Goal: Information Seeking & Learning: Learn about a topic

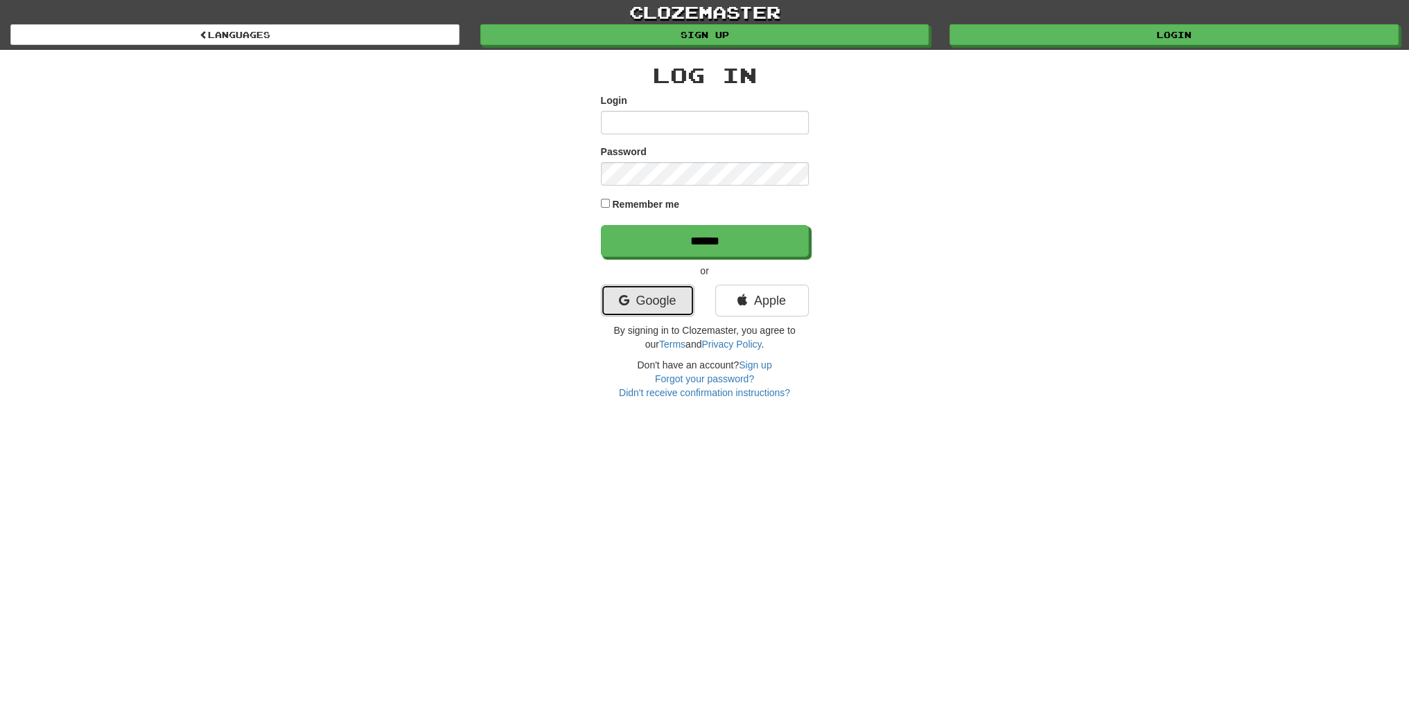
click at [663, 308] on link "Google" at bounding box center [648, 301] width 94 height 32
click at [649, 300] on link "Google" at bounding box center [648, 301] width 94 height 32
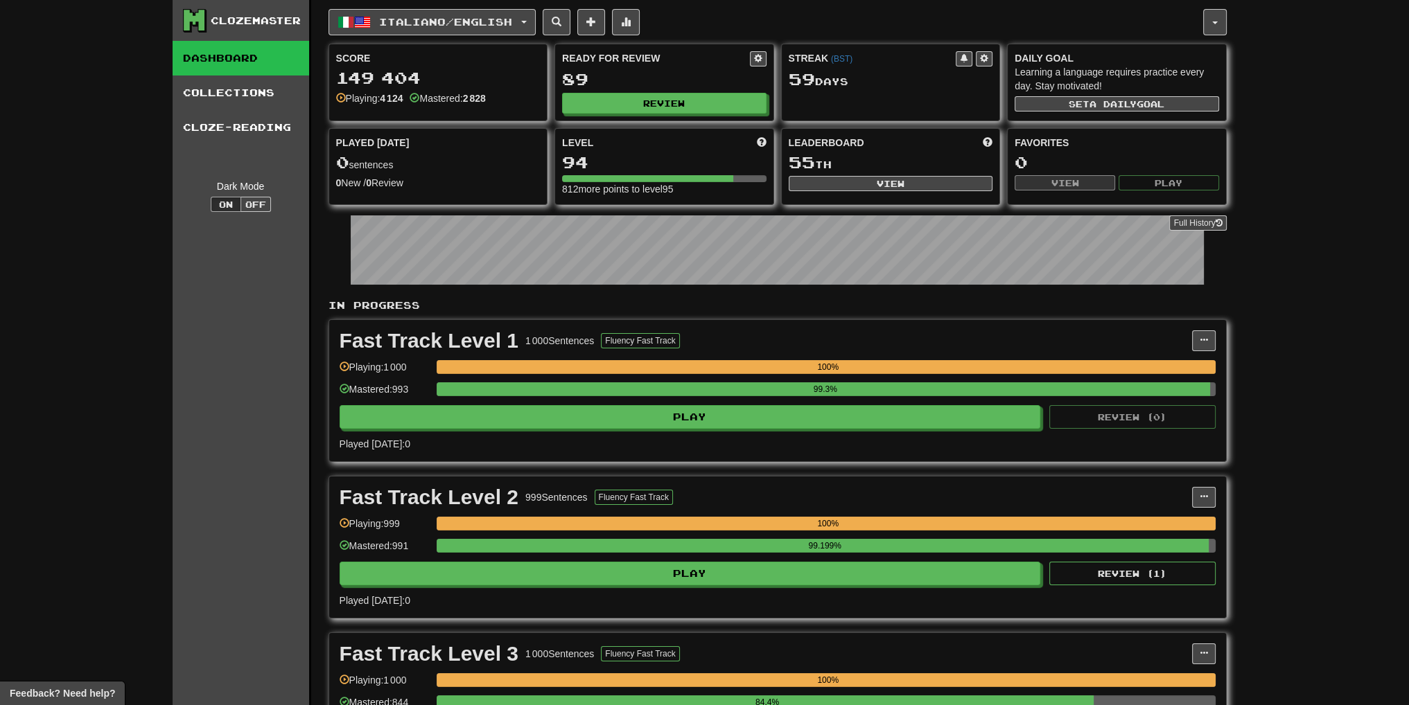
click at [643, 91] on div "Ready for Review 89 Review" at bounding box center [664, 82] width 218 height 76
click at [643, 94] on button "Review" at bounding box center [665, 104] width 204 height 21
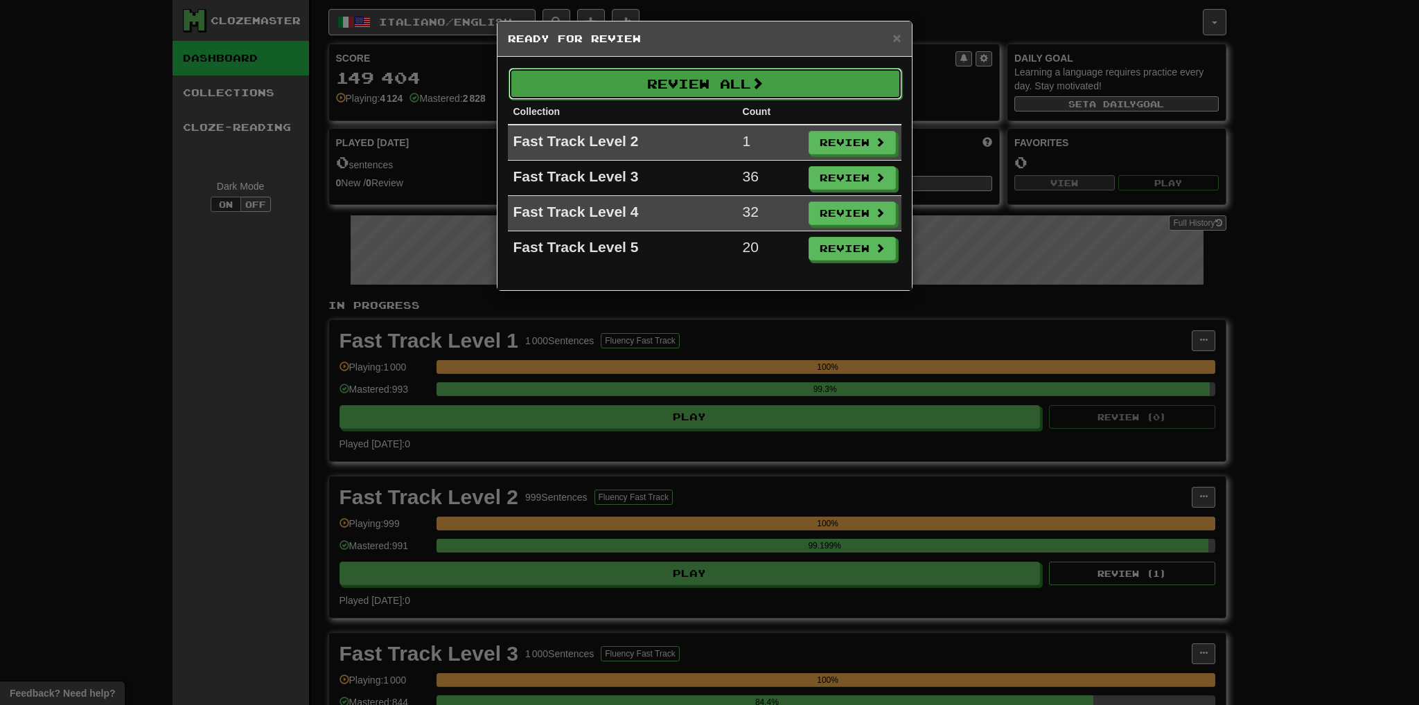
click at [640, 76] on button "Review All" at bounding box center [706, 84] width 394 height 32
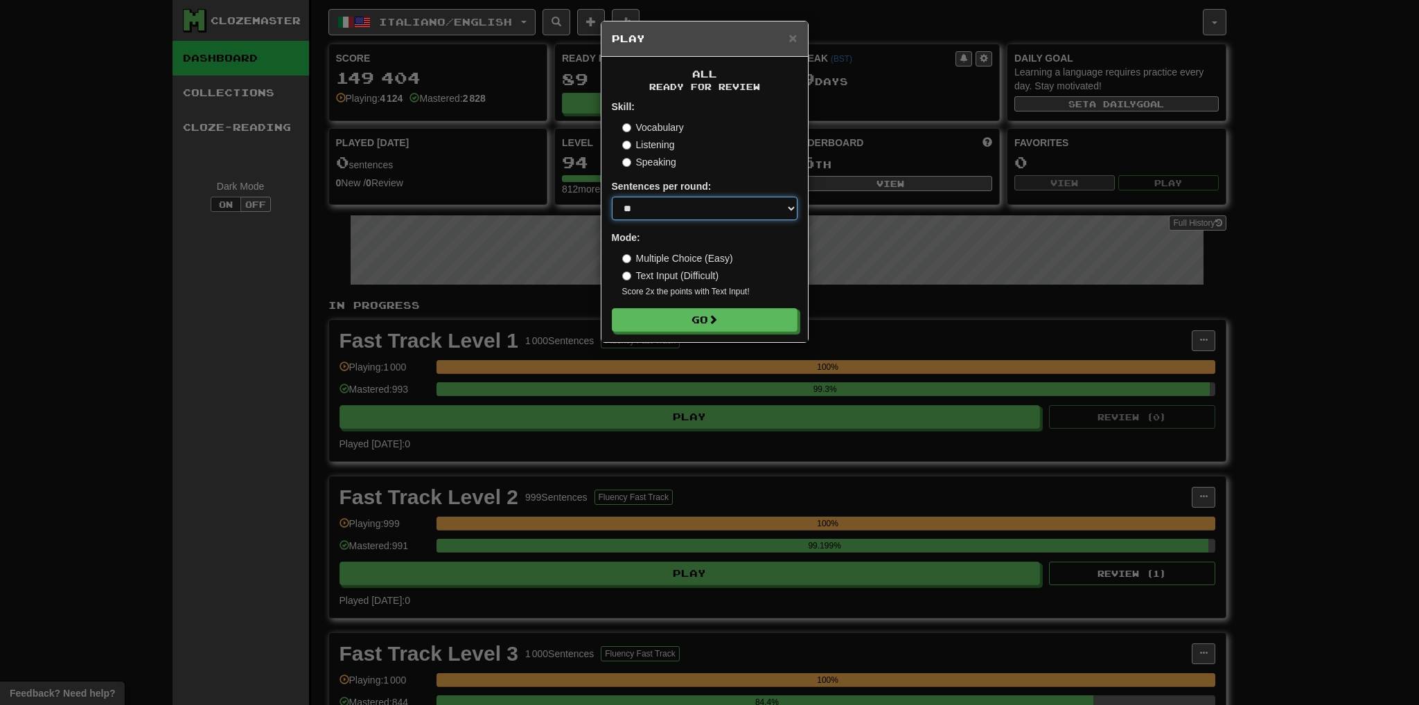
click at [656, 217] on select "* ** ** ** ** ** *** ********" at bounding box center [705, 209] width 186 height 24
select select "***"
click at [612, 197] on select "* ** ** ** ** ** *** ********" at bounding box center [705, 209] width 186 height 24
click at [658, 328] on button "Go" at bounding box center [706, 321] width 186 height 24
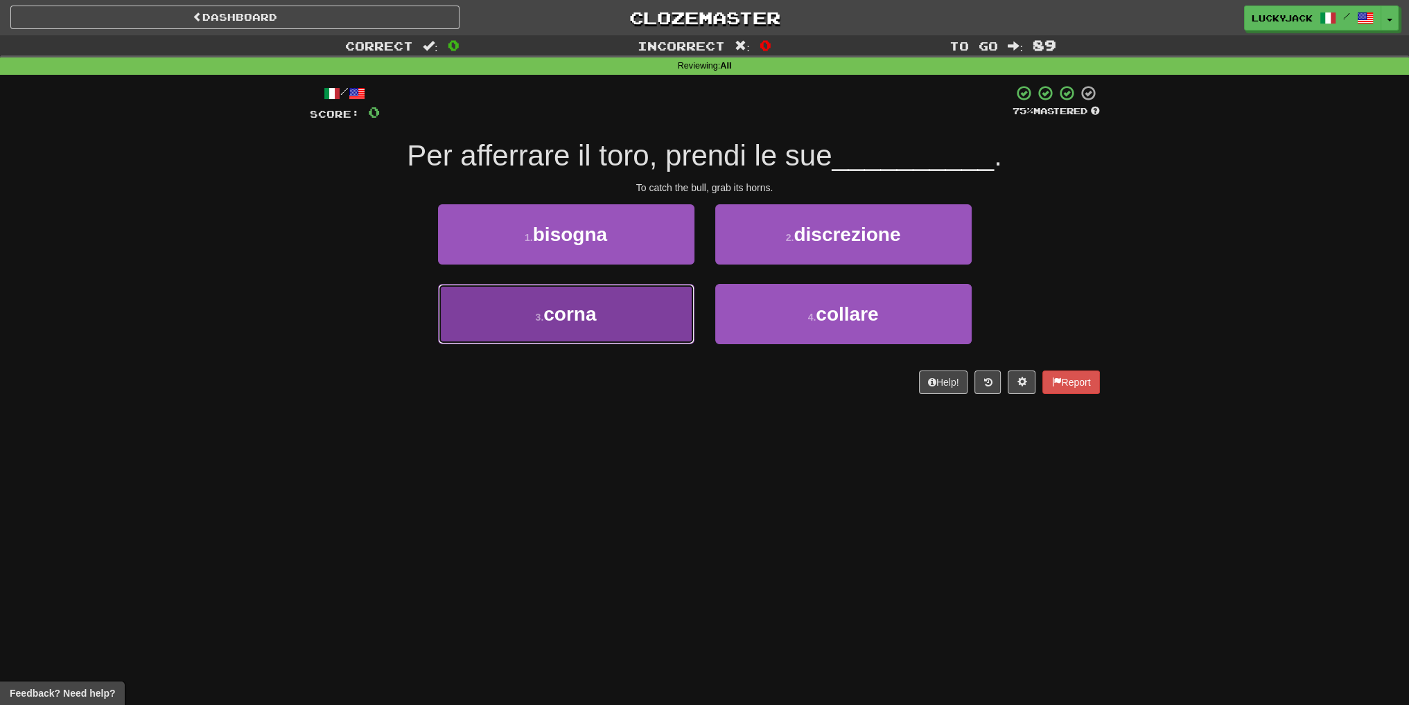
click at [642, 326] on button "3 . corna" at bounding box center [566, 314] width 256 height 60
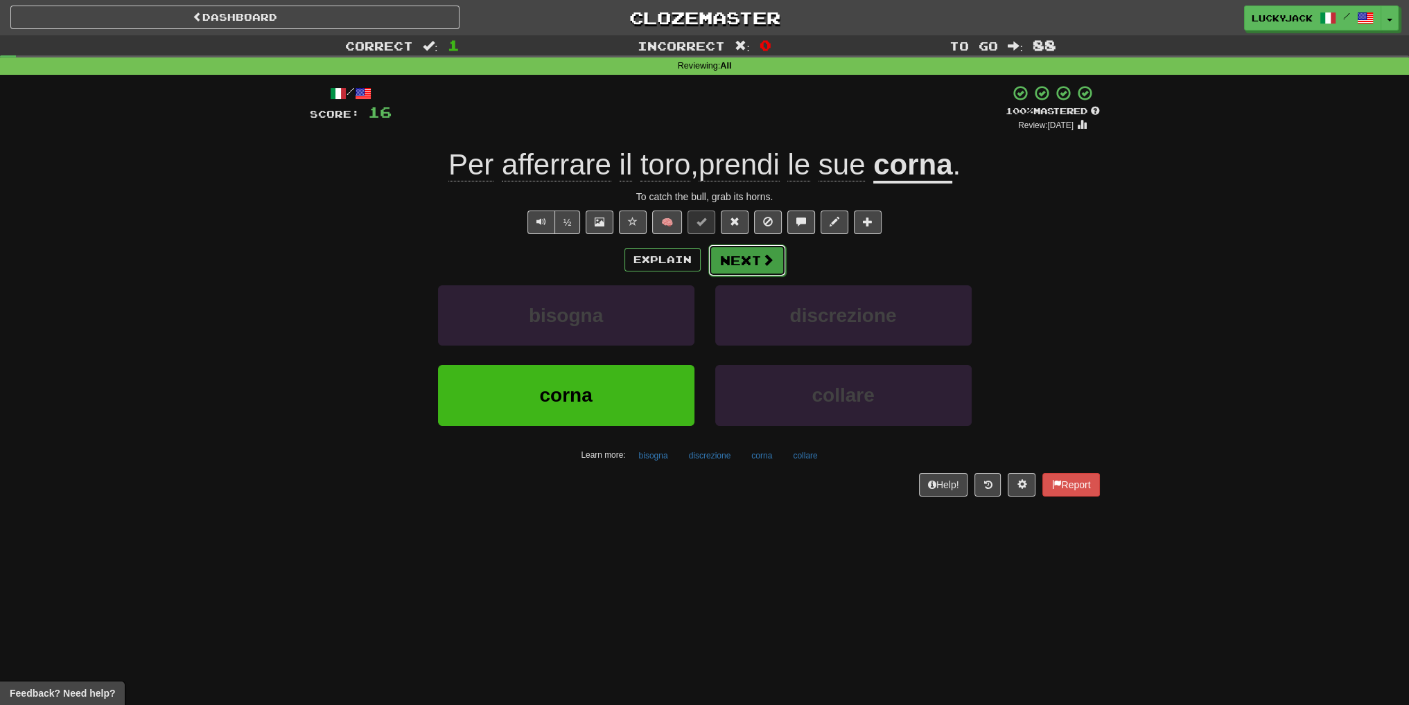
click at [762, 265] on span at bounding box center [768, 260] width 12 height 12
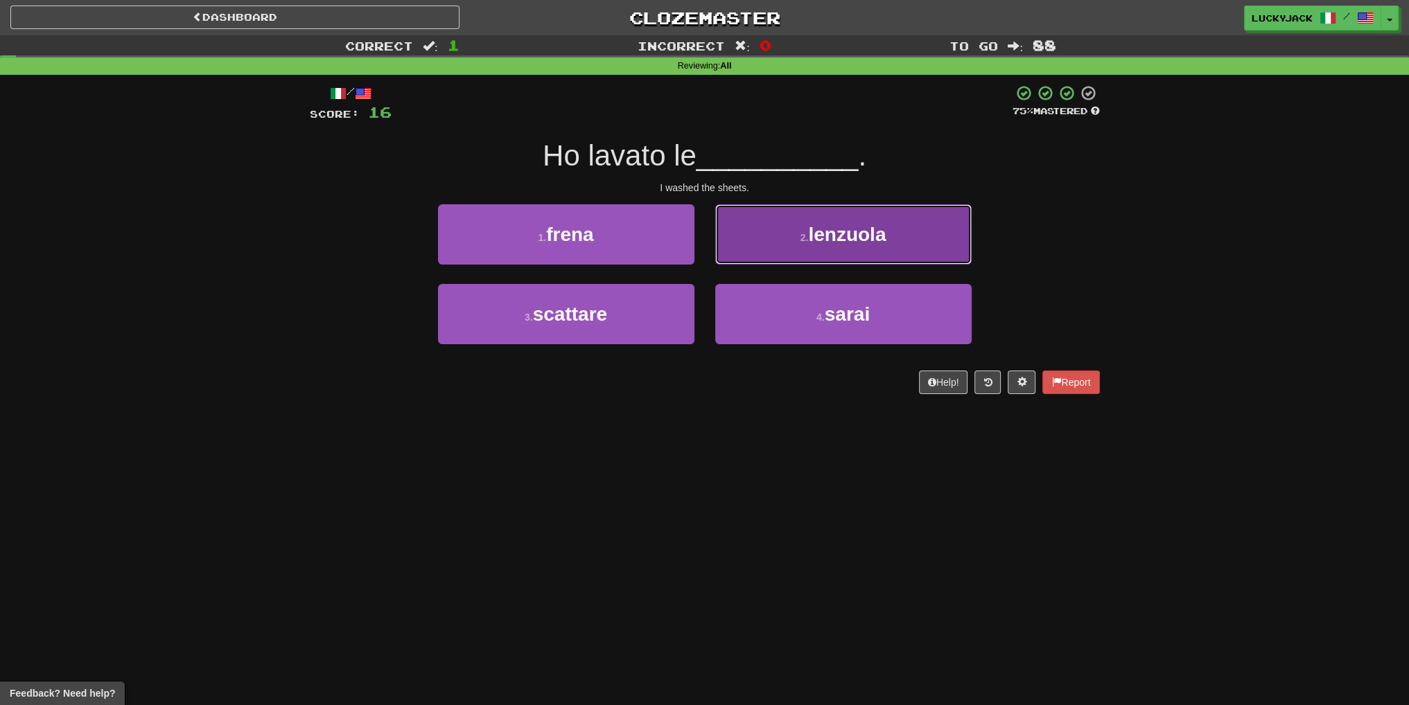
click at [805, 228] on button "2 . lenzuola" at bounding box center [843, 234] width 256 height 60
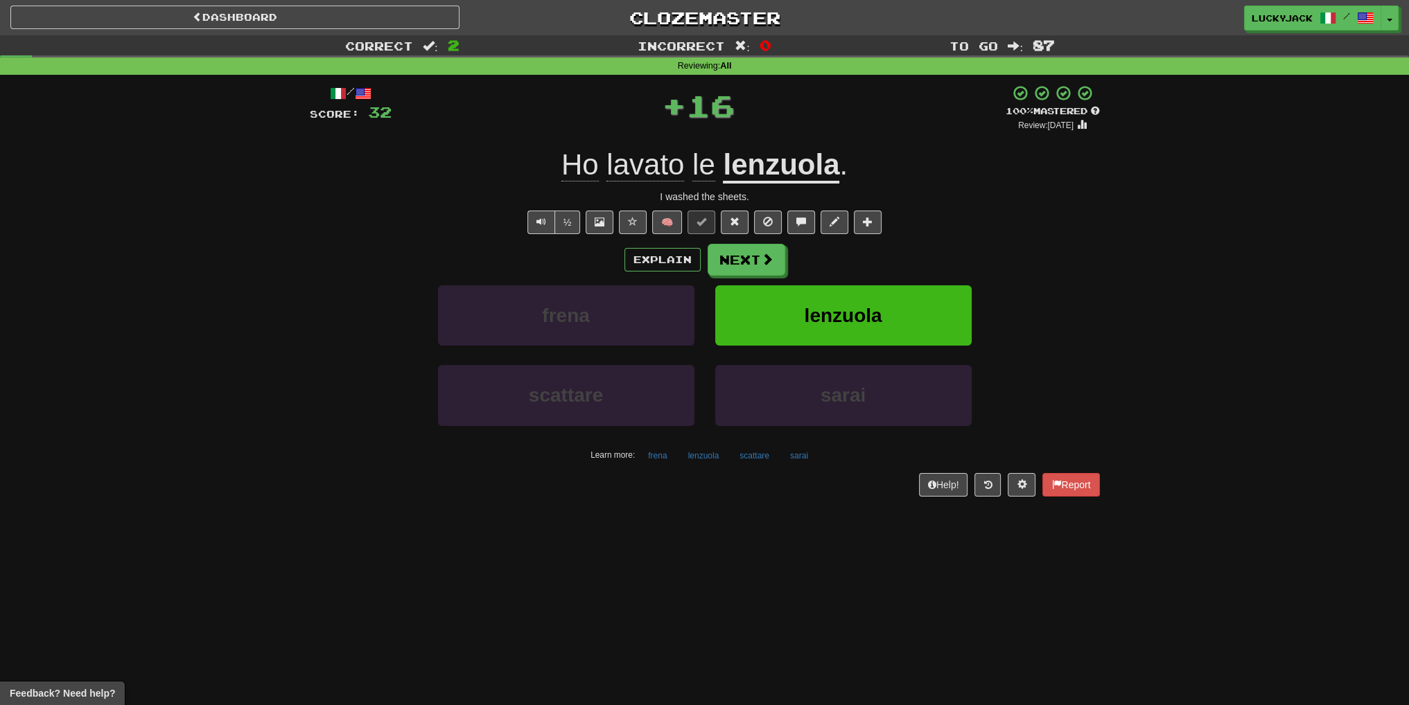
click at [760, 279] on div "Explain Next frena lenzuola scattare sarai Learn more: frena lenzuola scattare …" at bounding box center [705, 355] width 790 height 222
click at [759, 276] on div "Explain Next frena lenzuola scattare sarai Learn more: frena lenzuola scattare …" at bounding box center [705, 355] width 790 height 222
click at [764, 266] on button "Next" at bounding box center [747, 261] width 78 height 32
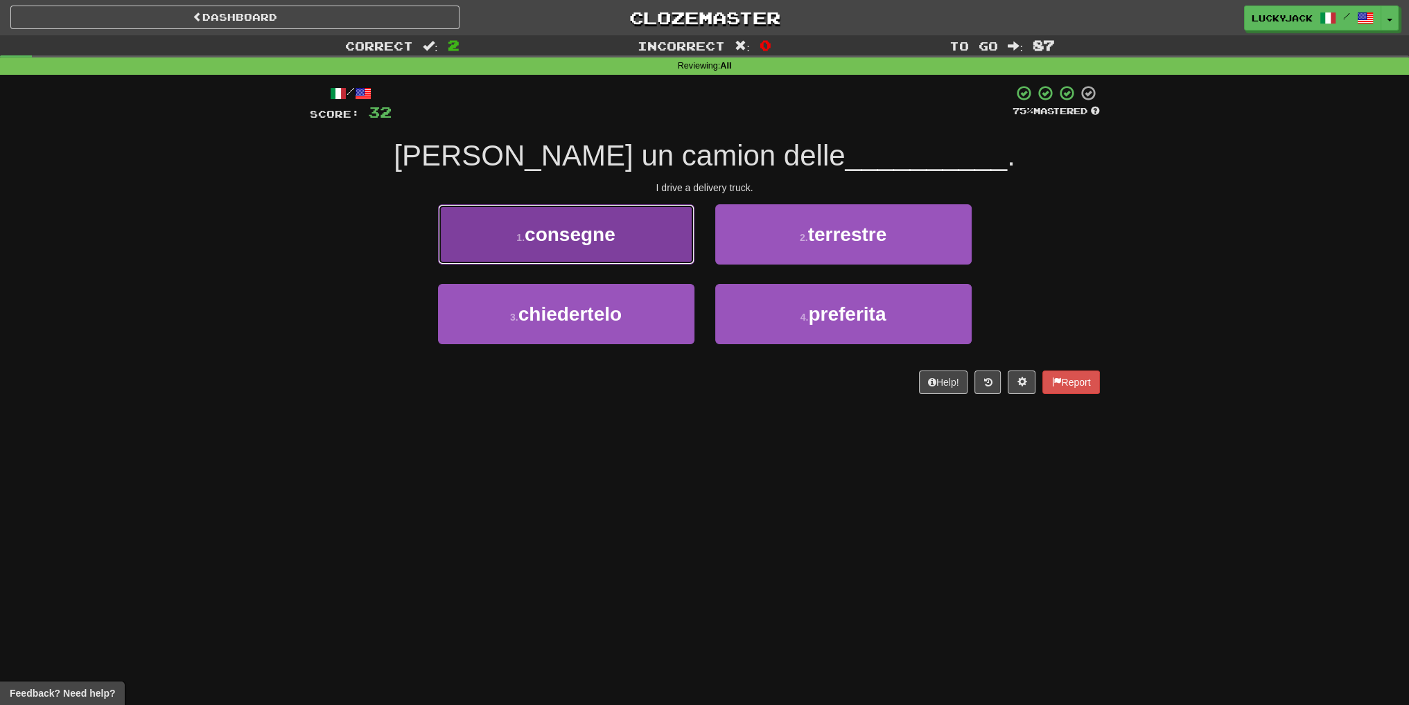
click at [605, 249] on button "1 . consegne" at bounding box center [566, 234] width 256 height 60
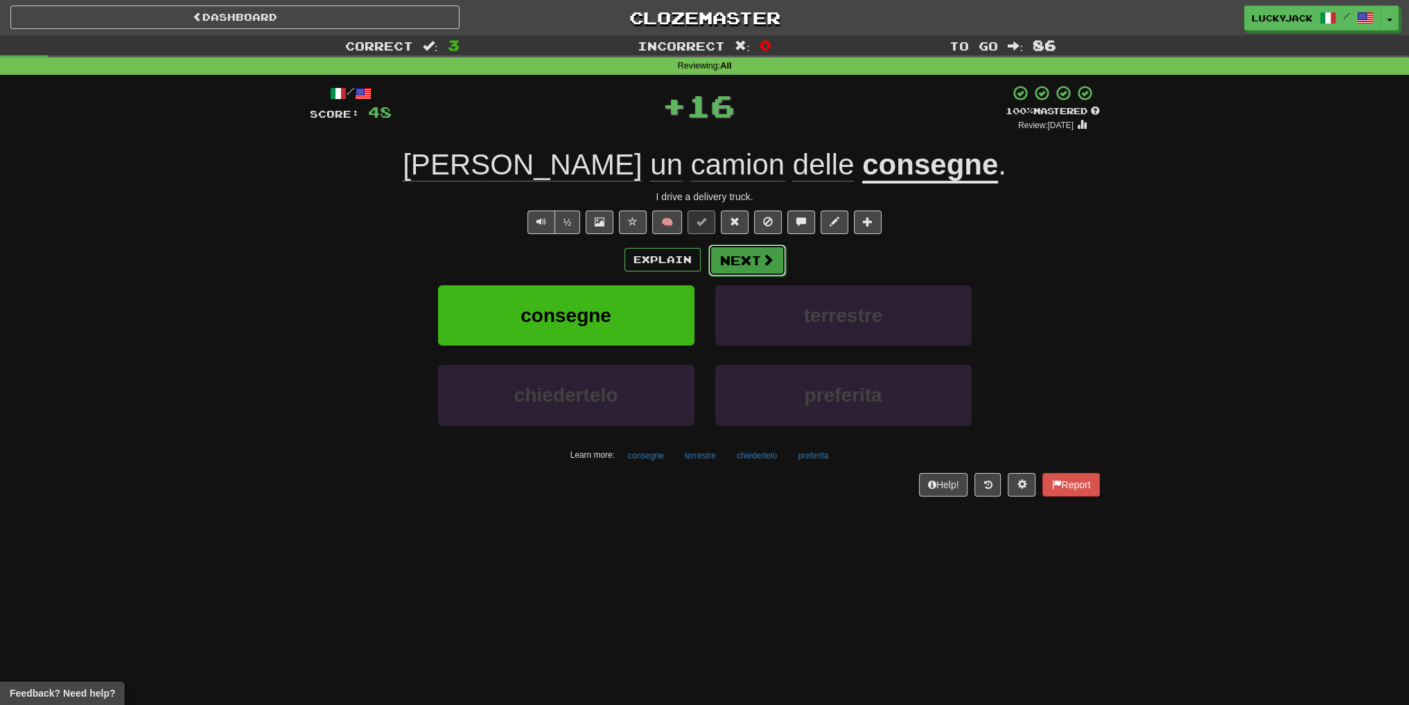
click at [751, 265] on button "Next" at bounding box center [747, 261] width 78 height 32
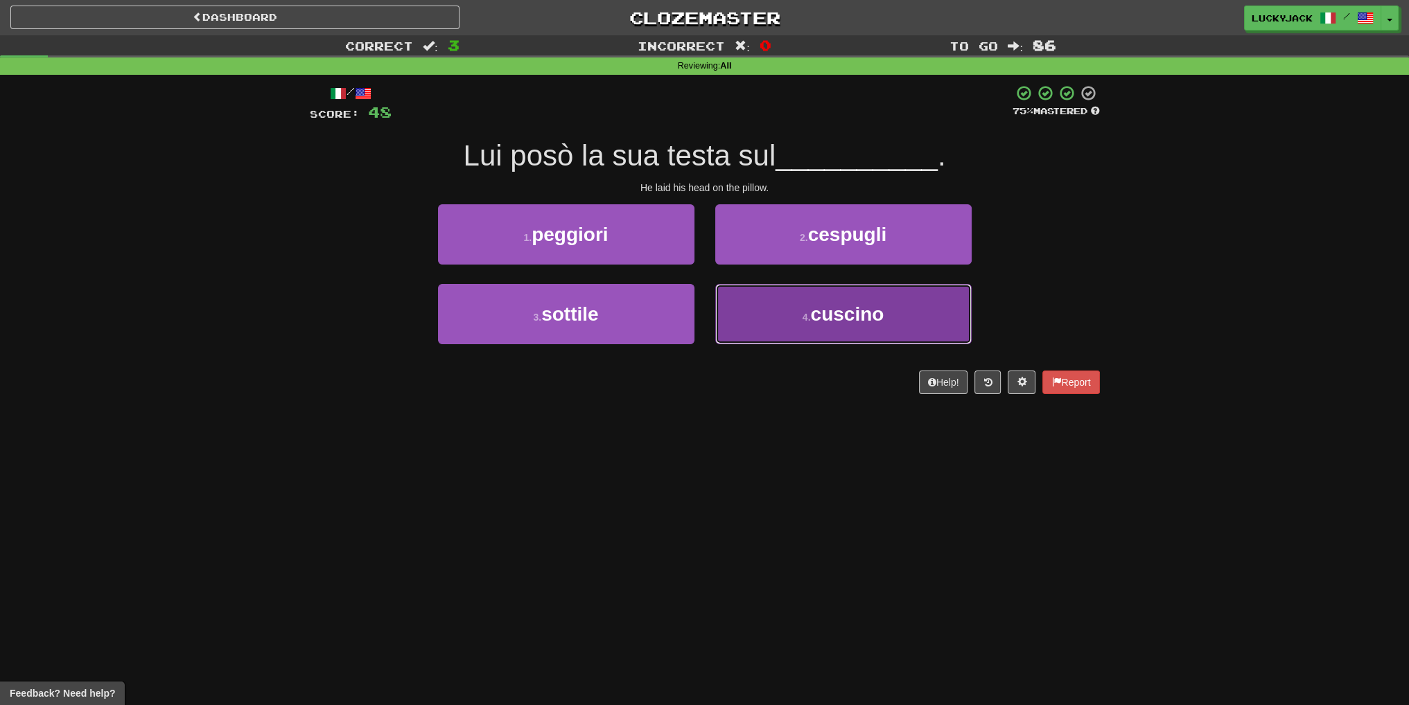
click at [759, 332] on button "4 . cuscino" at bounding box center [843, 314] width 256 height 60
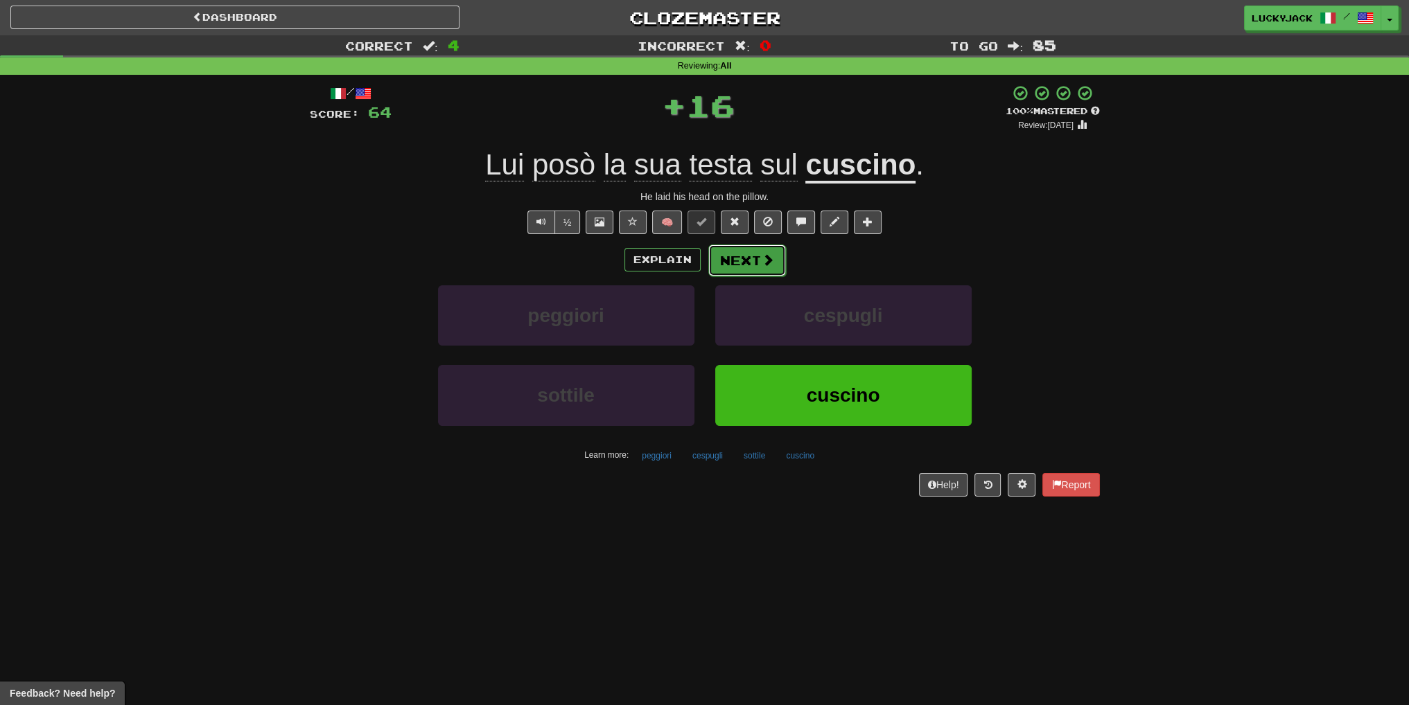
click at [734, 258] on button "Next" at bounding box center [747, 261] width 78 height 32
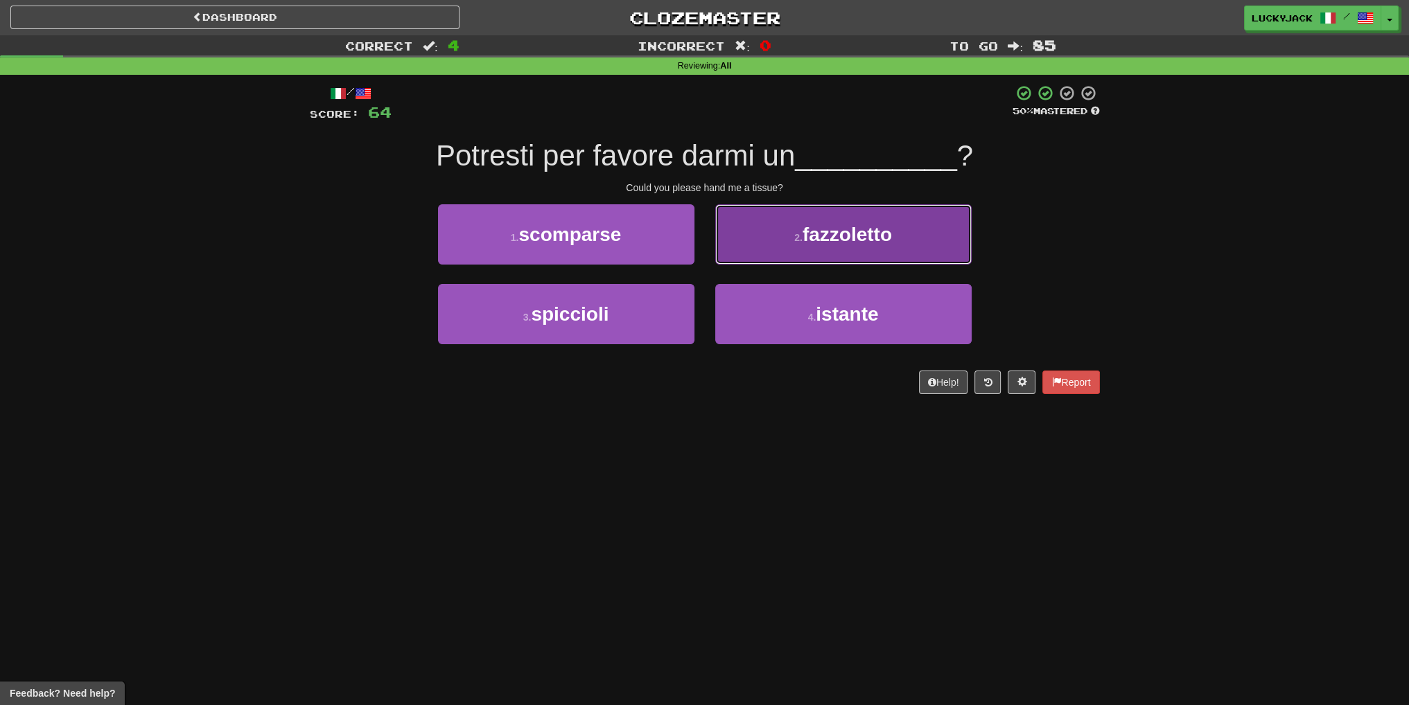
click at [779, 243] on button "2 . fazzoletto" at bounding box center [843, 234] width 256 height 60
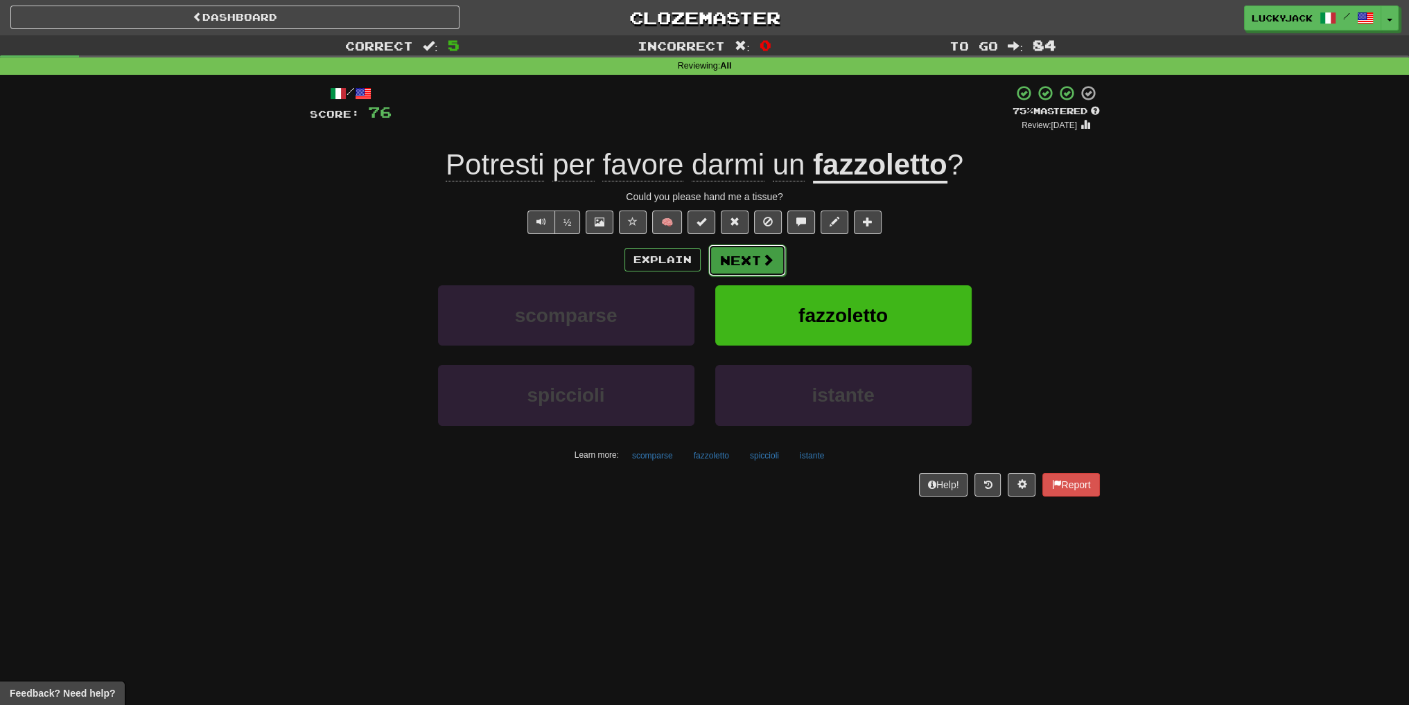
click at [756, 261] on button "Next" at bounding box center [747, 261] width 78 height 32
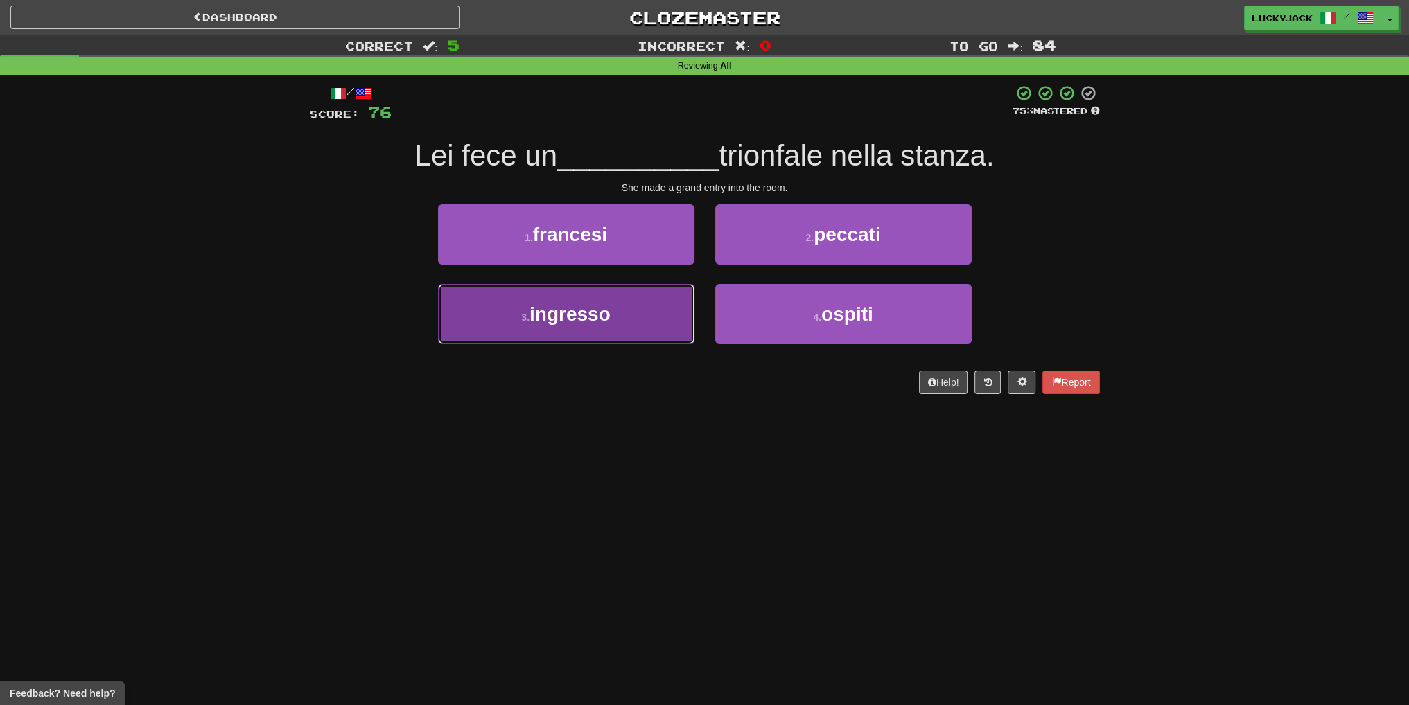
click at [617, 313] on button "3 . ingresso" at bounding box center [566, 314] width 256 height 60
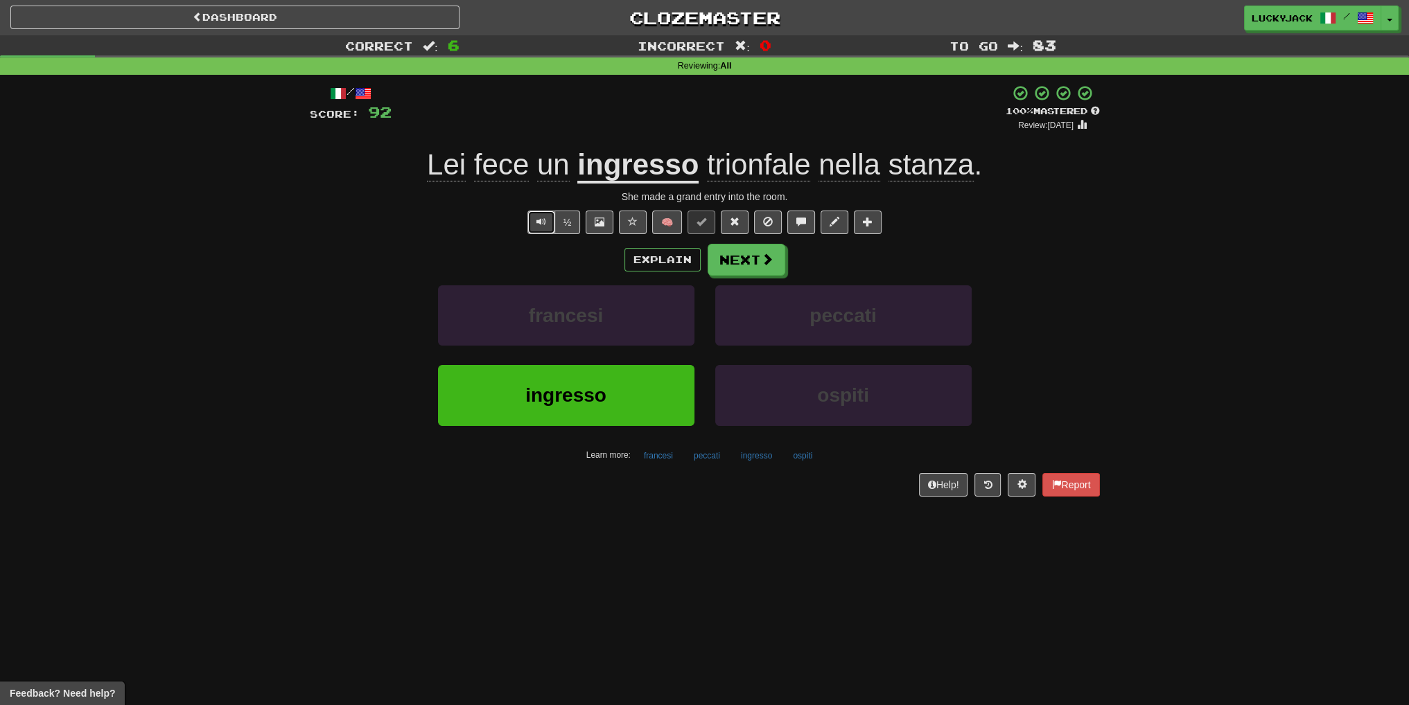
click at [535, 222] on button "Text-to-speech controls" at bounding box center [541, 223] width 28 height 24
click at [746, 256] on button "Next" at bounding box center [747, 261] width 78 height 32
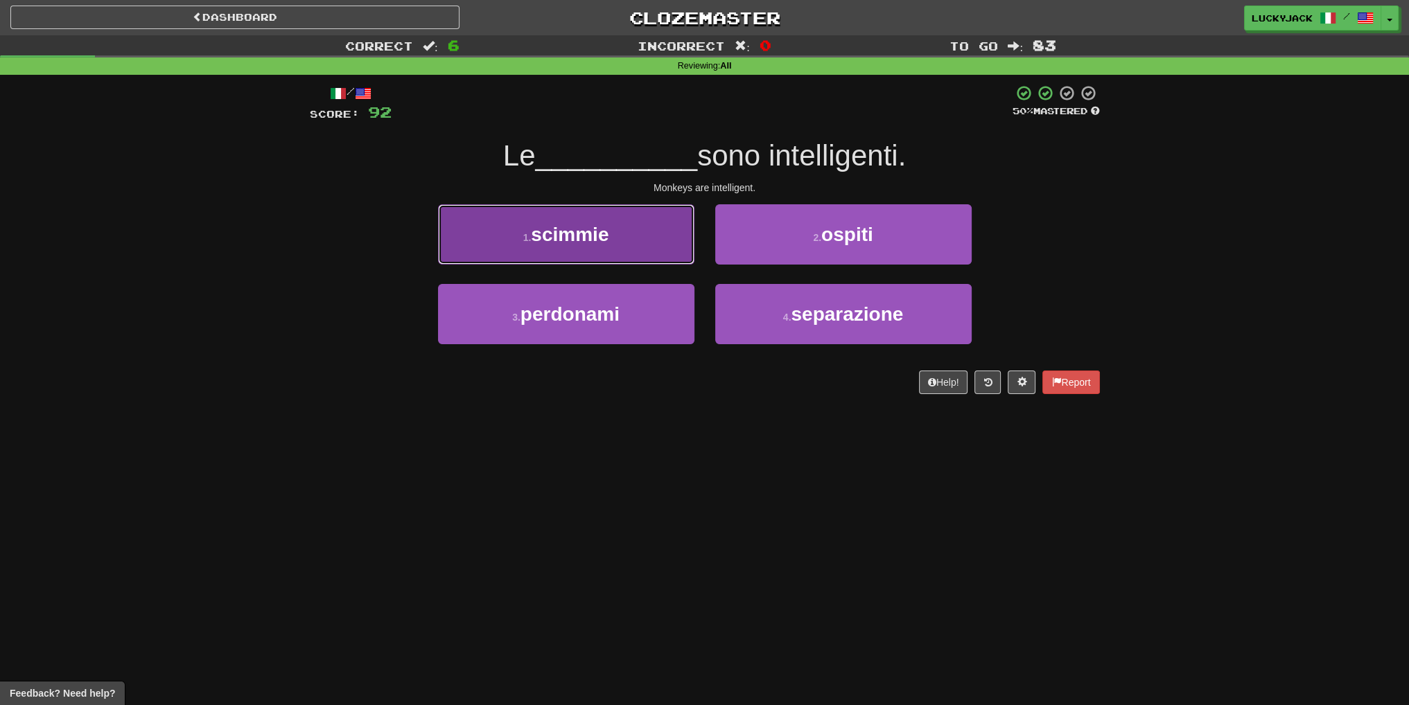
click at [659, 232] on button "1 . scimmie" at bounding box center [566, 234] width 256 height 60
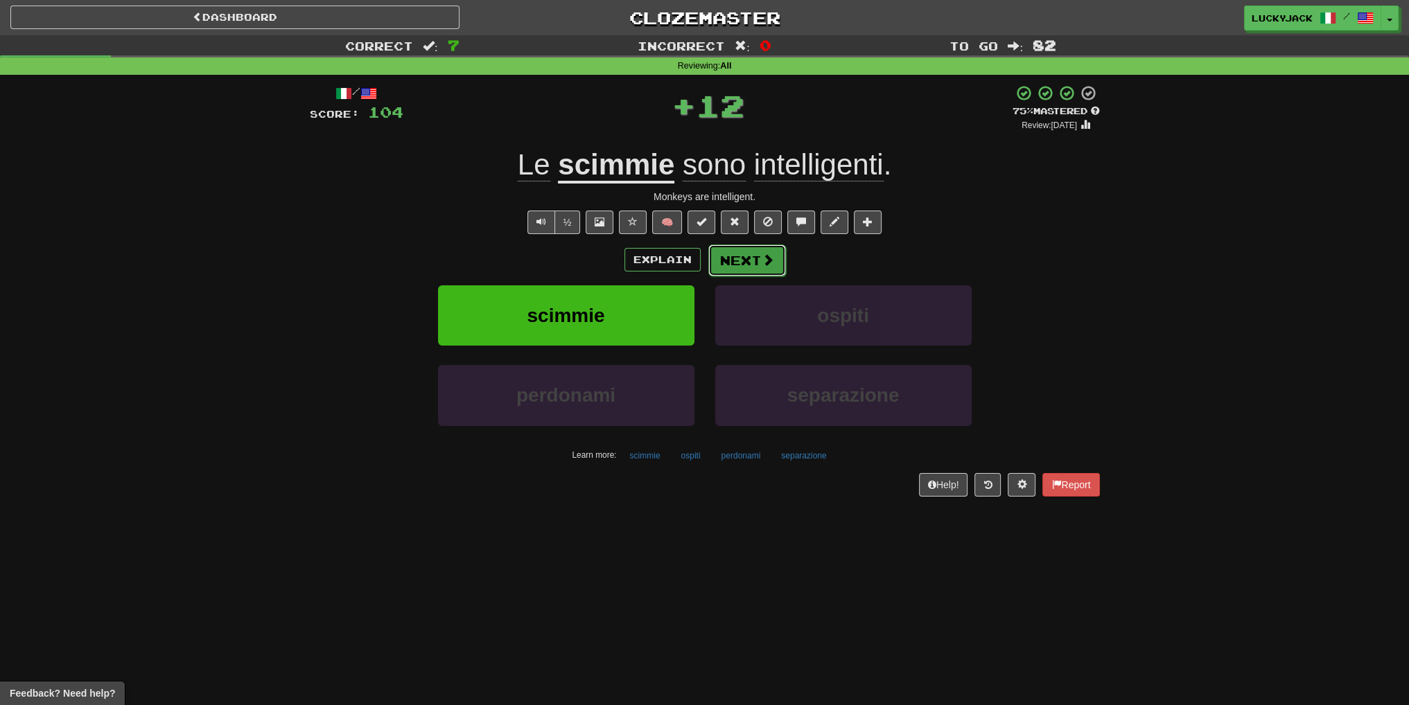
click at [737, 258] on button "Next" at bounding box center [747, 261] width 78 height 32
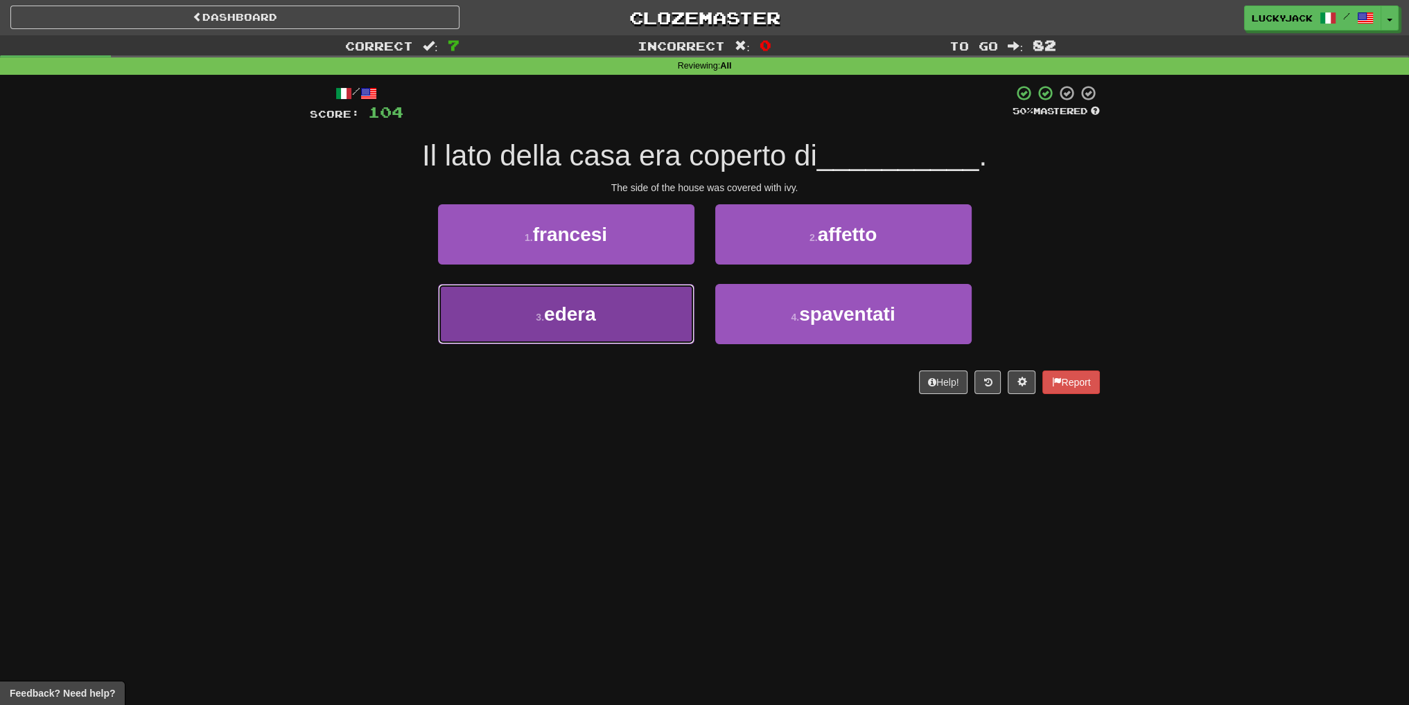
click at [617, 325] on button "3 . edera" at bounding box center [566, 314] width 256 height 60
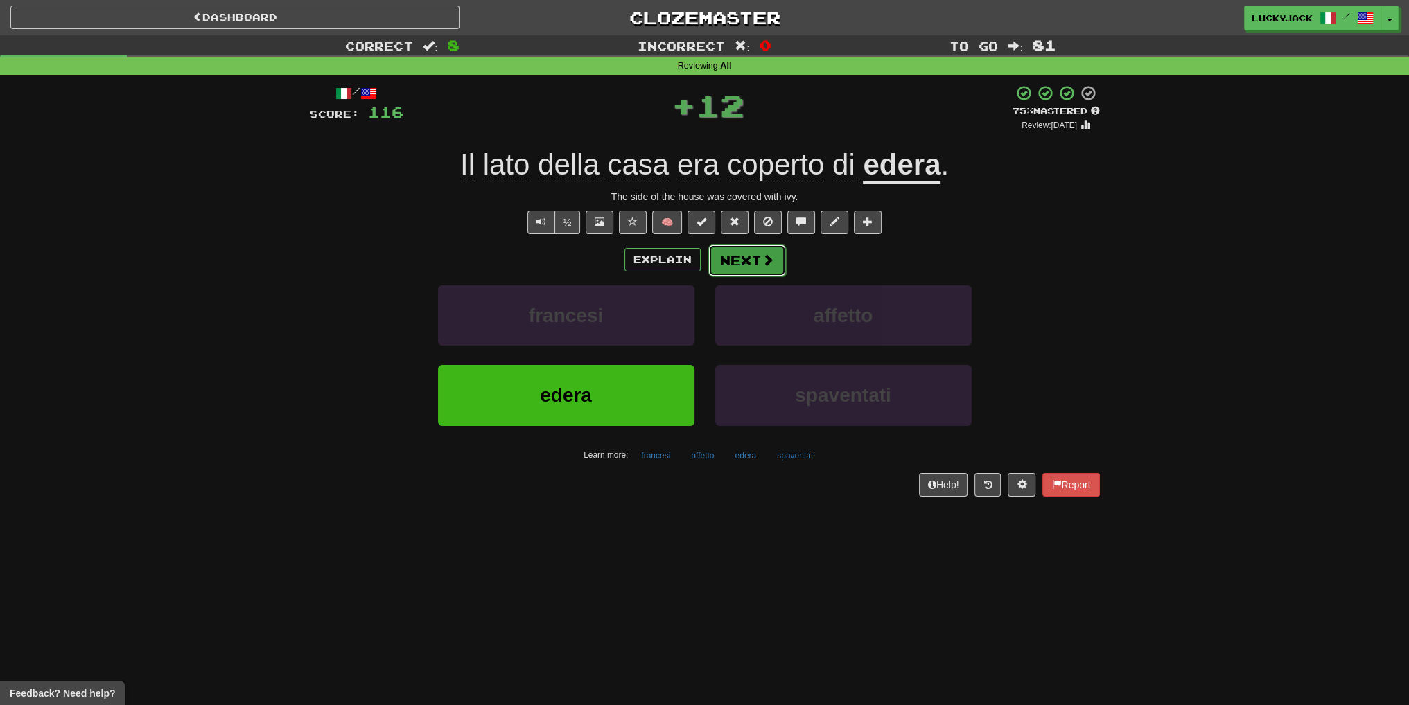
click at [742, 262] on button "Next" at bounding box center [747, 261] width 78 height 32
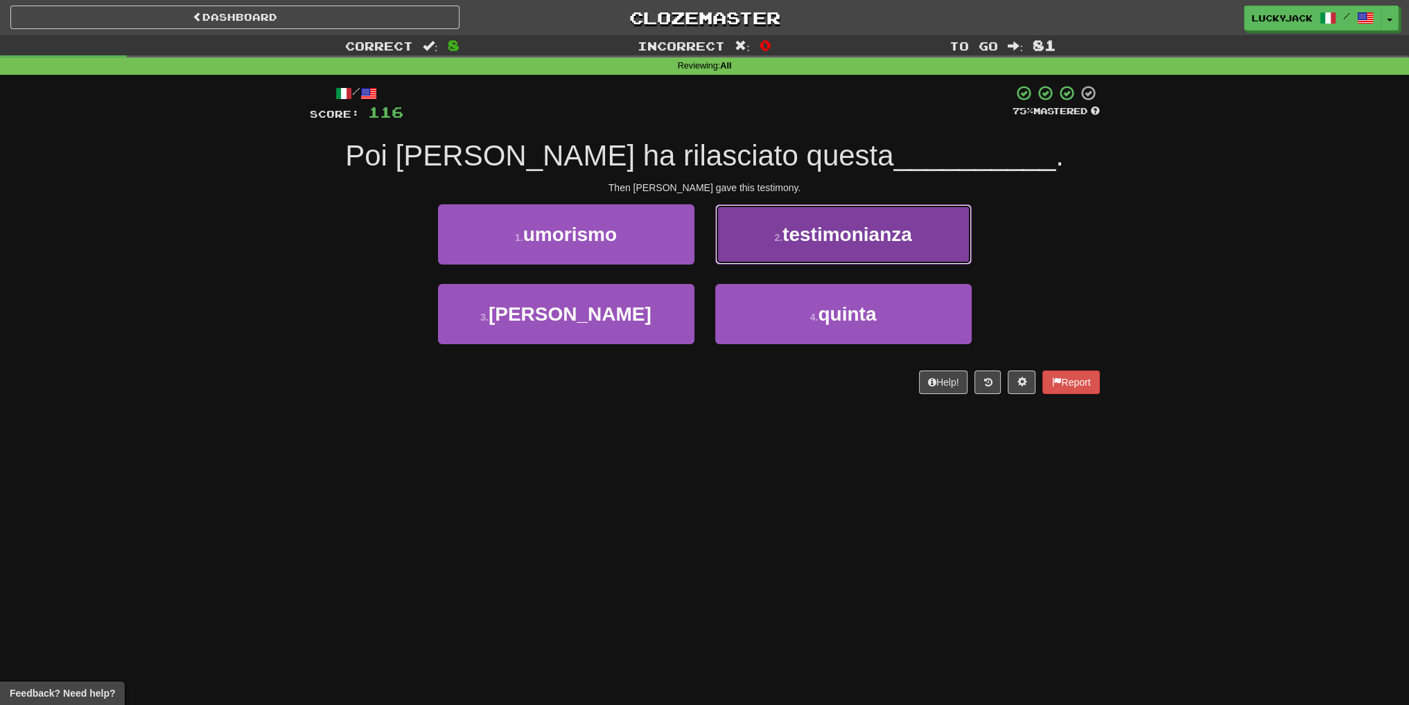
click at [735, 262] on button "2 . testimonianza" at bounding box center [843, 234] width 256 height 60
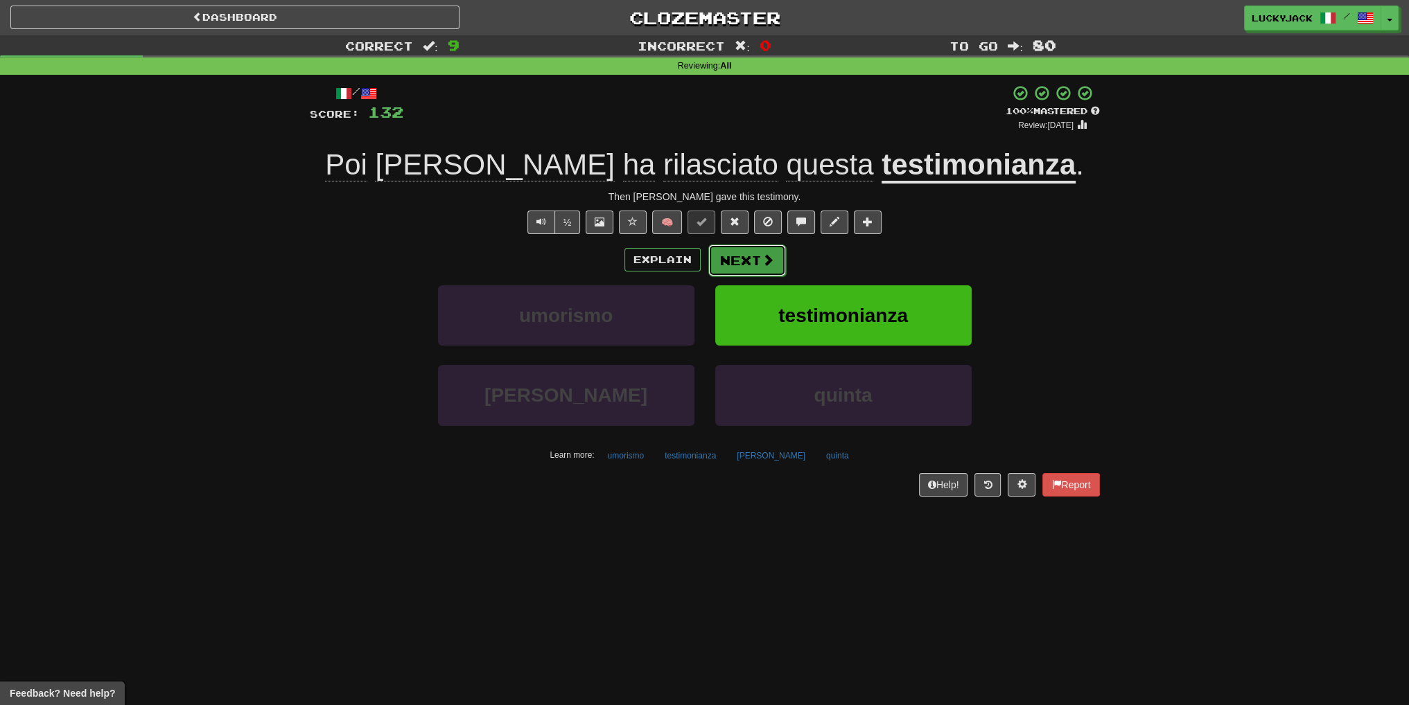
click at [735, 258] on button "Next" at bounding box center [747, 261] width 78 height 32
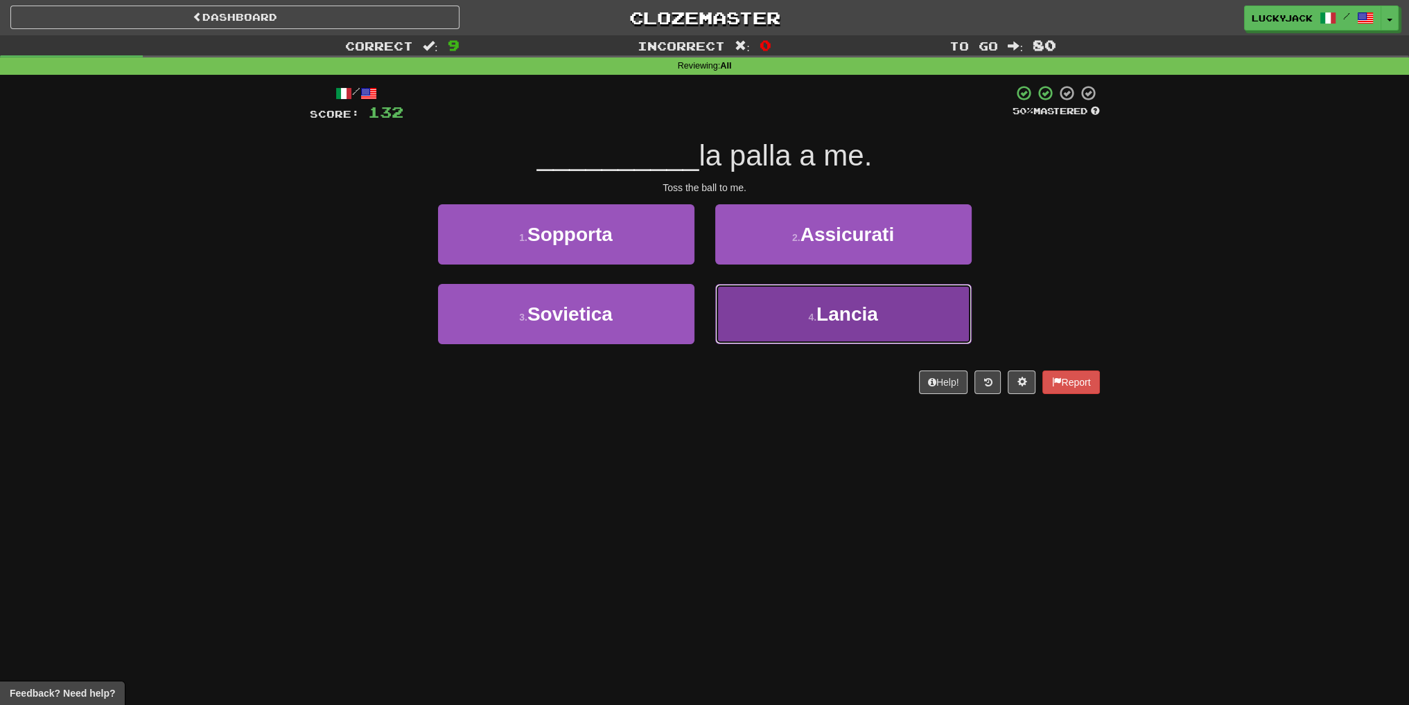
click at [759, 315] on button "4 . Lancia" at bounding box center [843, 314] width 256 height 60
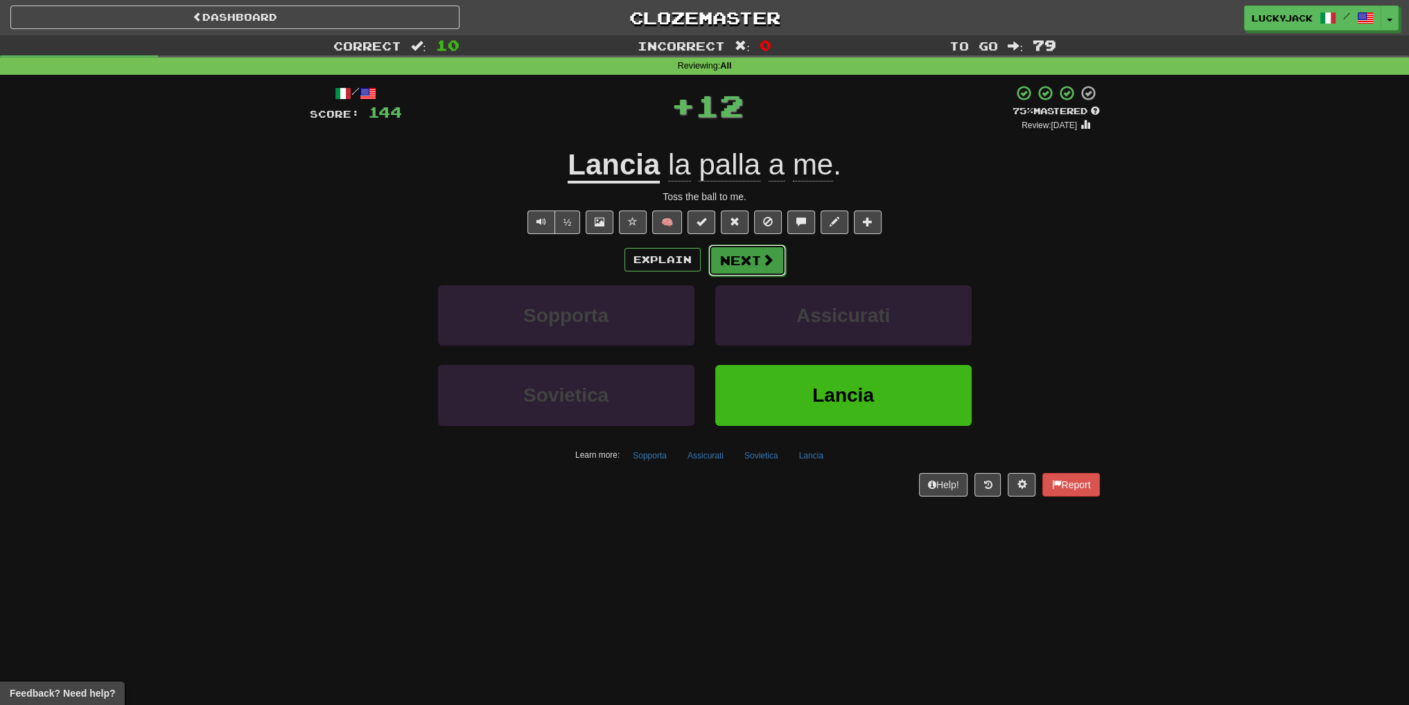
click at [758, 267] on button "Next" at bounding box center [747, 261] width 78 height 32
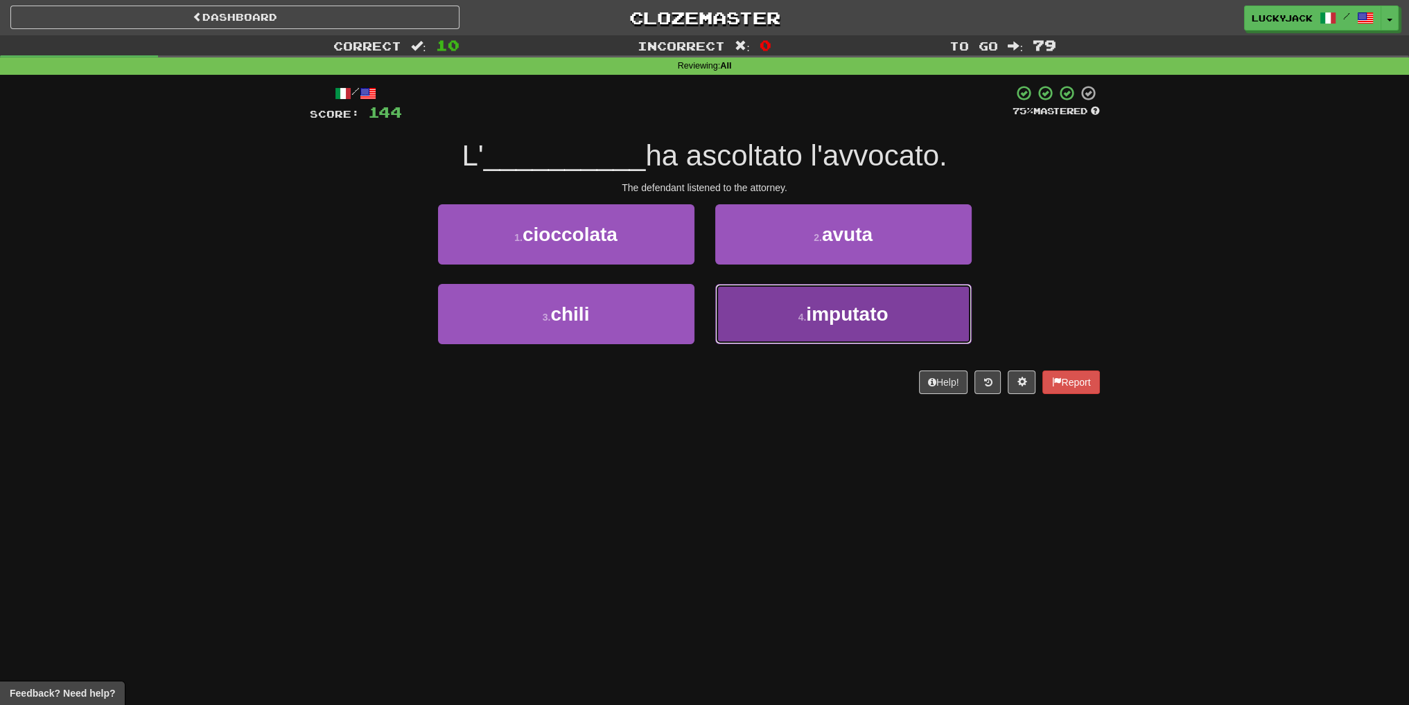
click at [769, 327] on button "4 . imputato" at bounding box center [843, 314] width 256 height 60
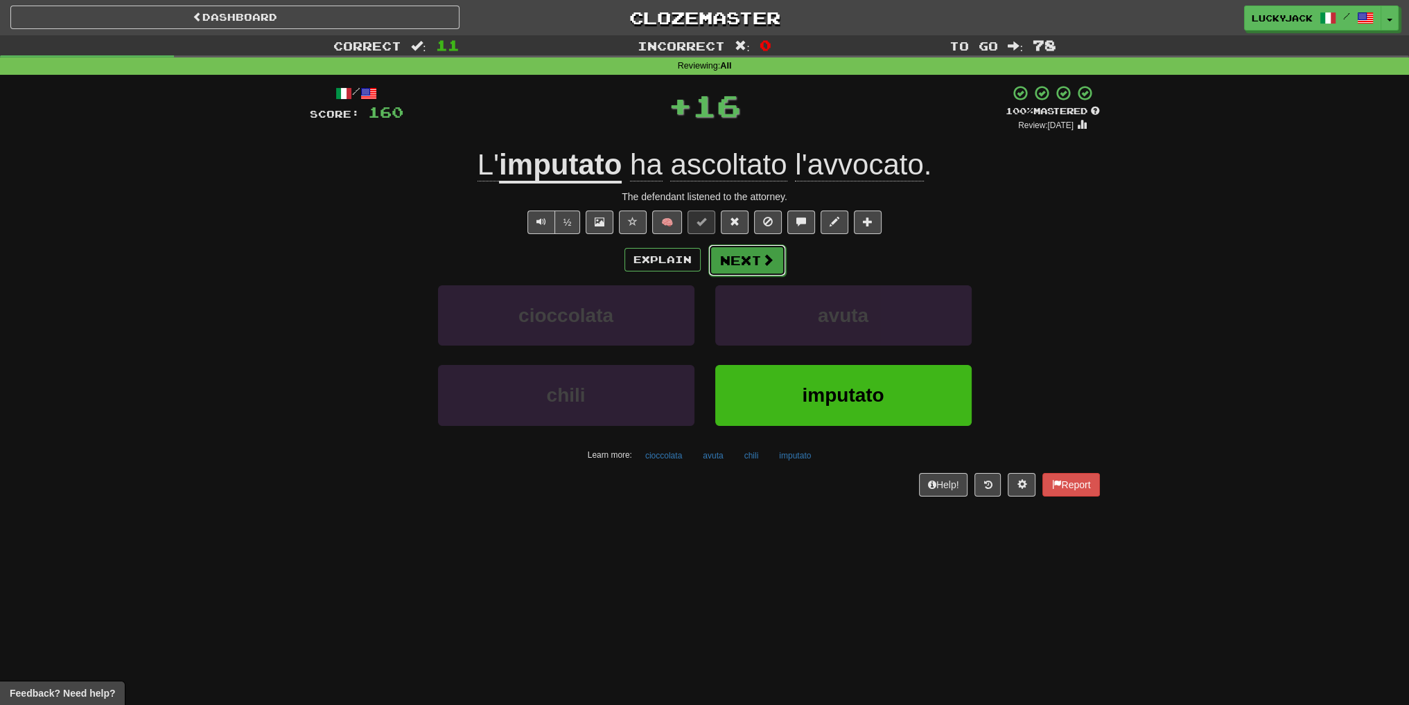
click at [735, 263] on button "Next" at bounding box center [747, 261] width 78 height 32
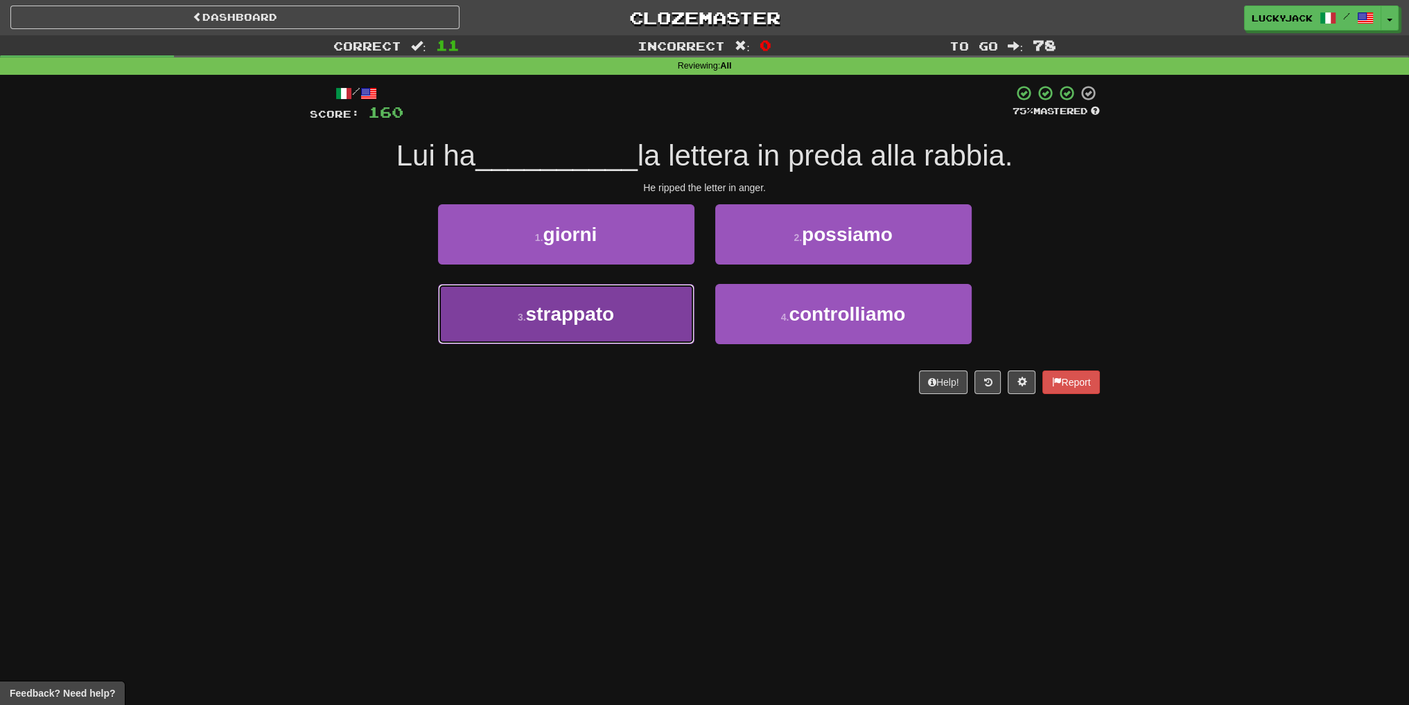
click at [639, 311] on button "3 . strappato" at bounding box center [566, 314] width 256 height 60
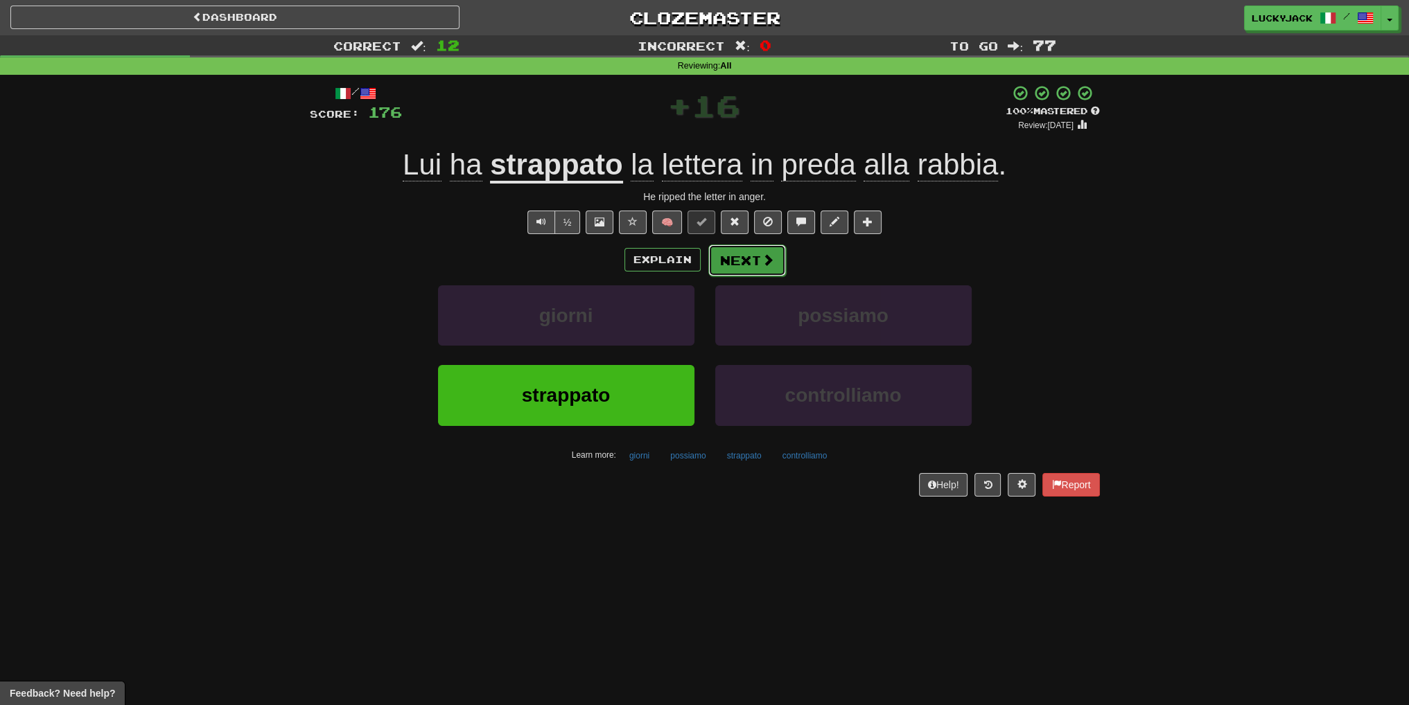
click at [740, 264] on button "Next" at bounding box center [747, 261] width 78 height 32
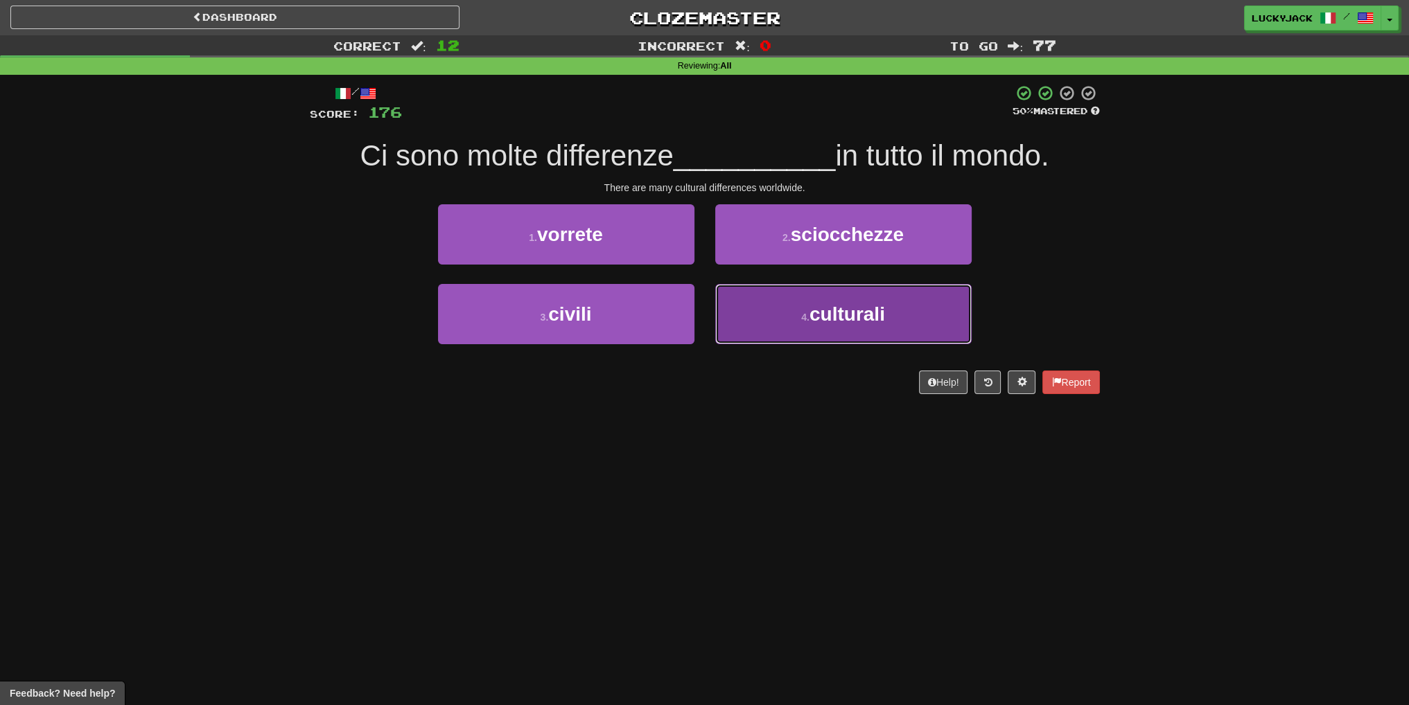
click at [774, 317] on button "4 . culturali" at bounding box center [843, 314] width 256 height 60
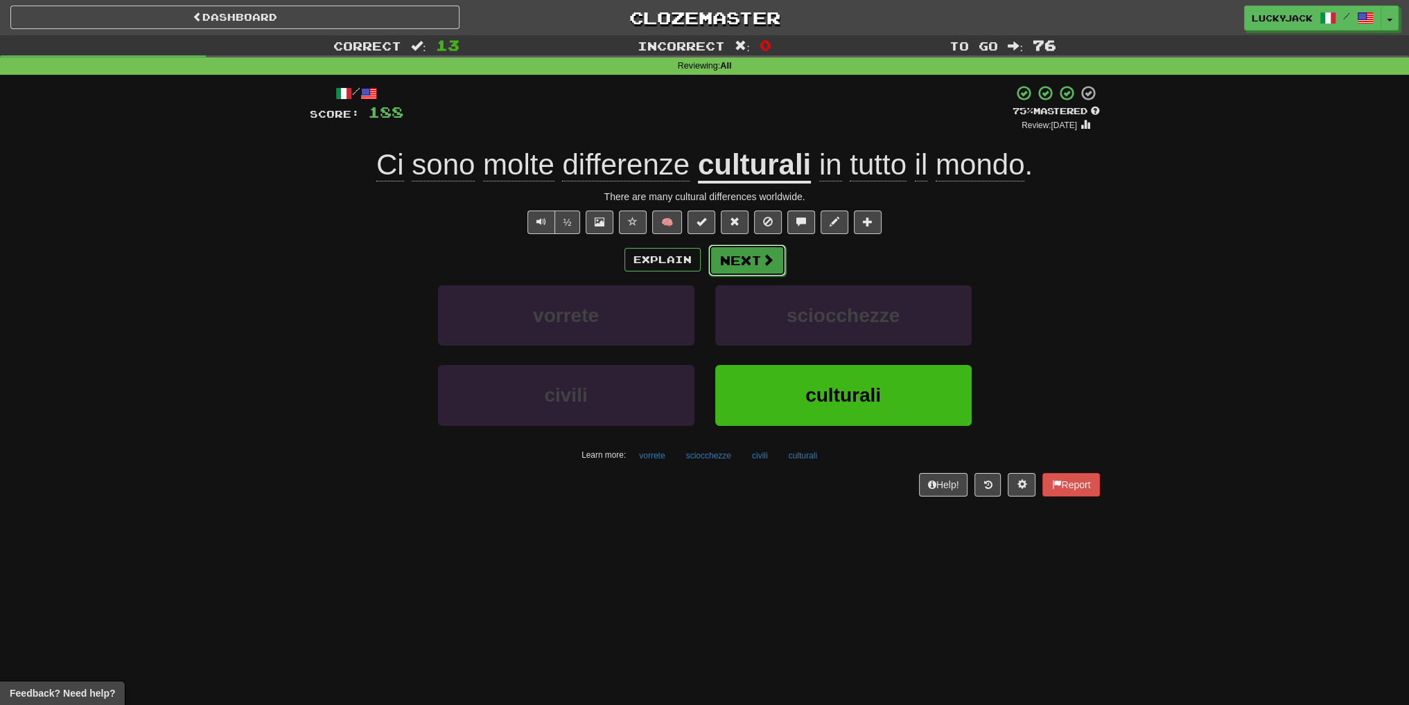
click at [735, 256] on button "Next" at bounding box center [747, 261] width 78 height 32
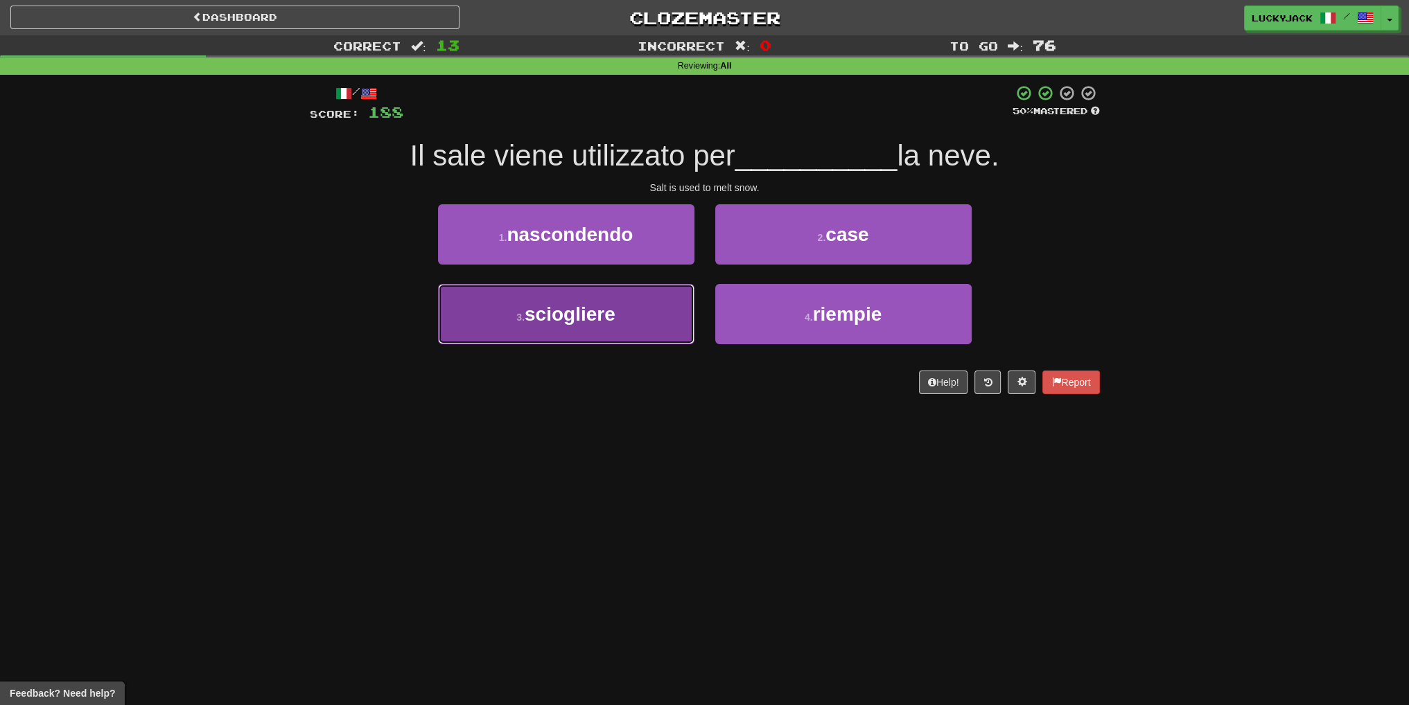
click at [593, 319] on span "sciogliere" at bounding box center [570, 314] width 91 height 21
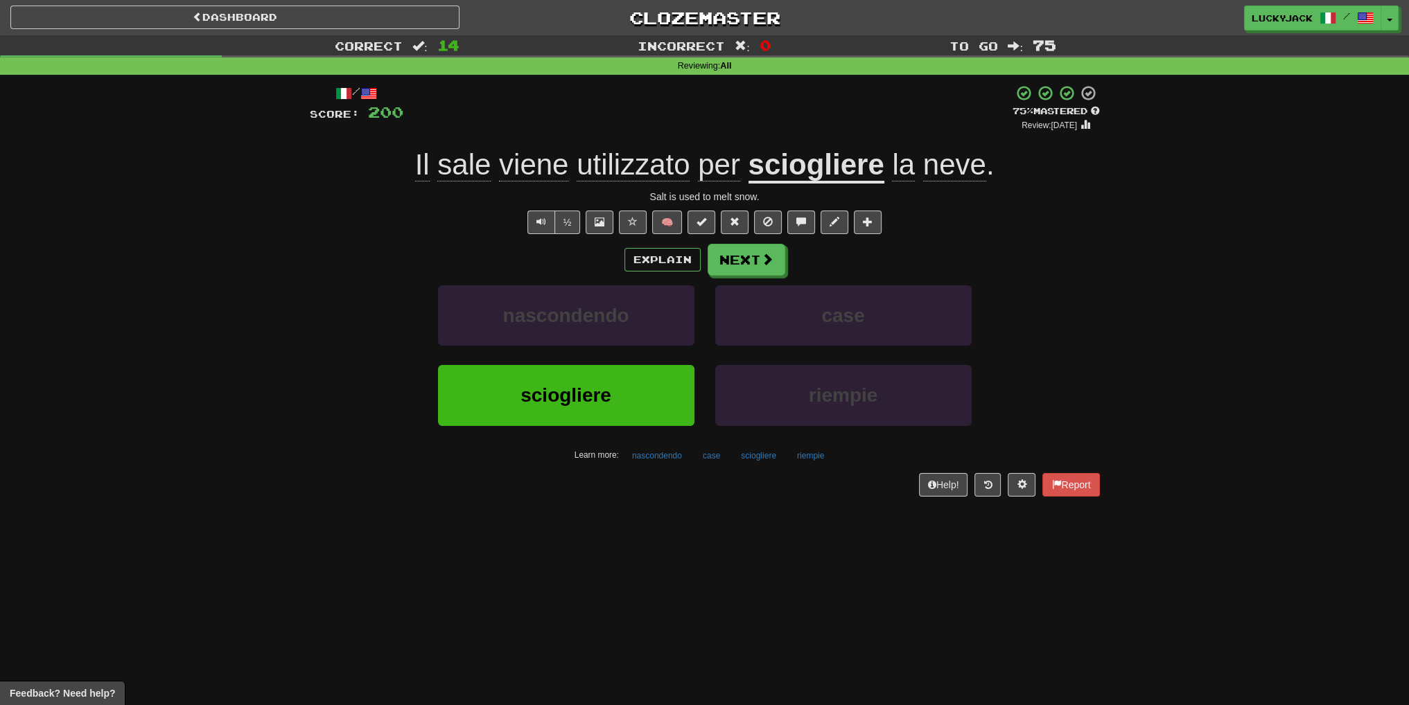
click at [791, 170] on u "sciogliere" at bounding box center [816, 165] width 136 height 35
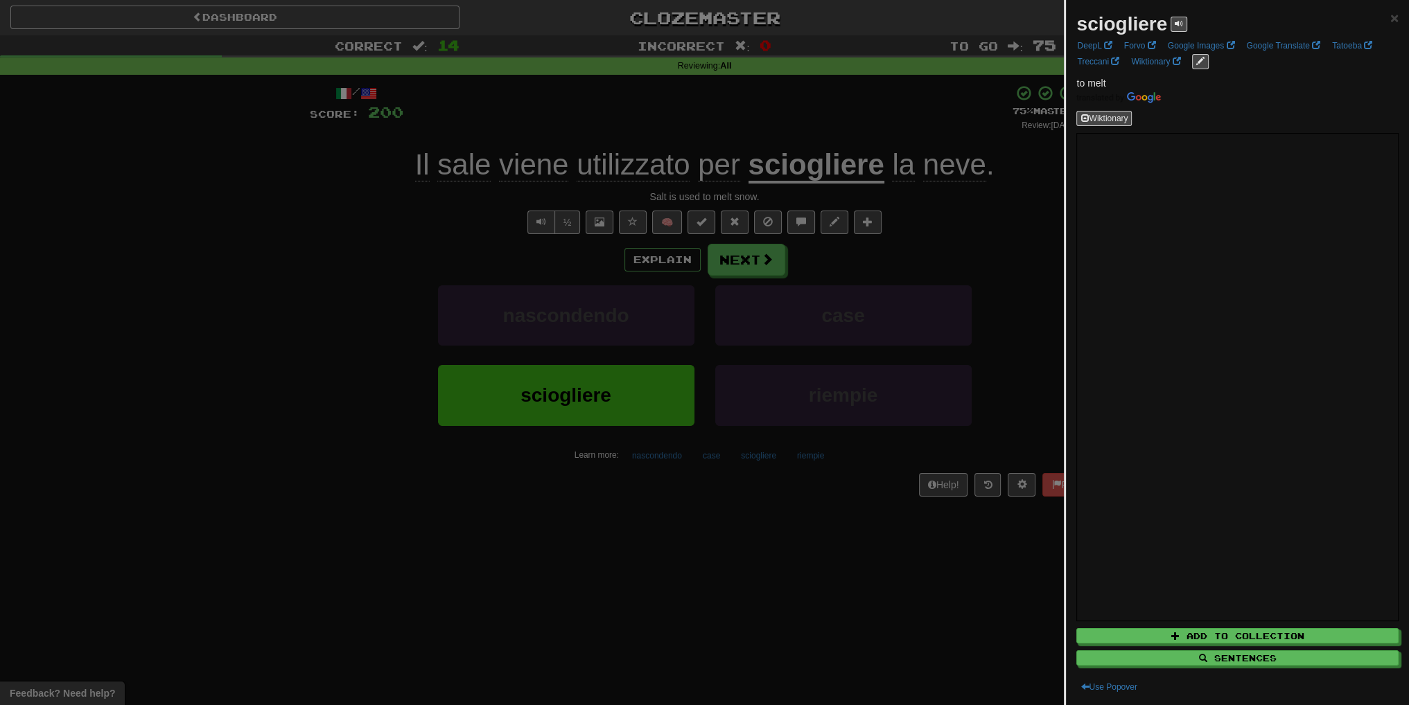
drag, startPoint x: 912, startPoint y: 254, endPoint x: 848, endPoint y: 250, distance: 64.6
click at [909, 254] on div at bounding box center [704, 352] width 1409 height 705
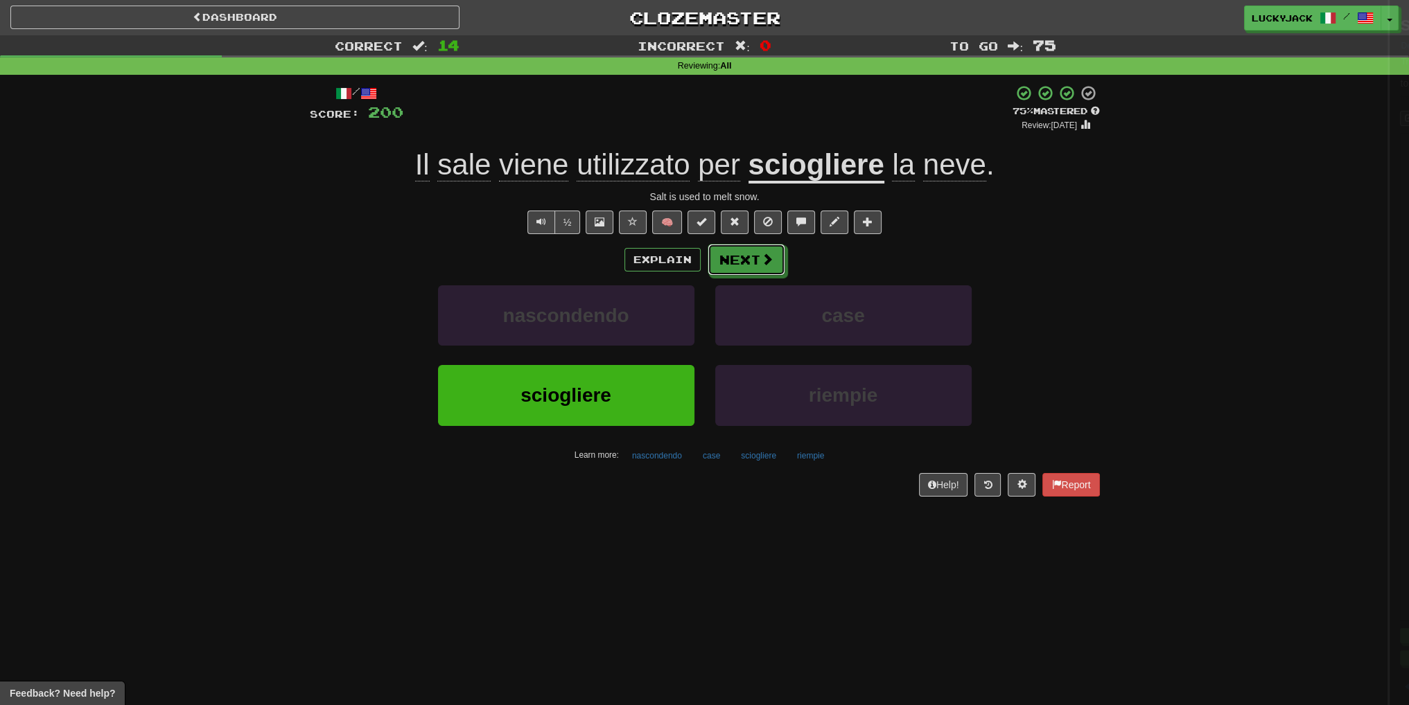
click at [748, 254] on button "Next" at bounding box center [747, 260] width 78 height 32
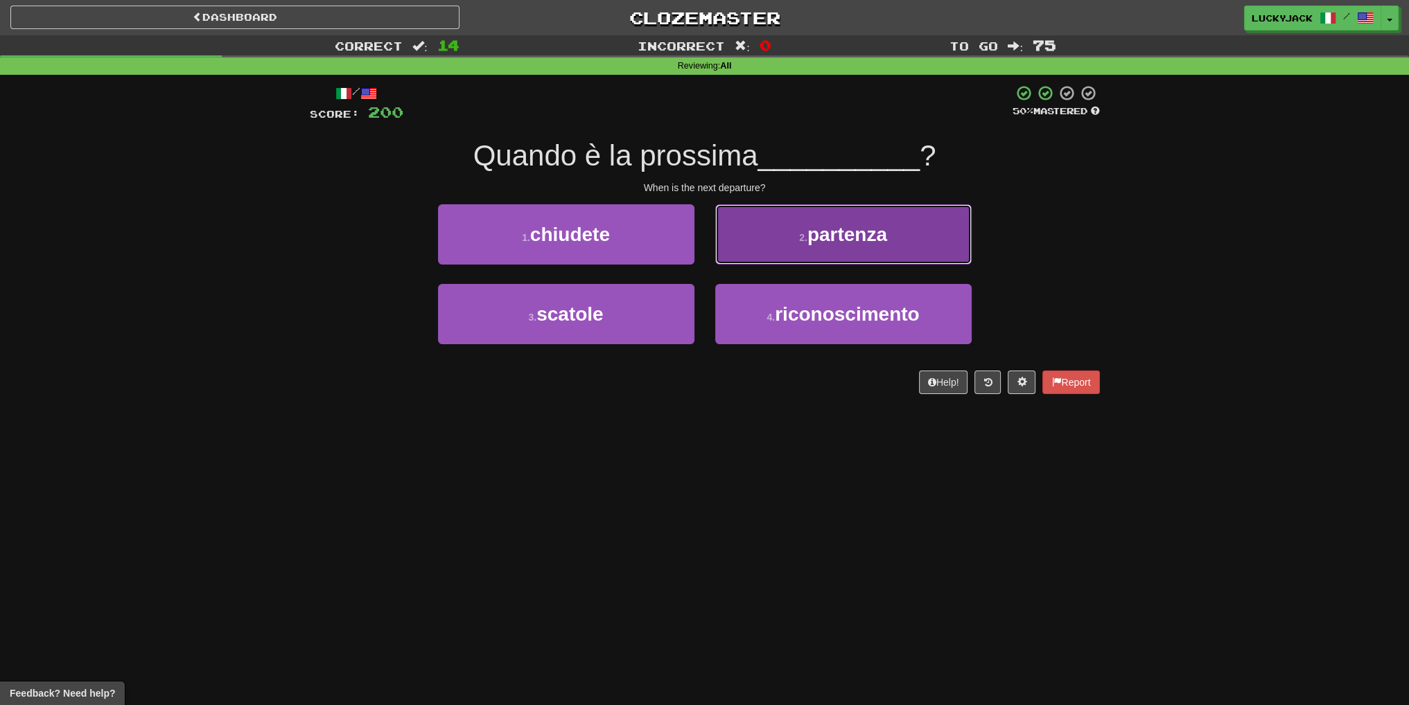
click at [793, 244] on button "2 . partenza" at bounding box center [843, 234] width 256 height 60
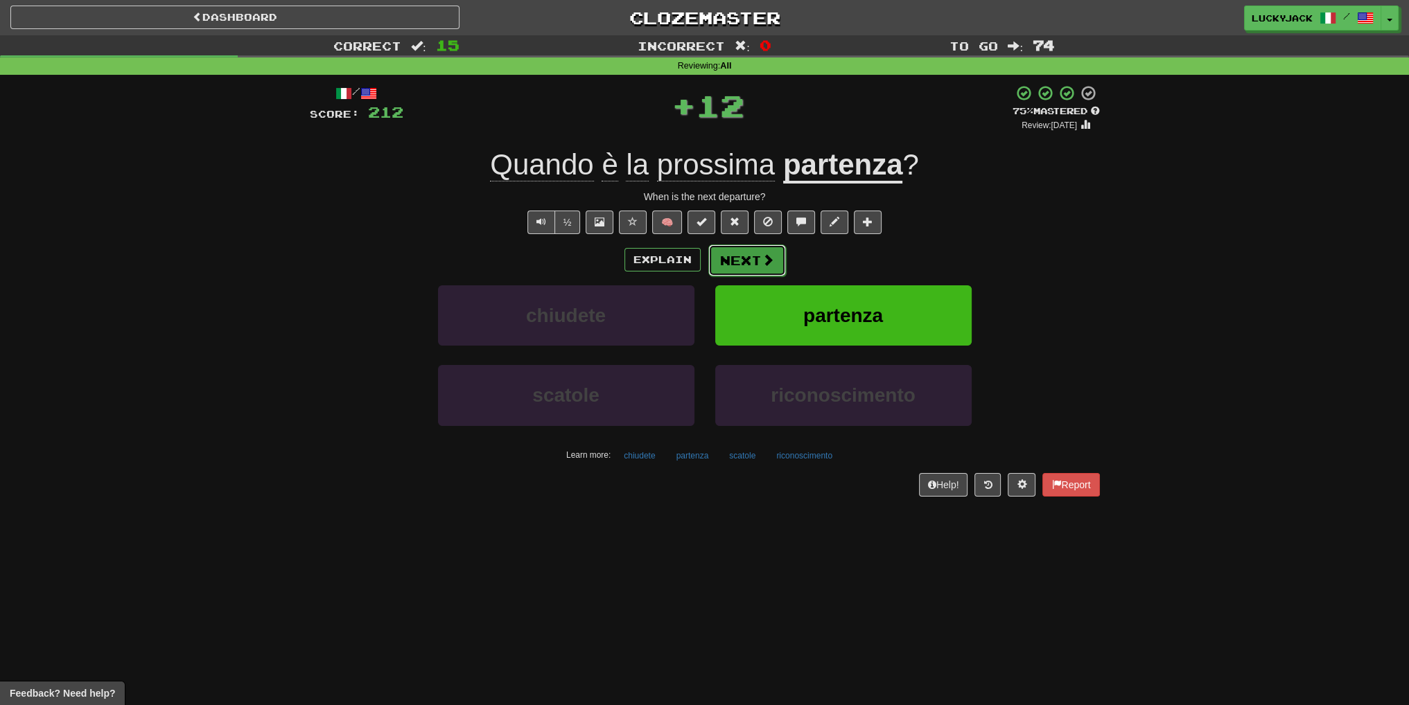
click at [746, 258] on button "Next" at bounding box center [747, 261] width 78 height 32
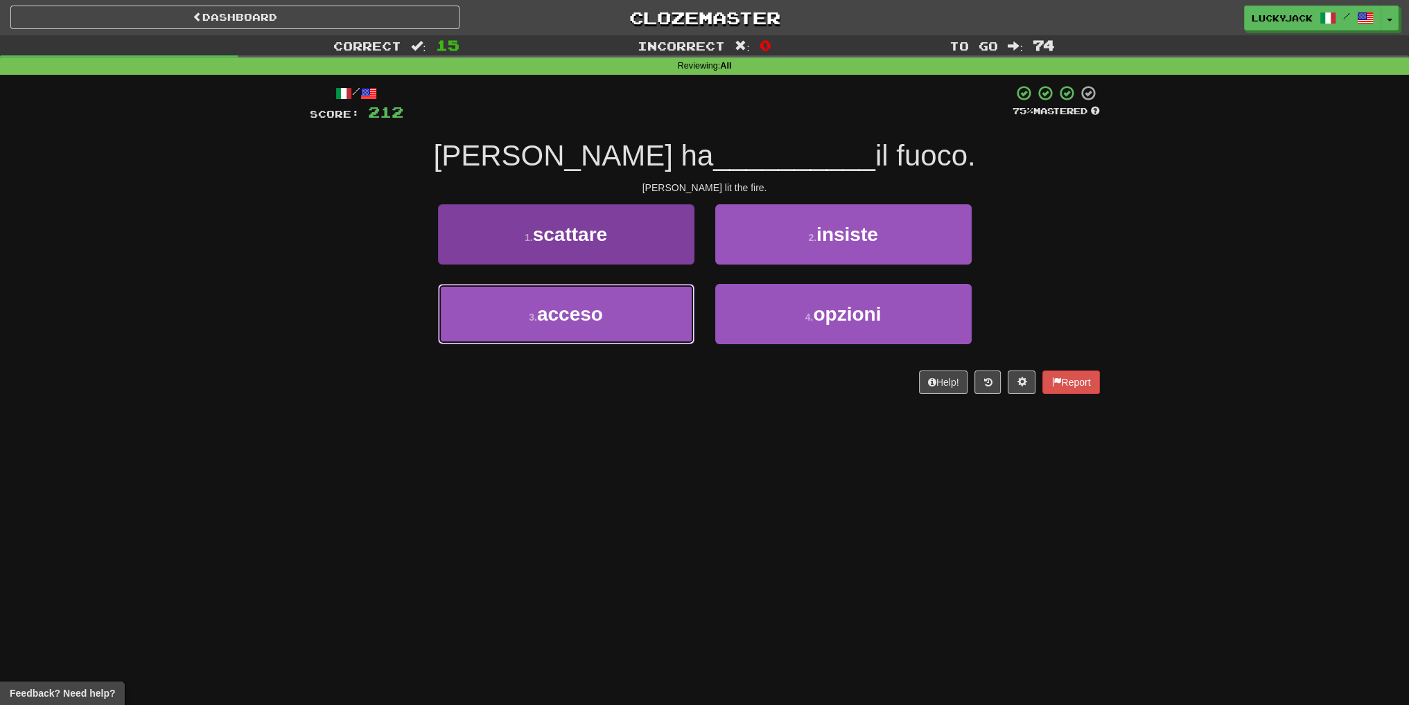
drag, startPoint x: 596, startPoint y: 318, endPoint x: 593, endPoint y: 326, distance: 8.1
click at [599, 328] on button "3 . acceso" at bounding box center [566, 314] width 256 height 60
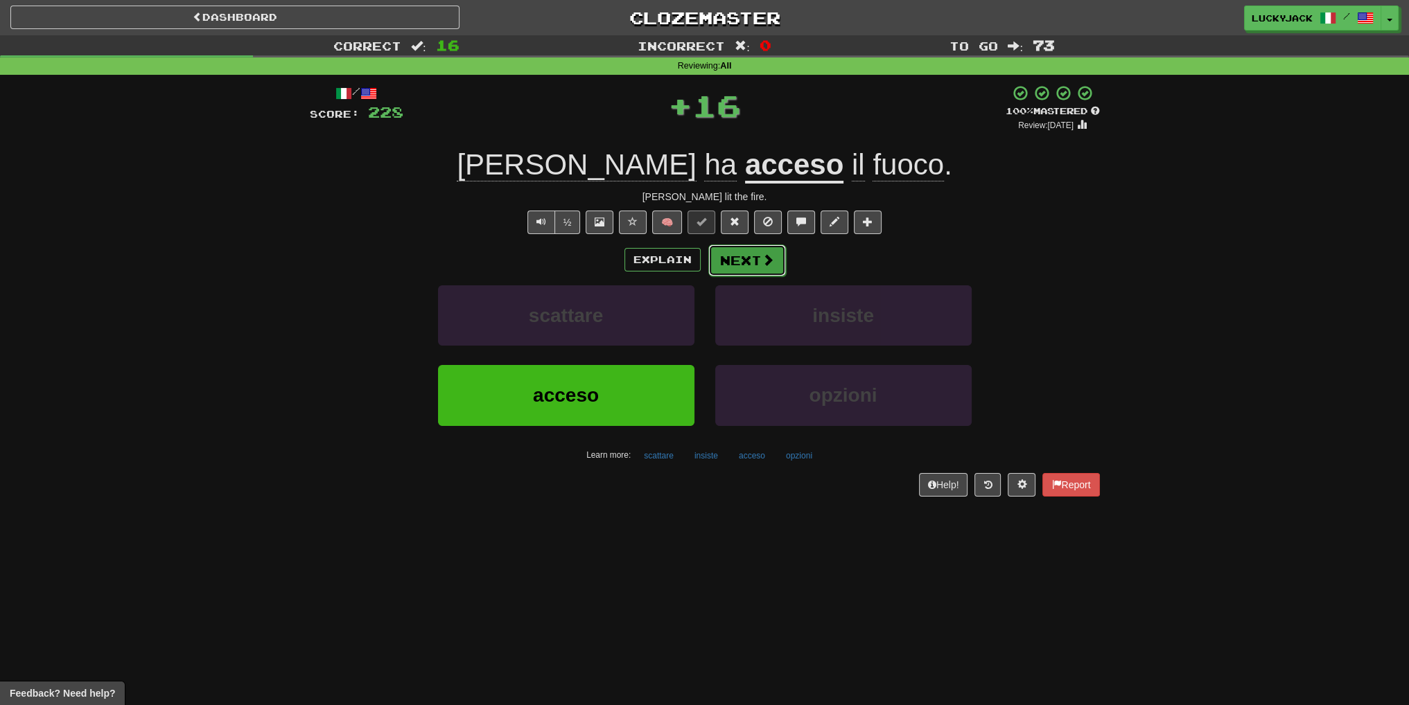
click at [739, 270] on button "Next" at bounding box center [747, 261] width 78 height 32
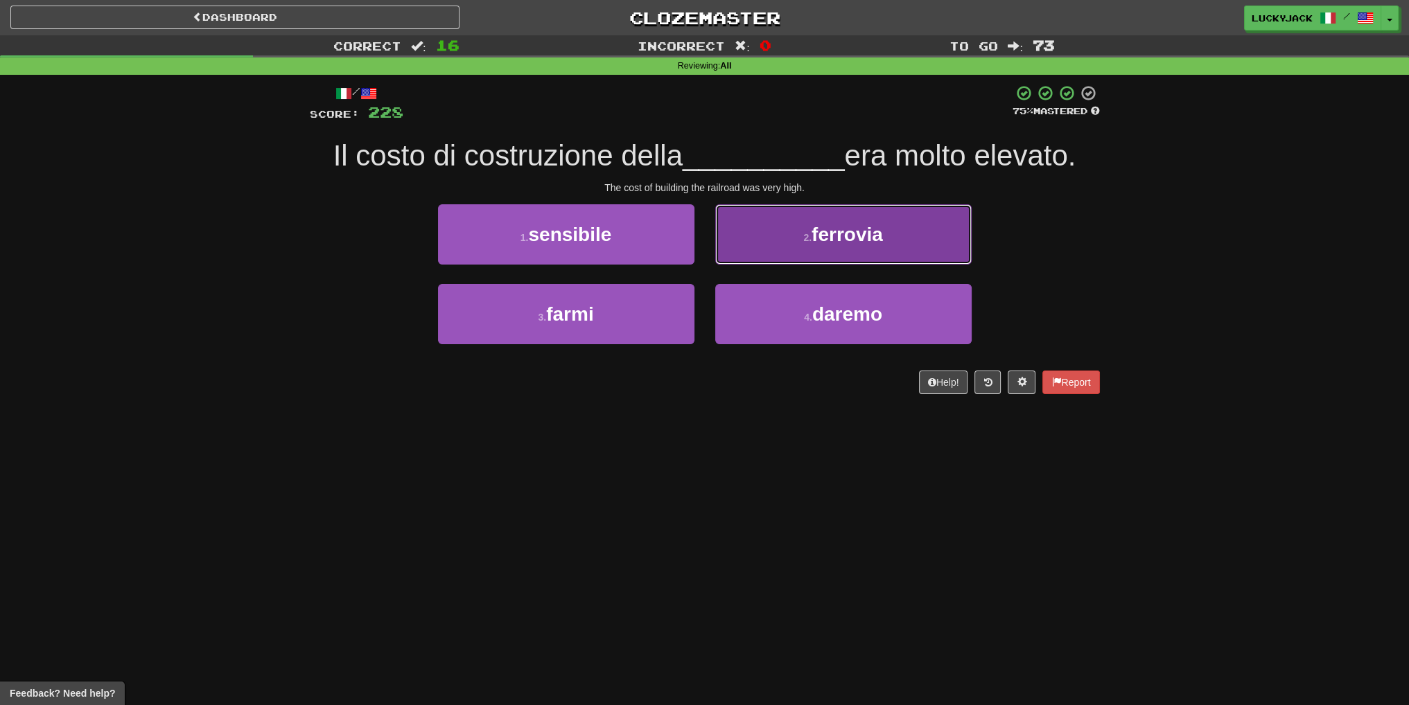
click at [766, 256] on button "2 . ferrovia" at bounding box center [843, 234] width 256 height 60
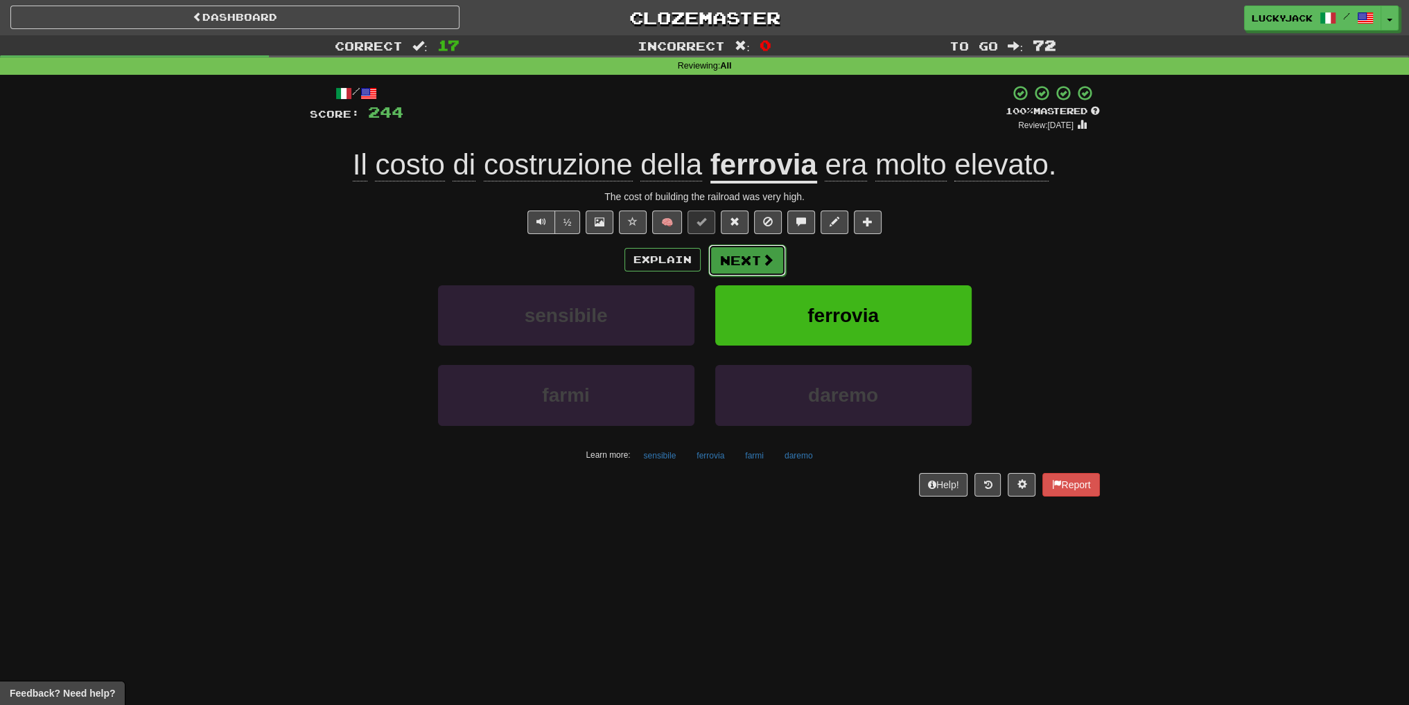
click at [740, 252] on button "Next" at bounding box center [747, 261] width 78 height 32
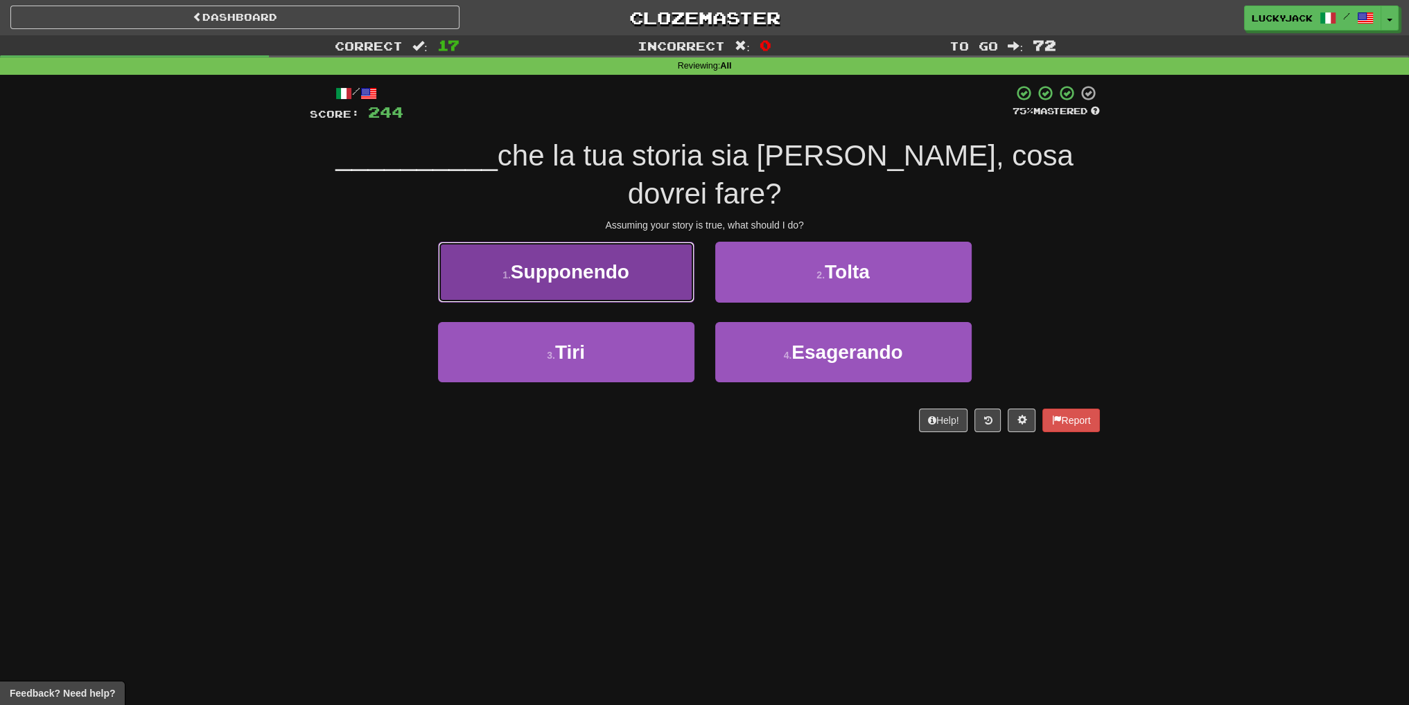
click at [638, 258] on button "1 . Supponendo" at bounding box center [566, 272] width 256 height 60
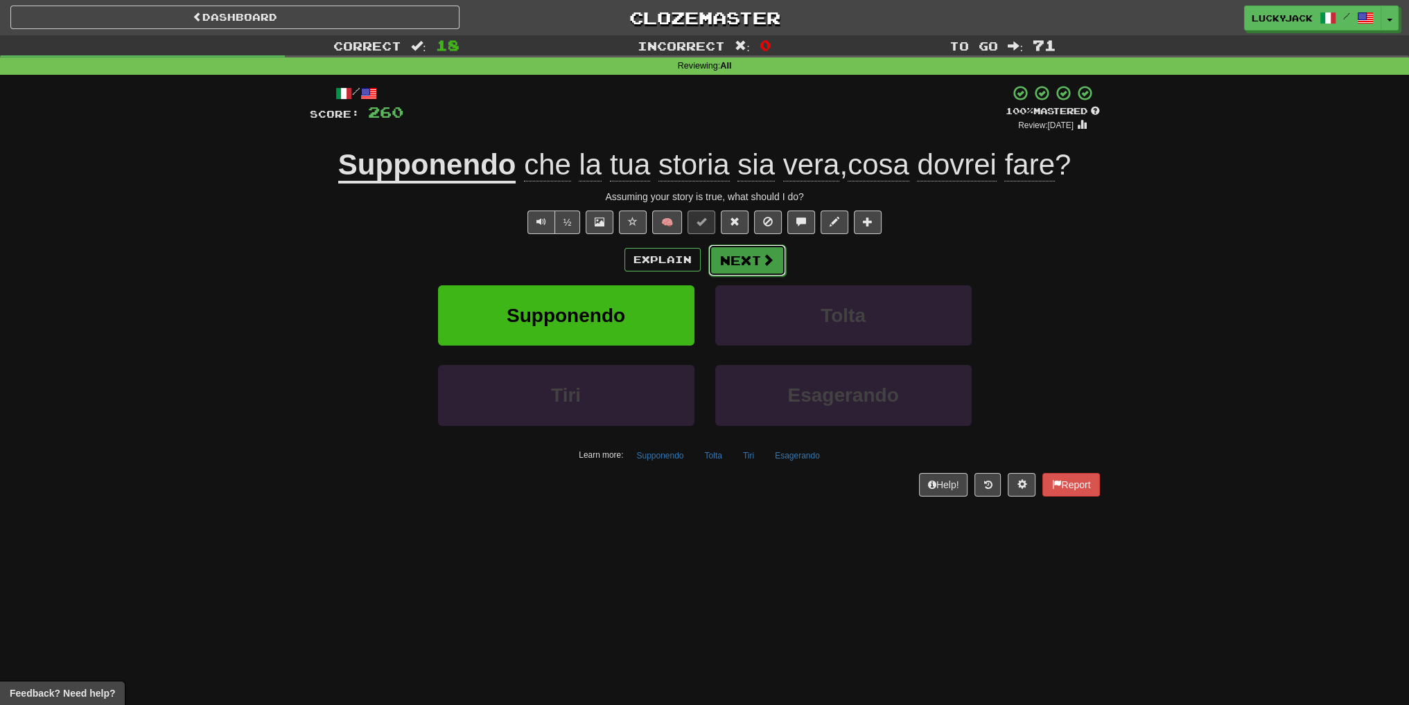
click at [747, 260] on button "Next" at bounding box center [747, 261] width 78 height 32
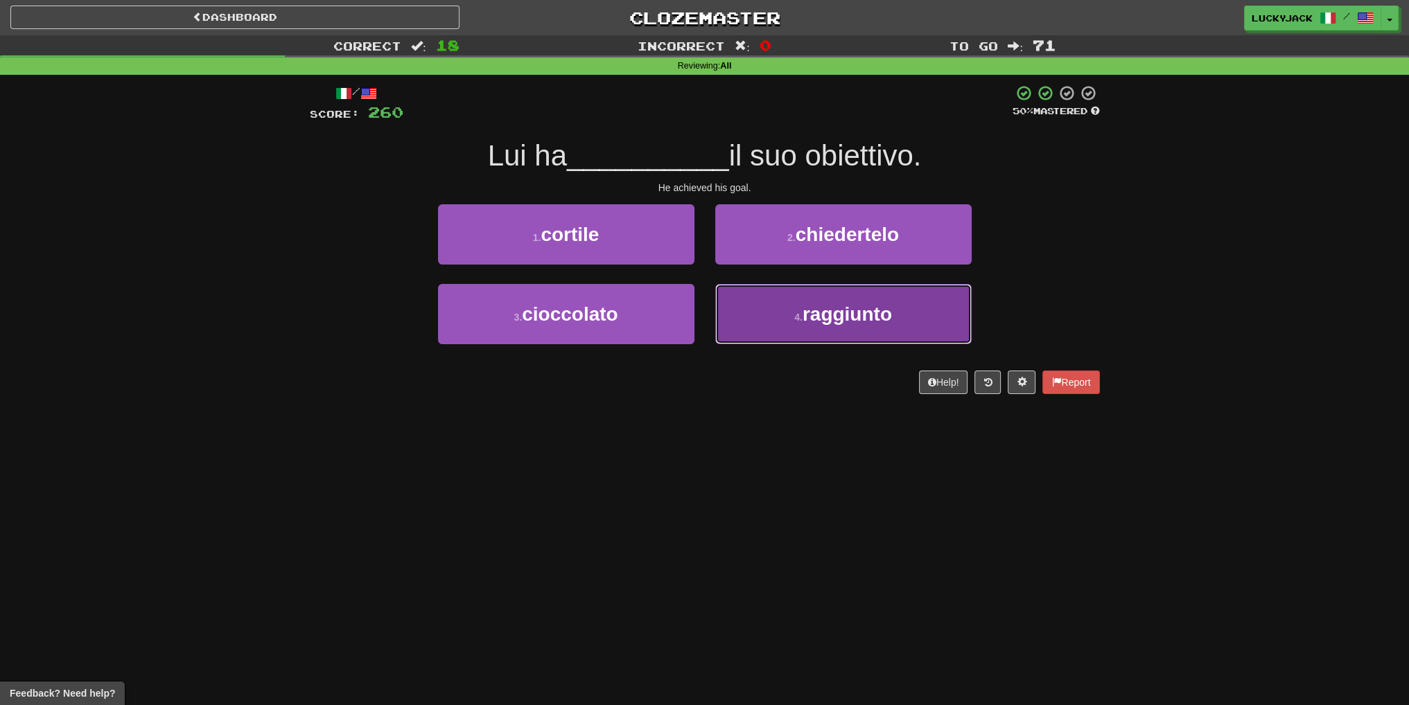
click at [778, 313] on button "4 . raggiunto" at bounding box center [843, 314] width 256 height 60
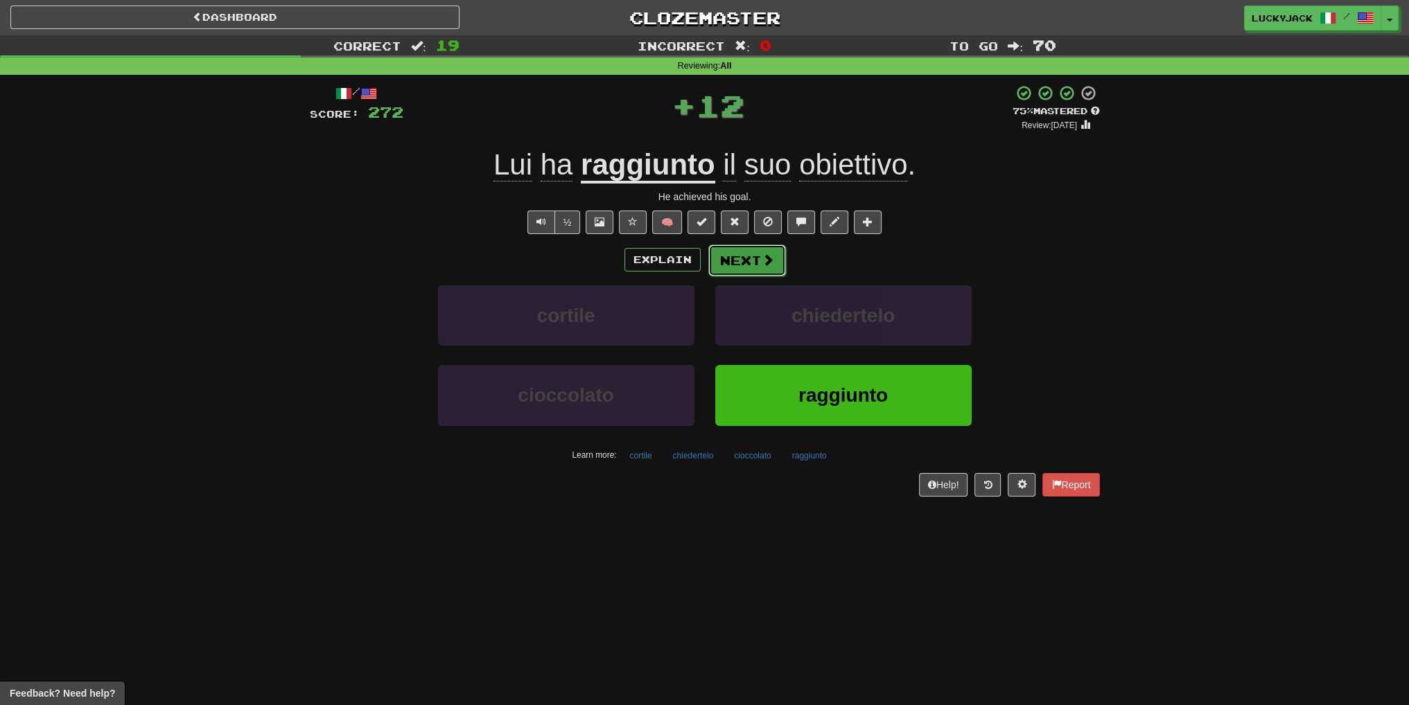
click at [746, 259] on button "Next" at bounding box center [747, 261] width 78 height 32
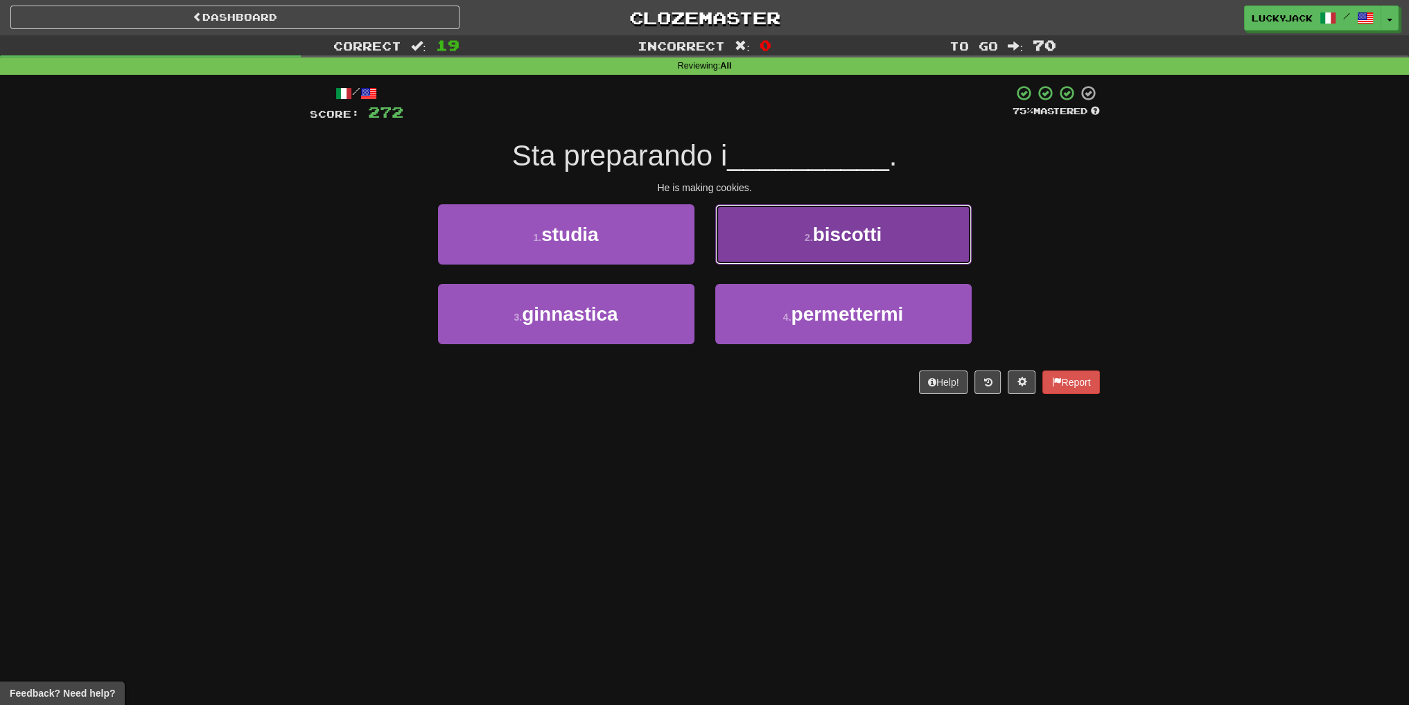
click at [772, 235] on button "2 . biscotti" at bounding box center [843, 234] width 256 height 60
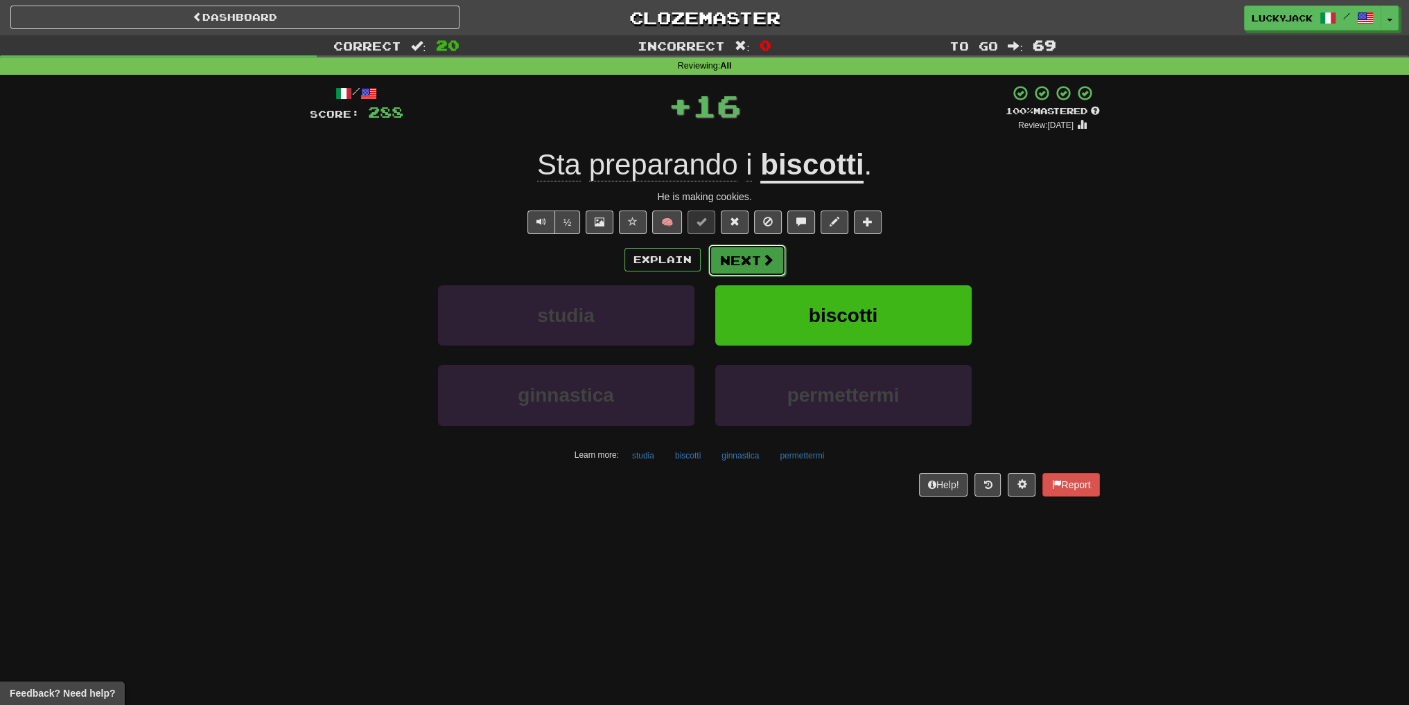
click at [748, 265] on button "Next" at bounding box center [747, 261] width 78 height 32
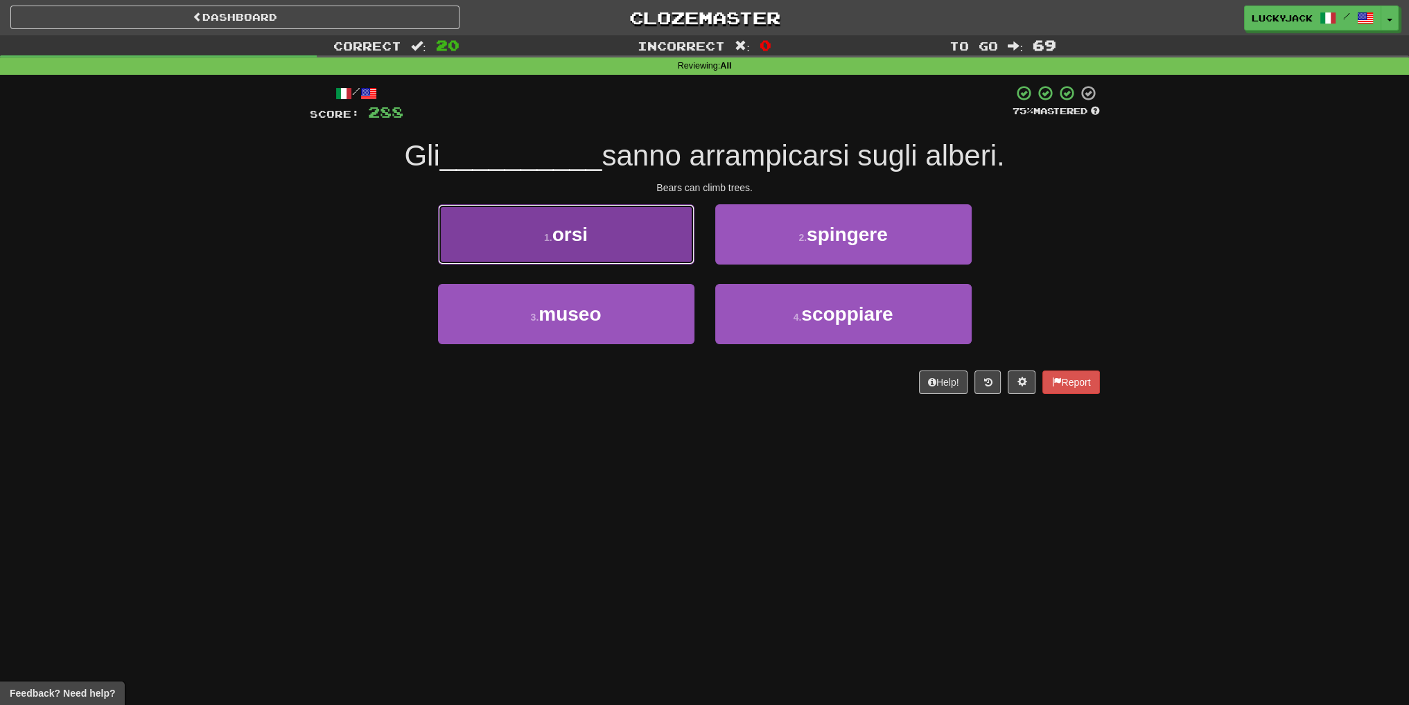
click at [634, 253] on button "1 . orsi" at bounding box center [566, 234] width 256 height 60
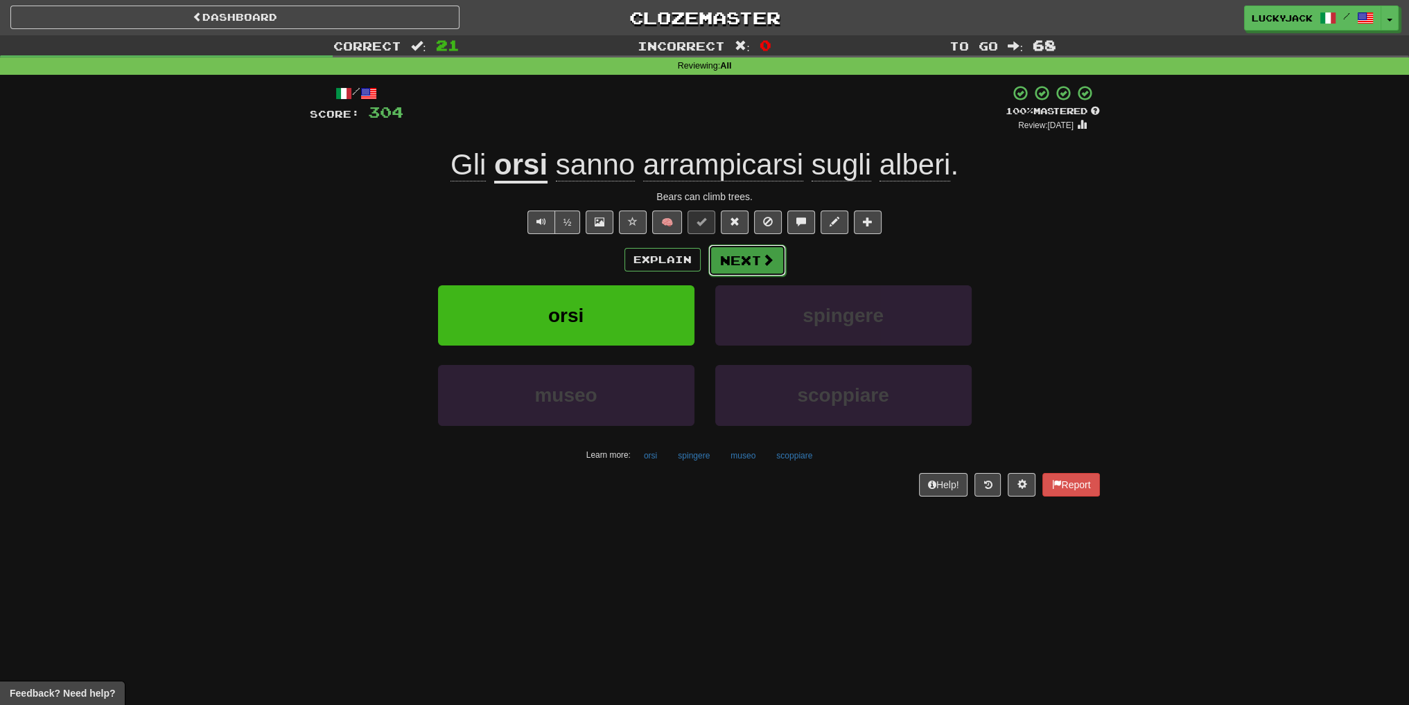
click at [735, 264] on button "Next" at bounding box center [747, 261] width 78 height 32
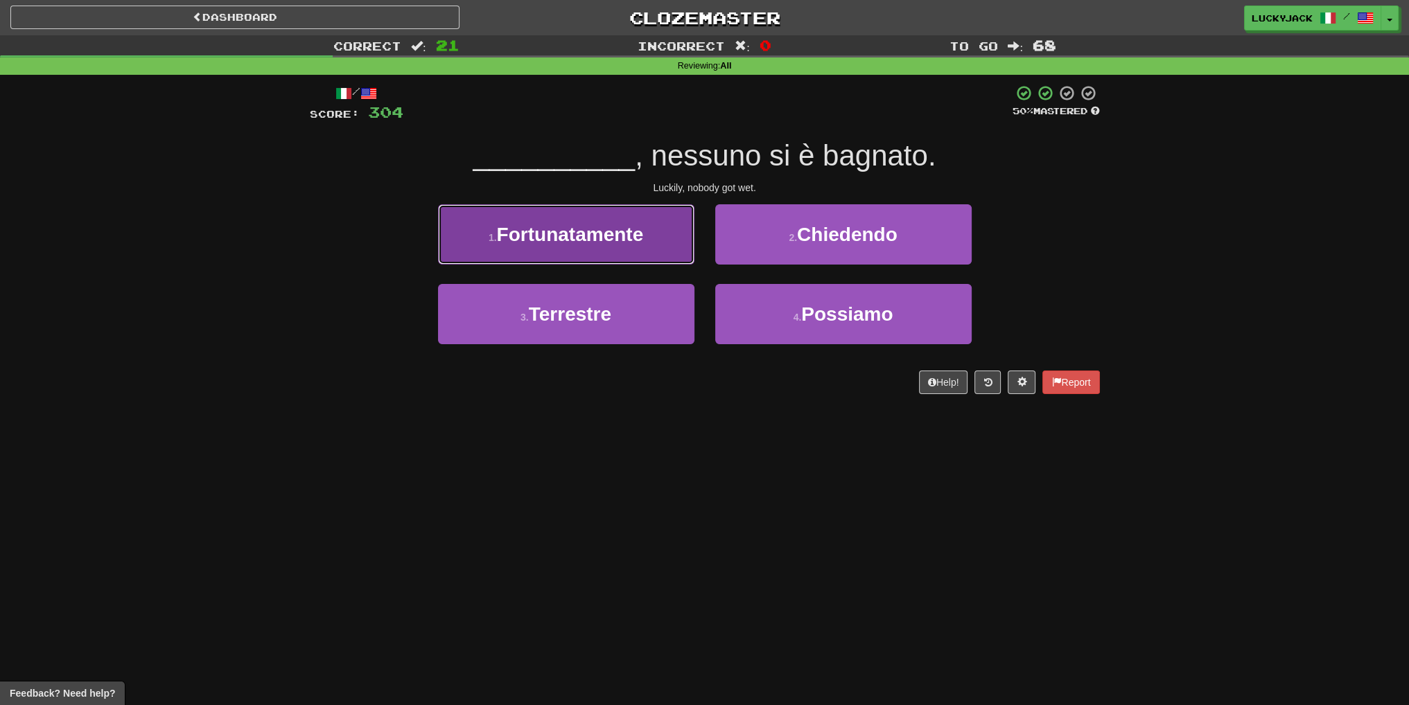
click at [646, 225] on button "1 . Fortunatamente" at bounding box center [566, 234] width 256 height 60
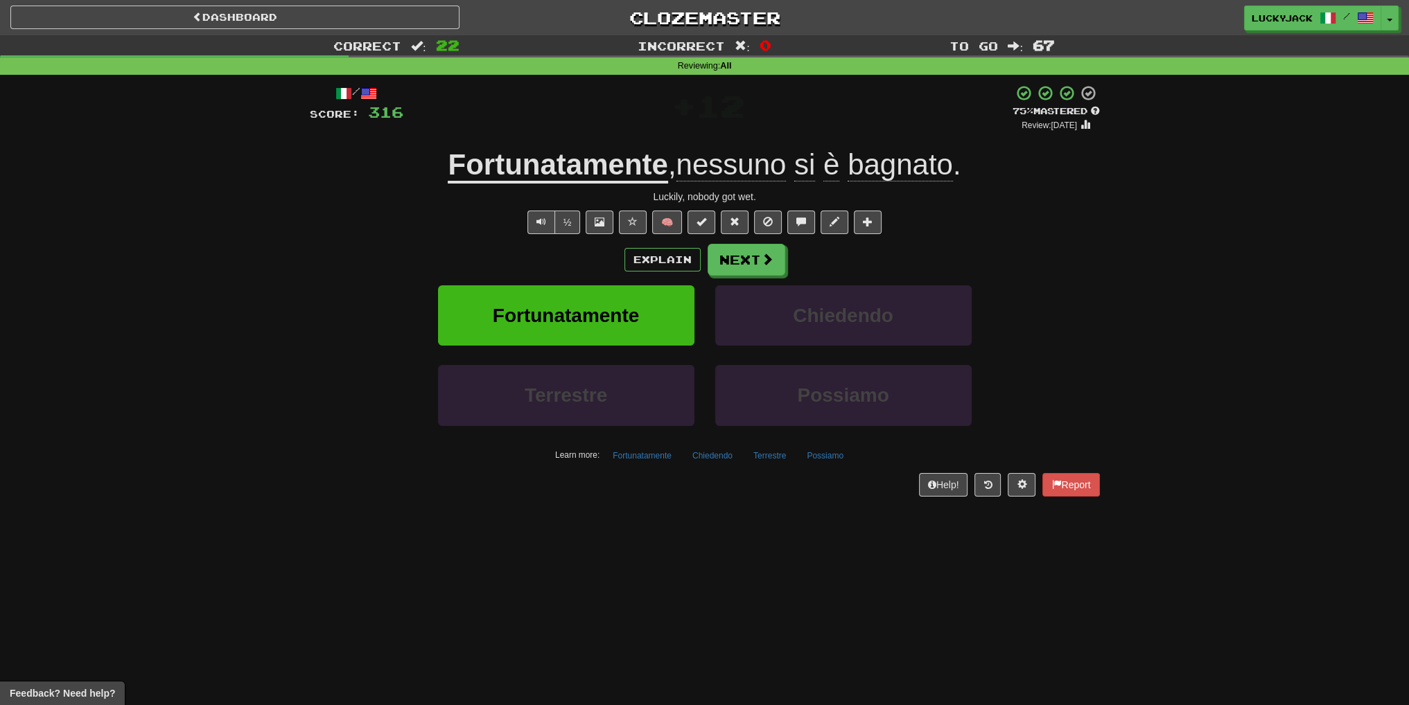
click at [745, 241] on div "/ Score: 316 + 12 75 % Mastered Review: 2025-09-15 Fortunatamente , nessuno si …" at bounding box center [705, 291] width 790 height 412
click at [744, 261] on button "Next" at bounding box center [747, 261] width 78 height 32
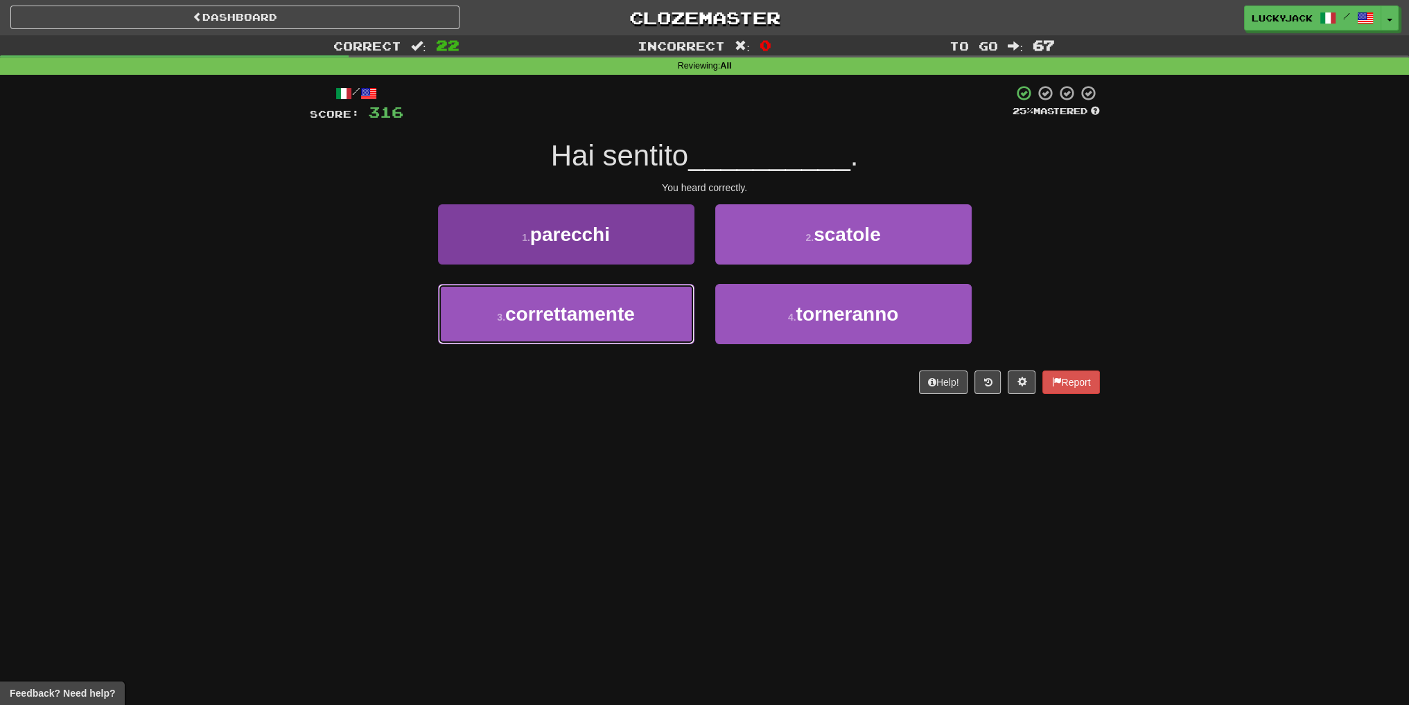
click at [642, 328] on button "3 . correttamente" at bounding box center [566, 314] width 256 height 60
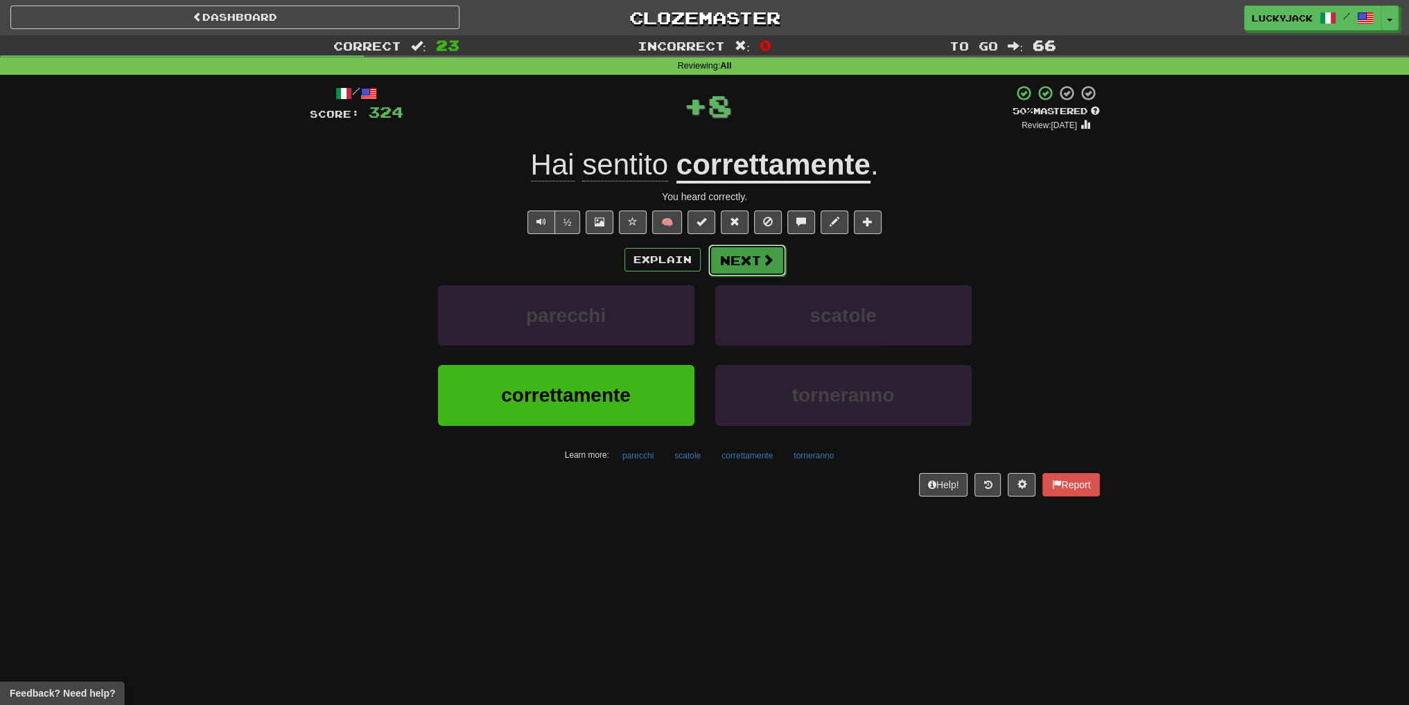
click at [731, 271] on button "Next" at bounding box center [747, 261] width 78 height 32
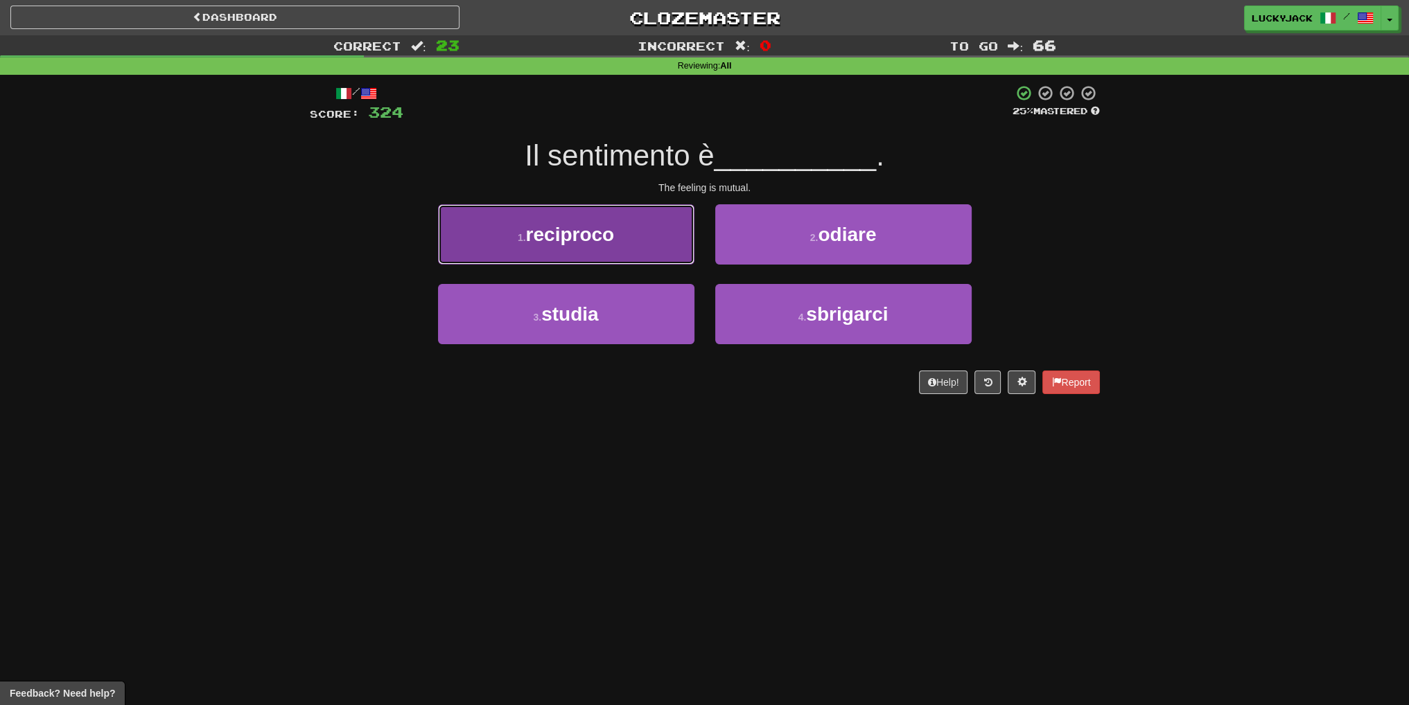
click at [624, 248] on button "1 . reciproco" at bounding box center [566, 234] width 256 height 60
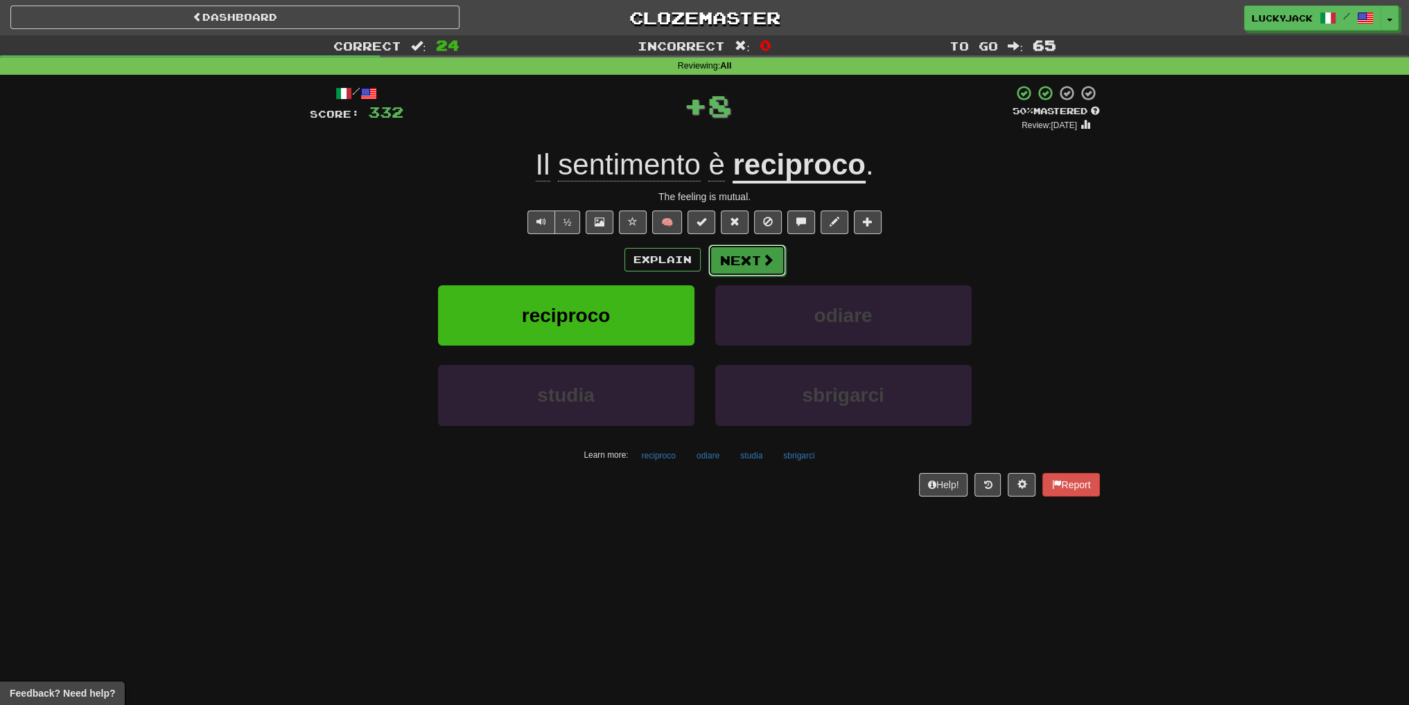
click at [740, 260] on button "Next" at bounding box center [747, 261] width 78 height 32
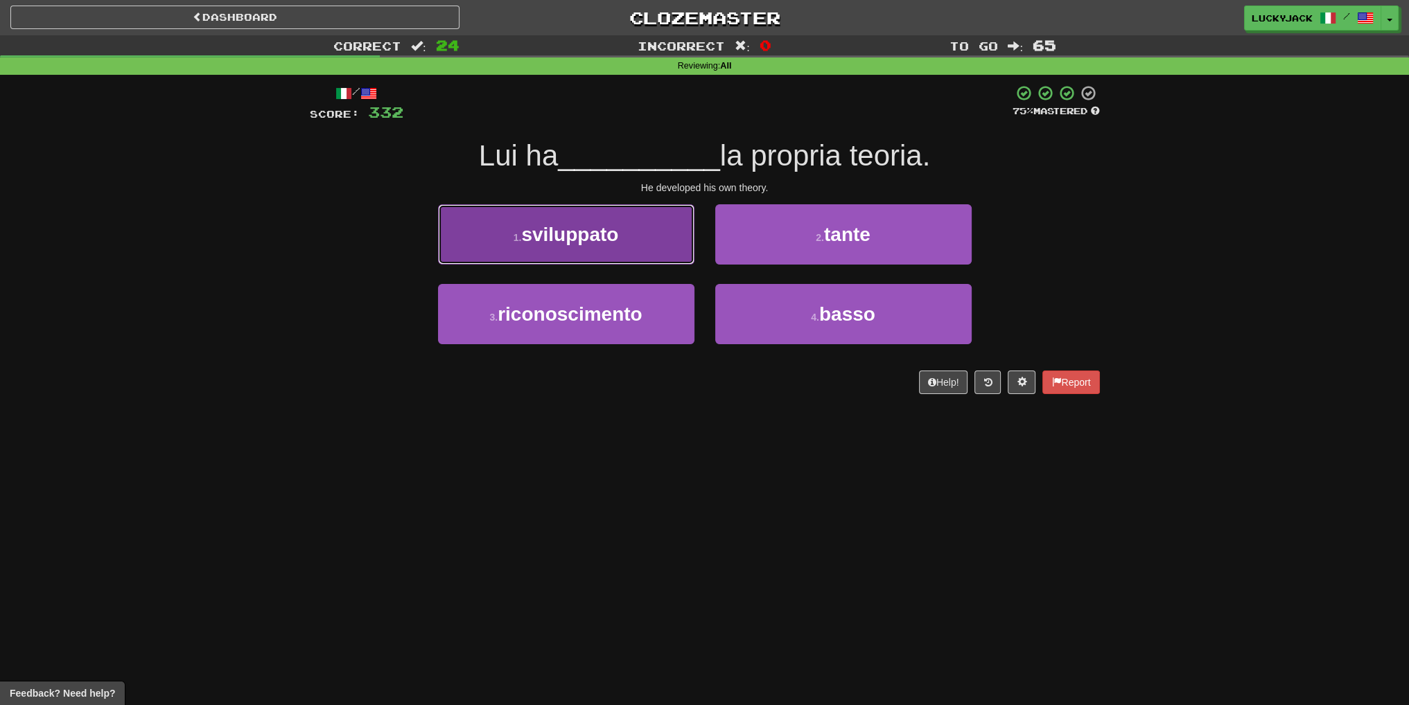
click at [596, 228] on span "sviluppato" at bounding box center [569, 234] width 97 height 21
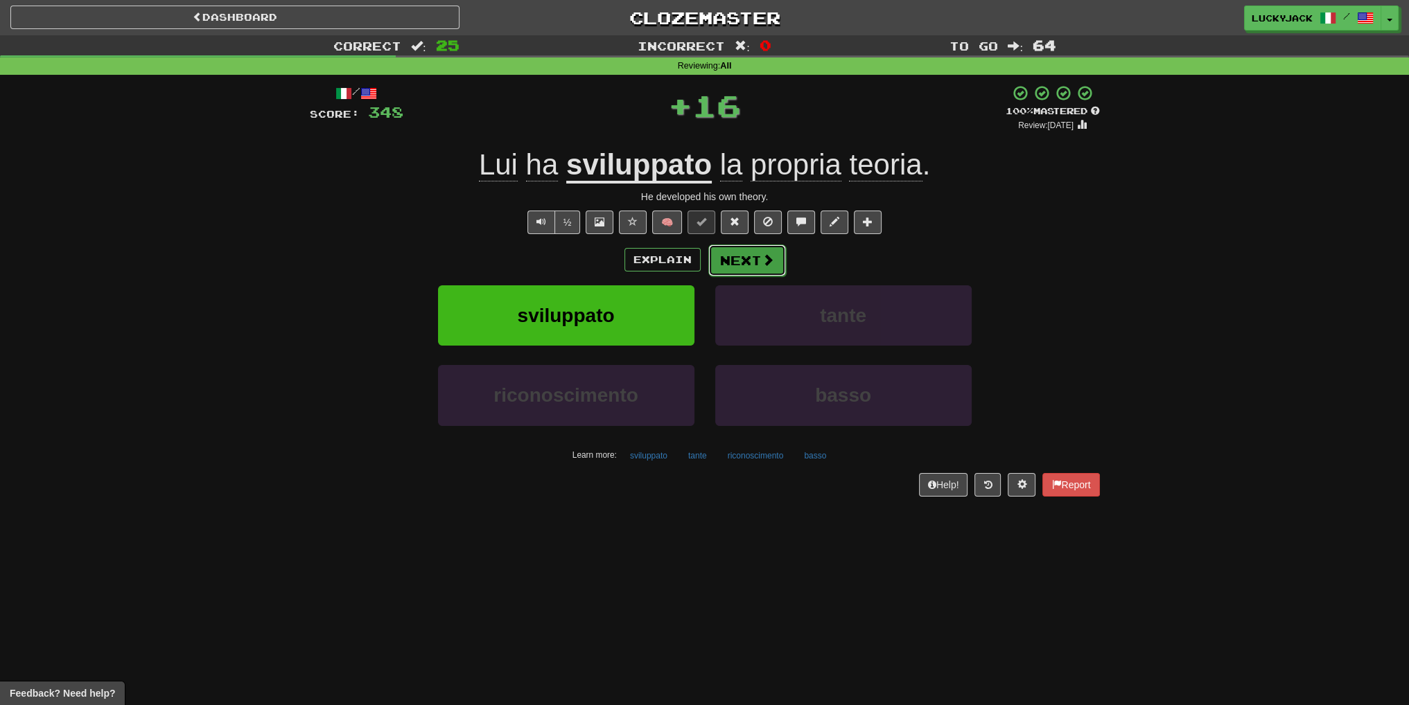
click at [736, 264] on button "Next" at bounding box center [747, 261] width 78 height 32
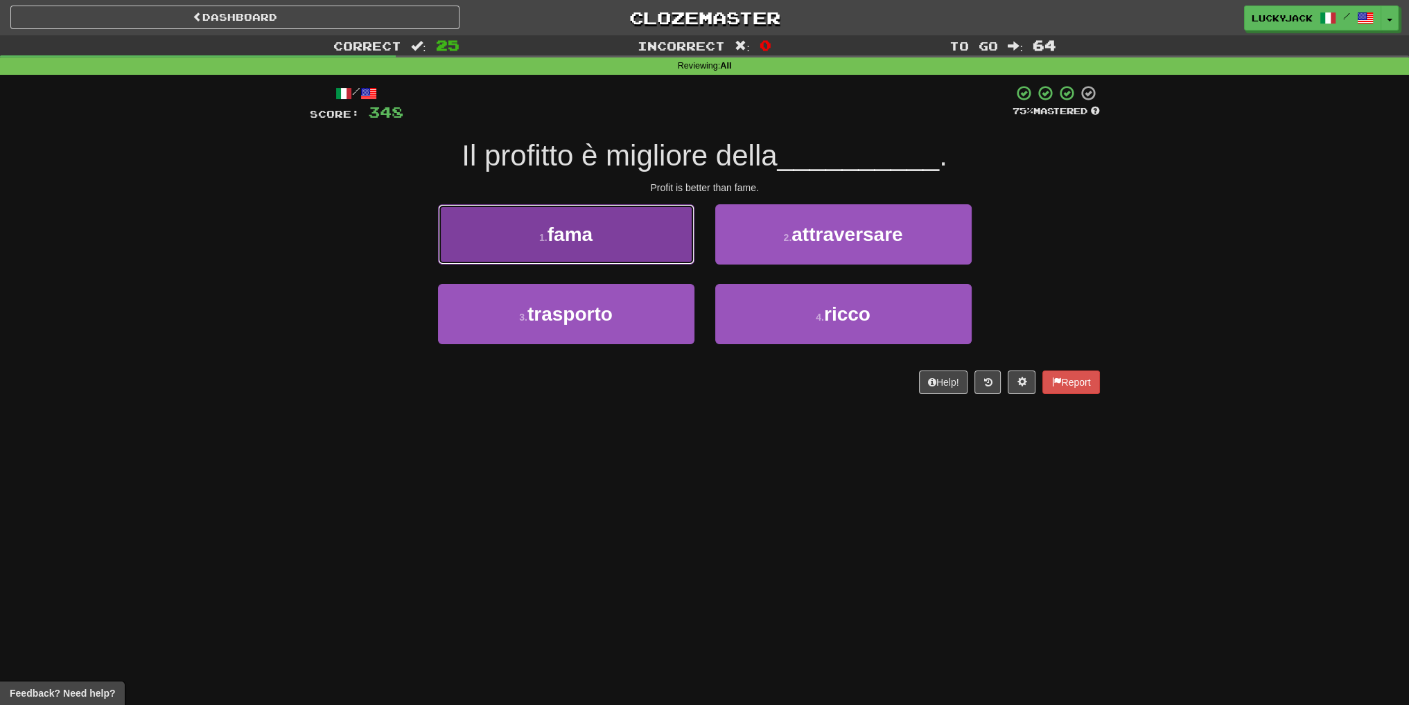
click at [640, 255] on button "1 . fama" at bounding box center [566, 234] width 256 height 60
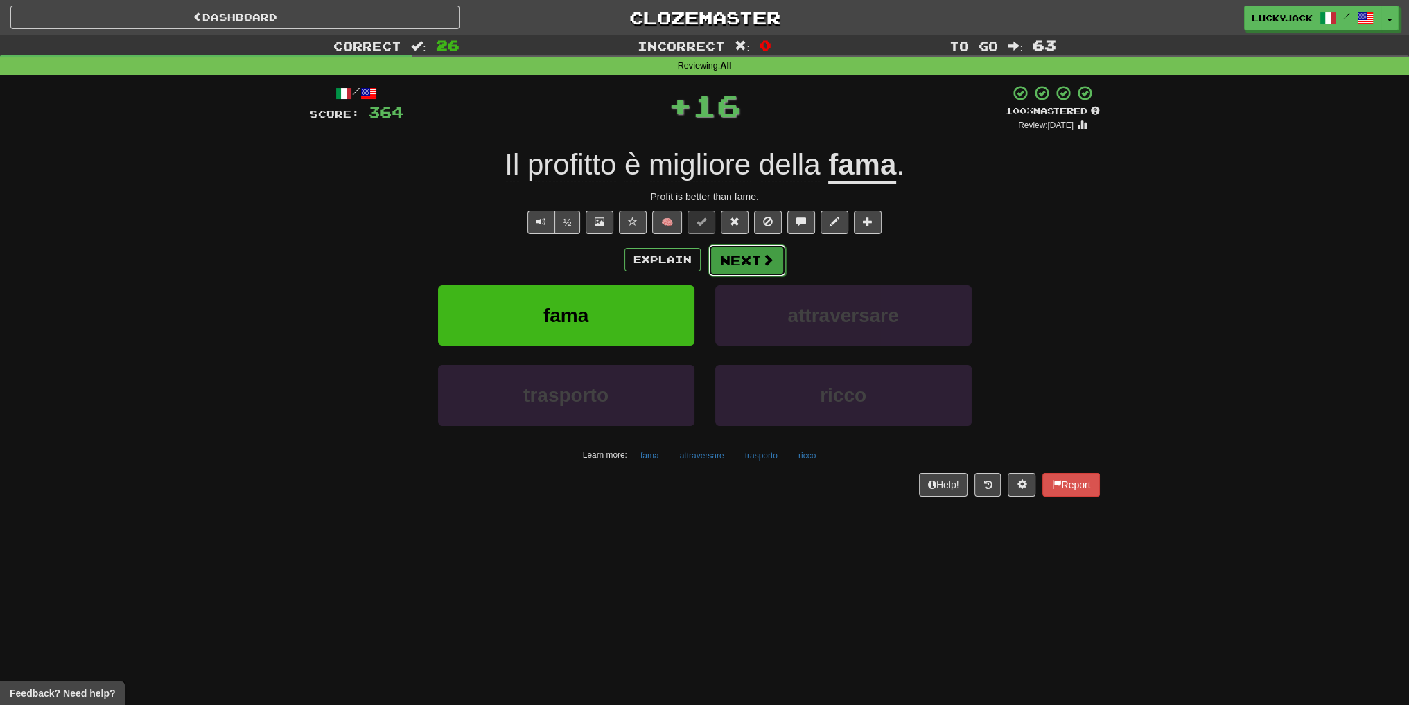
click at [744, 257] on button "Next" at bounding box center [747, 261] width 78 height 32
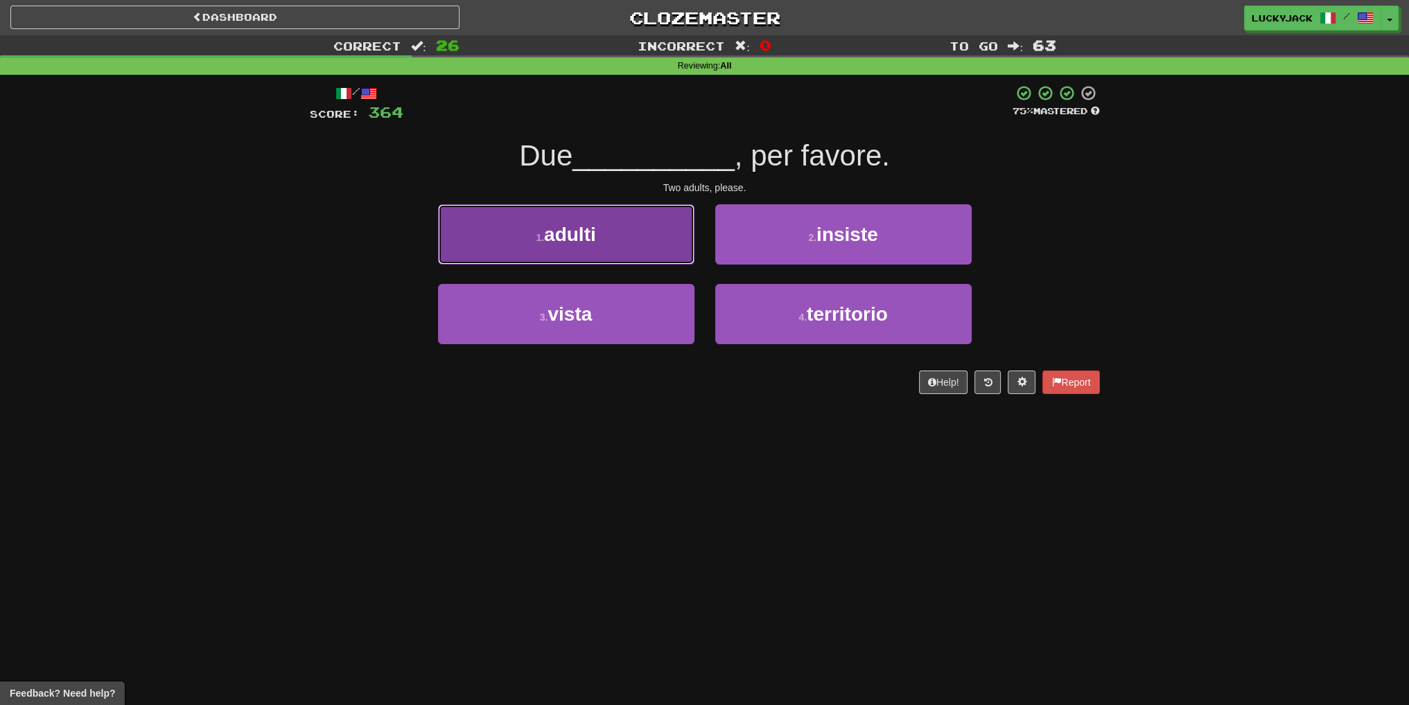
click at [647, 247] on button "1 . adulti" at bounding box center [566, 234] width 256 height 60
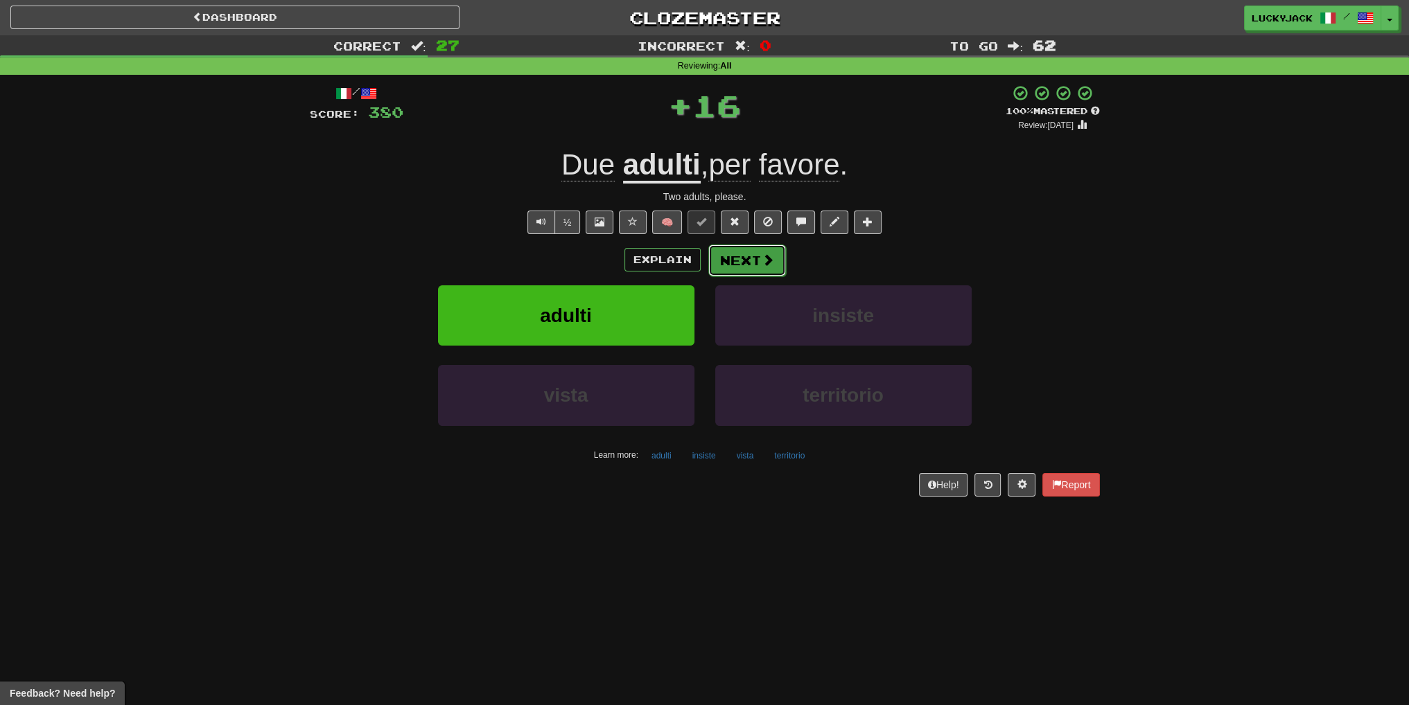
click at [740, 252] on button "Next" at bounding box center [747, 261] width 78 height 32
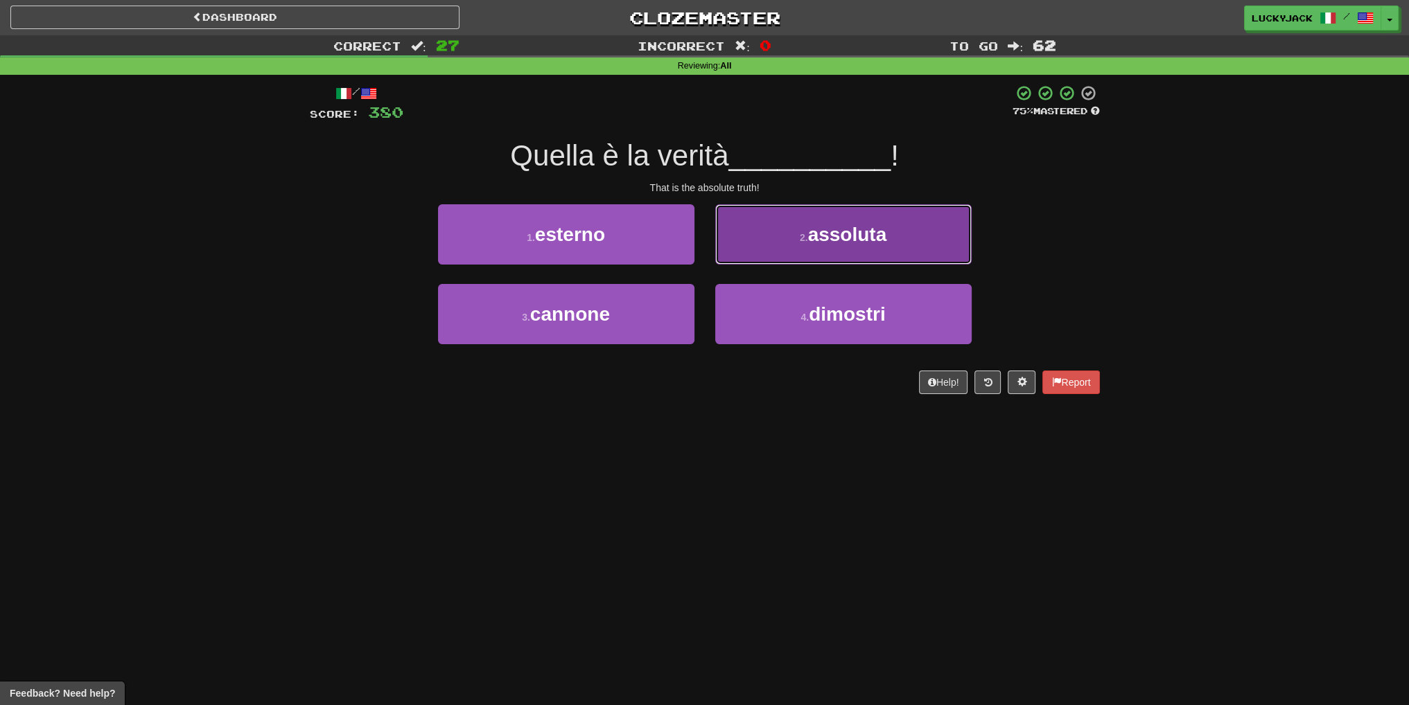
click at [755, 242] on button "2 . assoluta" at bounding box center [843, 234] width 256 height 60
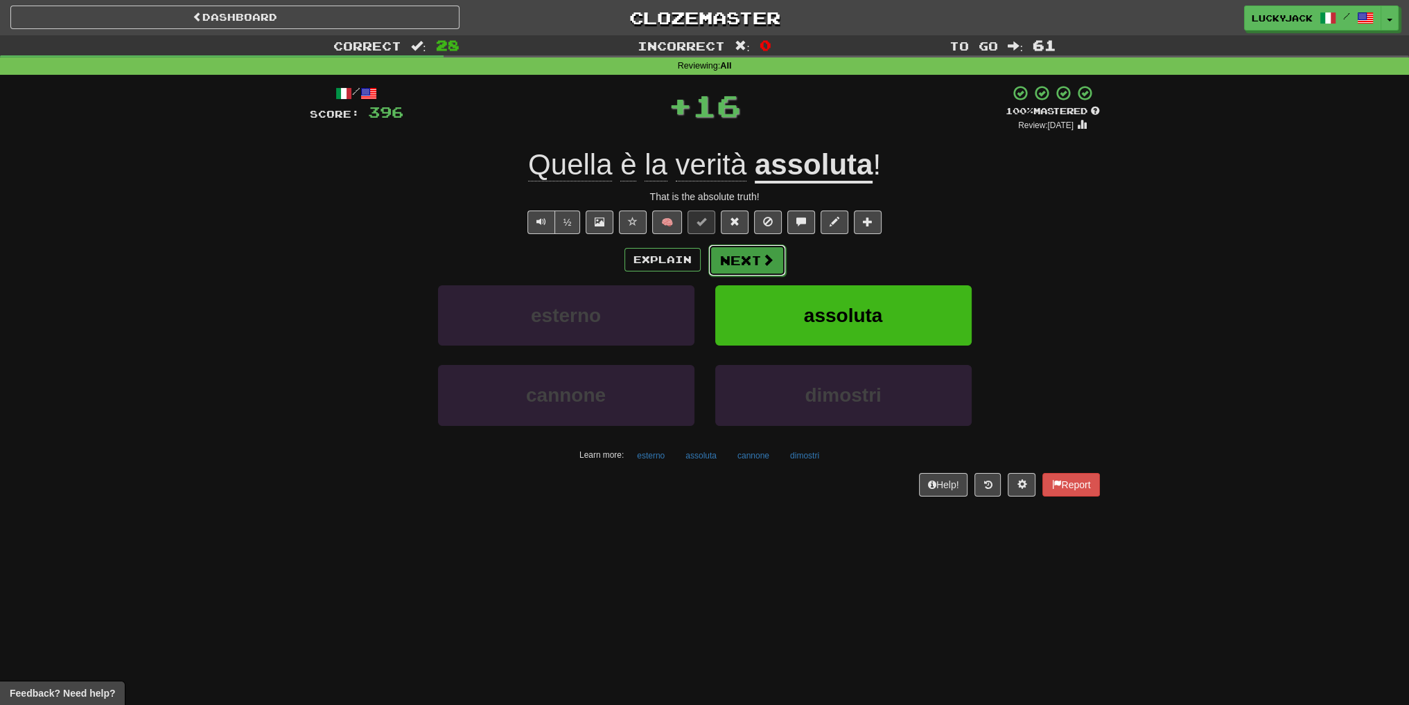
click at [729, 264] on button "Next" at bounding box center [747, 261] width 78 height 32
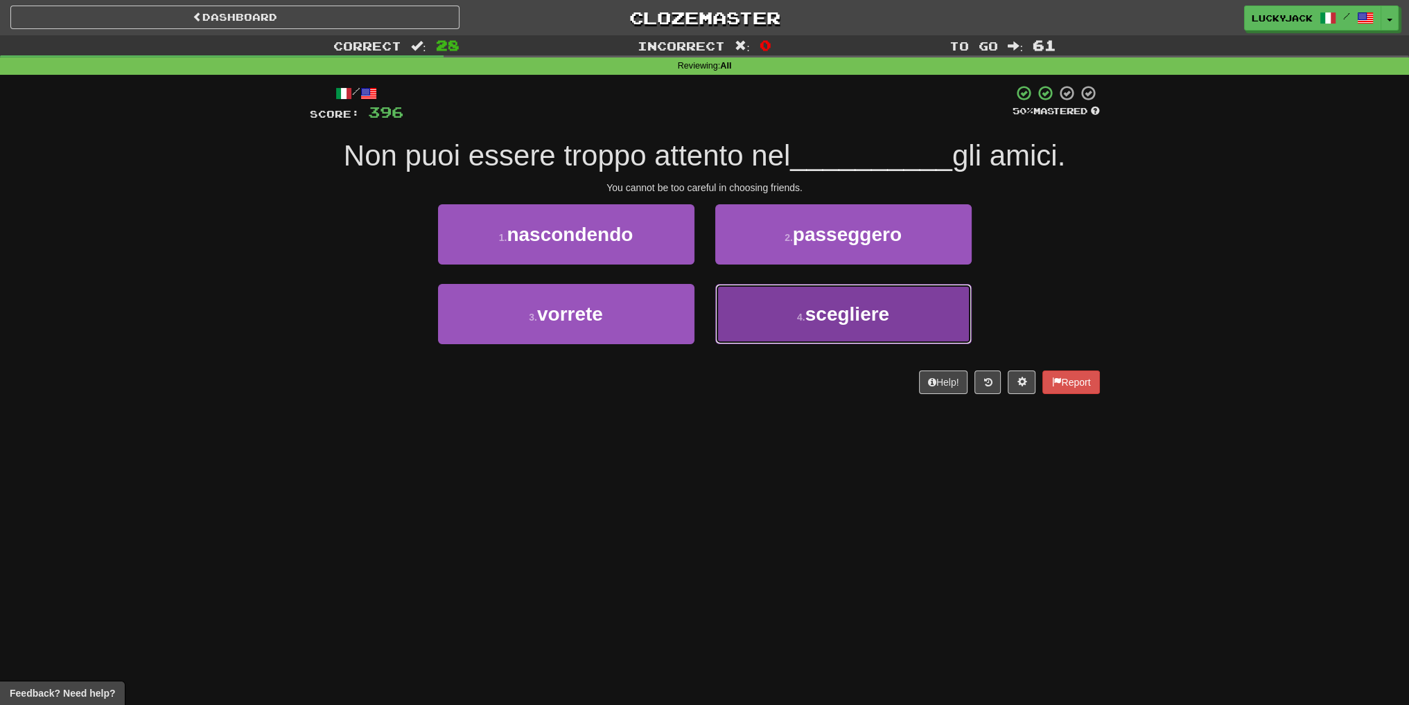
click at [773, 329] on button "4 . scegliere" at bounding box center [843, 314] width 256 height 60
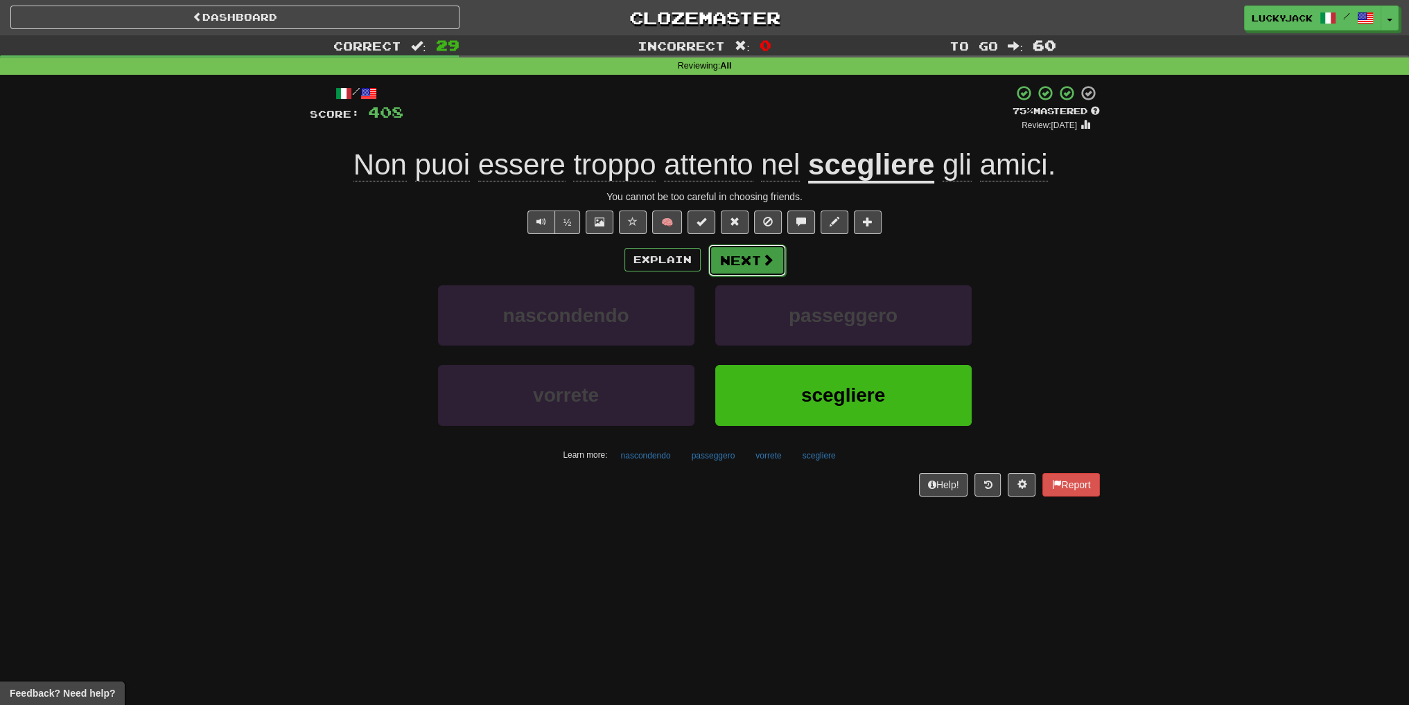
click at [770, 271] on button "Next" at bounding box center [747, 261] width 78 height 32
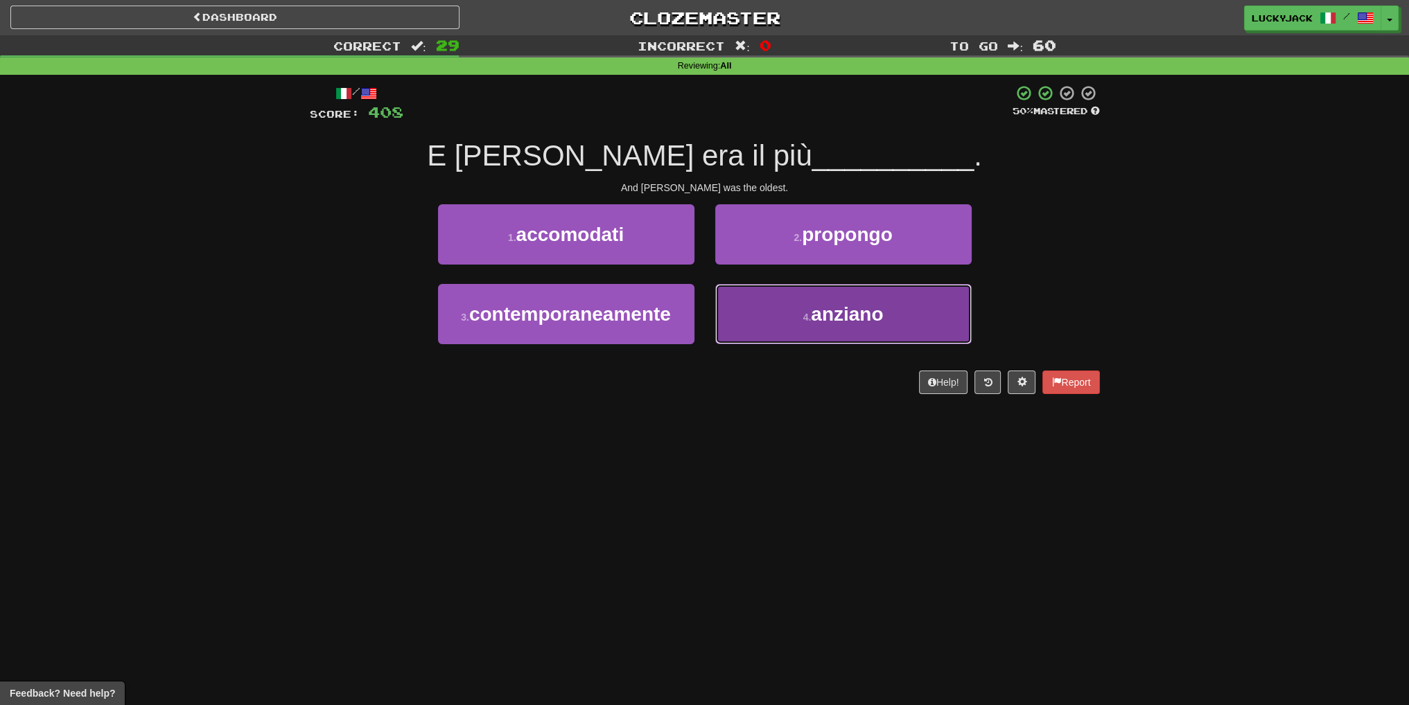
click at [784, 313] on button "4 . anziano" at bounding box center [843, 314] width 256 height 60
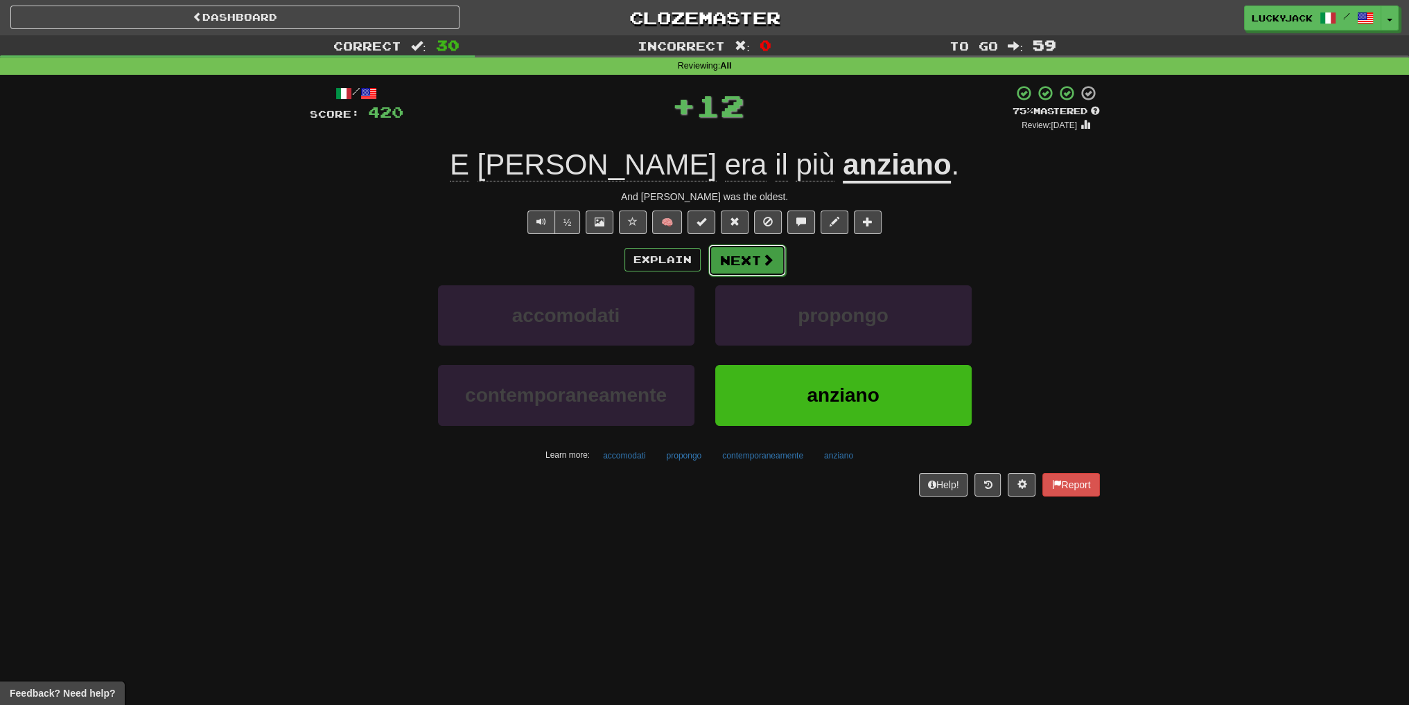
click at [735, 260] on button "Next" at bounding box center [747, 261] width 78 height 32
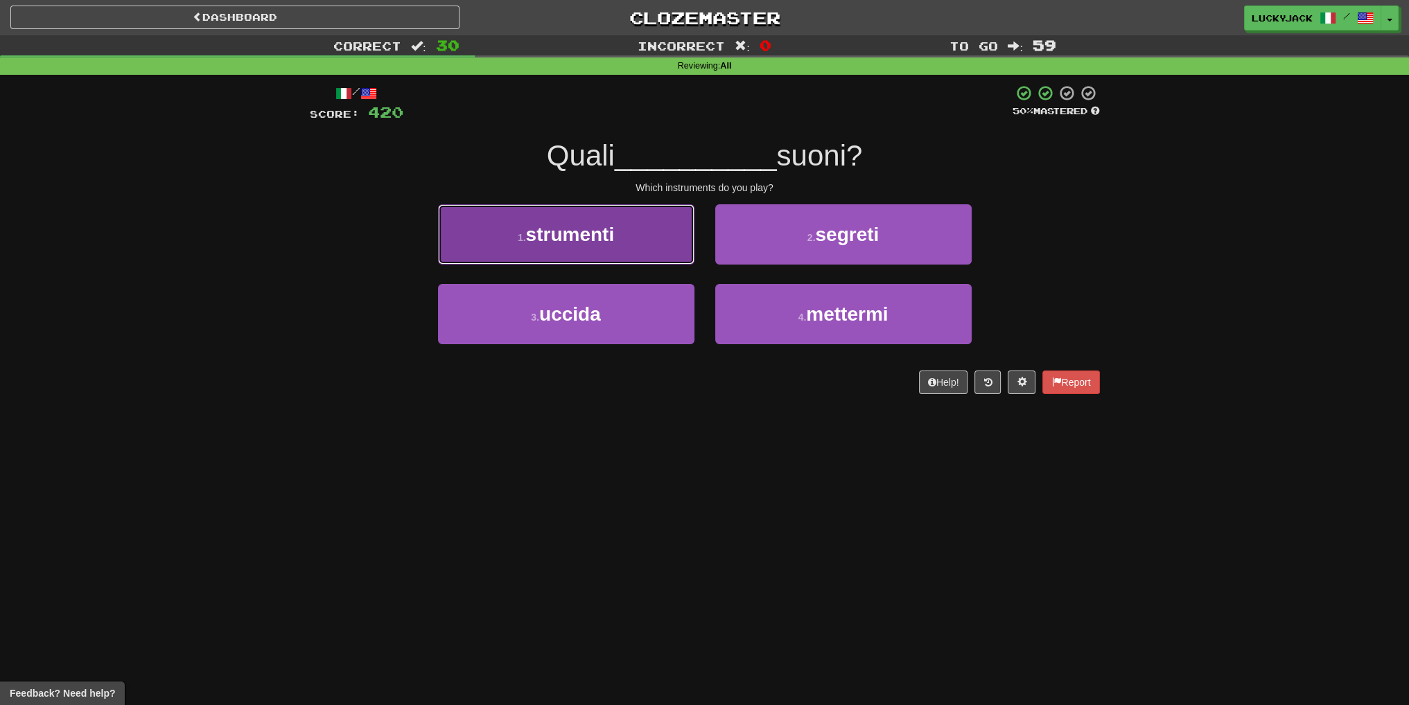
click at [651, 249] on button "1 . strumenti" at bounding box center [566, 234] width 256 height 60
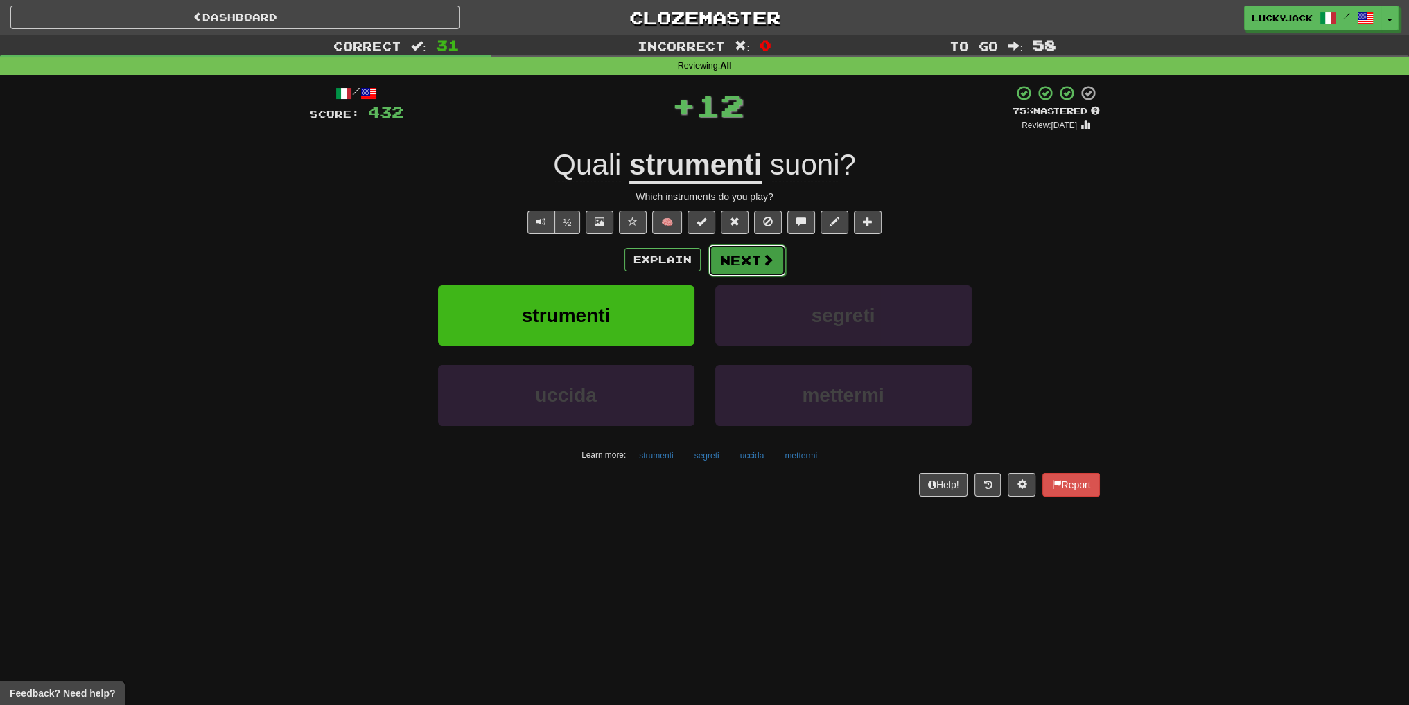
click at [744, 257] on button "Next" at bounding box center [747, 261] width 78 height 32
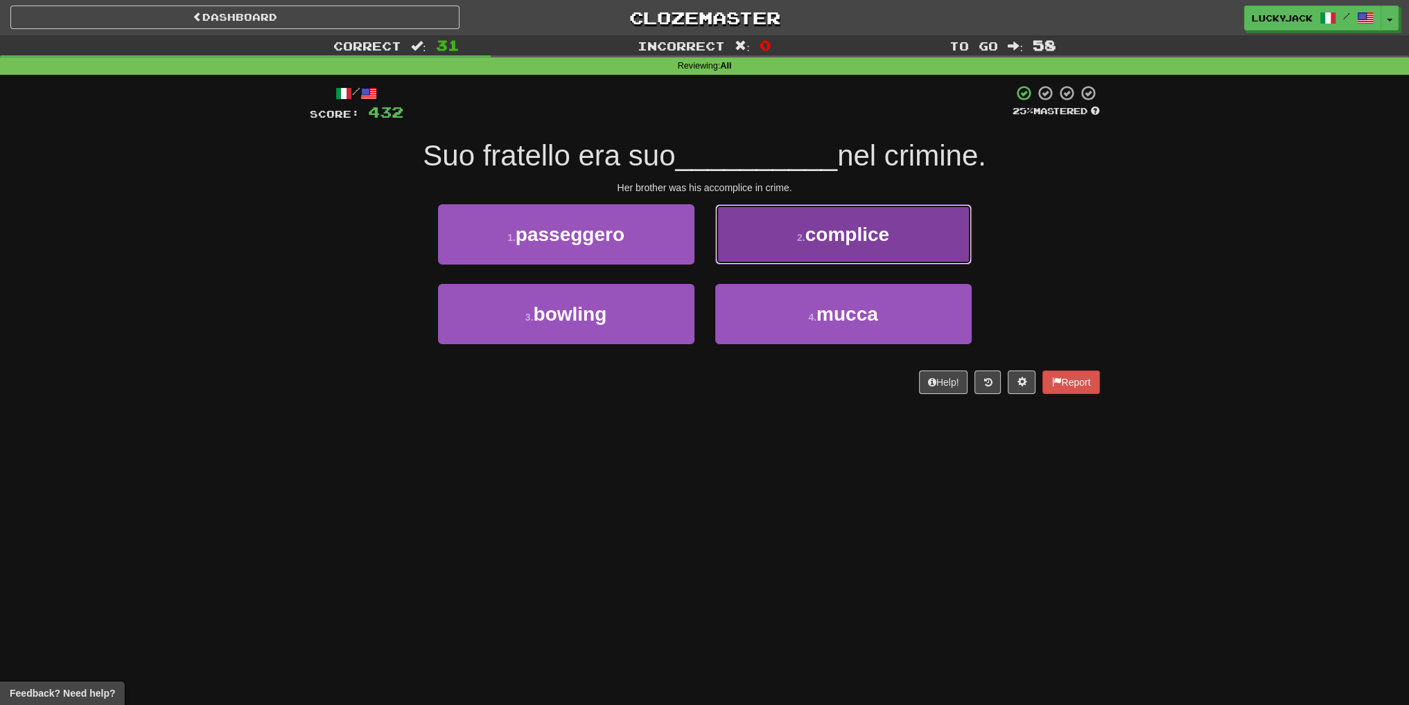
click at [826, 247] on button "2 . complice" at bounding box center [843, 234] width 256 height 60
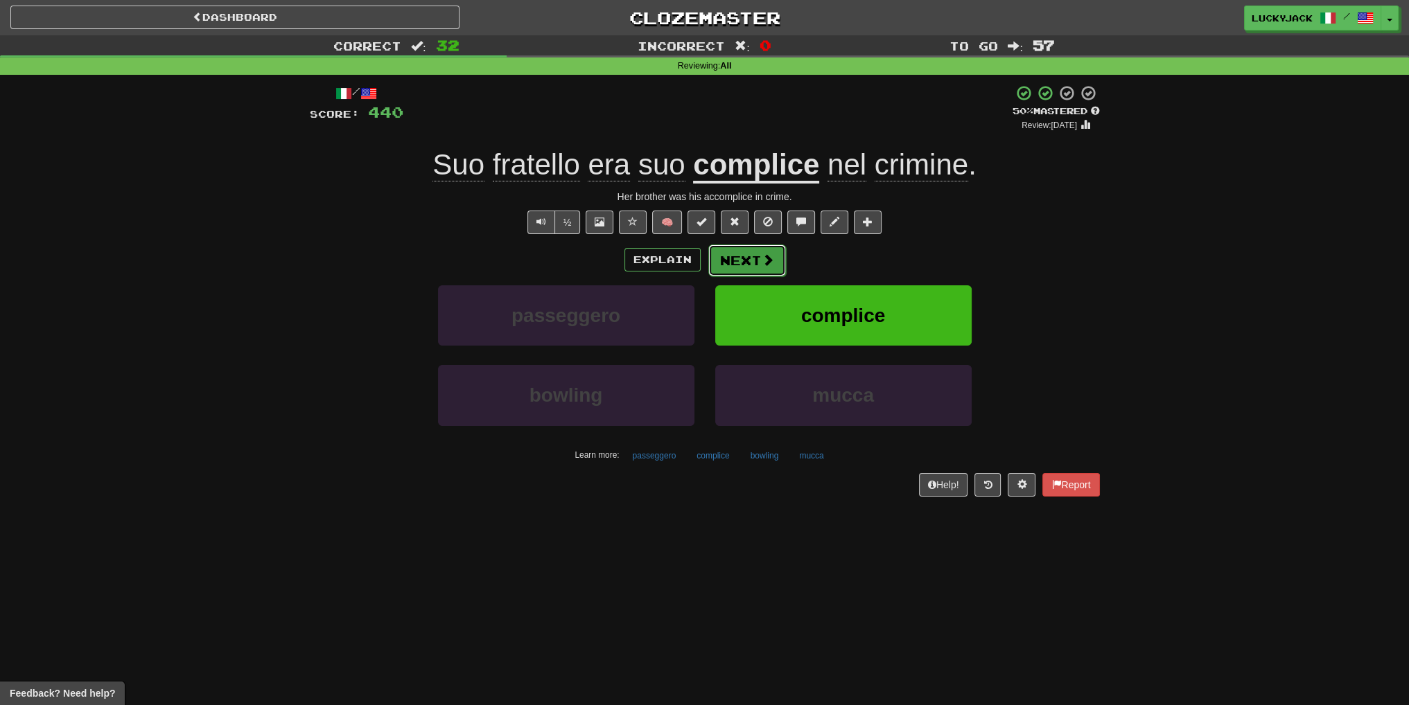
click at [762, 269] on button "Next" at bounding box center [747, 261] width 78 height 32
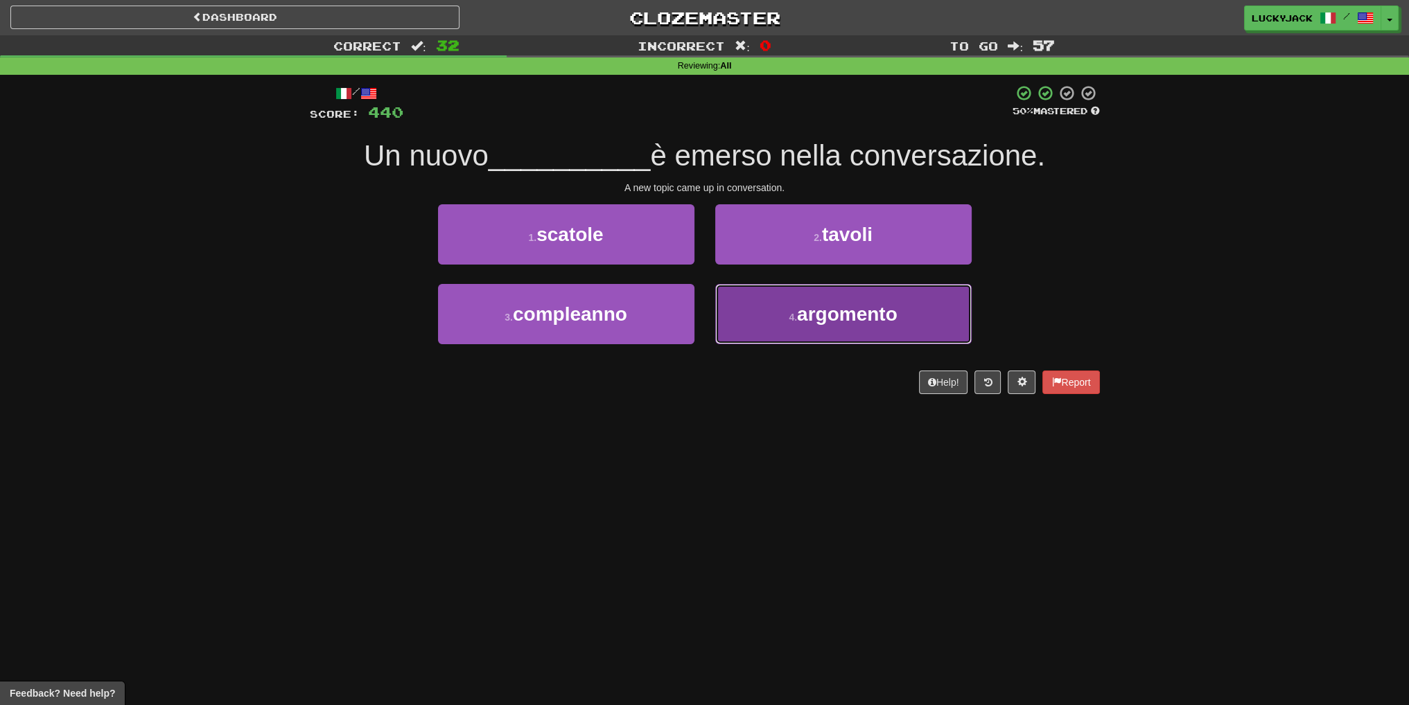
click at [735, 317] on button "4 . argomento" at bounding box center [843, 314] width 256 height 60
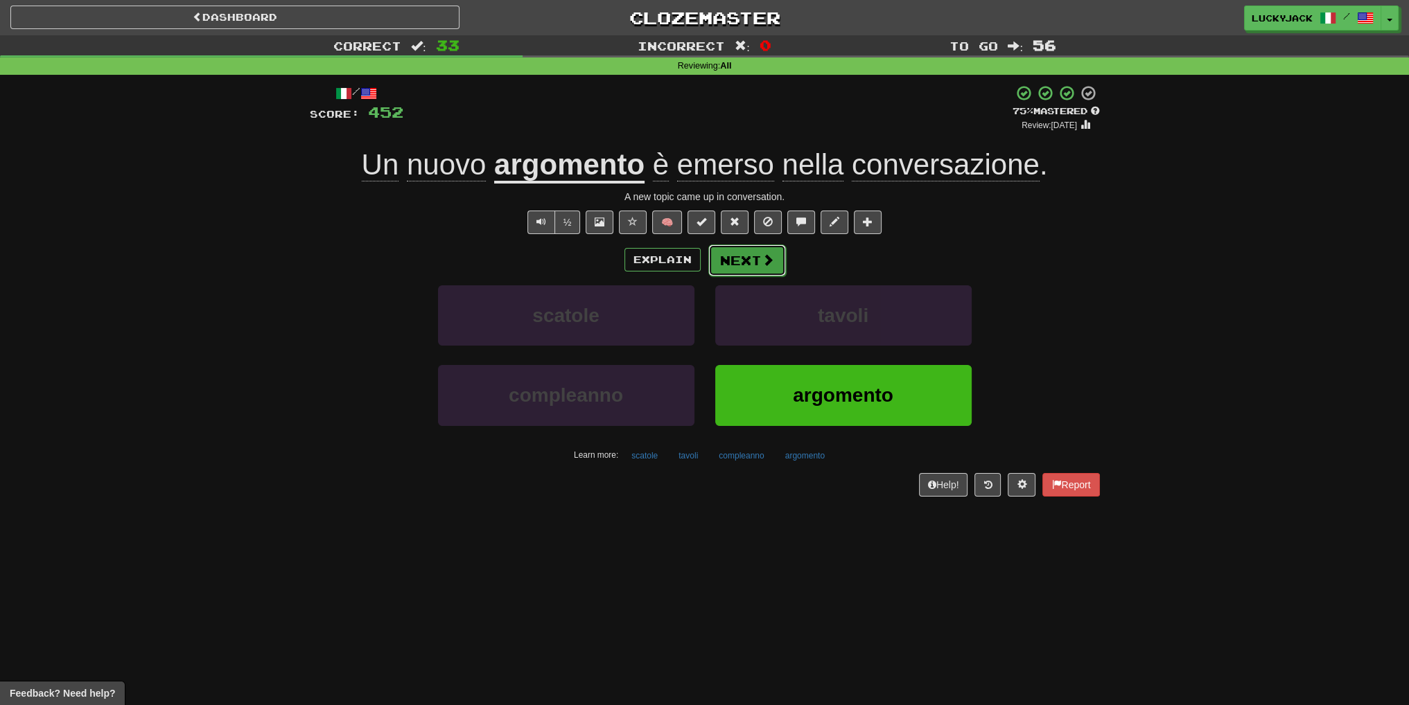
click at [726, 264] on button "Next" at bounding box center [747, 261] width 78 height 32
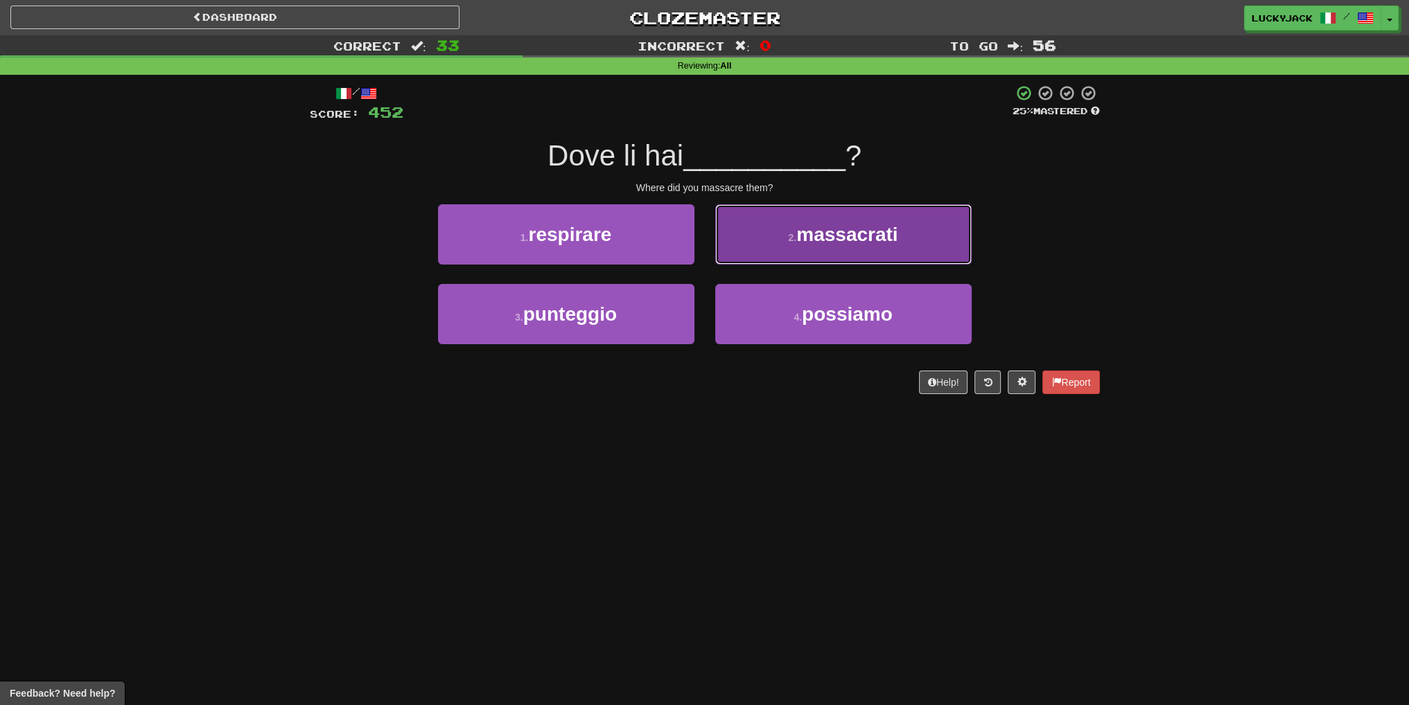
click at [811, 237] on span "massacrati" at bounding box center [846, 234] width 101 height 21
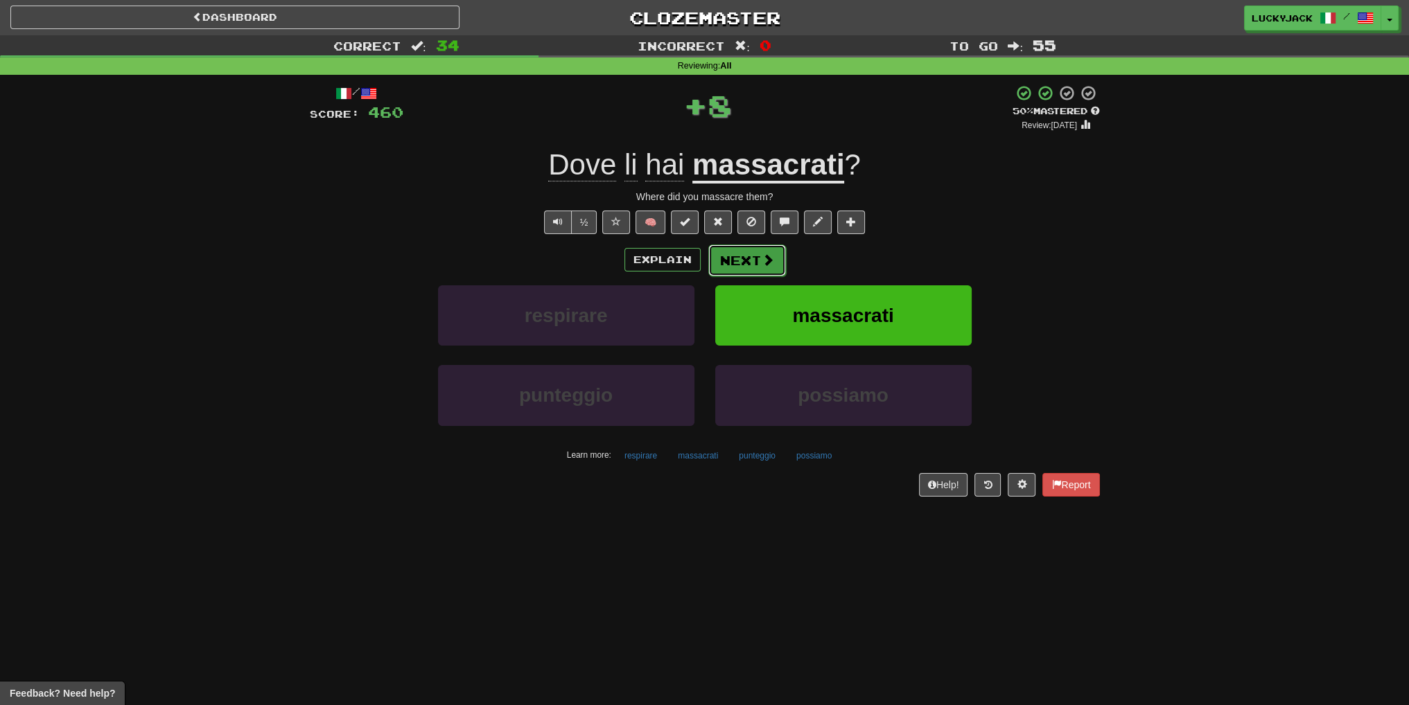
click at [748, 265] on button "Next" at bounding box center [747, 261] width 78 height 32
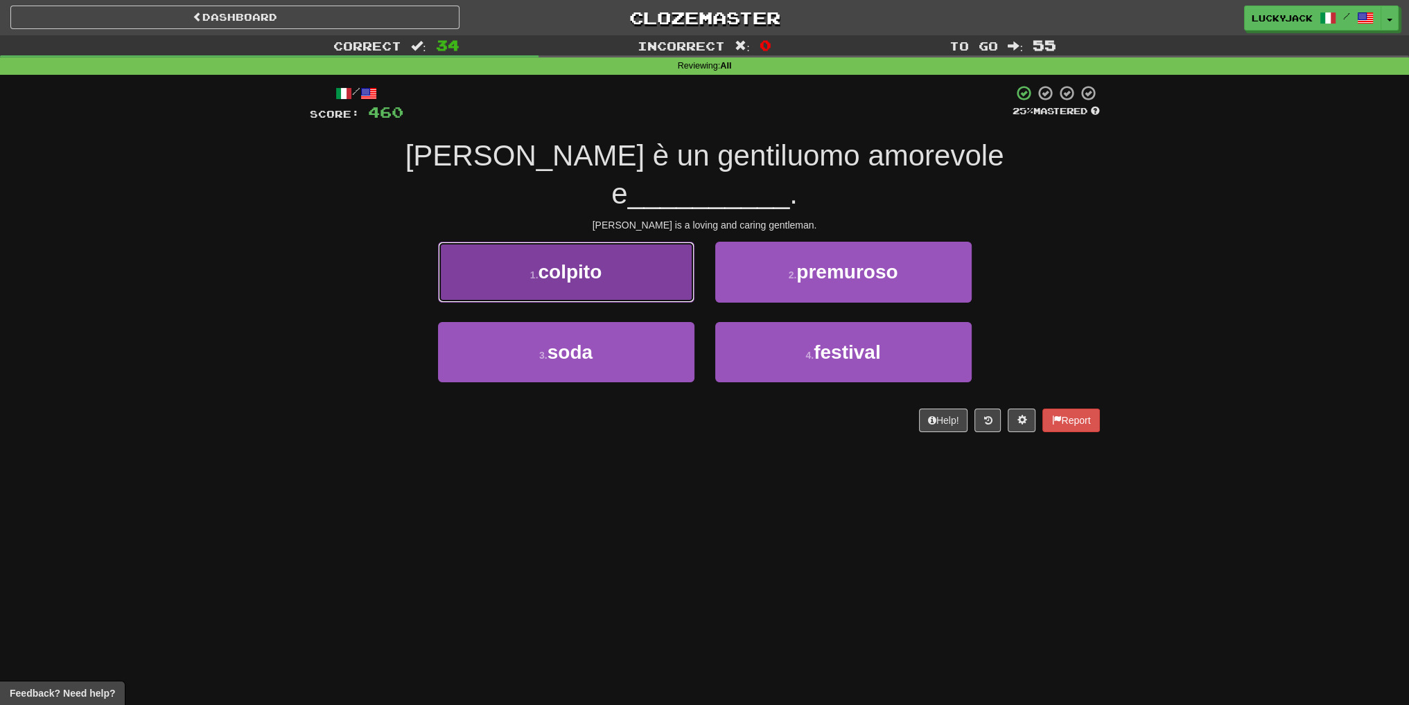
click at [589, 249] on button "1 . colpito" at bounding box center [566, 272] width 256 height 60
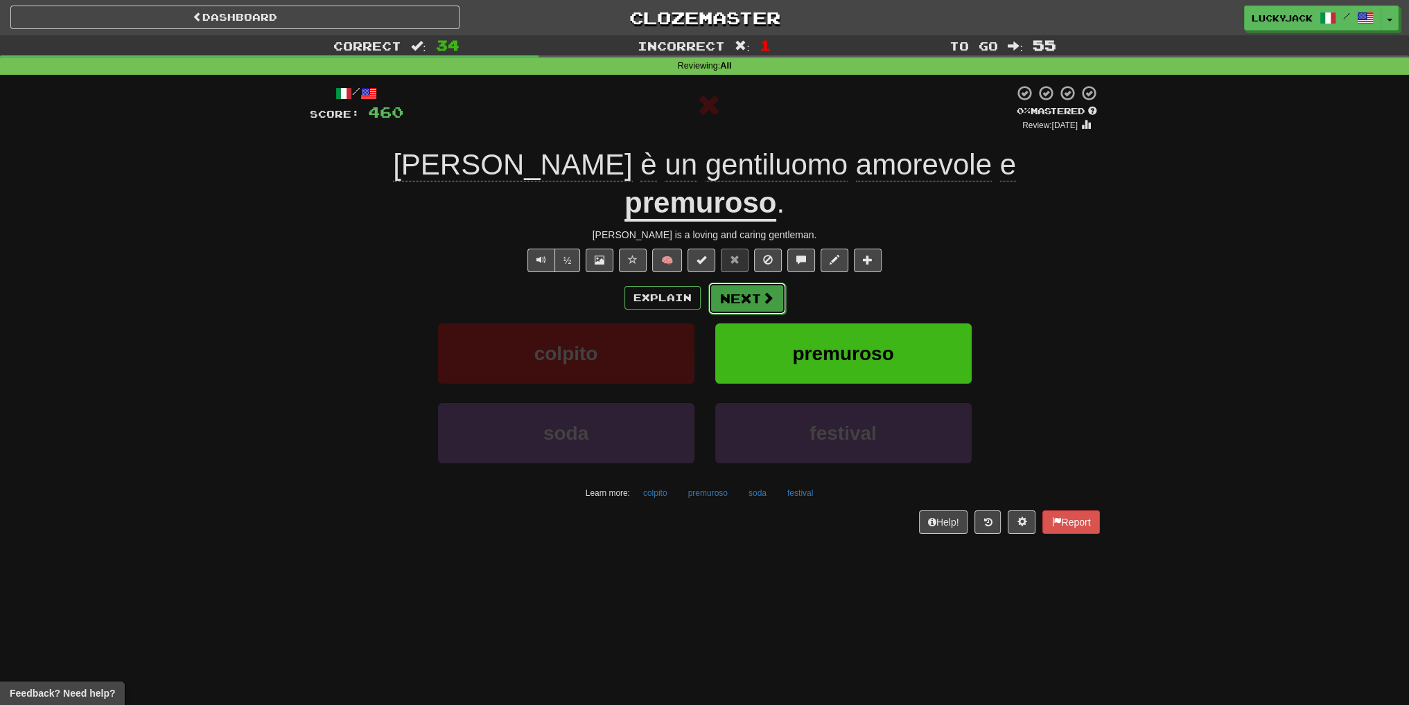
click at [737, 283] on button "Next" at bounding box center [747, 299] width 78 height 32
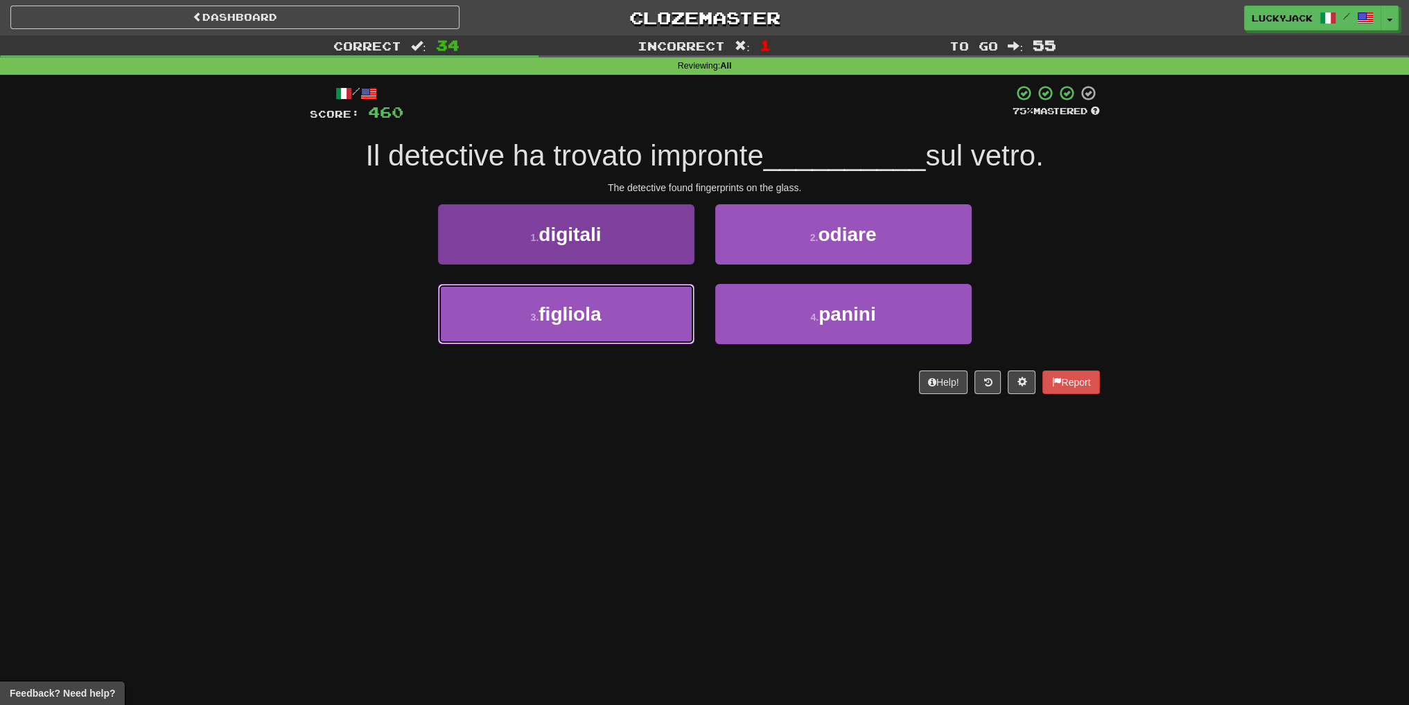
drag, startPoint x: 629, startPoint y: 313, endPoint x: 611, endPoint y: 238, distance: 77.7
click at [612, 239] on div "1 . digitali 2 . odiare 3 . figliola 4 . panini" at bounding box center [704, 284] width 811 height 160
click at [611, 238] on button "1 . digitali" at bounding box center [566, 234] width 256 height 60
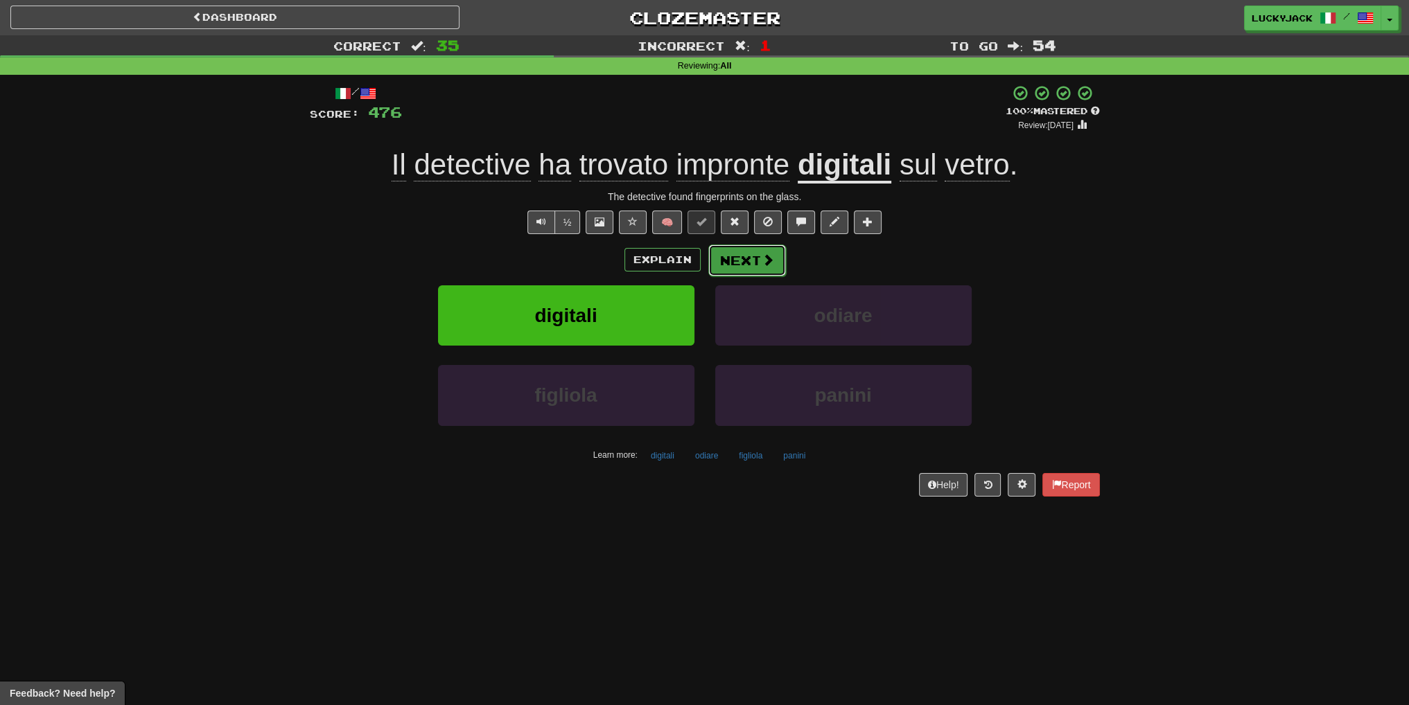
click at [753, 256] on button "Next" at bounding box center [747, 261] width 78 height 32
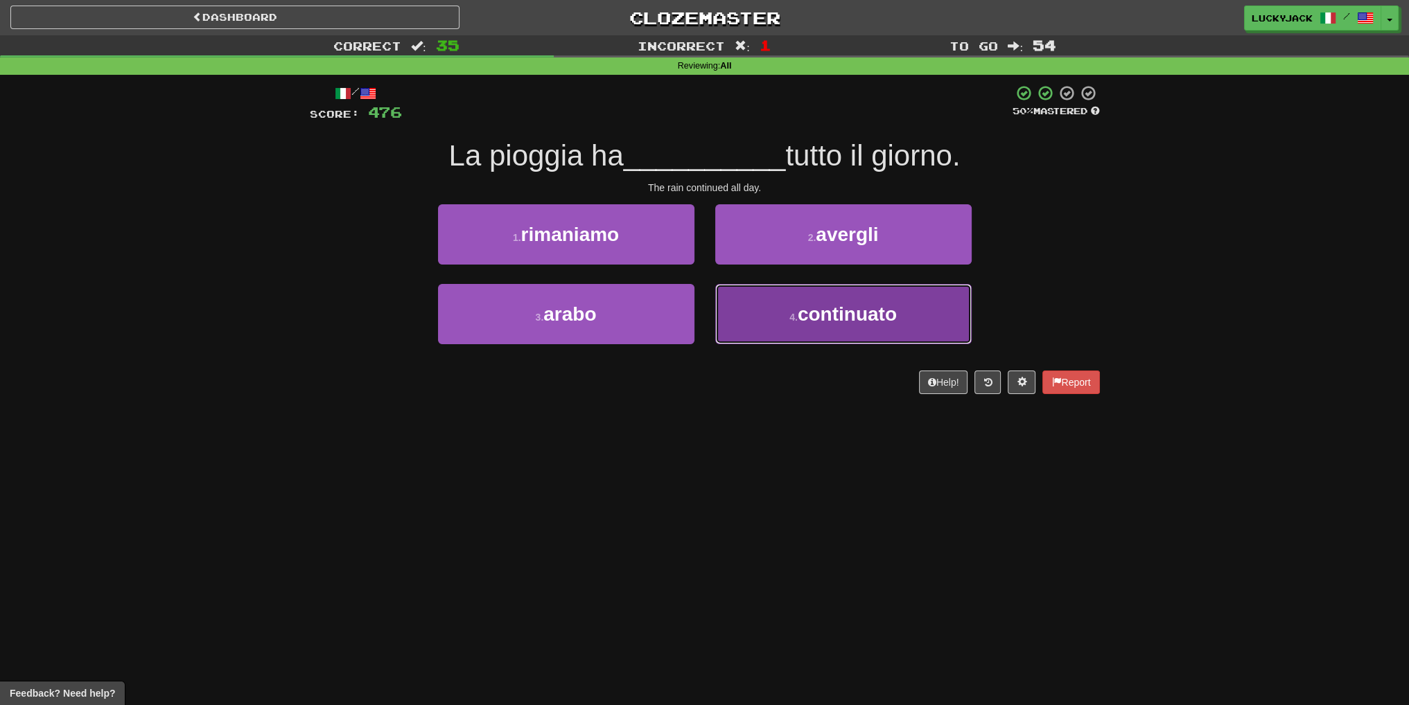
click at [804, 317] on span "continuato" at bounding box center [847, 314] width 99 height 21
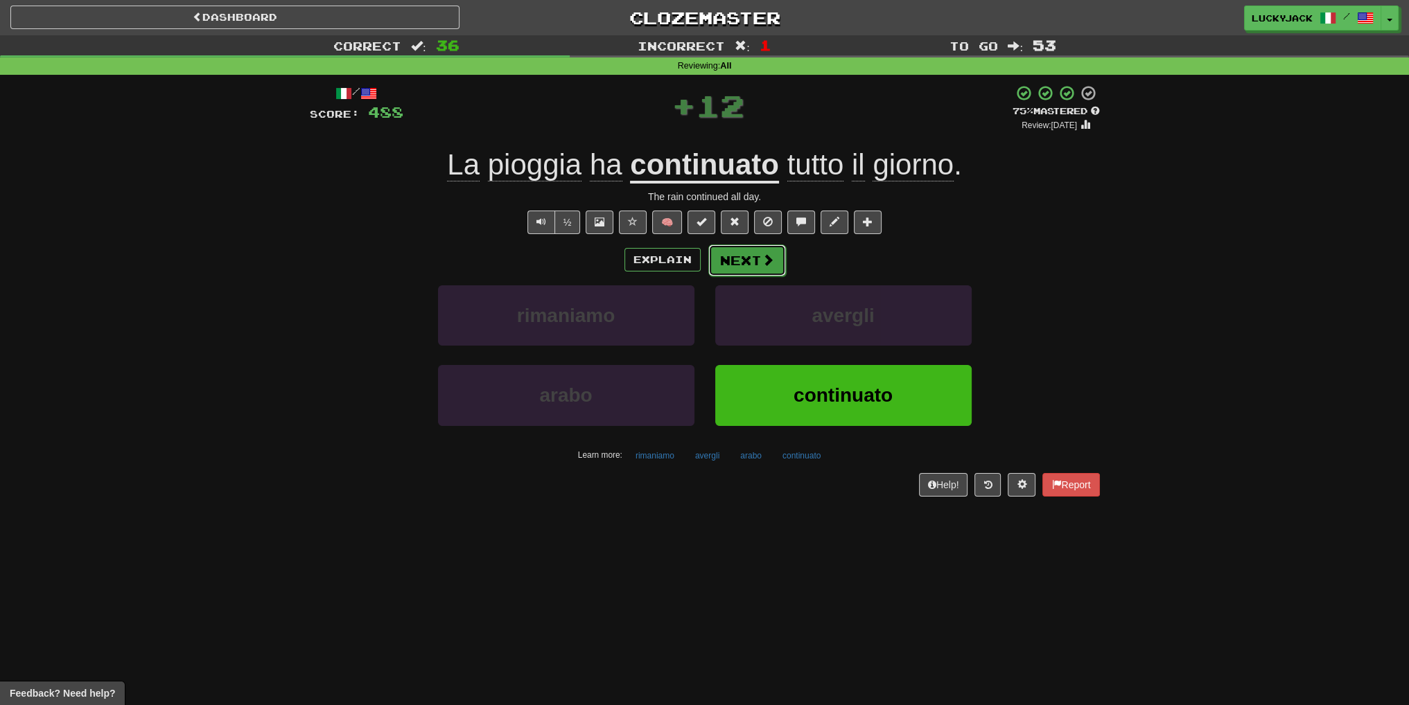
click at [737, 263] on button "Next" at bounding box center [747, 261] width 78 height 32
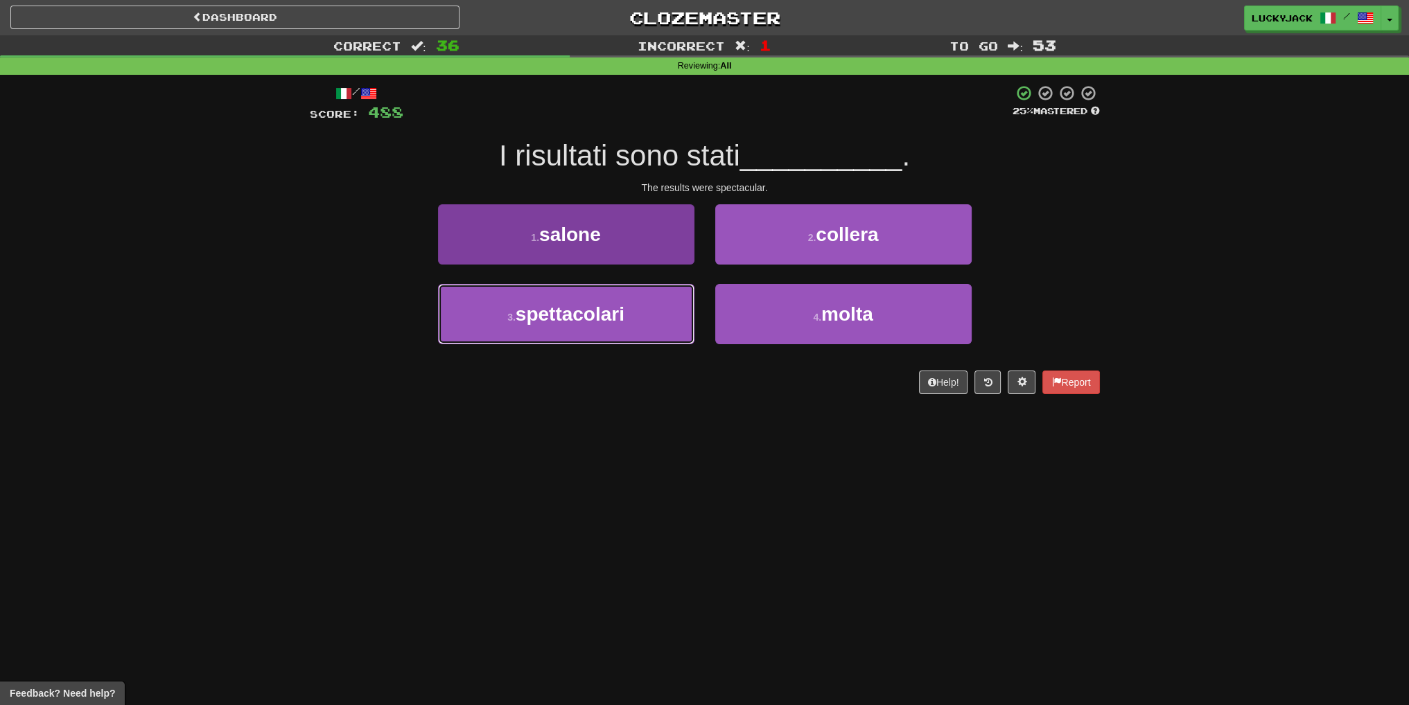
click at [623, 319] on span "spettacolari" at bounding box center [570, 314] width 109 height 21
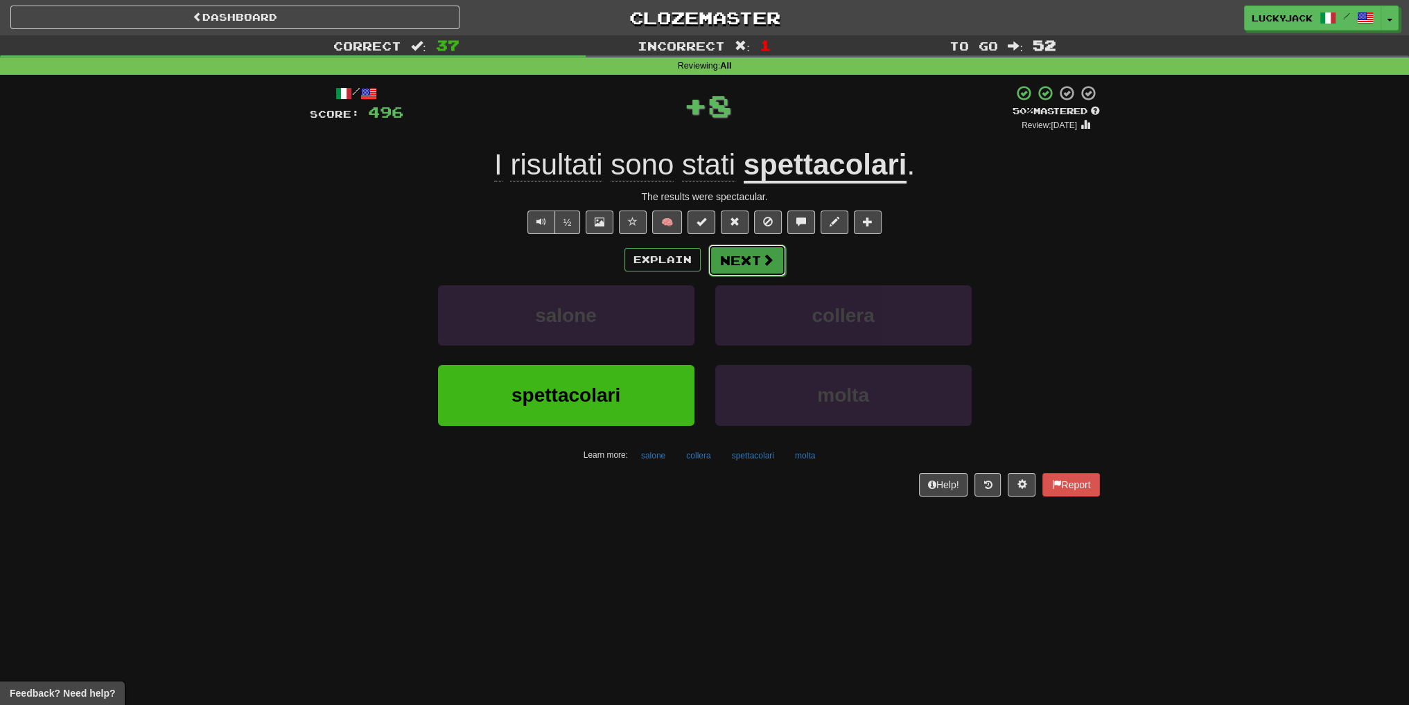
click at [739, 265] on button "Next" at bounding box center [747, 261] width 78 height 32
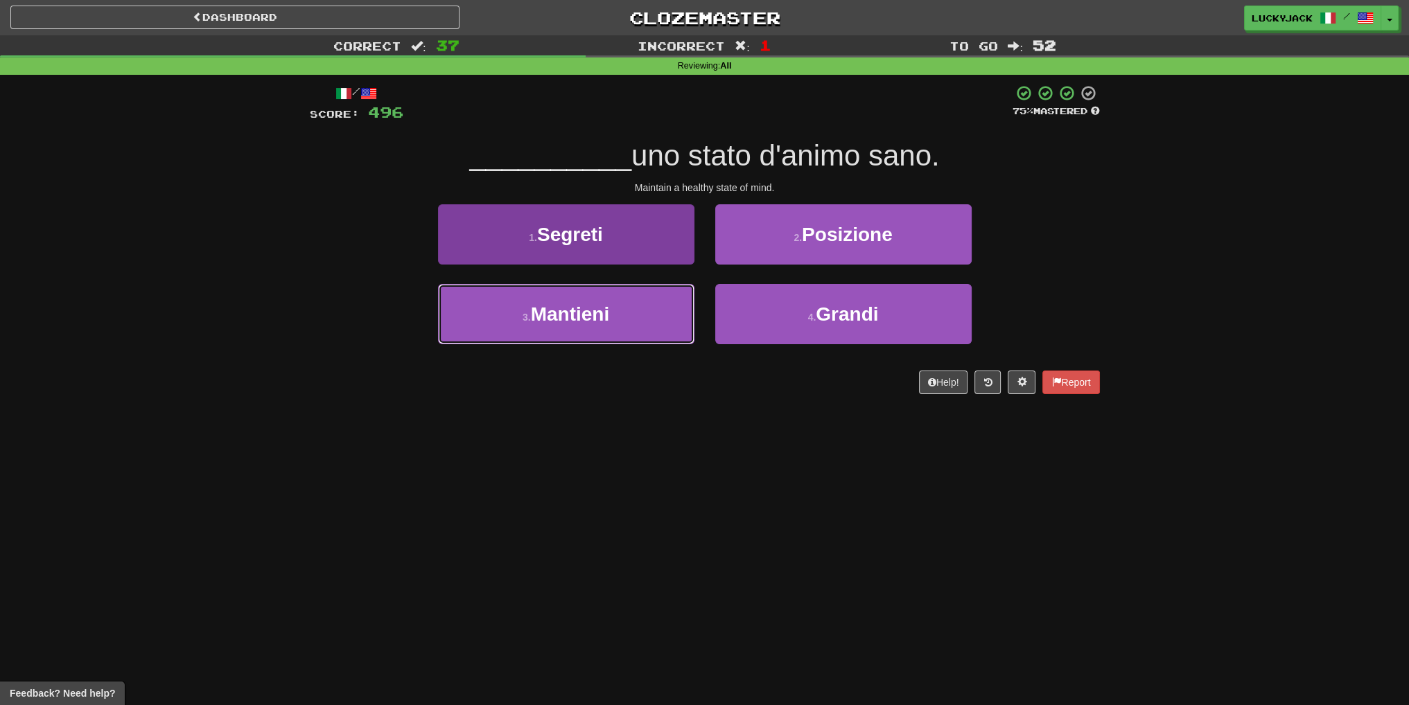
click at [644, 299] on button "3 . Mantieni" at bounding box center [566, 314] width 256 height 60
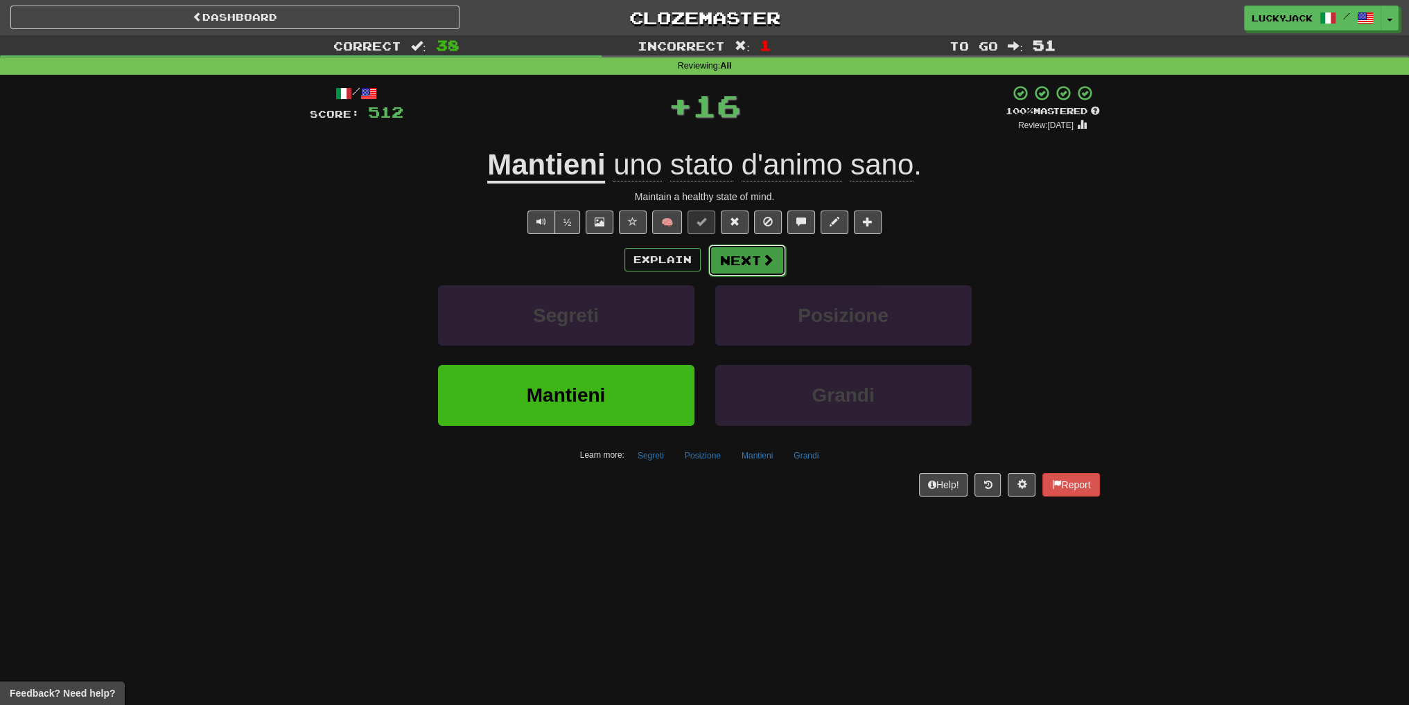
click at [724, 258] on button "Next" at bounding box center [747, 261] width 78 height 32
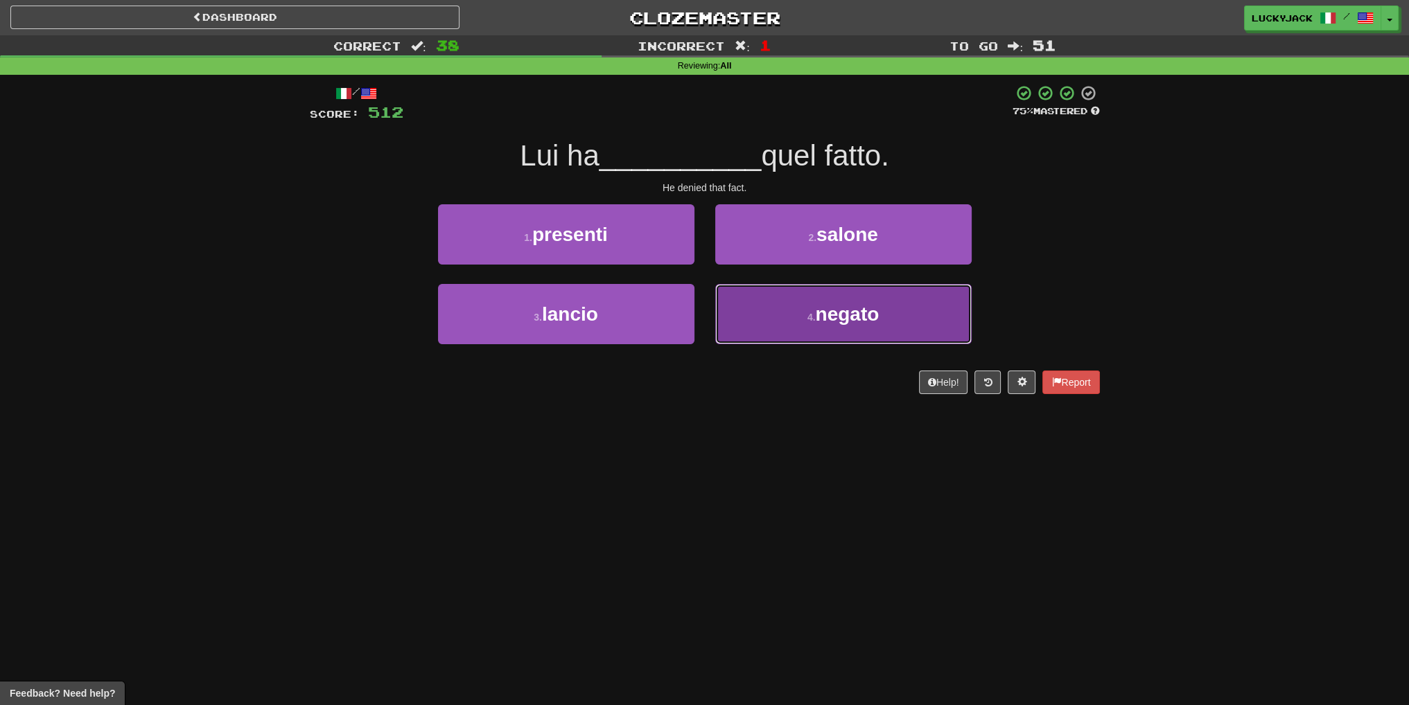
click at [803, 310] on button "4 . negato" at bounding box center [843, 314] width 256 height 60
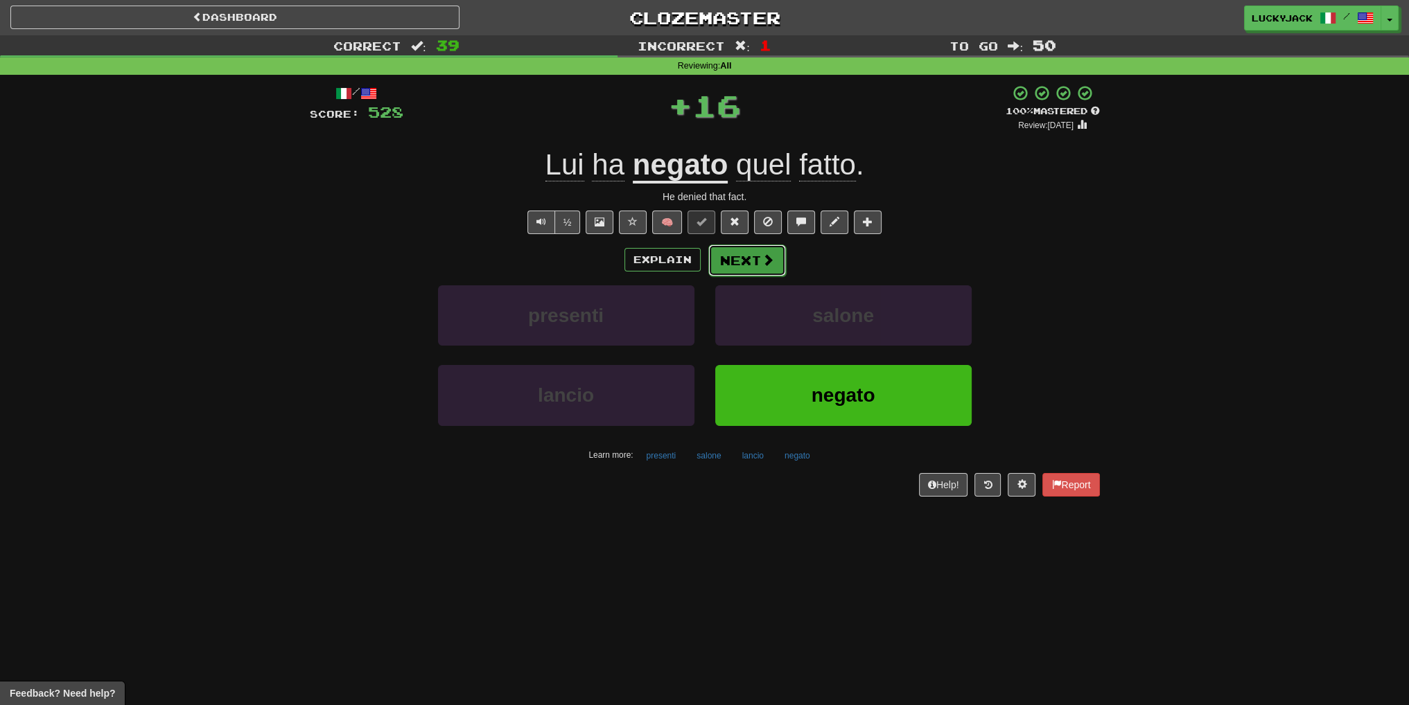
click at [750, 264] on button "Next" at bounding box center [747, 261] width 78 height 32
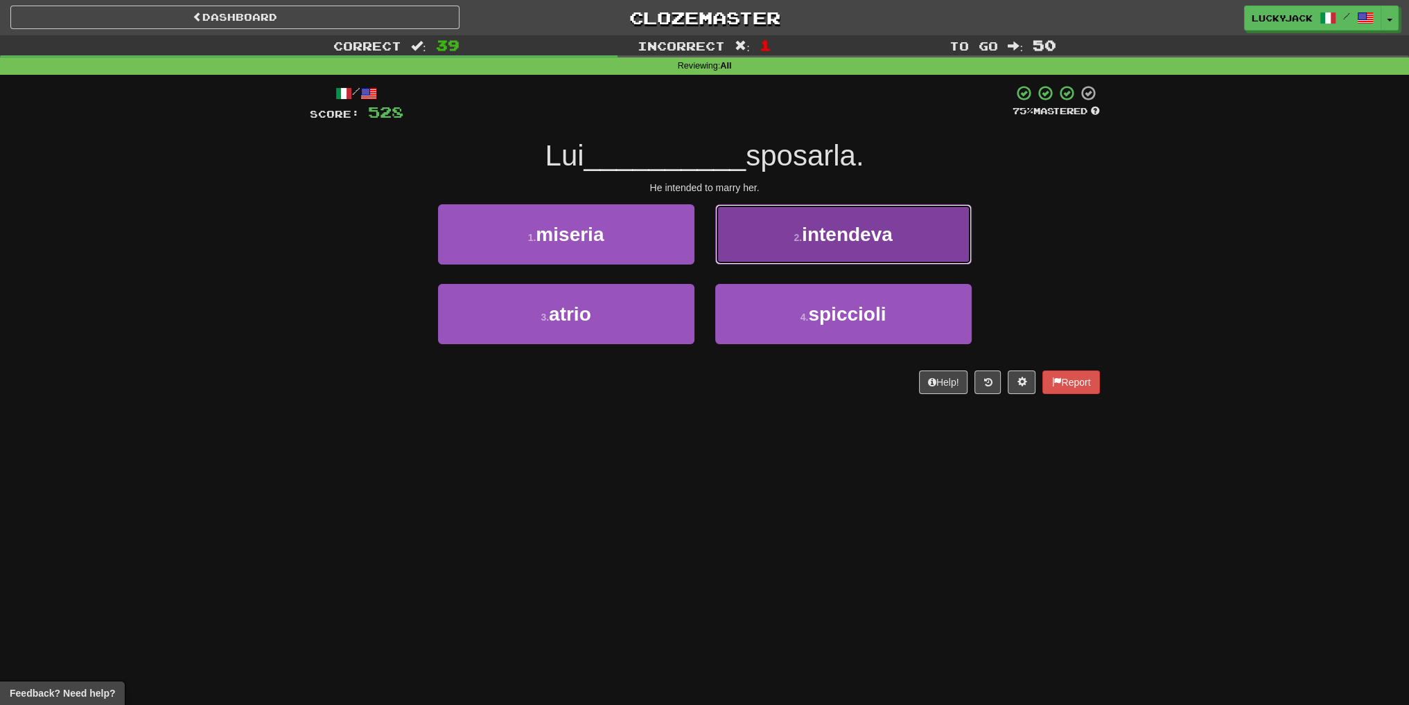
click at [780, 243] on button "2 . intendeva" at bounding box center [843, 234] width 256 height 60
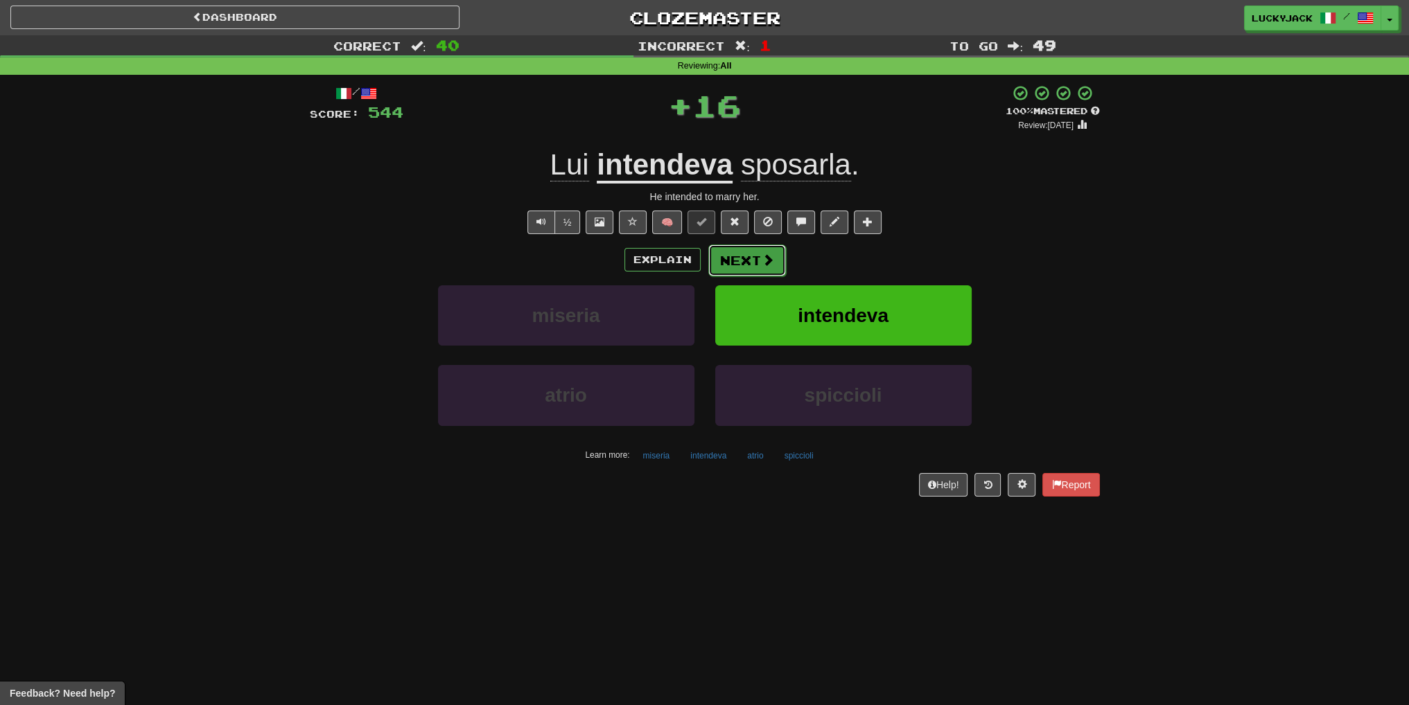
click at [731, 249] on button "Next" at bounding box center [747, 261] width 78 height 32
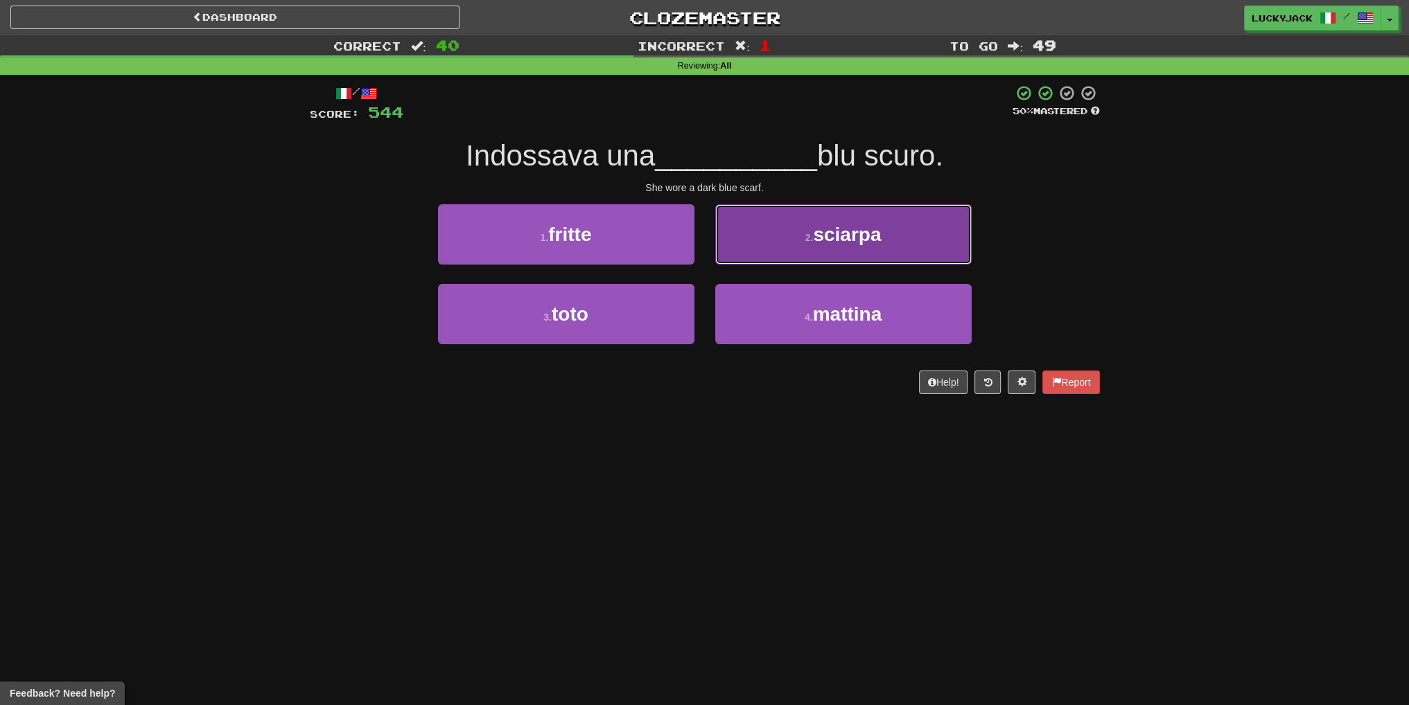
click at [760, 240] on button "2 . sciarpa" at bounding box center [843, 234] width 256 height 60
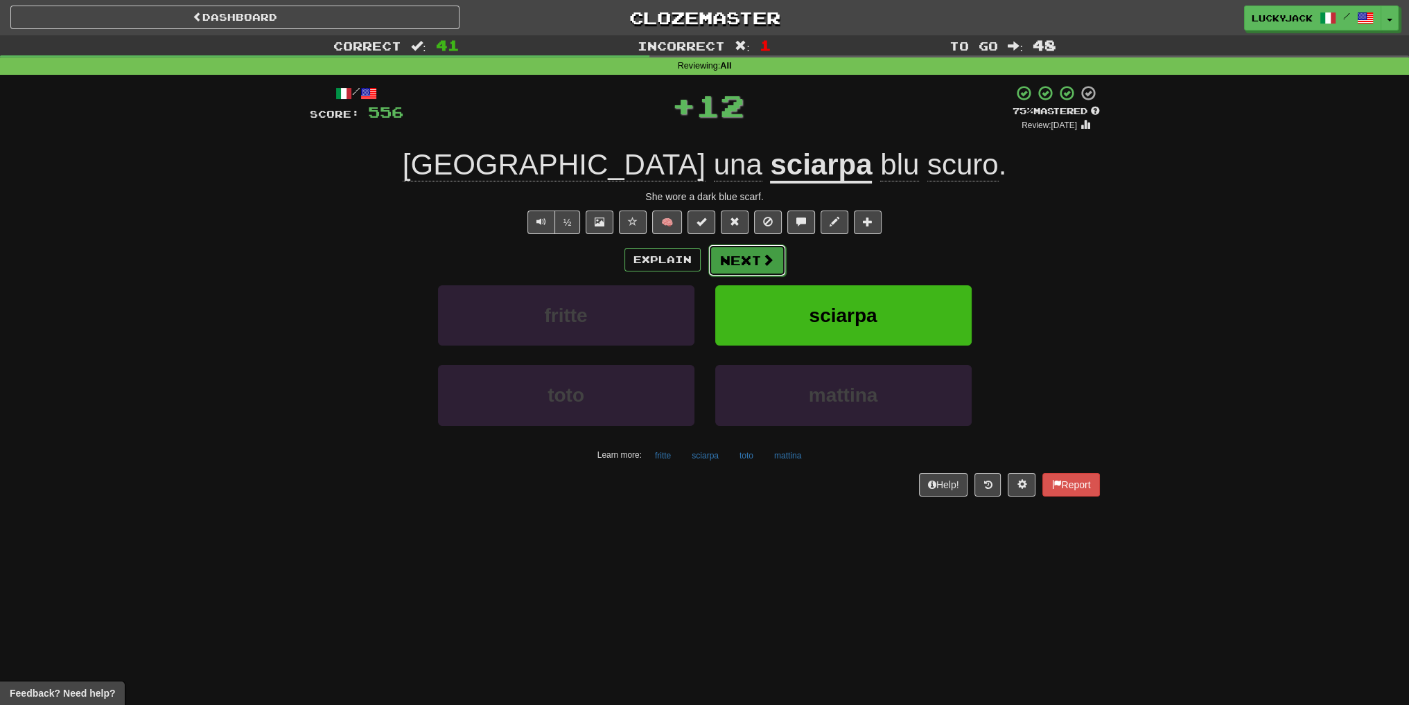
click at [758, 263] on button "Next" at bounding box center [747, 261] width 78 height 32
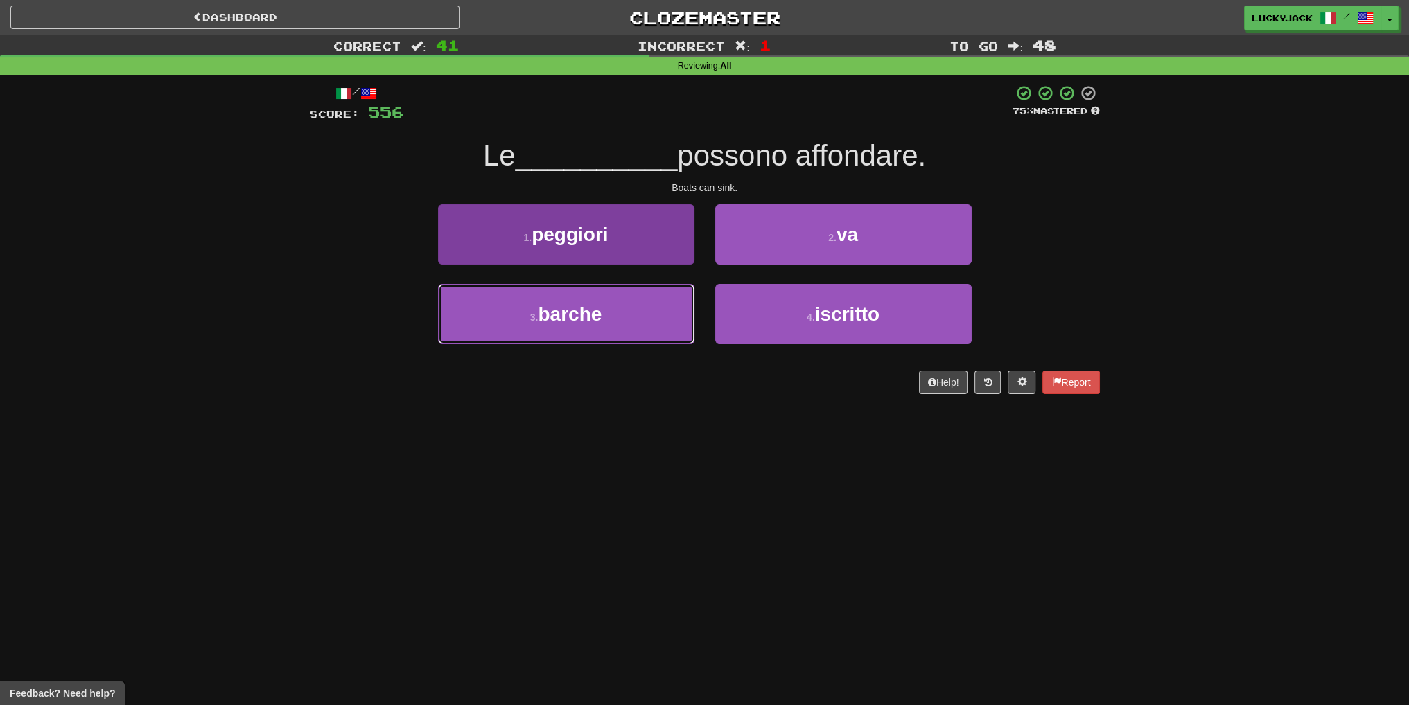
drag, startPoint x: 609, startPoint y: 321, endPoint x: 599, endPoint y: 322, distance: 9.8
click at [606, 322] on button "3 . barche" at bounding box center [566, 314] width 256 height 60
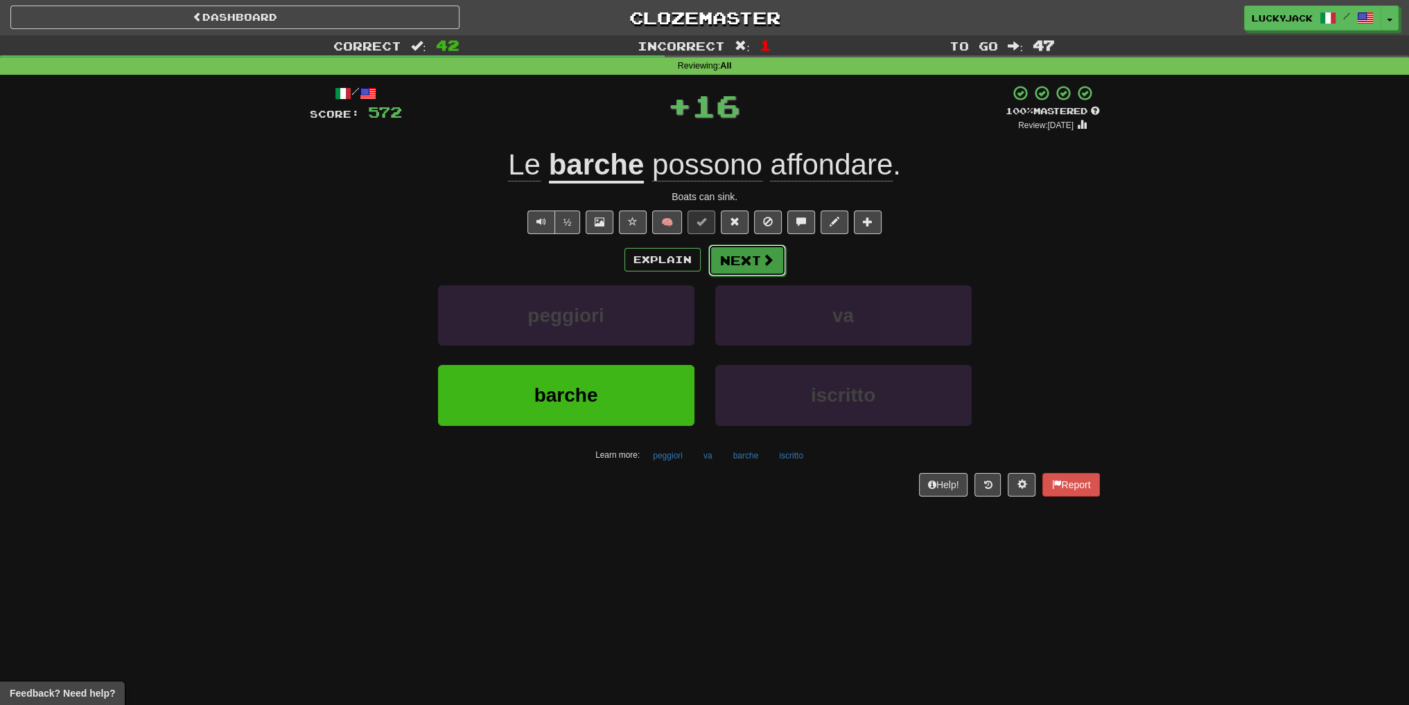
click at [733, 264] on button "Next" at bounding box center [747, 261] width 78 height 32
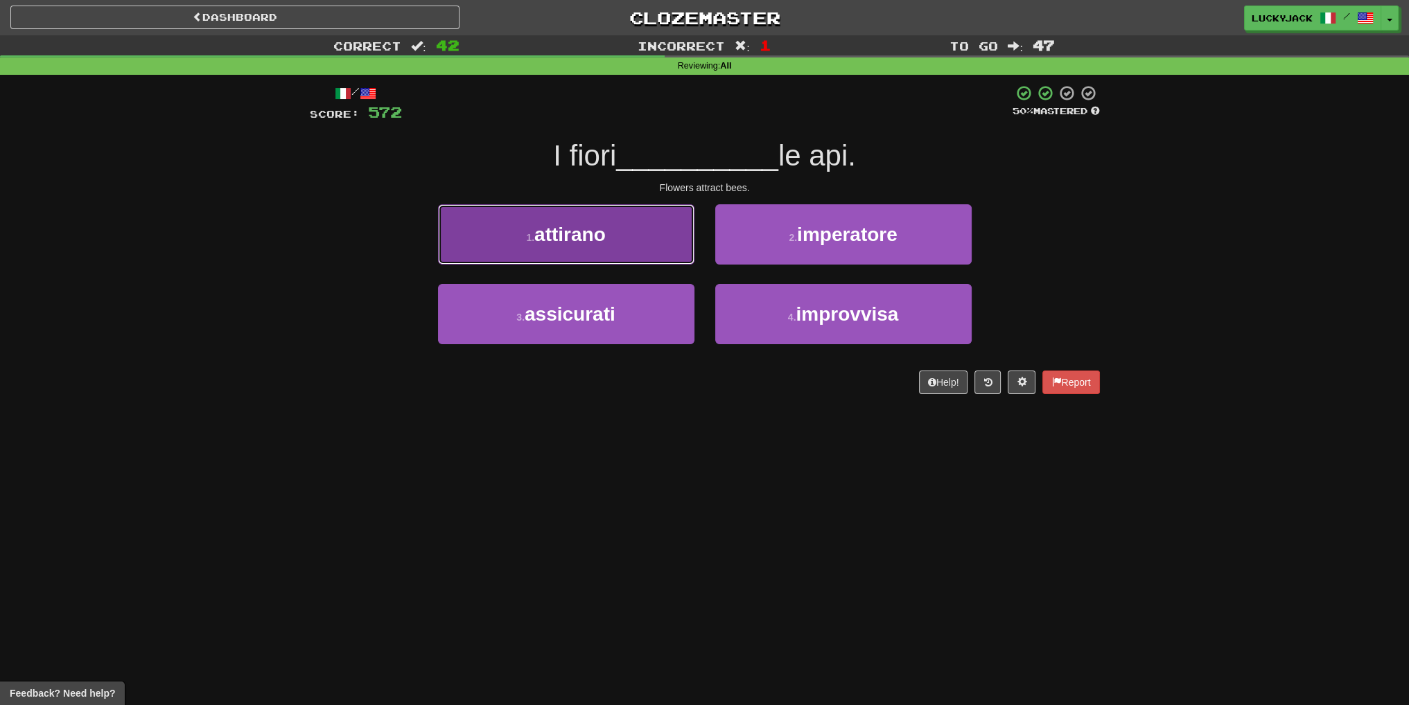
click at [638, 238] on button "1 . attirano" at bounding box center [566, 234] width 256 height 60
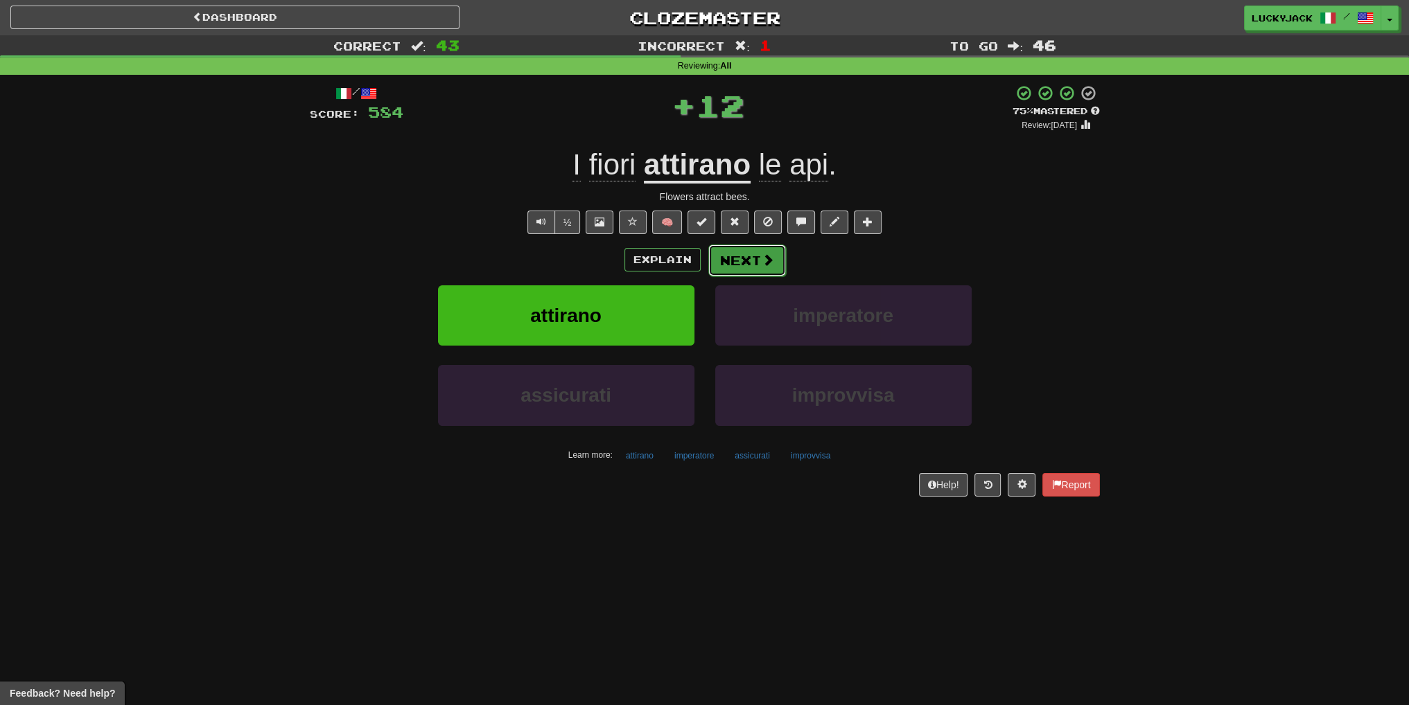
click at [751, 261] on button "Next" at bounding box center [747, 261] width 78 height 32
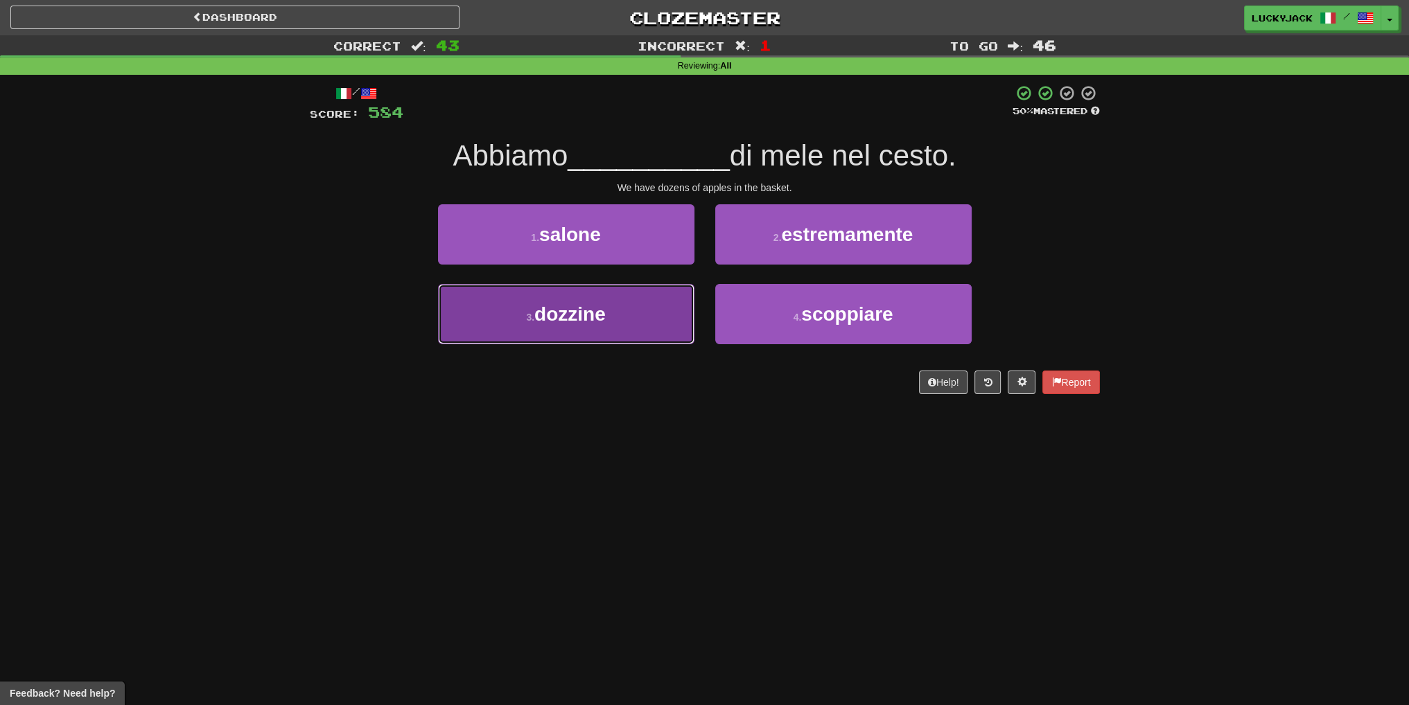
click at [636, 307] on button "3 . dozzine" at bounding box center [566, 314] width 256 height 60
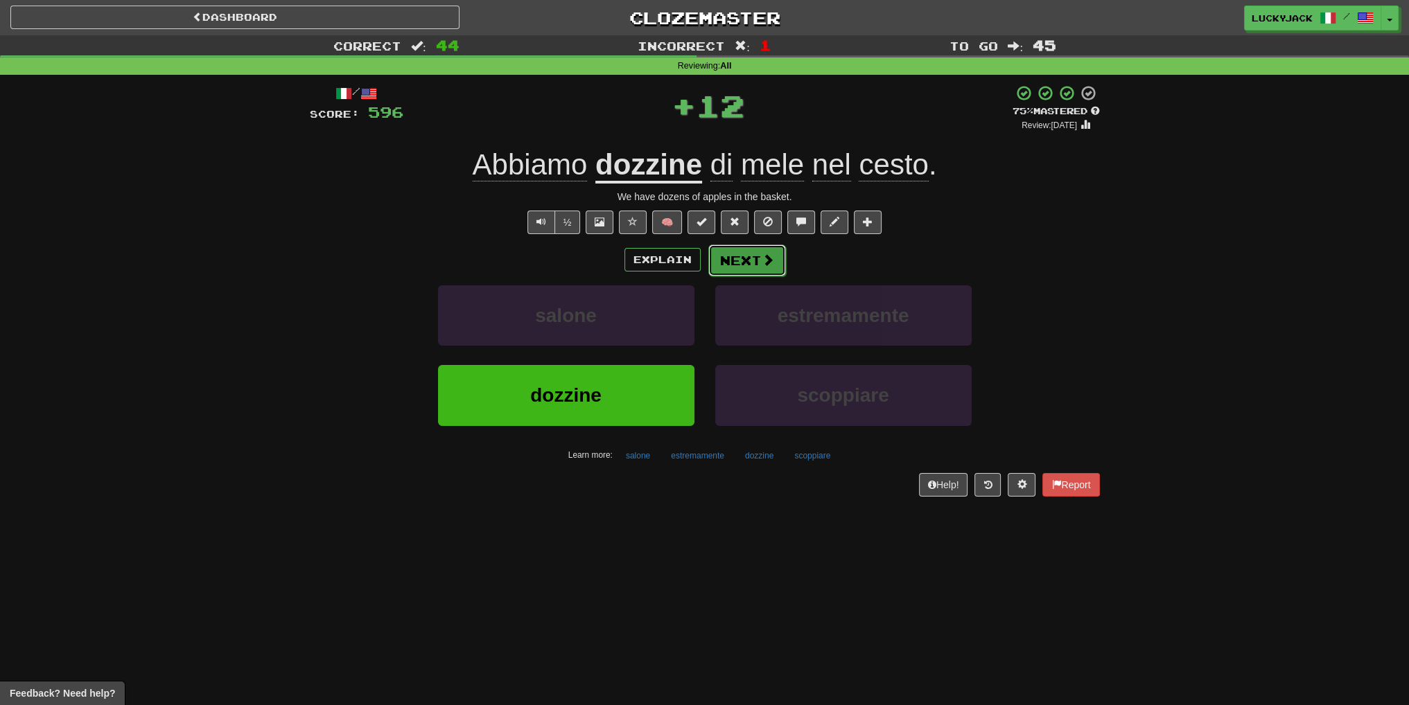
click at [749, 261] on button "Next" at bounding box center [747, 261] width 78 height 32
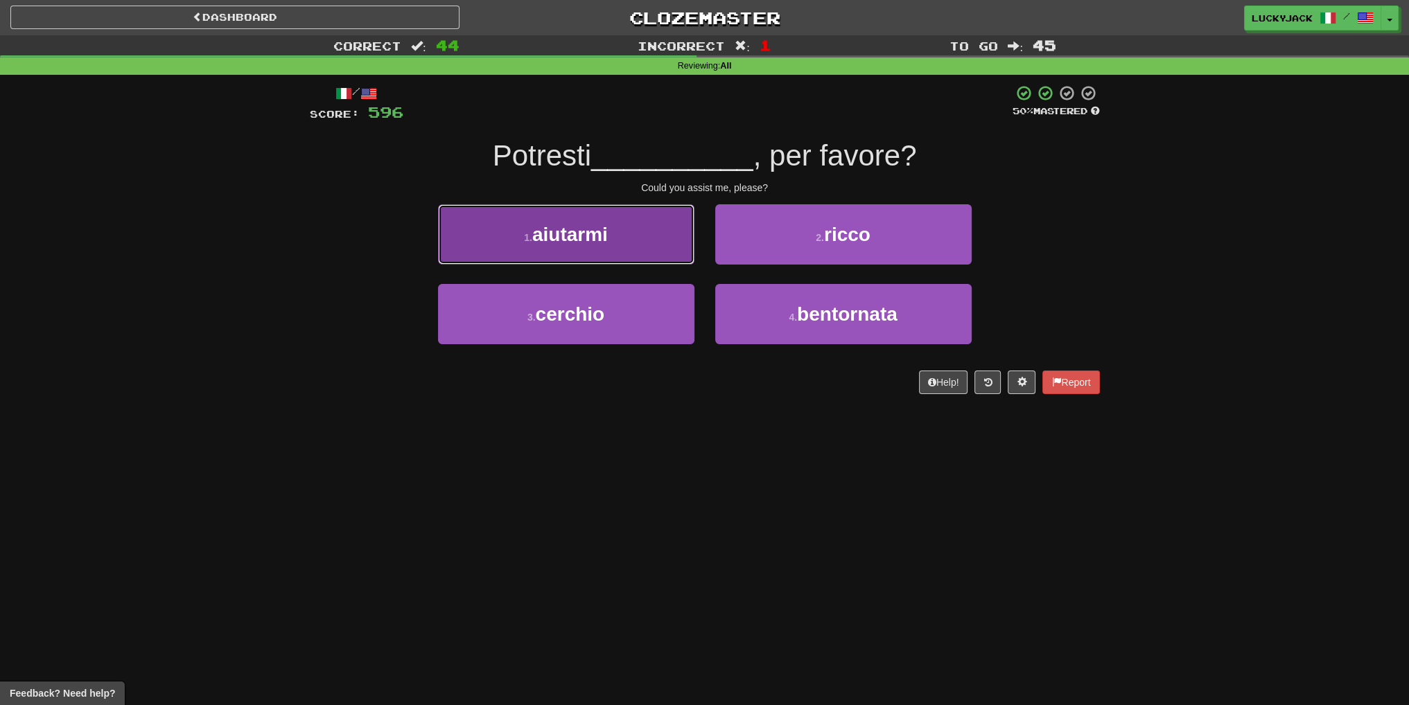
click at [624, 256] on button "1 . aiutarmi" at bounding box center [566, 234] width 256 height 60
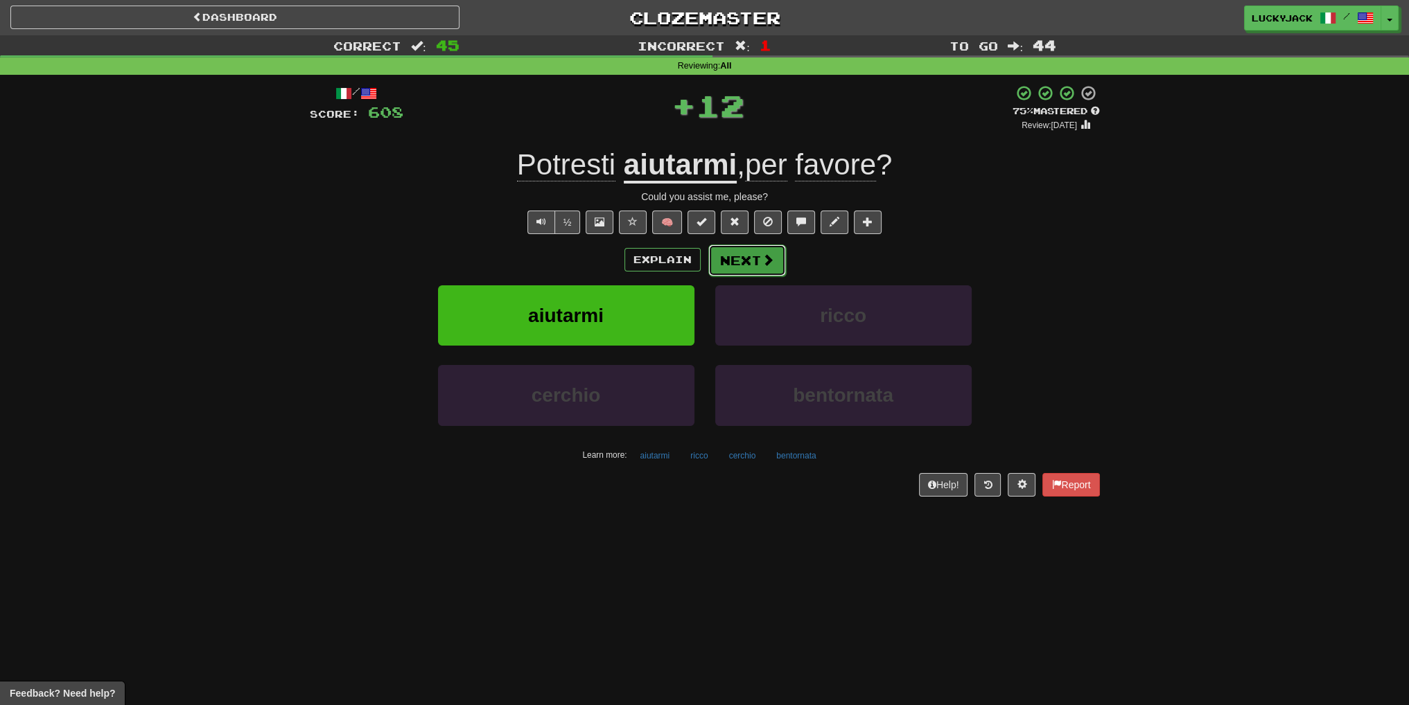
click at [757, 258] on button "Next" at bounding box center [747, 261] width 78 height 32
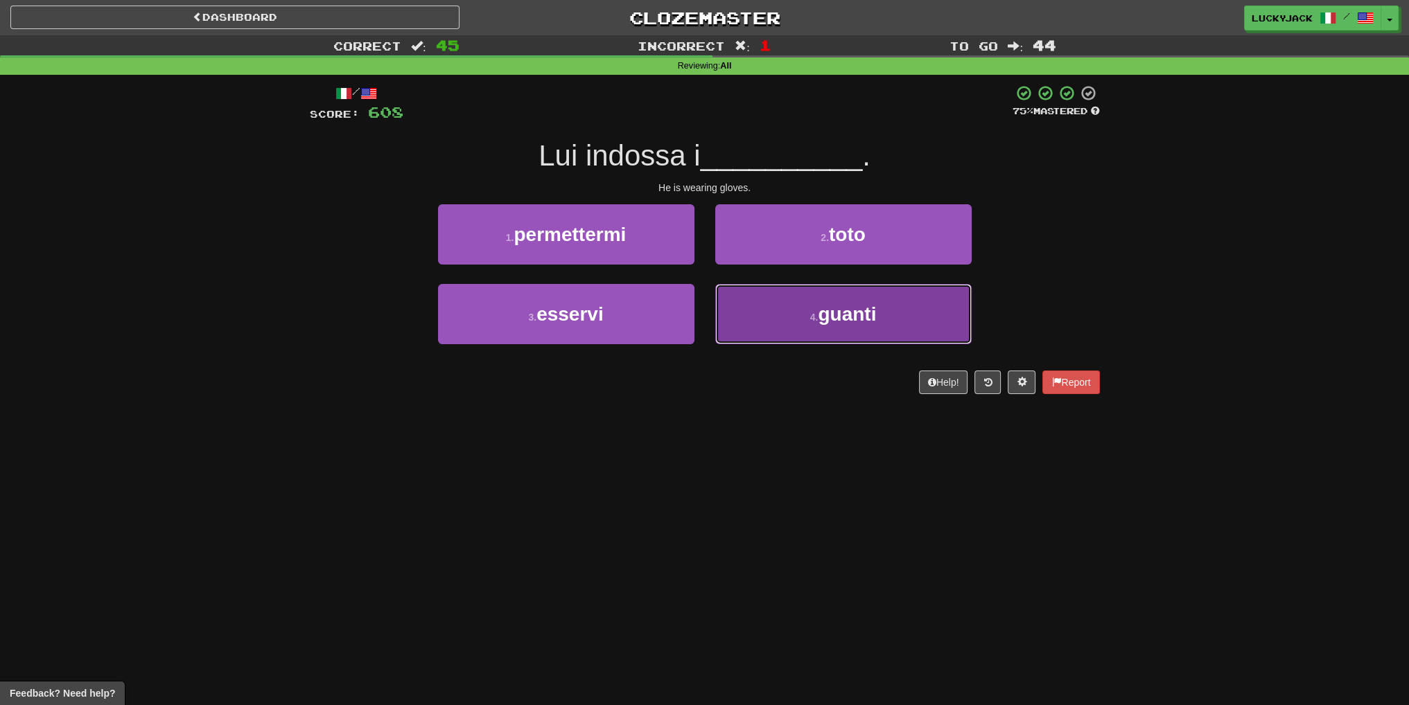
click at [768, 319] on button "4 . guanti" at bounding box center [843, 314] width 256 height 60
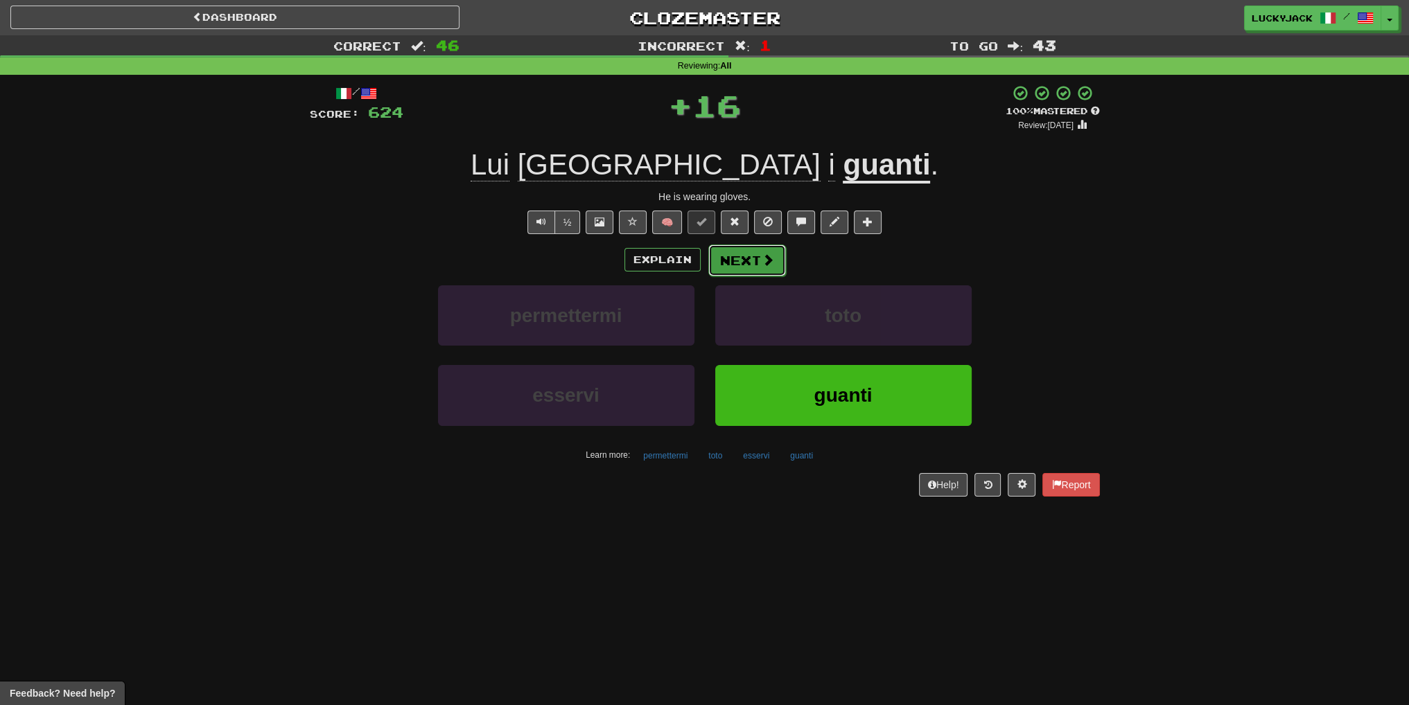
click at [755, 264] on button "Next" at bounding box center [747, 261] width 78 height 32
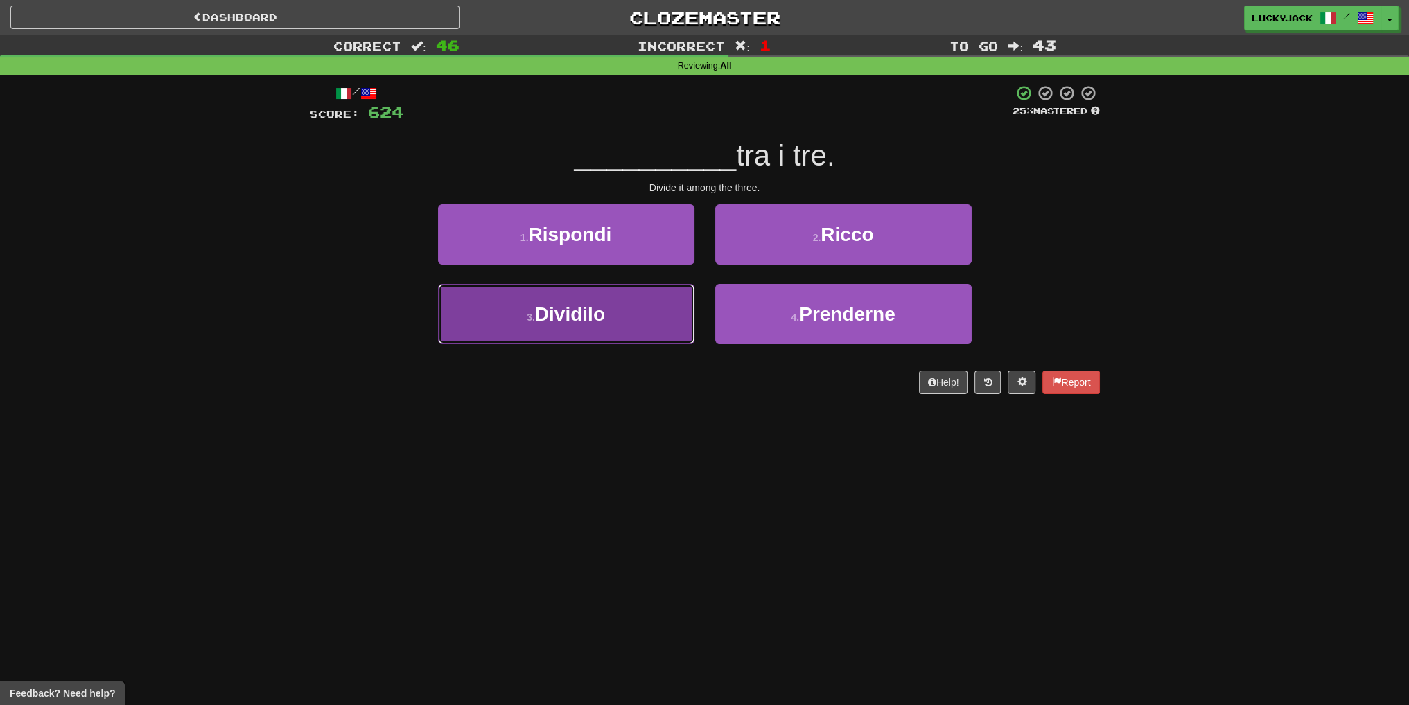
click at [641, 328] on button "3 . Dividilo" at bounding box center [566, 314] width 256 height 60
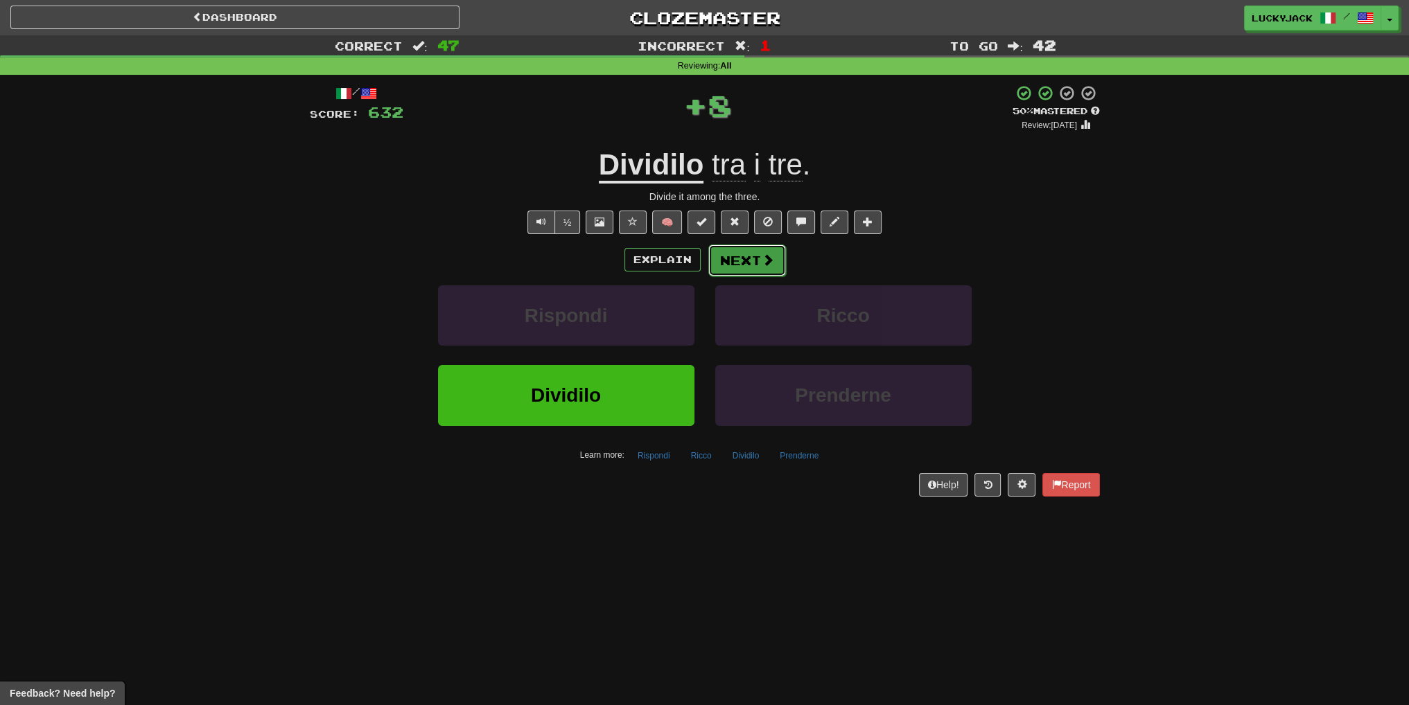
click at [733, 263] on button "Next" at bounding box center [747, 261] width 78 height 32
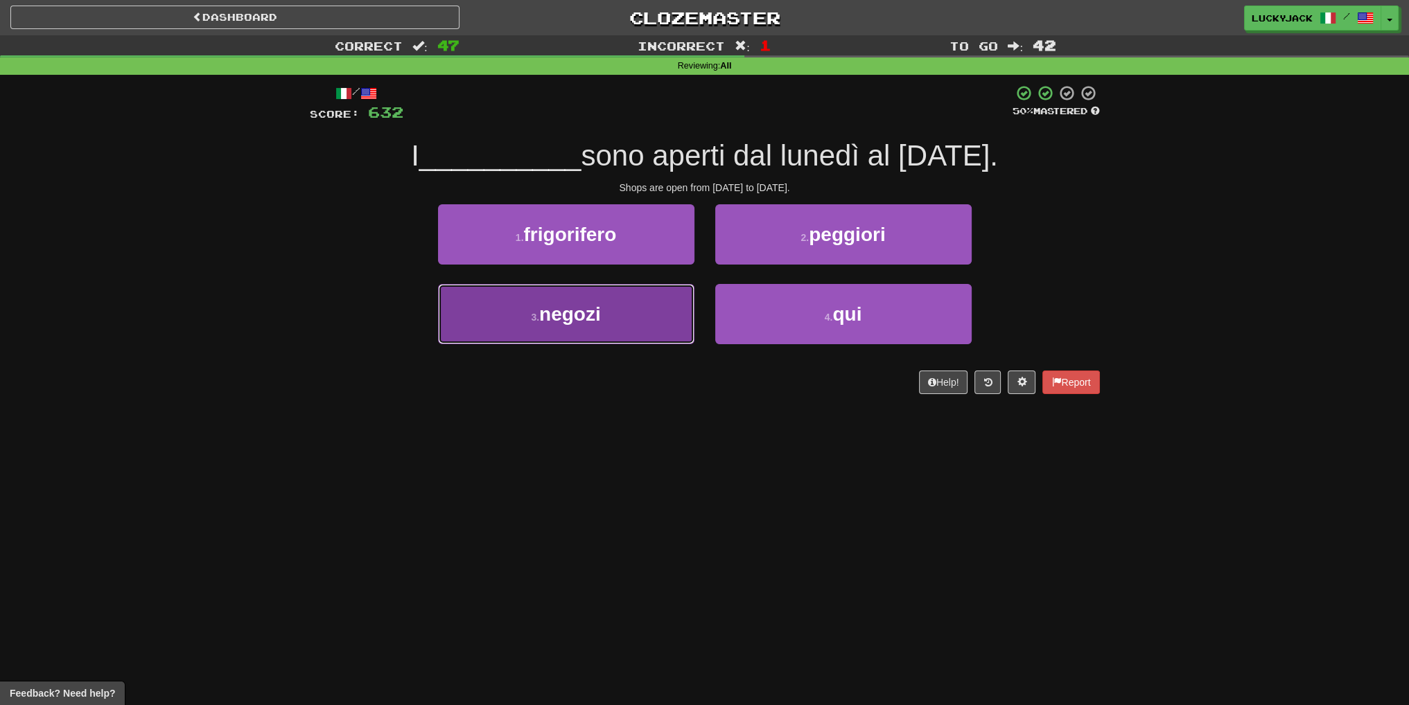
click at [610, 325] on button "3 . negozi" at bounding box center [566, 314] width 256 height 60
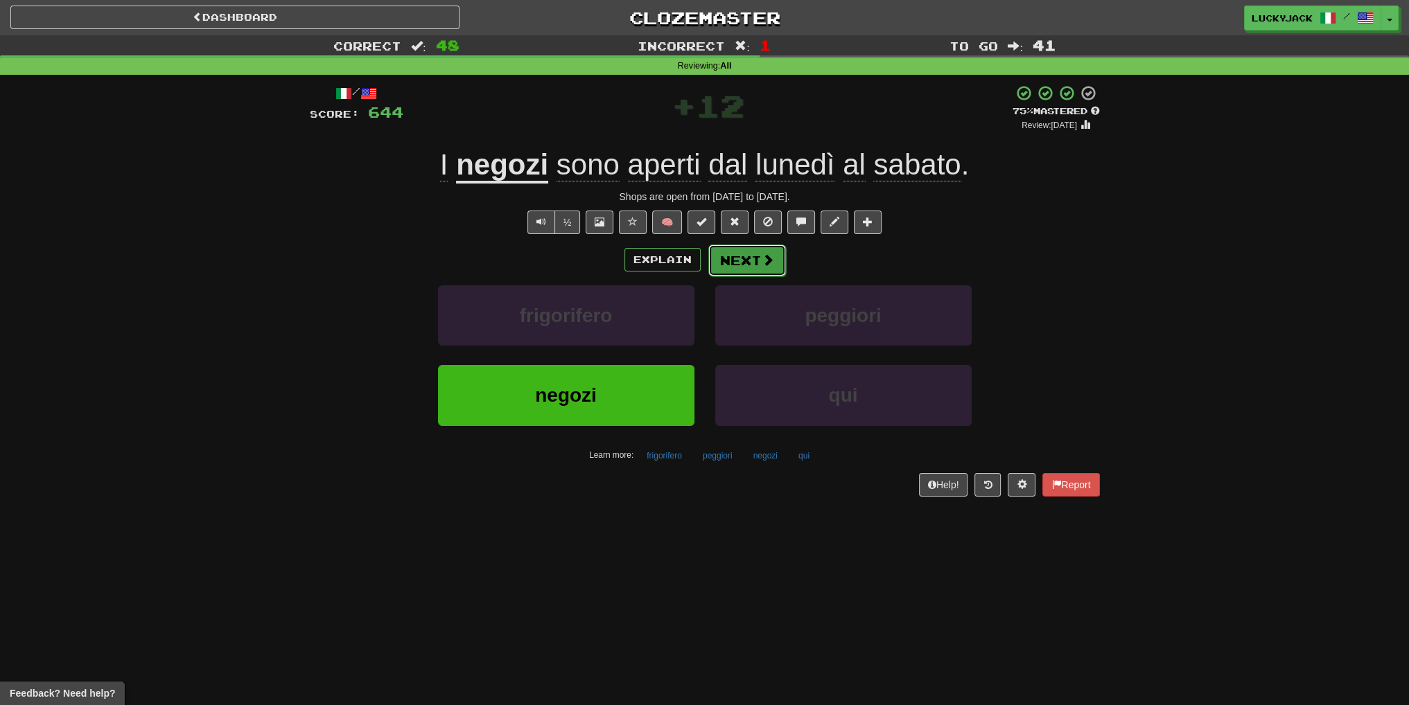
click at [729, 265] on button "Next" at bounding box center [747, 261] width 78 height 32
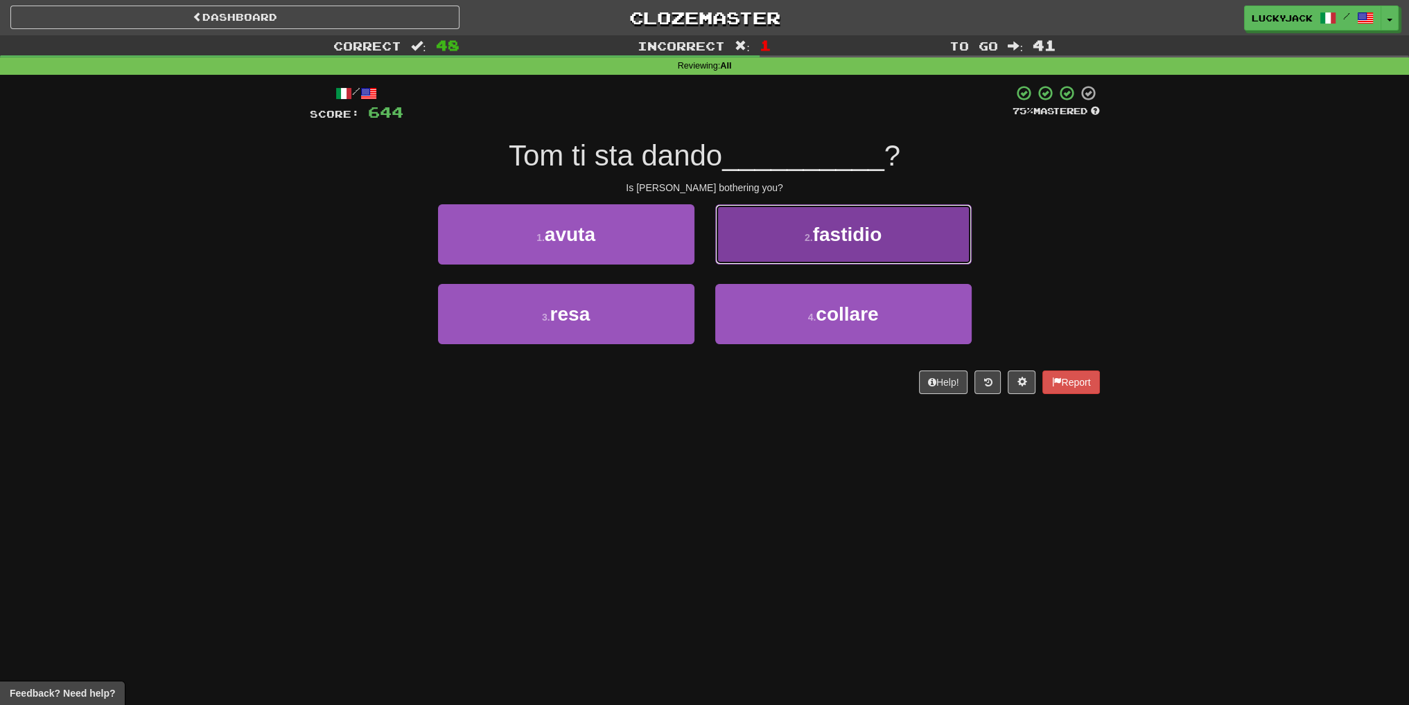
click at [796, 236] on button "2 . fastidio" at bounding box center [843, 234] width 256 height 60
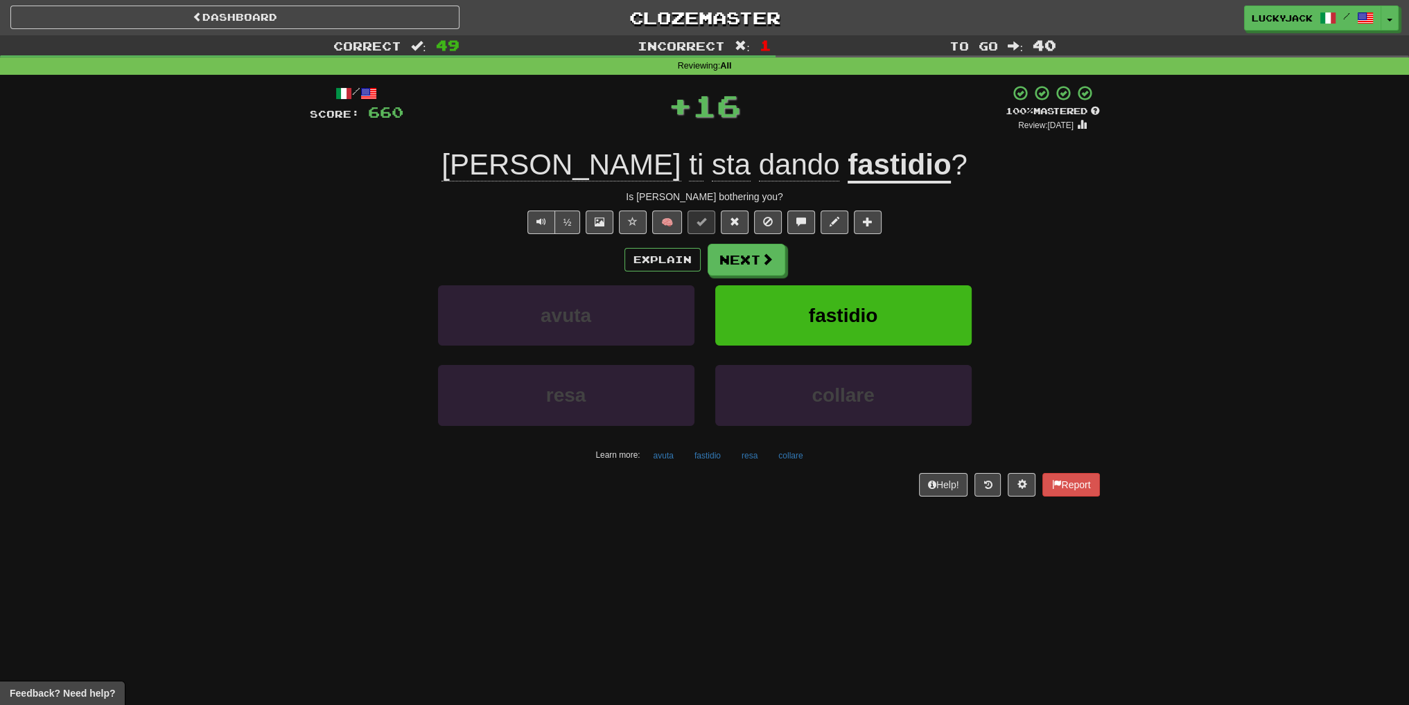
click at [751, 276] on div "Explain Next avuta fastidio resa collare Learn more: avuta fastidio resa collare" at bounding box center [705, 355] width 790 height 222
click at [769, 254] on span at bounding box center [768, 260] width 12 height 12
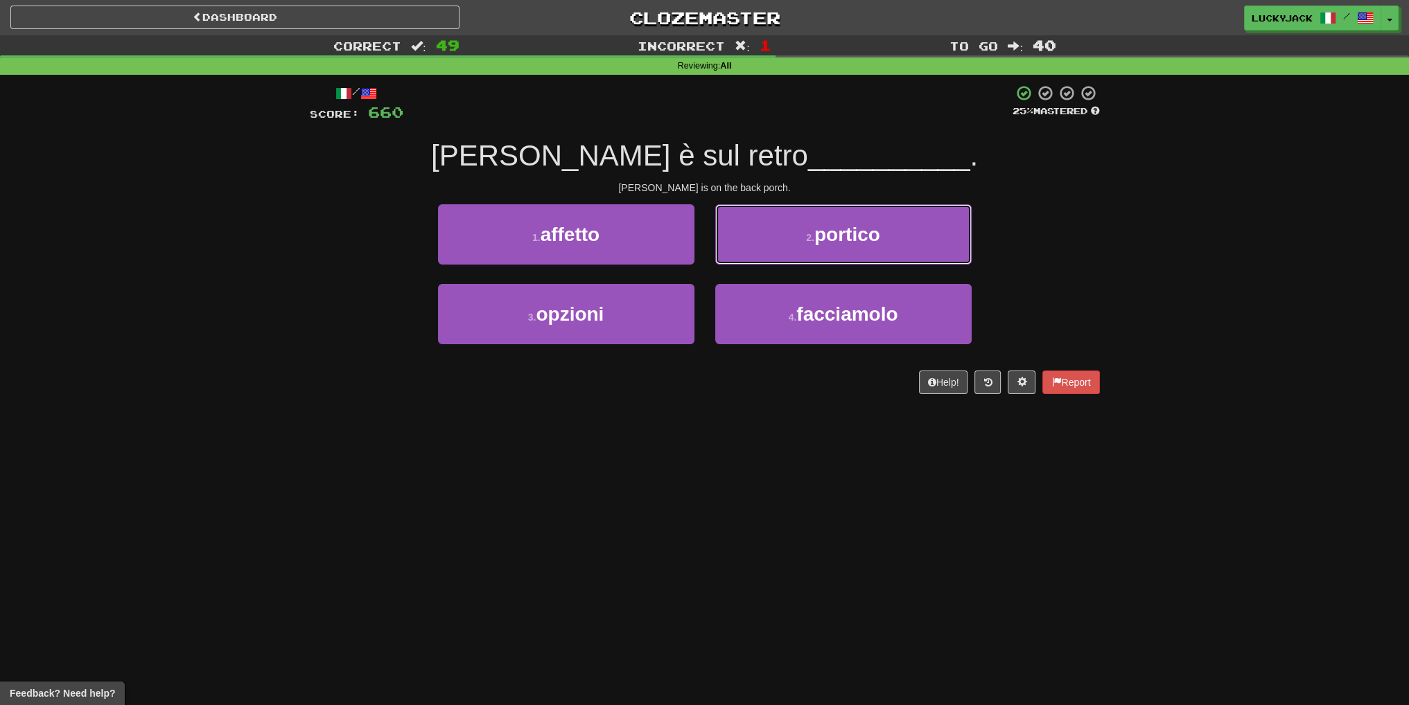
click at [790, 240] on button "2 . portico" at bounding box center [843, 234] width 256 height 60
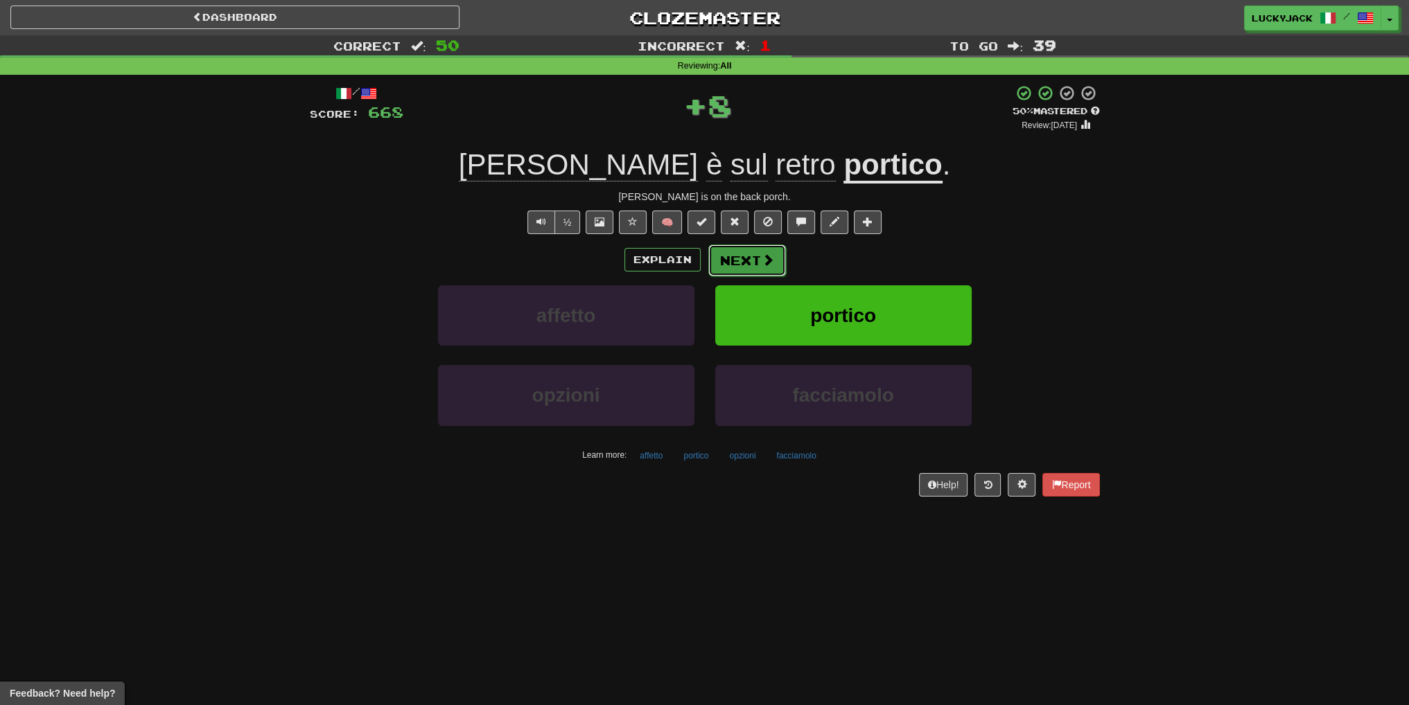
click at [742, 256] on button "Next" at bounding box center [747, 261] width 78 height 32
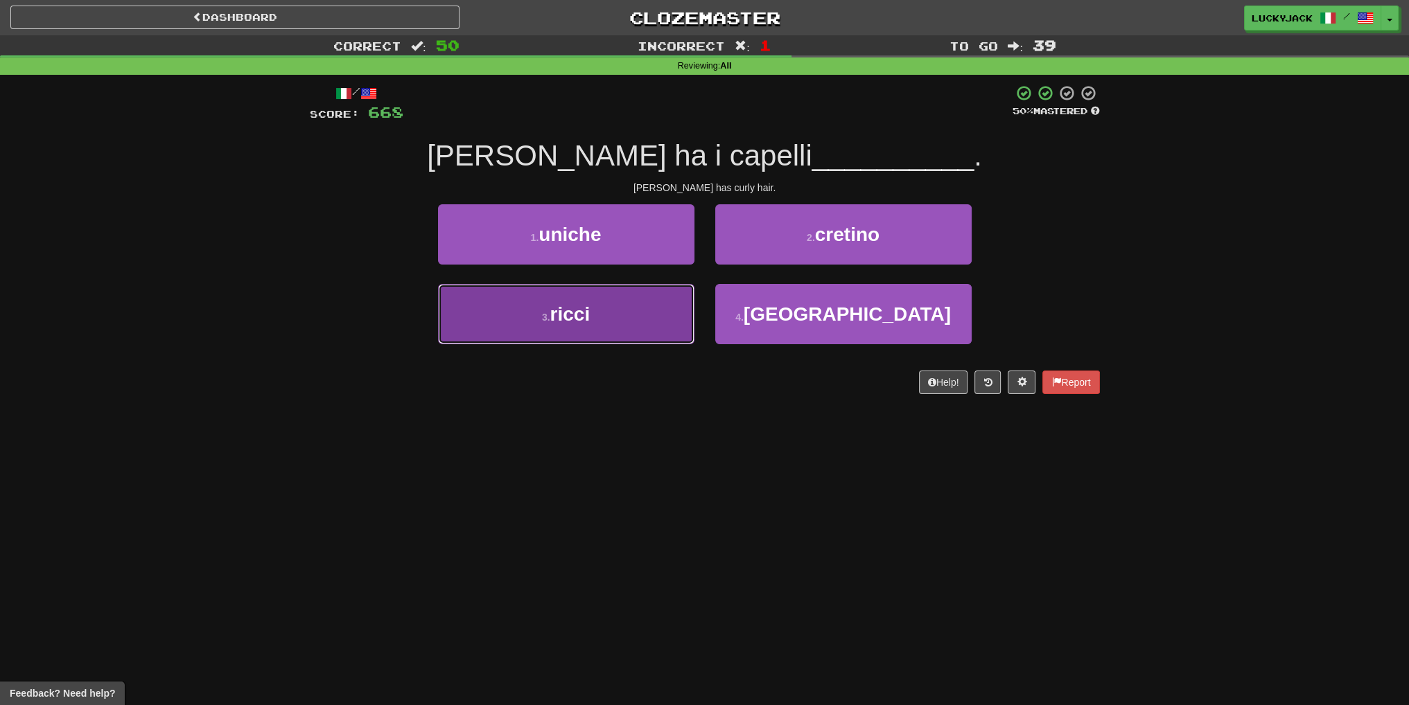
click at [679, 311] on button "3 . ricci" at bounding box center [566, 314] width 256 height 60
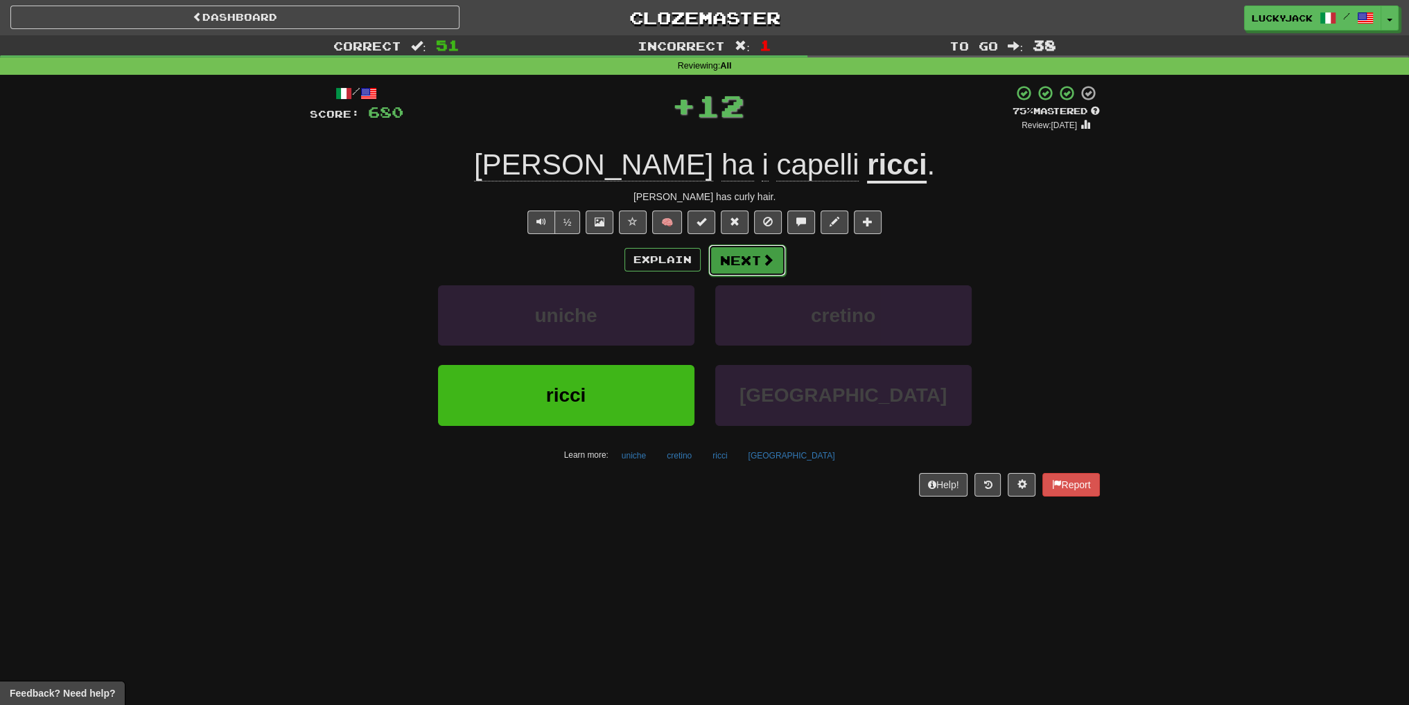
click at [736, 261] on button "Next" at bounding box center [747, 261] width 78 height 32
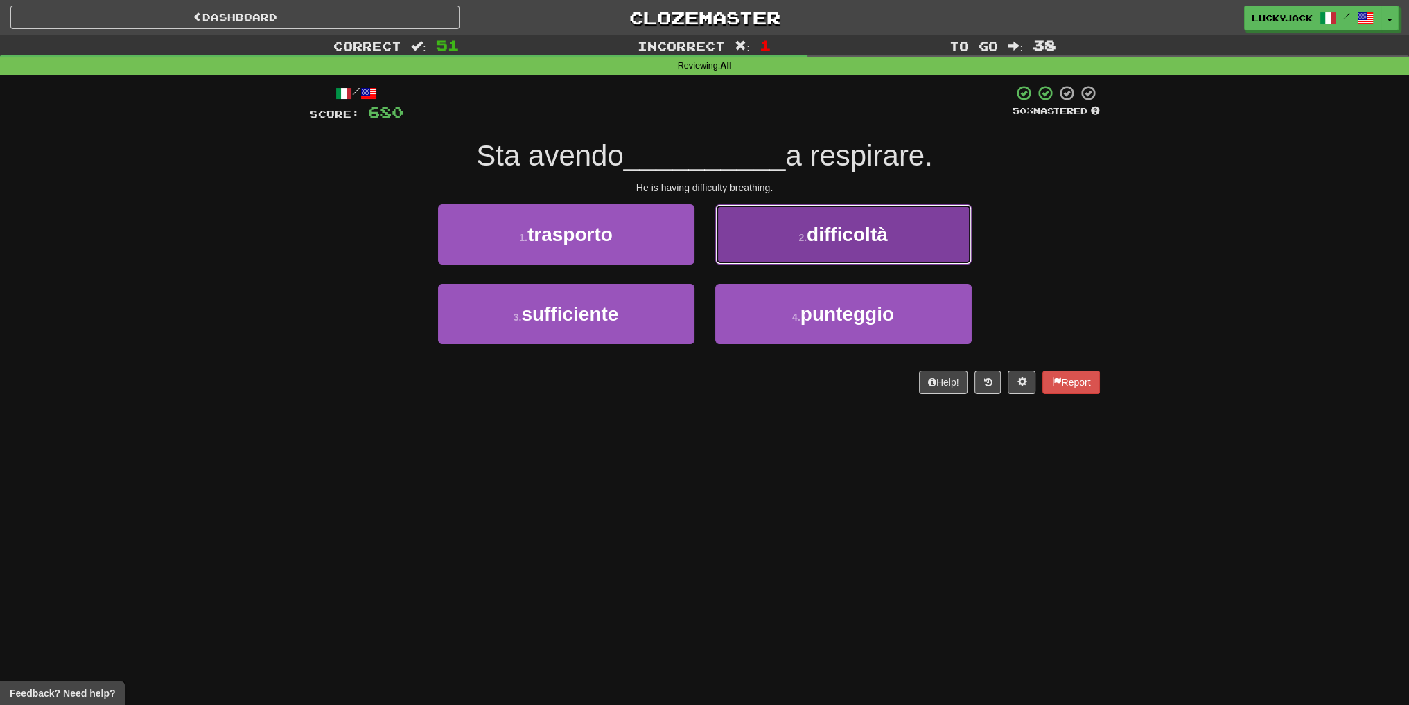
click at [782, 235] on button "2 . difficoltà" at bounding box center [843, 234] width 256 height 60
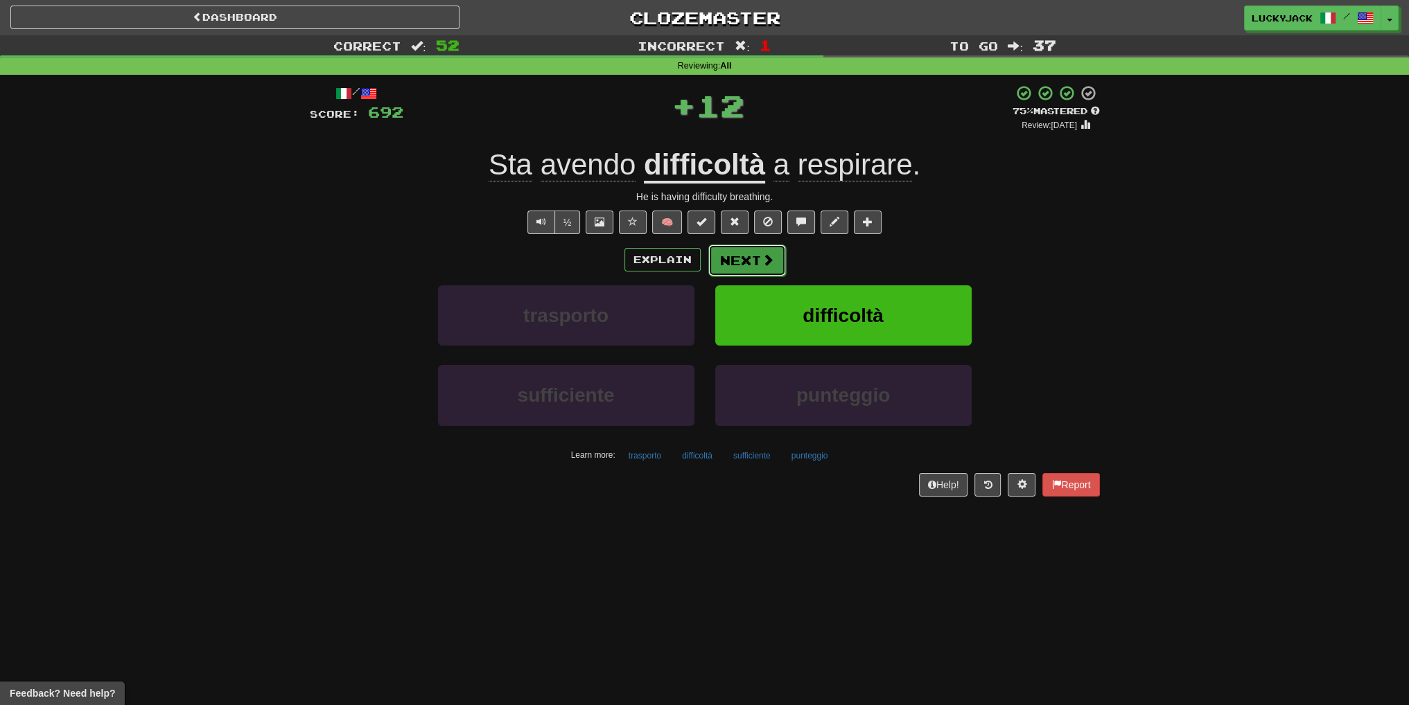
click at [746, 261] on button "Next" at bounding box center [747, 261] width 78 height 32
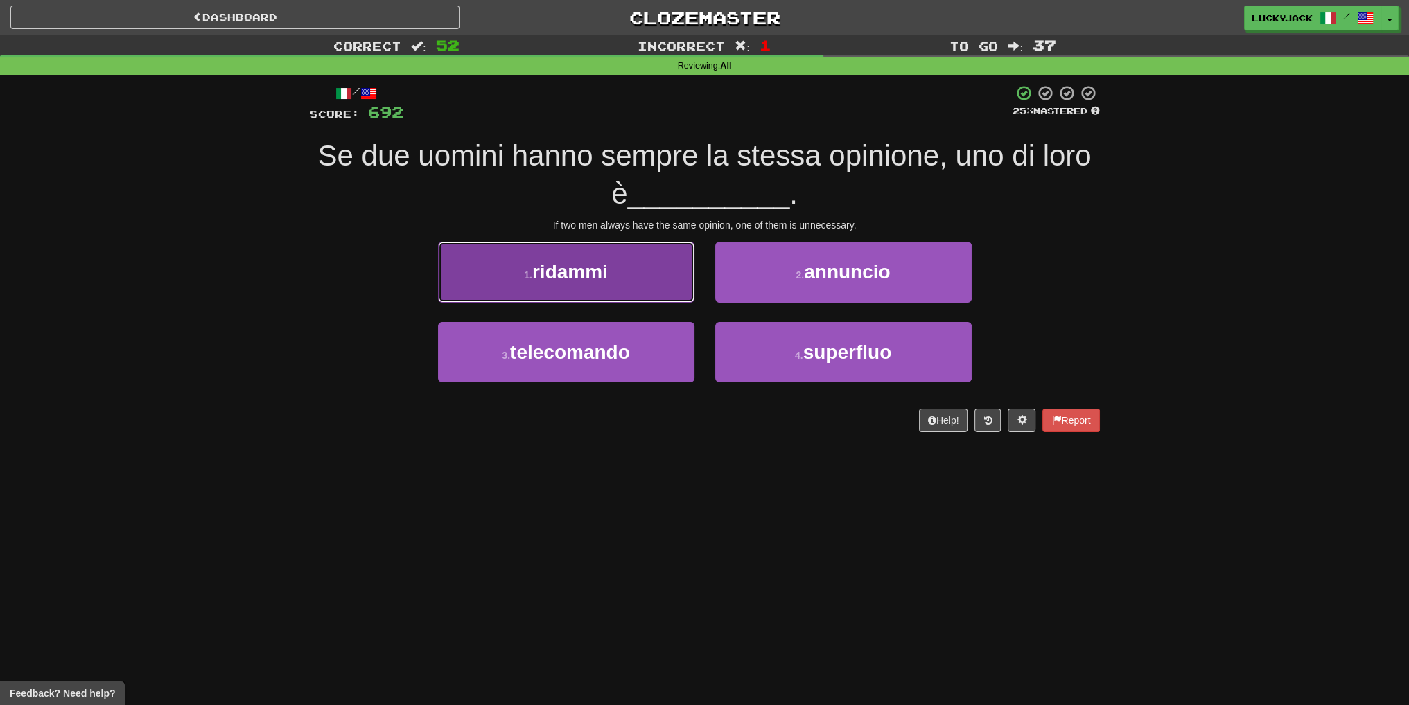
click at [638, 276] on button "1 . ridammi" at bounding box center [566, 272] width 256 height 60
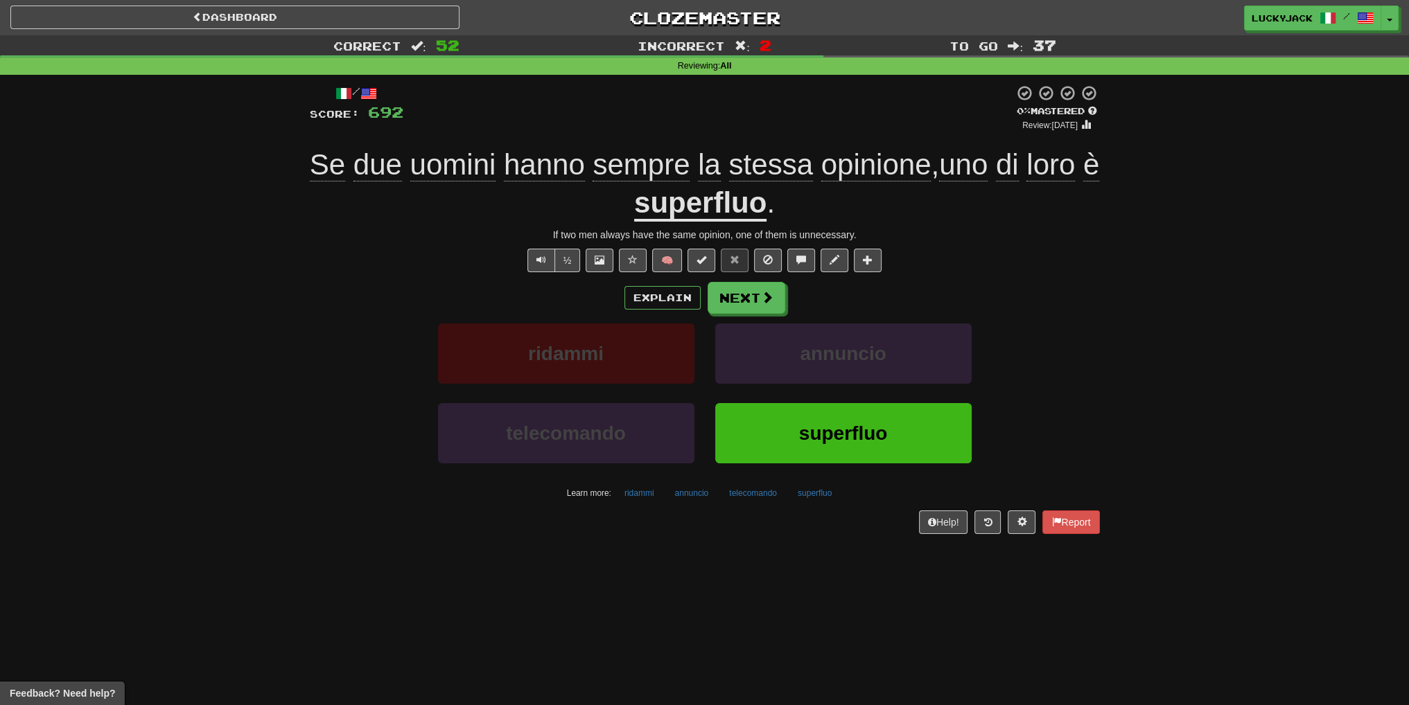
click at [756, 207] on u "superfluo" at bounding box center [700, 203] width 132 height 35
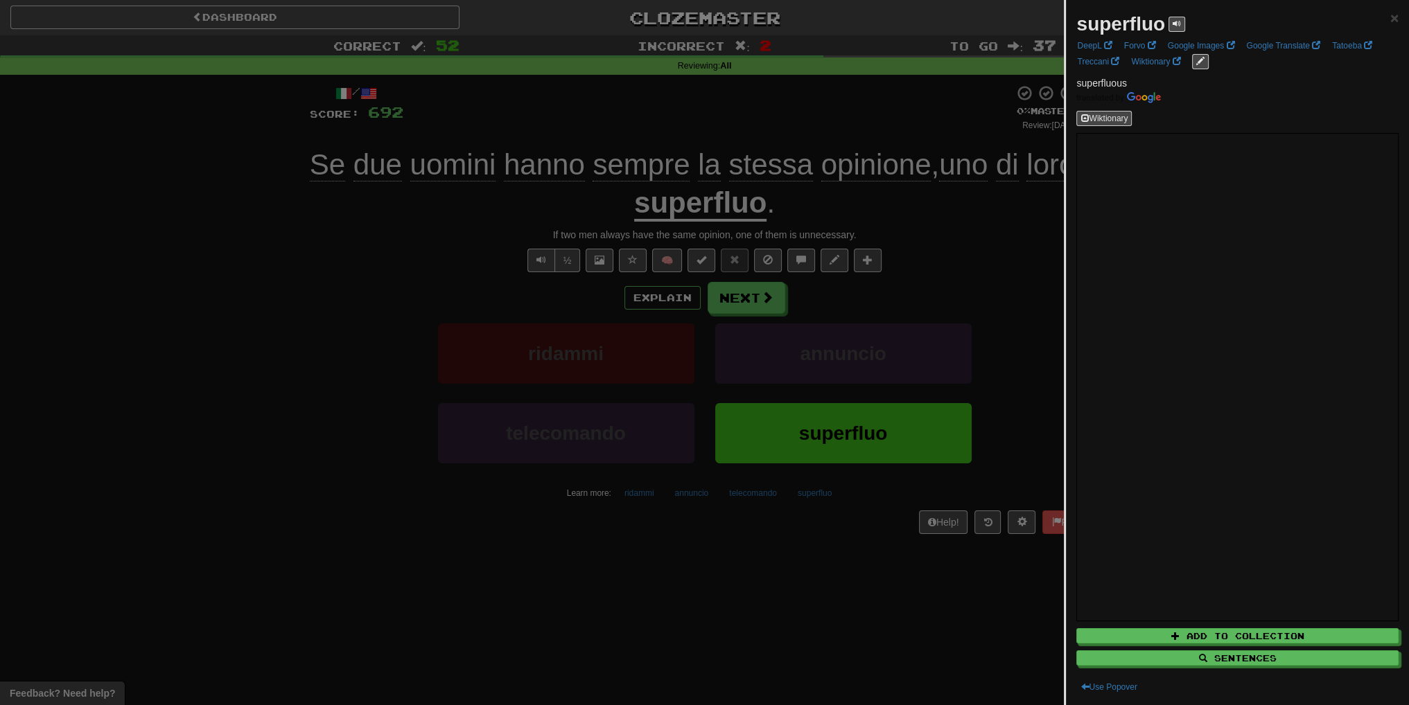
click at [896, 286] on div at bounding box center [704, 352] width 1409 height 705
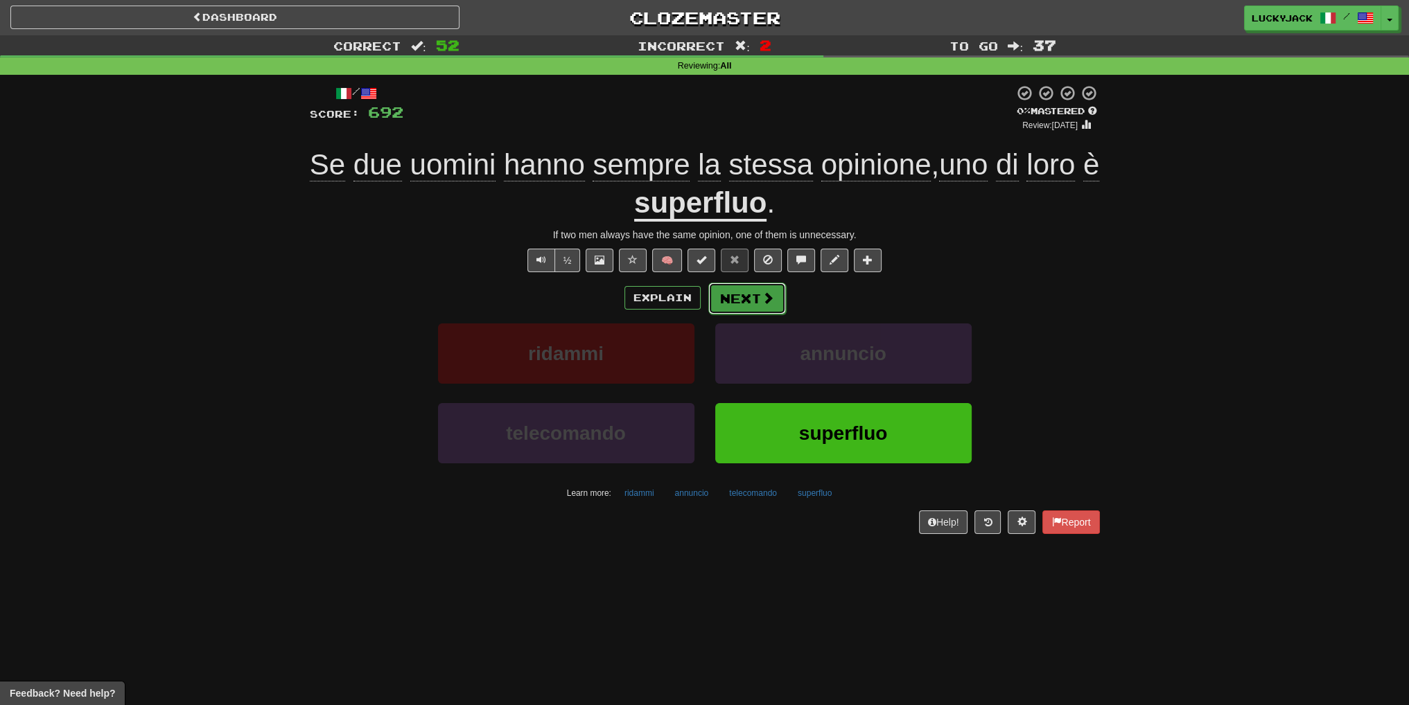
click at [750, 291] on button "Next" at bounding box center [747, 299] width 78 height 32
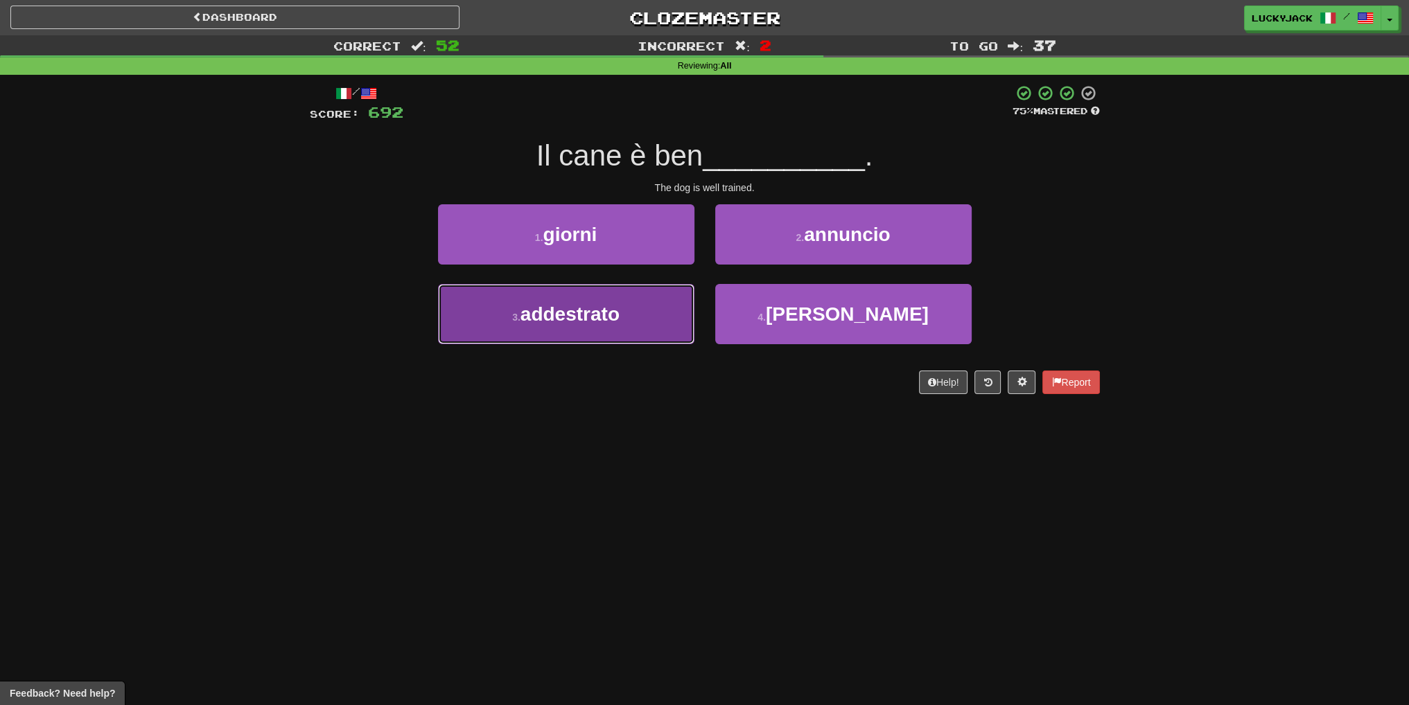
click at [649, 314] on button "3 . addestrato" at bounding box center [566, 314] width 256 height 60
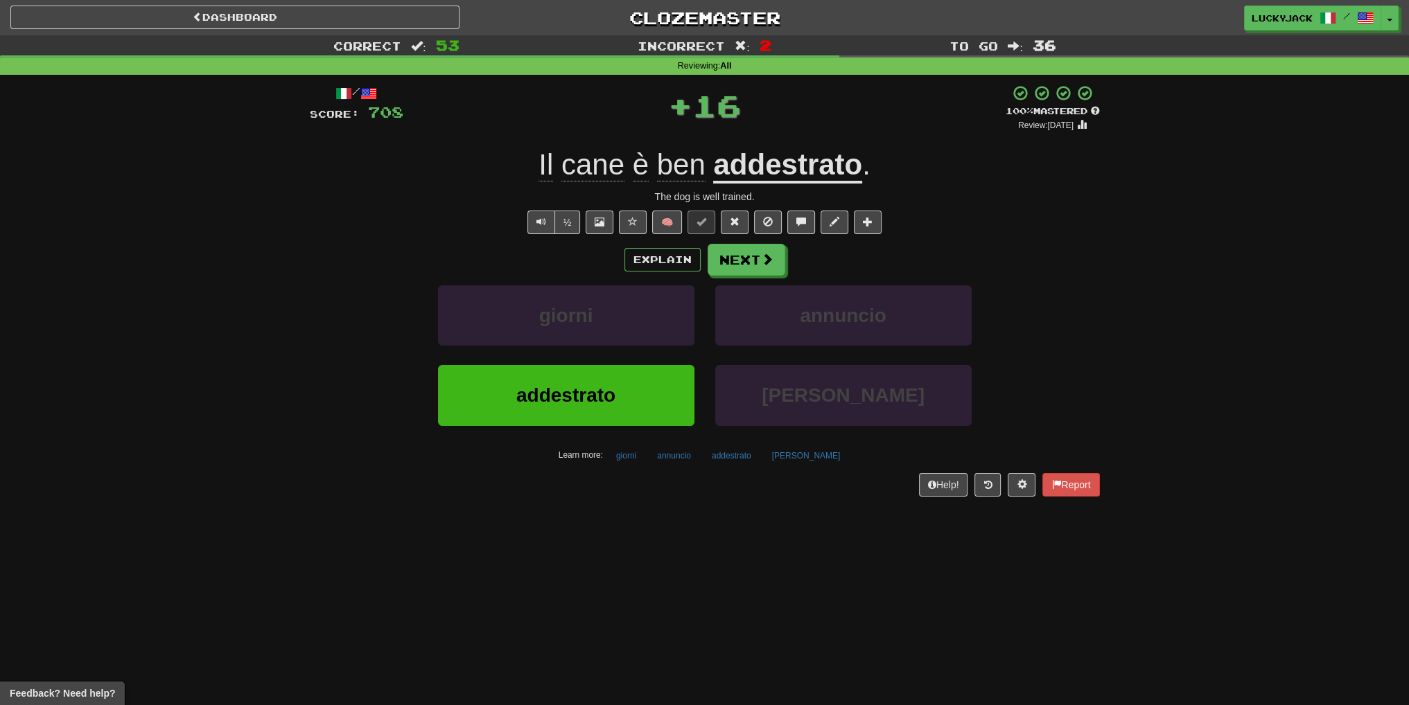
click at [798, 161] on u "addestrato" at bounding box center [787, 165] width 149 height 35
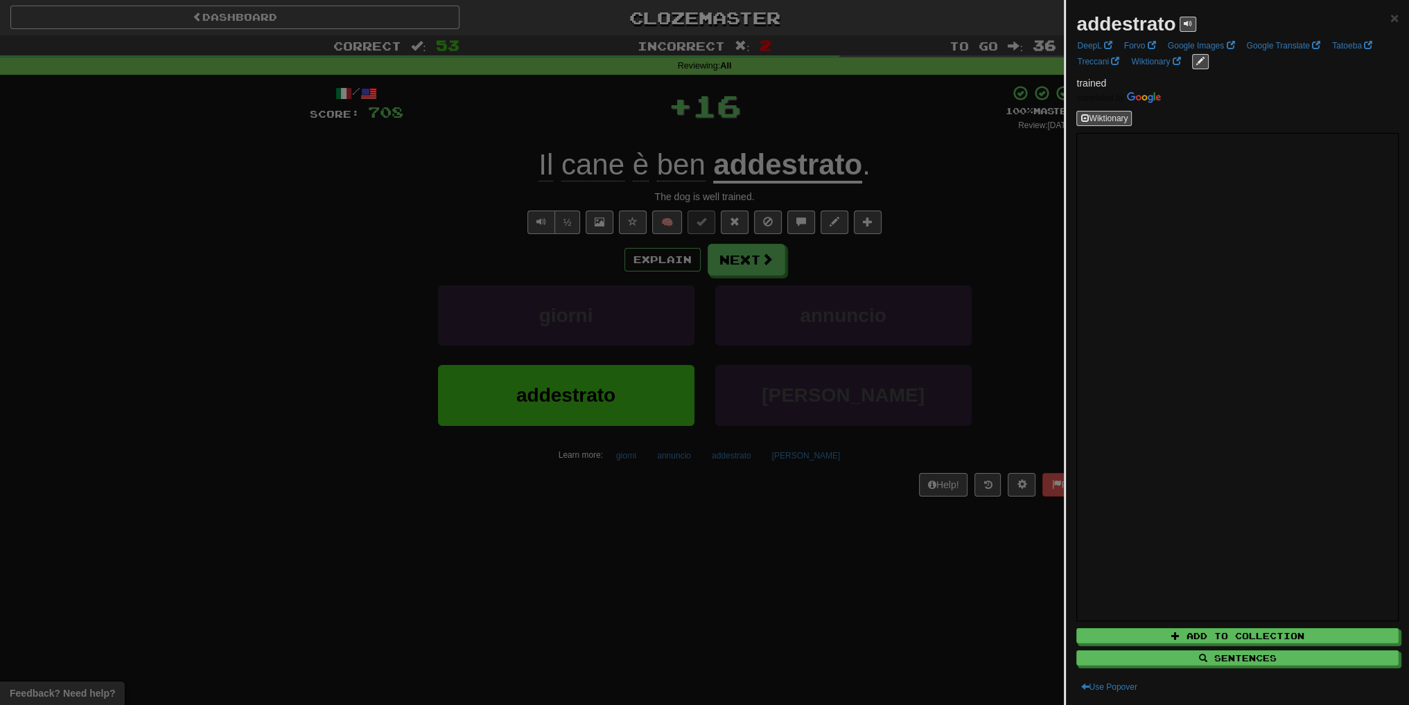
click at [912, 300] on div at bounding box center [704, 352] width 1409 height 705
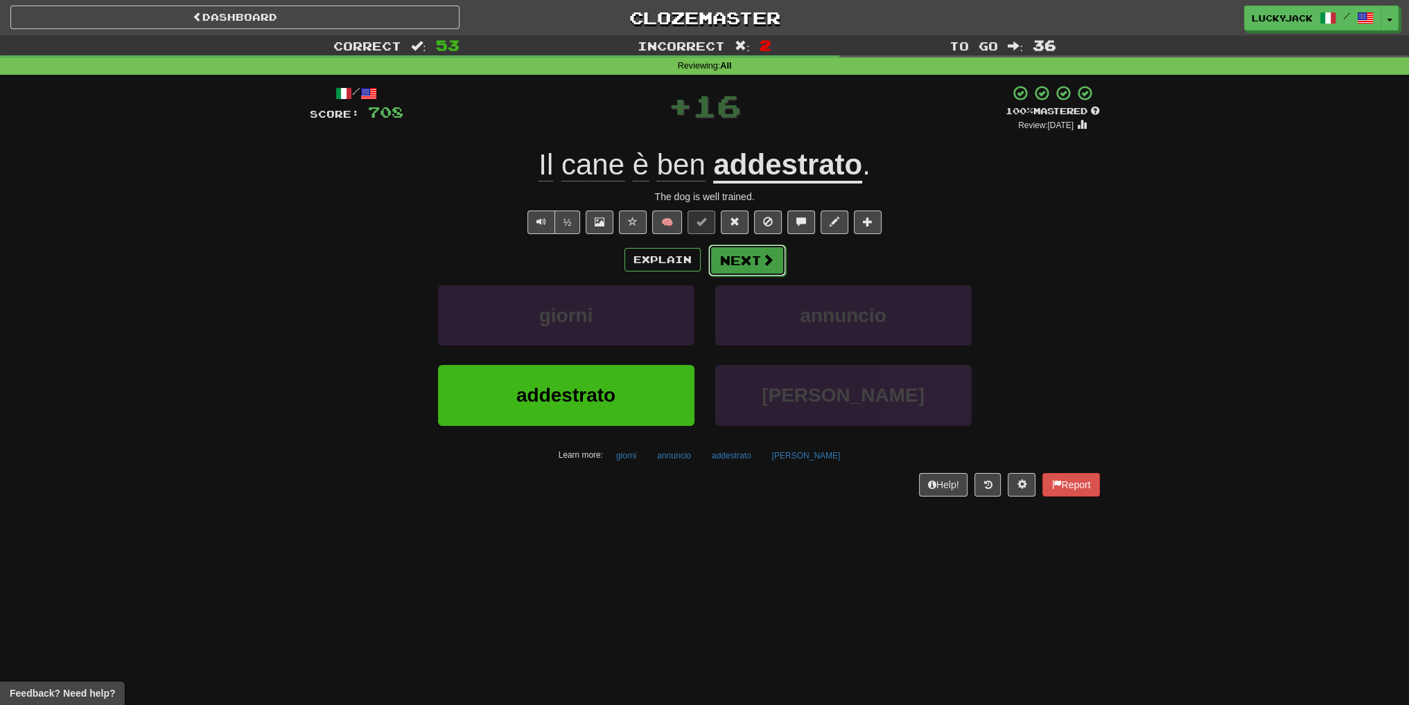
click at [766, 270] on button "Next" at bounding box center [747, 261] width 78 height 32
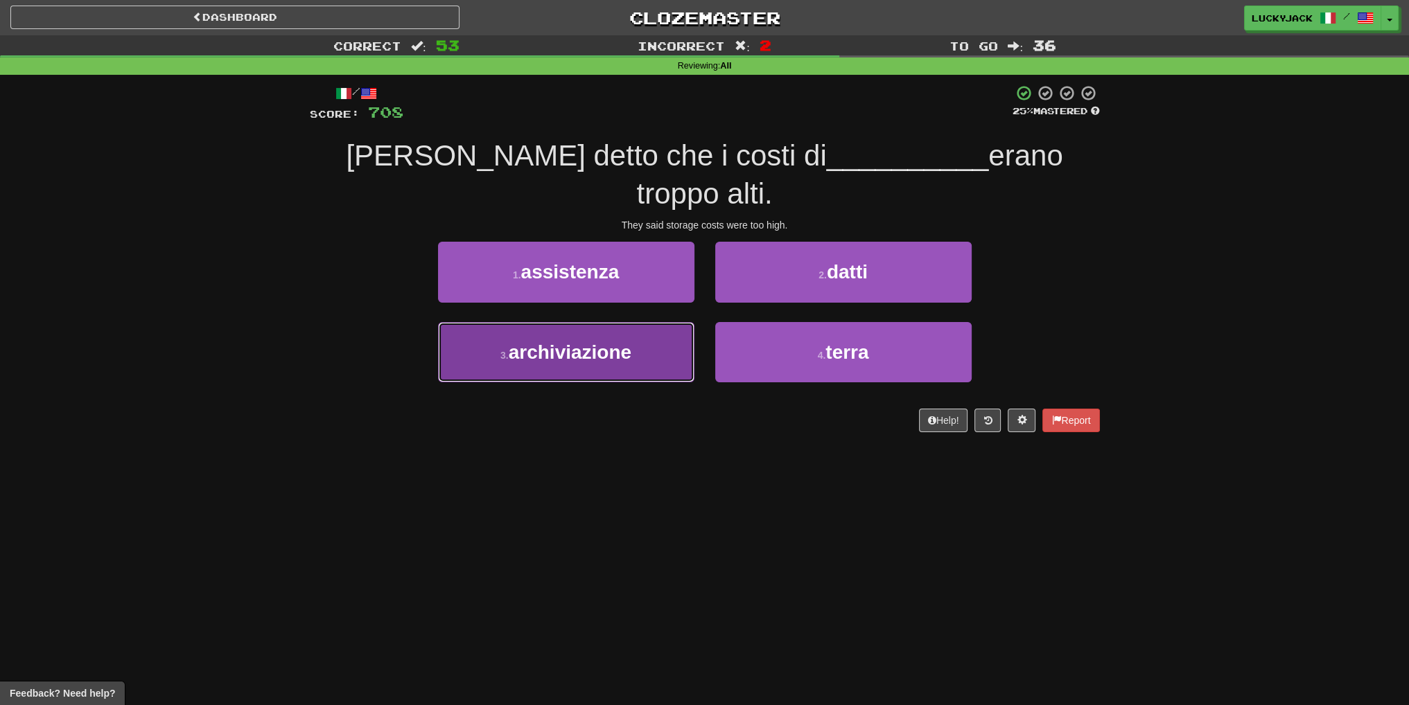
click at [646, 322] on button "3 . archiviazione" at bounding box center [566, 352] width 256 height 60
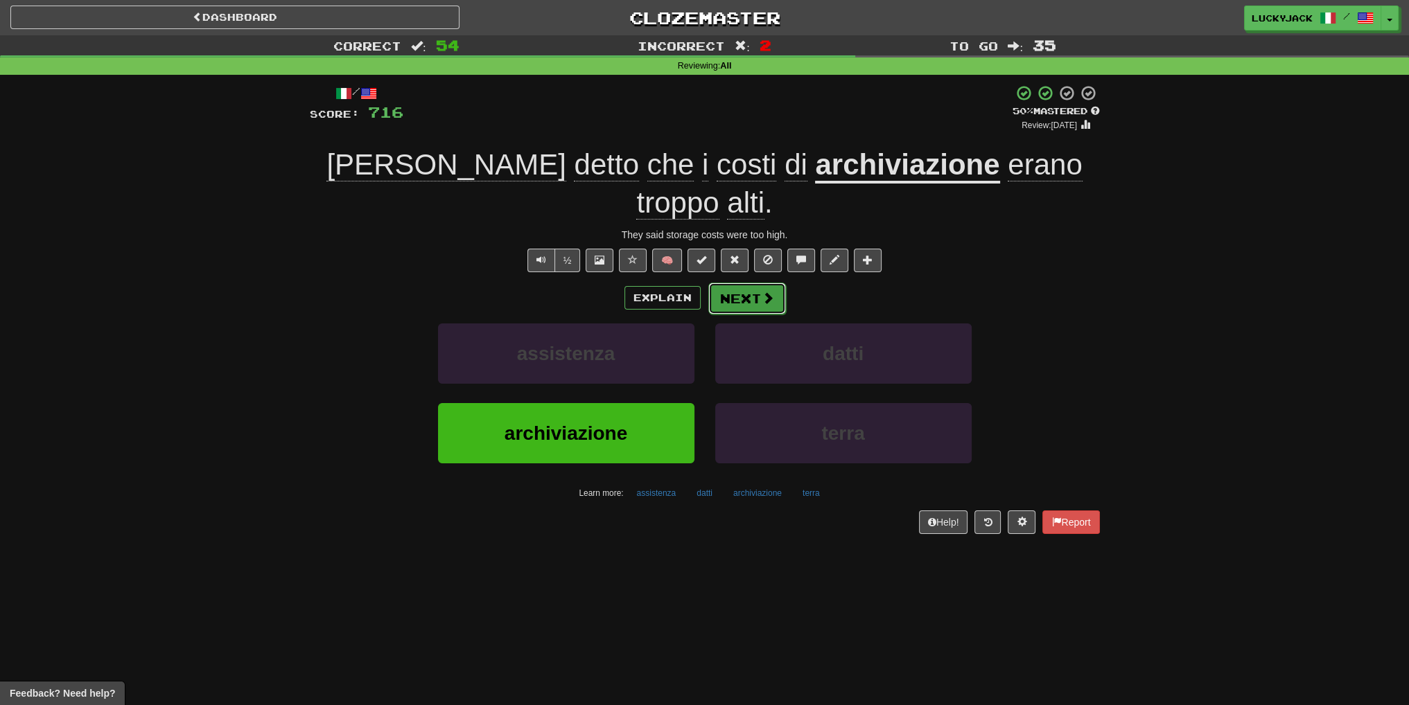
click at [732, 283] on button "Next" at bounding box center [747, 299] width 78 height 32
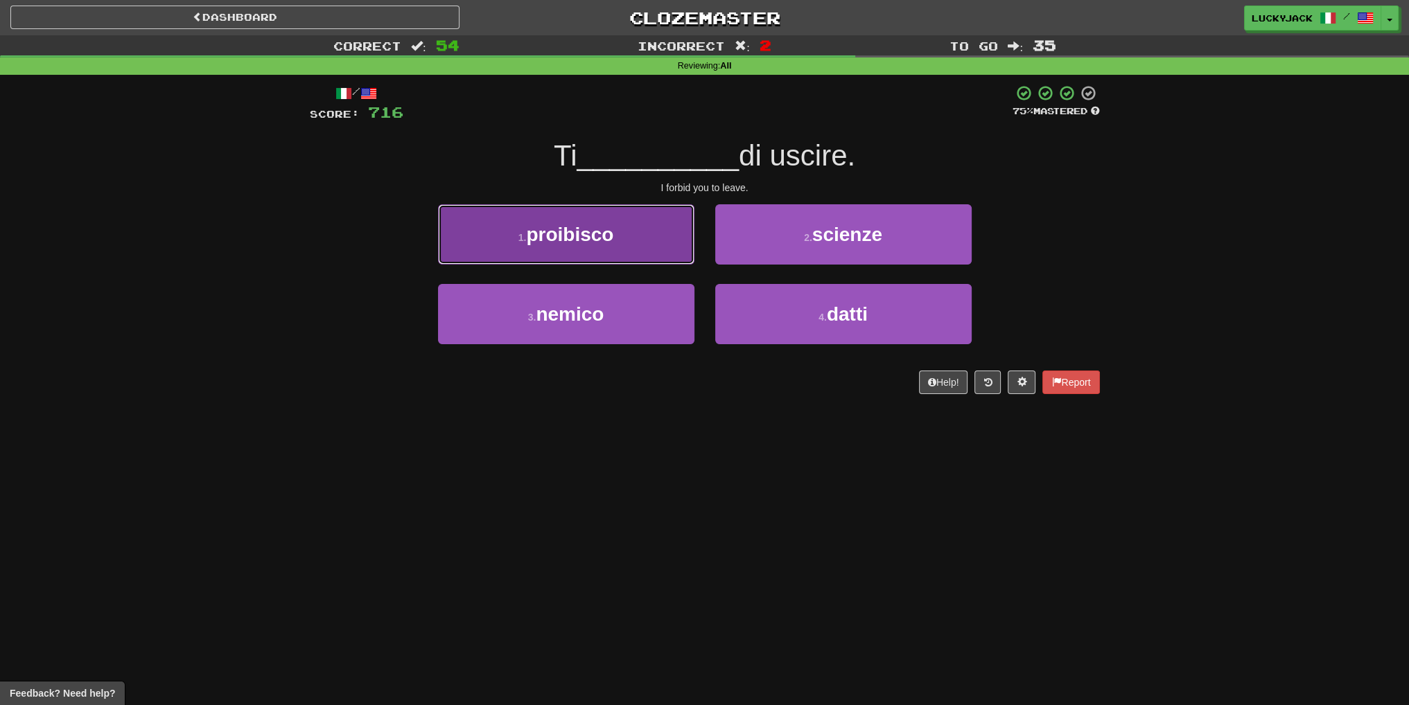
click at [639, 251] on button "1 . proibisco" at bounding box center [566, 234] width 256 height 60
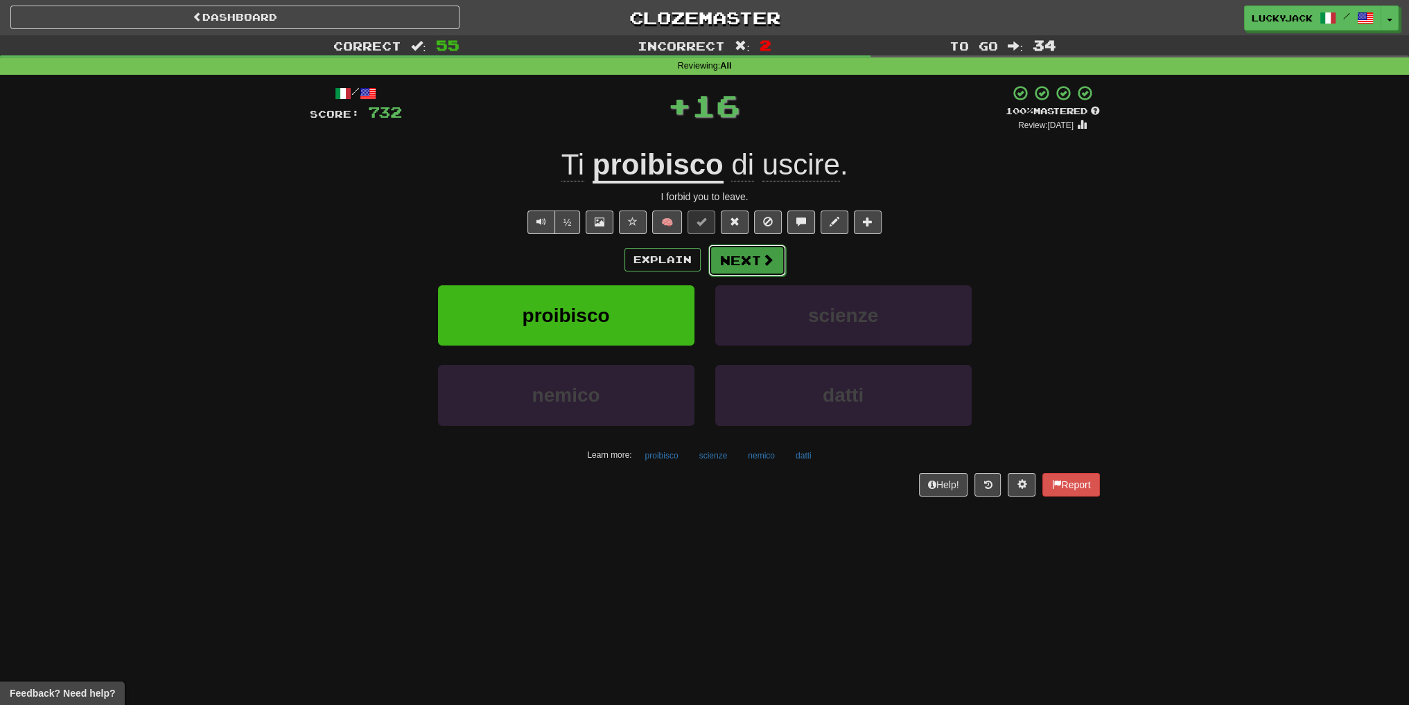
click at [726, 272] on button "Next" at bounding box center [747, 261] width 78 height 32
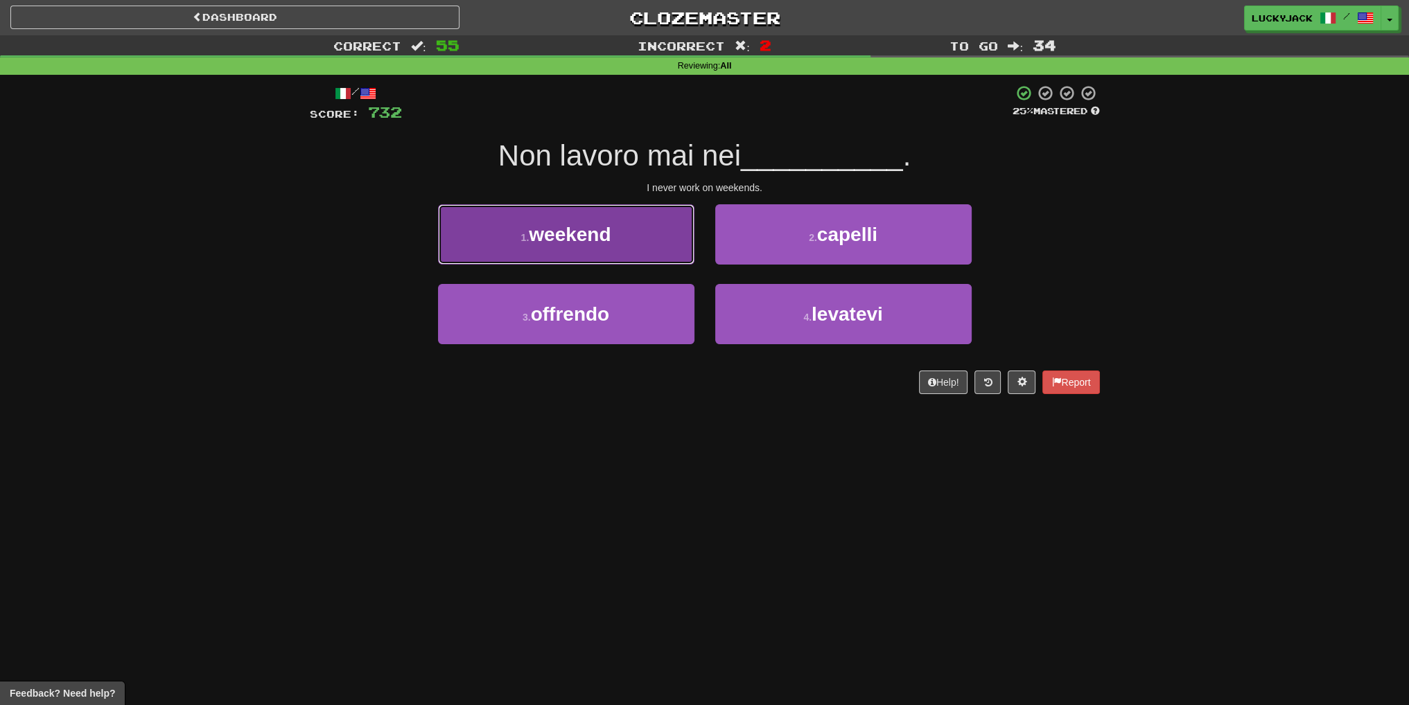
click at [611, 254] on button "1 . weekend" at bounding box center [566, 234] width 256 height 60
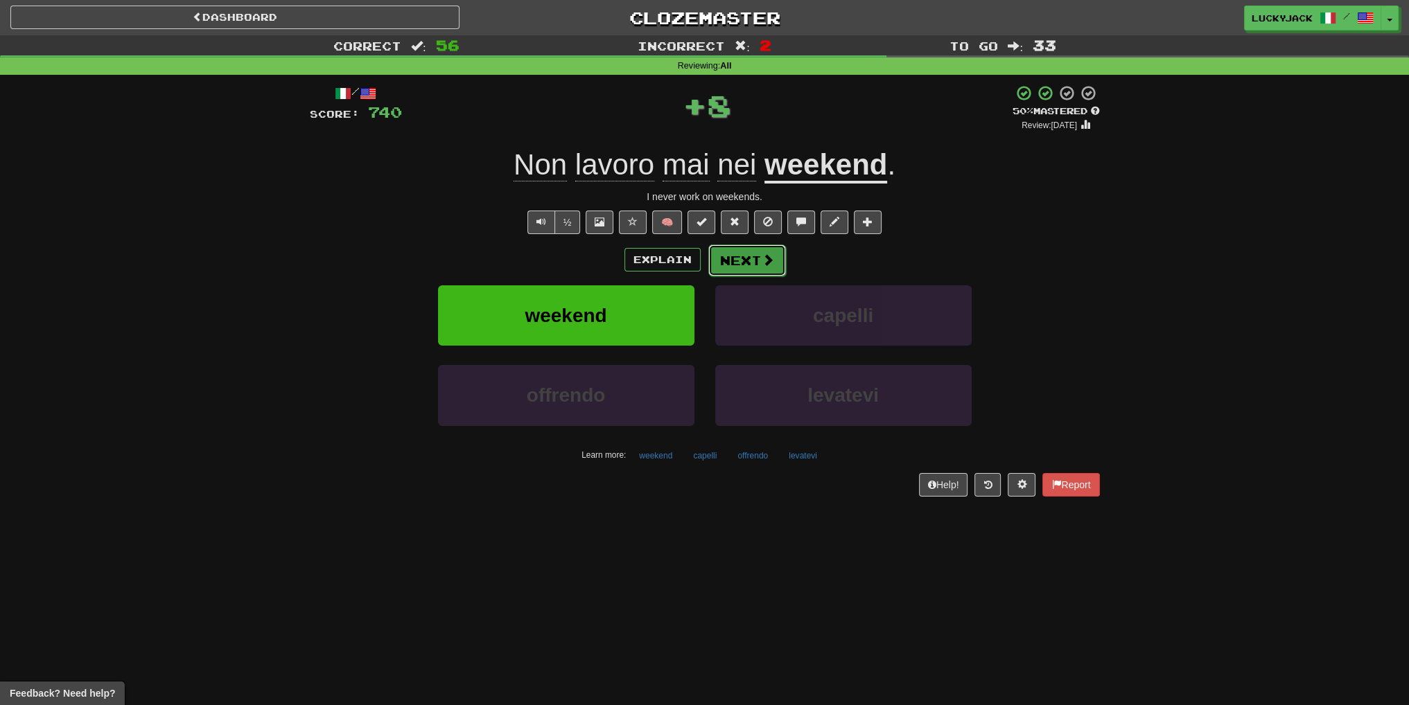
click at [740, 247] on button "Next" at bounding box center [747, 261] width 78 height 32
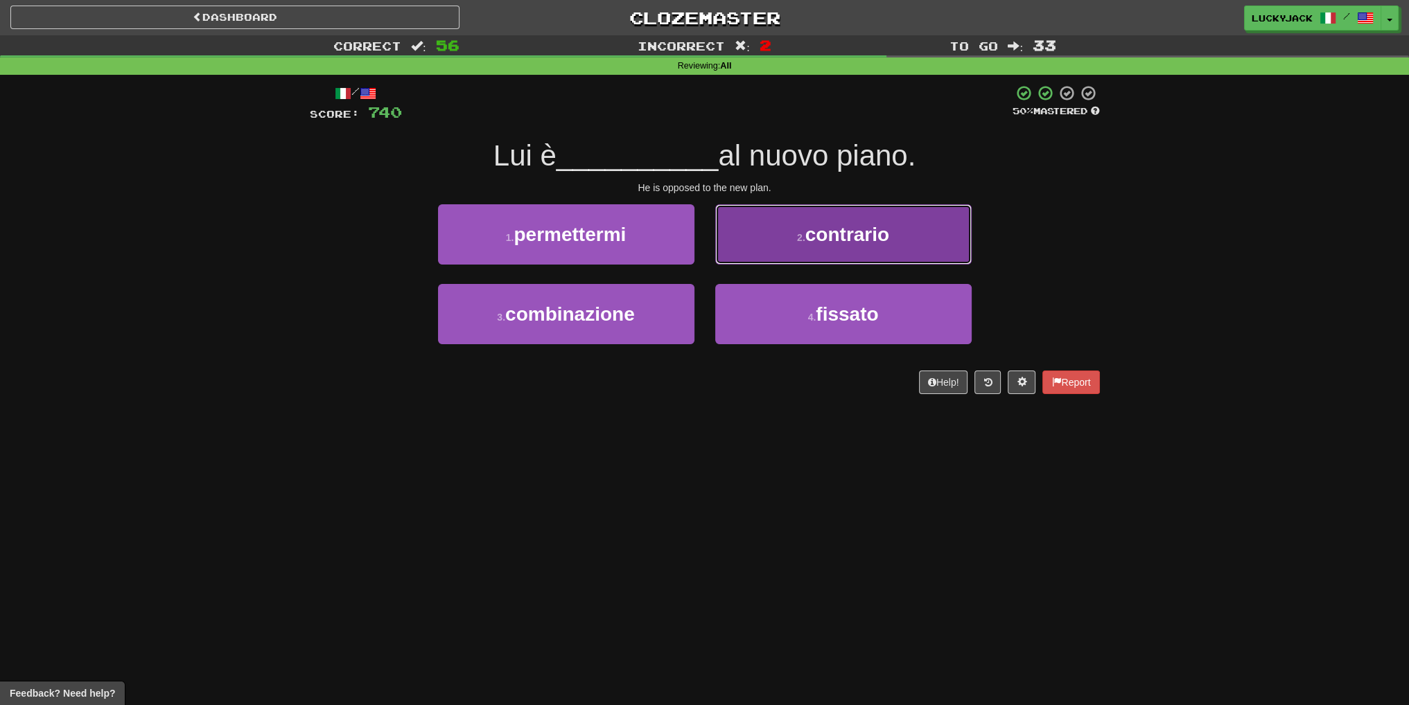
click at [780, 234] on button "2 . contrario" at bounding box center [843, 234] width 256 height 60
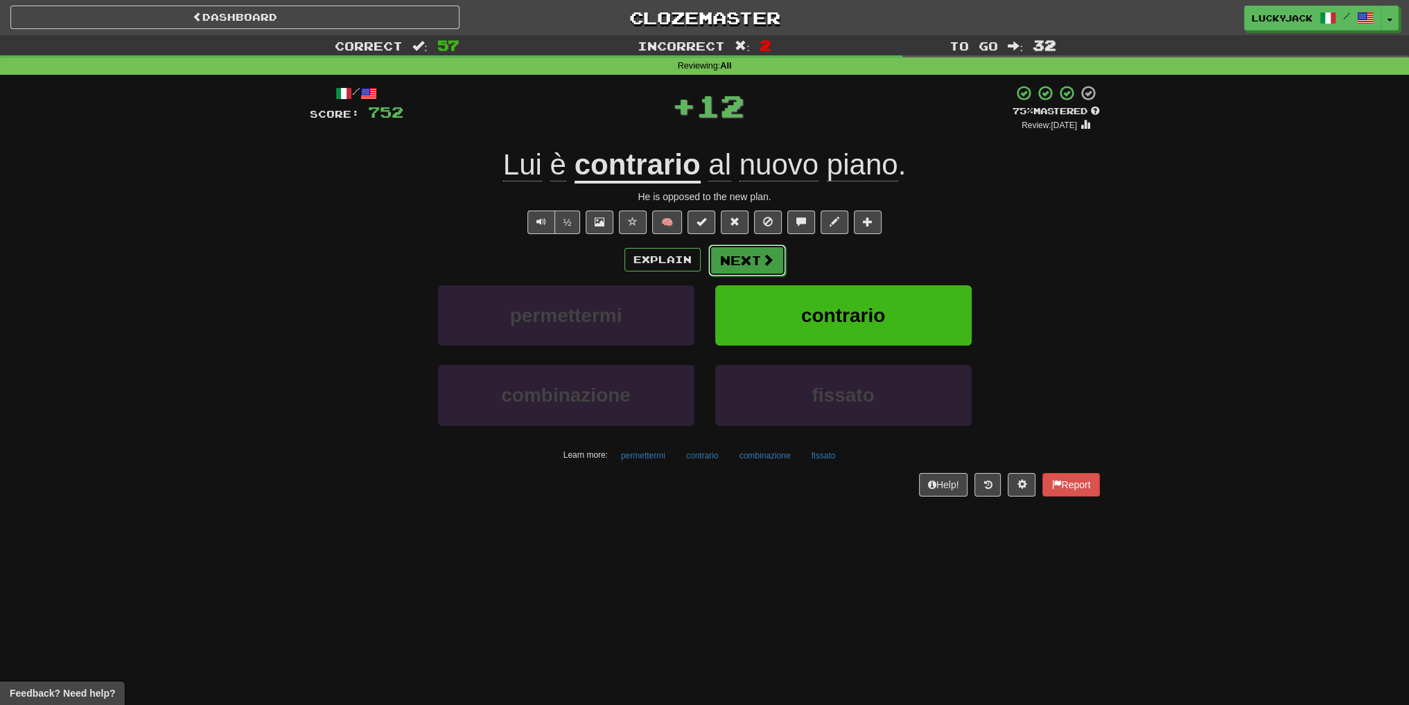
click at [738, 265] on button "Next" at bounding box center [747, 261] width 78 height 32
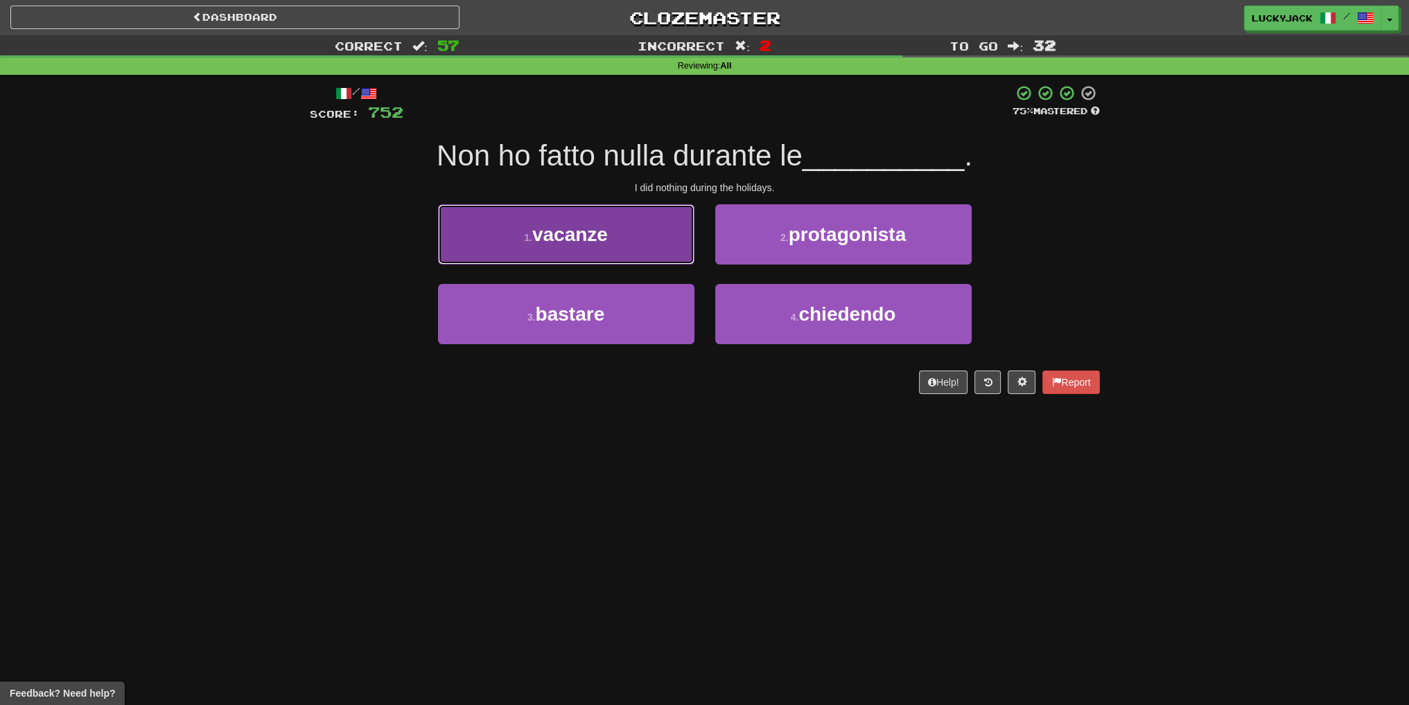
click at [635, 259] on button "1 . vacanze" at bounding box center [566, 234] width 256 height 60
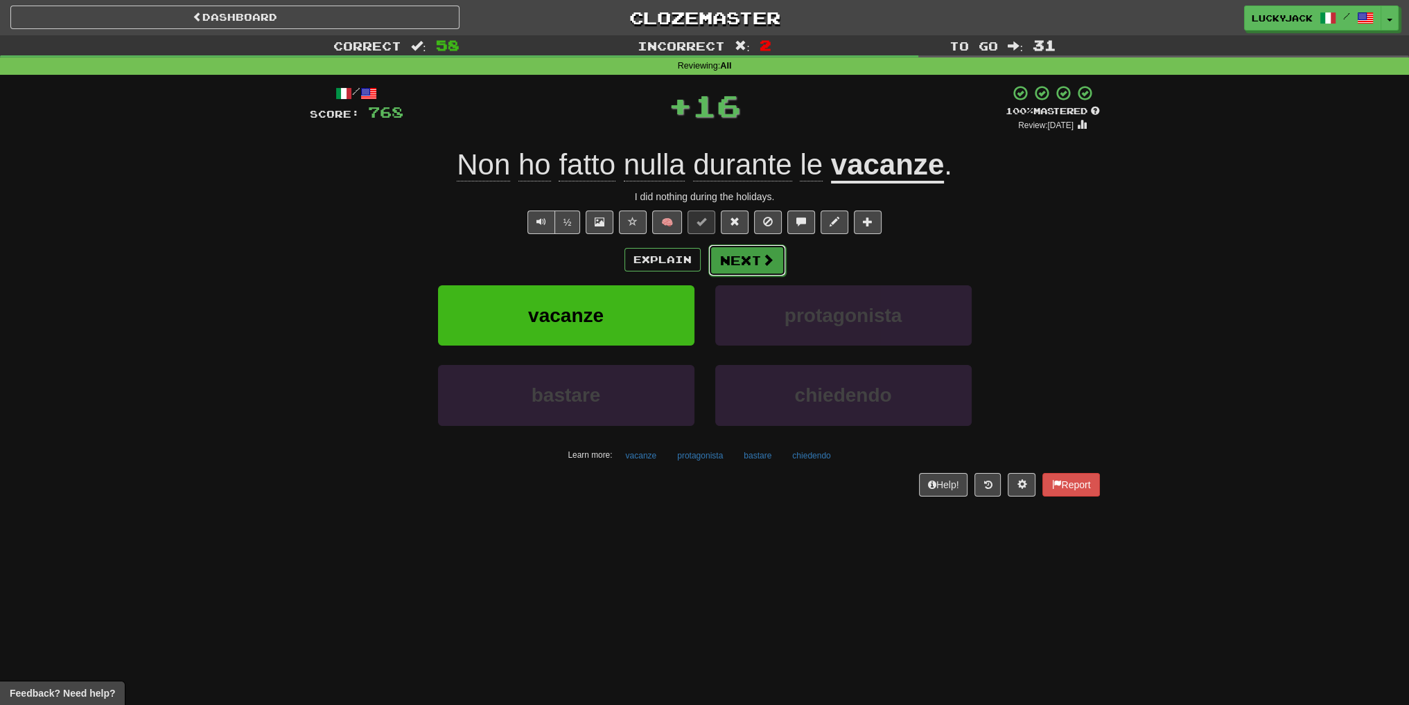
click at [744, 261] on button "Next" at bounding box center [747, 261] width 78 height 32
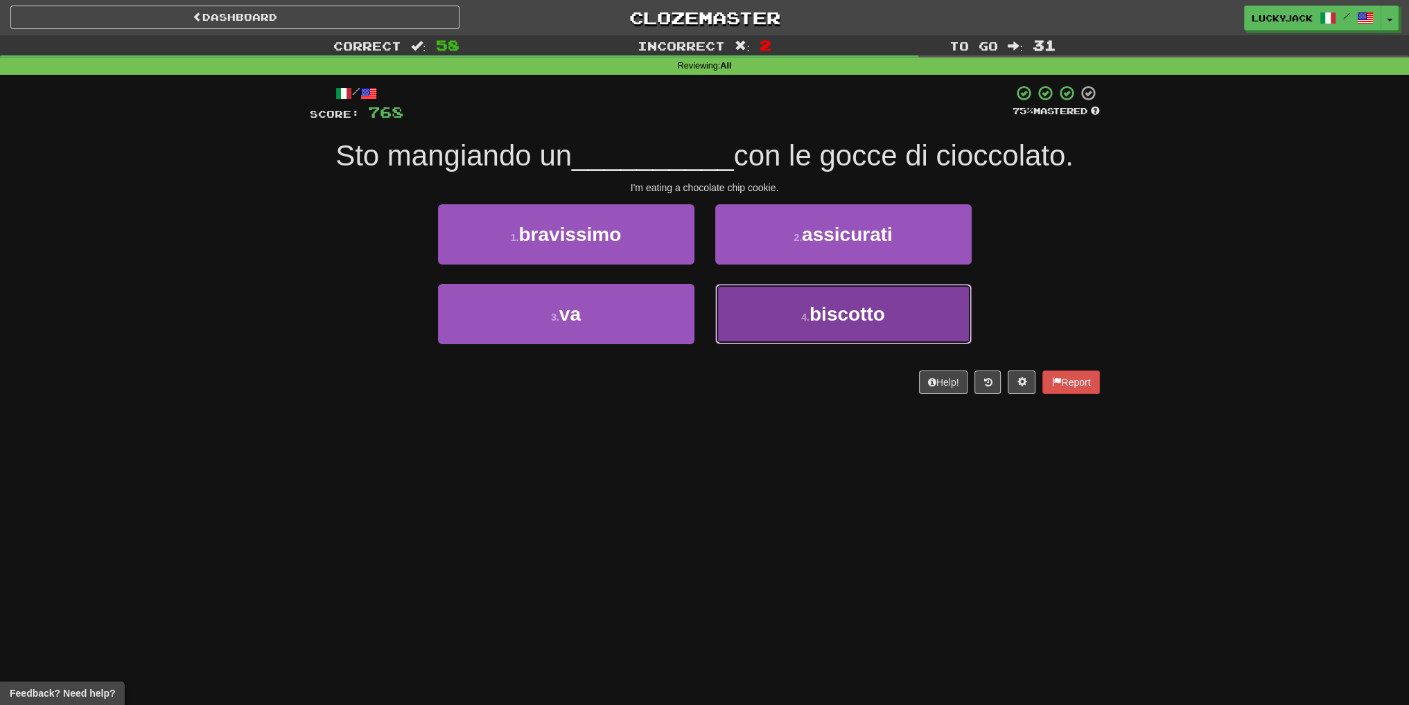
click at [775, 308] on button "4 . biscotto" at bounding box center [843, 314] width 256 height 60
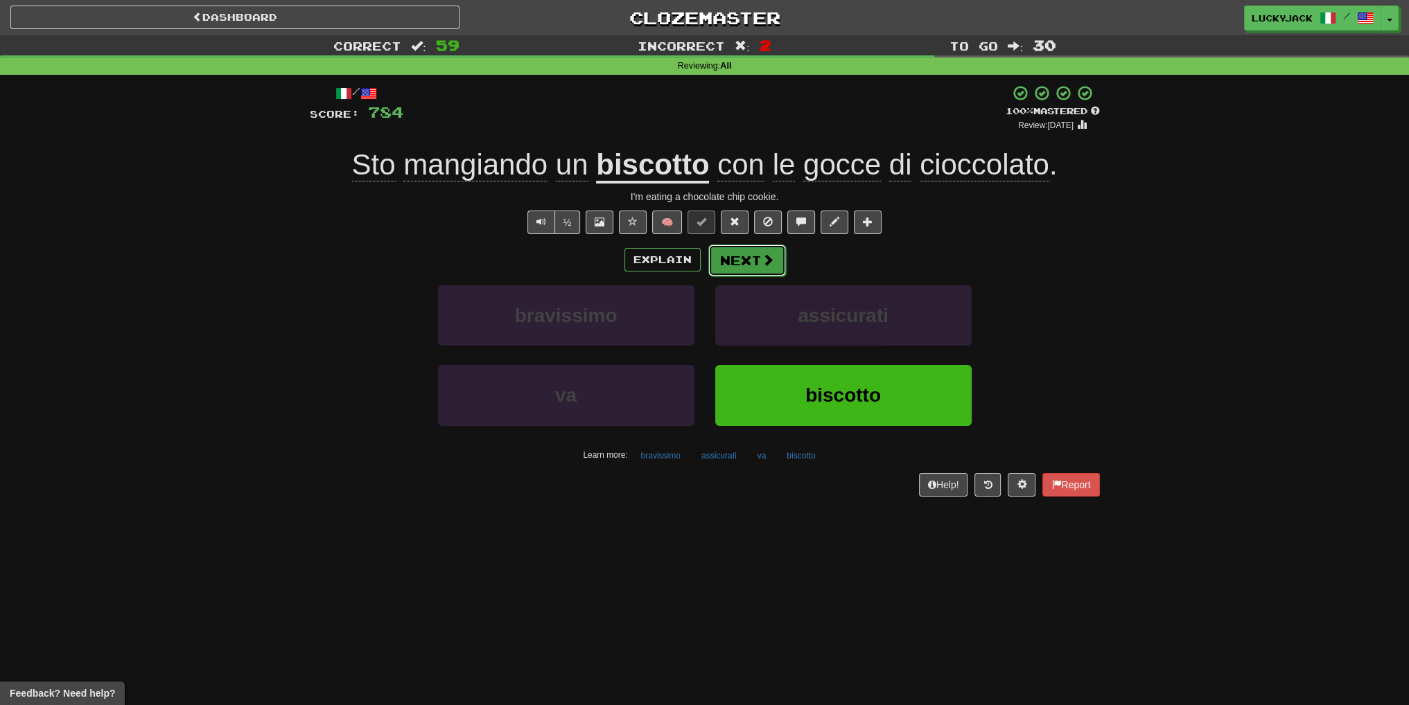
drag, startPoint x: 739, startPoint y: 267, endPoint x: 737, endPoint y: 274, distance: 7.7
click at [737, 274] on button "Next" at bounding box center [747, 261] width 78 height 32
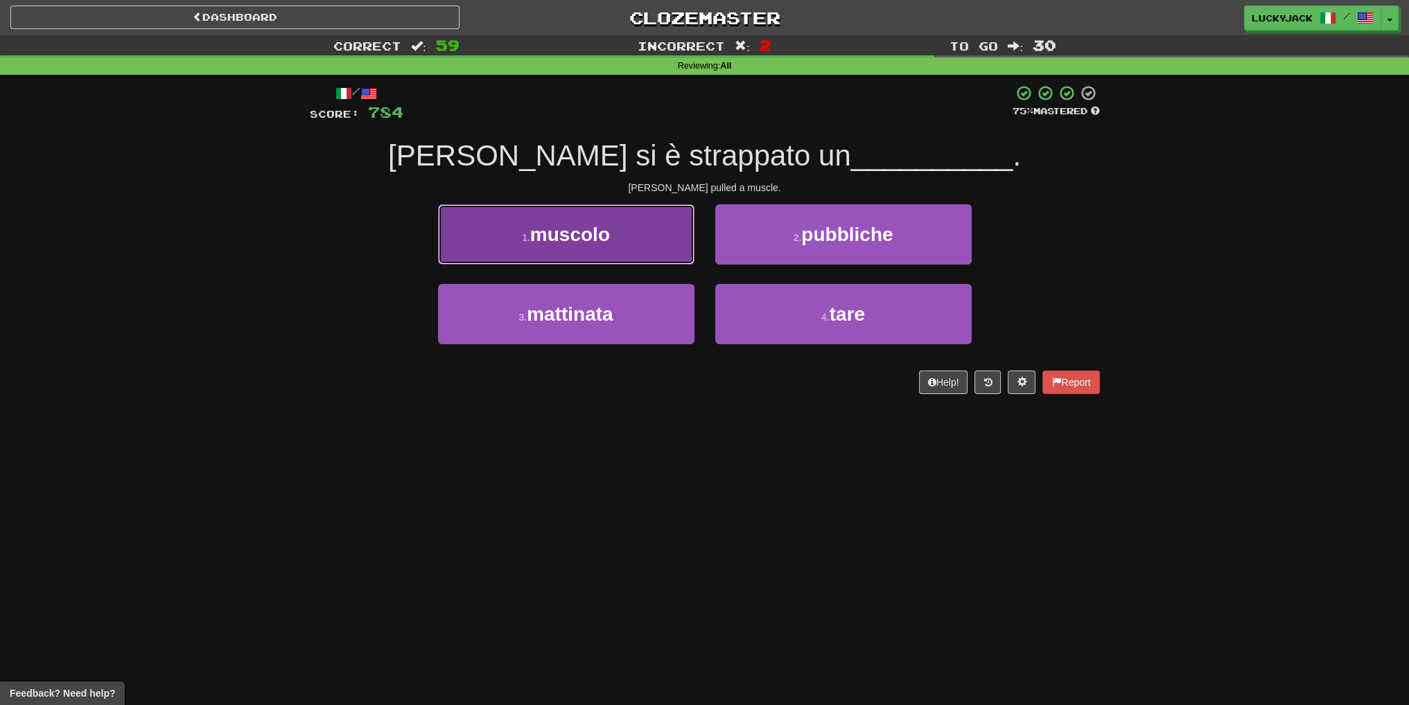
click at [633, 248] on button "1 . muscolo" at bounding box center [566, 234] width 256 height 60
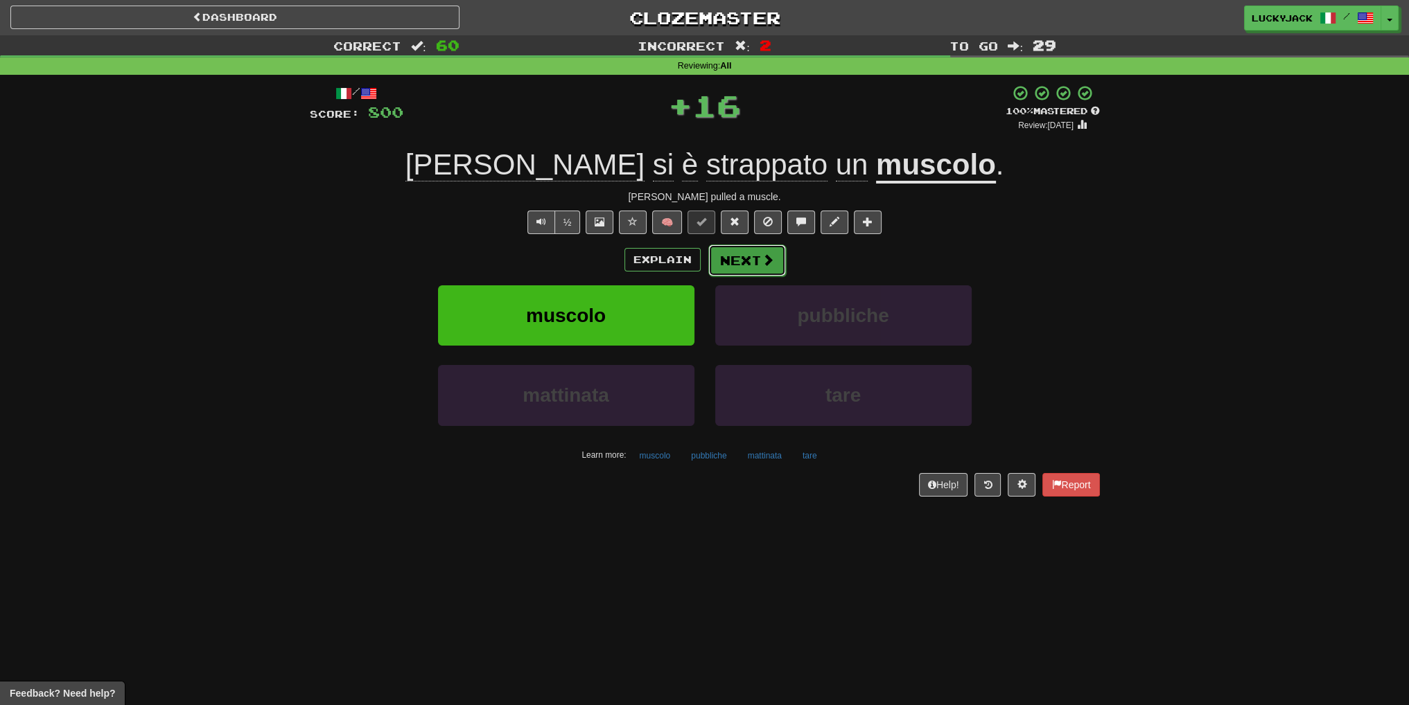
click at [742, 258] on button "Next" at bounding box center [747, 261] width 78 height 32
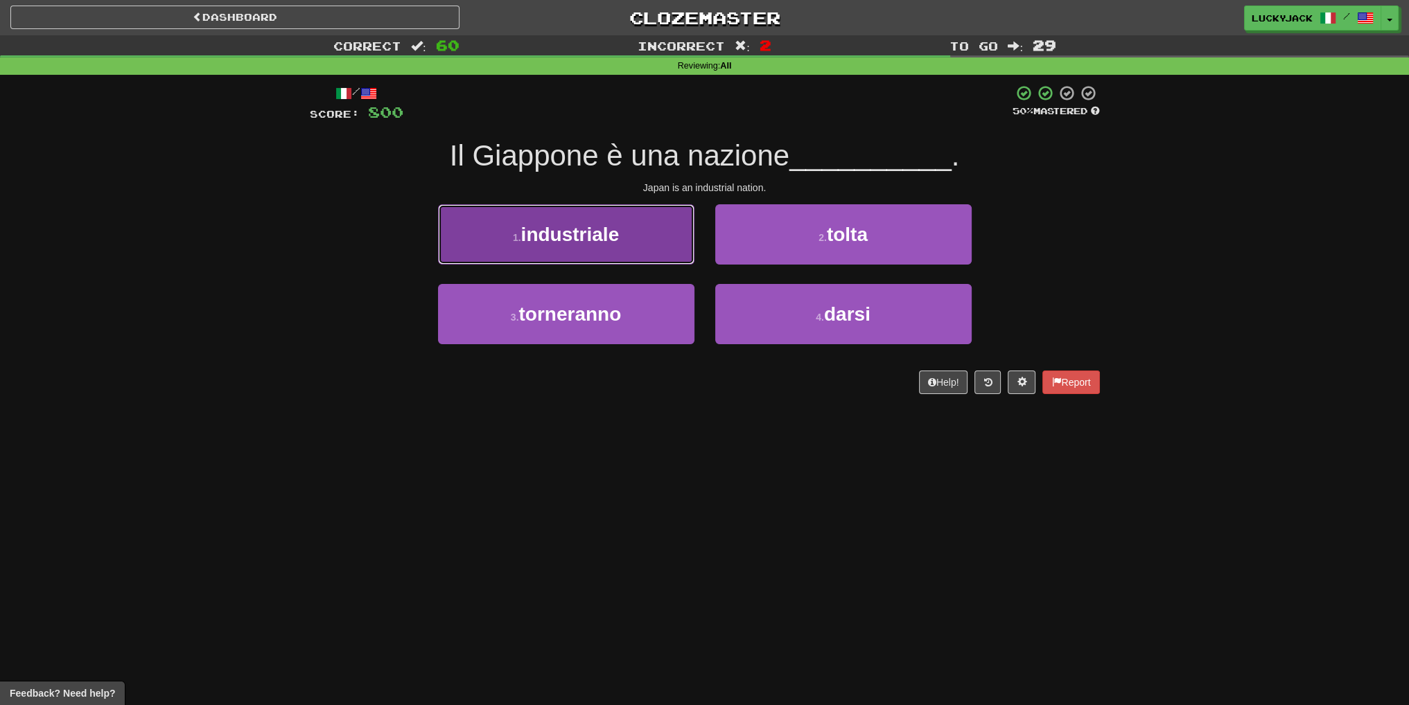
click at [626, 229] on button "1 . industriale" at bounding box center [566, 234] width 256 height 60
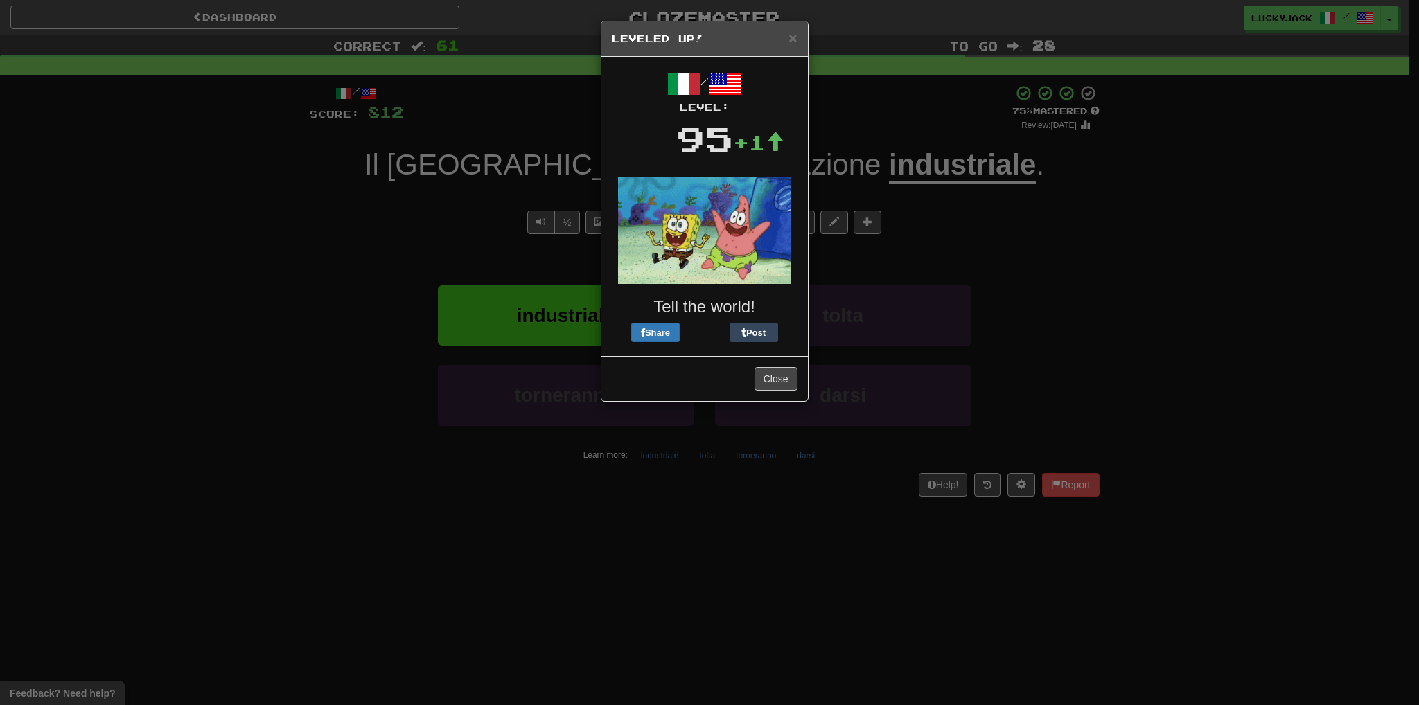
click at [784, 38] on h5 "Leveled Up!" at bounding box center [705, 39] width 186 height 14
click at [786, 37] on h5 "Leveled Up!" at bounding box center [705, 39] width 186 height 14
click at [798, 40] on div "× Leveled Up!" at bounding box center [705, 38] width 207 height 35
click at [791, 42] on span "×" at bounding box center [793, 38] width 8 height 16
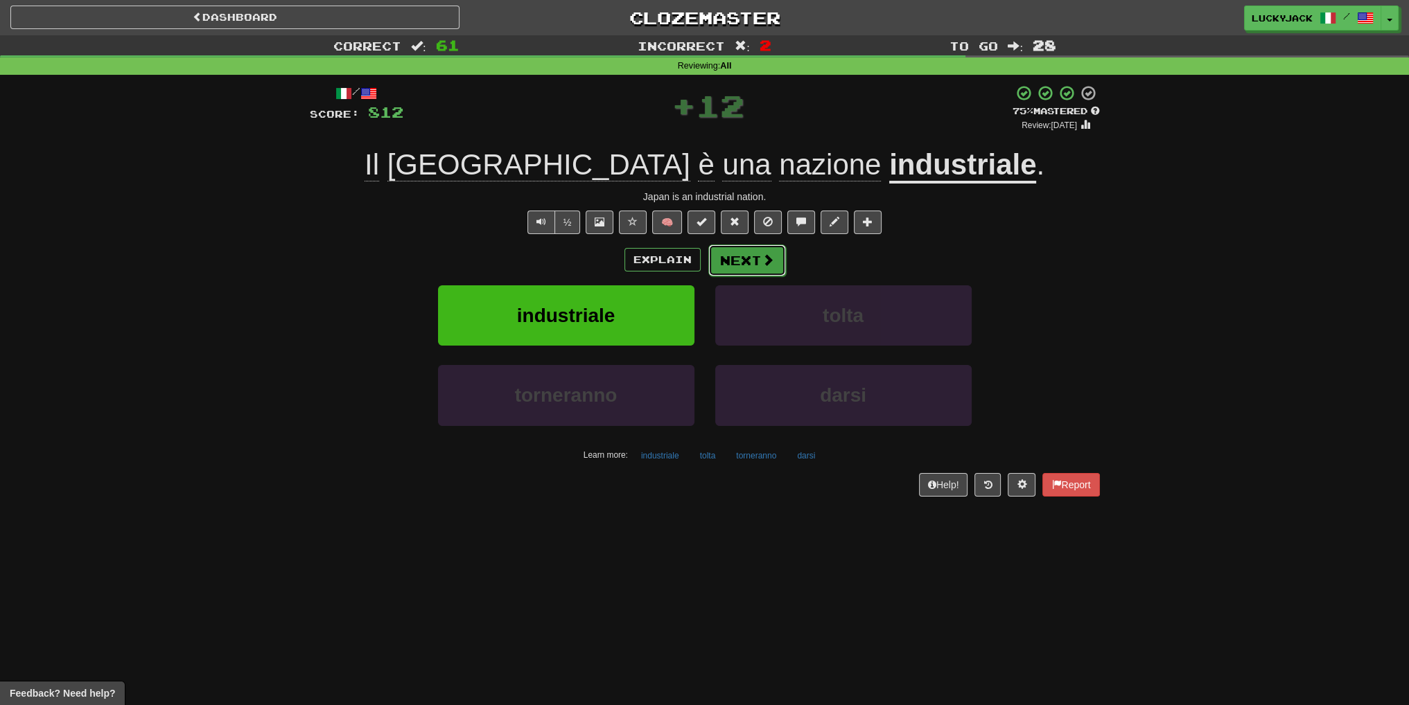
click at [749, 264] on button "Next" at bounding box center [747, 261] width 78 height 32
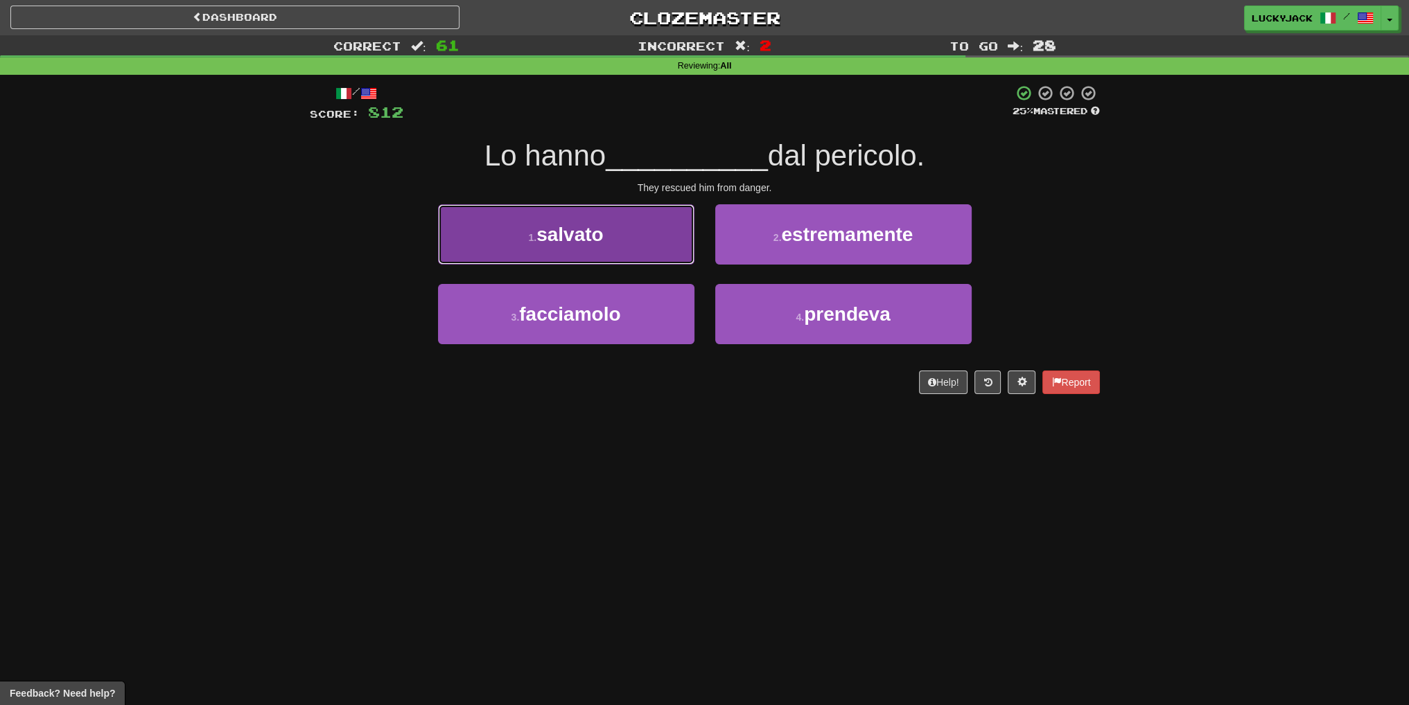
click at [589, 245] on button "1 . salvato" at bounding box center [566, 234] width 256 height 60
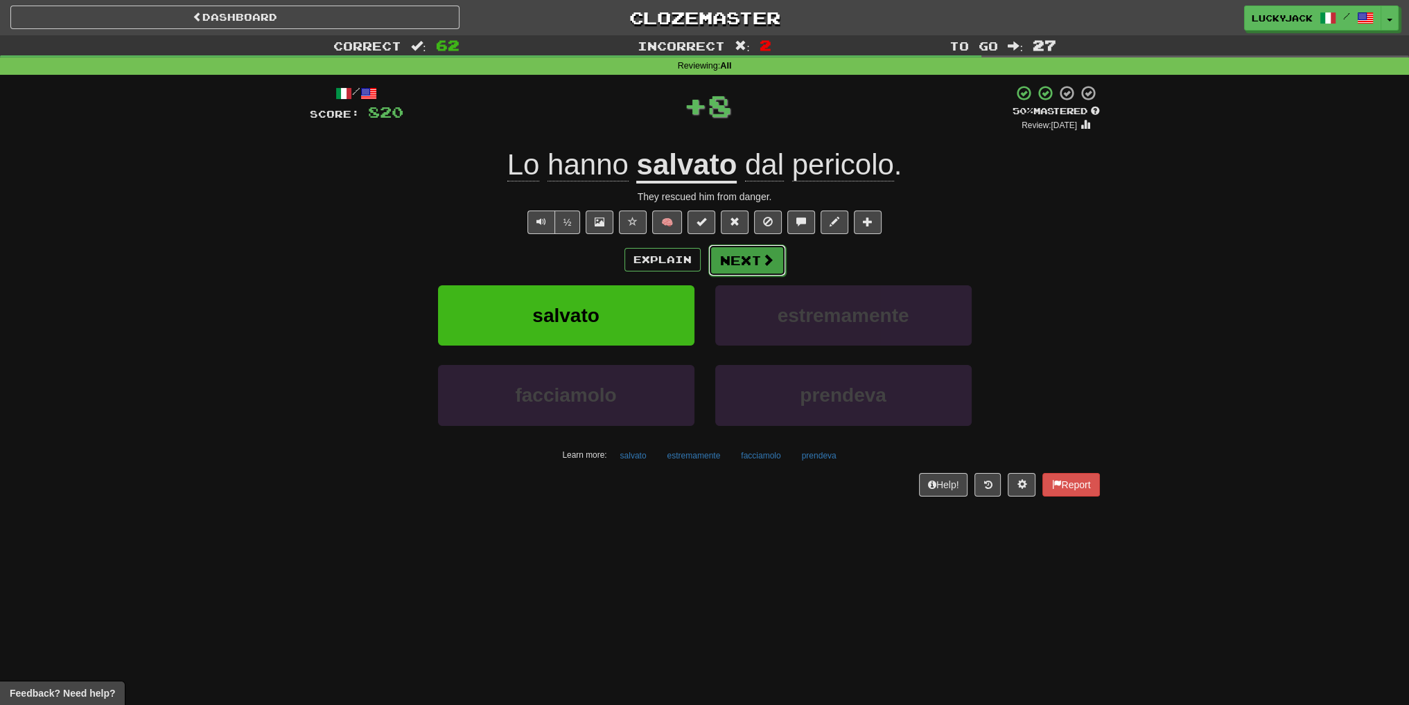
click at [736, 253] on button "Next" at bounding box center [747, 261] width 78 height 32
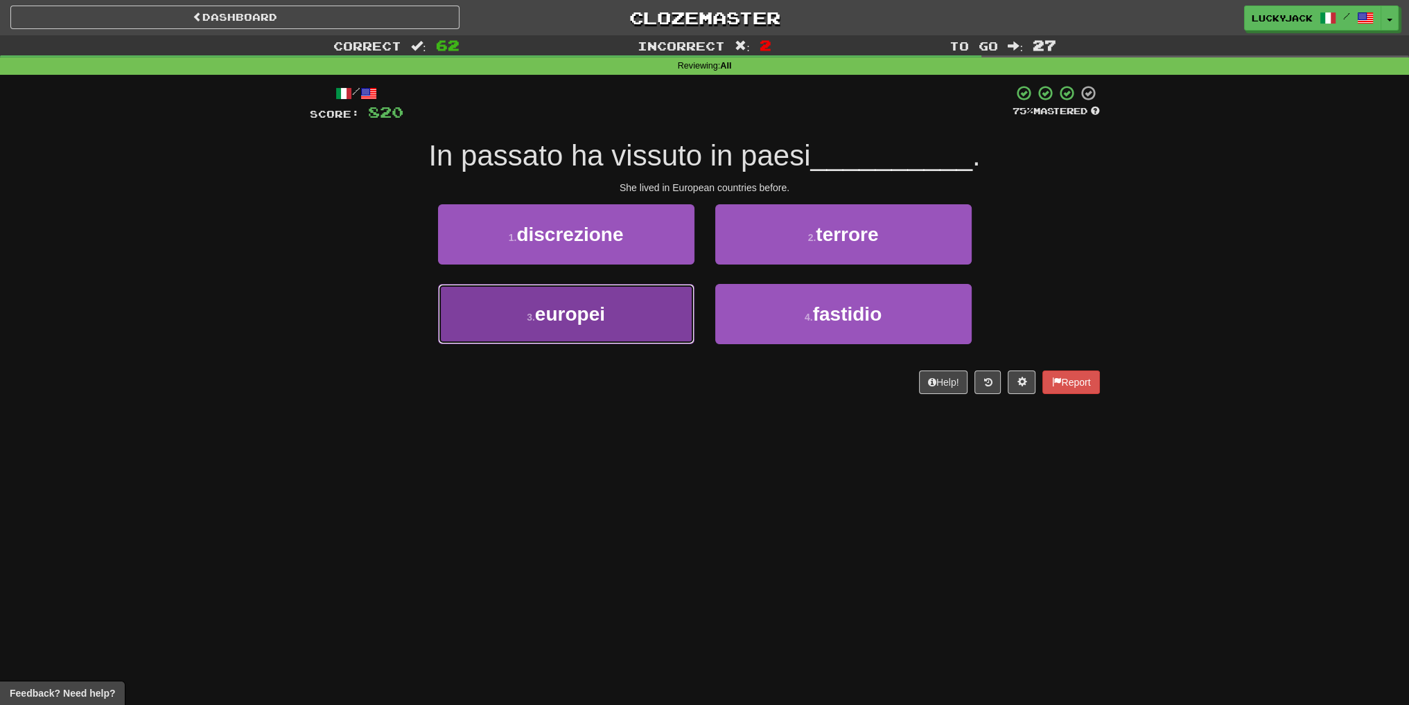
click at [640, 323] on button "3 . europei" at bounding box center [566, 314] width 256 height 60
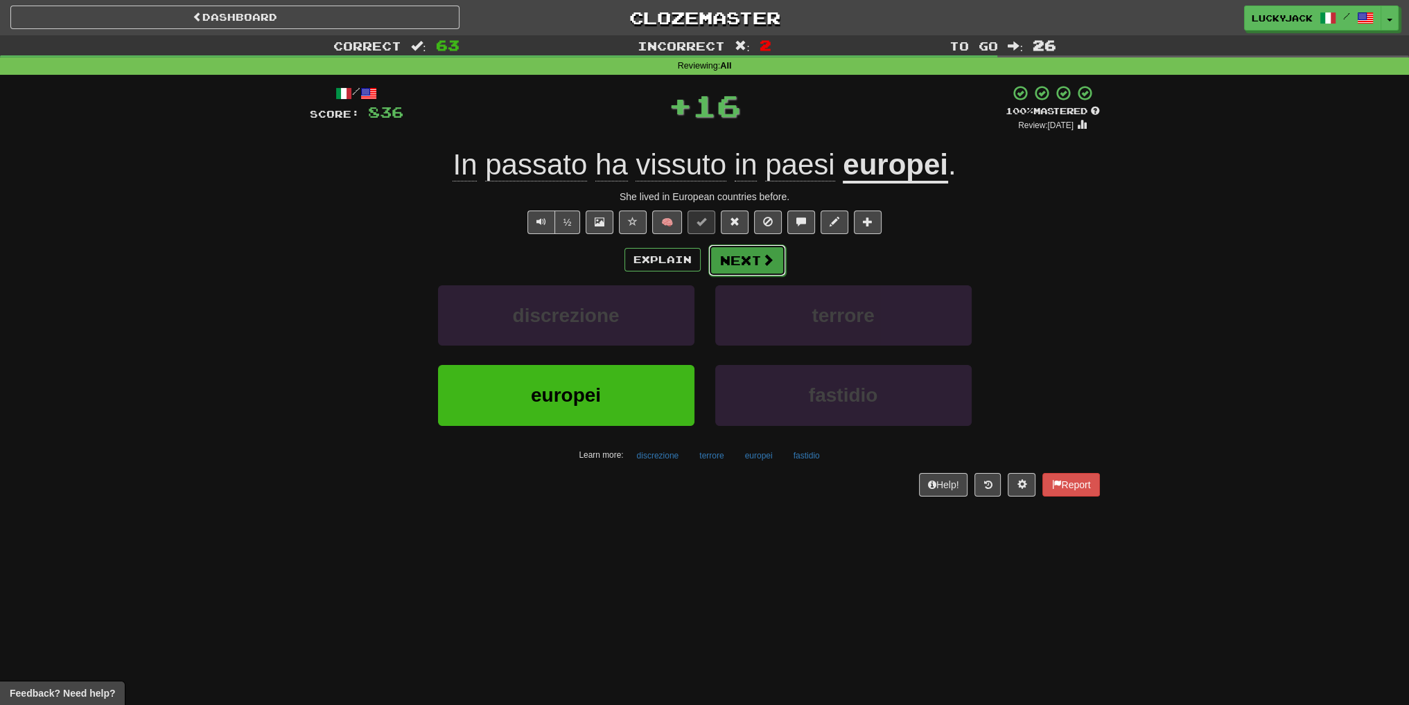
click at [740, 256] on button "Next" at bounding box center [747, 261] width 78 height 32
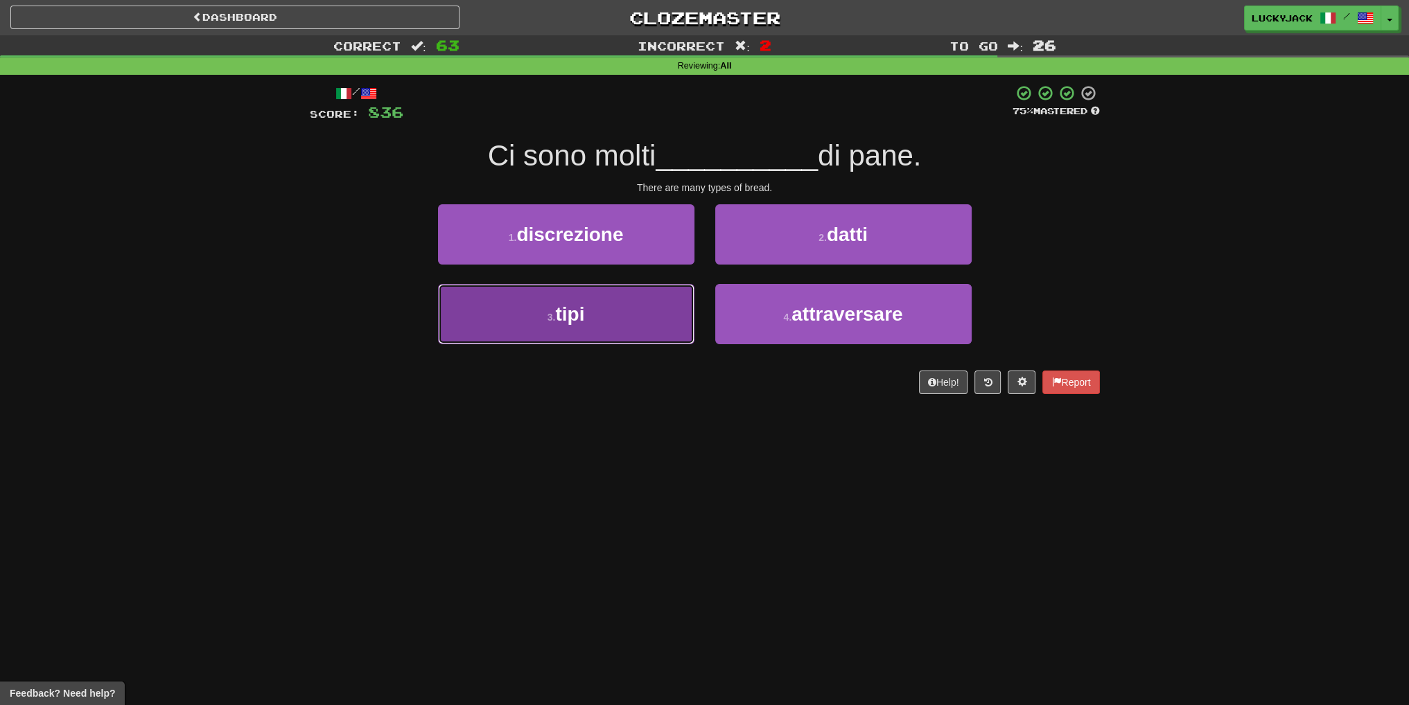
click at [617, 310] on button "3 . tipi" at bounding box center [566, 314] width 256 height 60
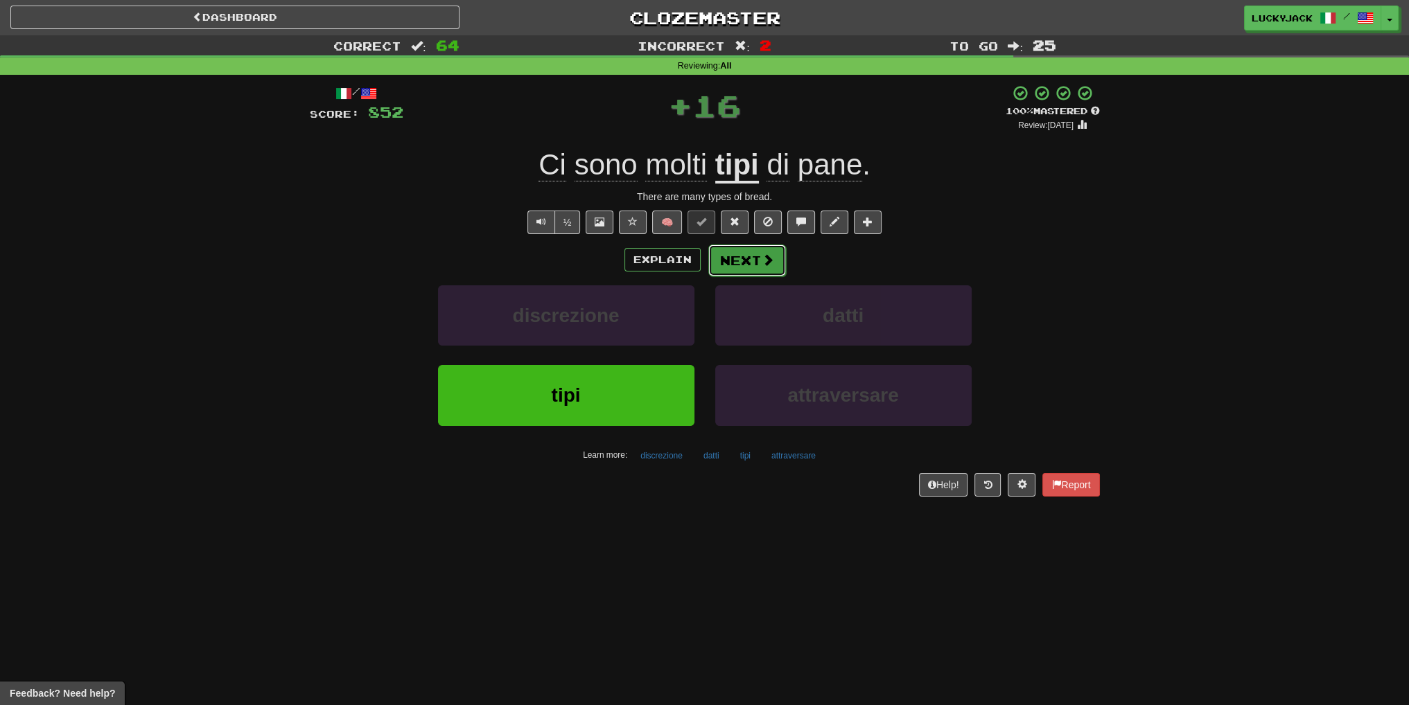
click at [764, 266] on span at bounding box center [768, 260] width 12 height 12
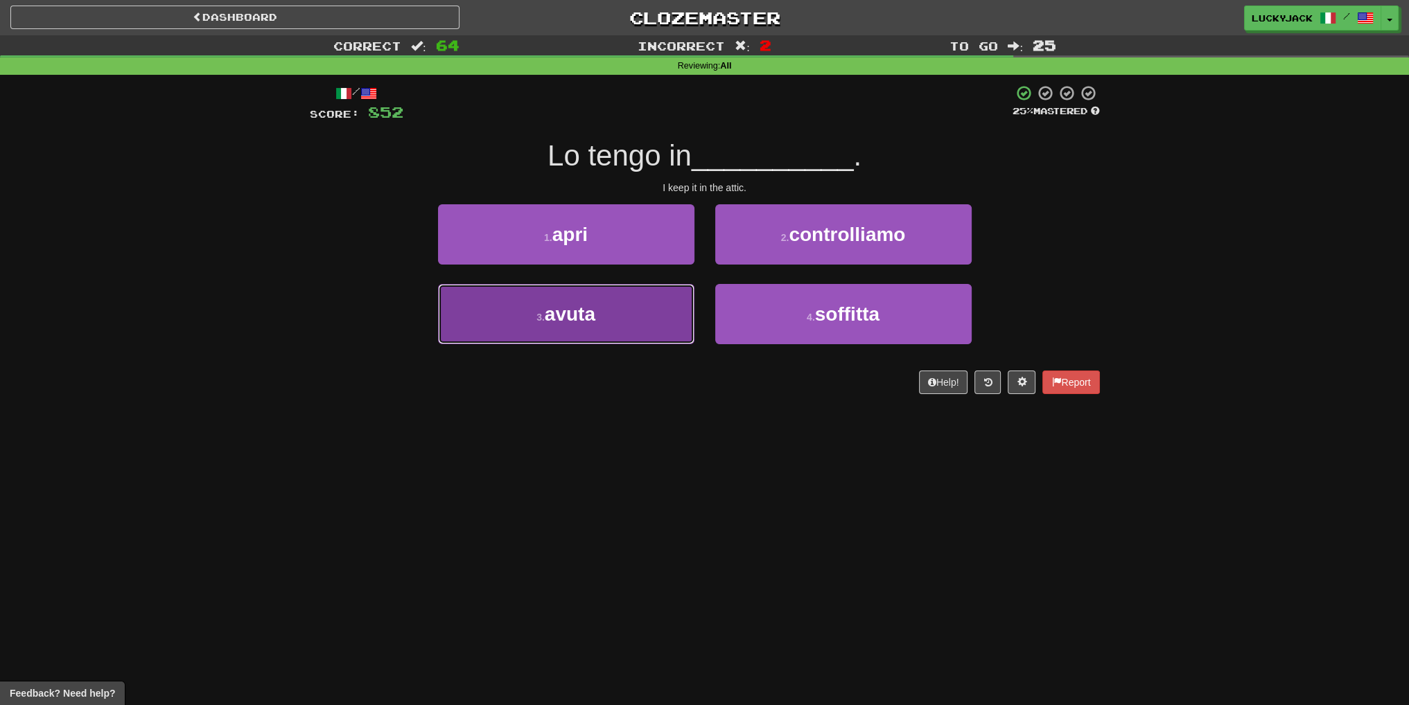
click at [660, 319] on button "3 . avuta" at bounding box center [566, 314] width 256 height 60
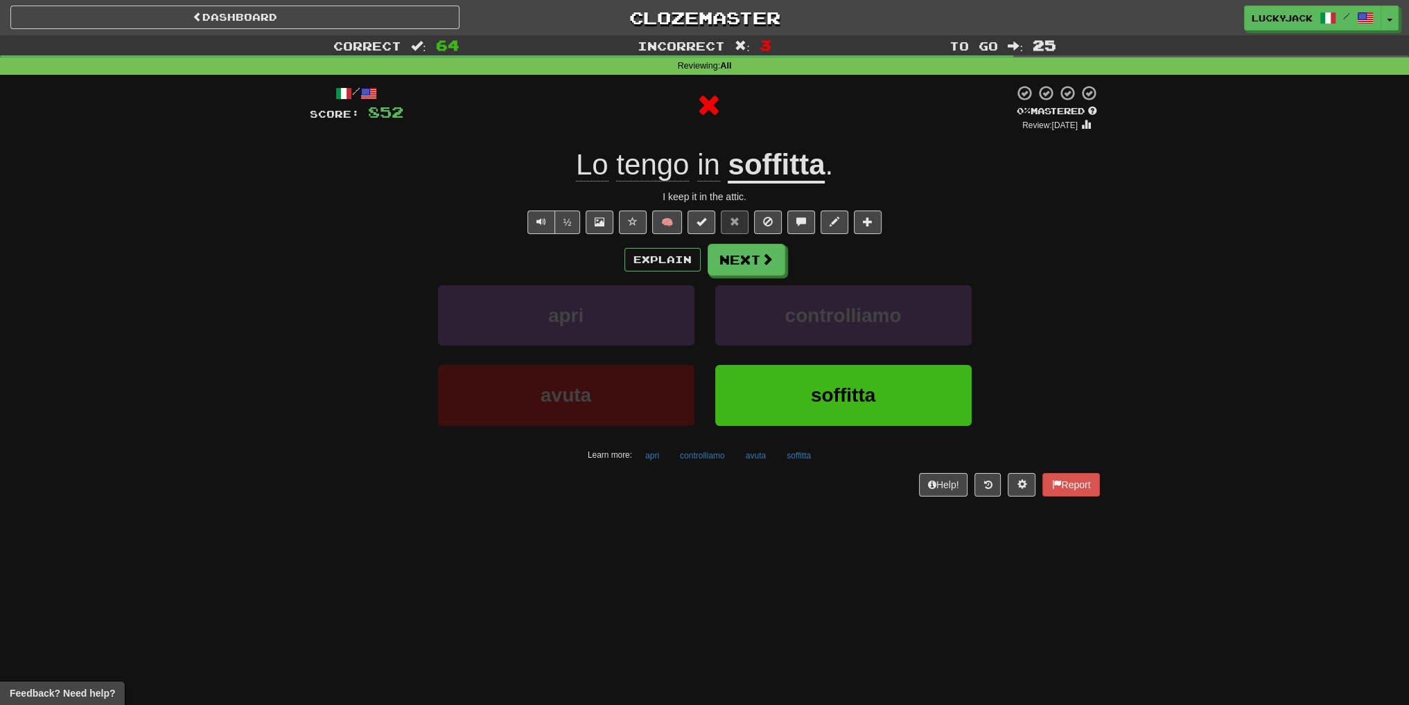
click at [788, 169] on u "soffitta" at bounding box center [776, 165] width 97 height 35
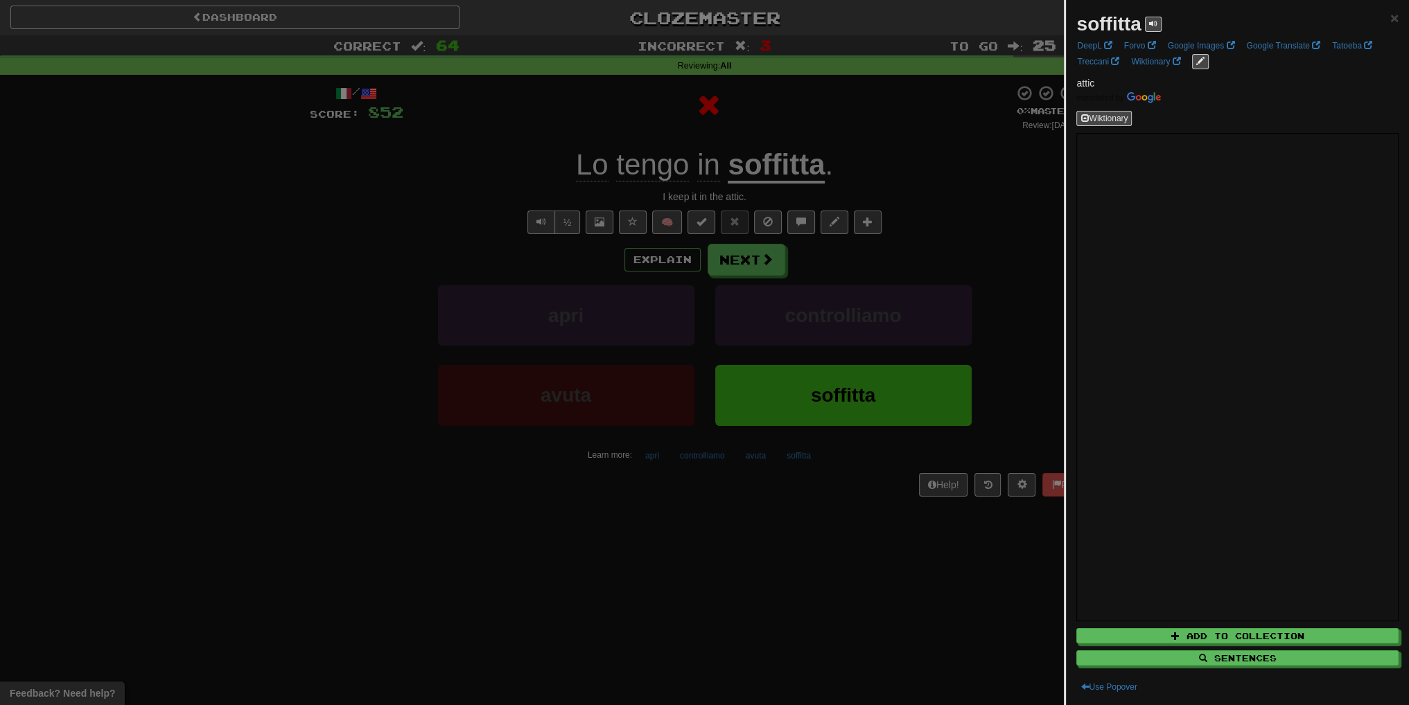
click at [843, 188] on div at bounding box center [704, 352] width 1409 height 705
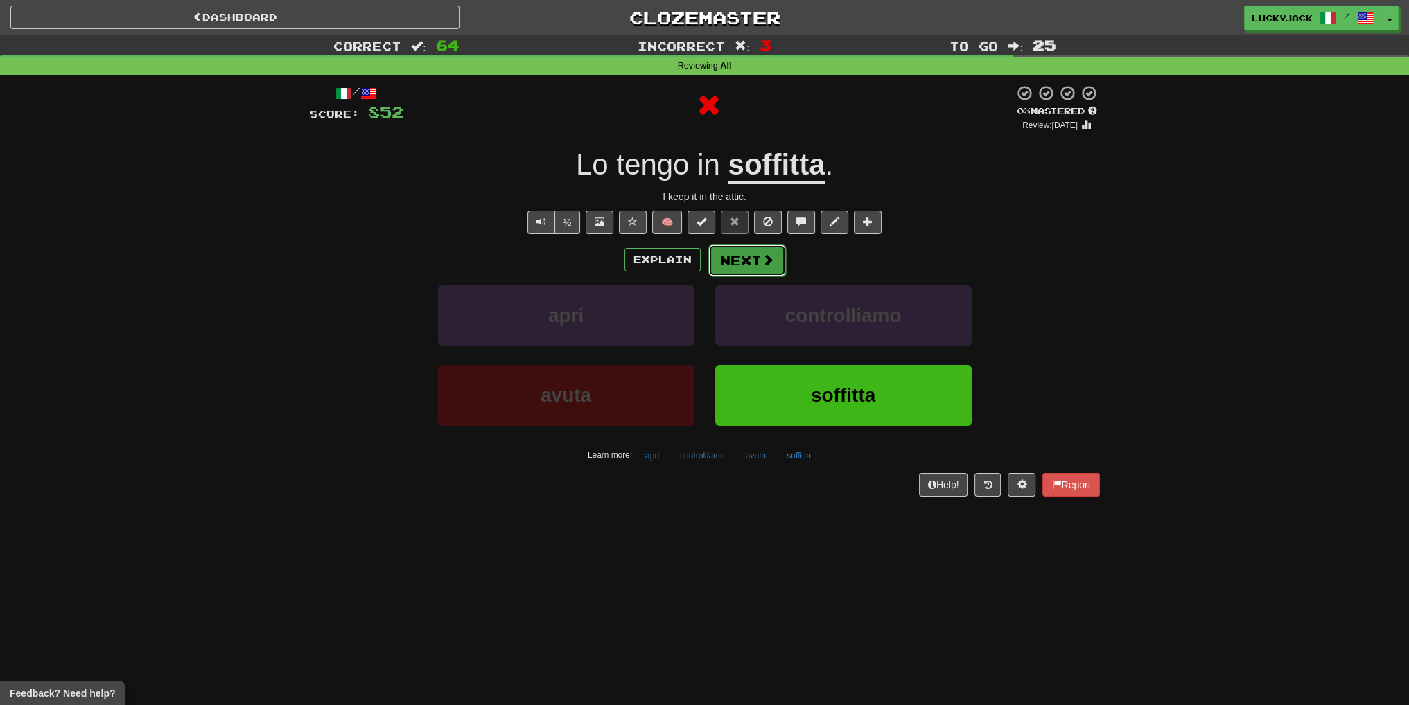
click at [742, 267] on button "Next" at bounding box center [747, 261] width 78 height 32
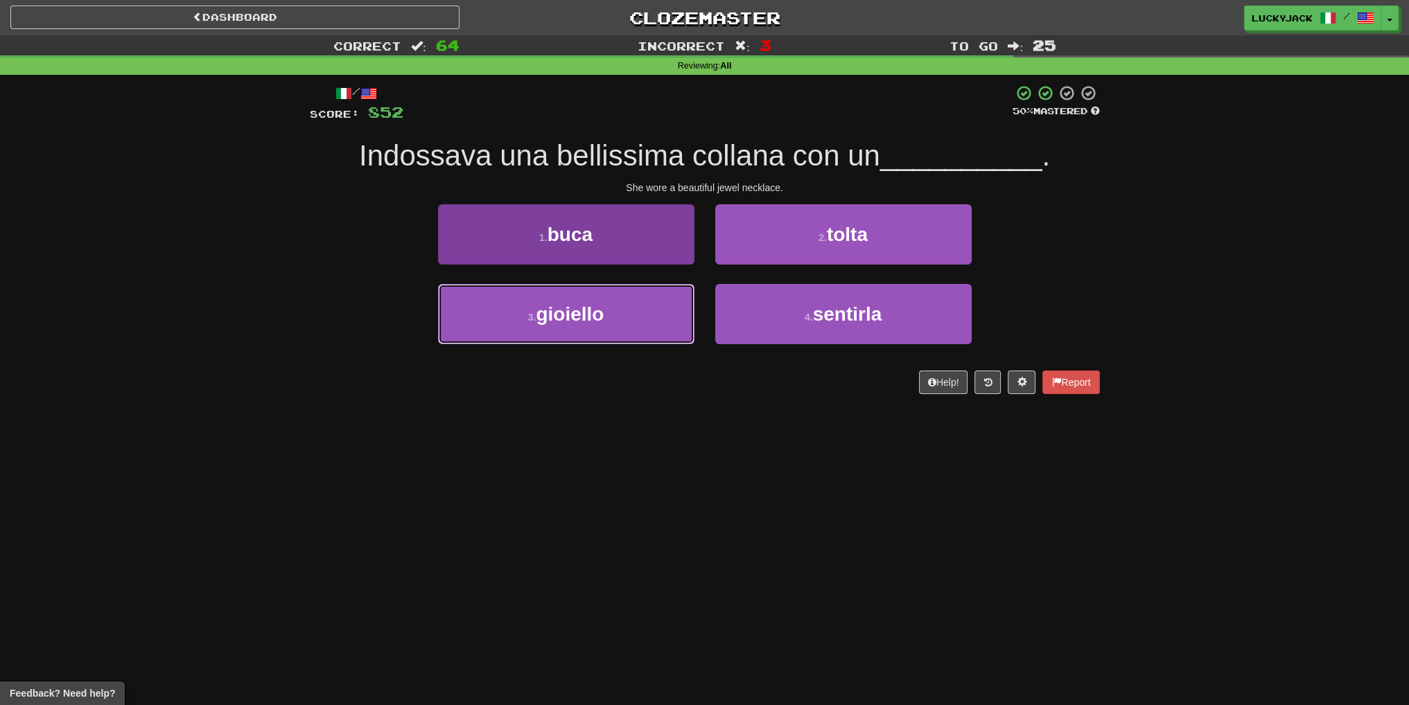
click at [642, 319] on button "3 . gioiello" at bounding box center [566, 314] width 256 height 60
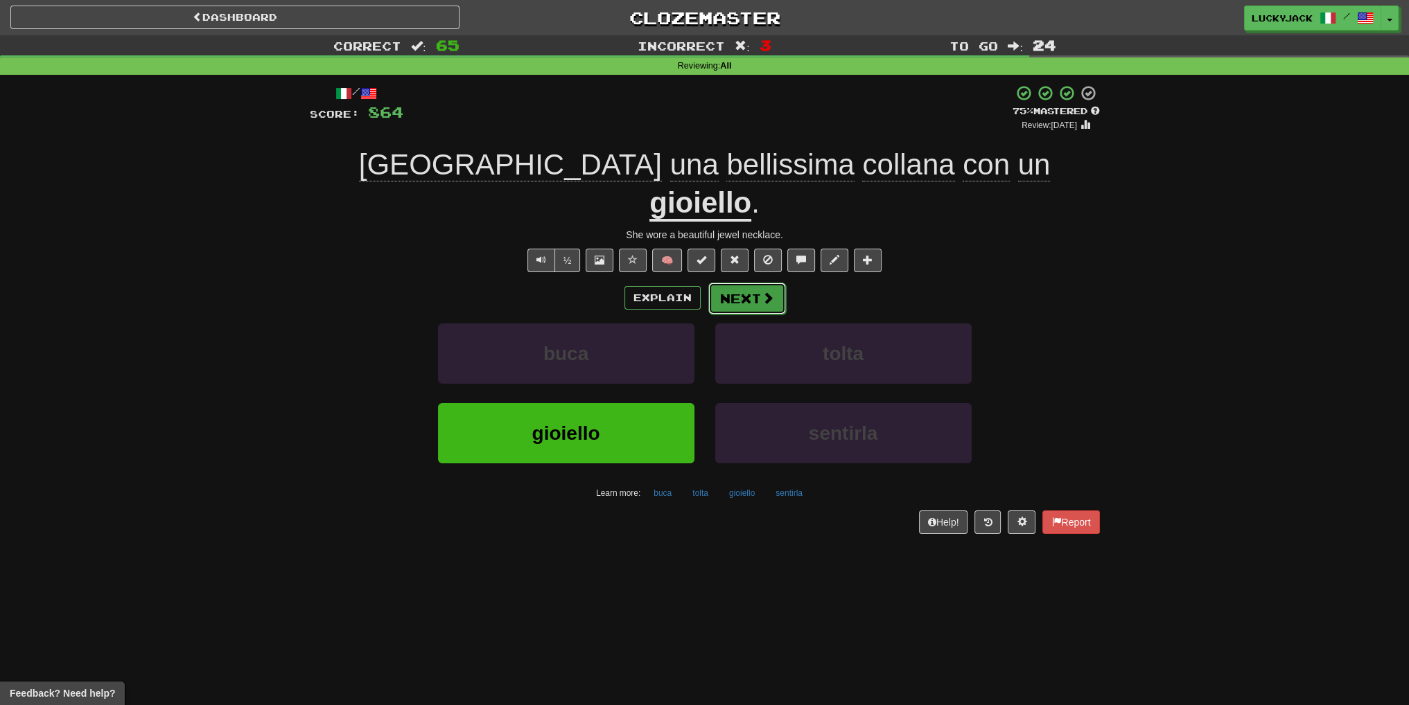
click at [732, 283] on button "Next" at bounding box center [747, 299] width 78 height 32
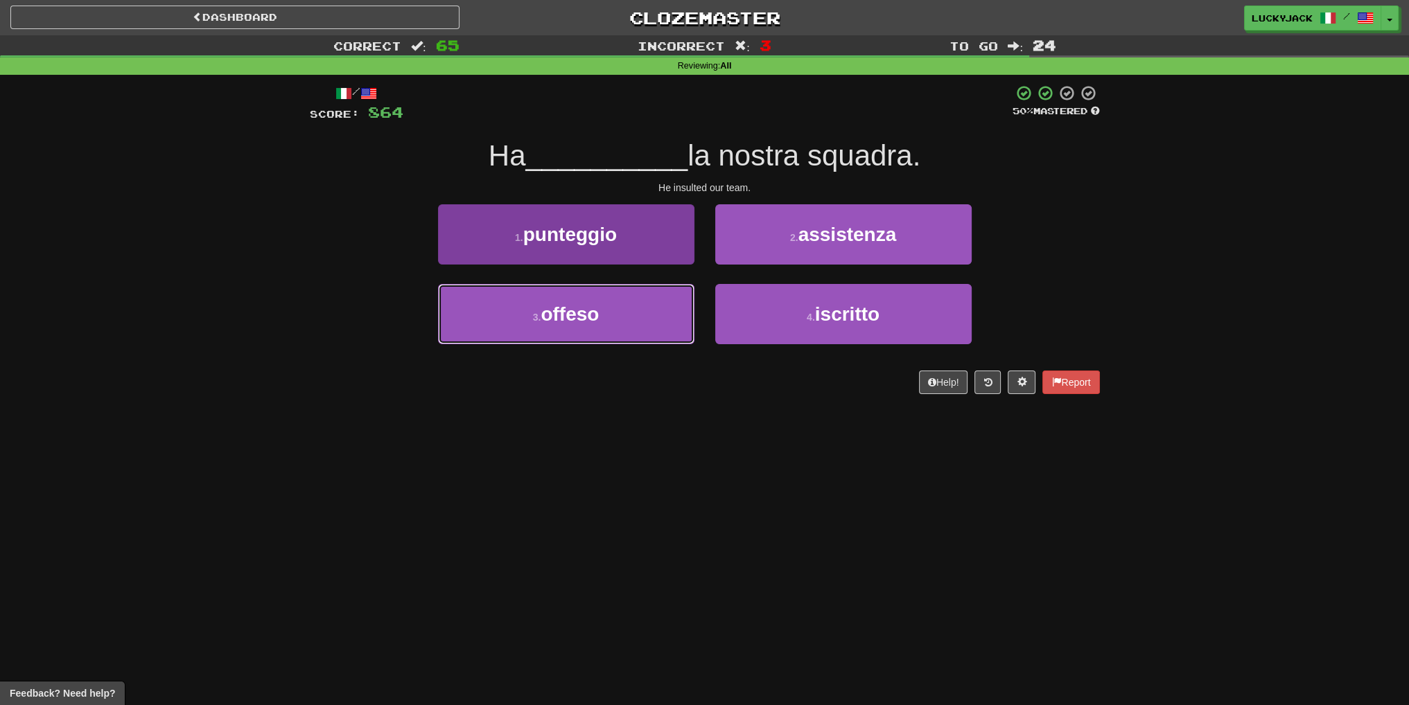
click at [648, 319] on button "3 . offeso" at bounding box center [566, 314] width 256 height 60
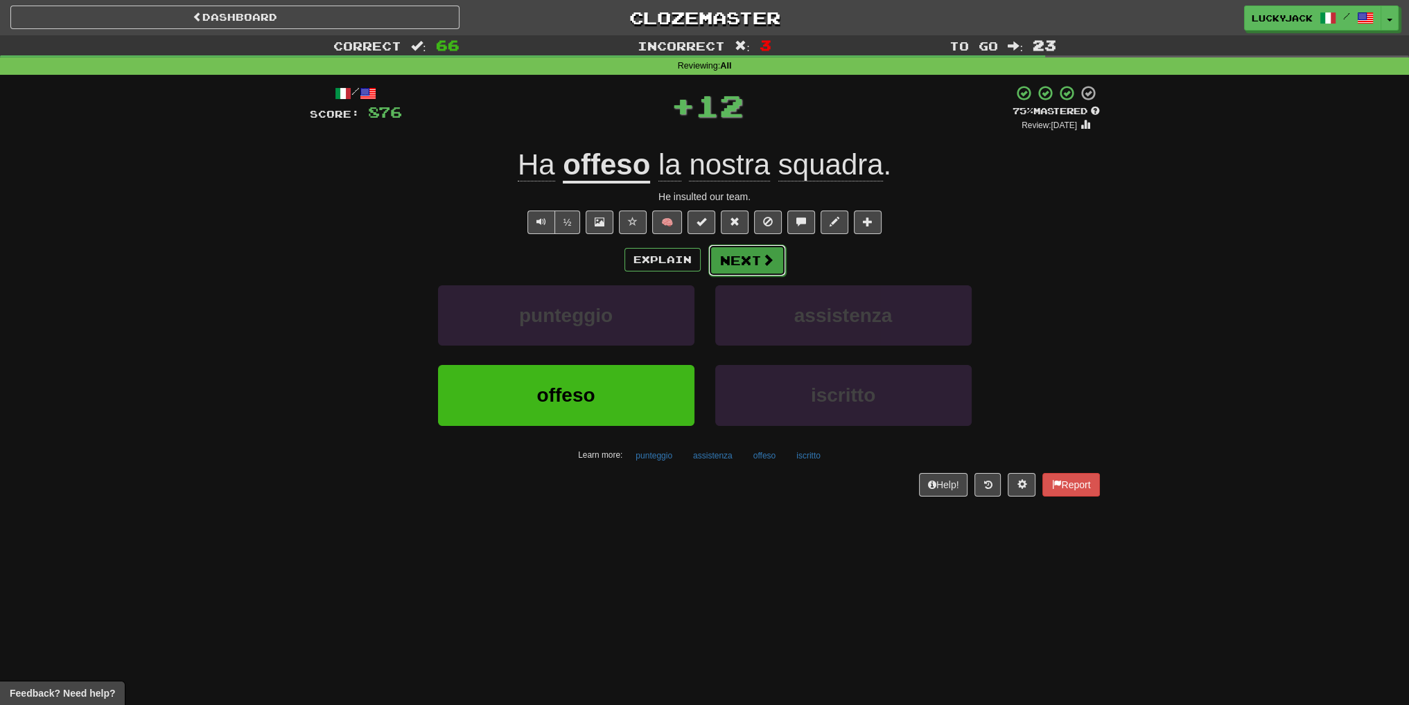
click at [745, 265] on button "Next" at bounding box center [747, 261] width 78 height 32
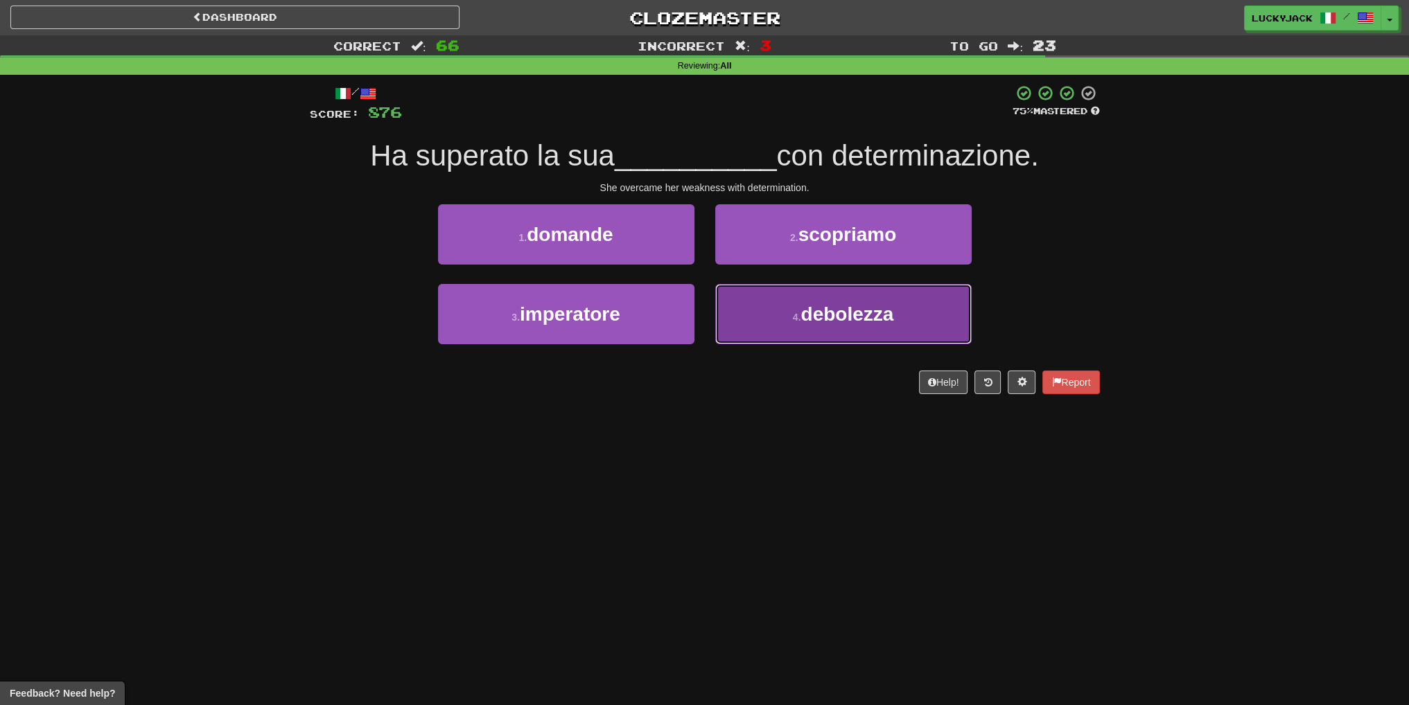
click at [815, 314] on span "debolezza" at bounding box center [846, 314] width 93 height 21
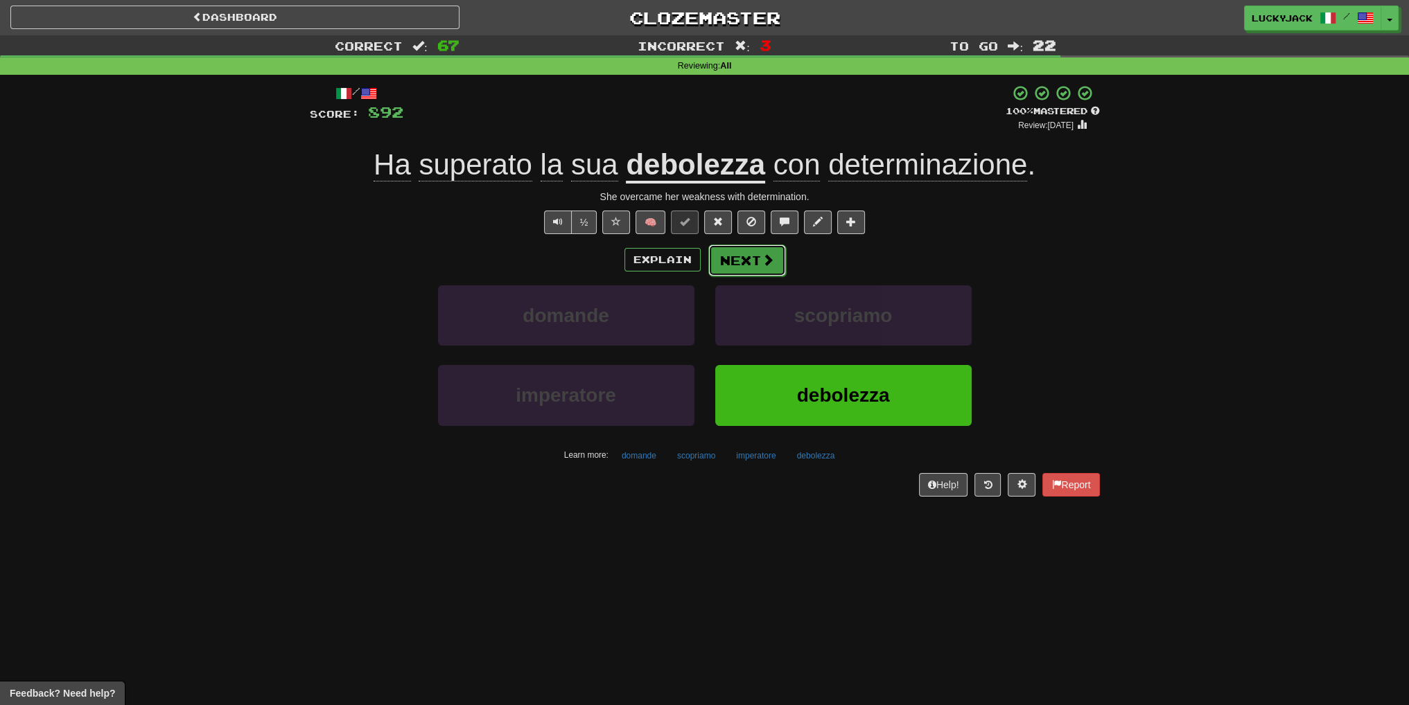
click at [730, 265] on button "Next" at bounding box center [747, 261] width 78 height 32
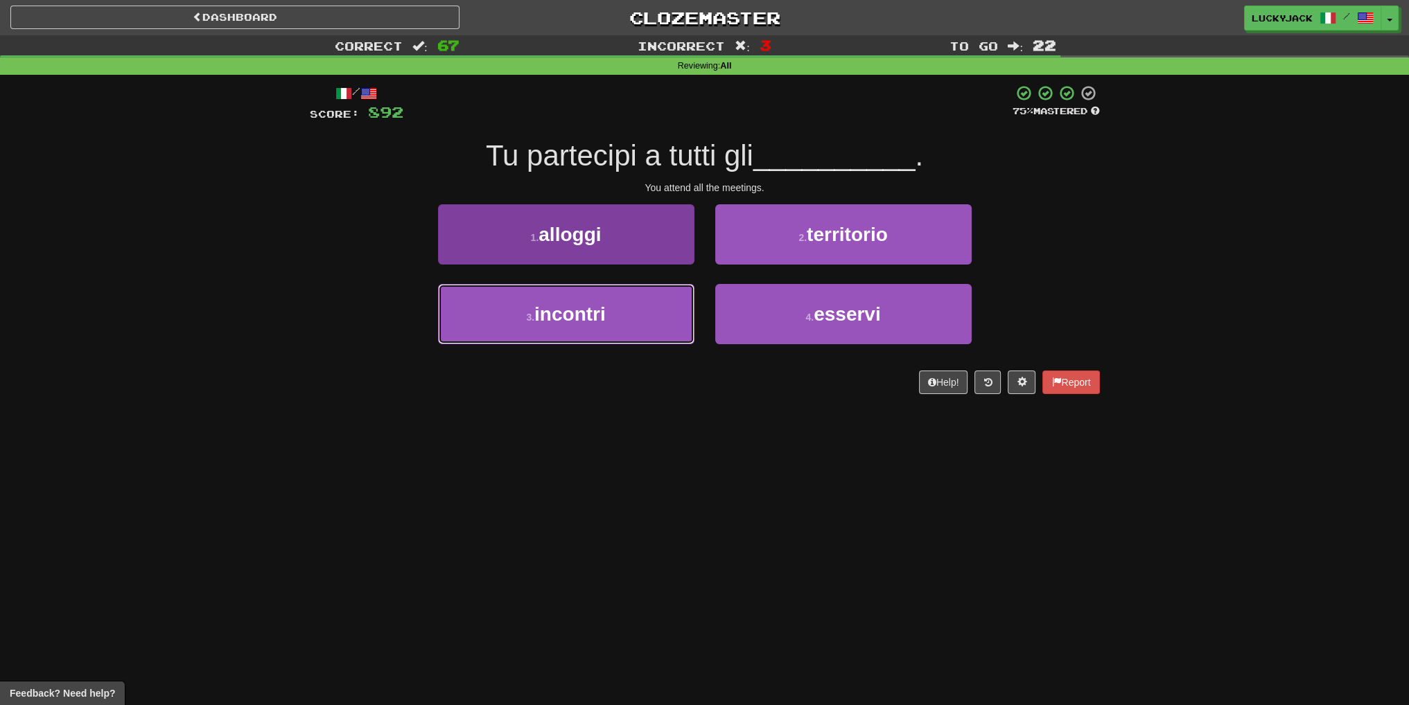
click at [642, 303] on button "3 . incontri" at bounding box center [566, 314] width 256 height 60
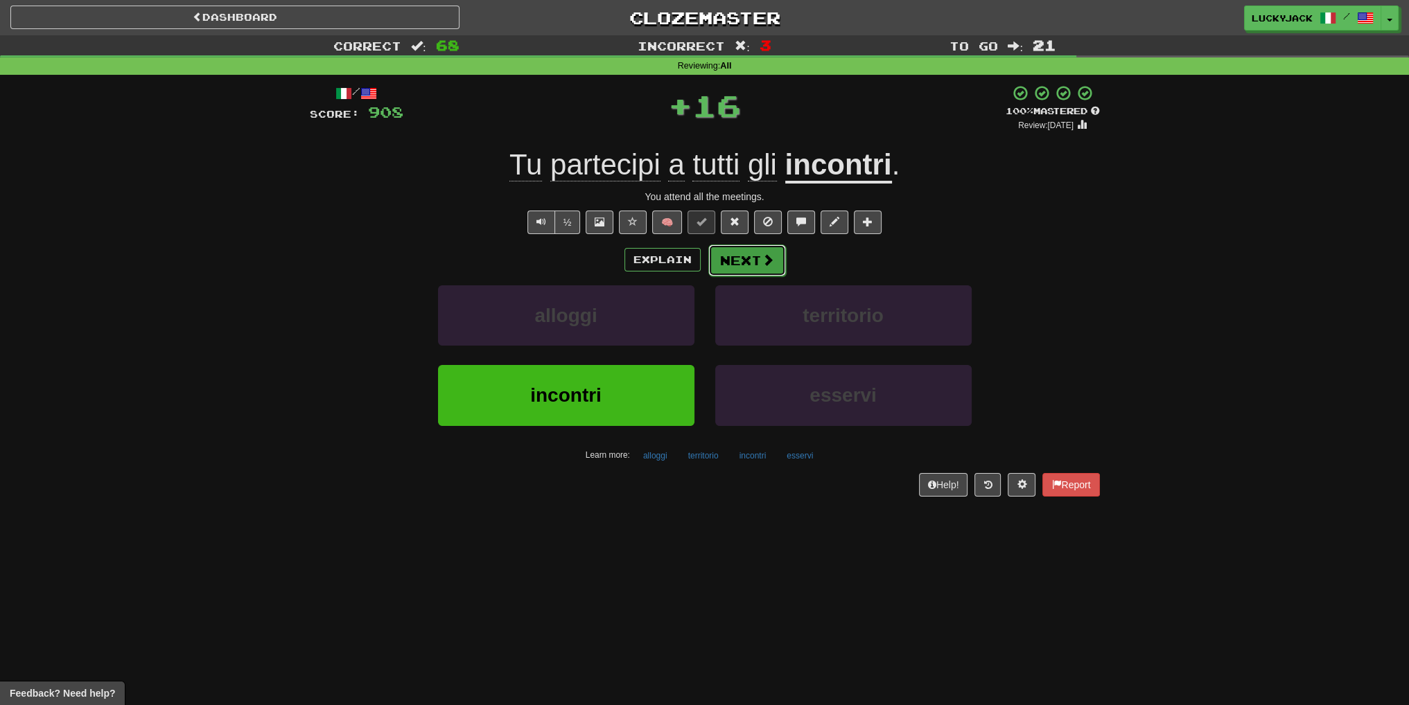
click at [754, 262] on button "Next" at bounding box center [747, 261] width 78 height 32
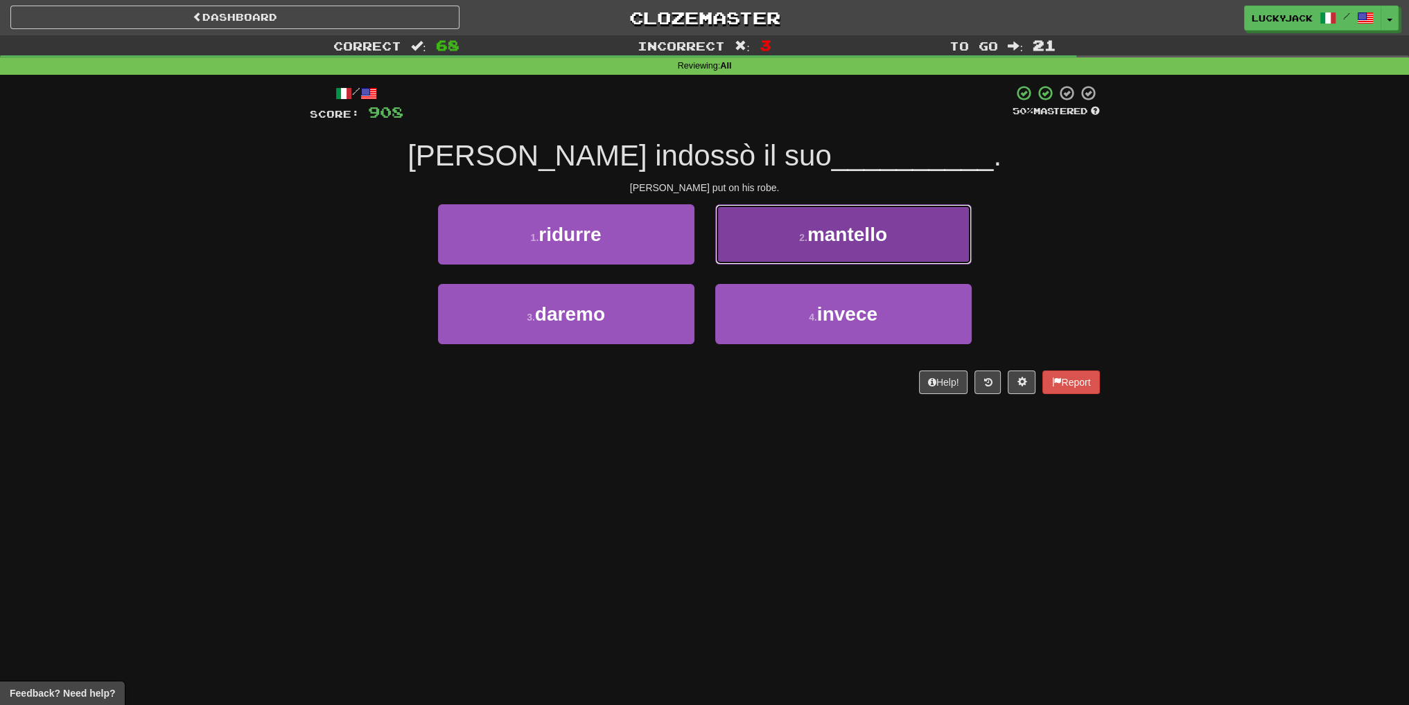
click at [845, 245] on button "2 . mantello" at bounding box center [843, 234] width 256 height 60
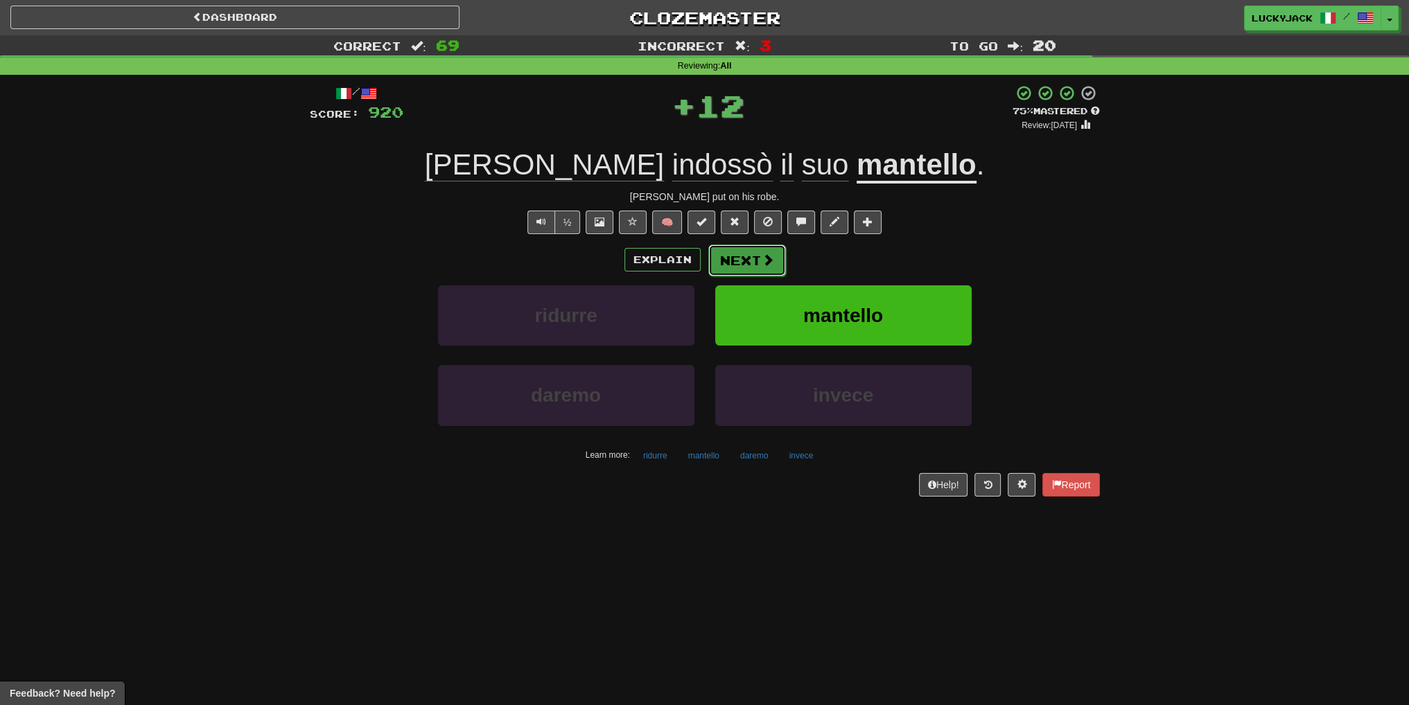
click at [740, 261] on button "Next" at bounding box center [747, 261] width 78 height 32
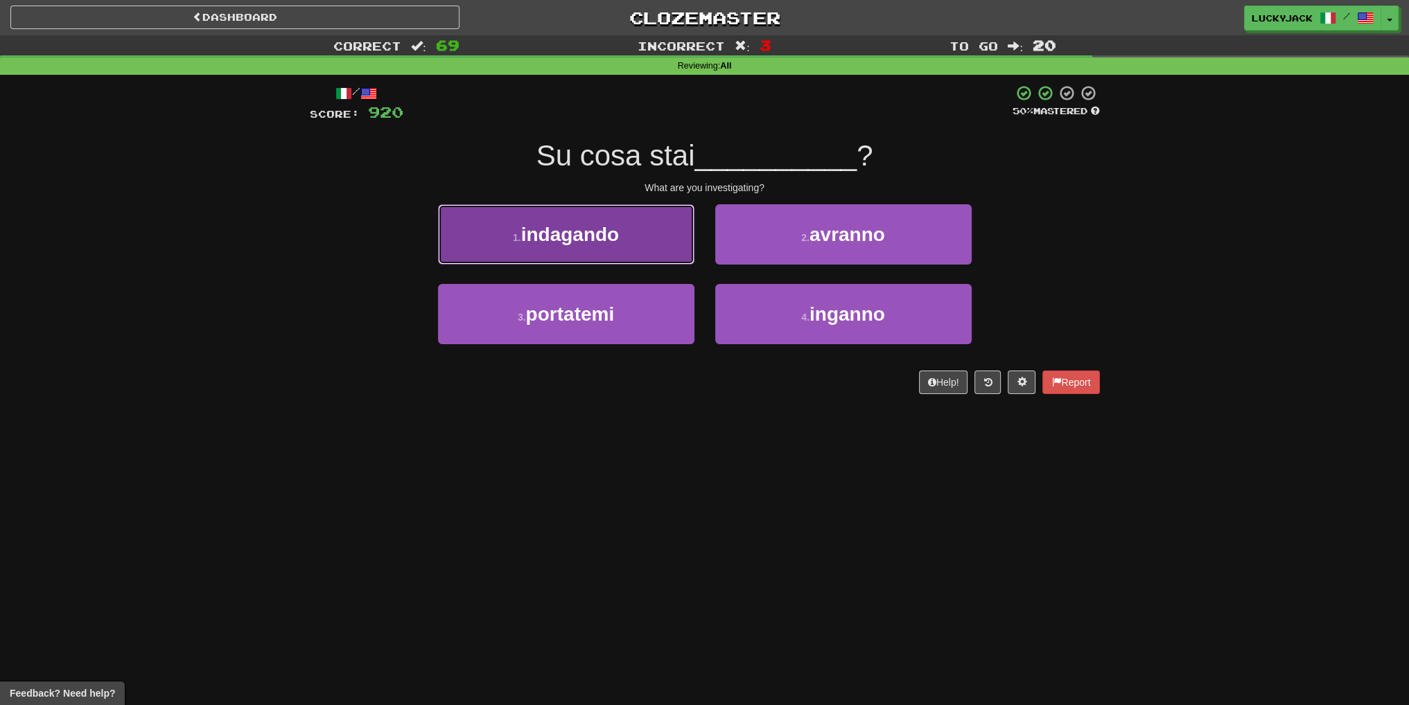
click at [632, 254] on button "1 . indagando" at bounding box center [566, 234] width 256 height 60
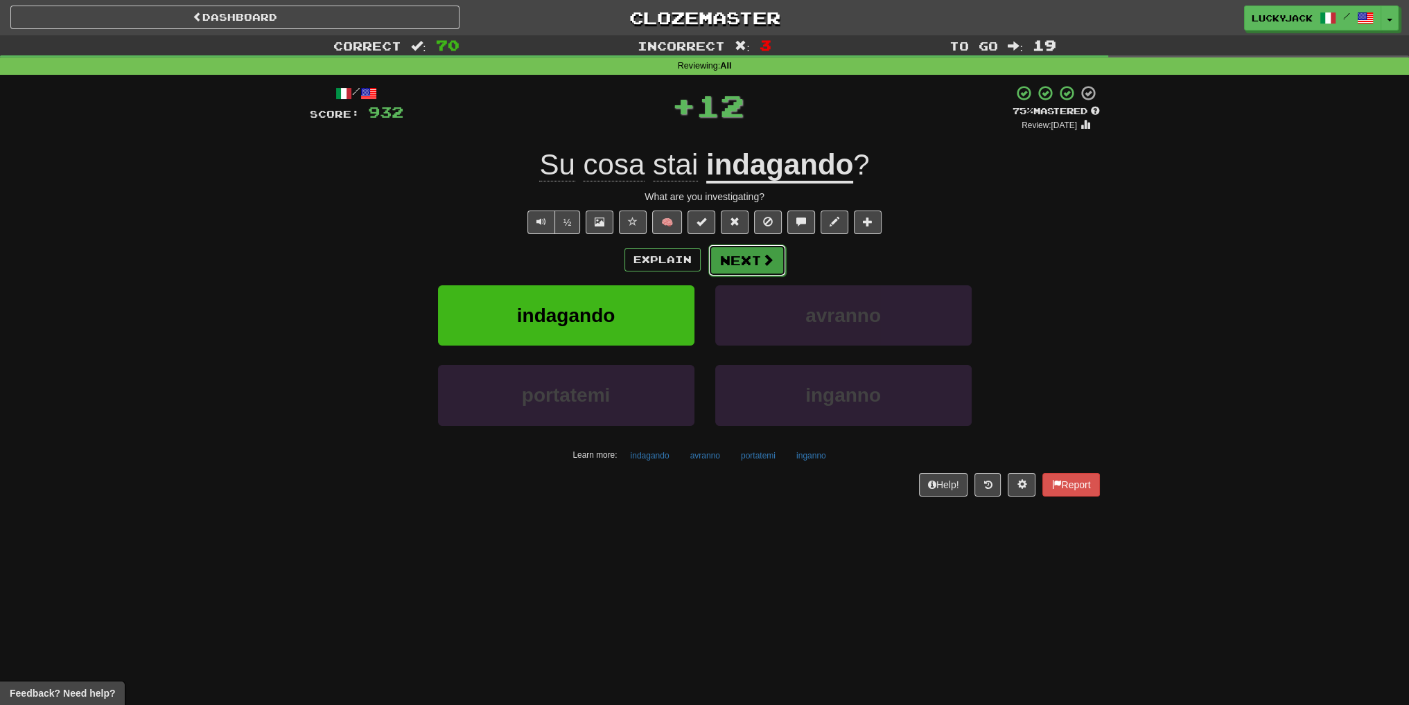
click at [748, 265] on button "Next" at bounding box center [747, 261] width 78 height 32
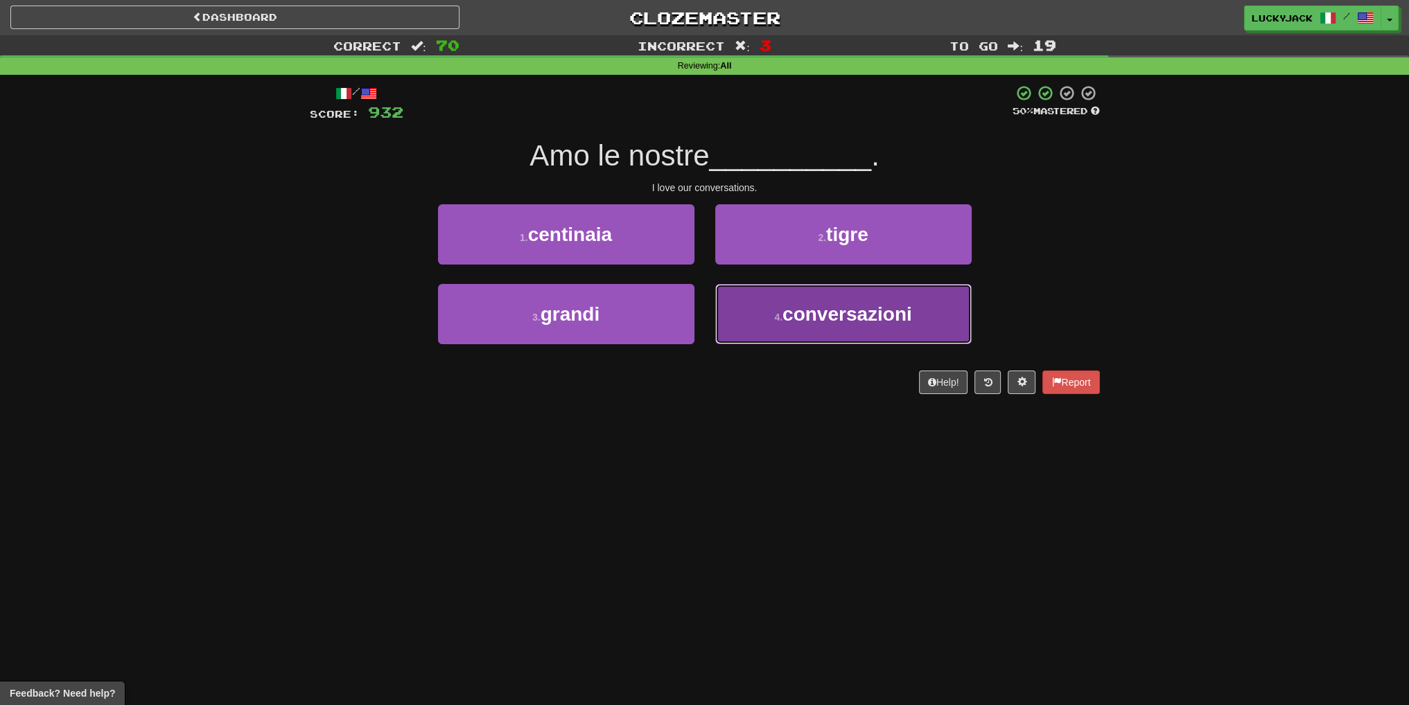
click at [758, 314] on button "4 . conversazioni" at bounding box center [843, 314] width 256 height 60
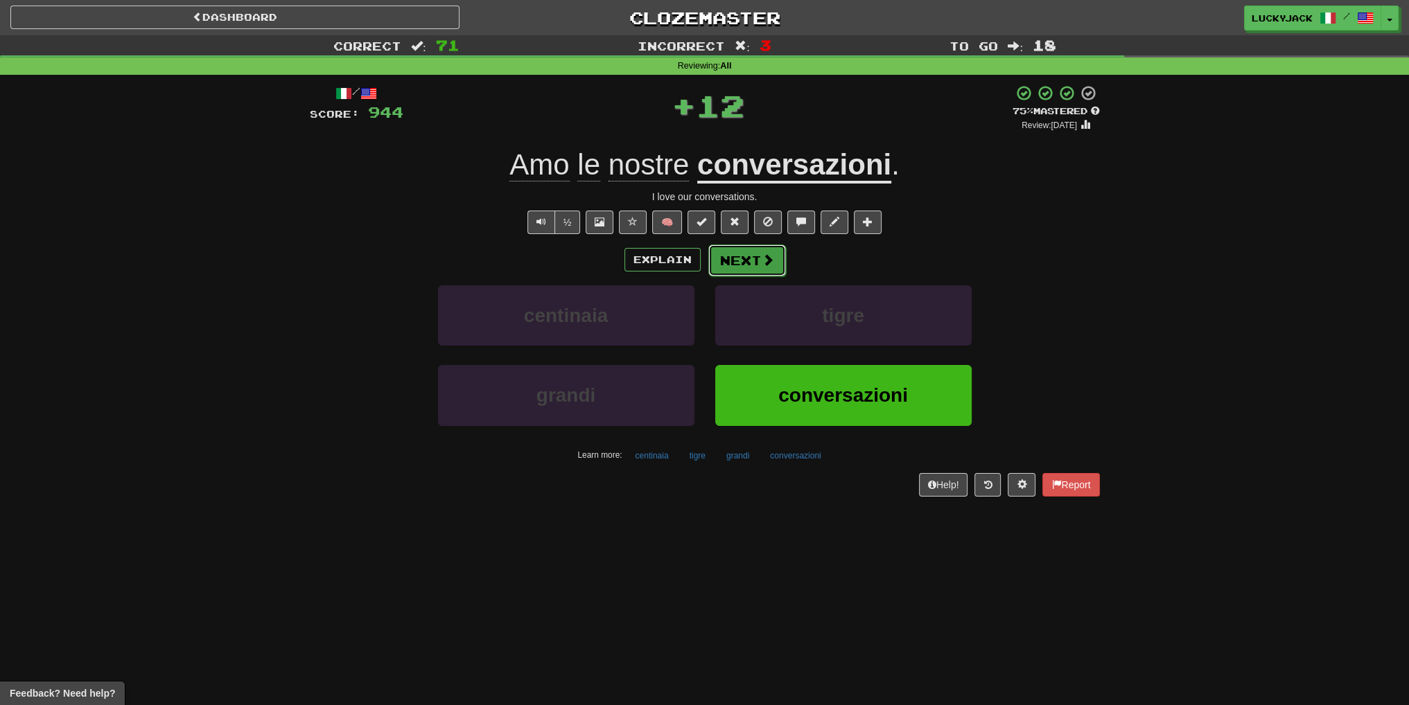
click at [750, 259] on button "Next" at bounding box center [747, 261] width 78 height 32
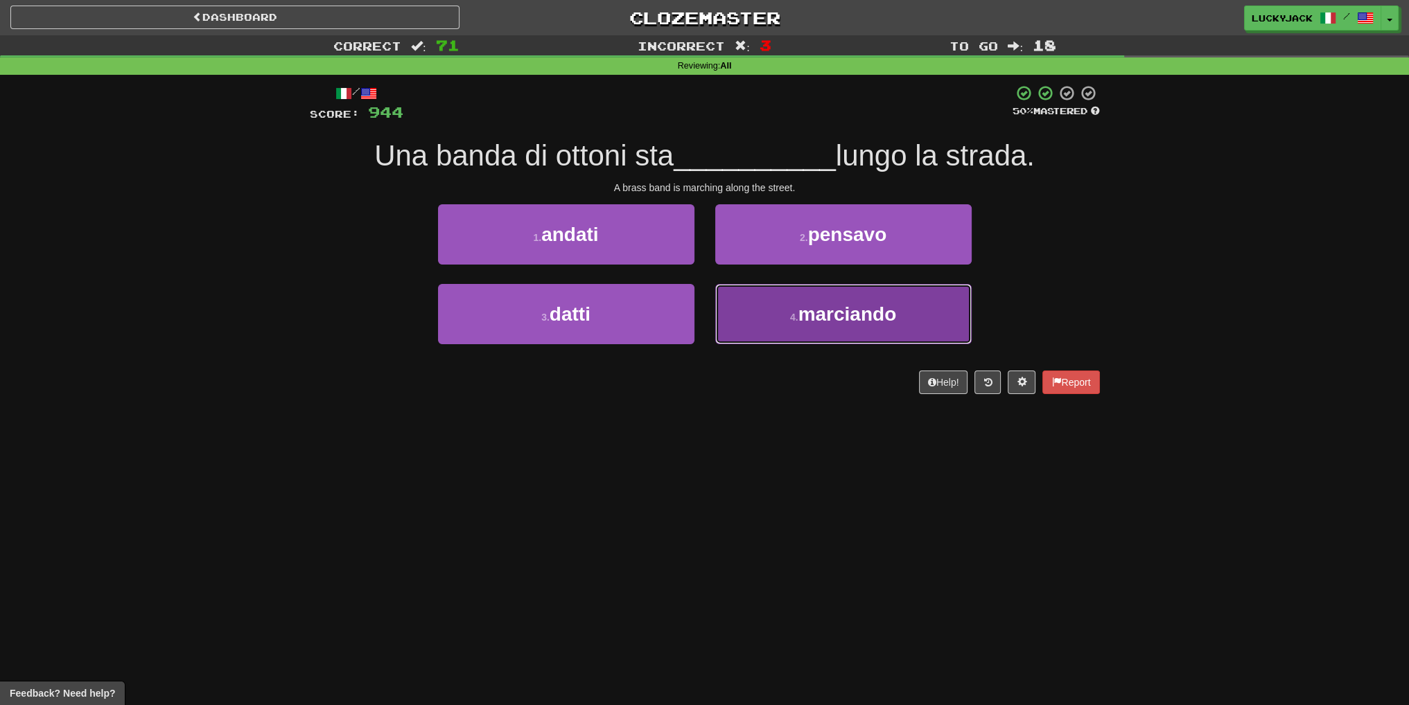
click at [825, 319] on span "marciando" at bounding box center [847, 314] width 98 height 21
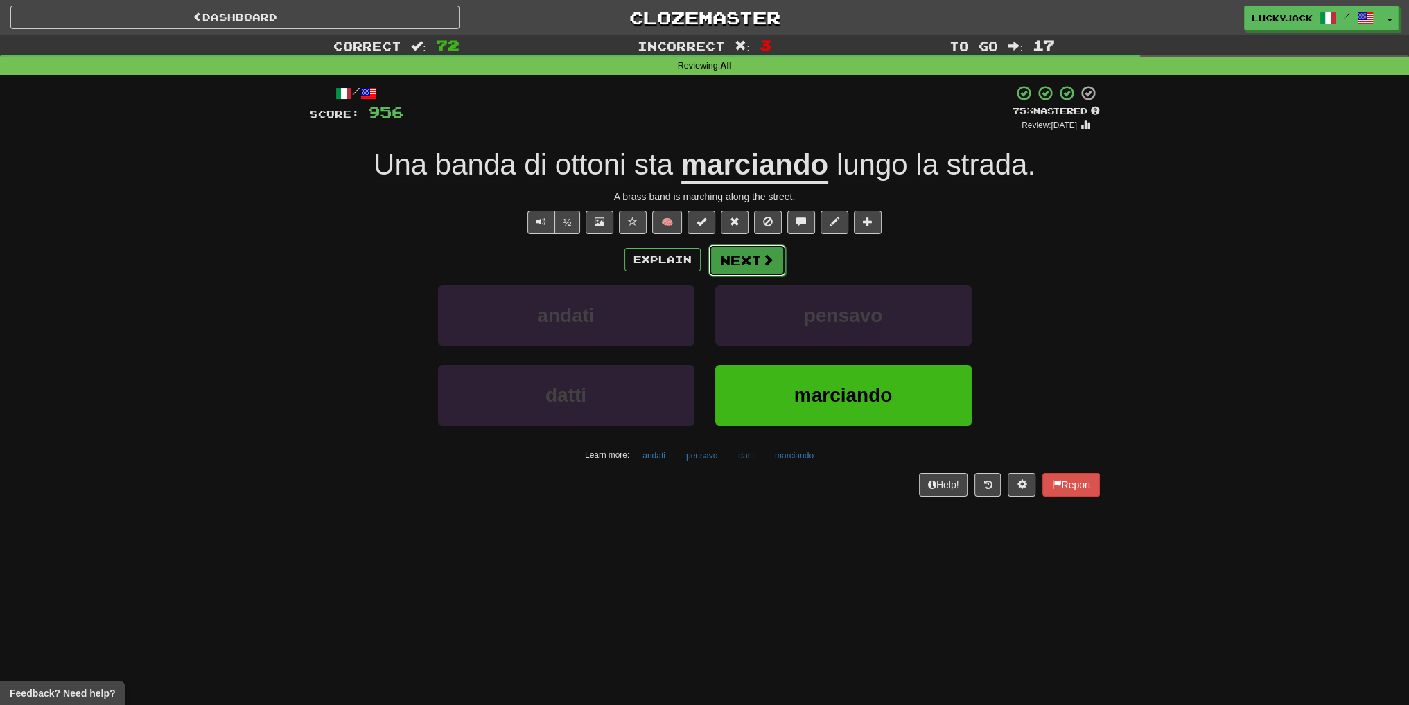
click at [744, 264] on button "Next" at bounding box center [747, 261] width 78 height 32
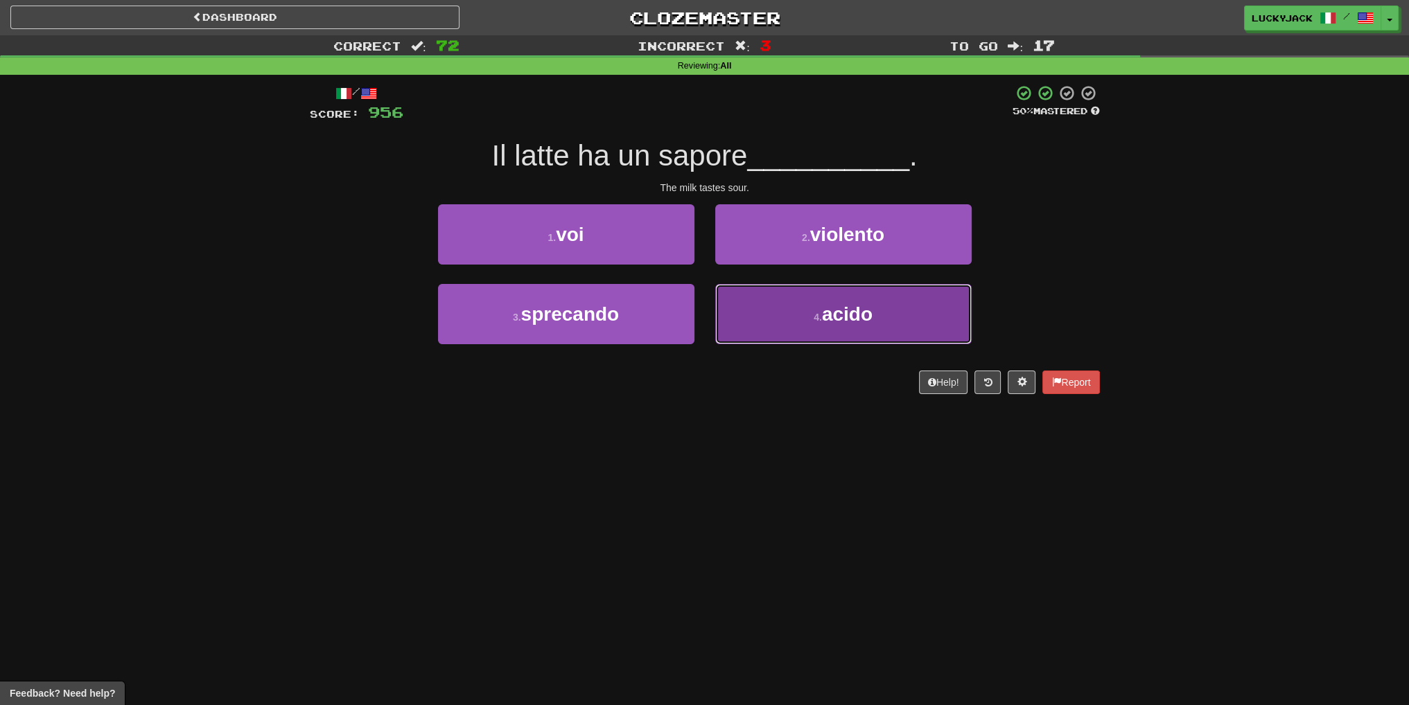
click at [779, 329] on button "4 . acido" at bounding box center [843, 314] width 256 height 60
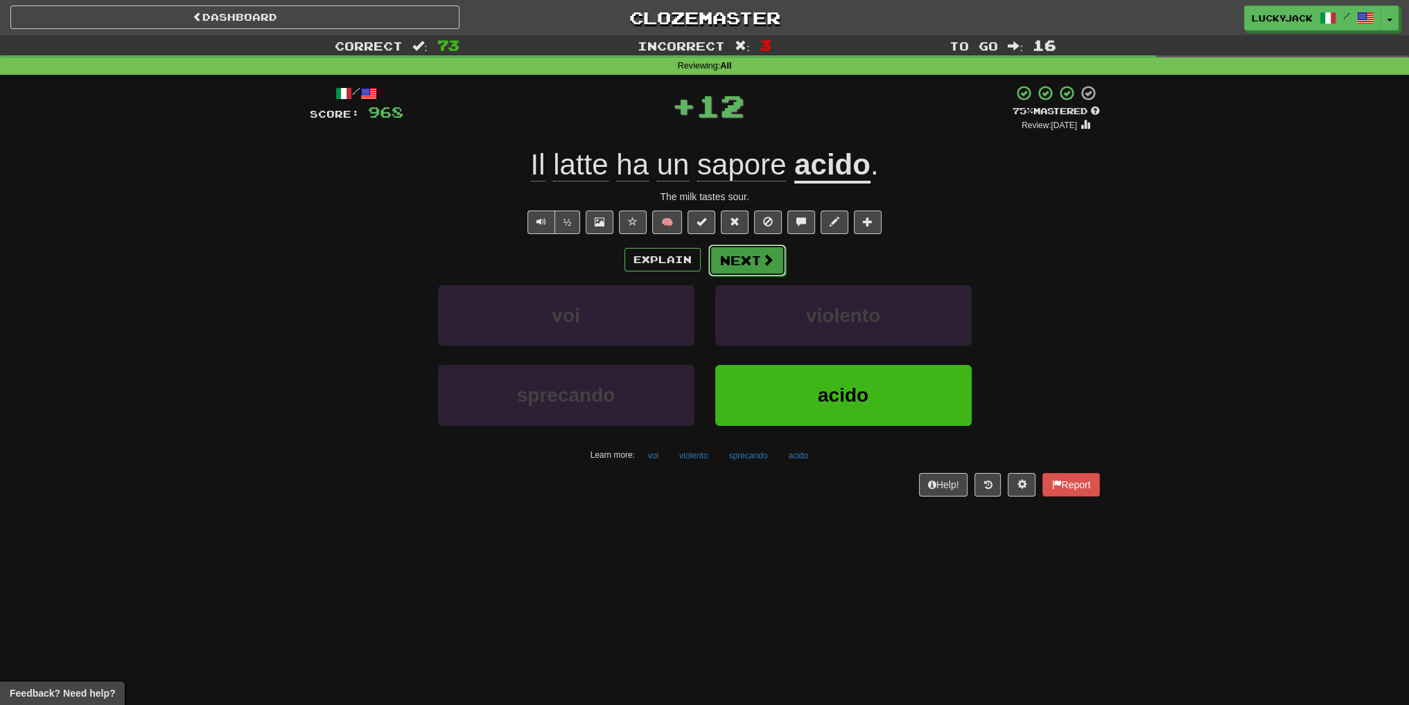
click at [746, 272] on button "Next" at bounding box center [747, 261] width 78 height 32
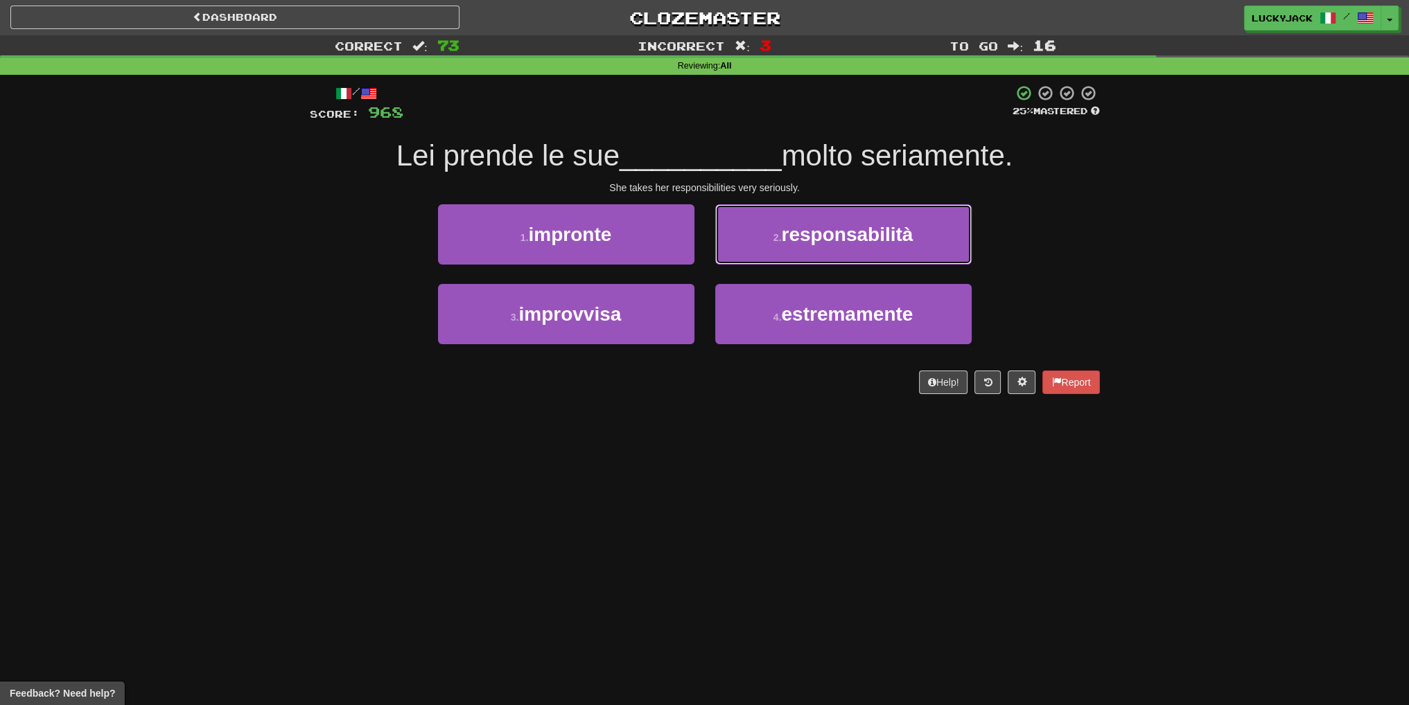
click at [766, 242] on button "2 . responsabilità" at bounding box center [843, 234] width 256 height 60
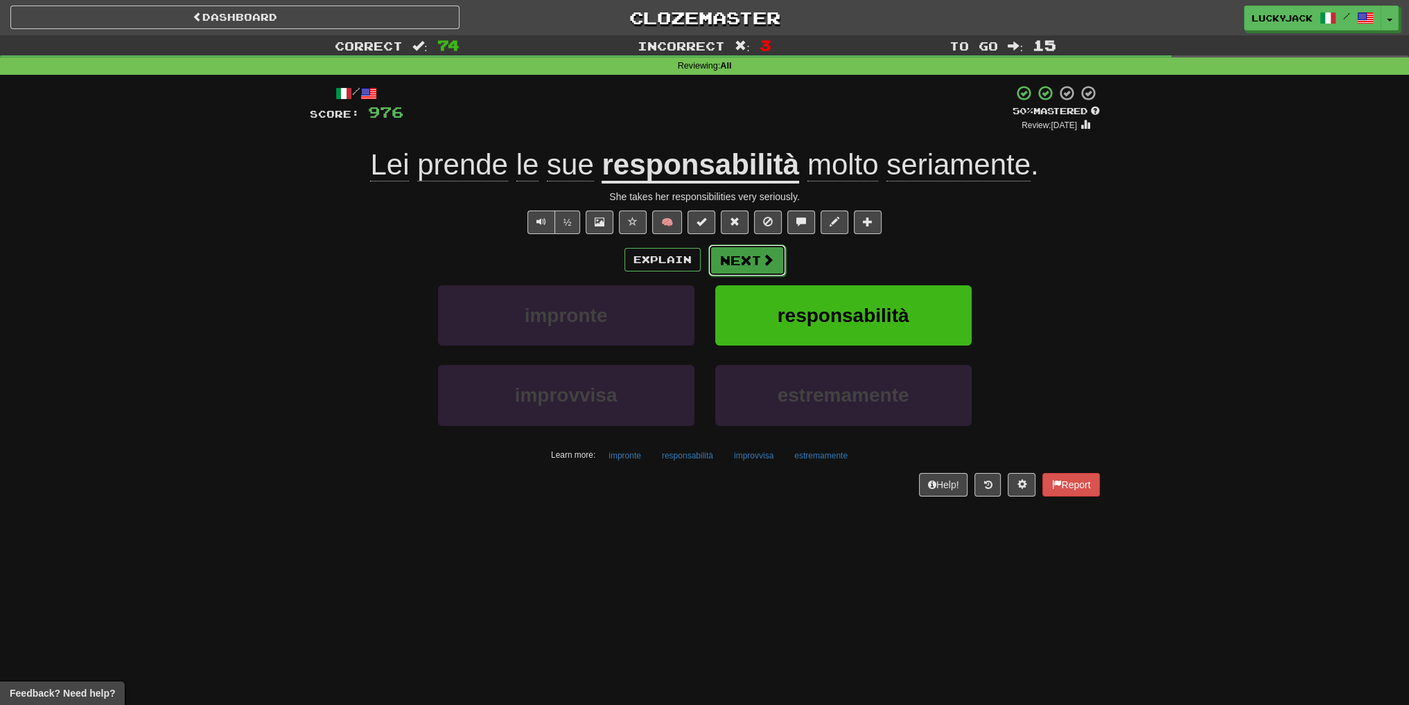
click at [719, 265] on button "Next" at bounding box center [747, 261] width 78 height 32
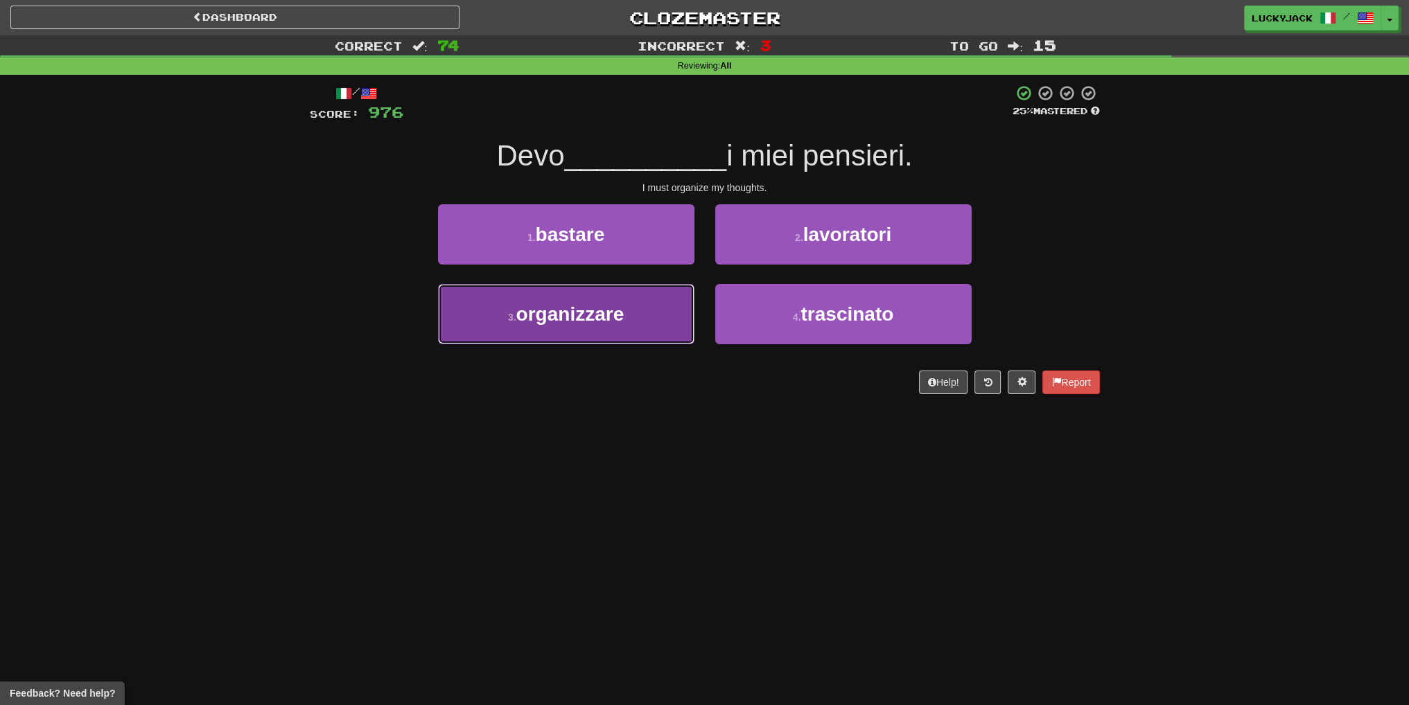
click at [620, 313] on span "organizzare" at bounding box center [570, 314] width 108 height 21
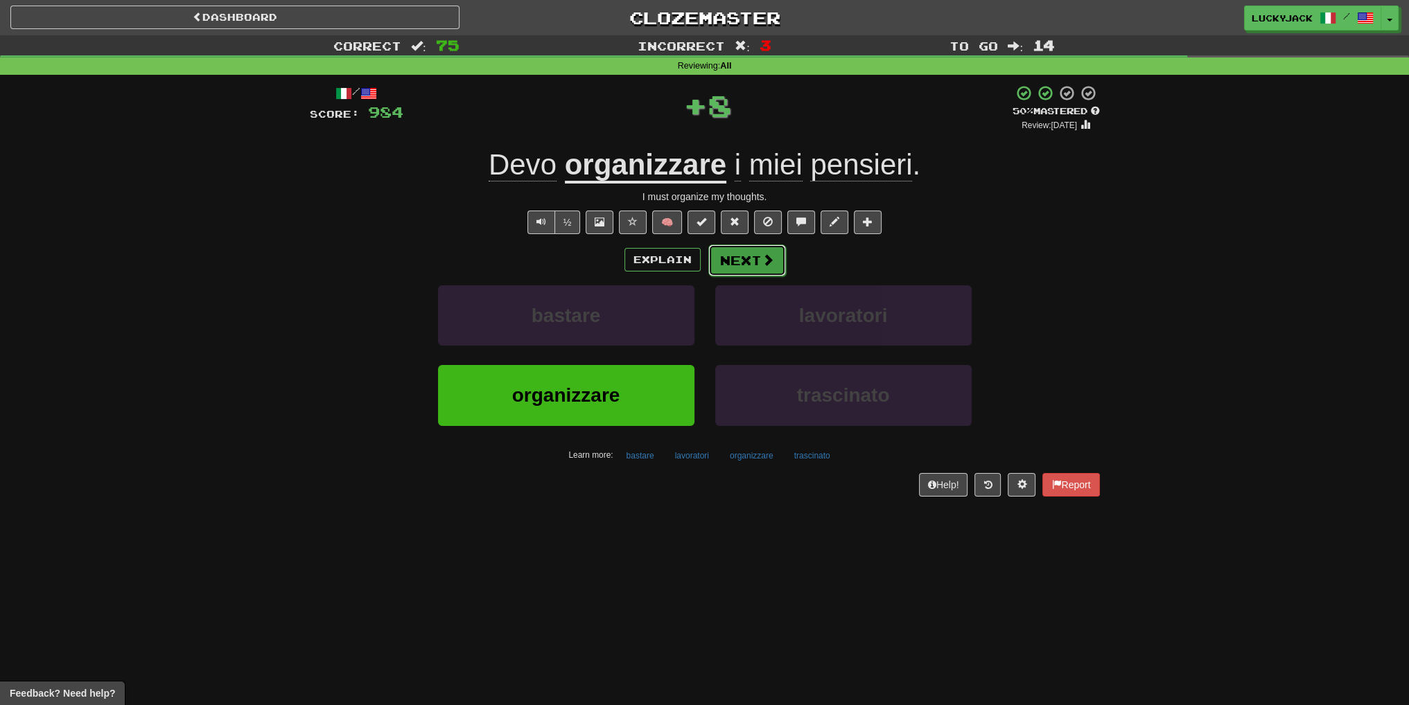
click at [744, 260] on button "Next" at bounding box center [747, 261] width 78 height 32
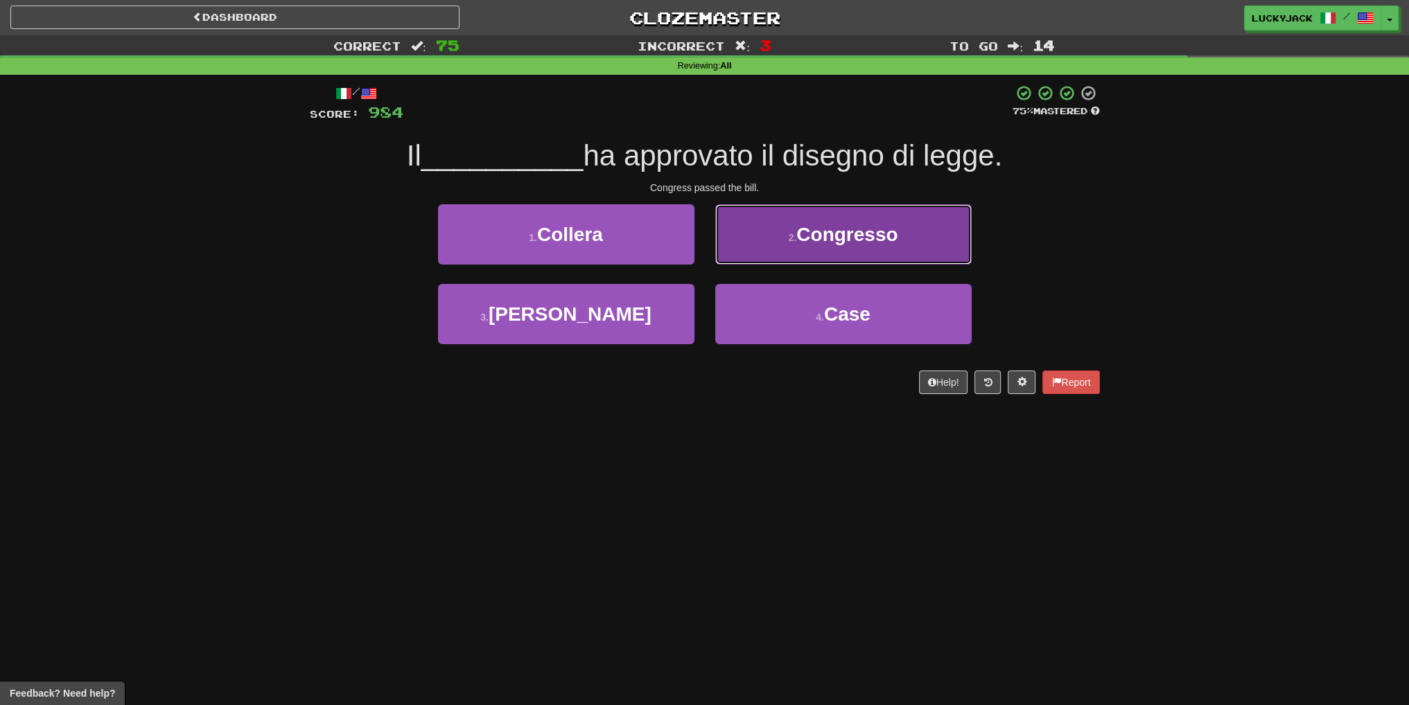
click at [772, 232] on button "2 . Congresso" at bounding box center [843, 234] width 256 height 60
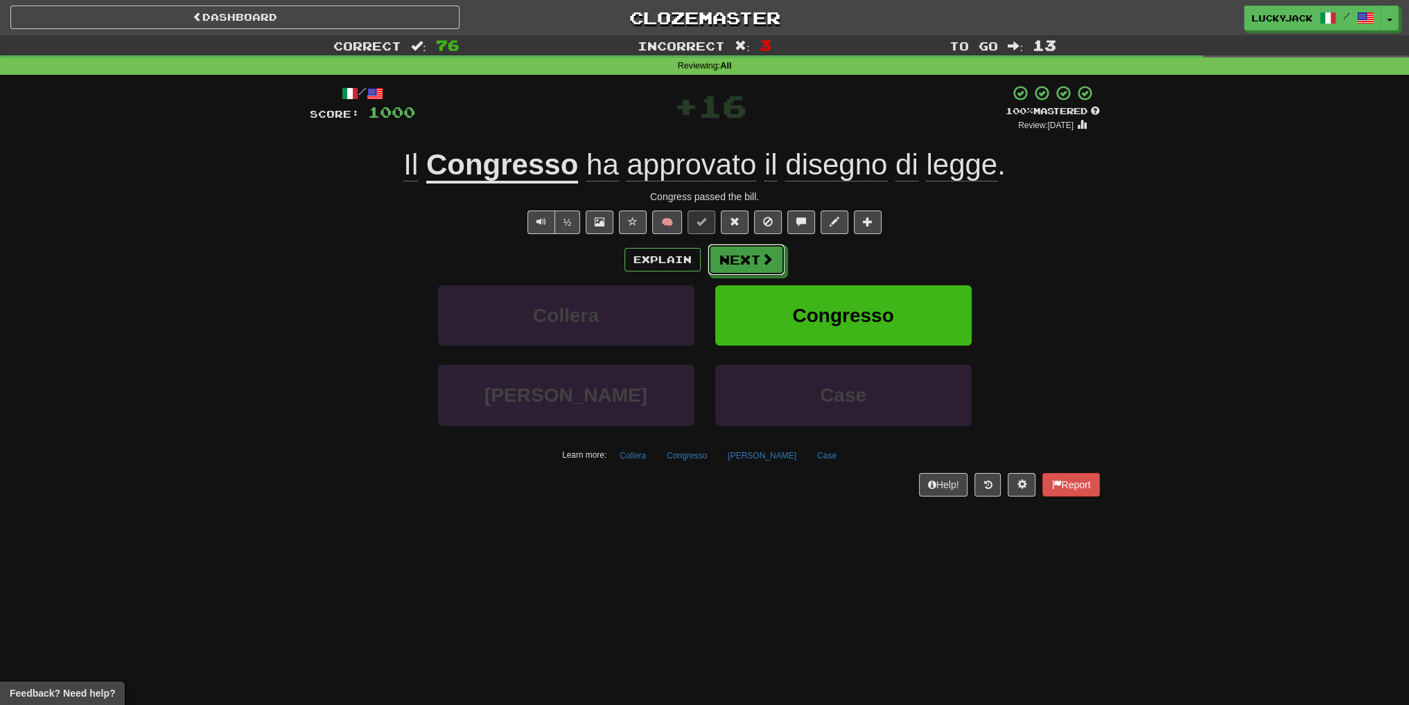
drag, startPoint x: 749, startPoint y: 264, endPoint x: 737, endPoint y: 276, distance: 17.2
click at [737, 276] on div "Explain Next Collera Congresso Andrei Case Learn more: Collera Congresso Andrei…" at bounding box center [705, 355] width 790 height 222
click at [741, 265] on button "Next" at bounding box center [747, 261] width 78 height 32
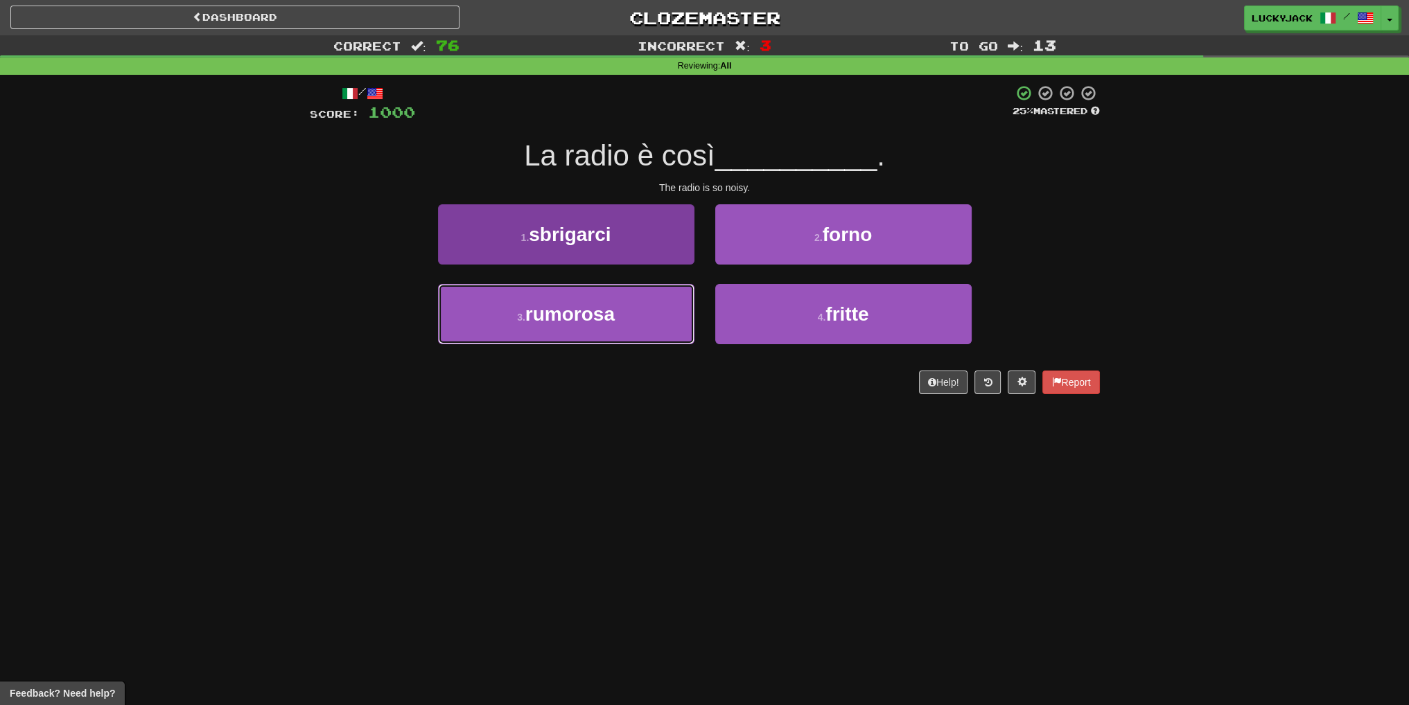
click at [638, 311] on button "3 . rumorosa" at bounding box center [566, 314] width 256 height 60
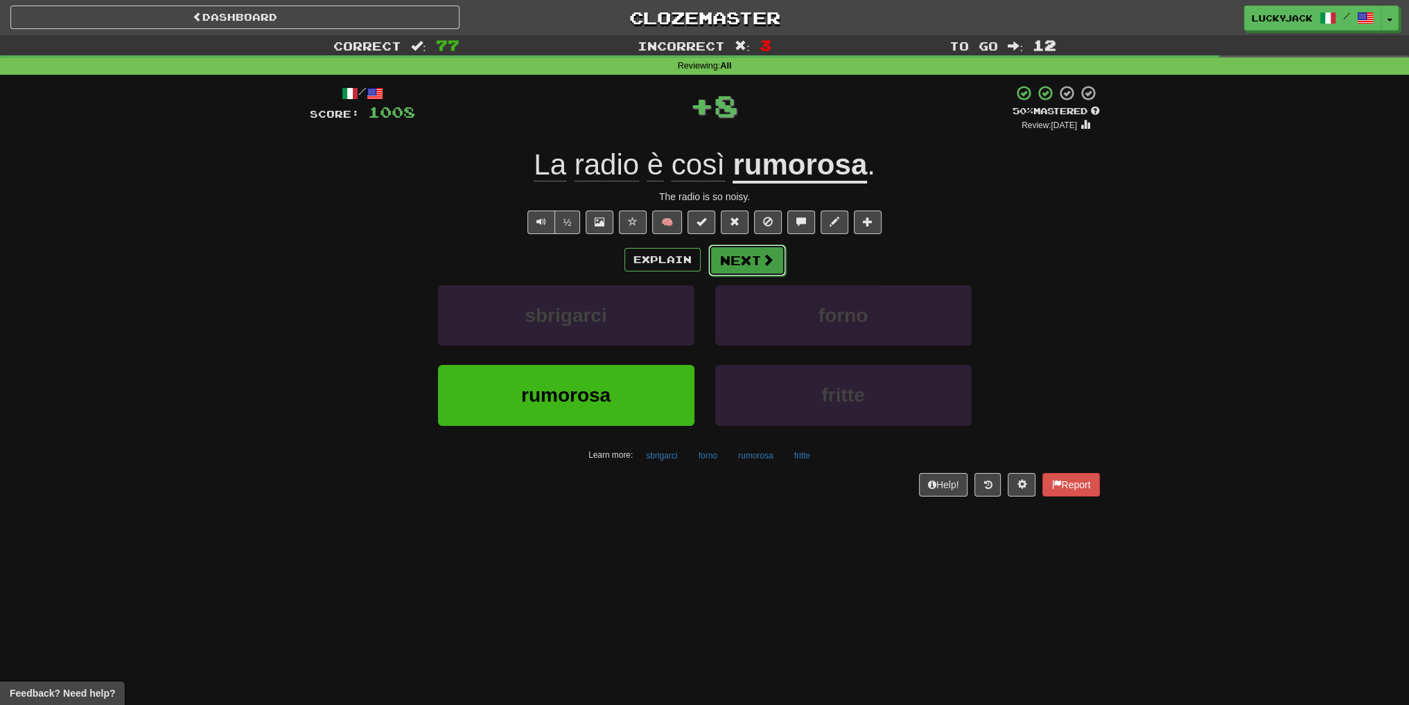
click at [719, 272] on button "Next" at bounding box center [747, 261] width 78 height 32
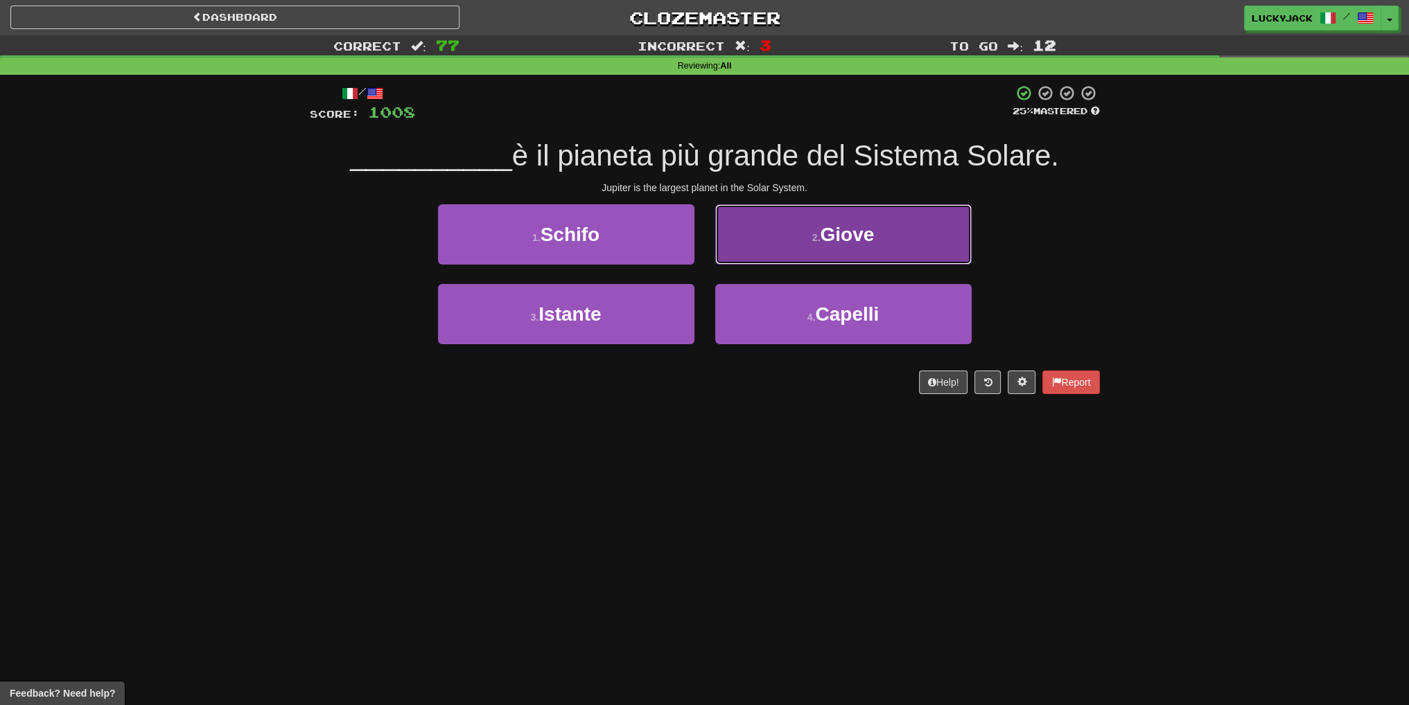
click at [799, 225] on button "2 . Giove" at bounding box center [843, 234] width 256 height 60
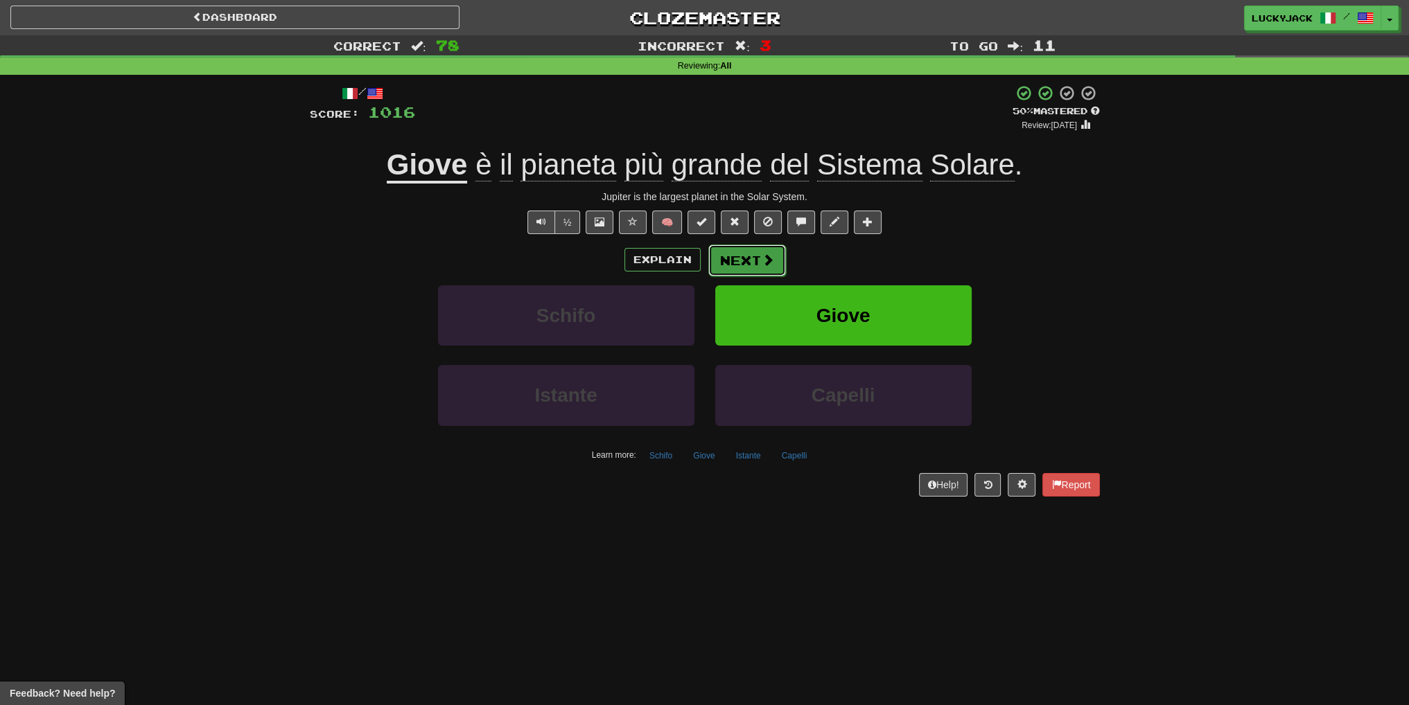
click at [746, 270] on button "Next" at bounding box center [747, 261] width 78 height 32
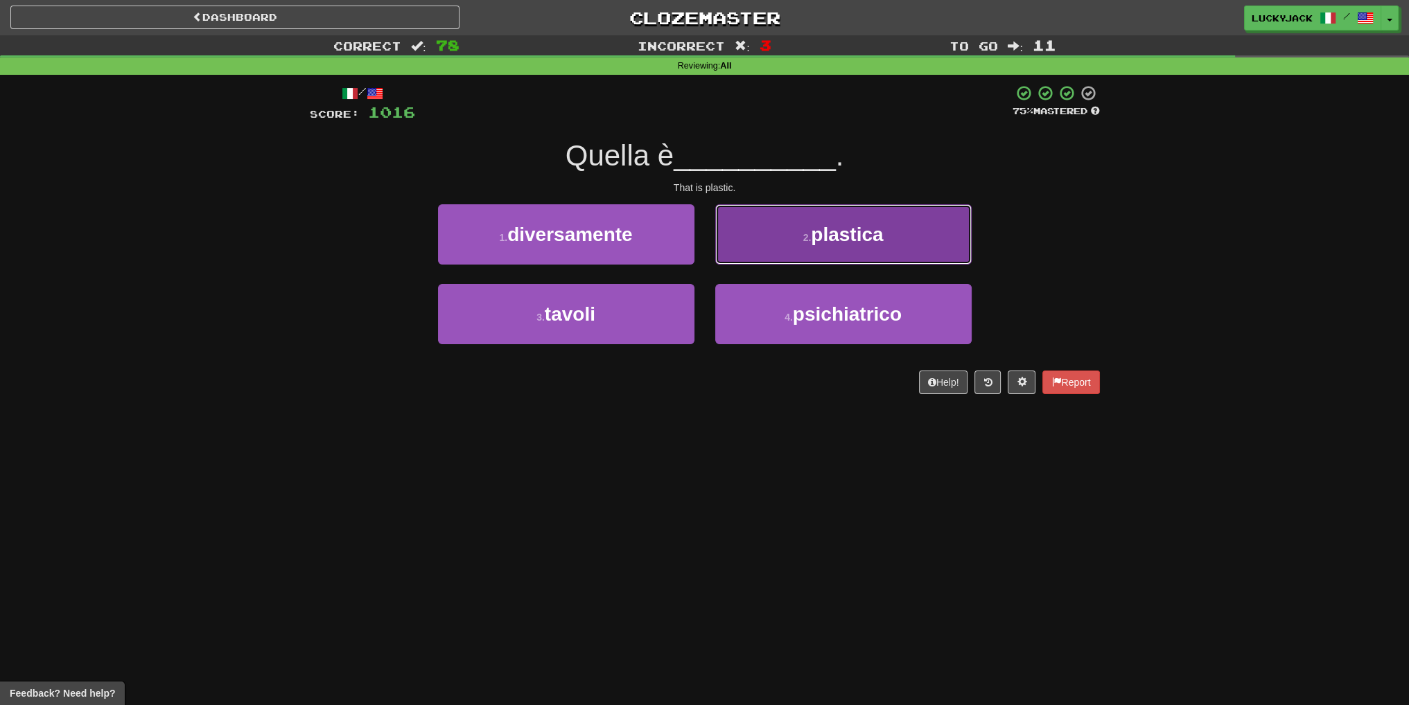
click at [766, 256] on button "2 . plastica" at bounding box center [843, 234] width 256 height 60
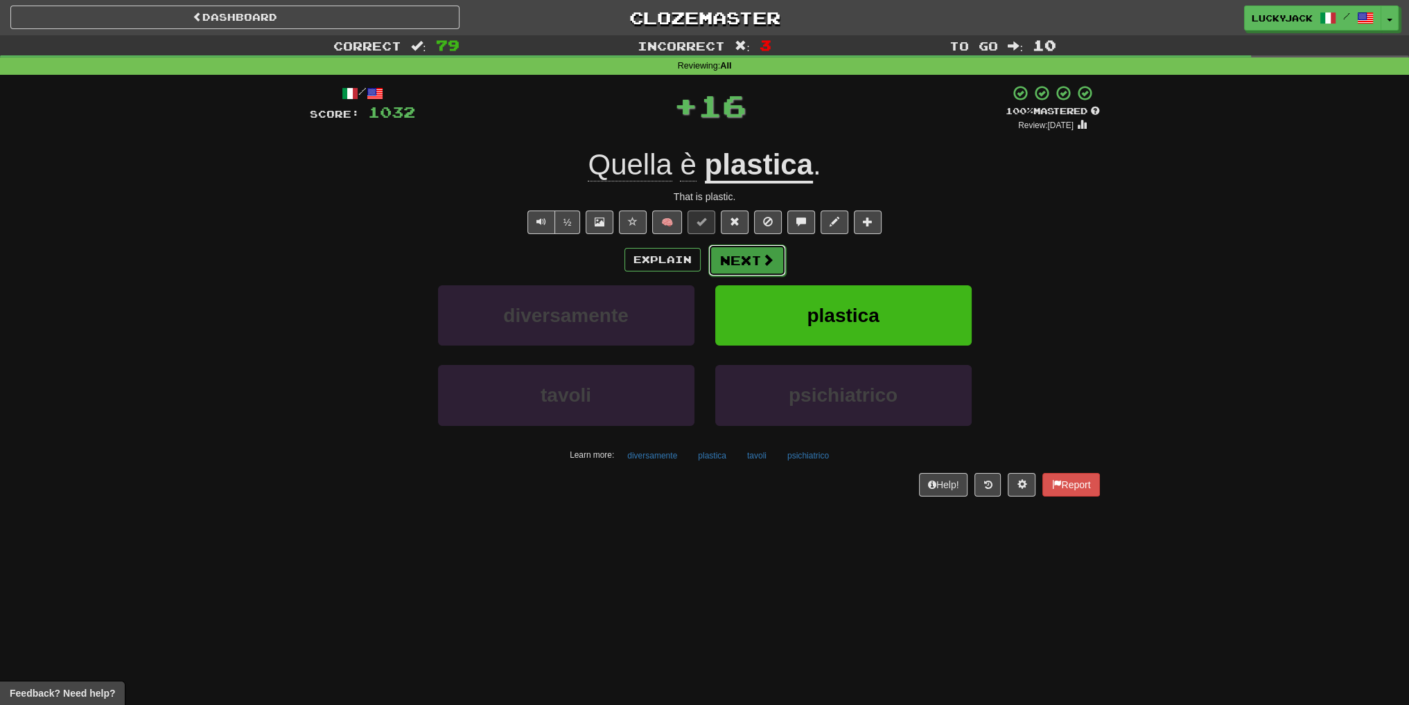
click at [753, 264] on button "Next" at bounding box center [747, 261] width 78 height 32
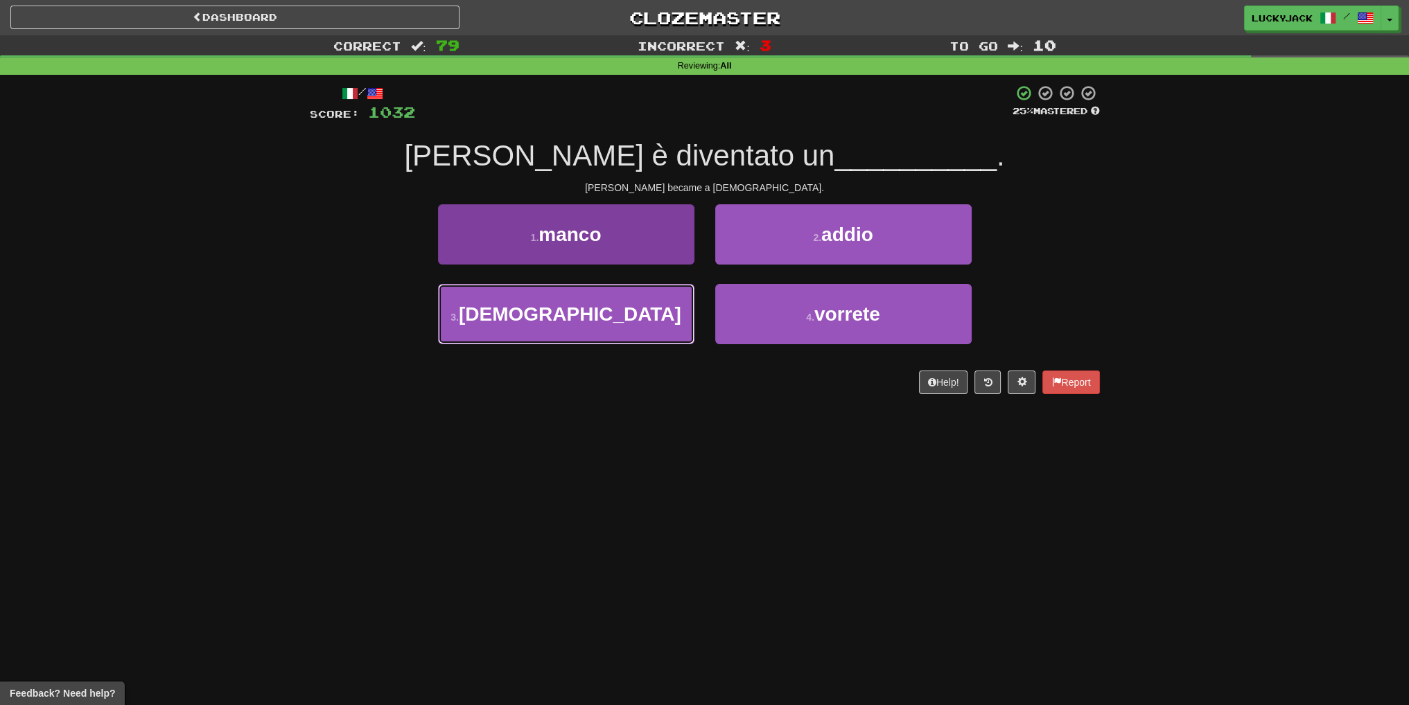
click at [617, 304] on button "3 . pastore" at bounding box center [566, 314] width 256 height 60
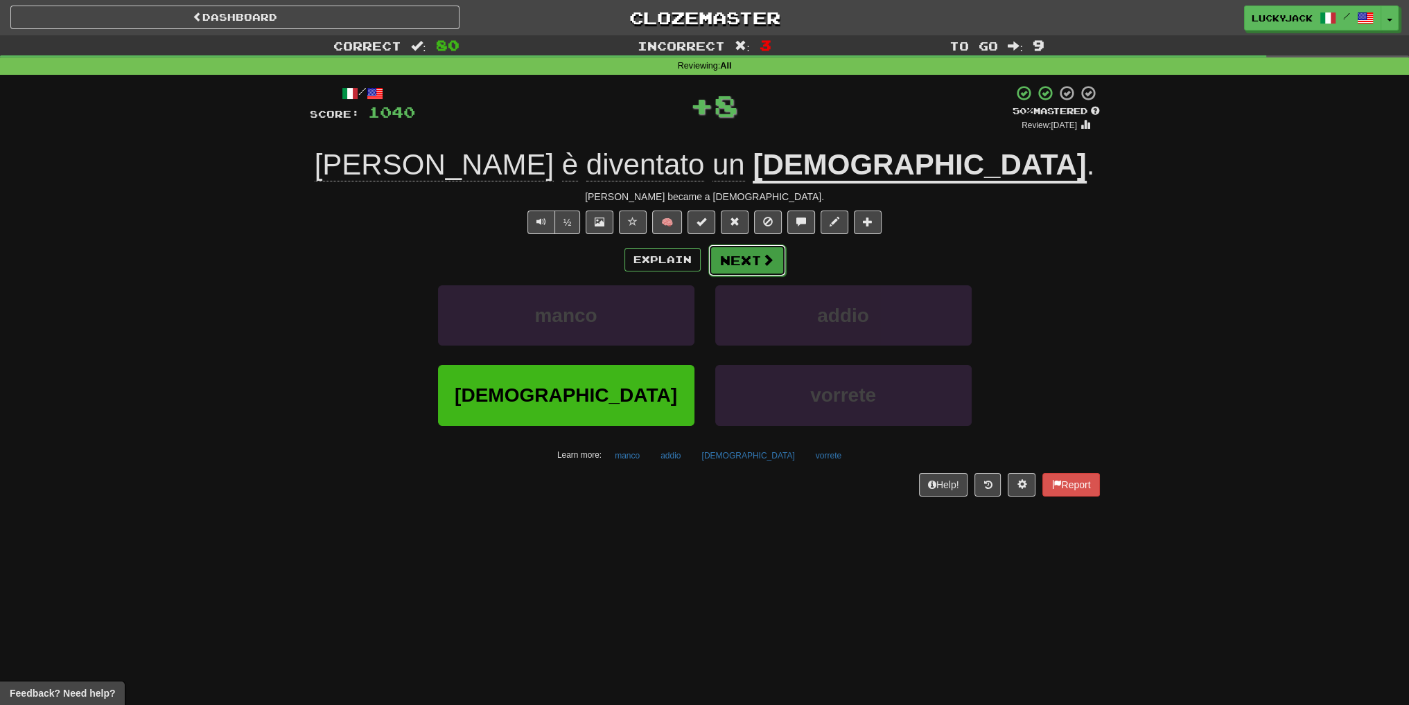
click at [732, 259] on button "Next" at bounding box center [747, 261] width 78 height 32
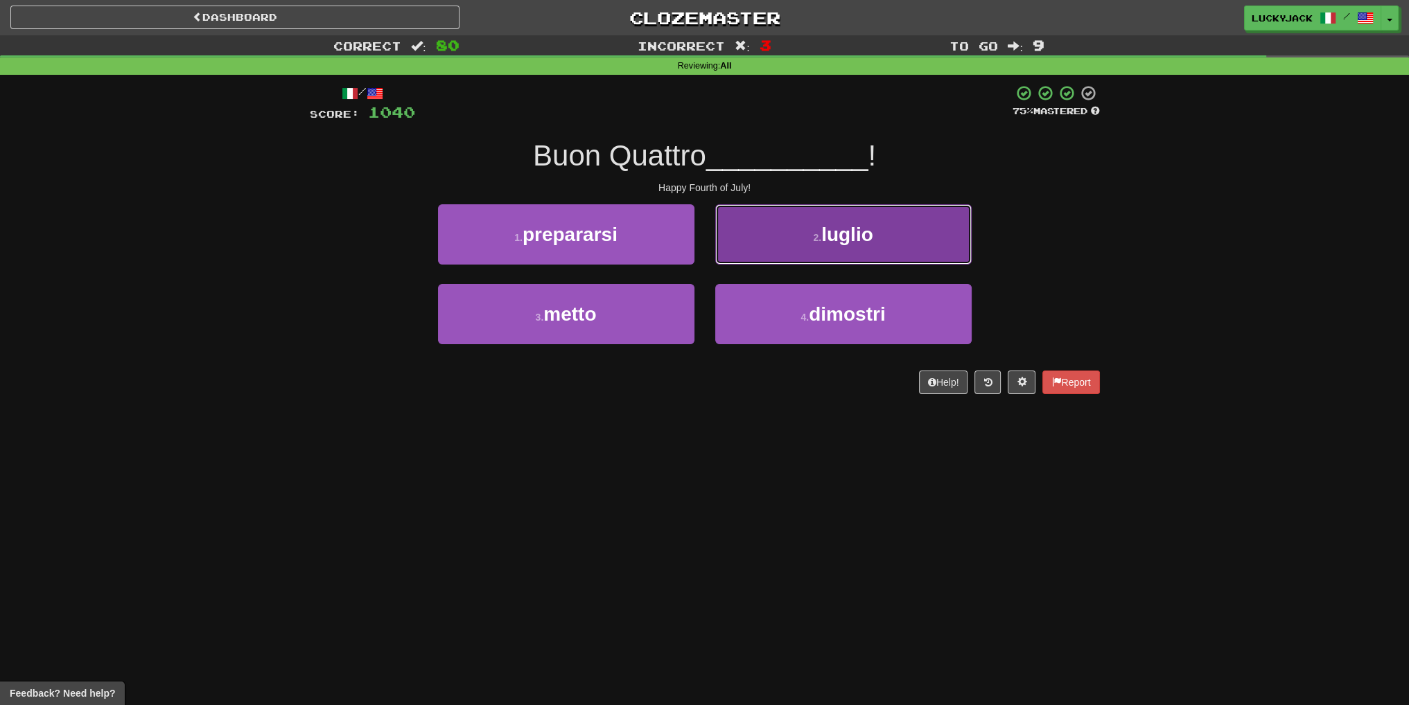
click at [760, 256] on button "2 . luglio" at bounding box center [843, 234] width 256 height 60
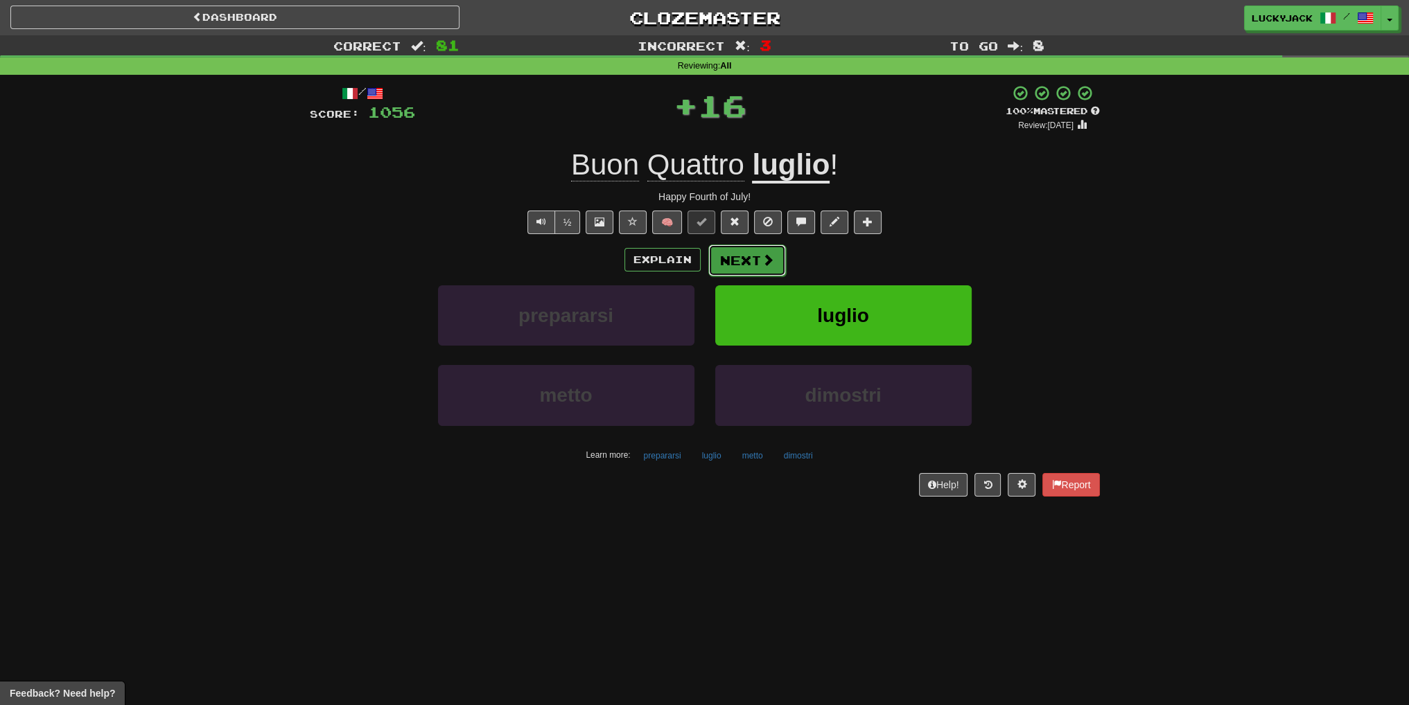
click at [738, 258] on button "Next" at bounding box center [747, 261] width 78 height 32
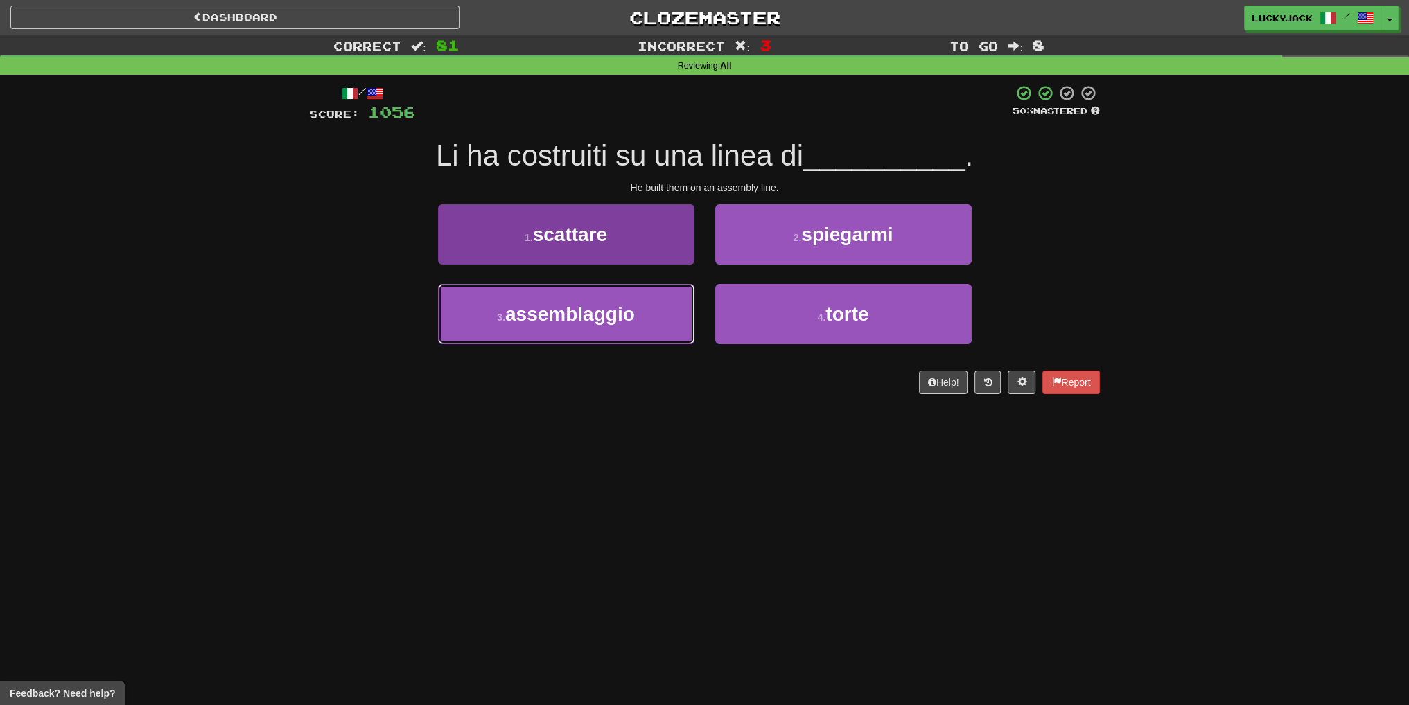
click at [639, 306] on button "3 . assemblaggio" at bounding box center [566, 314] width 256 height 60
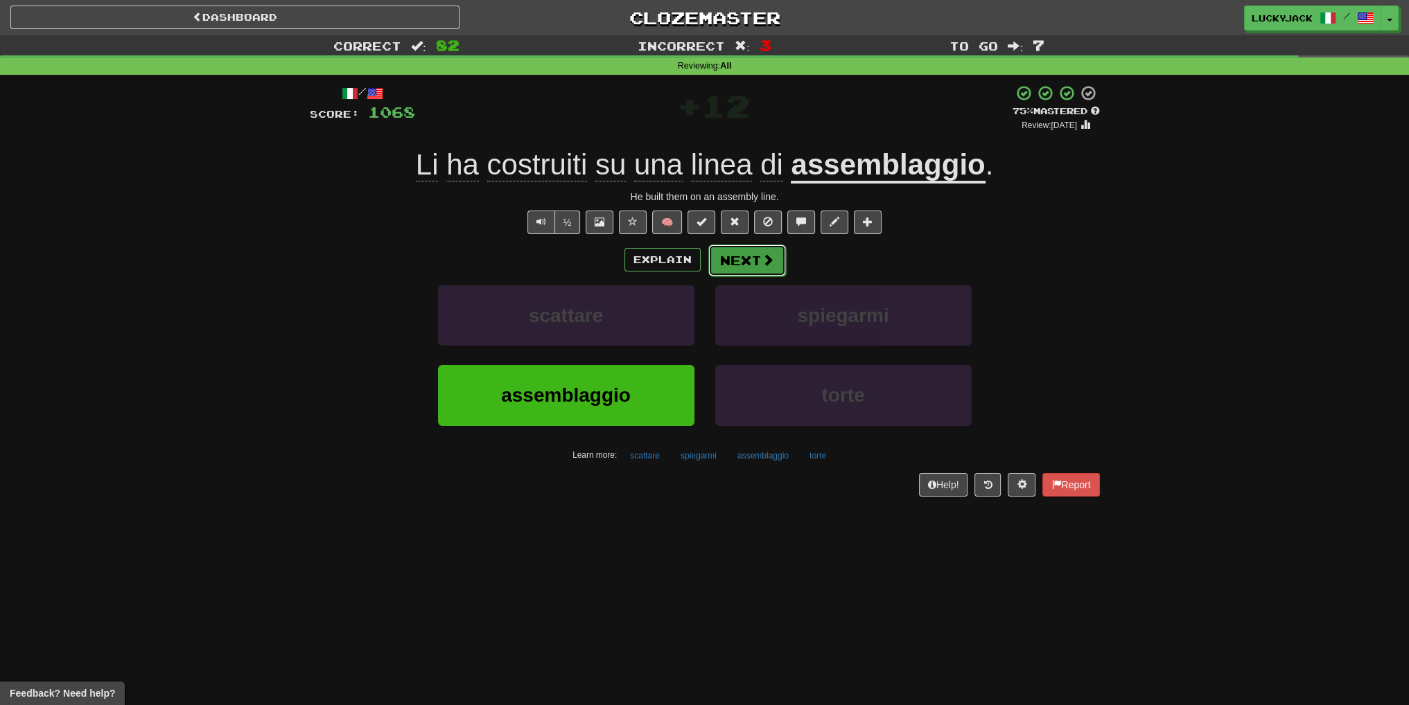
click at [746, 258] on button "Next" at bounding box center [747, 261] width 78 height 32
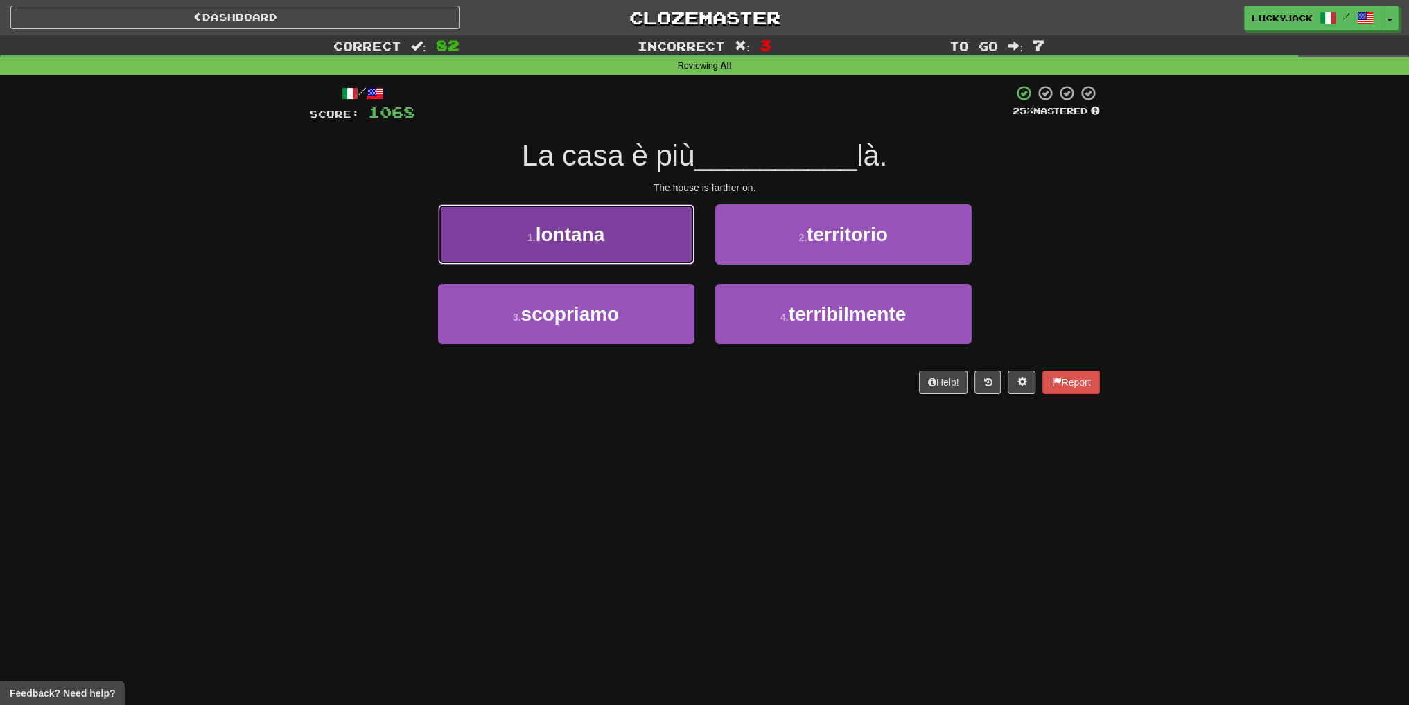
click at [589, 234] on span "lontana" at bounding box center [570, 234] width 69 height 21
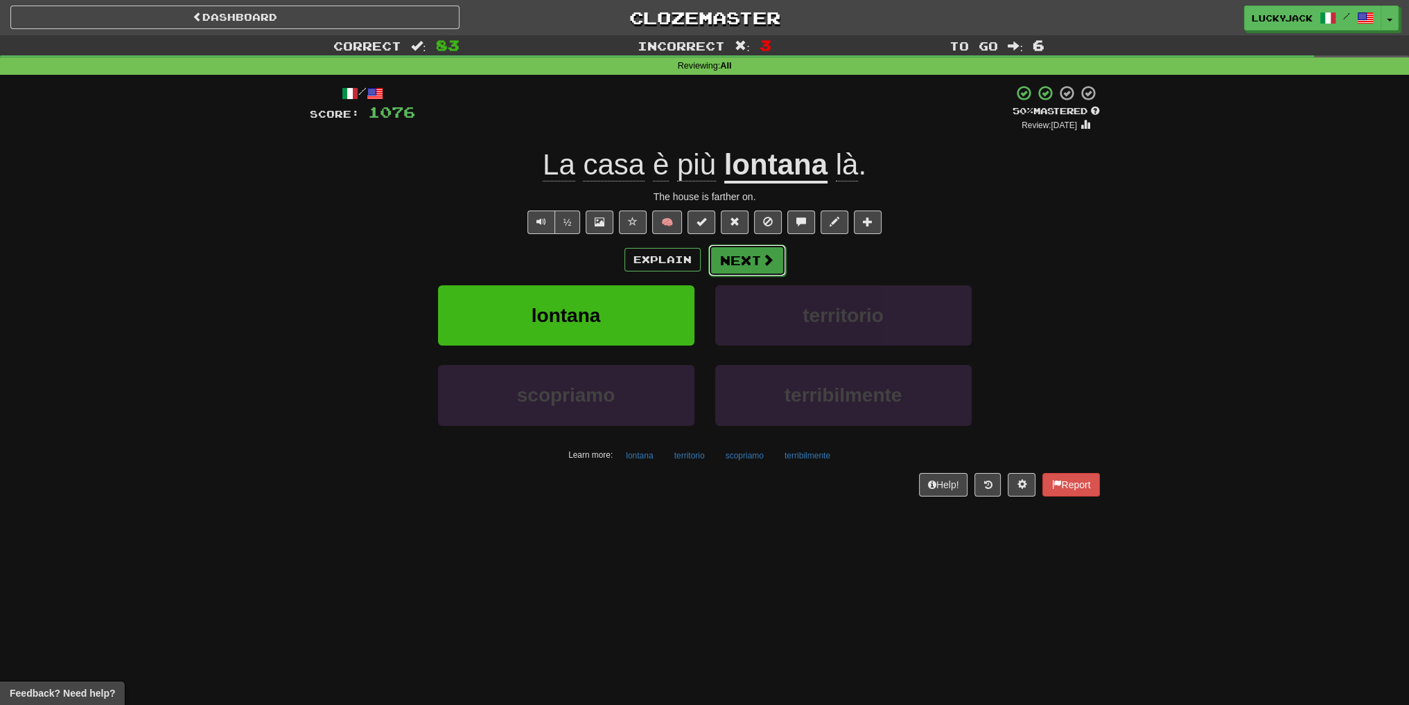
click at [717, 254] on button "Next" at bounding box center [747, 261] width 78 height 32
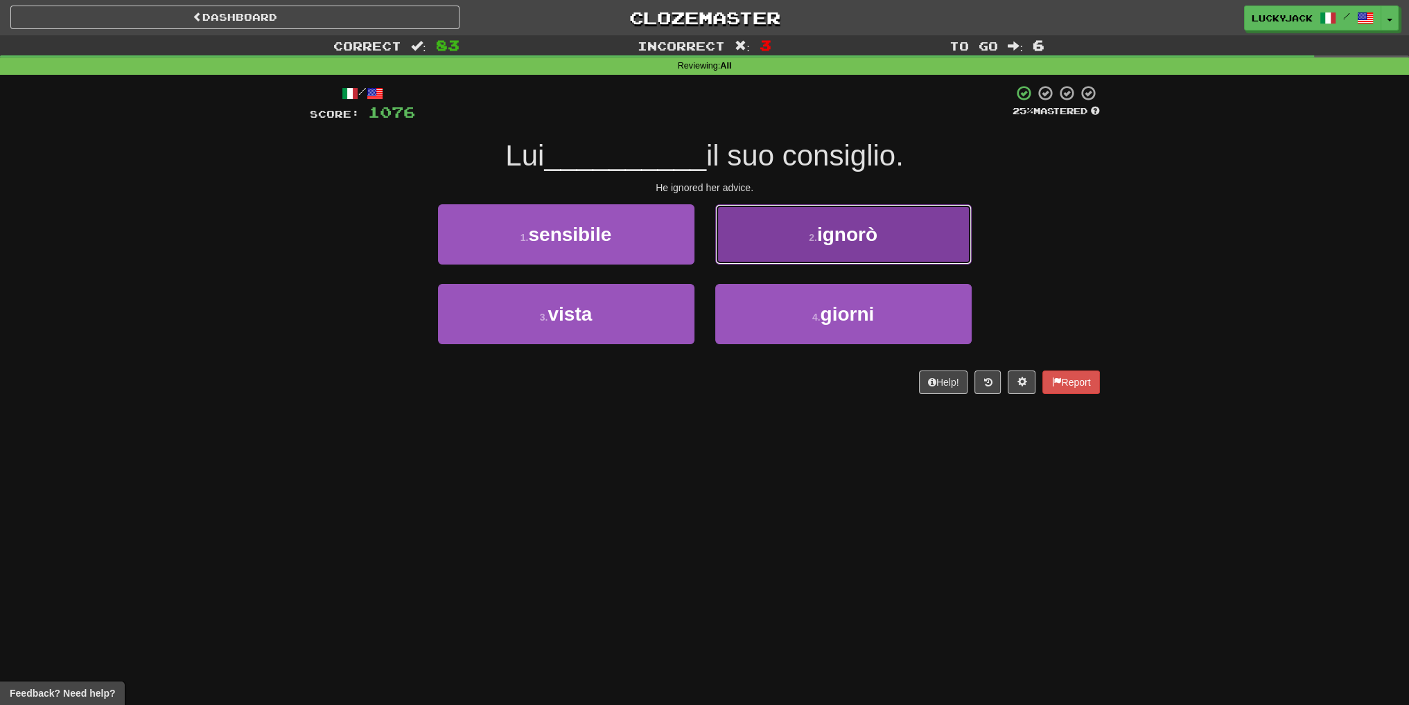
click at [790, 243] on button "2 . ignorò" at bounding box center [843, 234] width 256 height 60
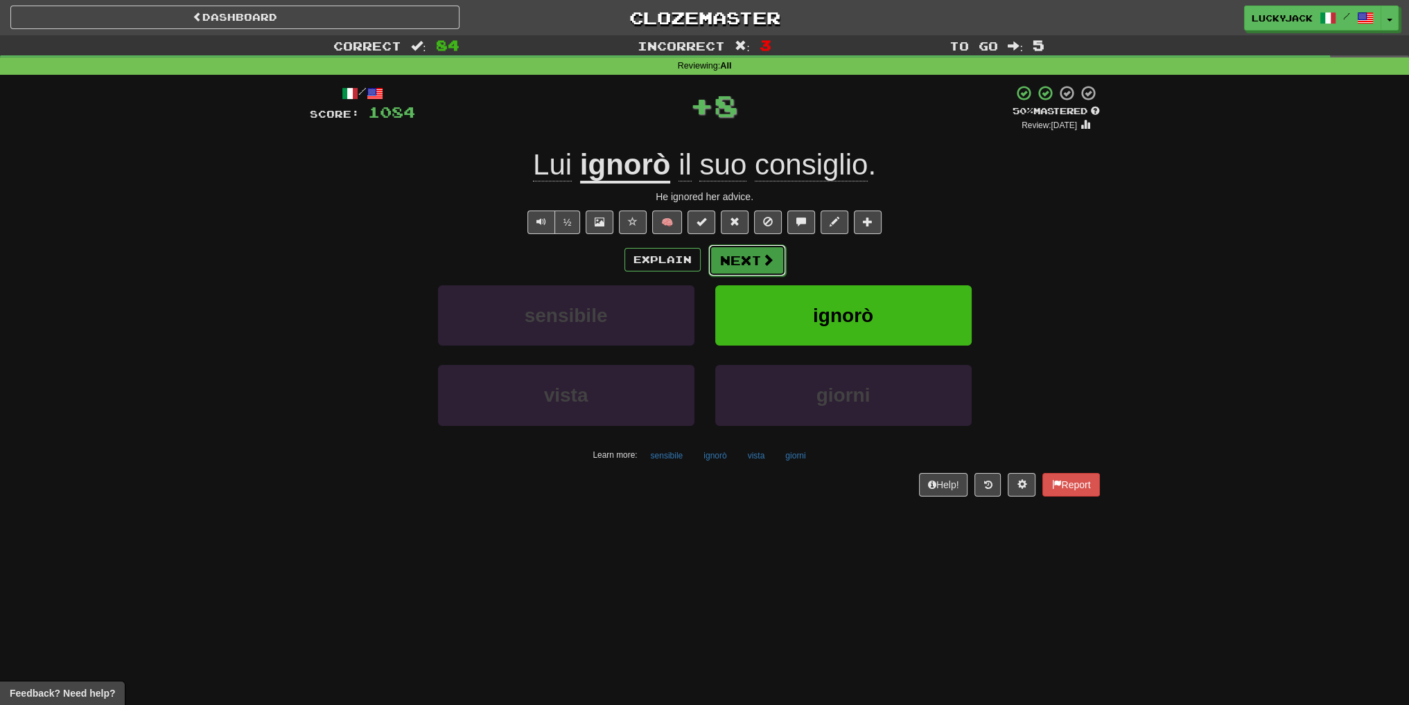
click at [771, 261] on span at bounding box center [768, 260] width 12 height 12
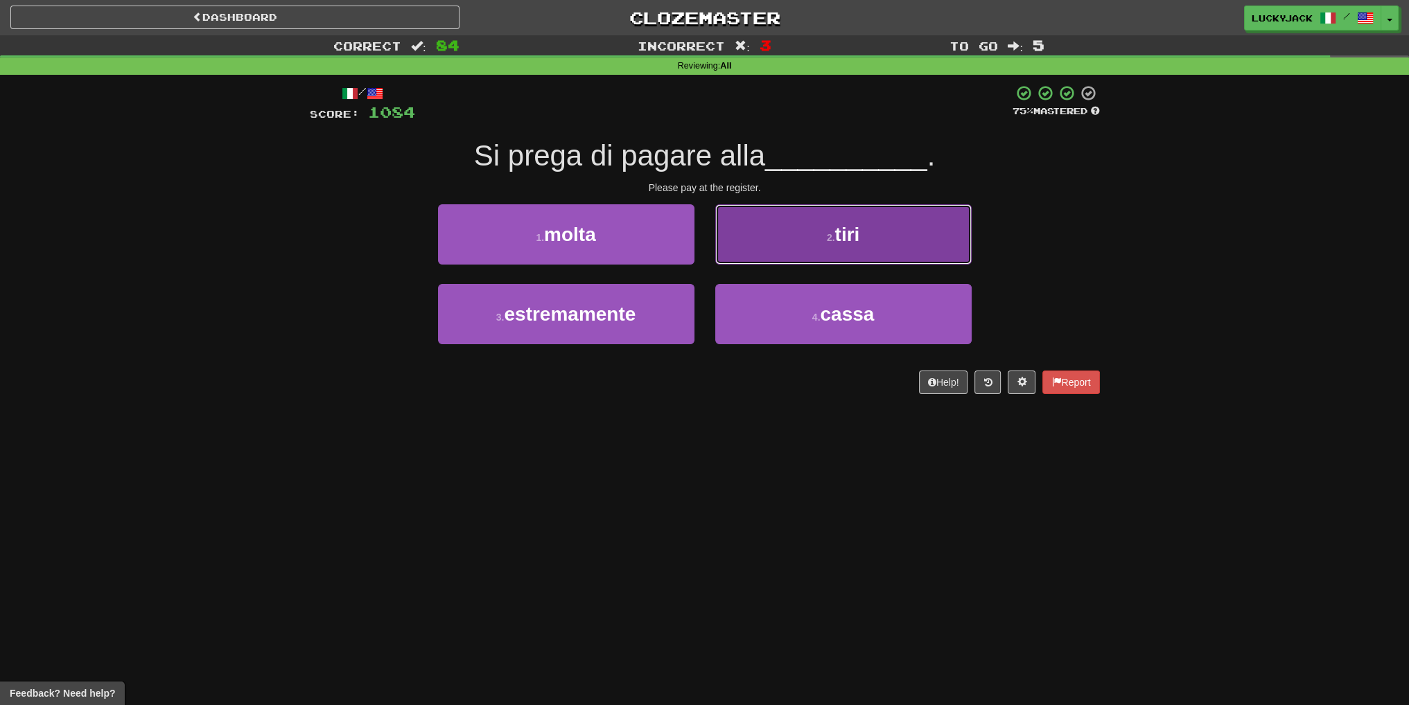
click at [735, 249] on button "2 . tiri" at bounding box center [843, 234] width 256 height 60
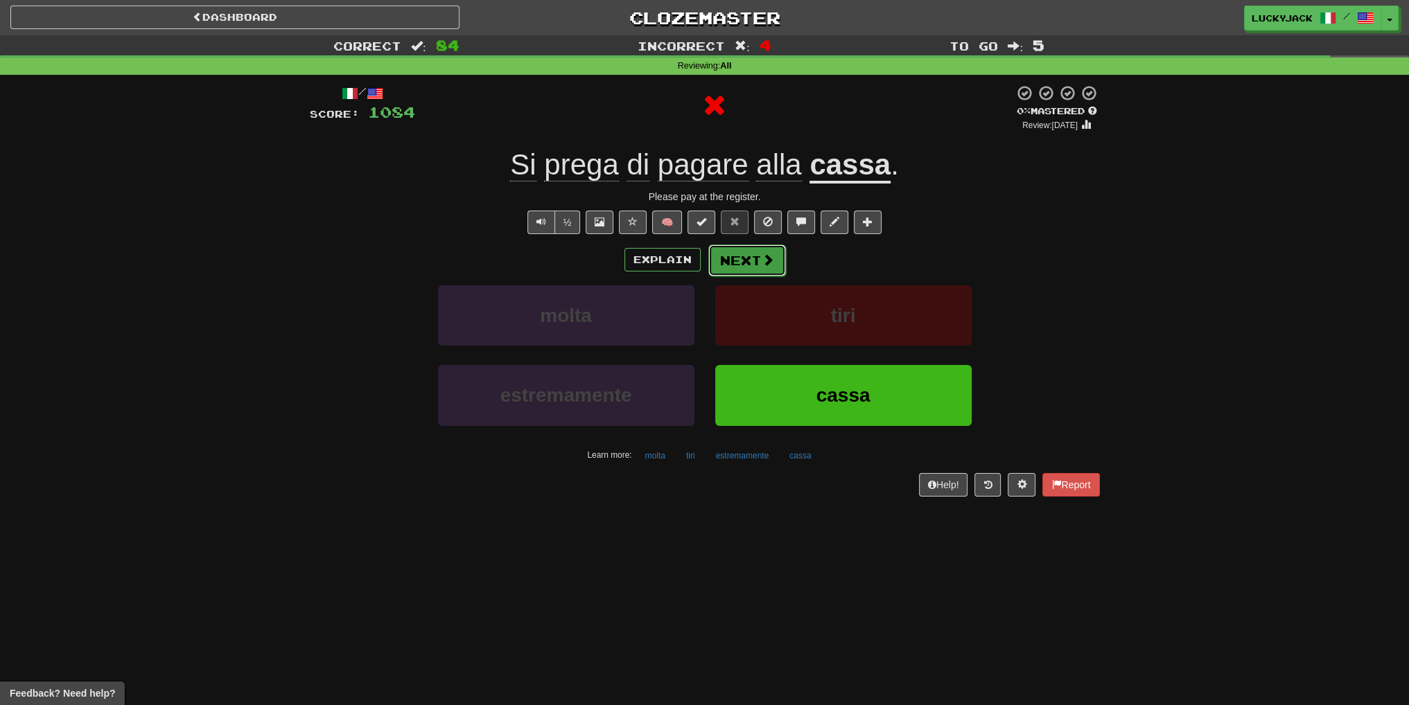
click at [748, 259] on button "Next" at bounding box center [747, 261] width 78 height 32
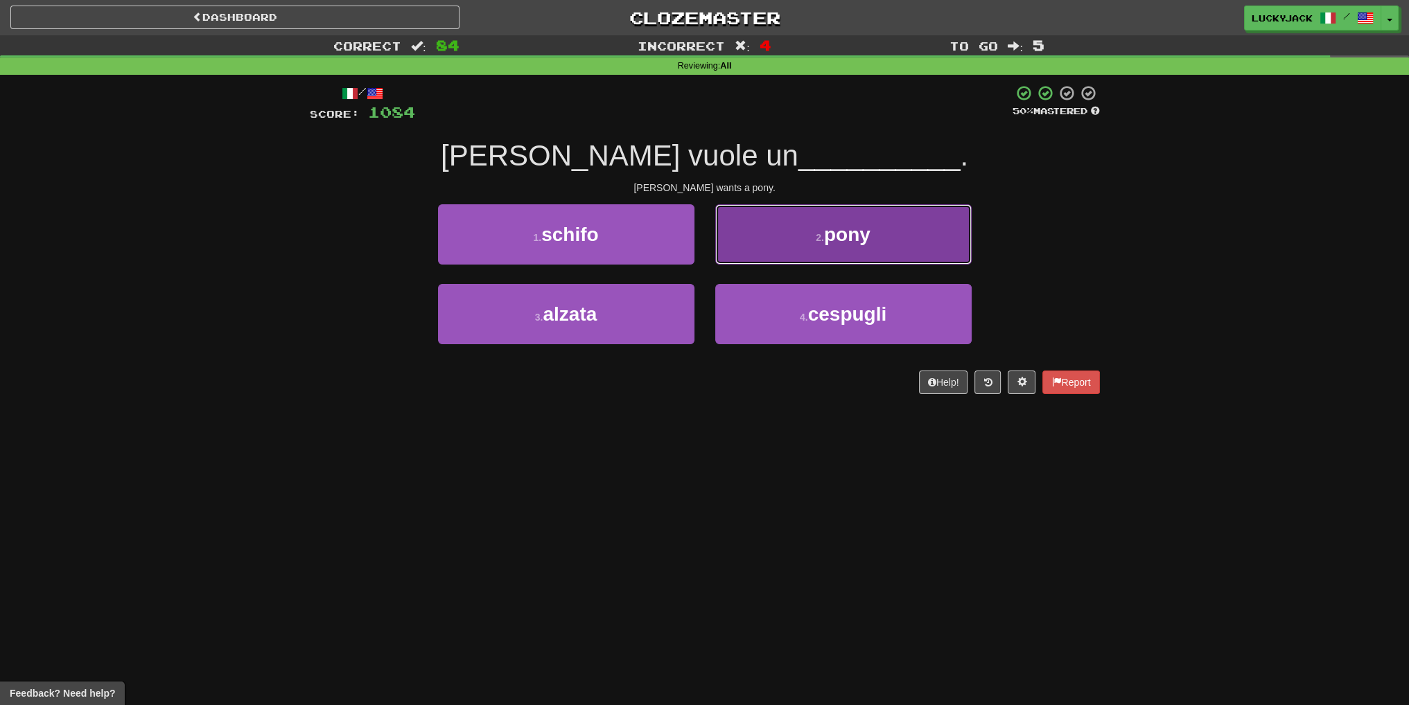
click at [772, 252] on button "2 . pony" at bounding box center [843, 234] width 256 height 60
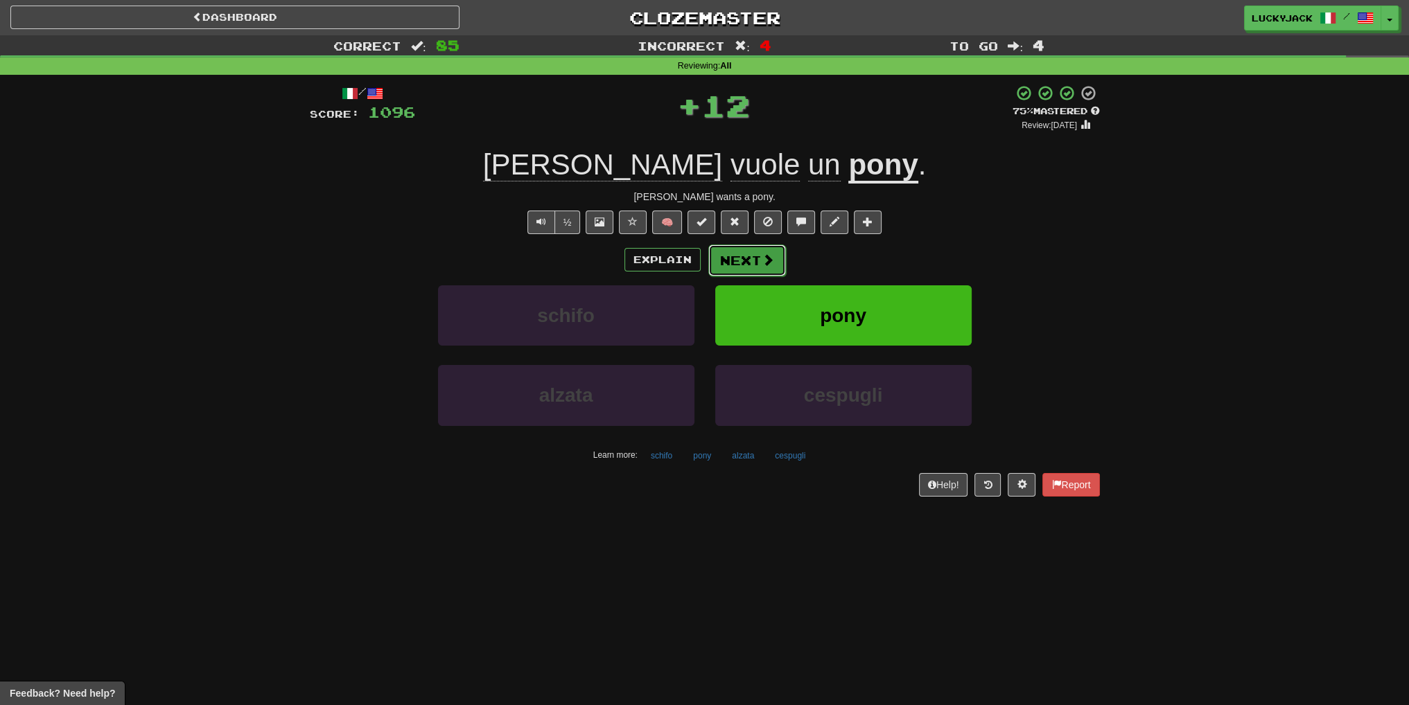
click at [772, 251] on button "Next" at bounding box center [747, 261] width 78 height 32
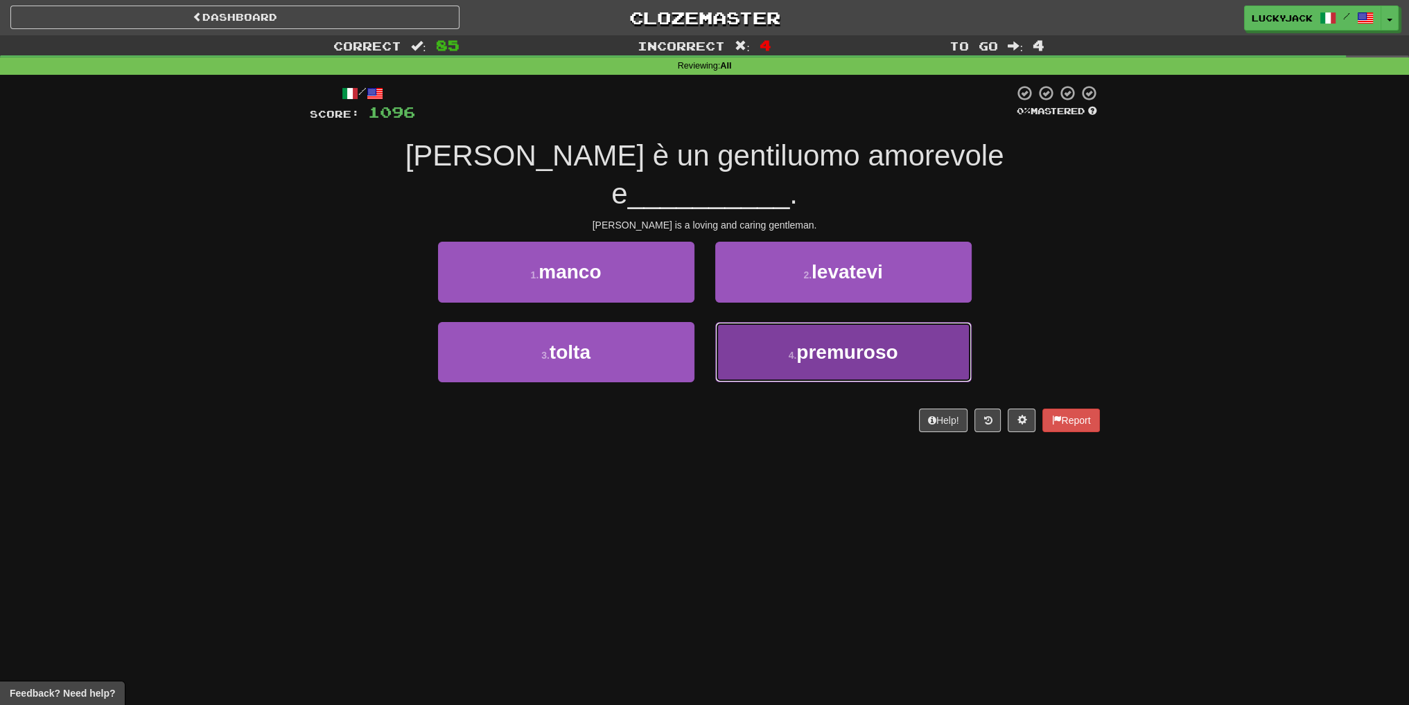
click at [751, 324] on button "4 . premuroso" at bounding box center [843, 352] width 256 height 60
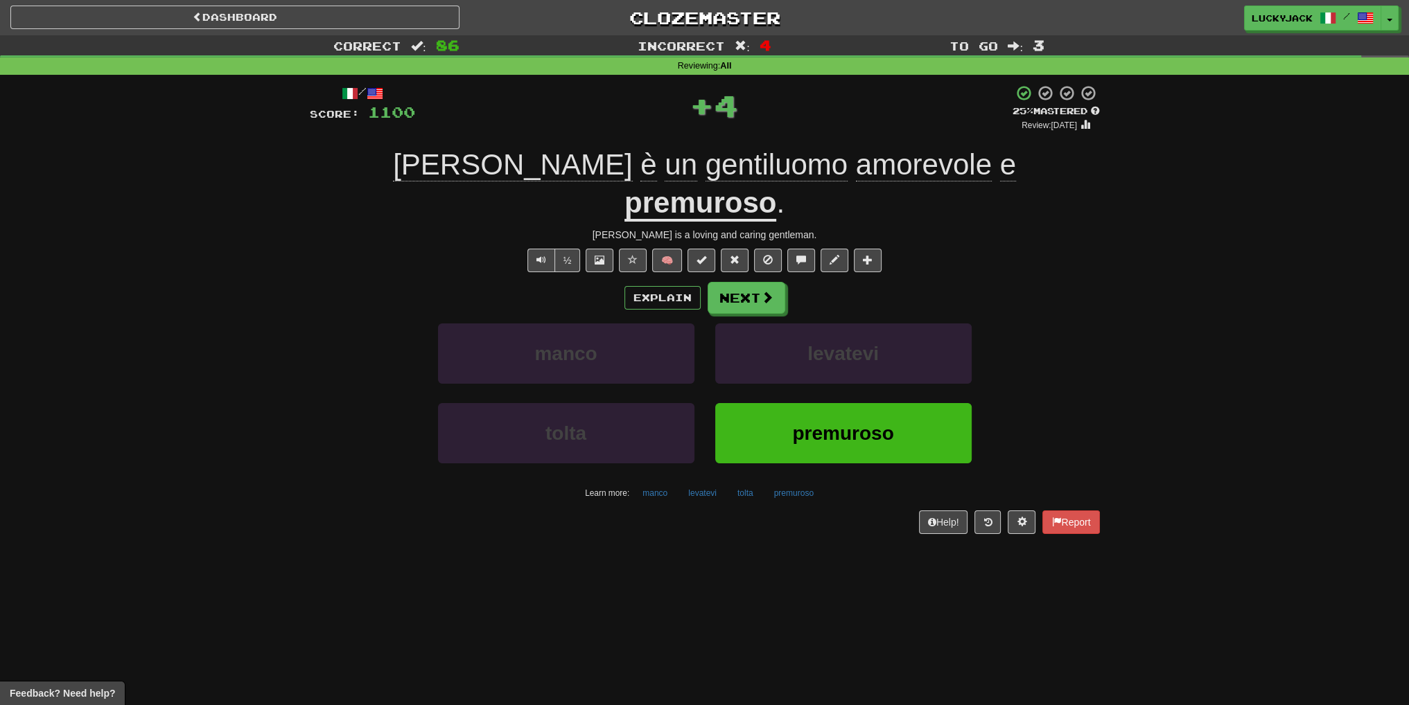
click at [751, 242] on div "/ Score: 1100 + 4 25 % Mastered Review: 2025-08-17 Tom è un gentiluomo amorevol…" at bounding box center [705, 310] width 790 height 450
click at [746, 283] on button "Next" at bounding box center [747, 299] width 78 height 32
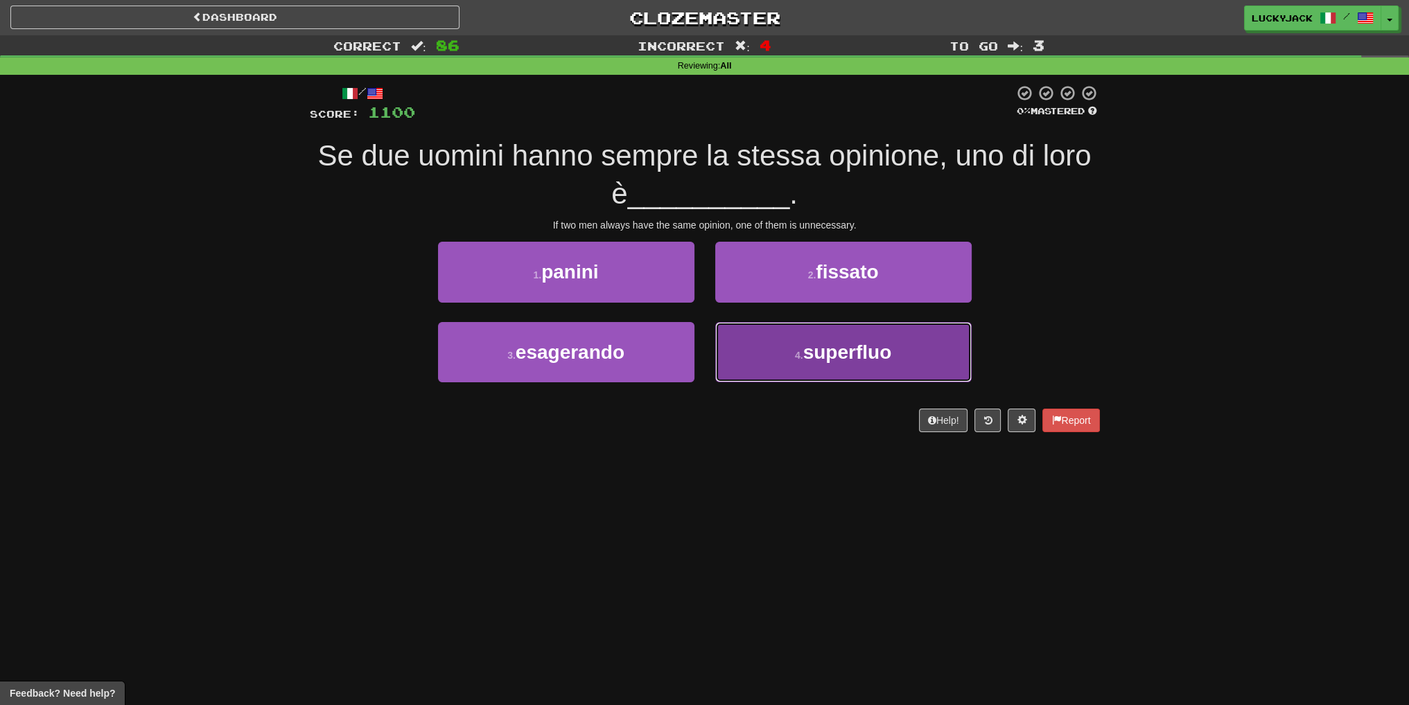
click at [779, 364] on button "4 . superfluo" at bounding box center [843, 352] width 256 height 60
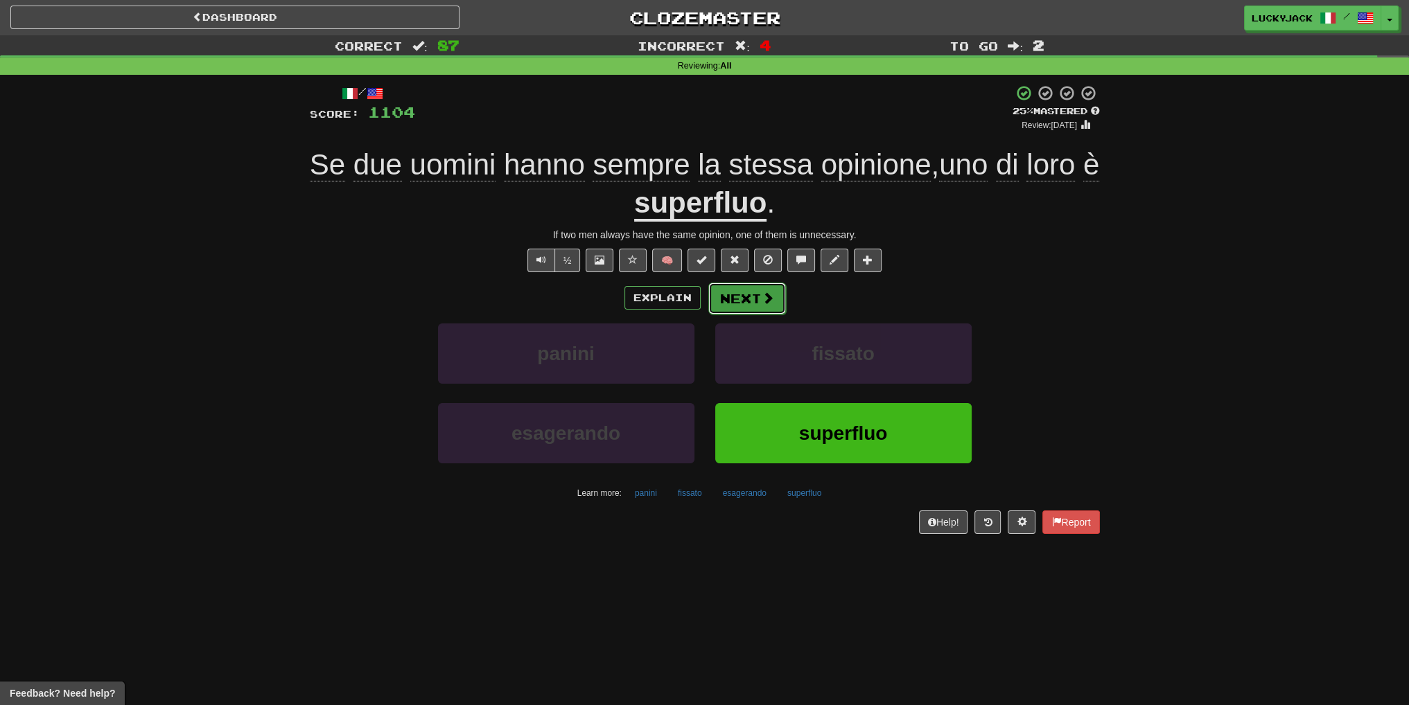
click at [737, 304] on button "Next" at bounding box center [747, 299] width 78 height 32
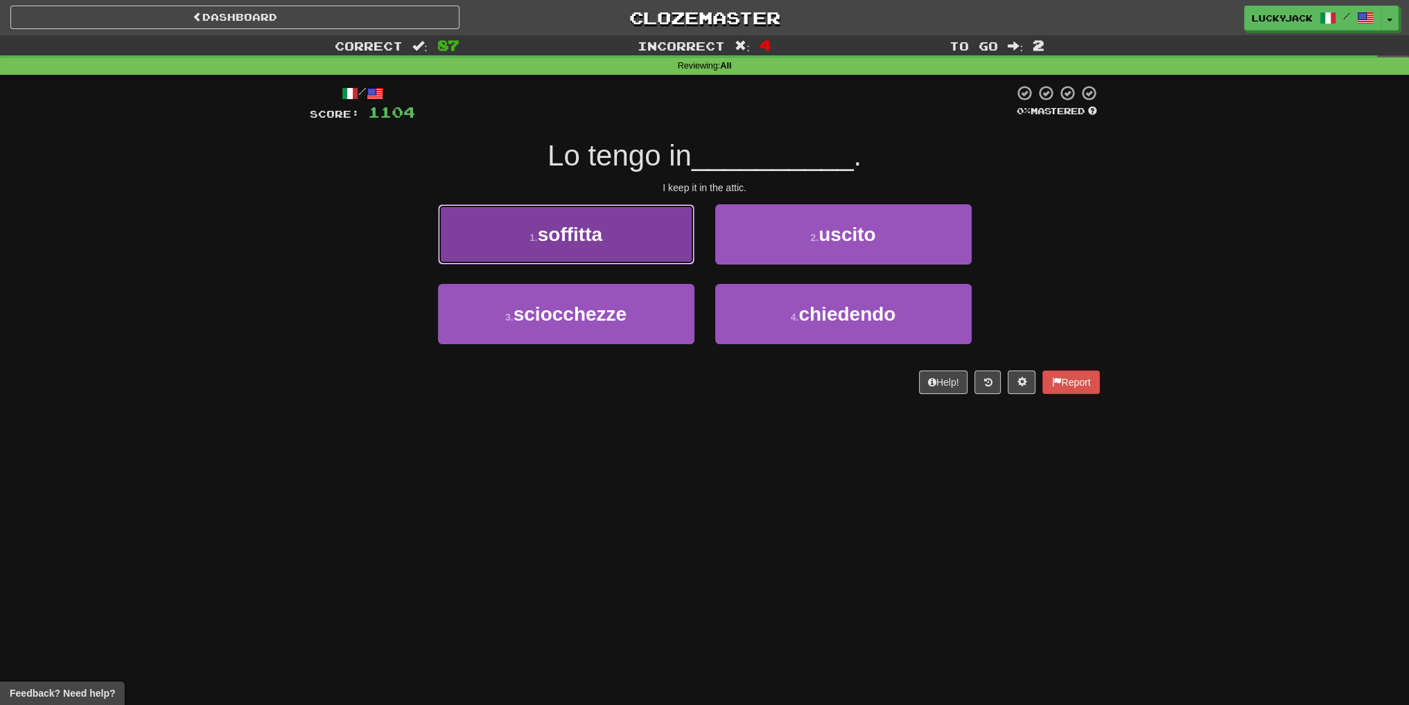
click at [613, 255] on button "1 . soffitta" at bounding box center [566, 234] width 256 height 60
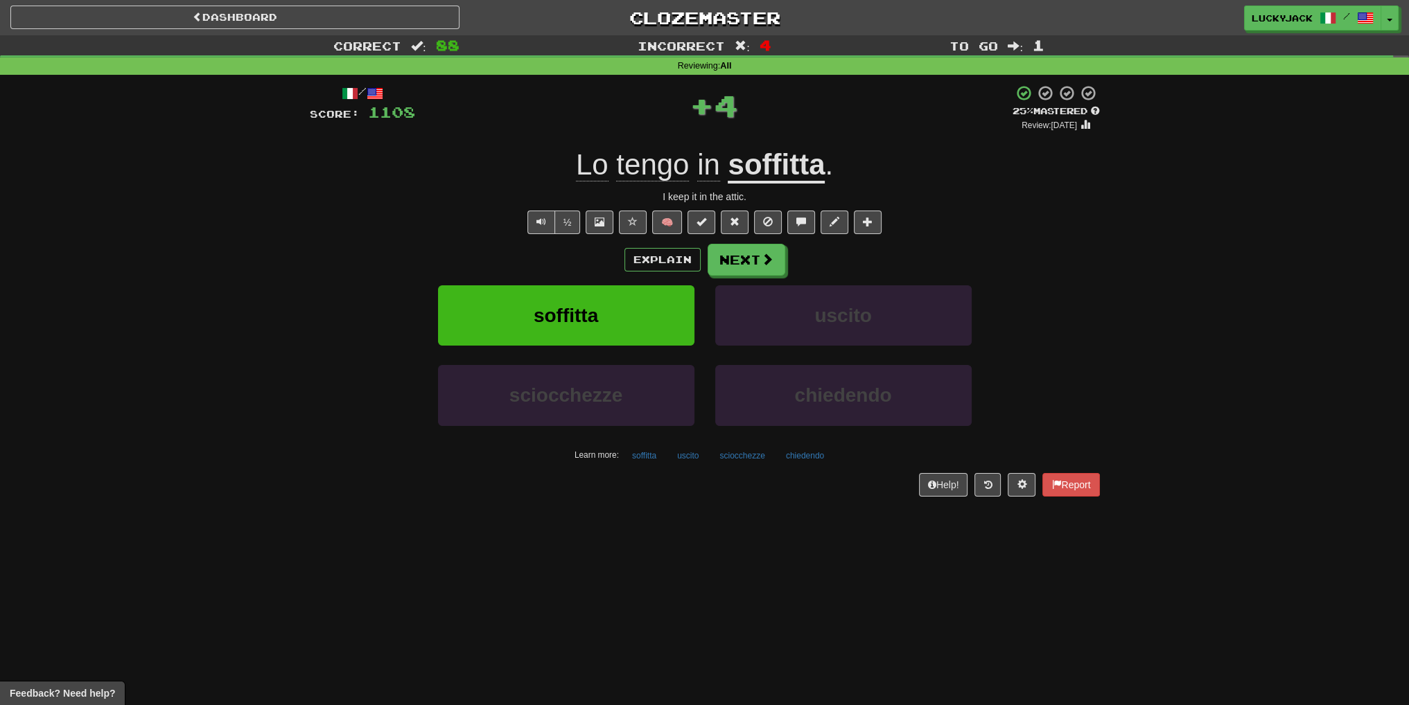
click at [805, 167] on u "soffitta" at bounding box center [776, 165] width 97 height 35
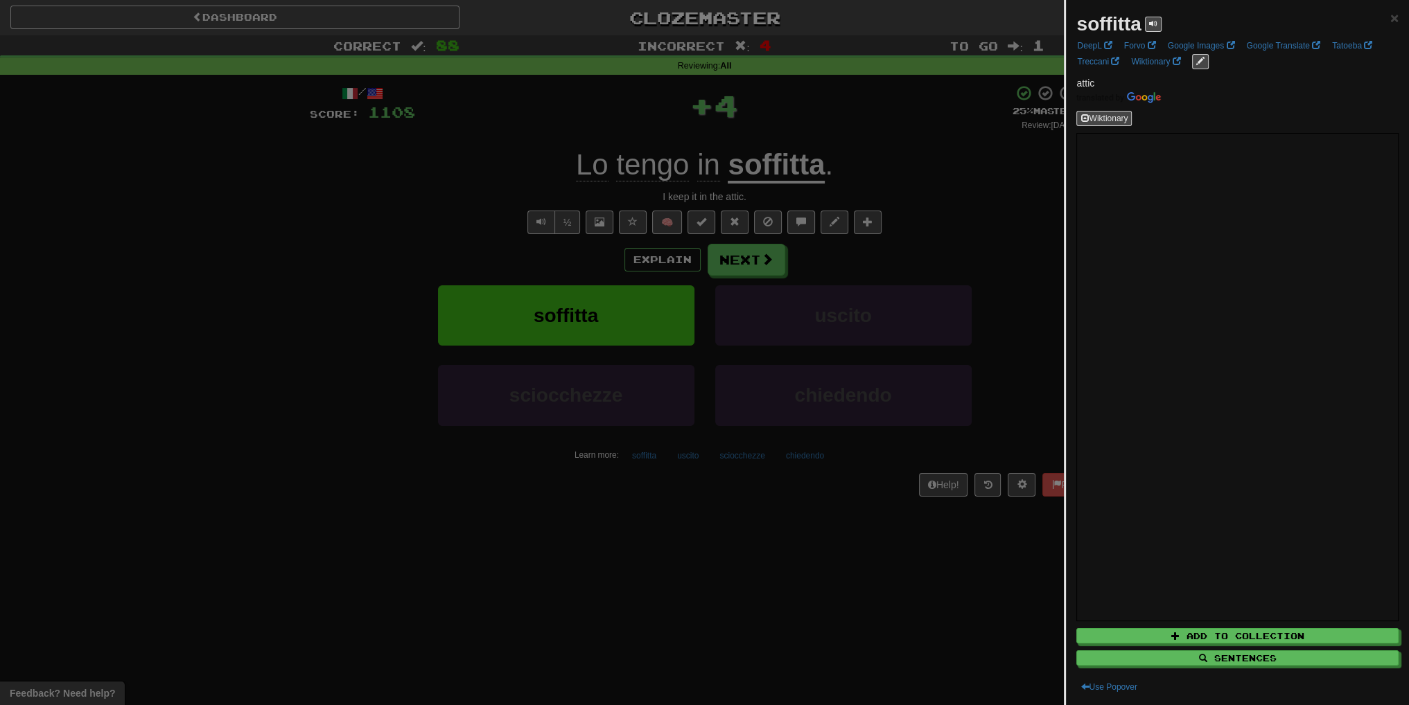
click at [862, 216] on div at bounding box center [704, 352] width 1409 height 705
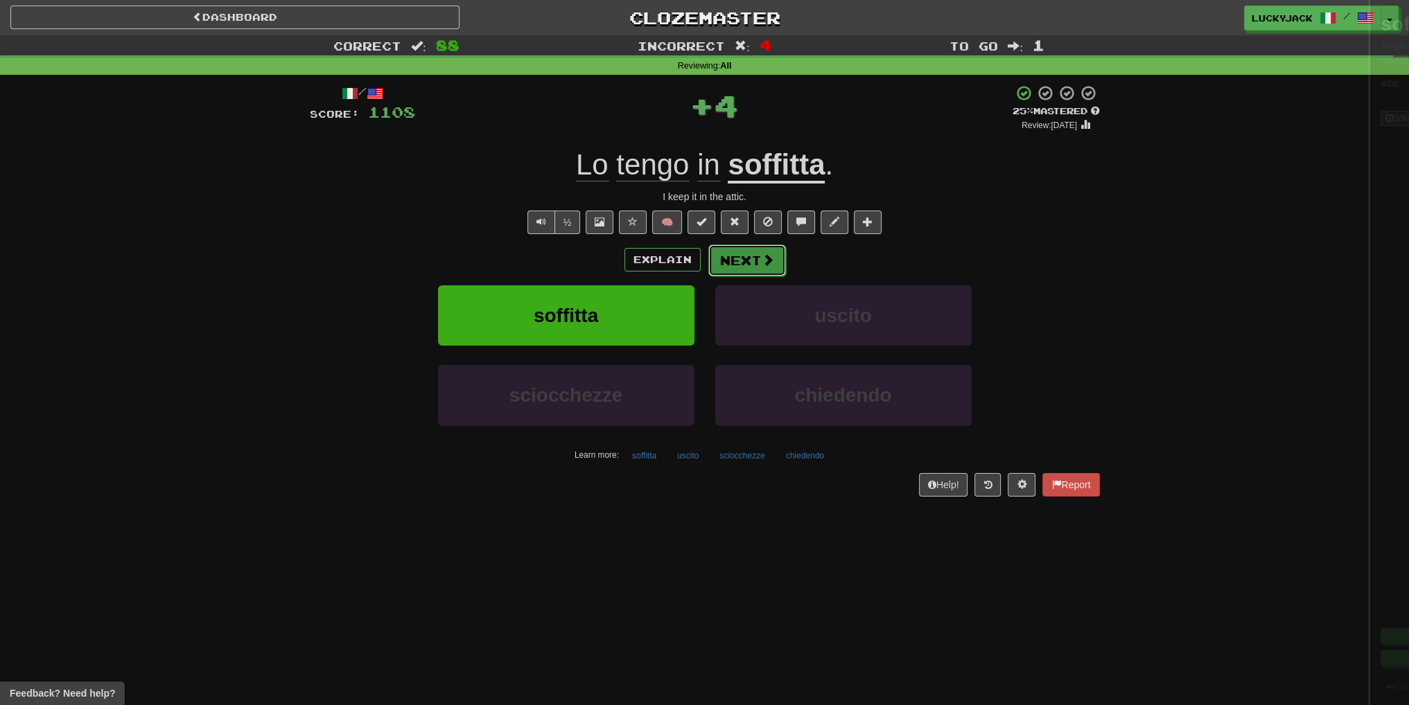
click at [720, 253] on button "Next" at bounding box center [747, 261] width 78 height 32
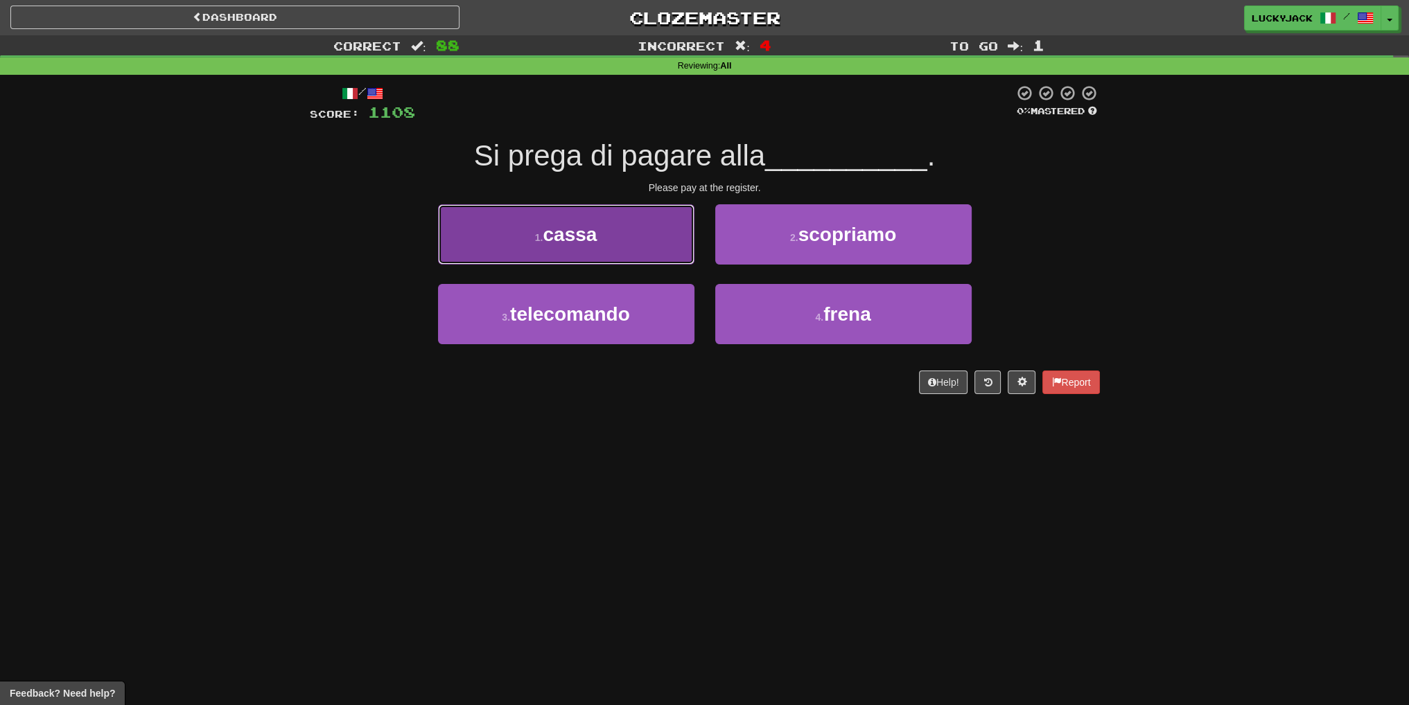
click at [655, 250] on button "1 . cassa" at bounding box center [566, 234] width 256 height 60
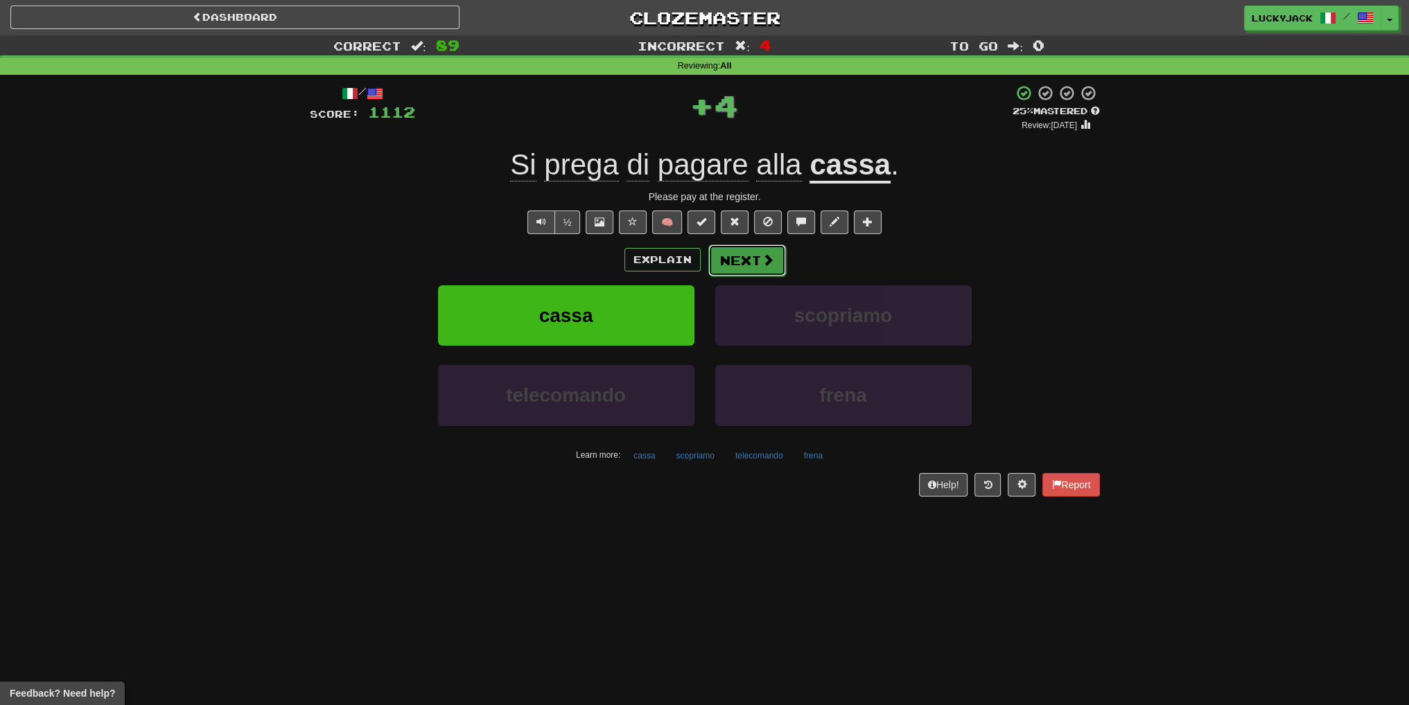
click at [771, 271] on button "Next" at bounding box center [747, 261] width 78 height 32
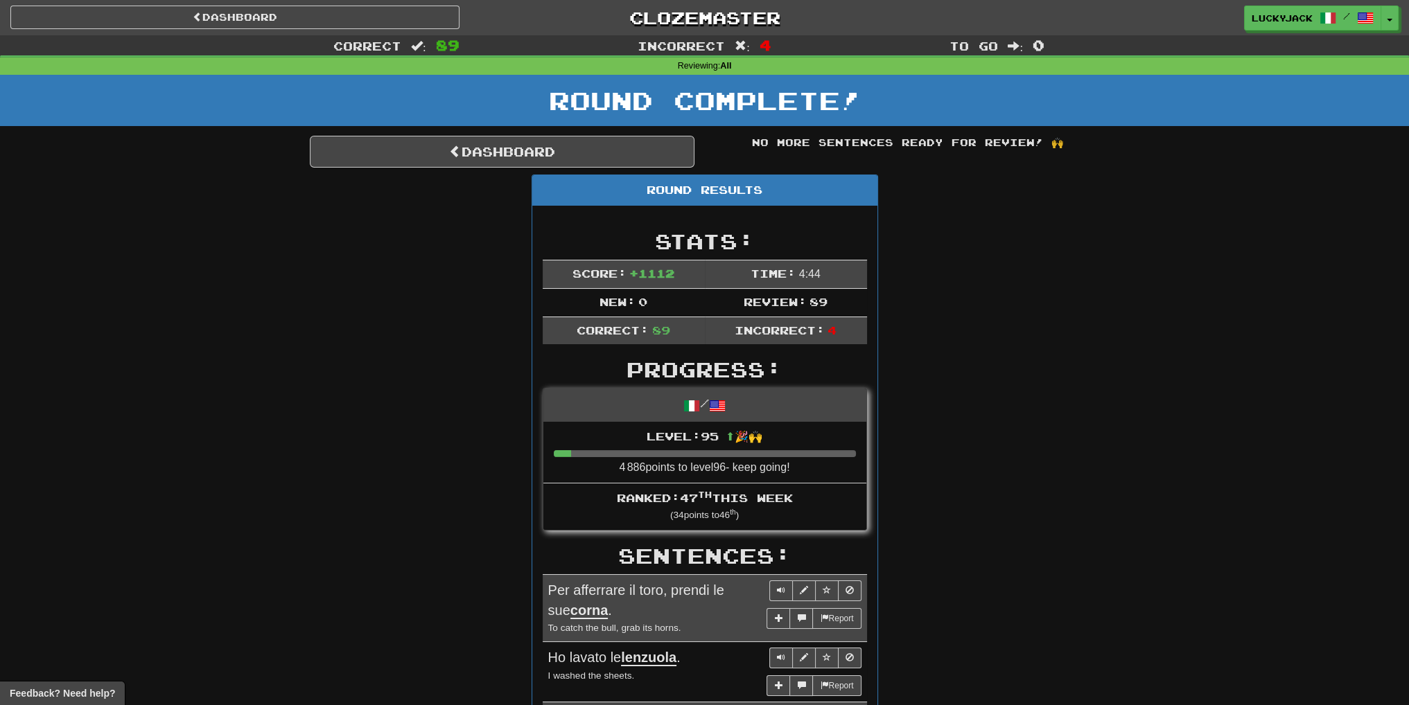
click at [615, 128] on div "Round Complete!" at bounding box center [704, 105] width 1409 height 61
click at [582, 156] on link "Dashboard" at bounding box center [502, 152] width 385 height 32
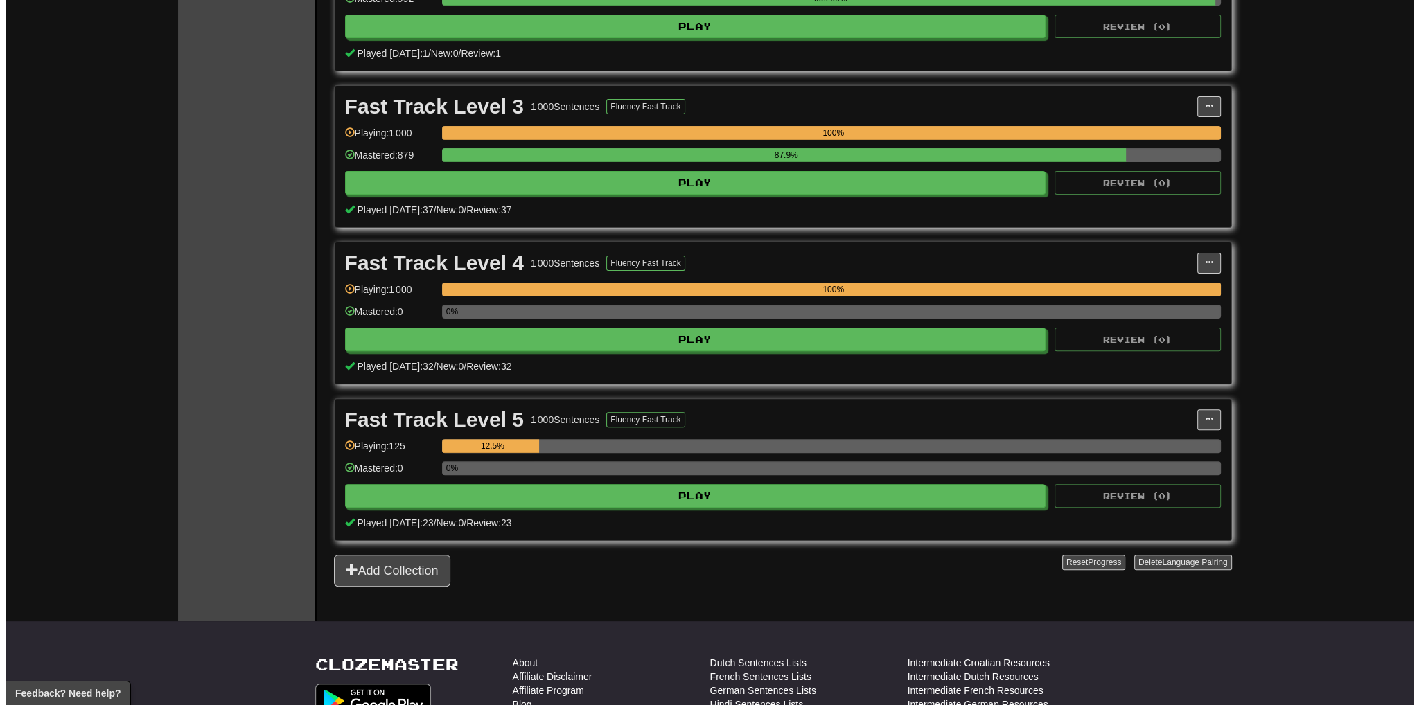
scroll to position [554, 0]
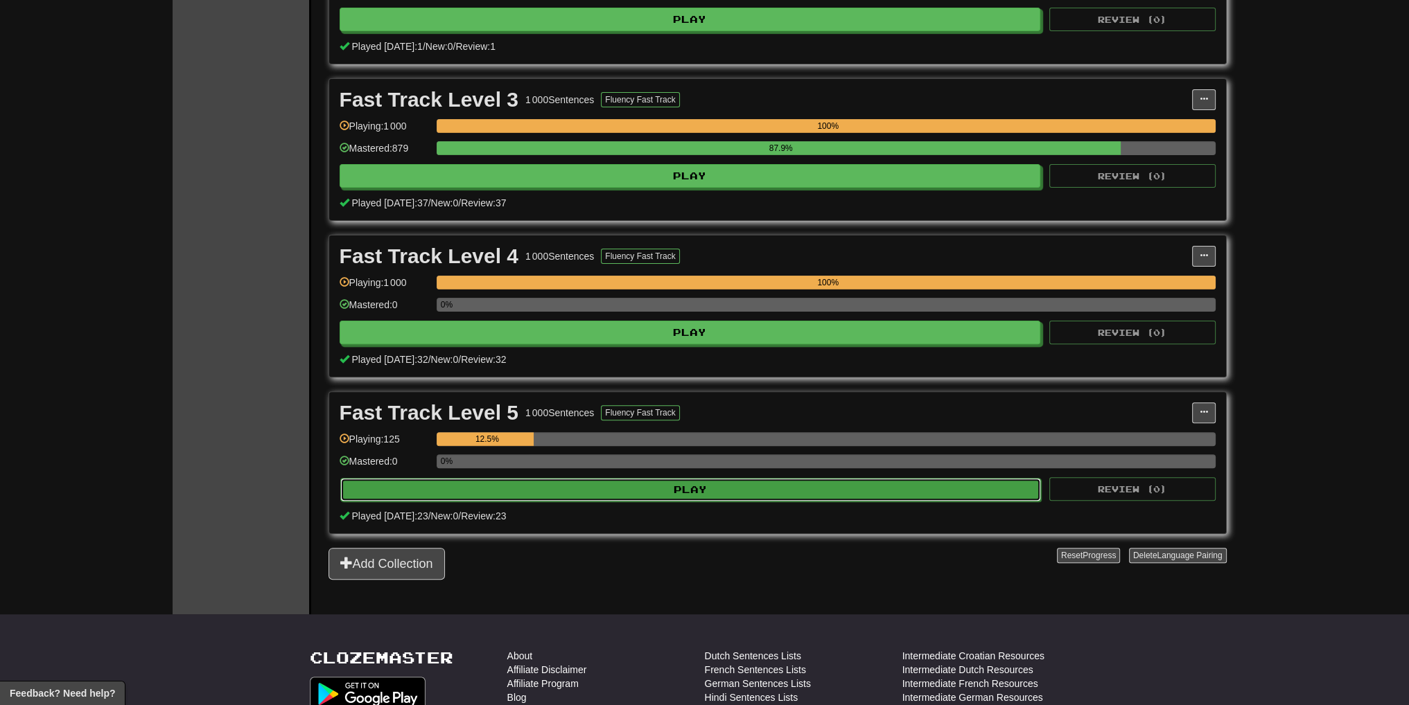
click at [725, 483] on button "Play" at bounding box center [690, 490] width 701 height 24
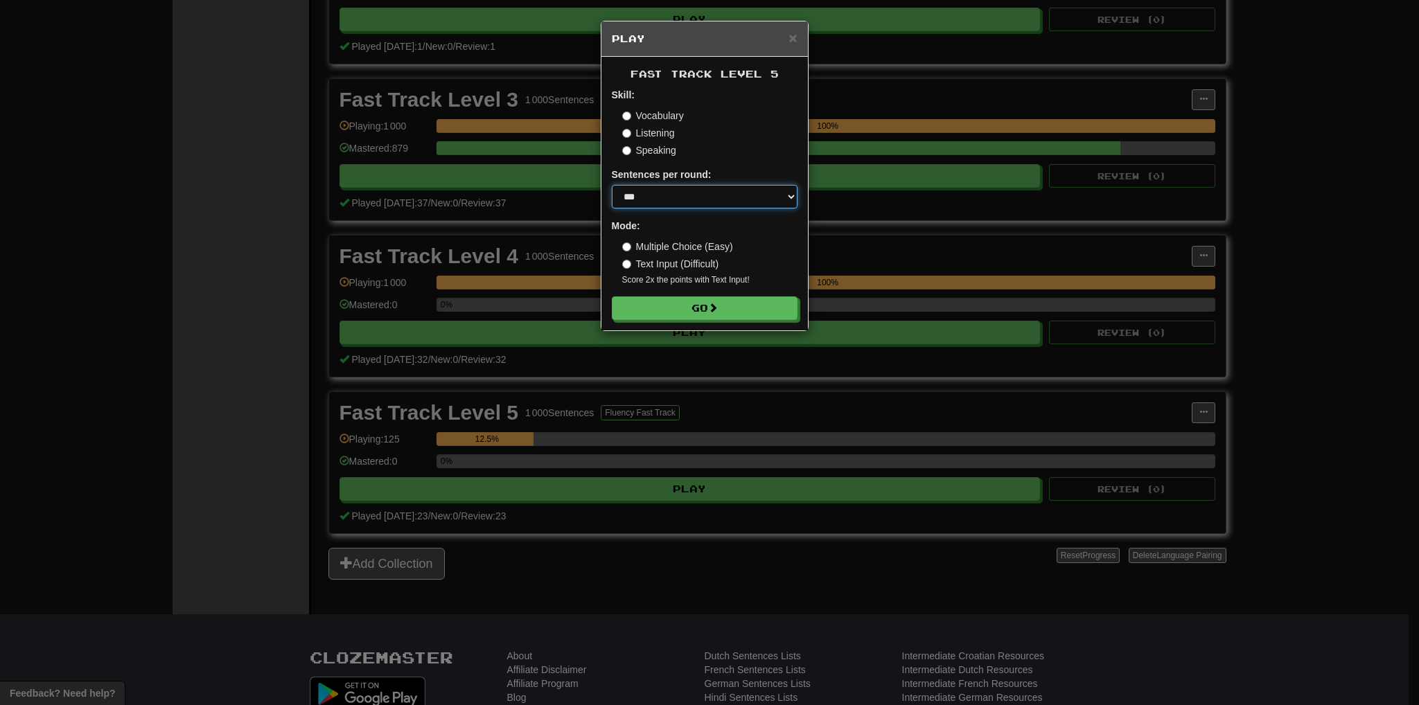
click at [677, 193] on select "* ** ** ** ** ** *** ********" at bounding box center [705, 197] width 186 height 24
select select "**"
click at [612, 185] on select "* ** ** ** ** ** *** ********" at bounding box center [705, 197] width 186 height 24
click at [685, 308] on button "Go" at bounding box center [706, 309] width 186 height 24
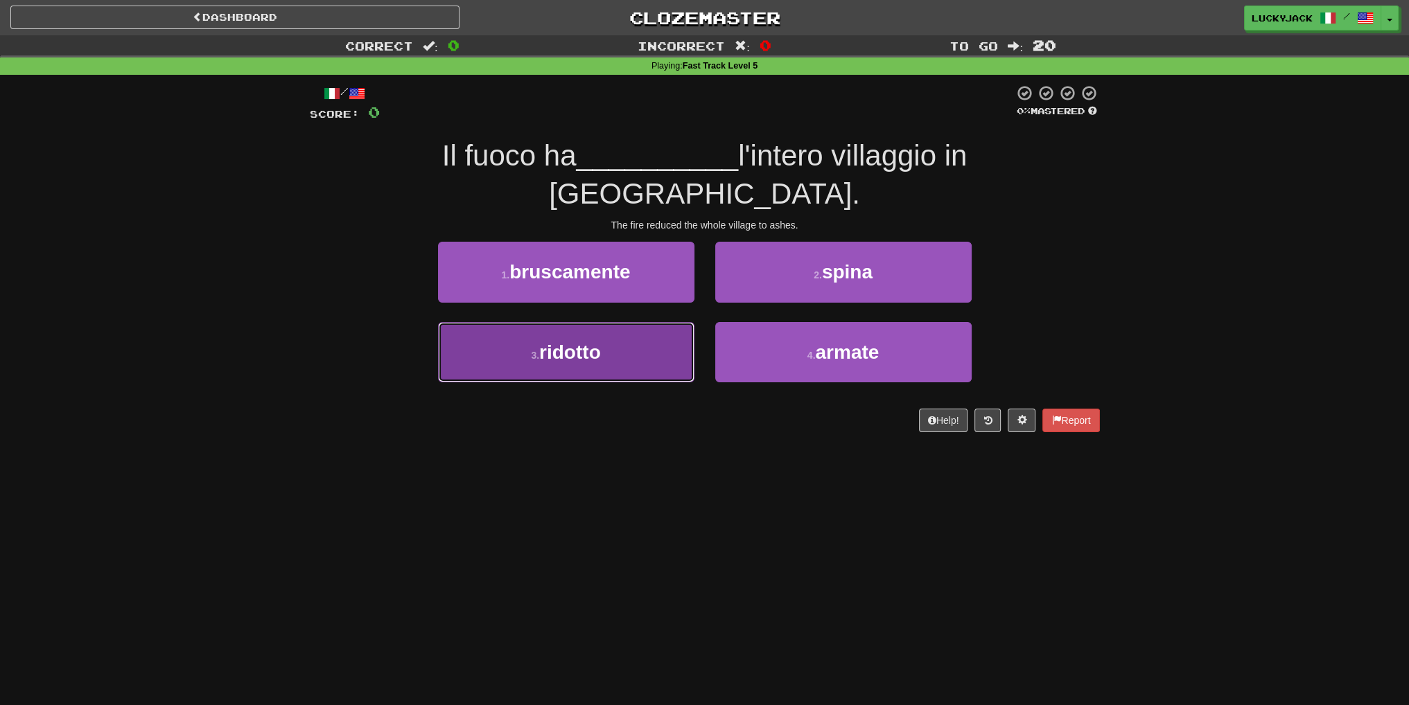
click at [668, 322] on button "3 . ridotto" at bounding box center [566, 352] width 256 height 60
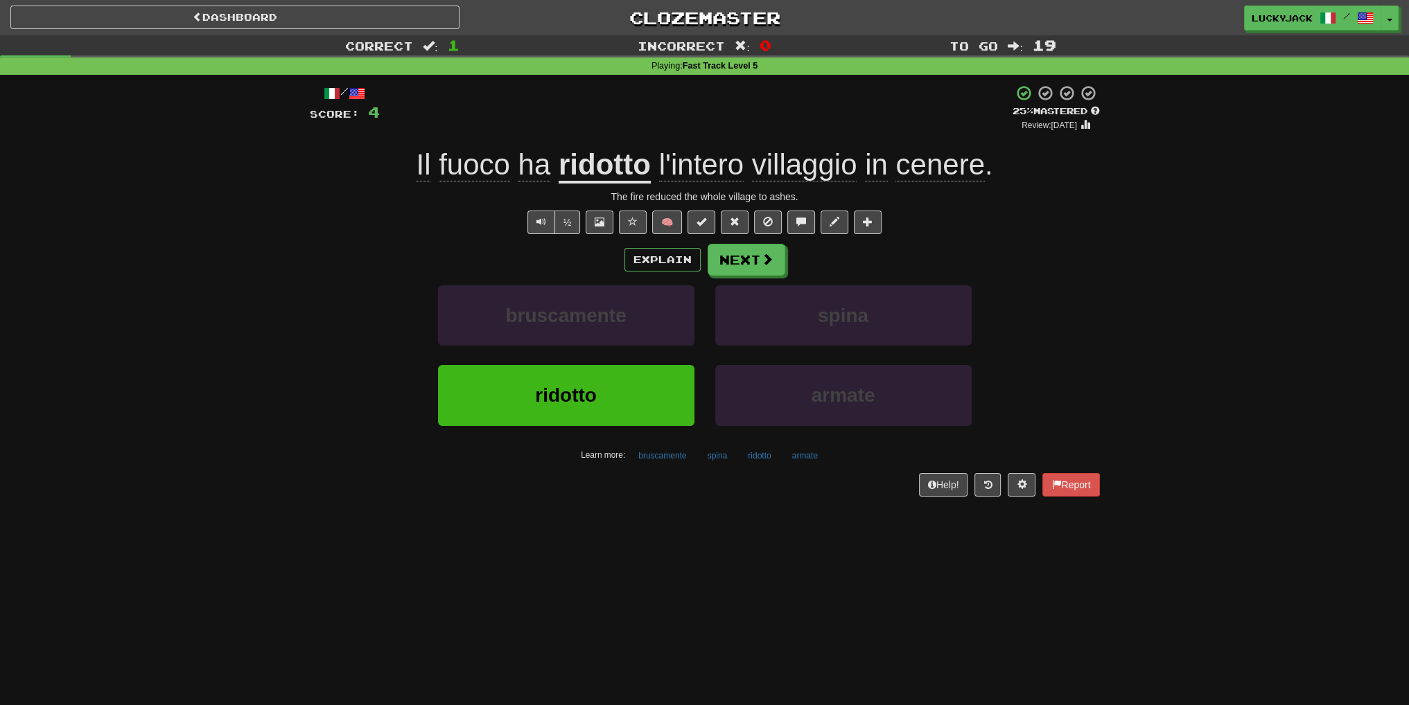
click at [790, 270] on div "Explain Next" at bounding box center [705, 260] width 790 height 32
click at [776, 263] on button "Next" at bounding box center [747, 261] width 78 height 32
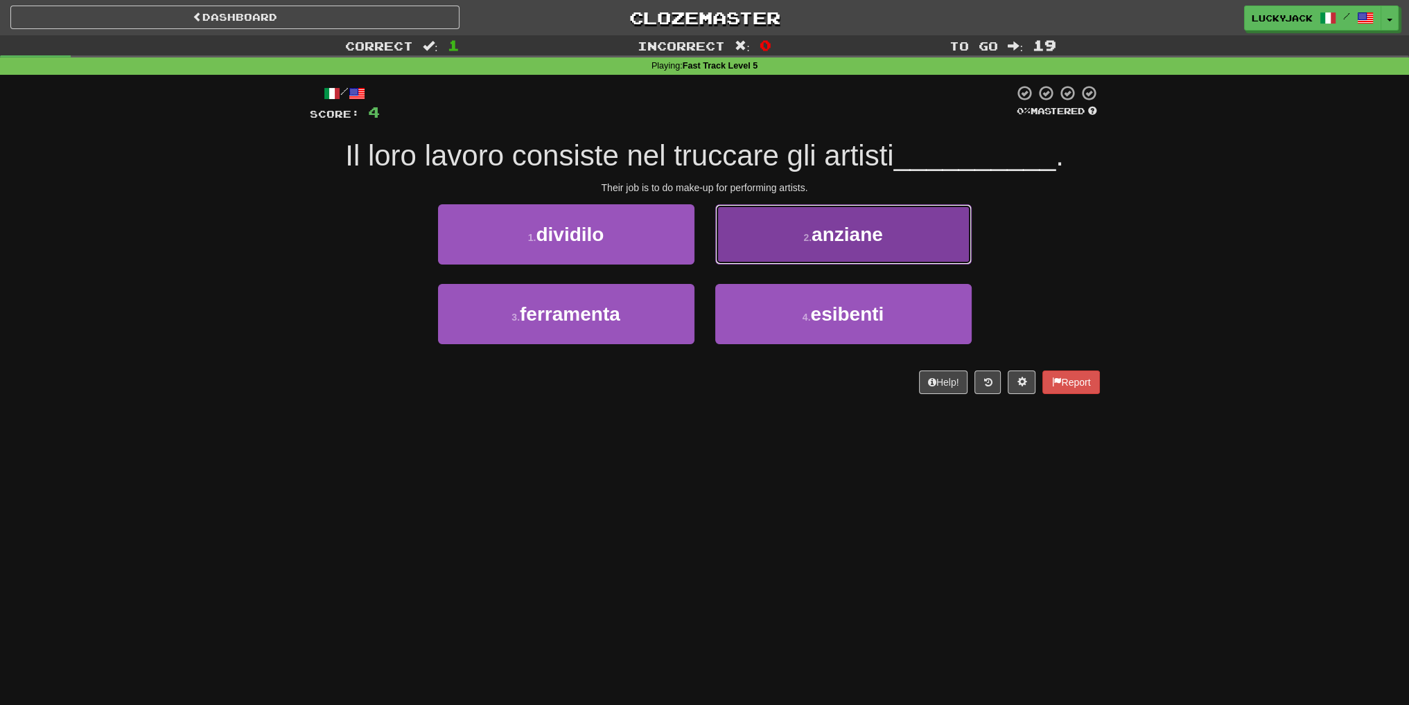
click at [802, 245] on button "2 . [GEOGRAPHIC_DATA]" at bounding box center [843, 234] width 256 height 60
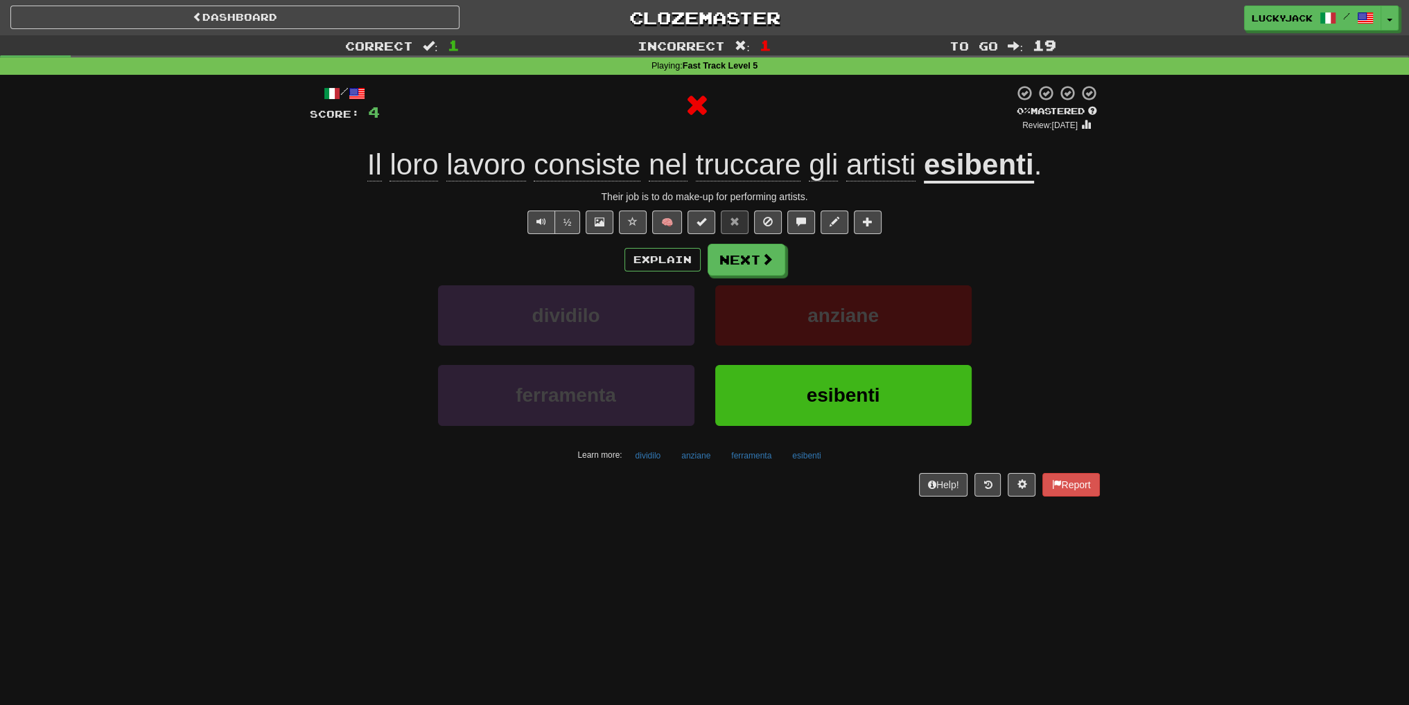
click at [809, 172] on span "truccare" at bounding box center [823, 164] width 29 height 33
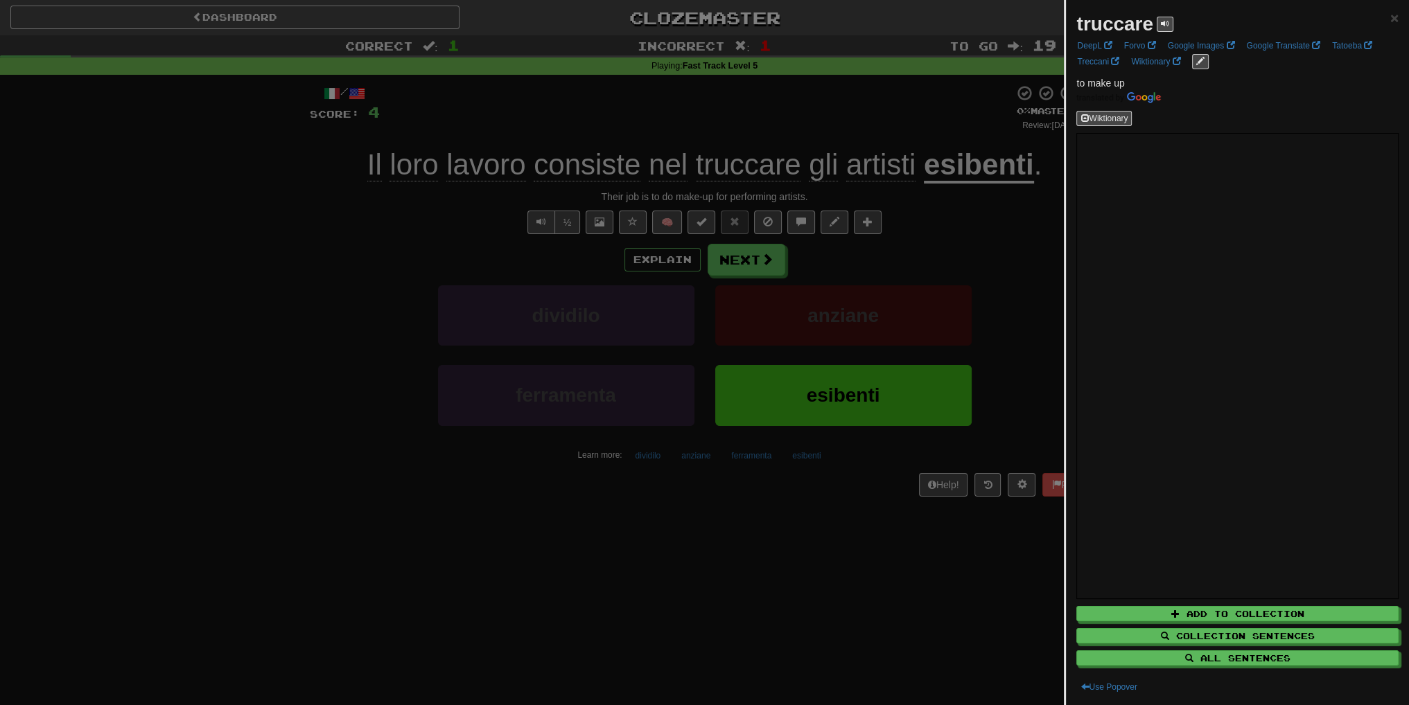
click at [915, 220] on div at bounding box center [704, 352] width 1409 height 705
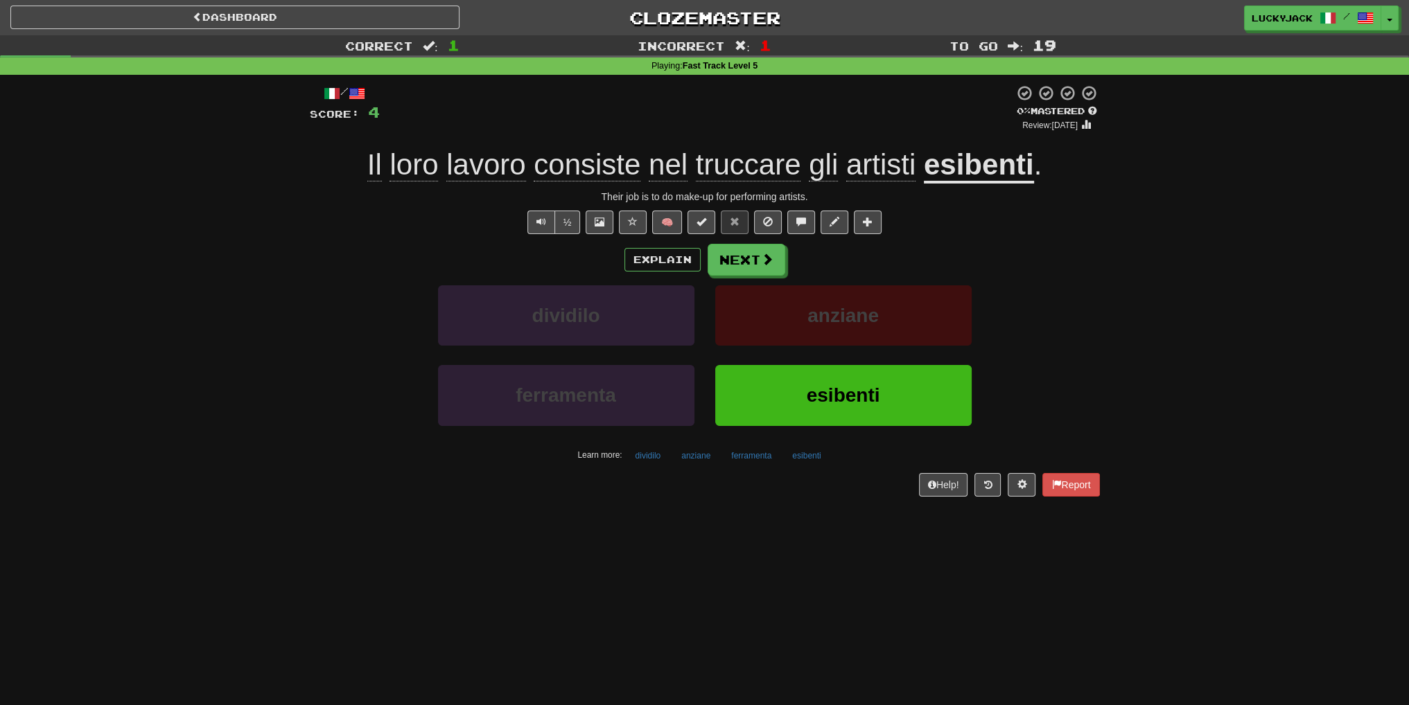
click at [980, 170] on u "esibenti" at bounding box center [979, 165] width 110 height 35
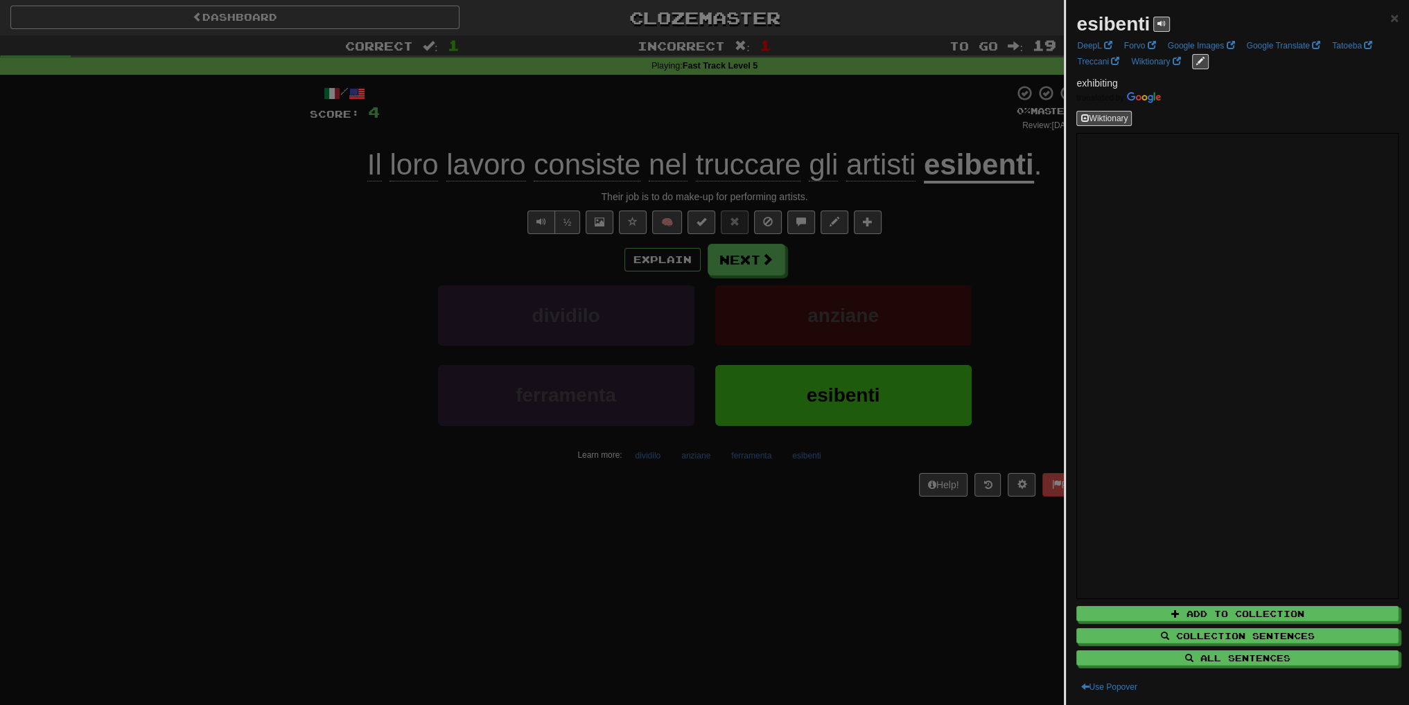
click at [959, 226] on div at bounding box center [704, 352] width 1409 height 705
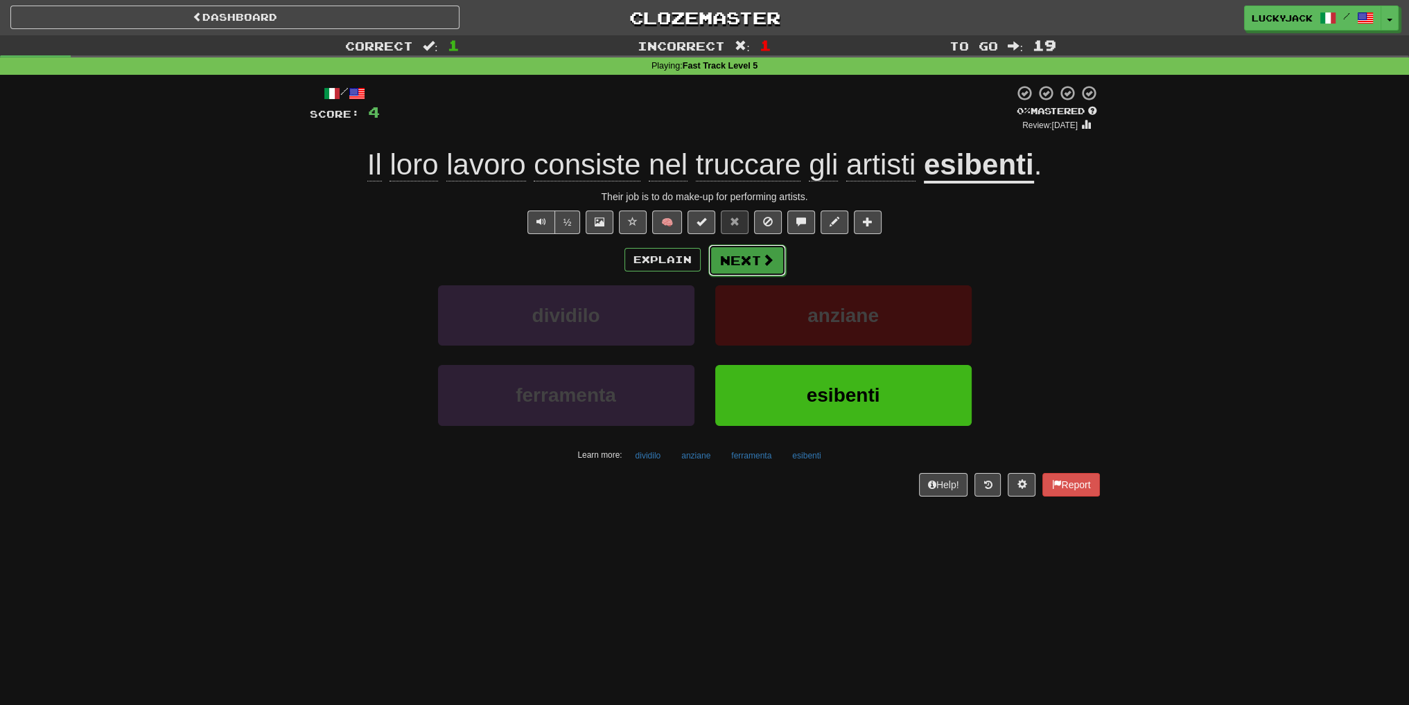
click at [762, 258] on span at bounding box center [768, 260] width 12 height 12
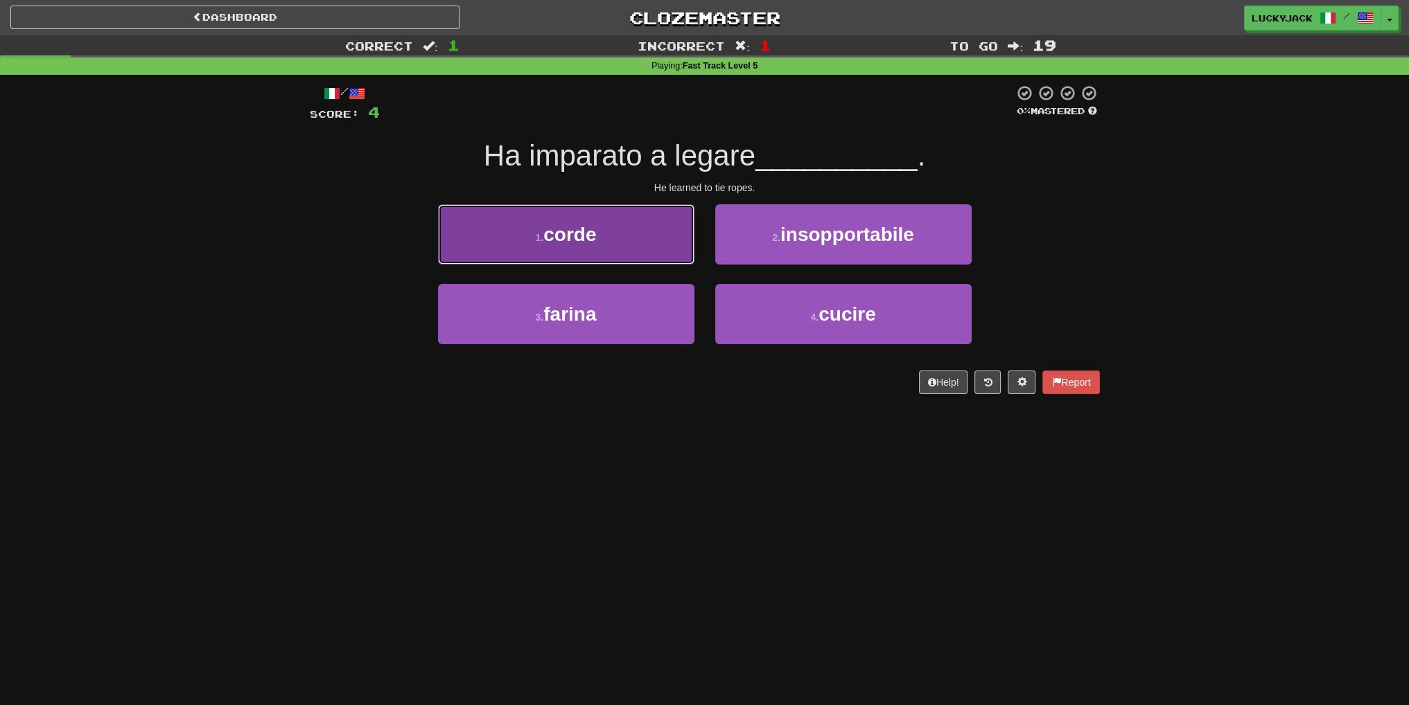
click at [643, 227] on button "1 . corde" at bounding box center [566, 234] width 256 height 60
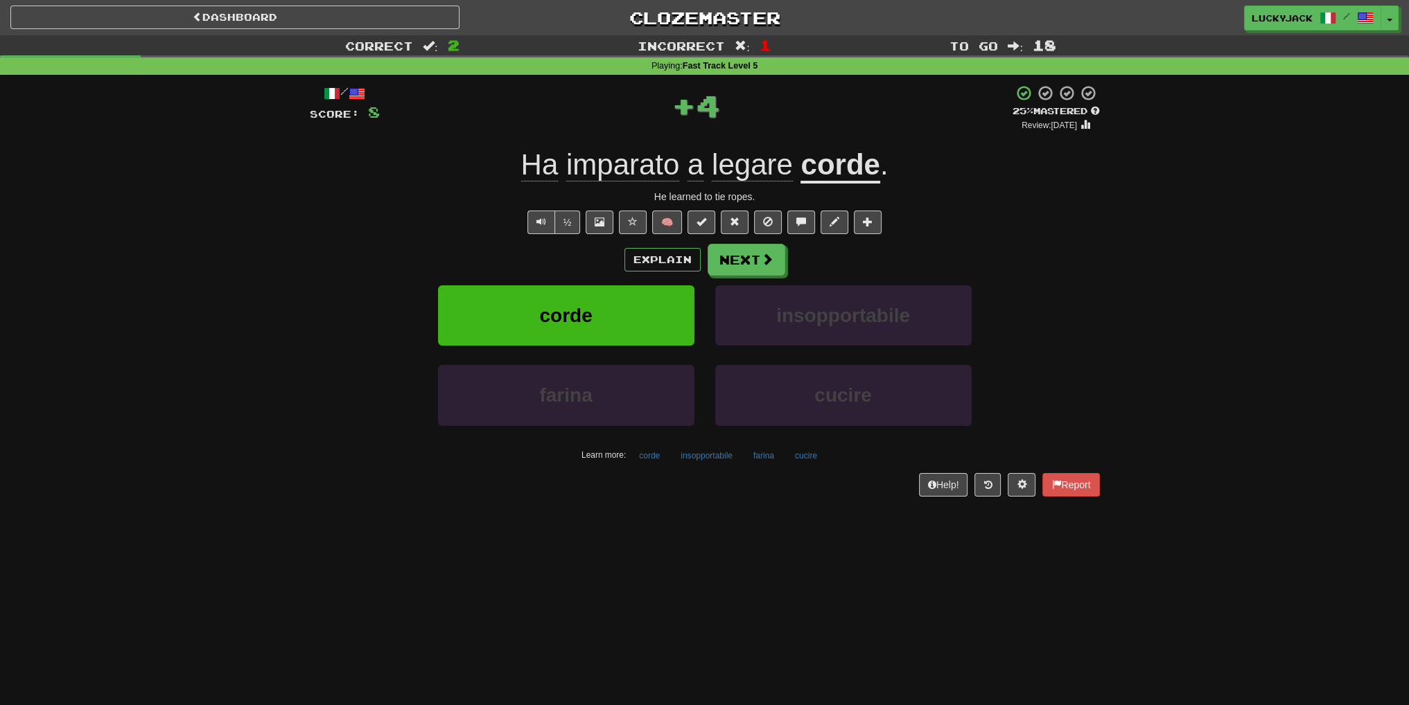
click at [744, 177] on span "legare" at bounding box center [752, 164] width 81 height 33
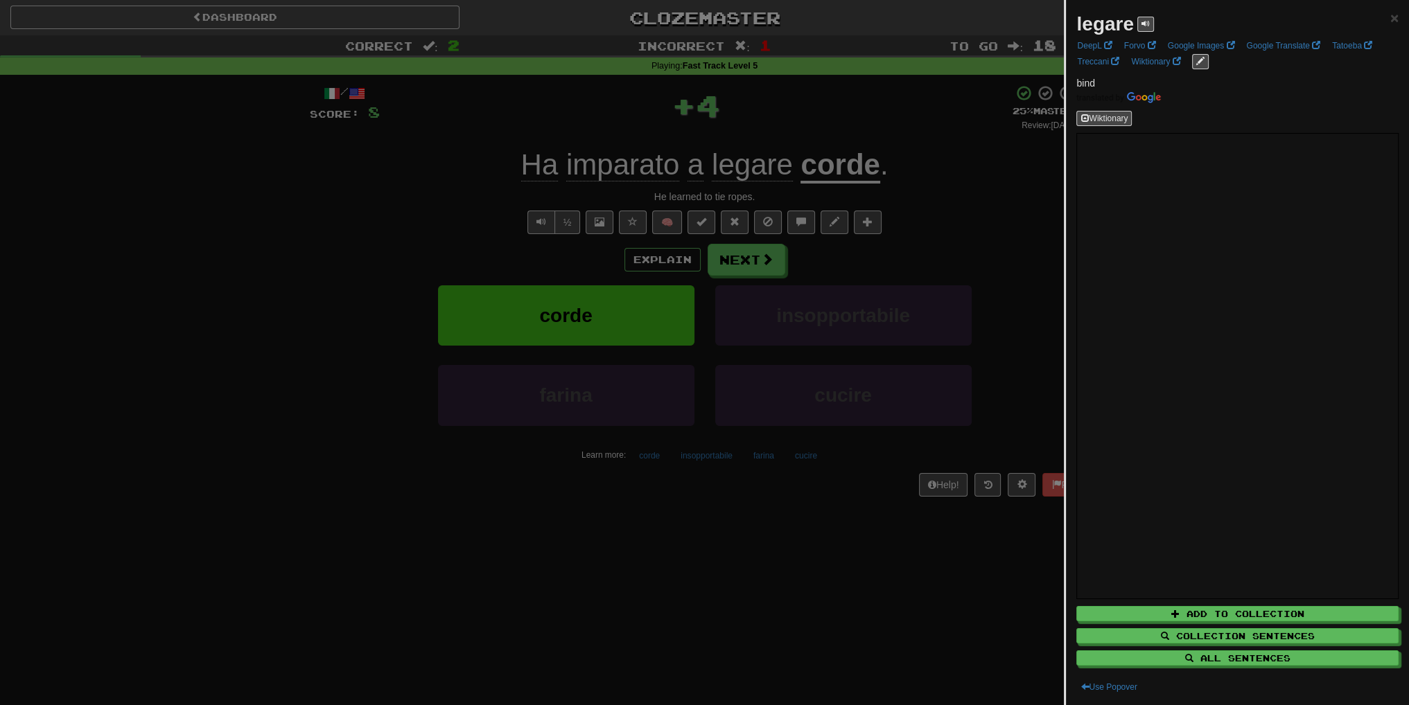
click at [868, 239] on div at bounding box center [704, 352] width 1409 height 705
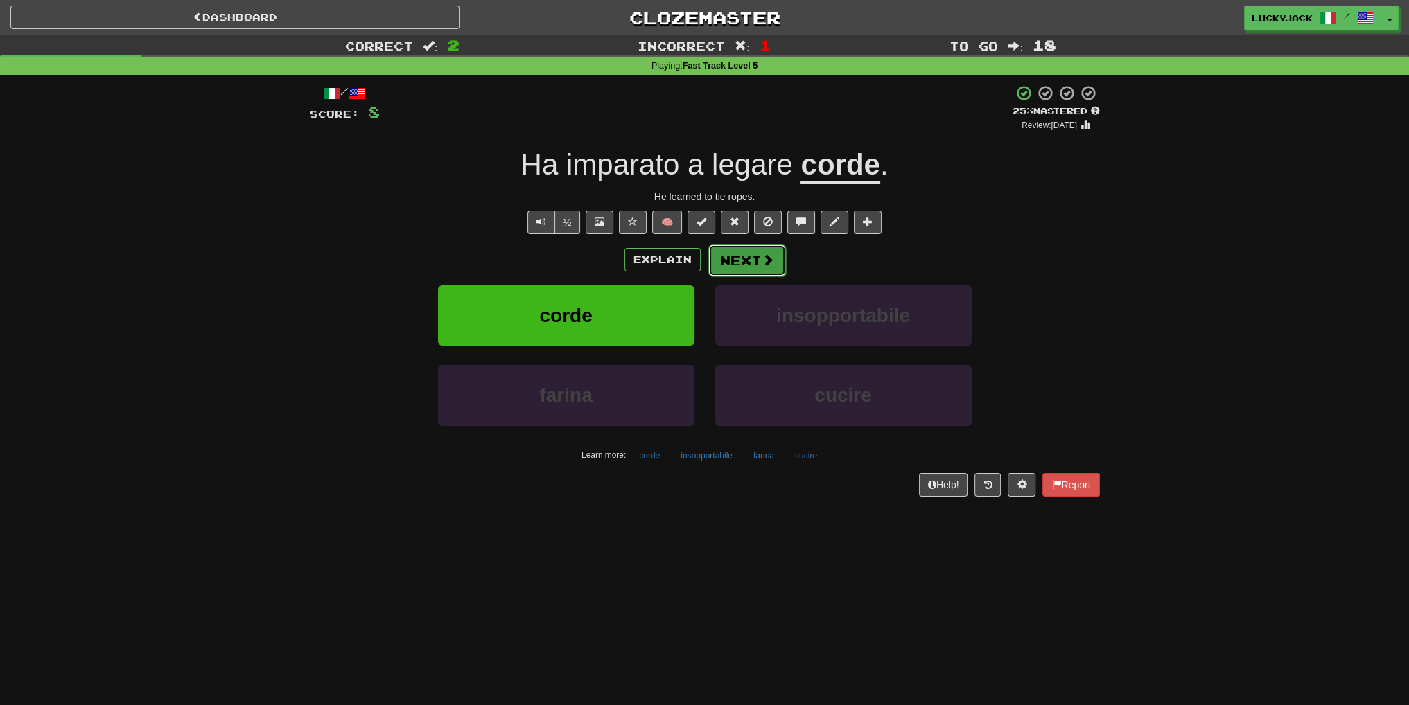
click at [748, 264] on button "Next" at bounding box center [747, 261] width 78 height 32
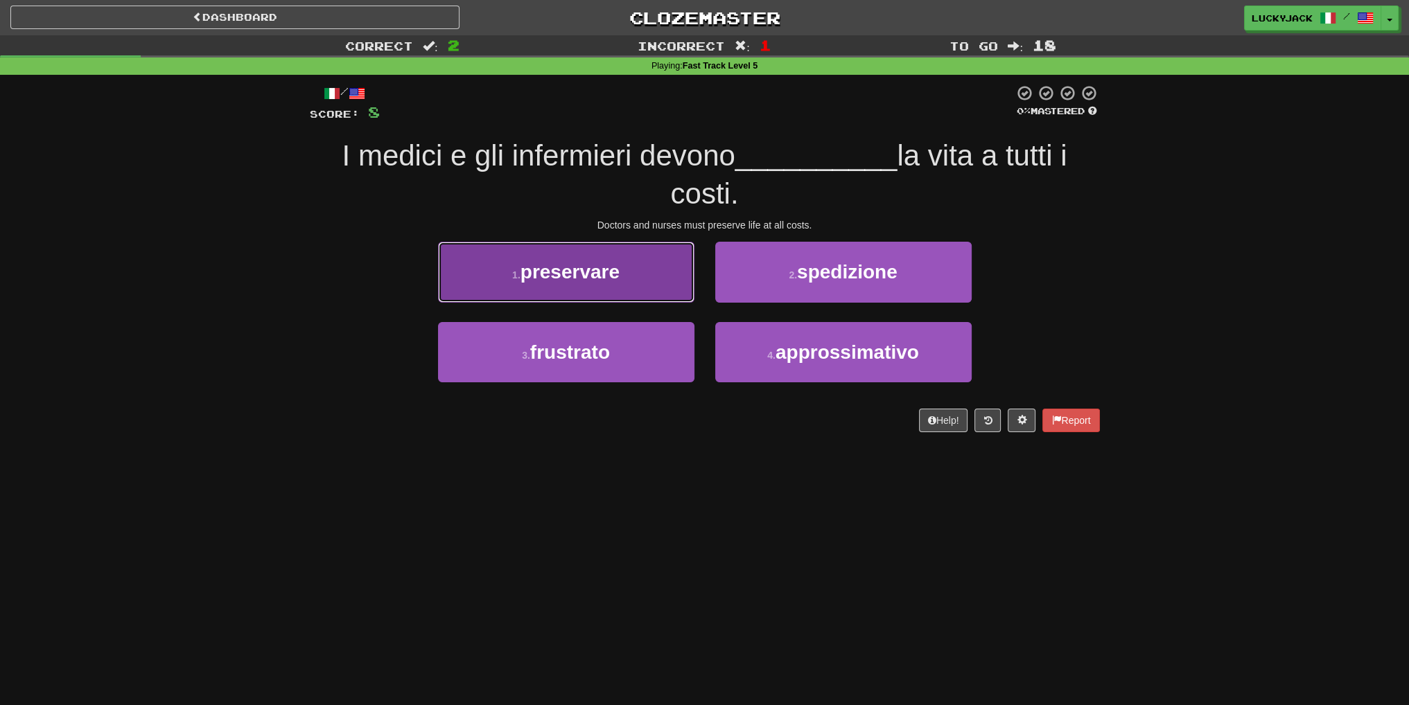
click at [615, 270] on span "preservare" at bounding box center [569, 271] width 99 height 21
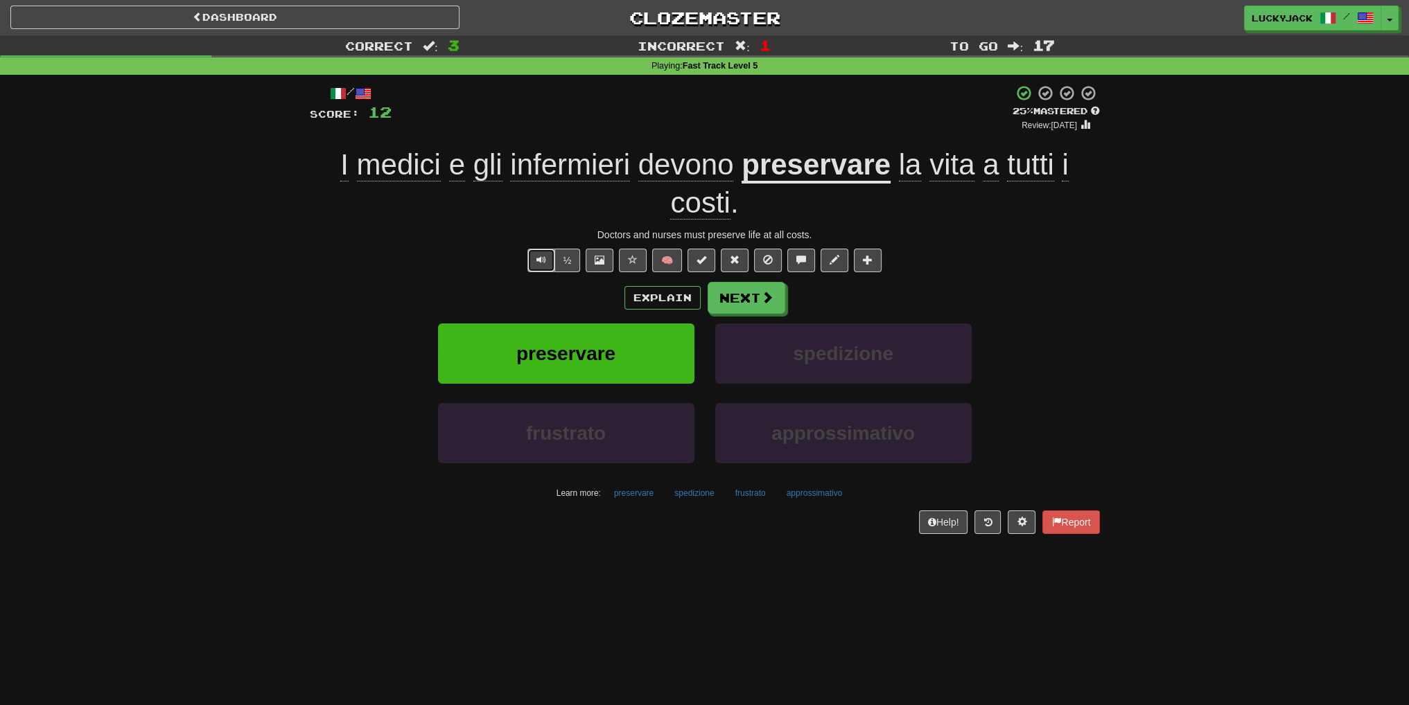
click at [534, 264] on button "Text-to-speech controls" at bounding box center [541, 261] width 28 height 24
click at [736, 308] on button "Next" at bounding box center [747, 299] width 78 height 32
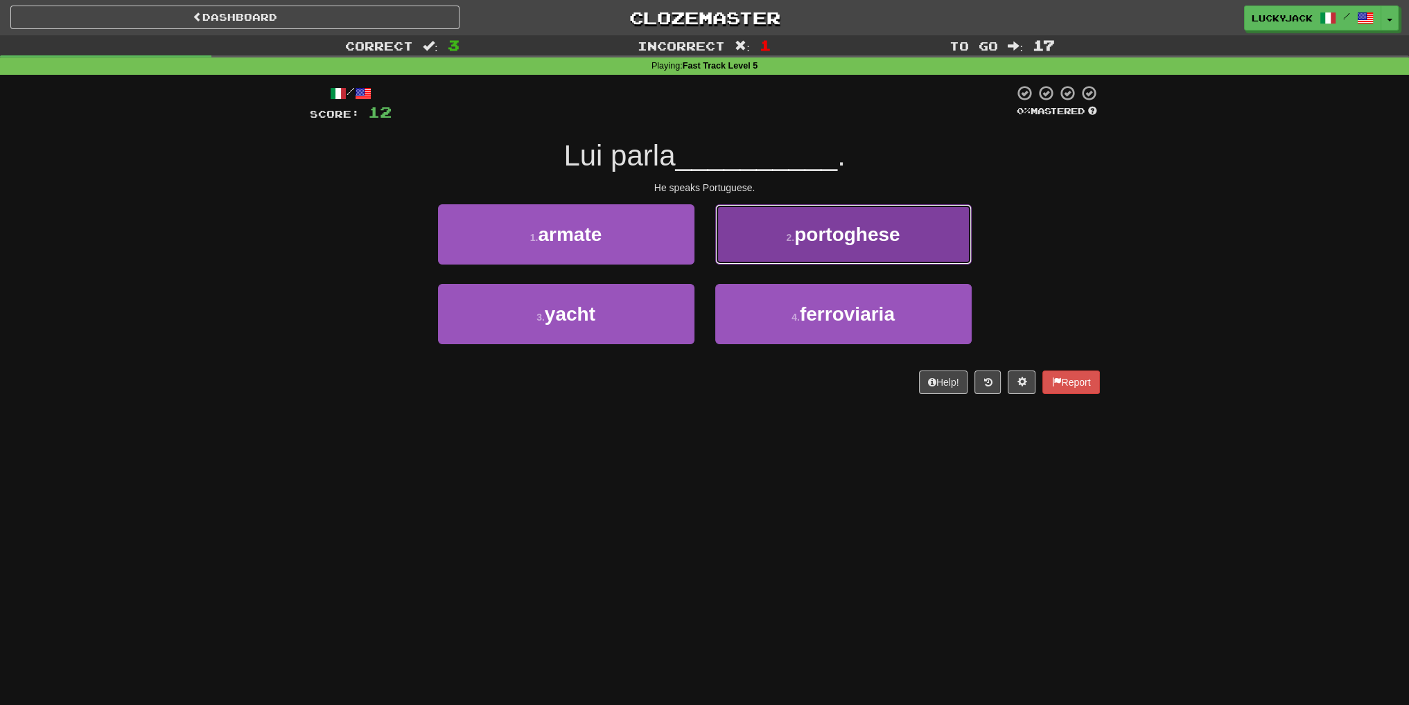
click at [740, 247] on button "2 . portoghese" at bounding box center [843, 234] width 256 height 60
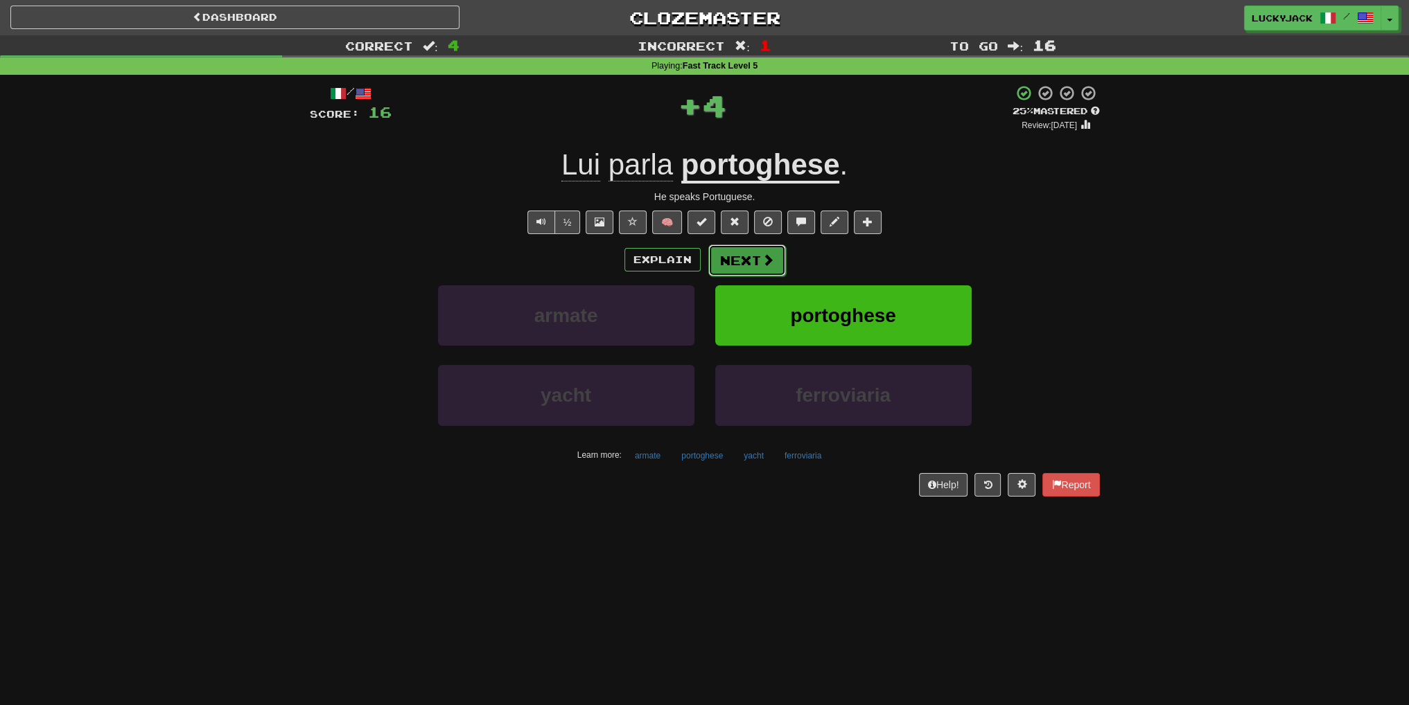
click at [730, 256] on button "Next" at bounding box center [747, 261] width 78 height 32
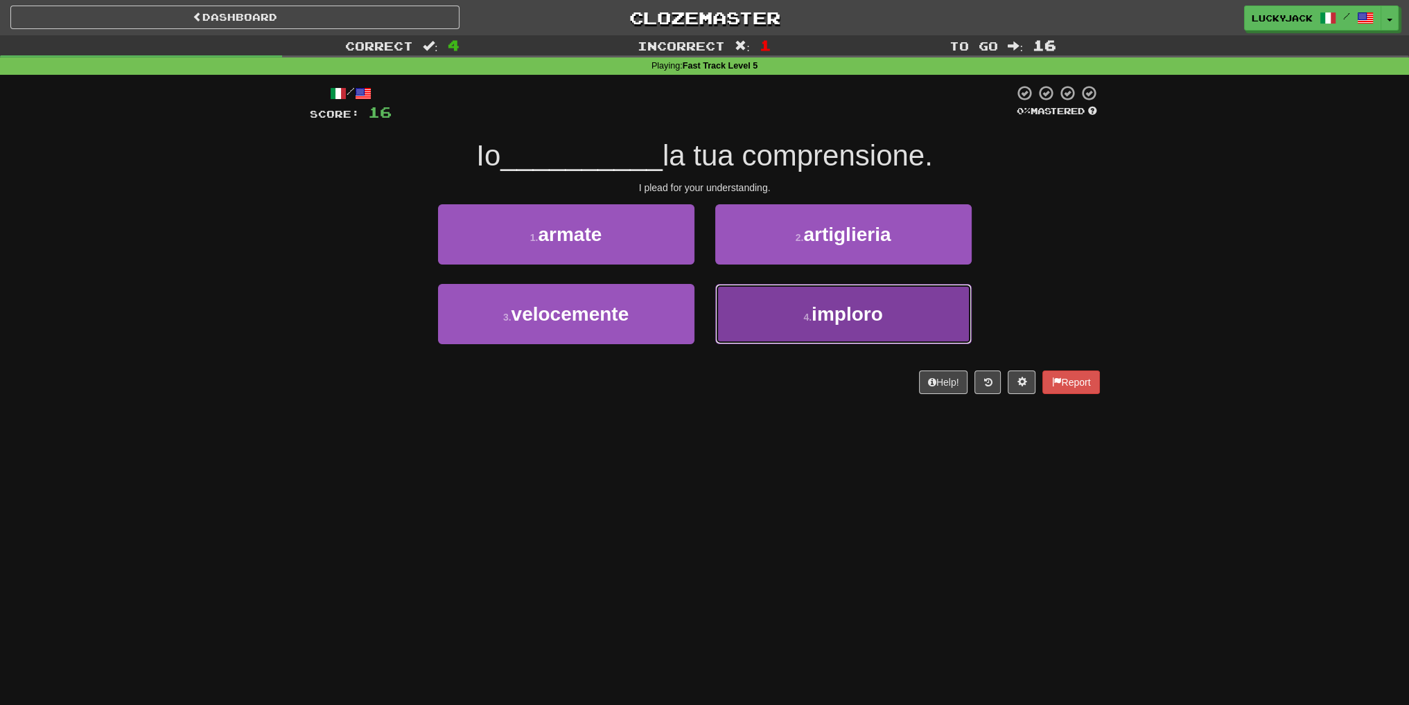
click at [777, 308] on button "4 . imploro" at bounding box center [843, 314] width 256 height 60
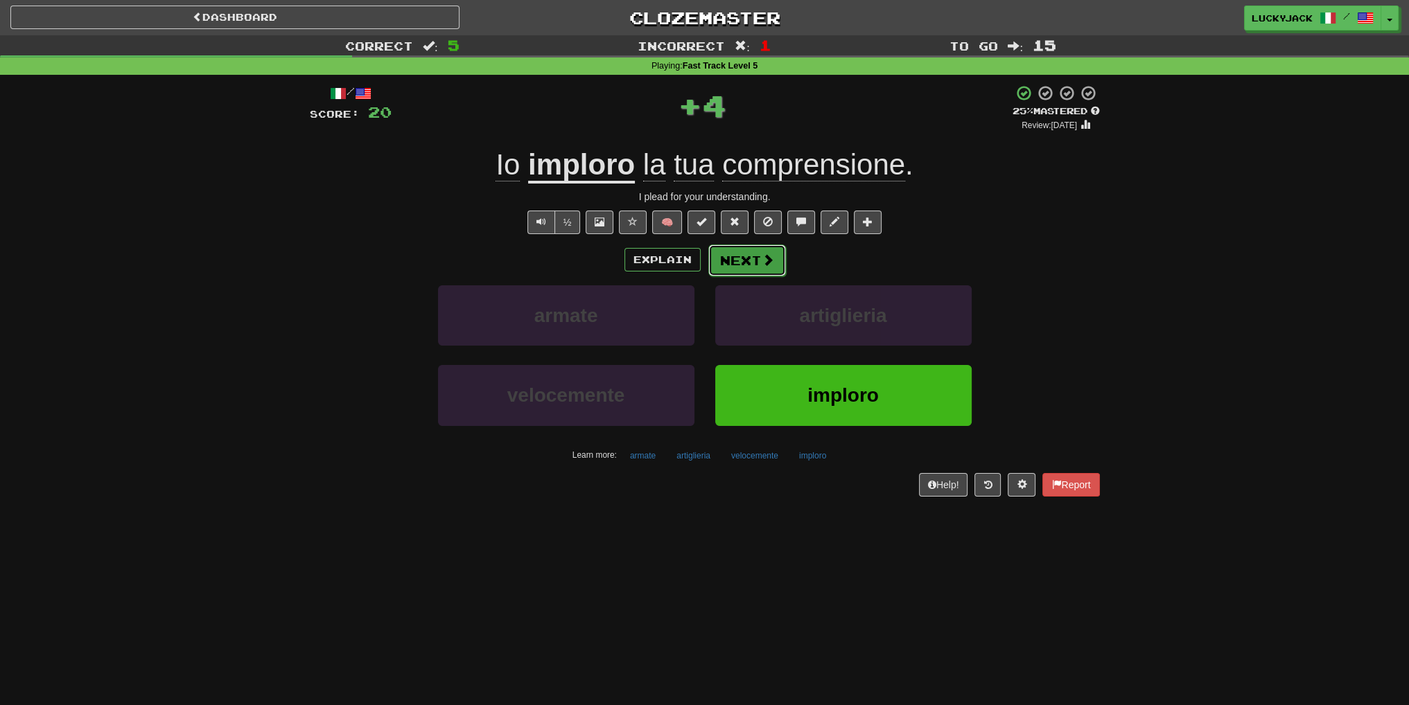
click at [763, 256] on span at bounding box center [768, 260] width 12 height 12
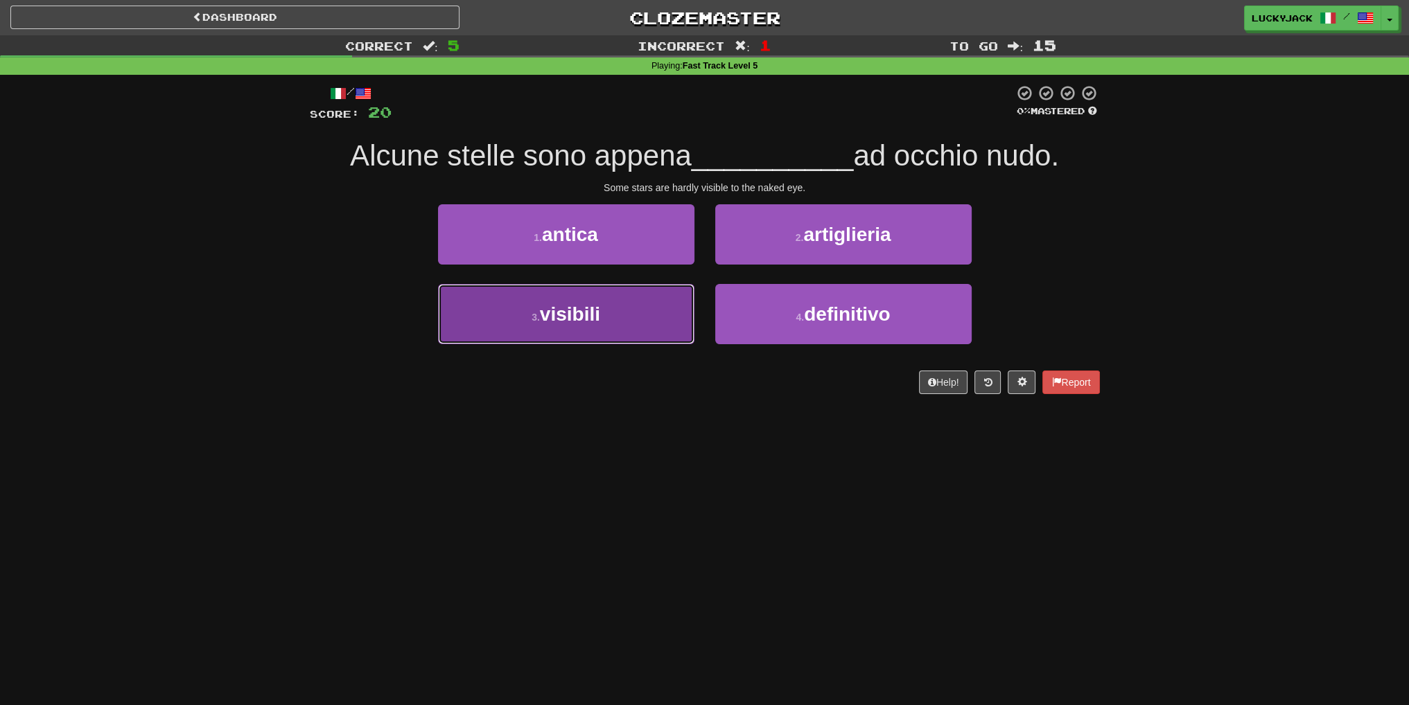
click at [622, 307] on button "3 . visibili" at bounding box center [566, 314] width 256 height 60
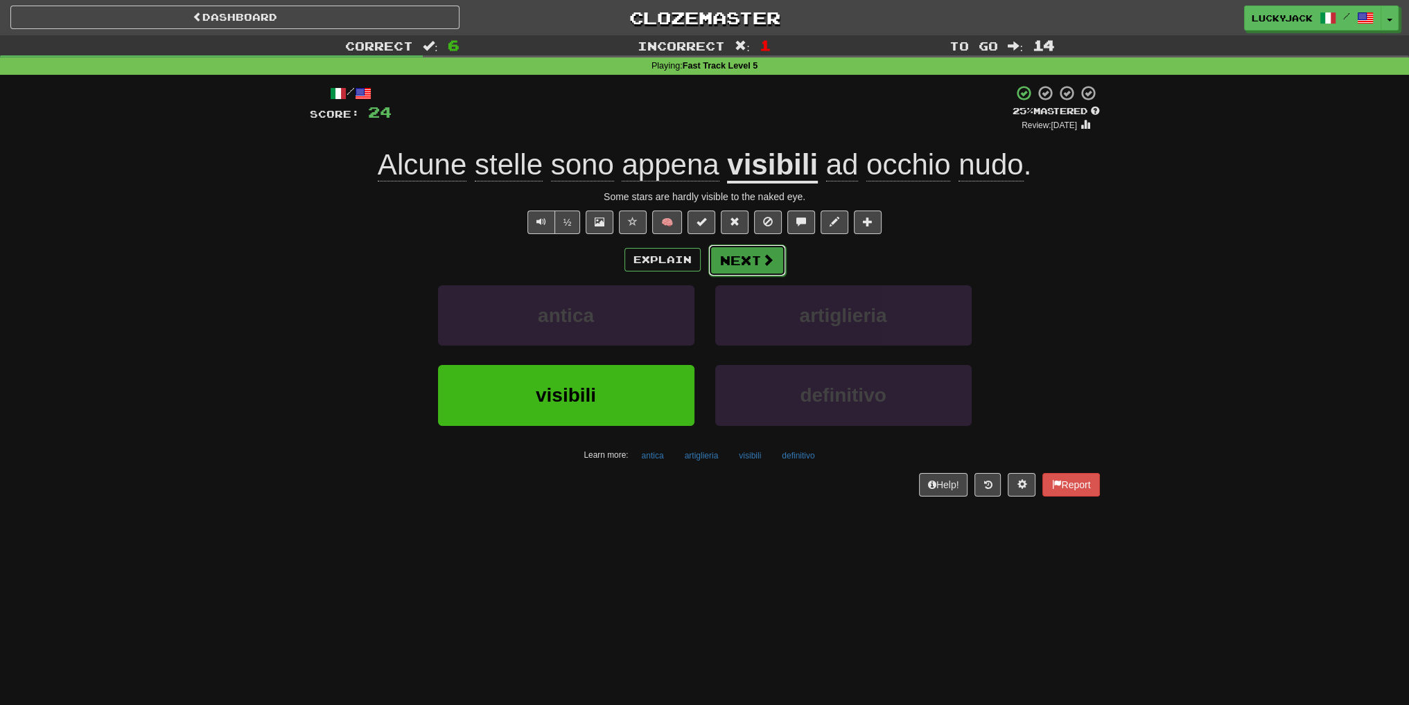
click at [756, 262] on button "Next" at bounding box center [747, 261] width 78 height 32
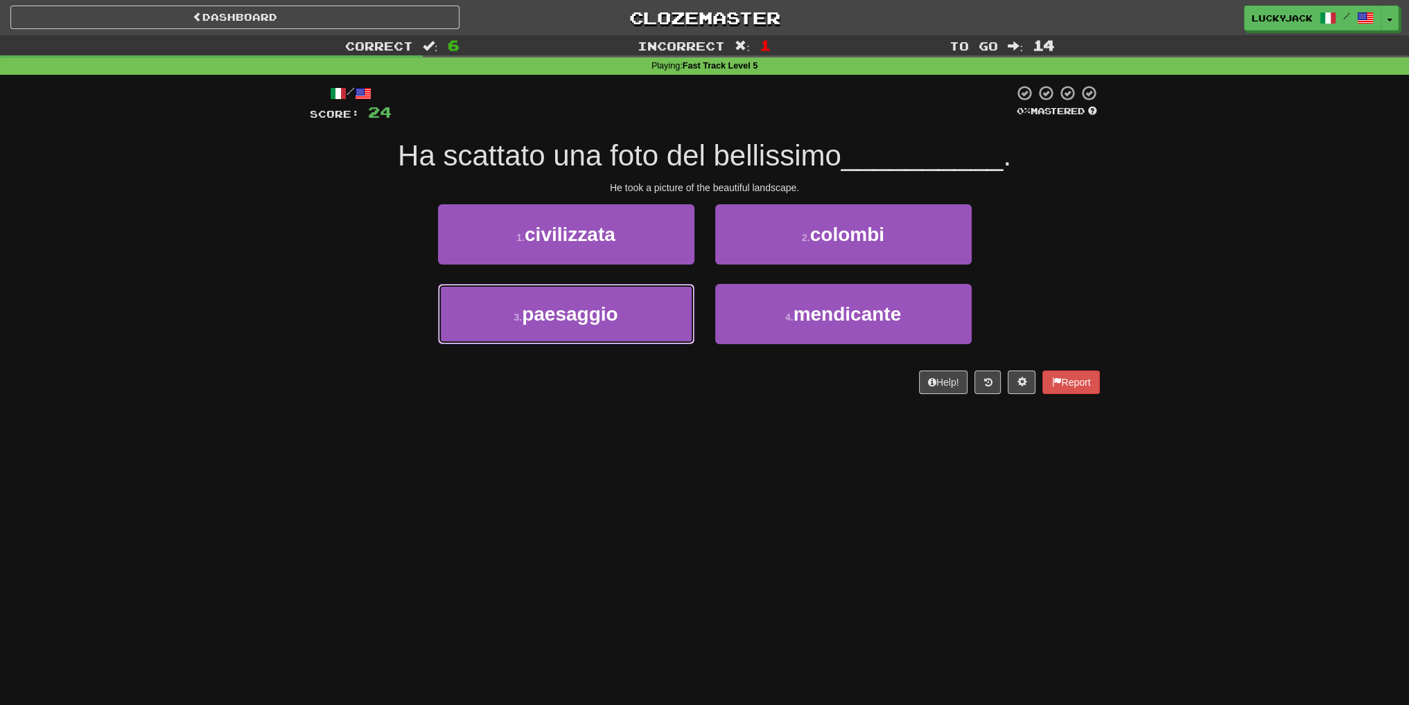
click at [651, 284] on button "3 . paesaggio" at bounding box center [566, 314] width 256 height 60
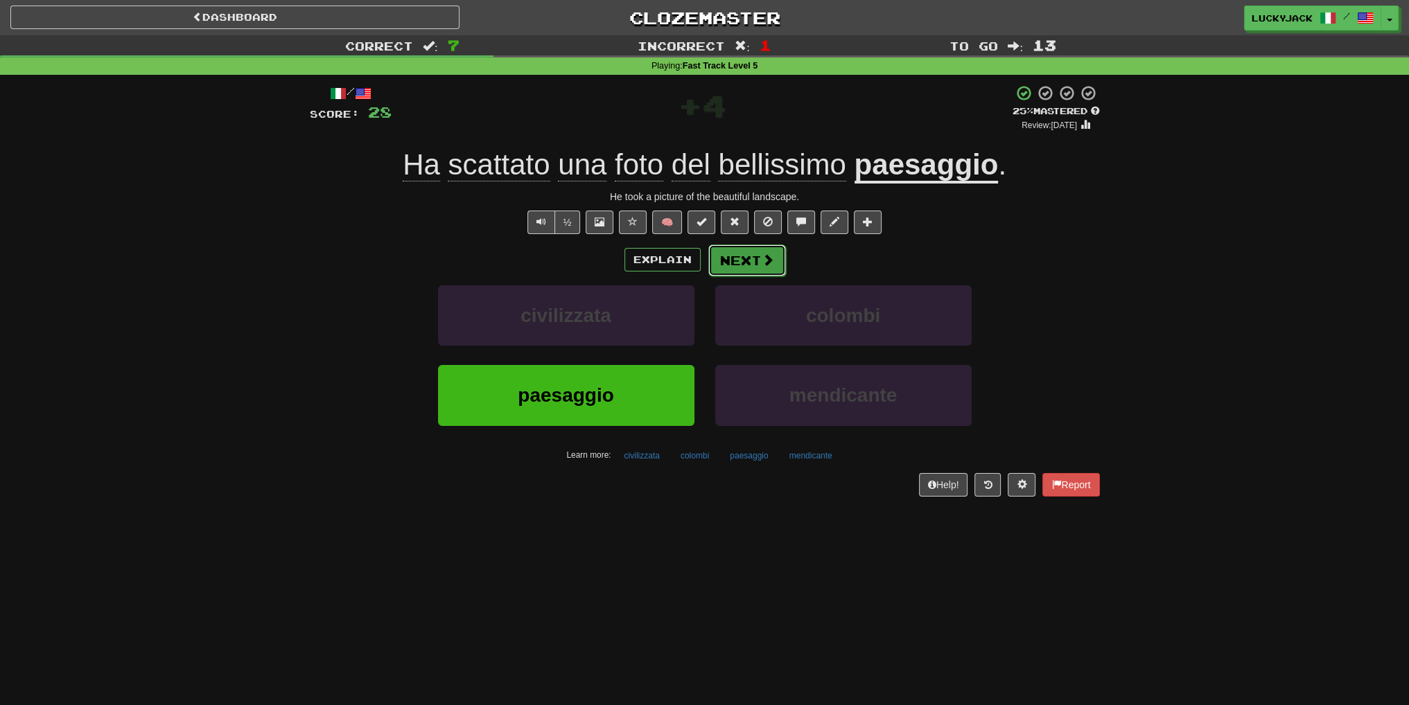
click at [748, 250] on button "Next" at bounding box center [747, 261] width 78 height 32
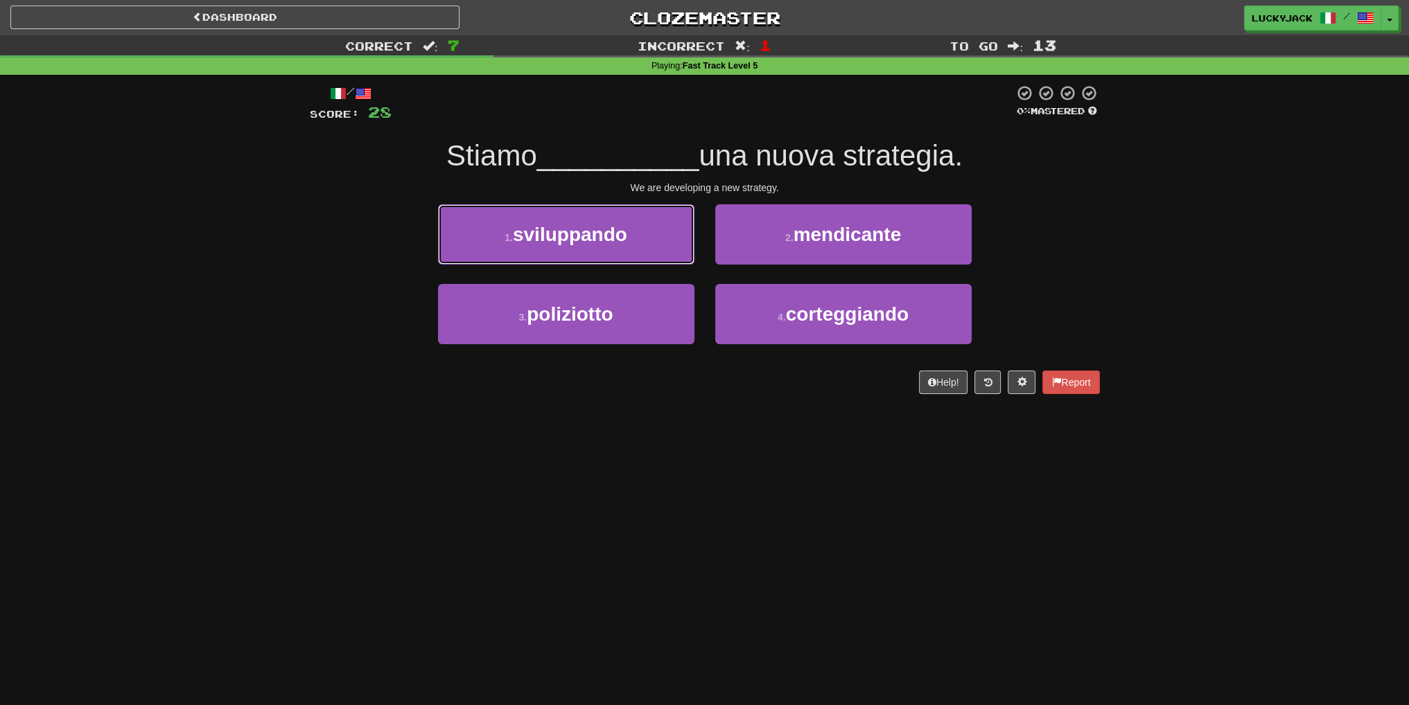
click at [658, 240] on button "1 . sviluppando" at bounding box center [566, 234] width 256 height 60
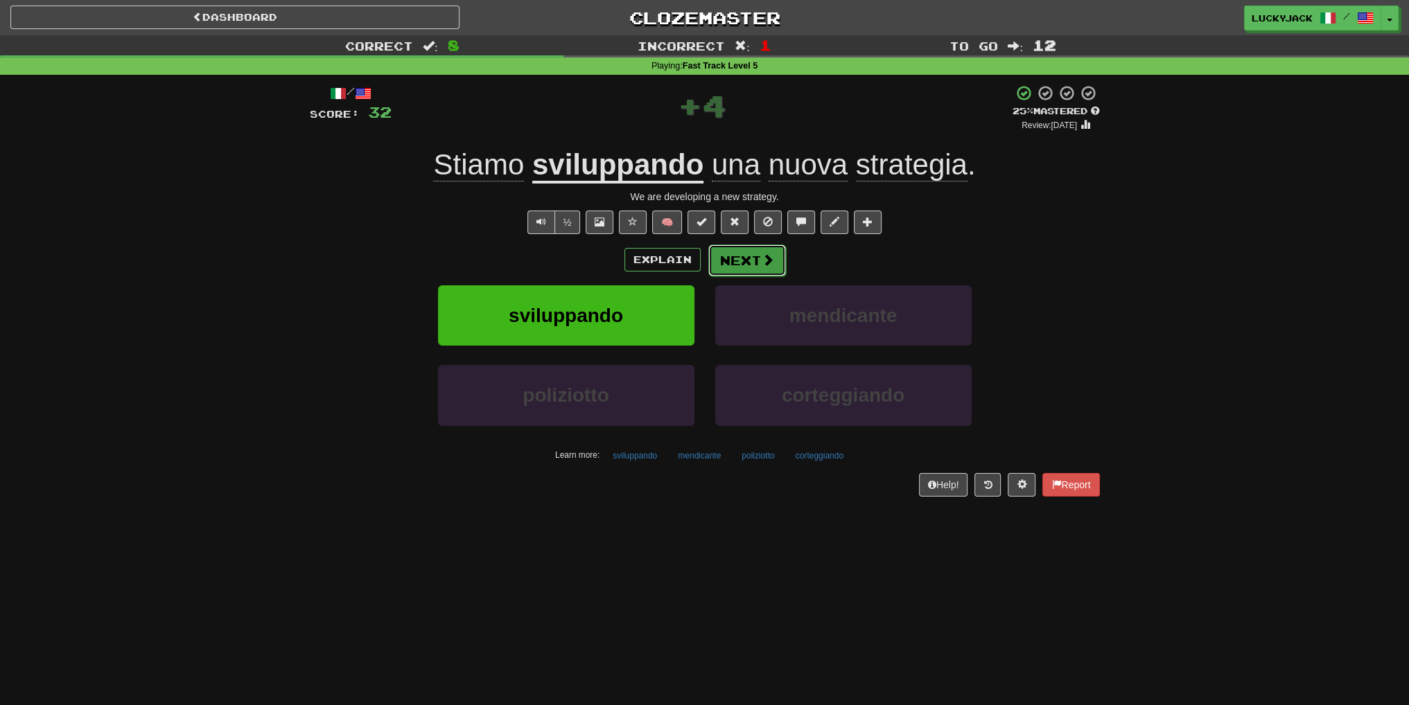
click at [748, 248] on button "Next" at bounding box center [747, 261] width 78 height 32
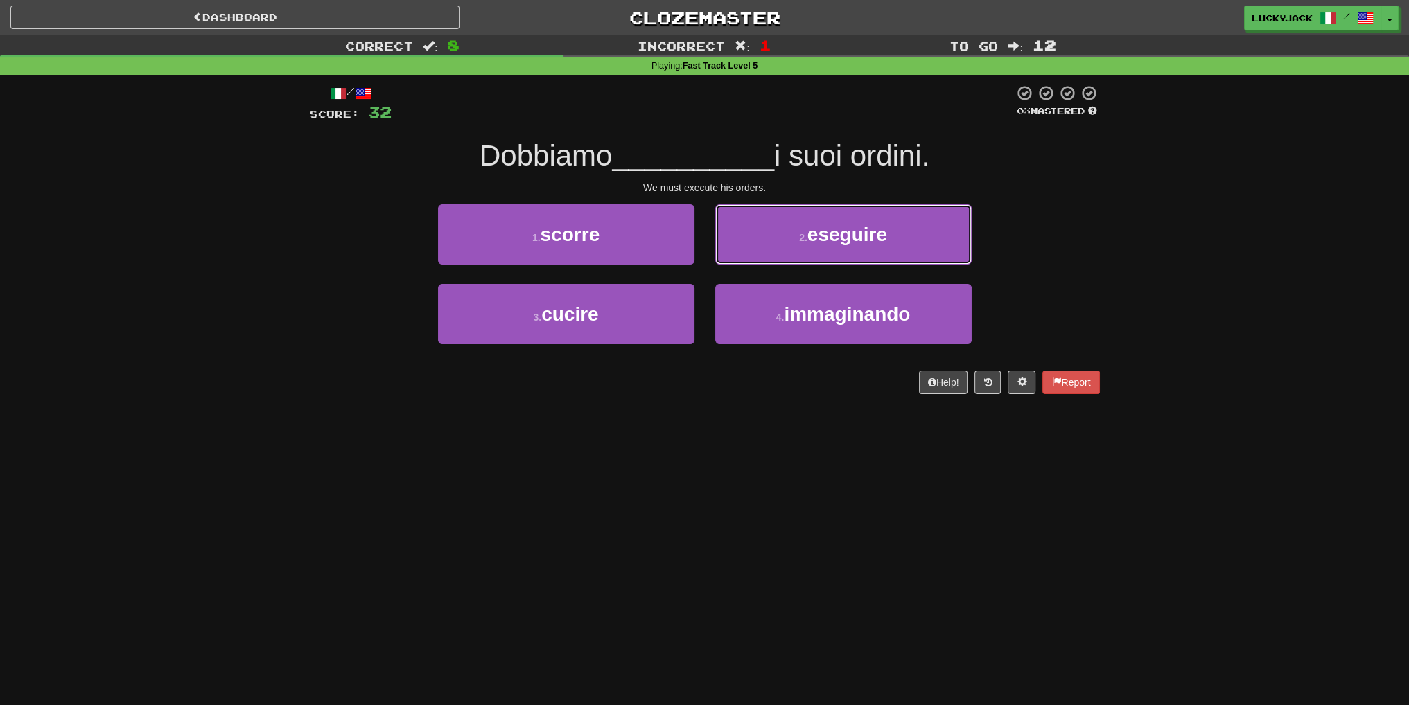
click at [790, 240] on button "2 . eseguire" at bounding box center [843, 234] width 256 height 60
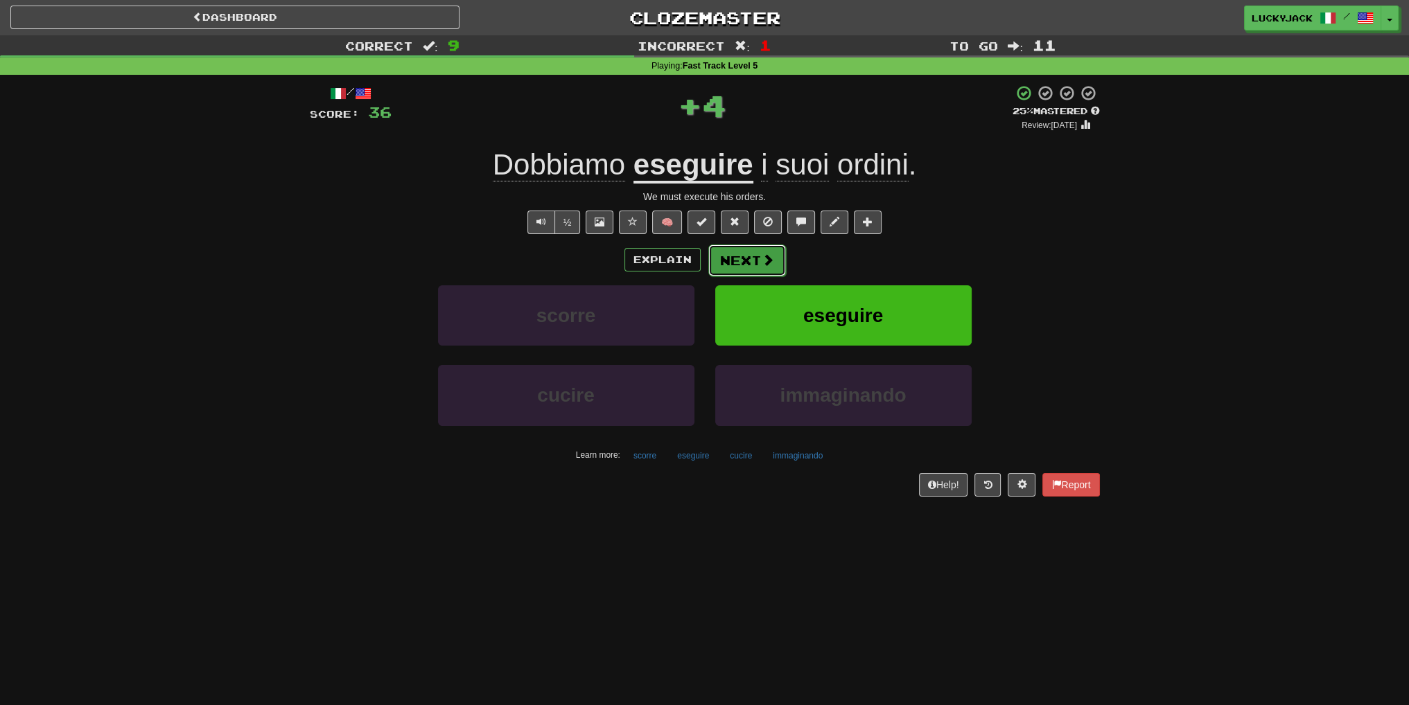
click at [757, 265] on button "Next" at bounding box center [747, 261] width 78 height 32
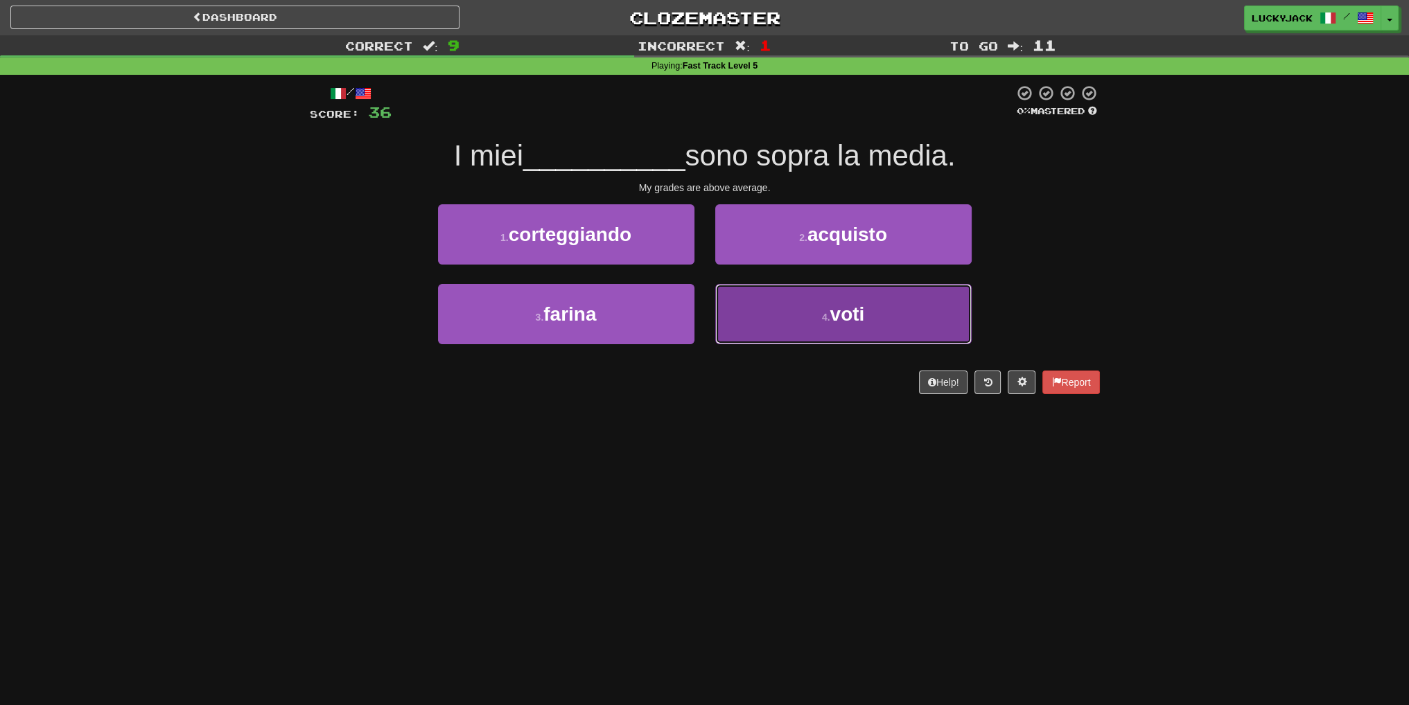
click at [778, 314] on button "4 . voti" at bounding box center [843, 314] width 256 height 60
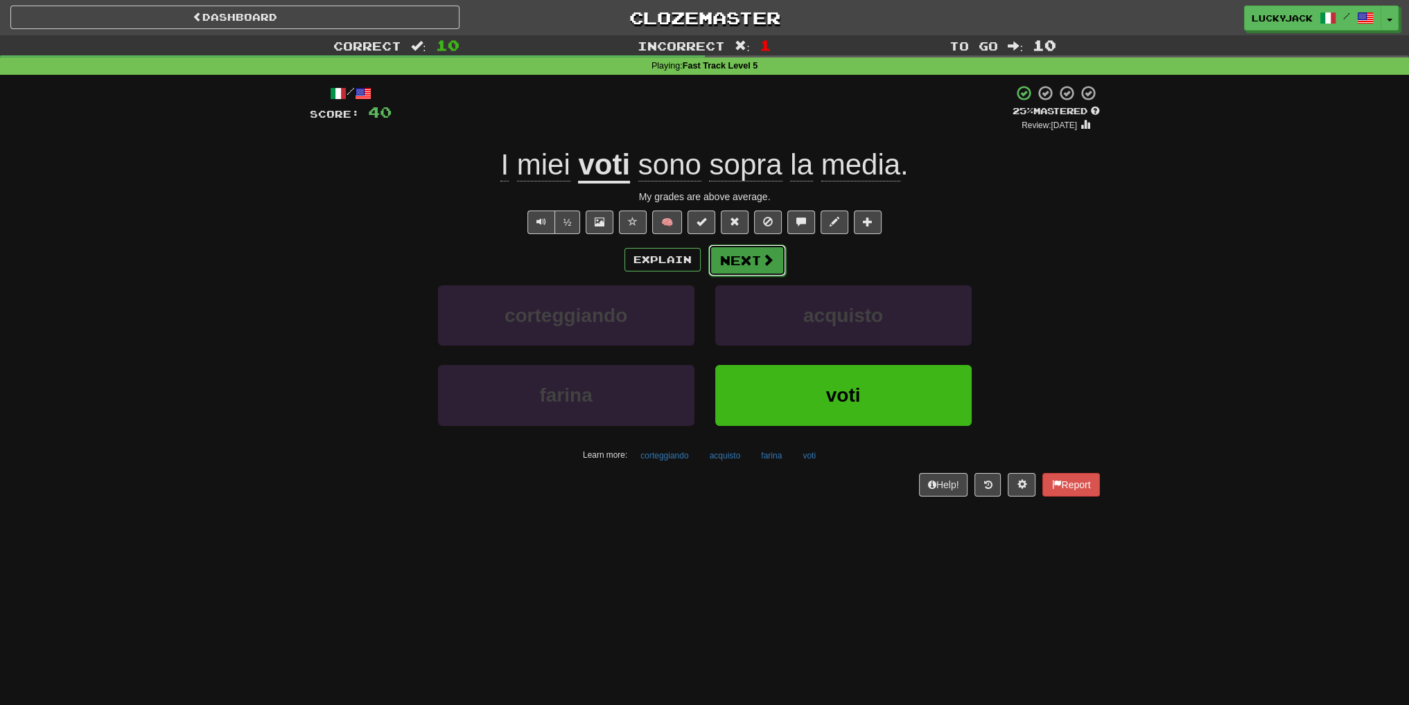
click at [743, 252] on button "Next" at bounding box center [747, 261] width 78 height 32
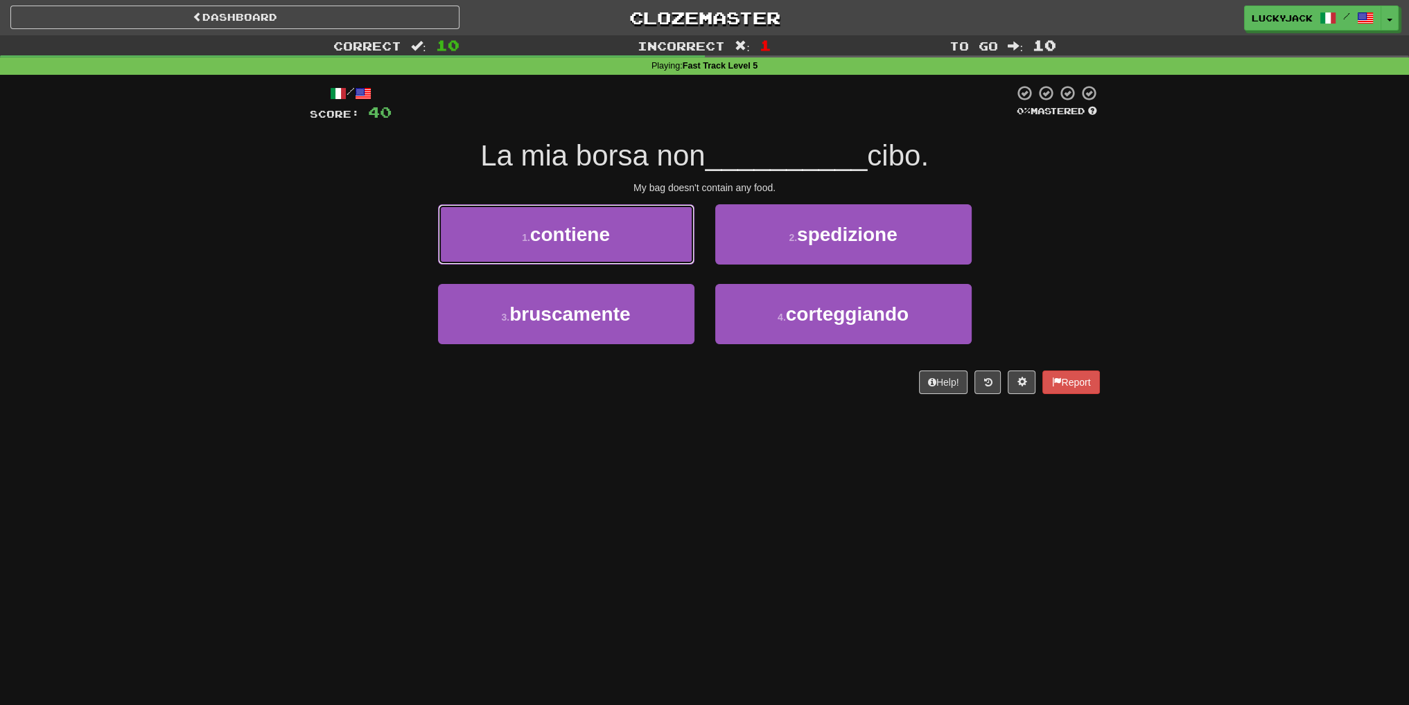
drag, startPoint x: 646, startPoint y: 241, endPoint x: 638, endPoint y: 238, distance: 8.8
click at [638, 238] on button "1 . contiene" at bounding box center [566, 234] width 256 height 60
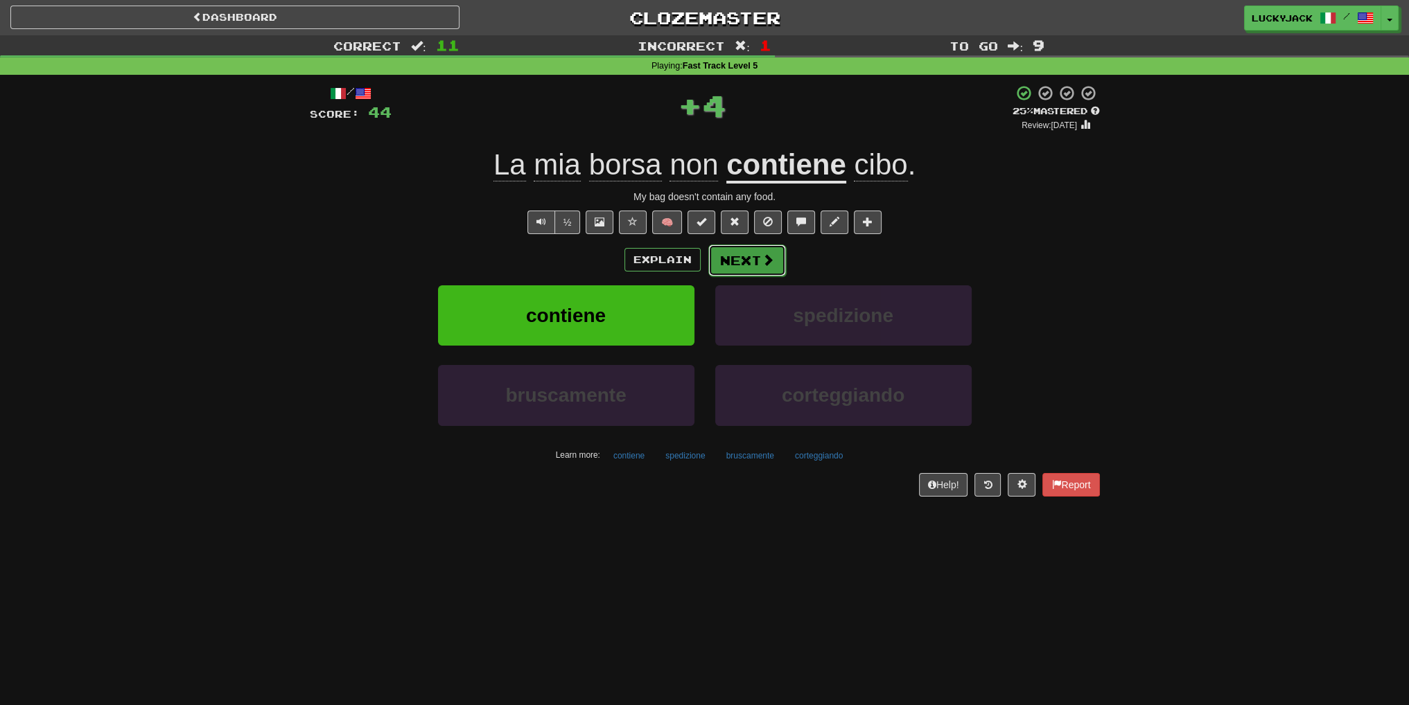
click at [742, 259] on button "Next" at bounding box center [747, 261] width 78 height 32
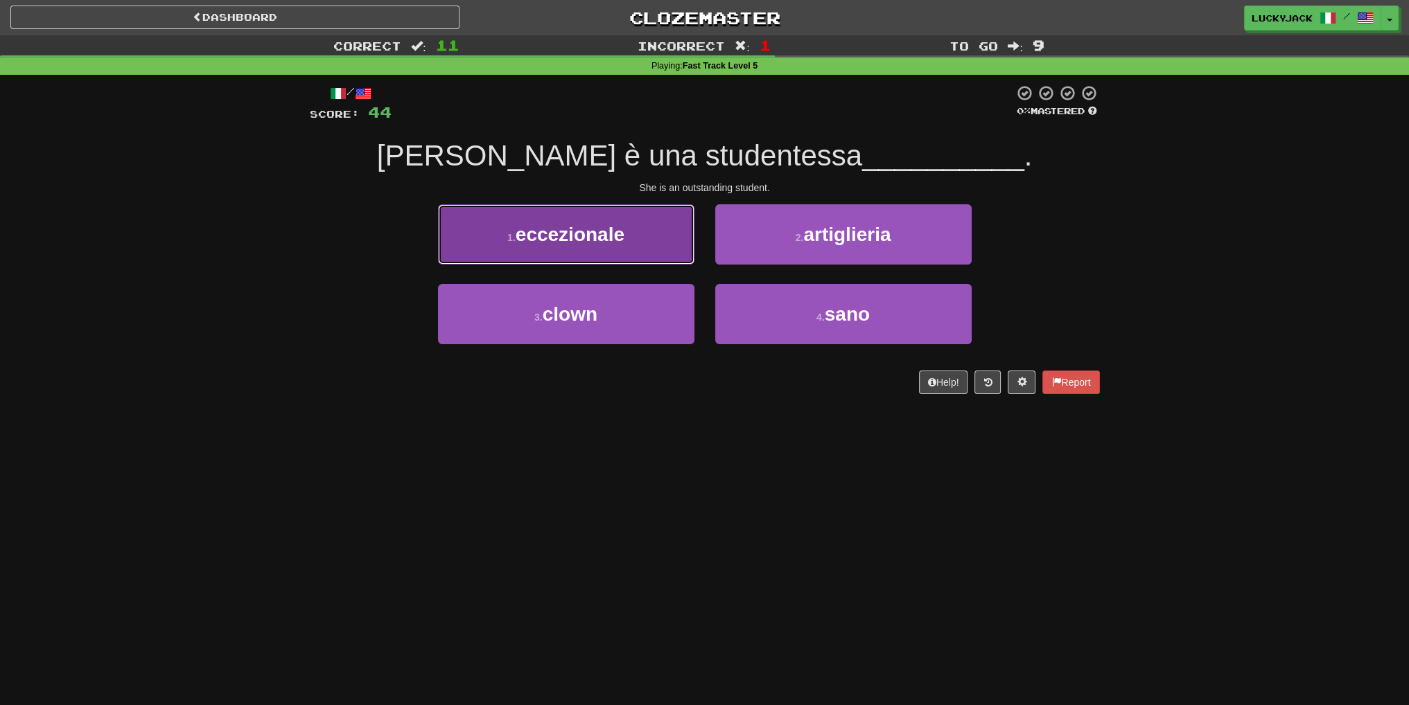
click at [646, 245] on button "1 . eccezionale" at bounding box center [566, 234] width 256 height 60
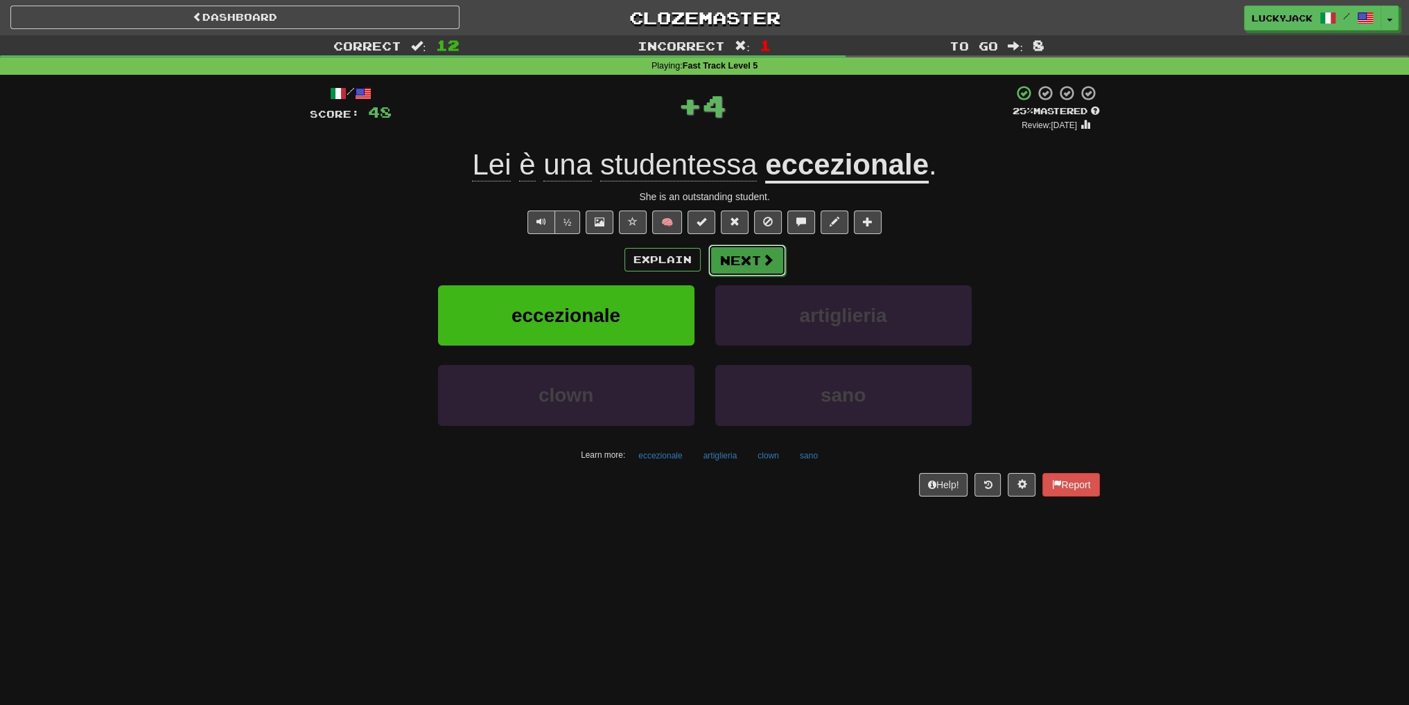
click at [748, 254] on button "Next" at bounding box center [747, 261] width 78 height 32
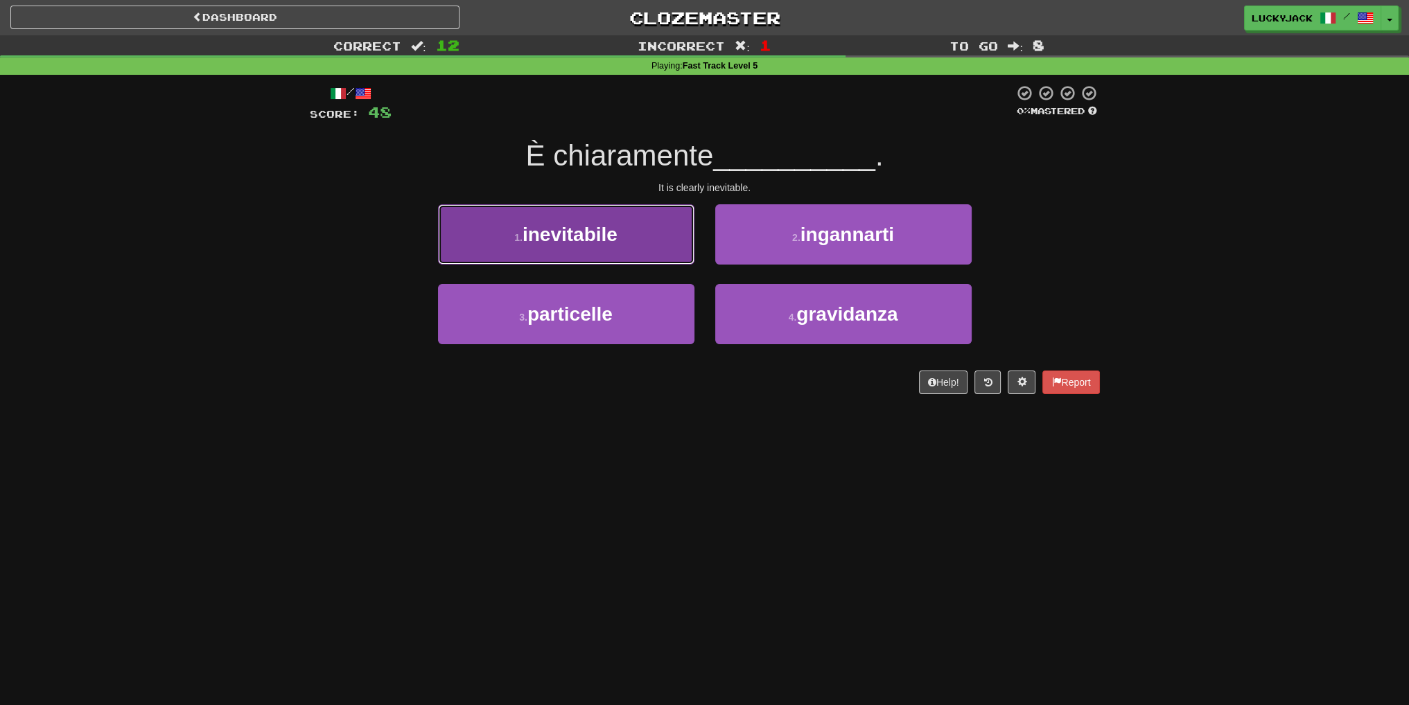
click at [658, 253] on button "1 . inevitabile" at bounding box center [566, 234] width 256 height 60
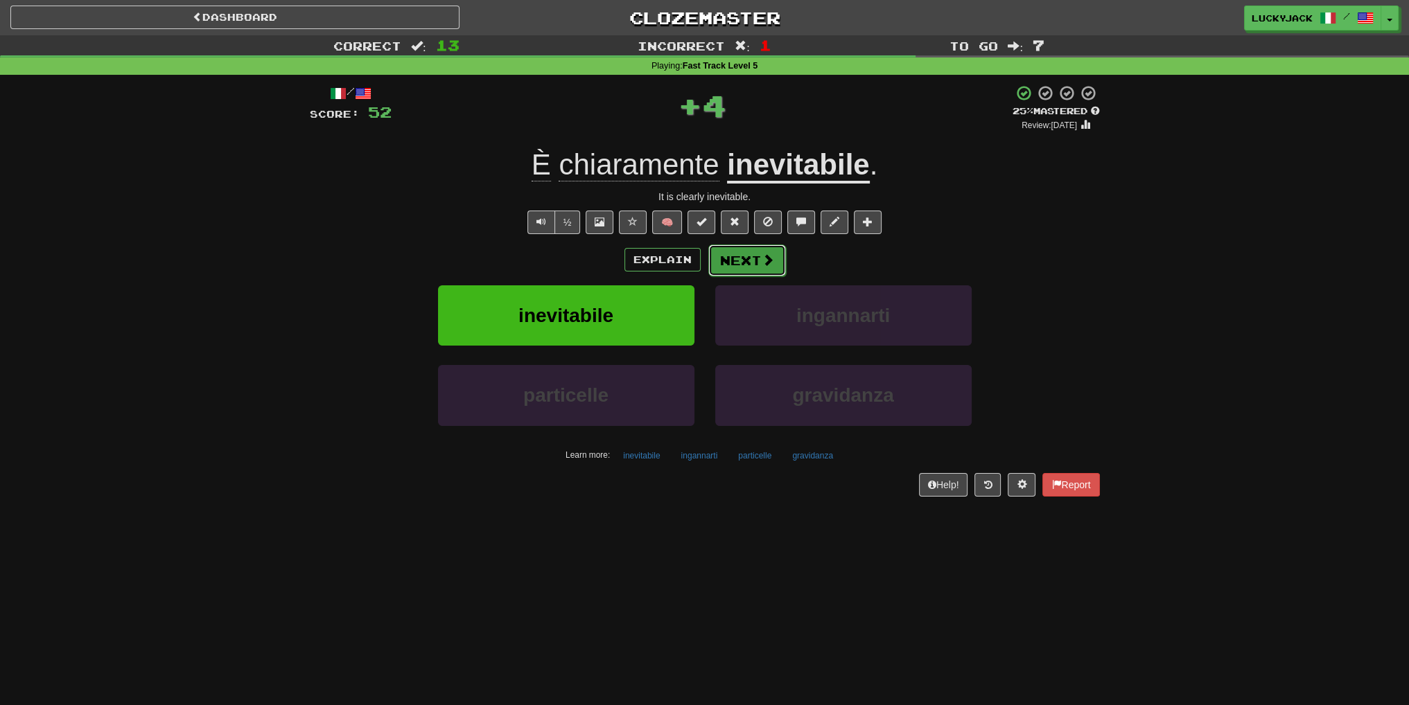
click at [735, 254] on button "Next" at bounding box center [747, 261] width 78 height 32
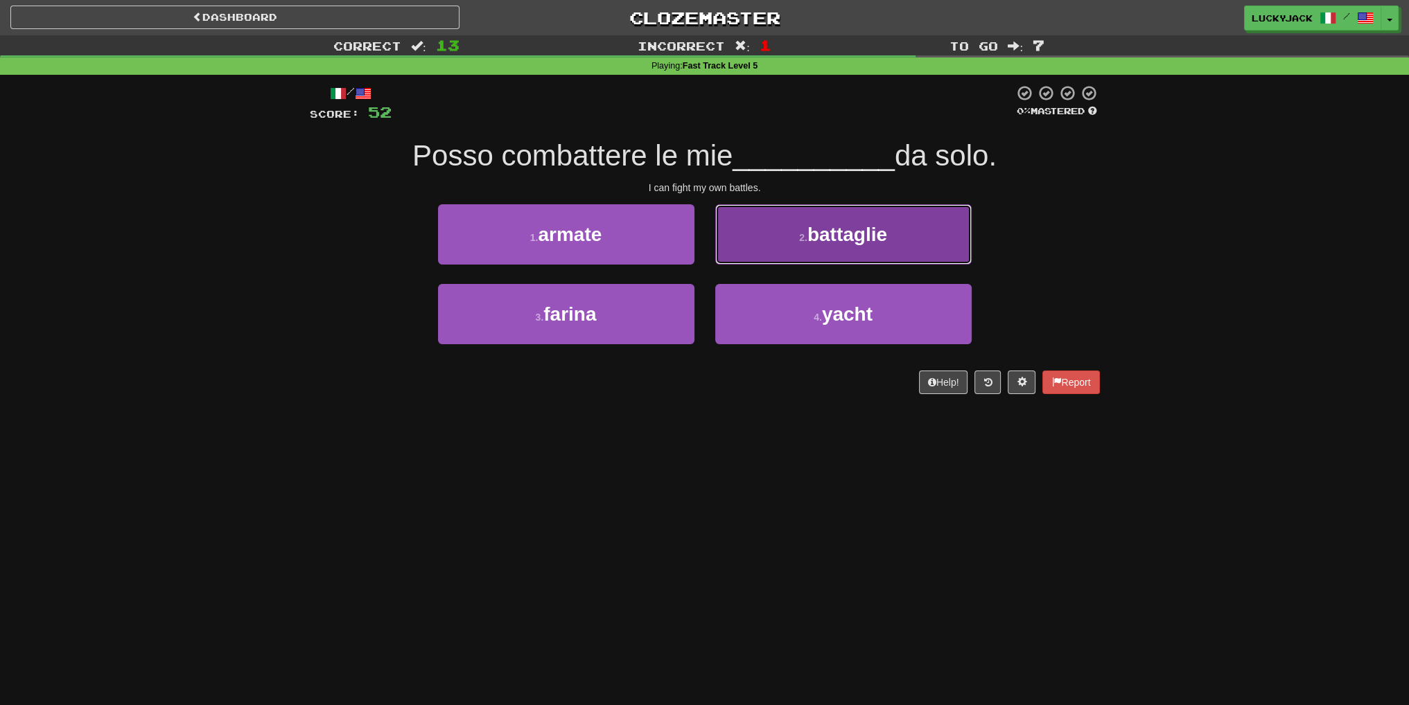
click at [776, 240] on button "2 . battaglie" at bounding box center [843, 234] width 256 height 60
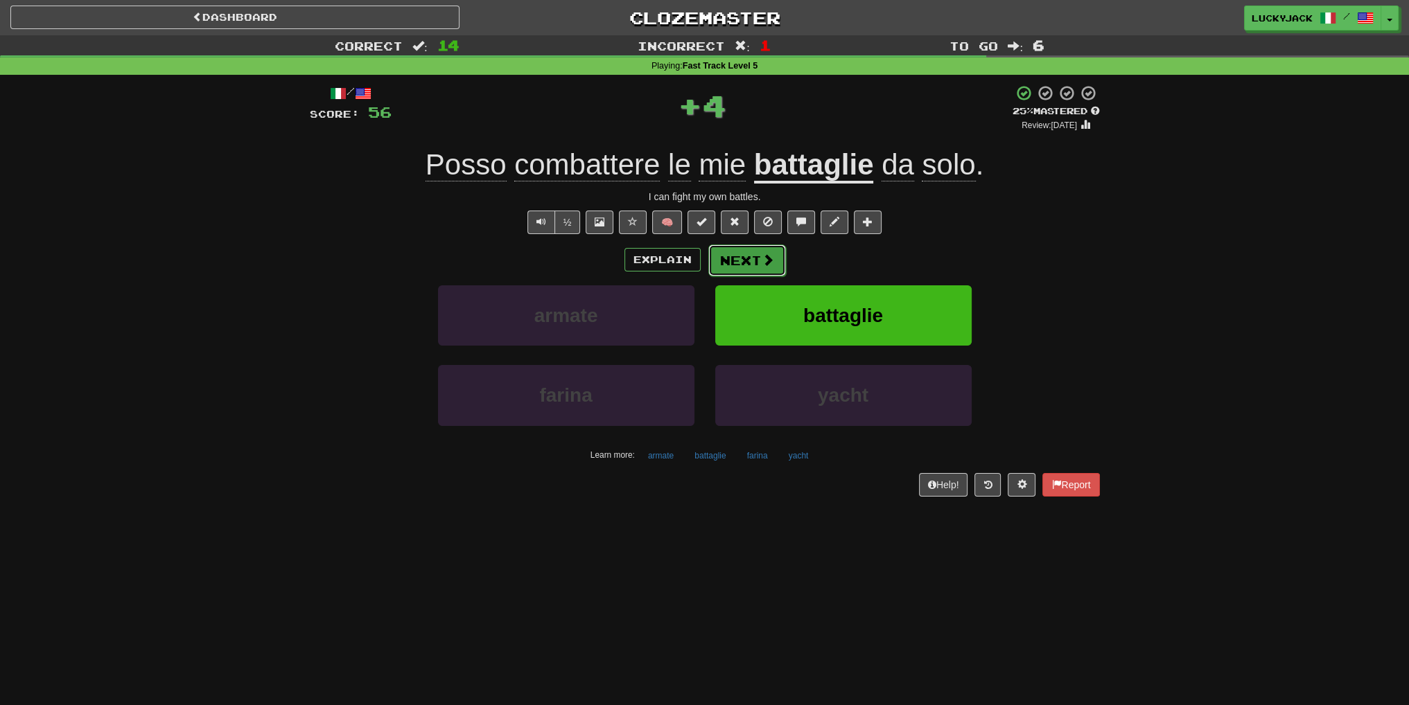
click at [737, 258] on button "Next" at bounding box center [747, 261] width 78 height 32
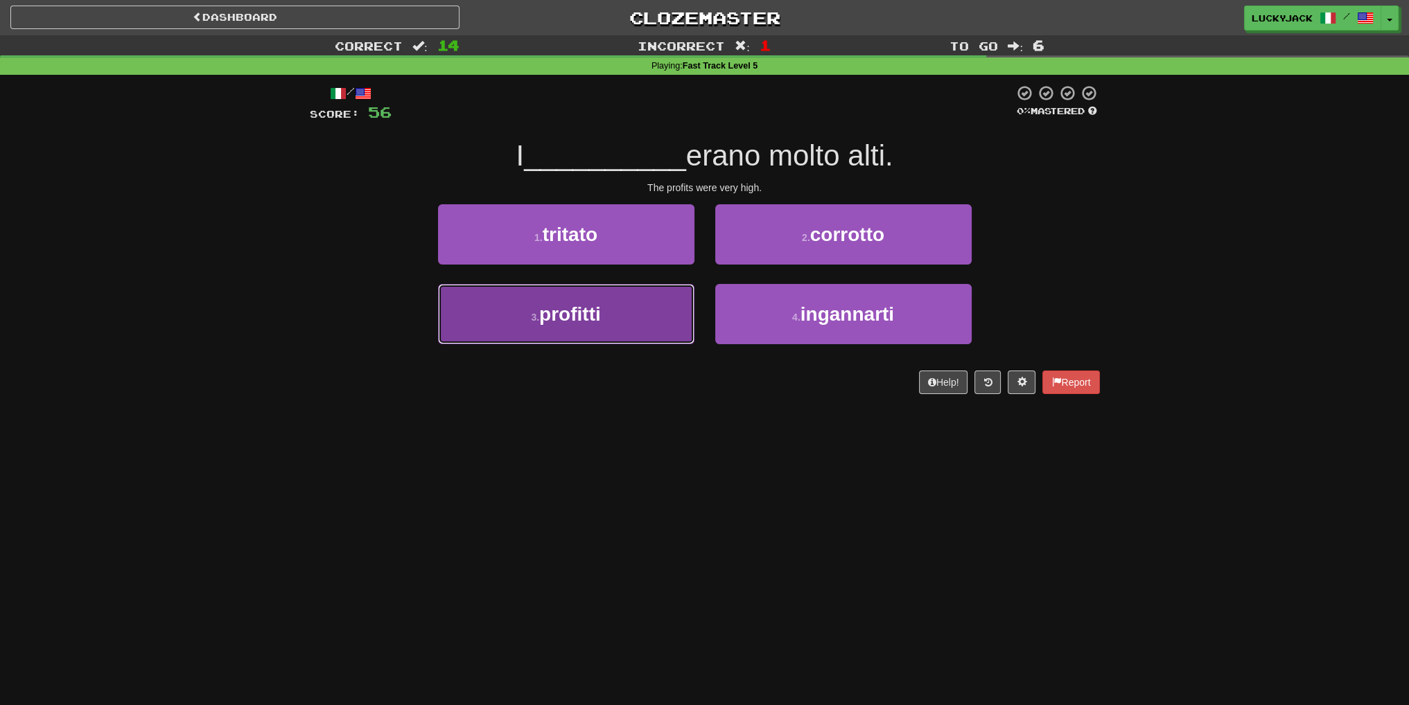
click at [646, 324] on button "3 . profitti" at bounding box center [566, 314] width 256 height 60
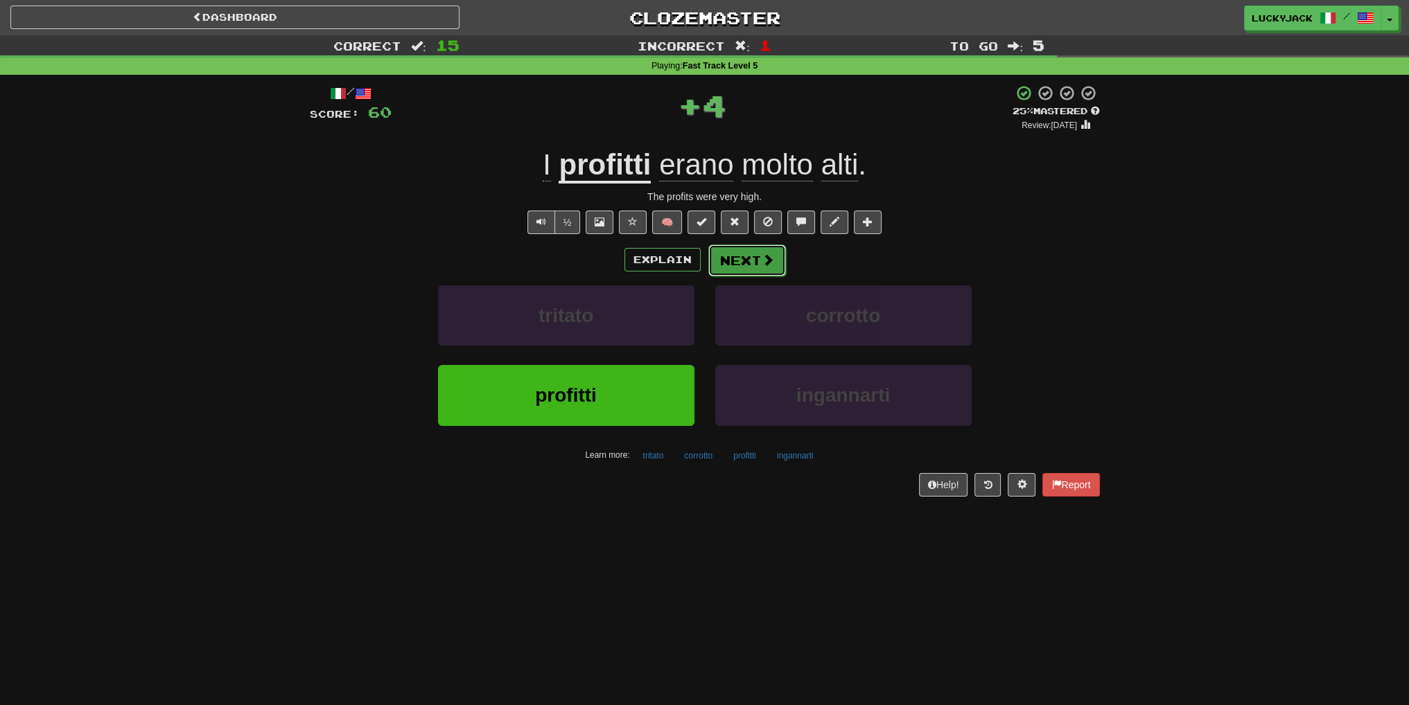
click at [735, 254] on button "Next" at bounding box center [747, 261] width 78 height 32
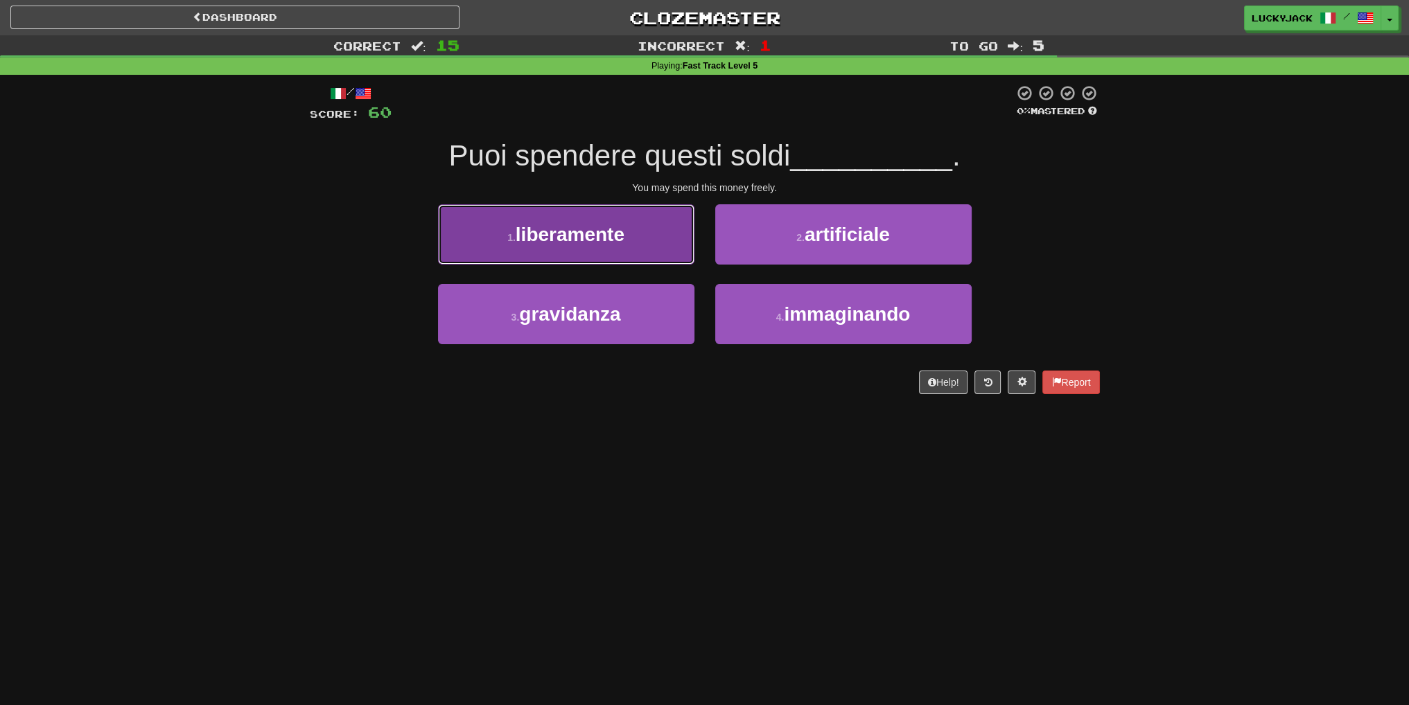
click at [597, 240] on span "liberamente" at bounding box center [570, 234] width 109 height 21
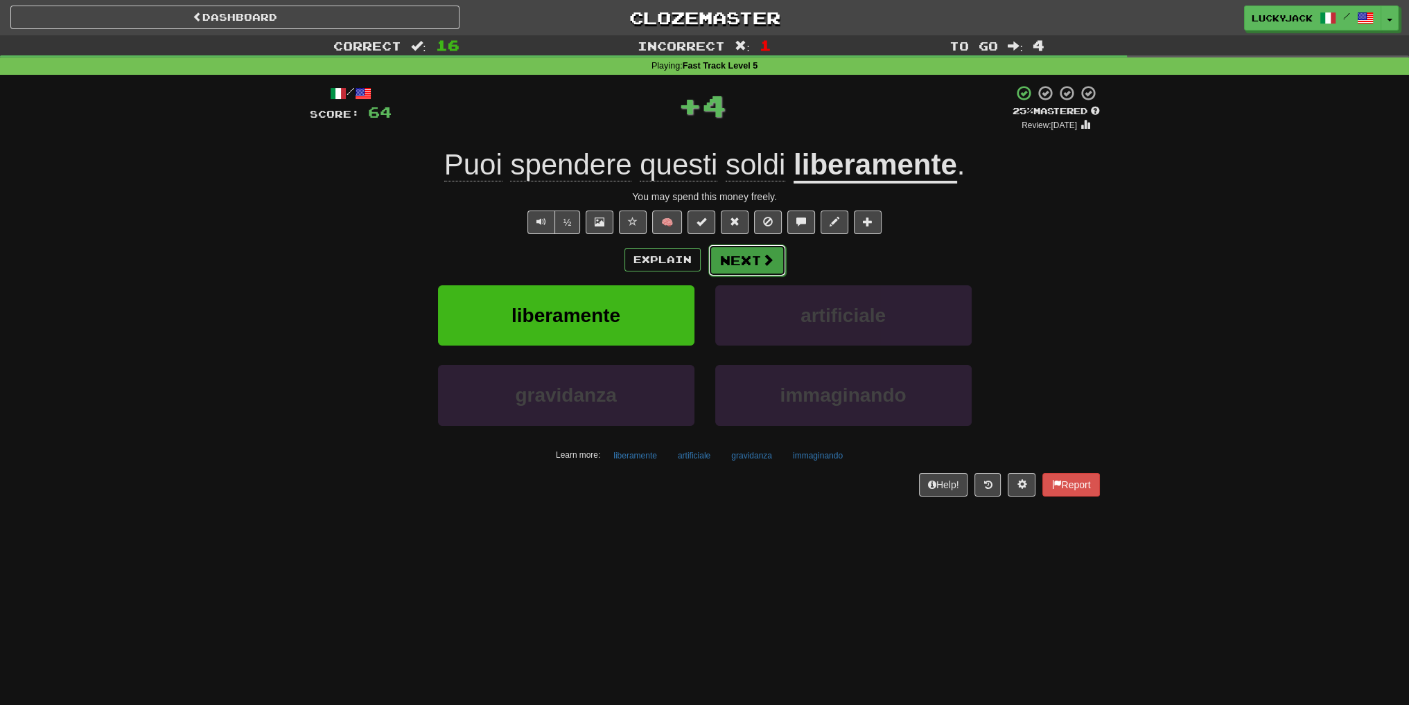
click at [740, 261] on button "Next" at bounding box center [747, 261] width 78 height 32
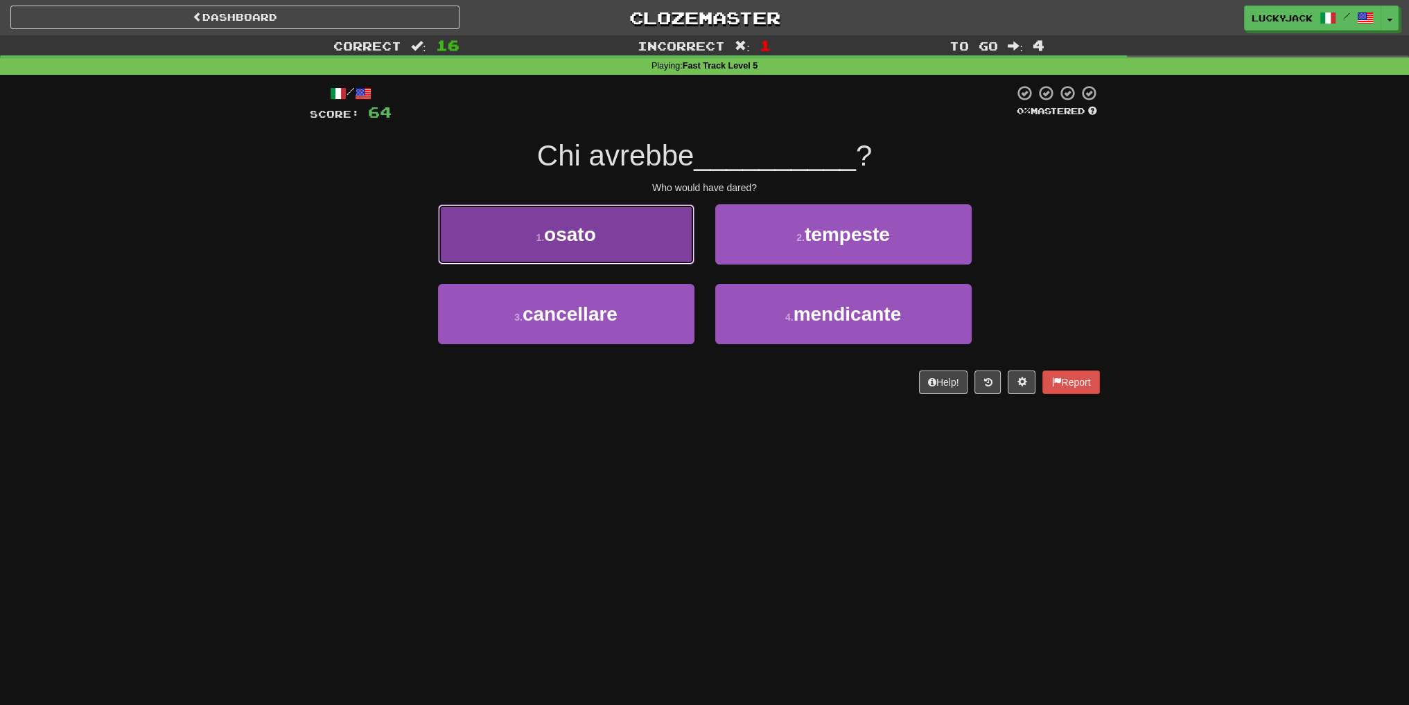
click at [575, 233] on span "osato" at bounding box center [570, 234] width 52 height 21
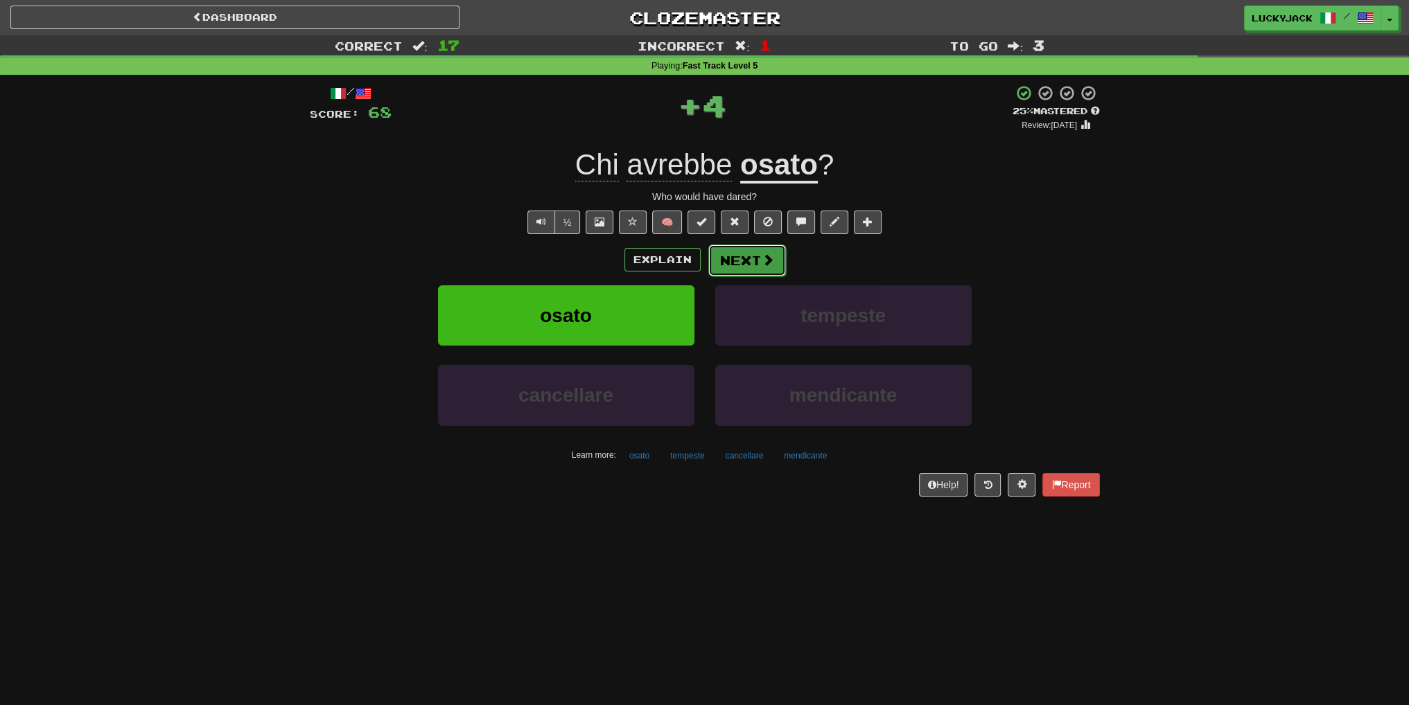
click at [744, 256] on button "Next" at bounding box center [747, 261] width 78 height 32
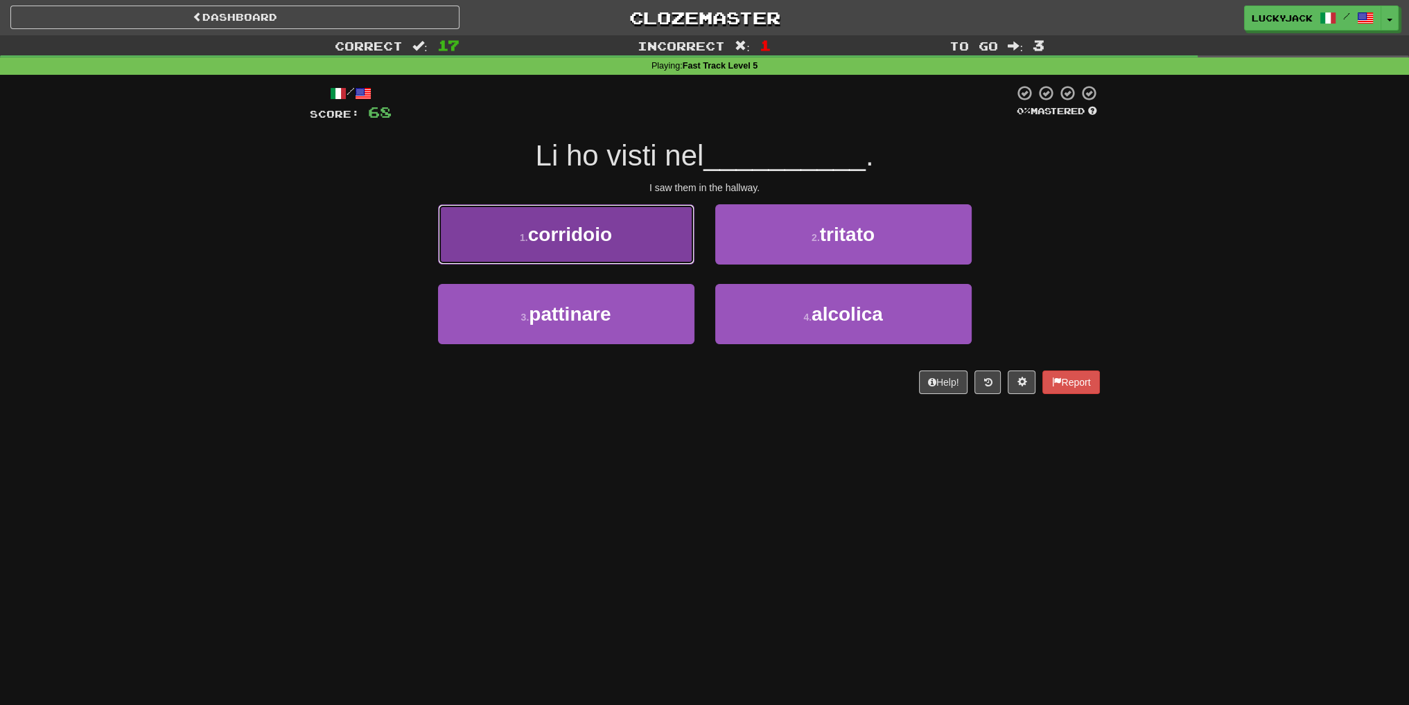
click at [649, 236] on button "1 . corridoio" at bounding box center [566, 234] width 256 height 60
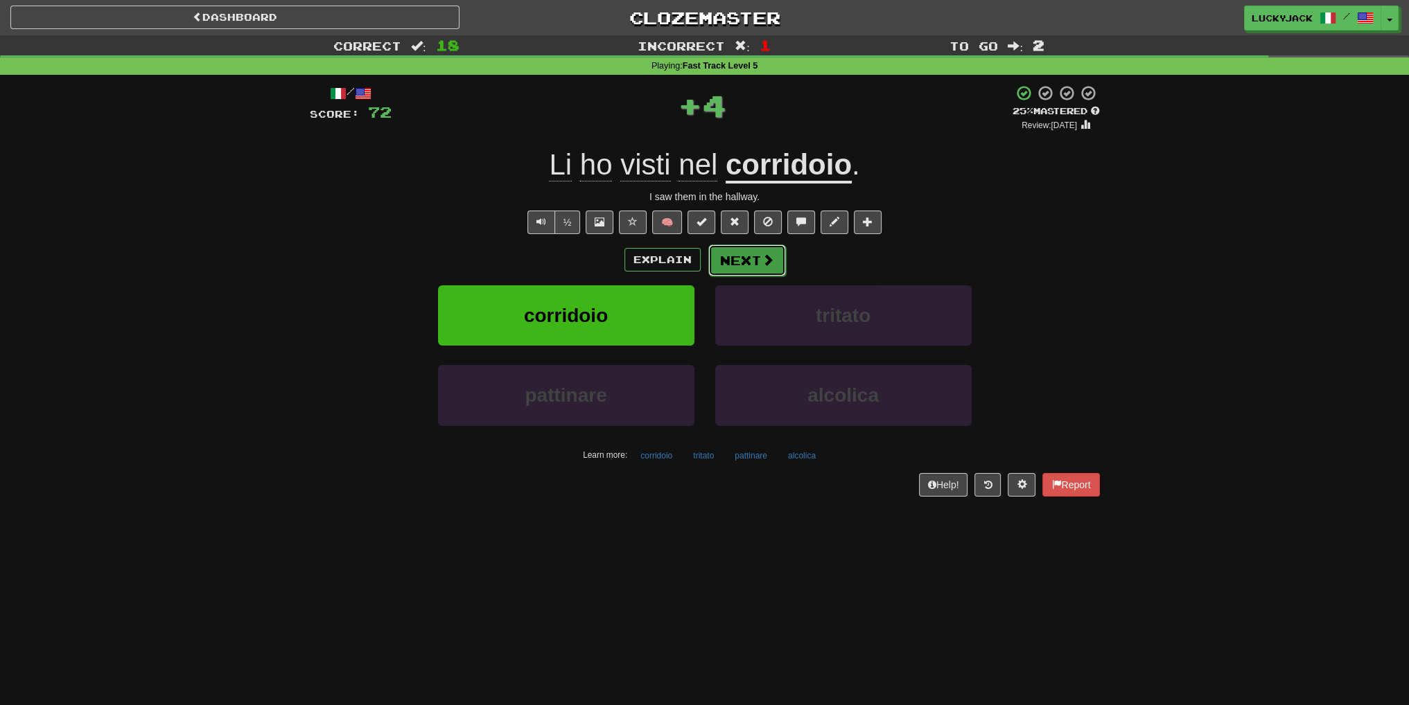
click at [762, 256] on span at bounding box center [768, 260] width 12 height 12
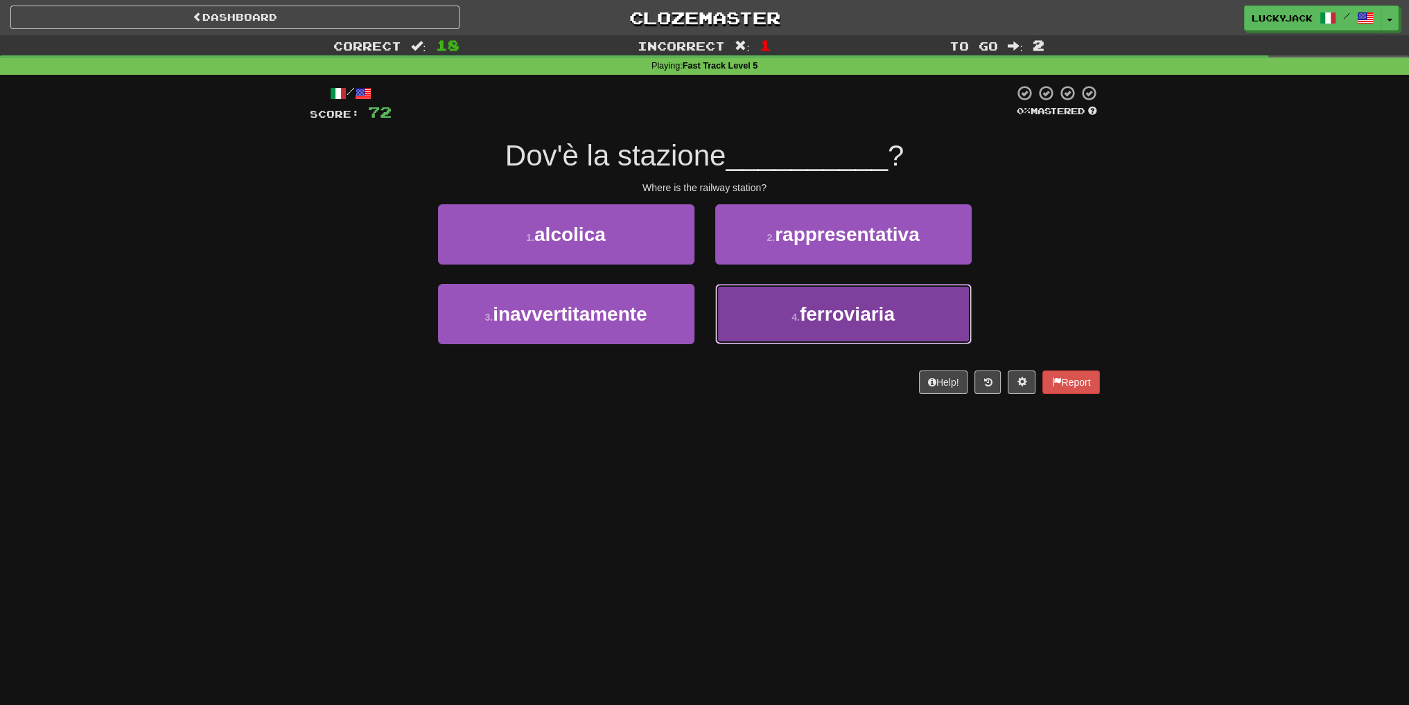
click at [763, 313] on button "4 . ferroviaria" at bounding box center [843, 314] width 256 height 60
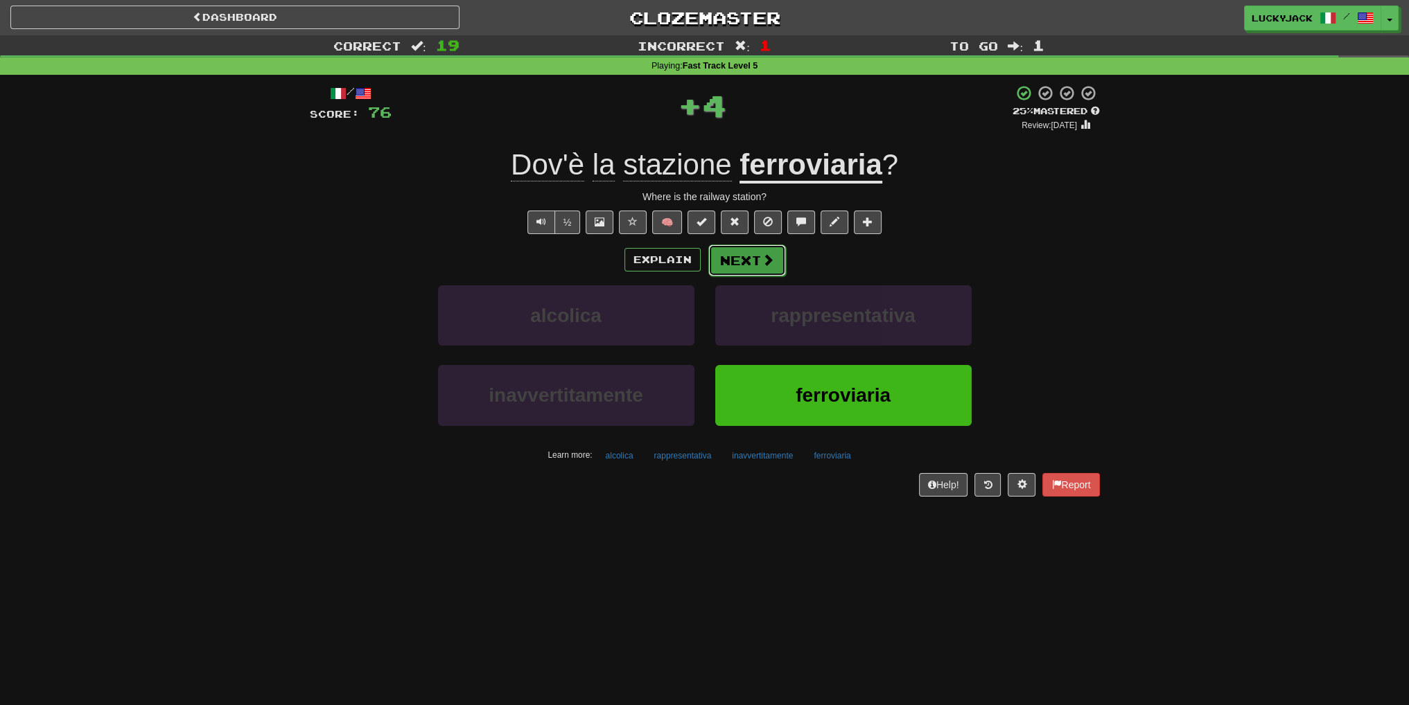
click at [731, 257] on button "Next" at bounding box center [747, 261] width 78 height 32
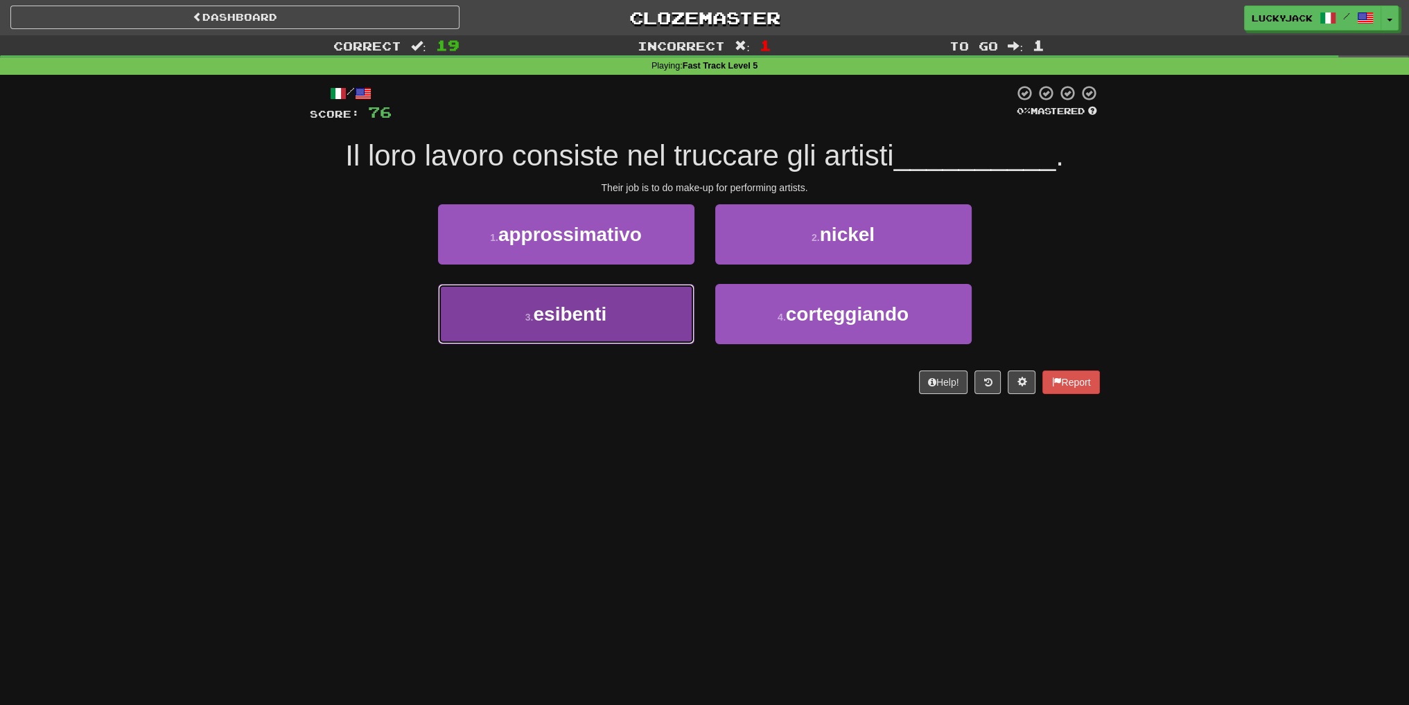
click at [595, 332] on button "3 . esibenti" at bounding box center [566, 314] width 256 height 60
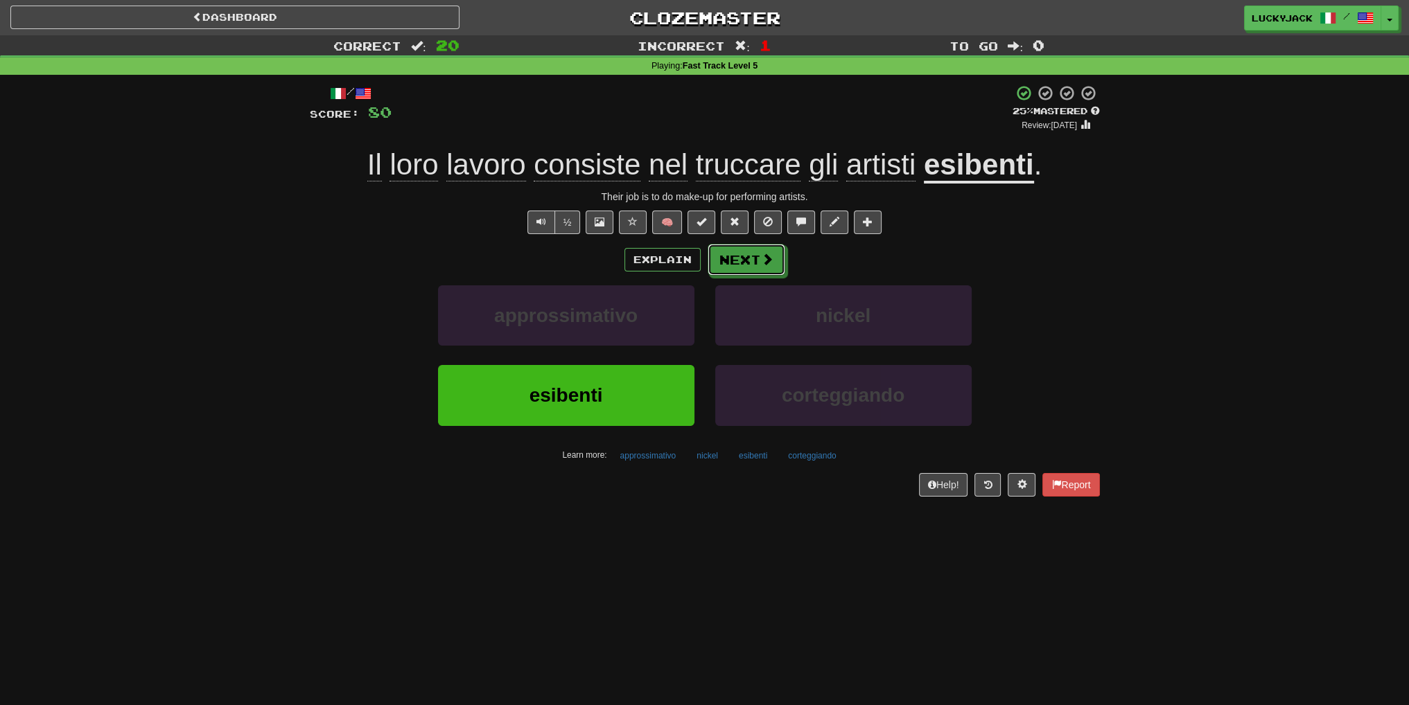
click at [743, 247] on button "Next" at bounding box center [747, 260] width 78 height 32
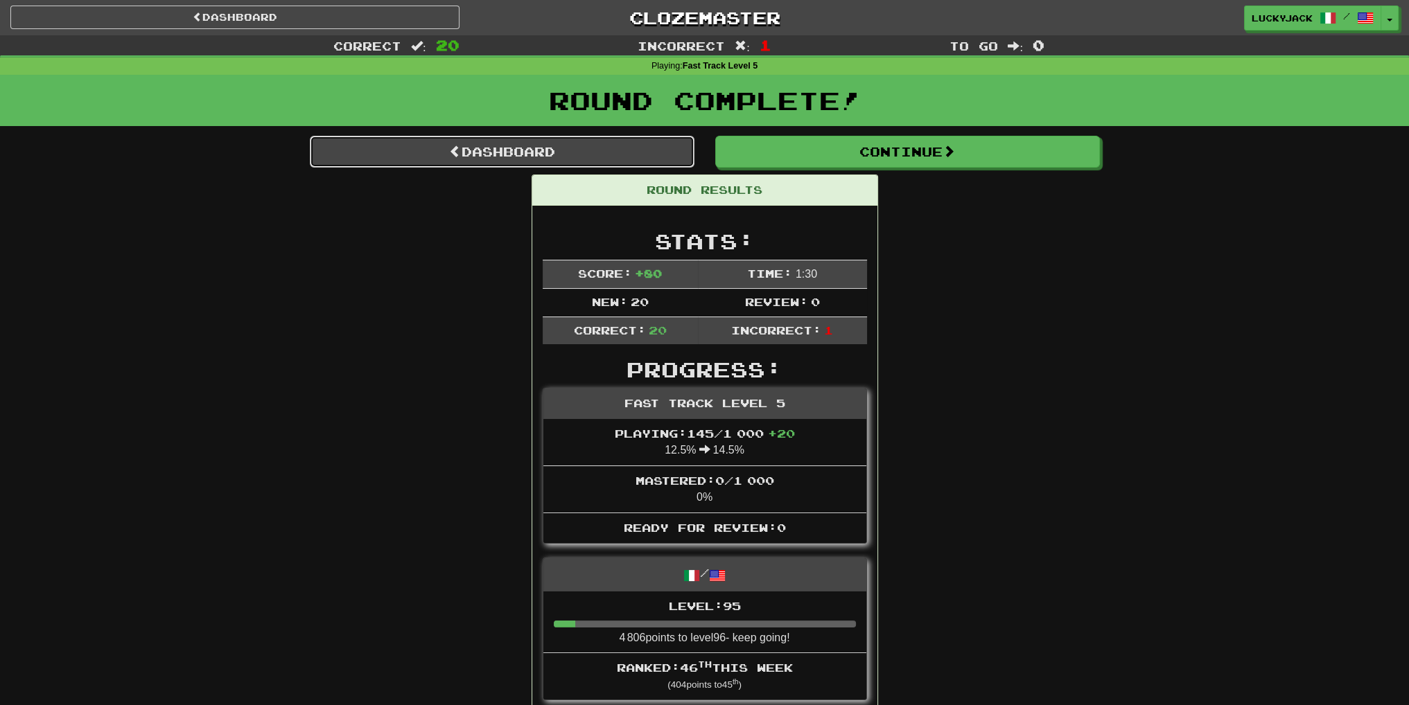
click at [661, 151] on link "Dashboard" at bounding box center [502, 152] width 385 height 32
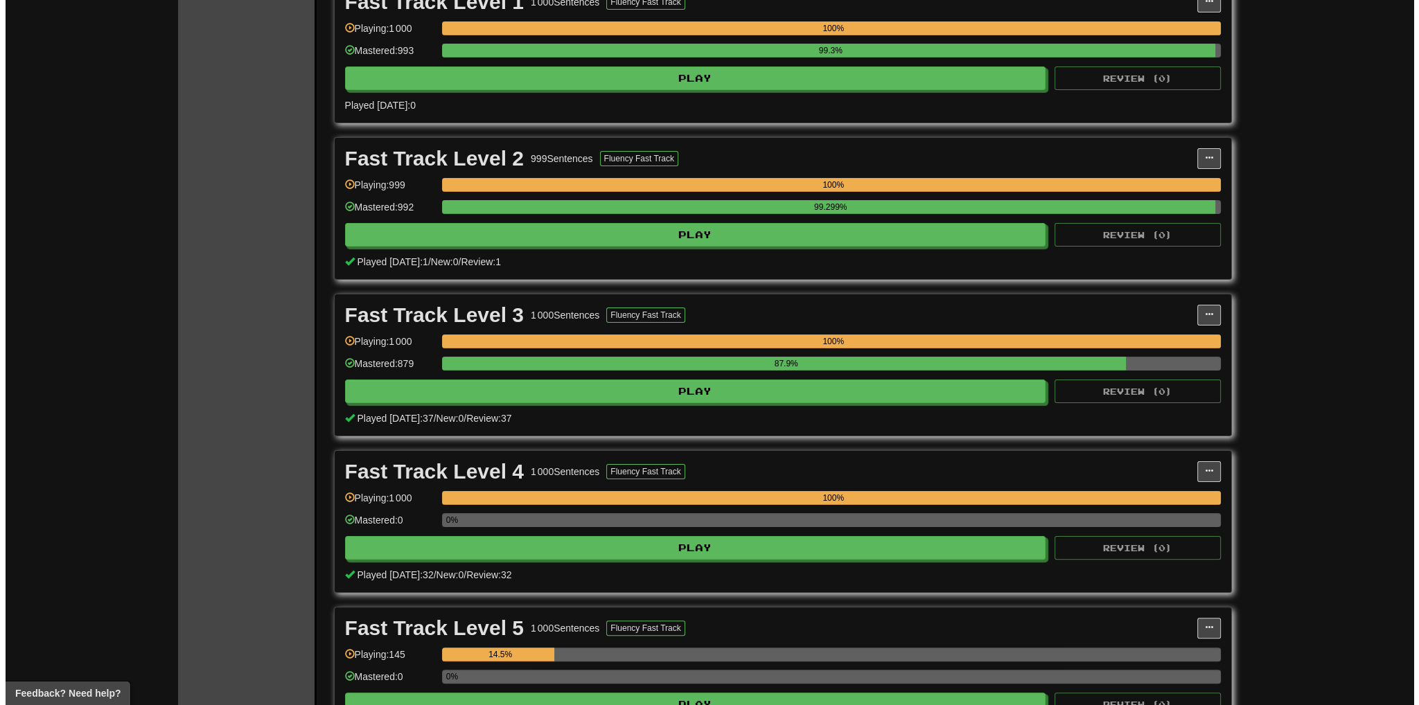
scroll to position [485, 0]
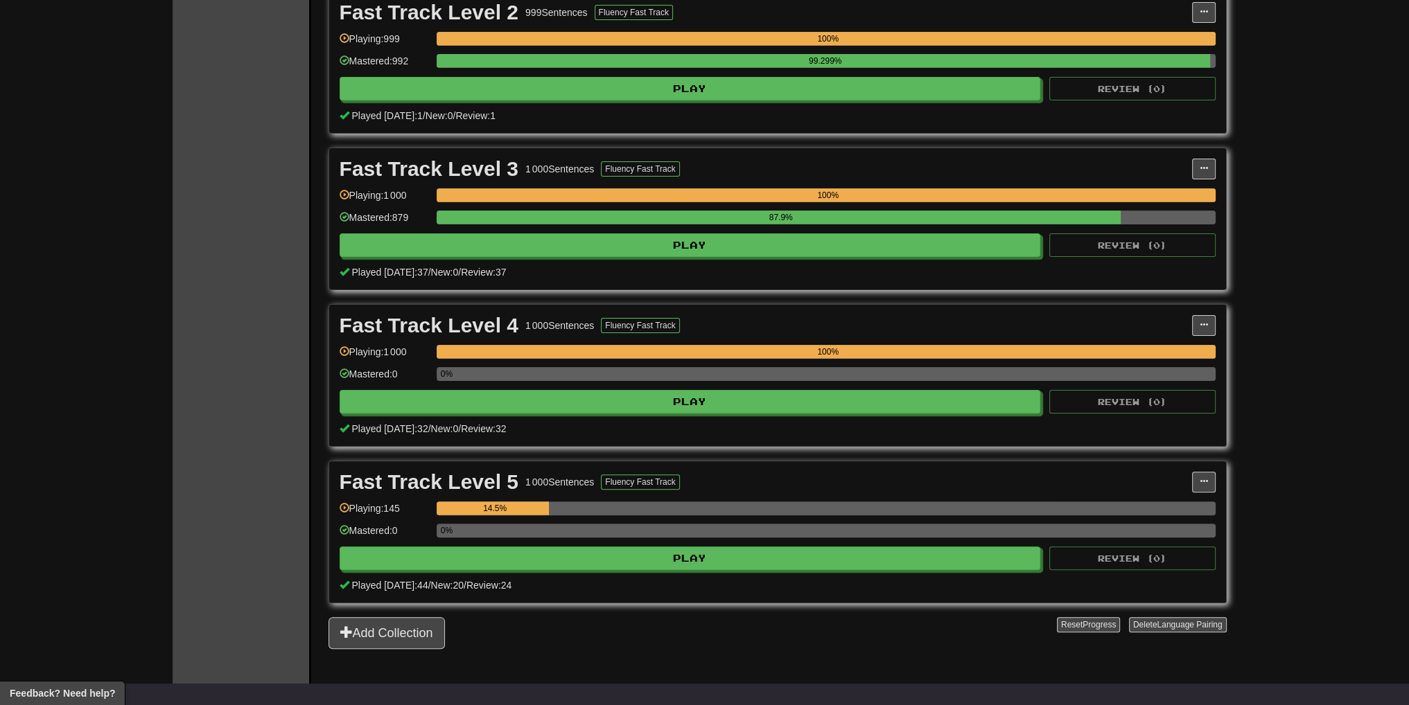
click at [638, 572] on div "Fast Track Level 5 1 000 Sentences Fluency Fast Track Manage Sentences Unpin fr…" at bounding box center [777, 532] width 897 height 141
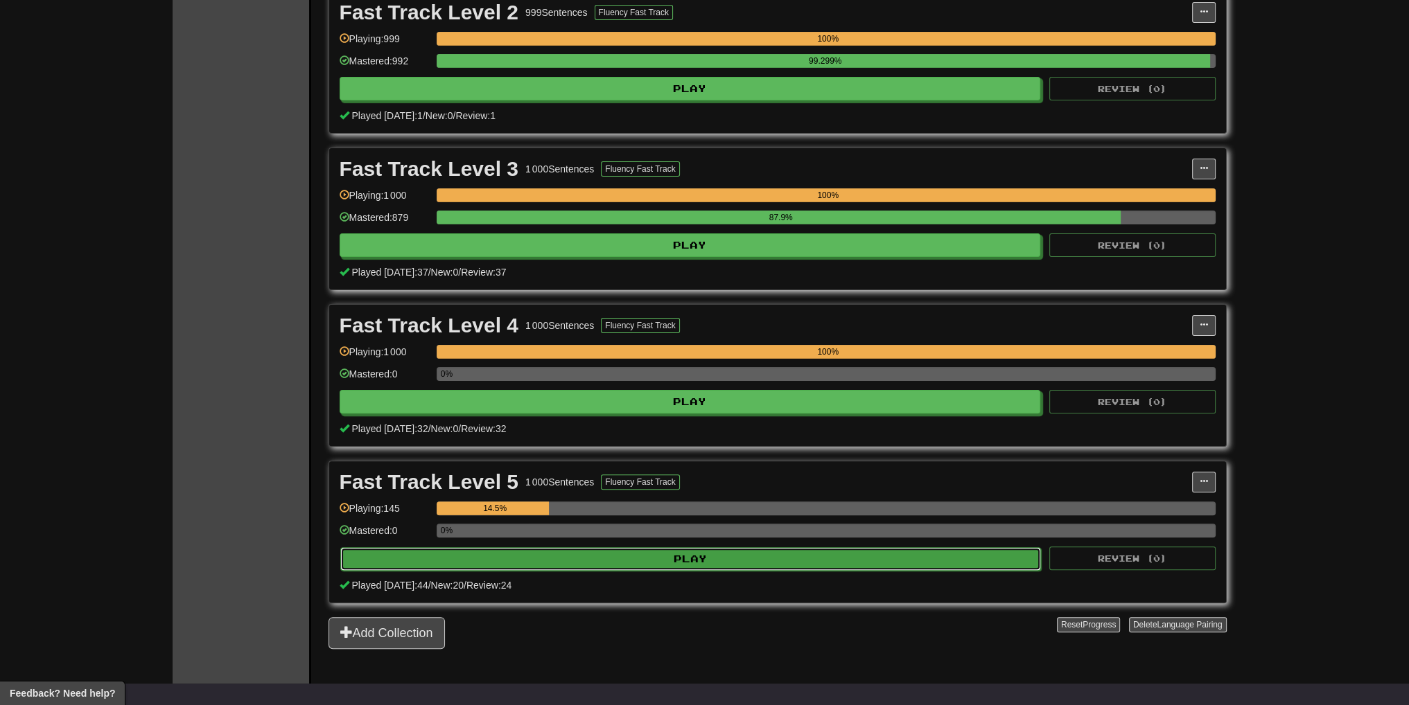
click at [636, 559] on button "Play" at bounding box center [690, 559] width 701 height 24
select select "**"
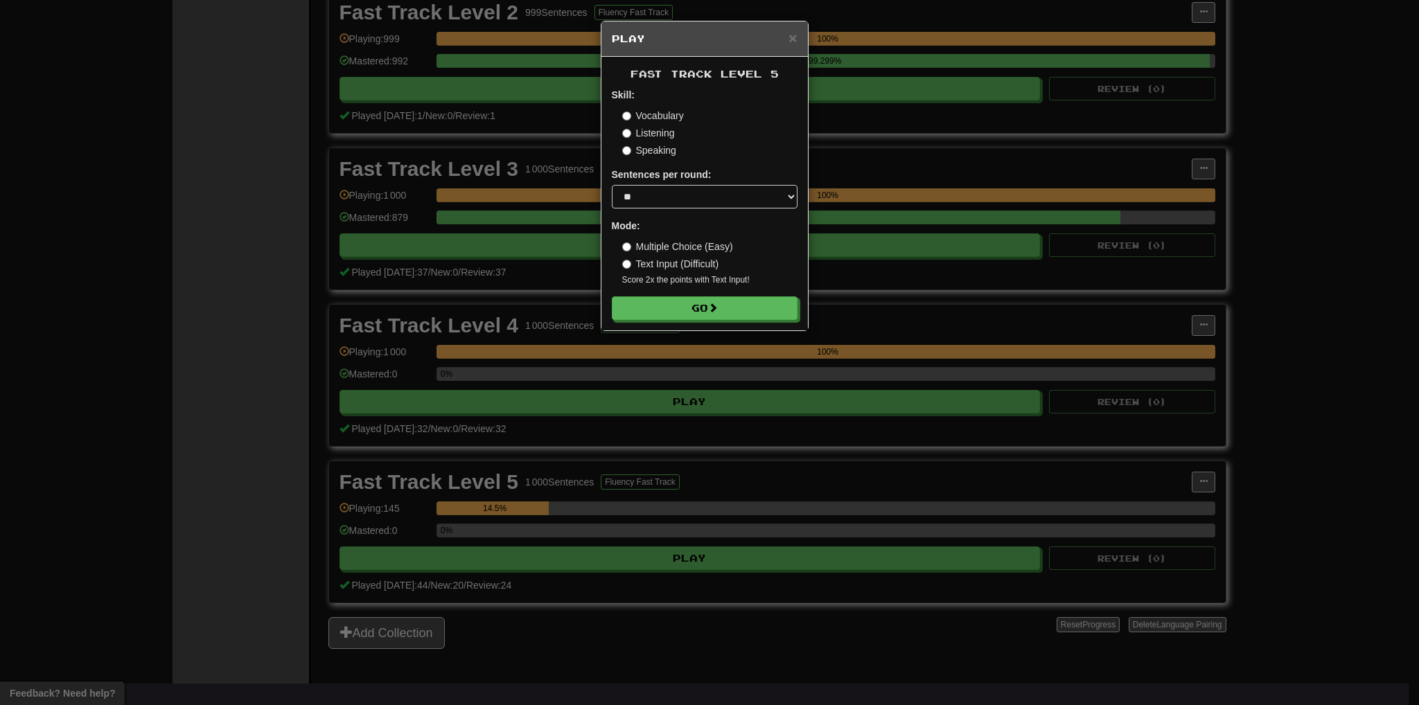
click at [650, 293] on form "Skill: Vocabulary Listening Speaking Sentences per round: * ** ** ** ** ** *** …" at bounding box center [705, 204] width 186 height 232
click at [649, 301] on button "Go" at bounding box center [706, 309] width 186 height 24
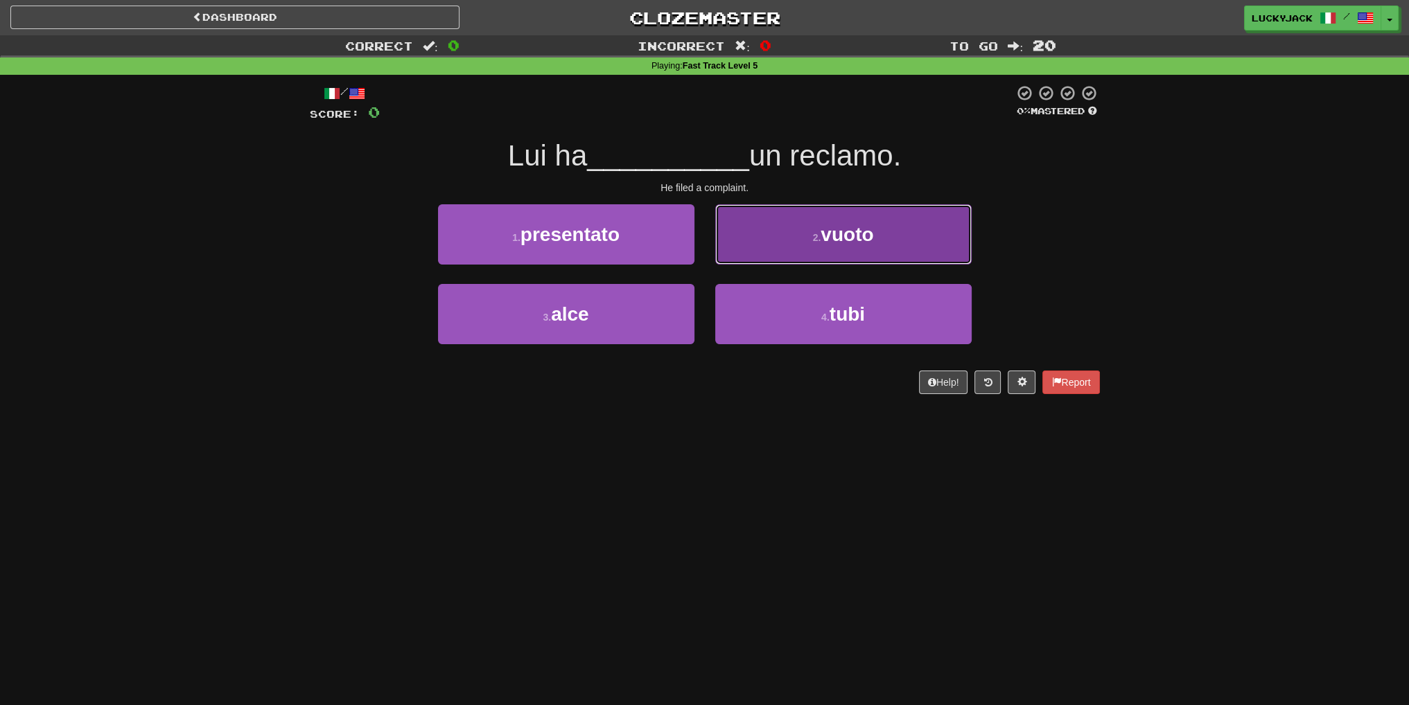
click at [821, 228] on button "2 . vuoto" at bounding box center [843, 234] width 256 height 60
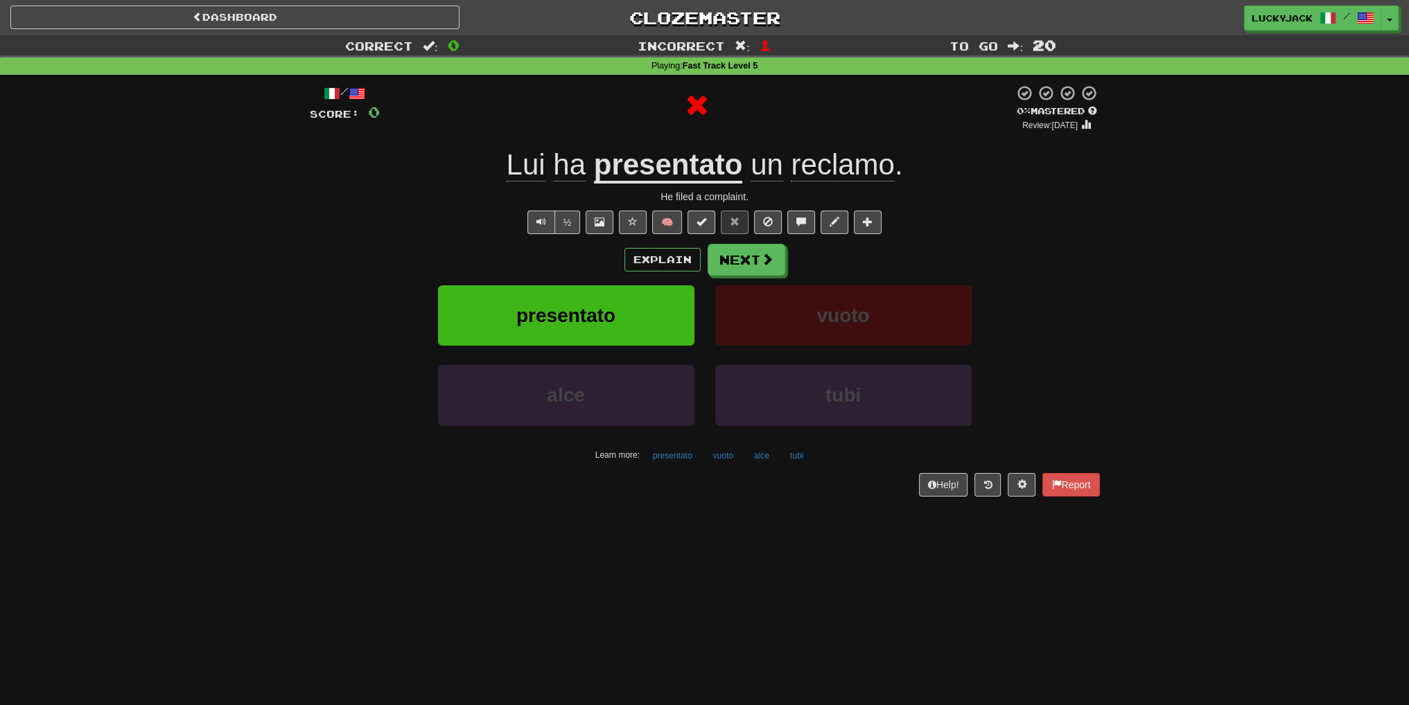
click at [704, 179] on u "presentato" at bounding box center [668, 165] width 149 height 35
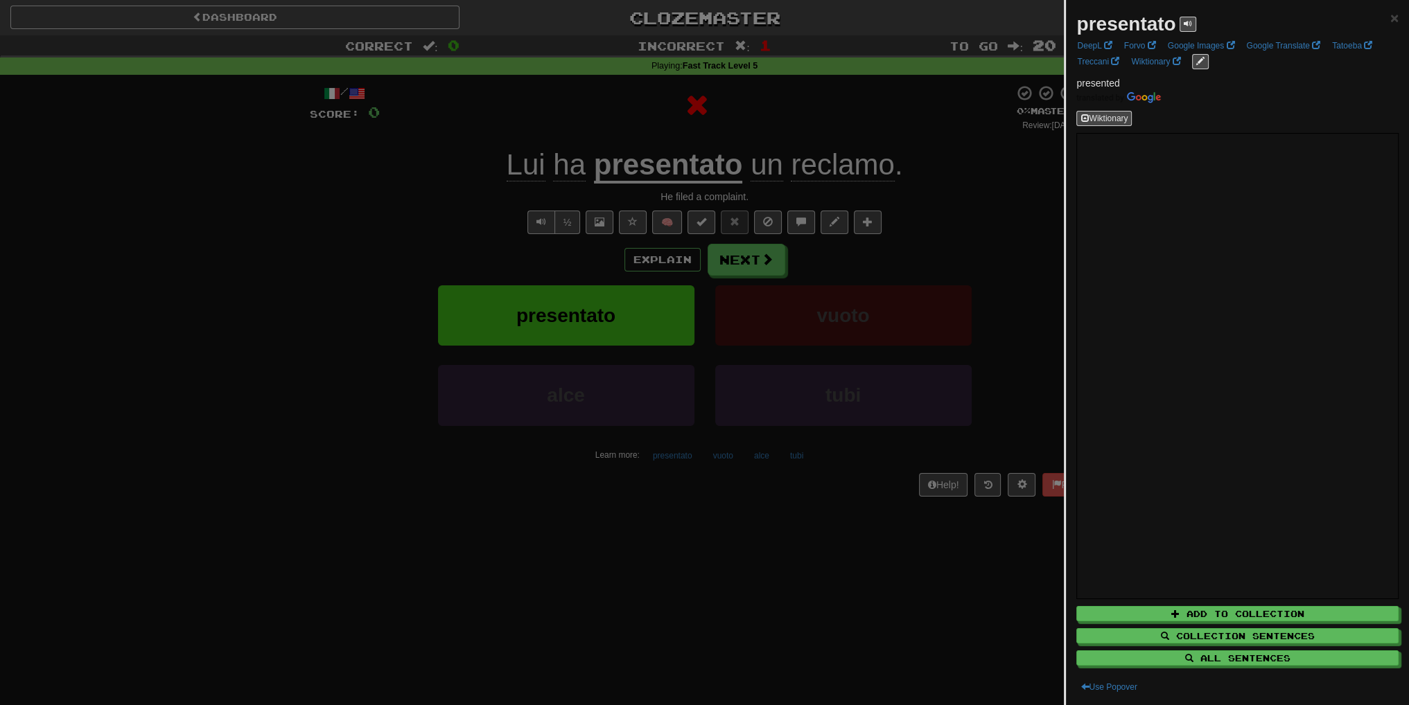
click at [857, 193] on div at bounding box center [704, 352] width 1409 height 705
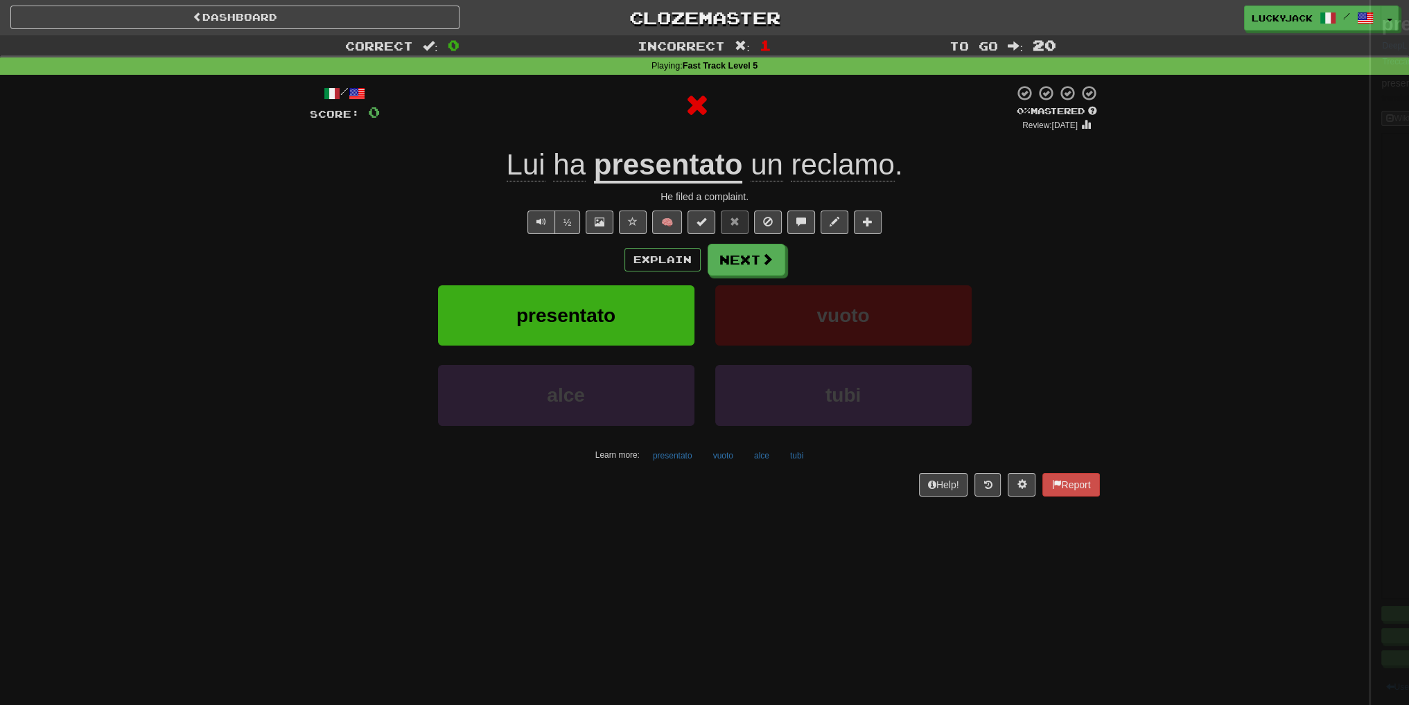
click at [832, 159] on span "reclamo" at bounding box center [842, 164] width 103 height 33
click at [829, 170] on div at bounding box center [704, 352] width 1409 height 705
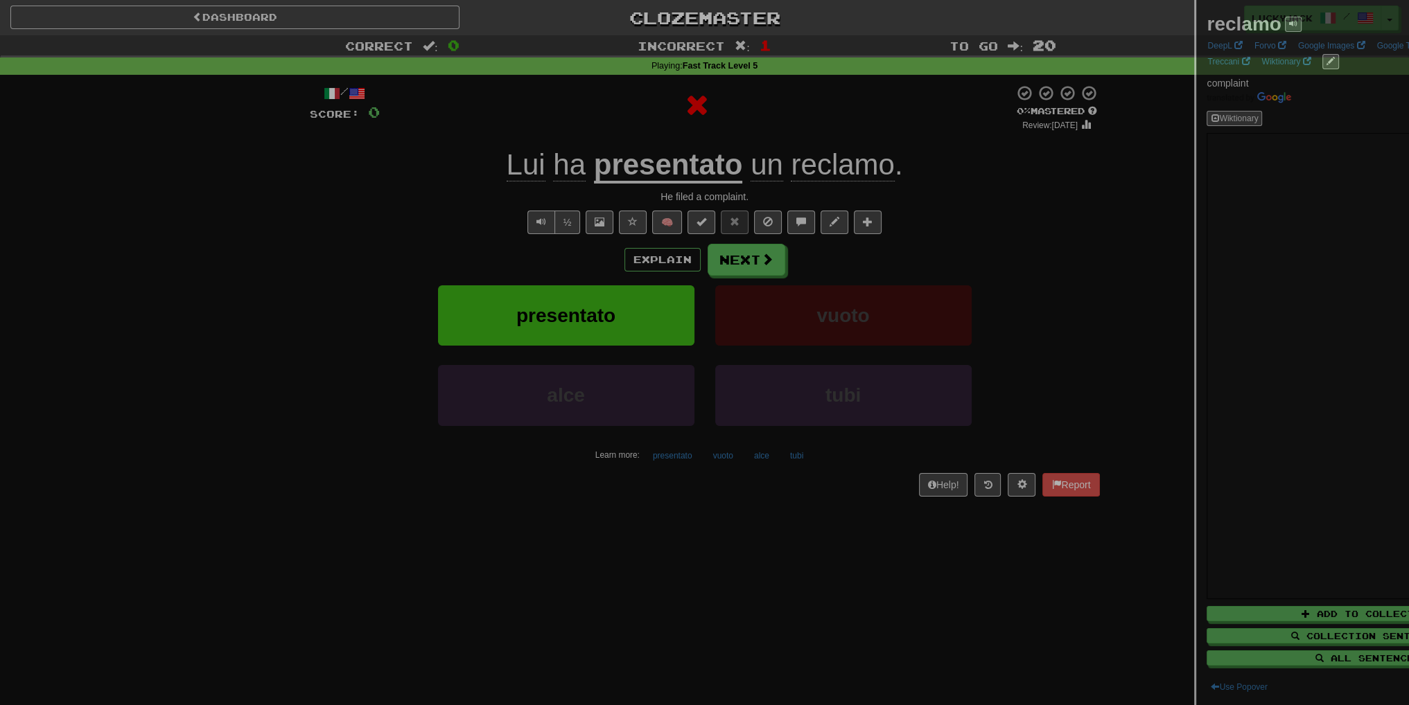
click at [829, 170] on div at bounding box center [704, 352] width 1409 height 705
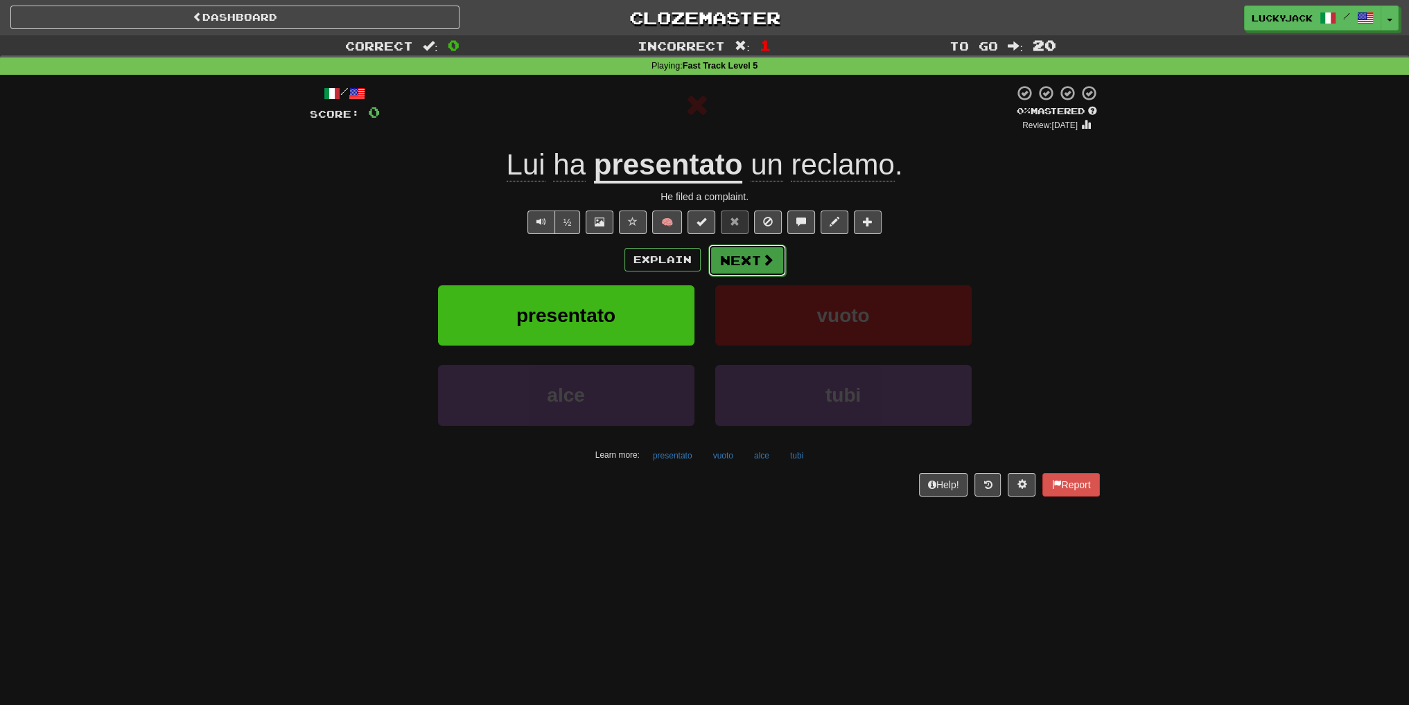
click at [753, 263] on button "Next" at bounding box center [747, 261] width 78 height 32
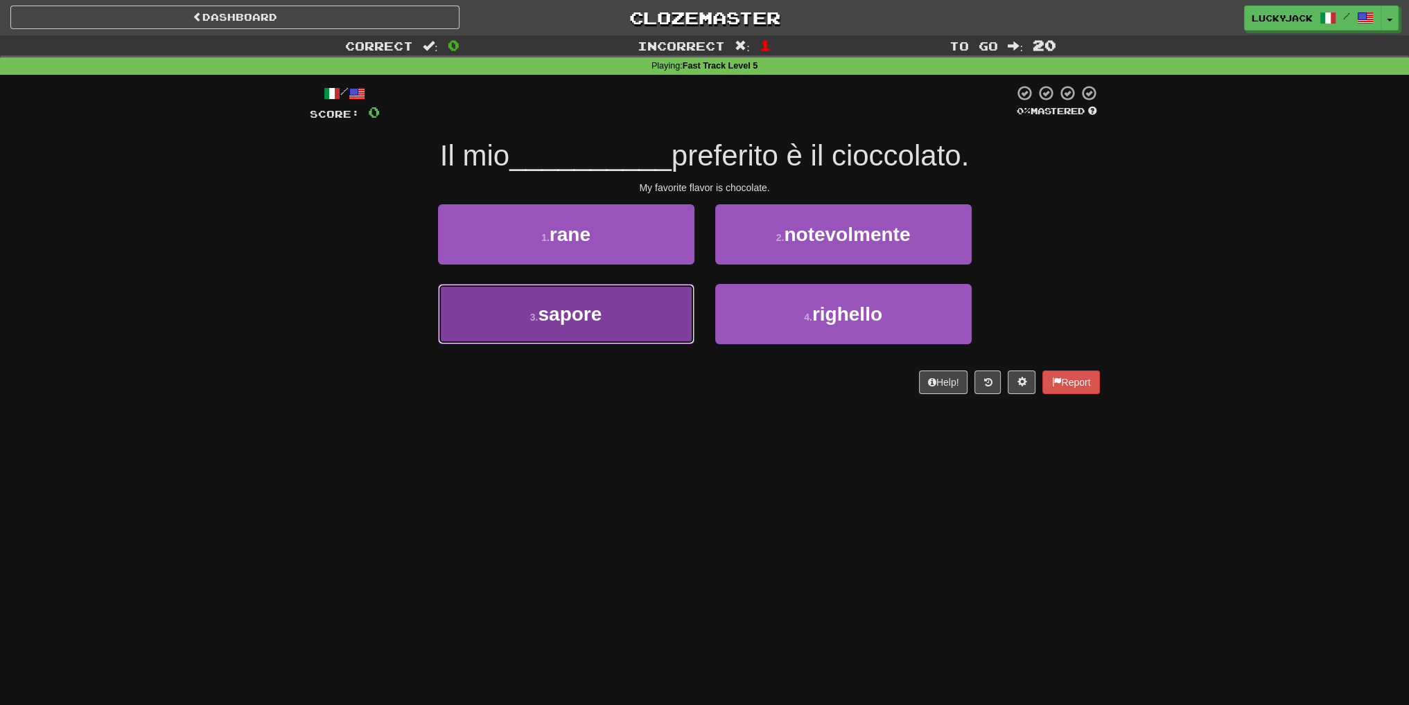
click at [650, 331] on button "3 . sapore" at bounding box center [566, 314] width 256 height 60
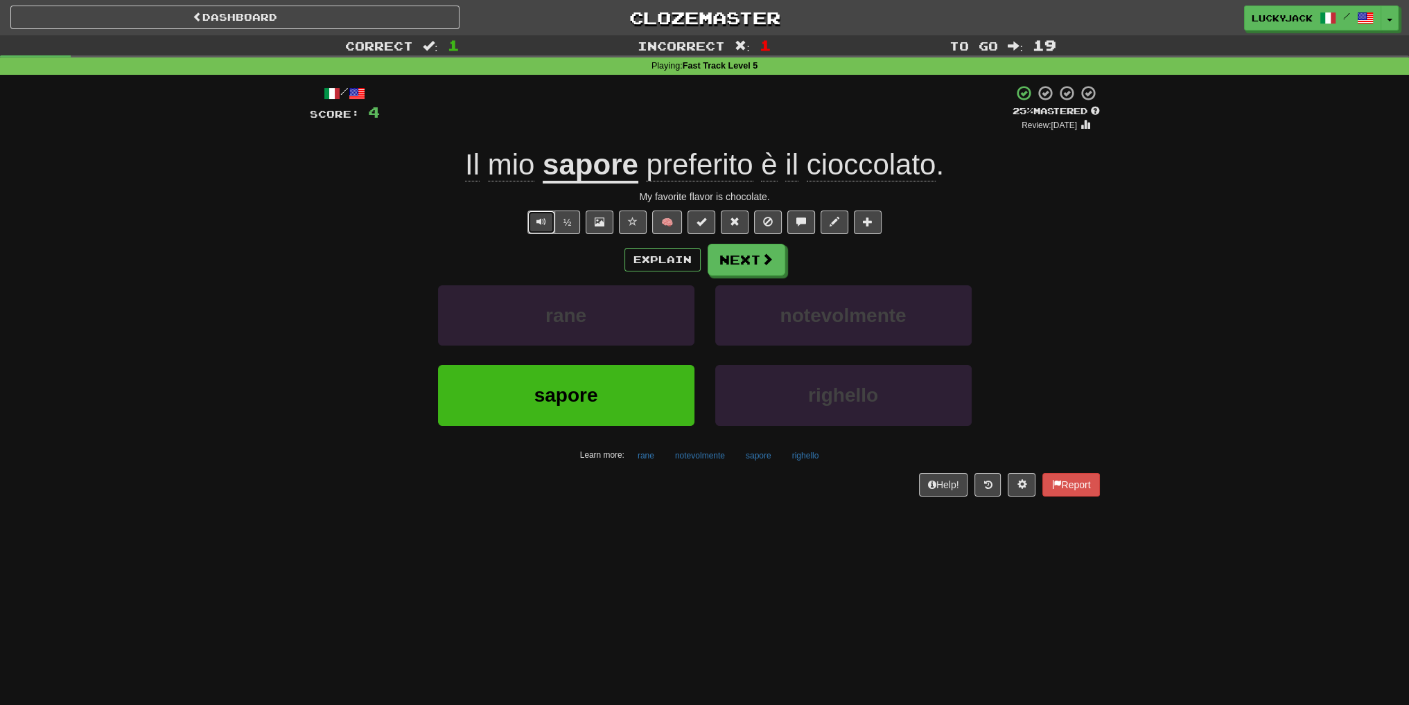
click at [540, 227] on span "Text-to-speech controls" at bounding box center [541, 222] width 10 height 10
drag, startPoint x: 608, startPoint y: 186, endPoint x: 604, endPoint y: 176, distance: 11.2
click at [608, 185] on div "/ Score: 4 + 4 25 % Mastered Review: 2025-08-17 Il mio sapore preferito è il ci…" at bounding box center [705, 291] width 790 height 412
click at [602, 173] on u "sapore" at bounding box center [591, 165] width 96 height 35
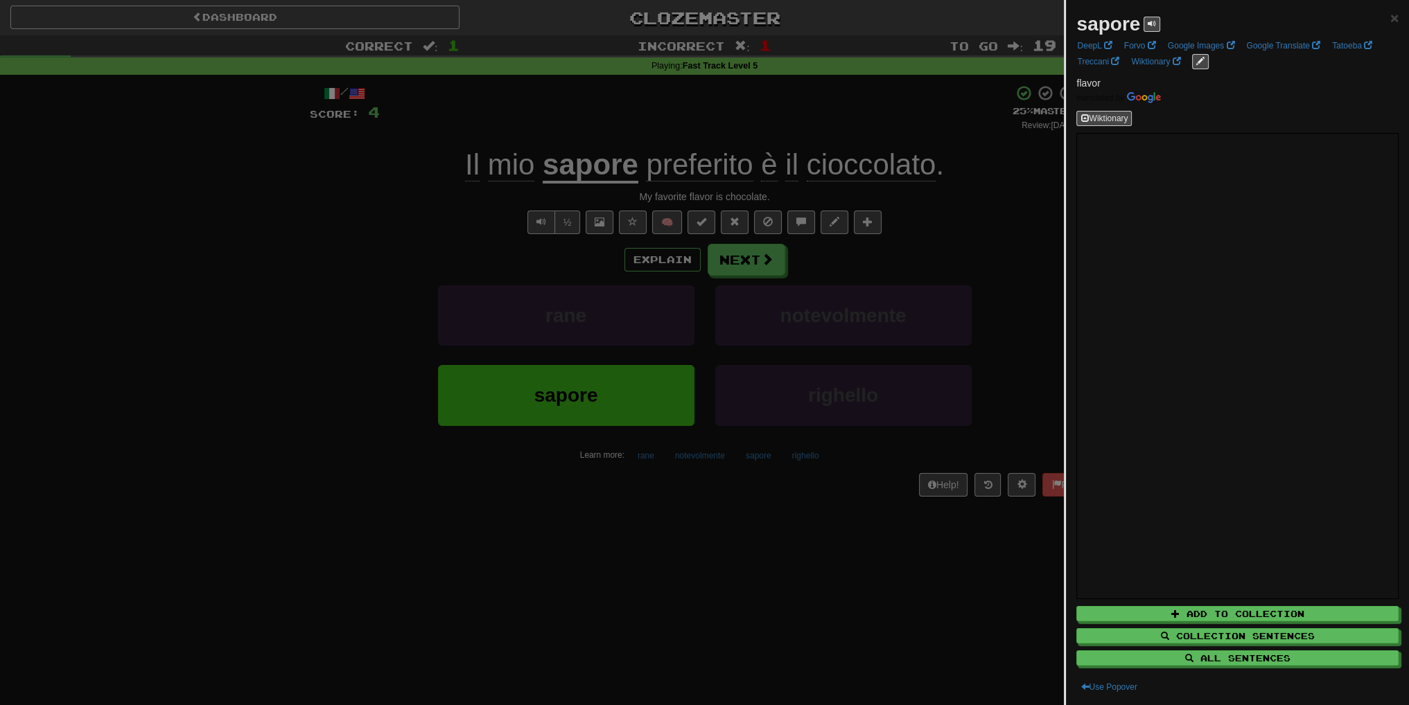
click at [889, 253] on div at bounding box center [704, 352] width 1409 height 705
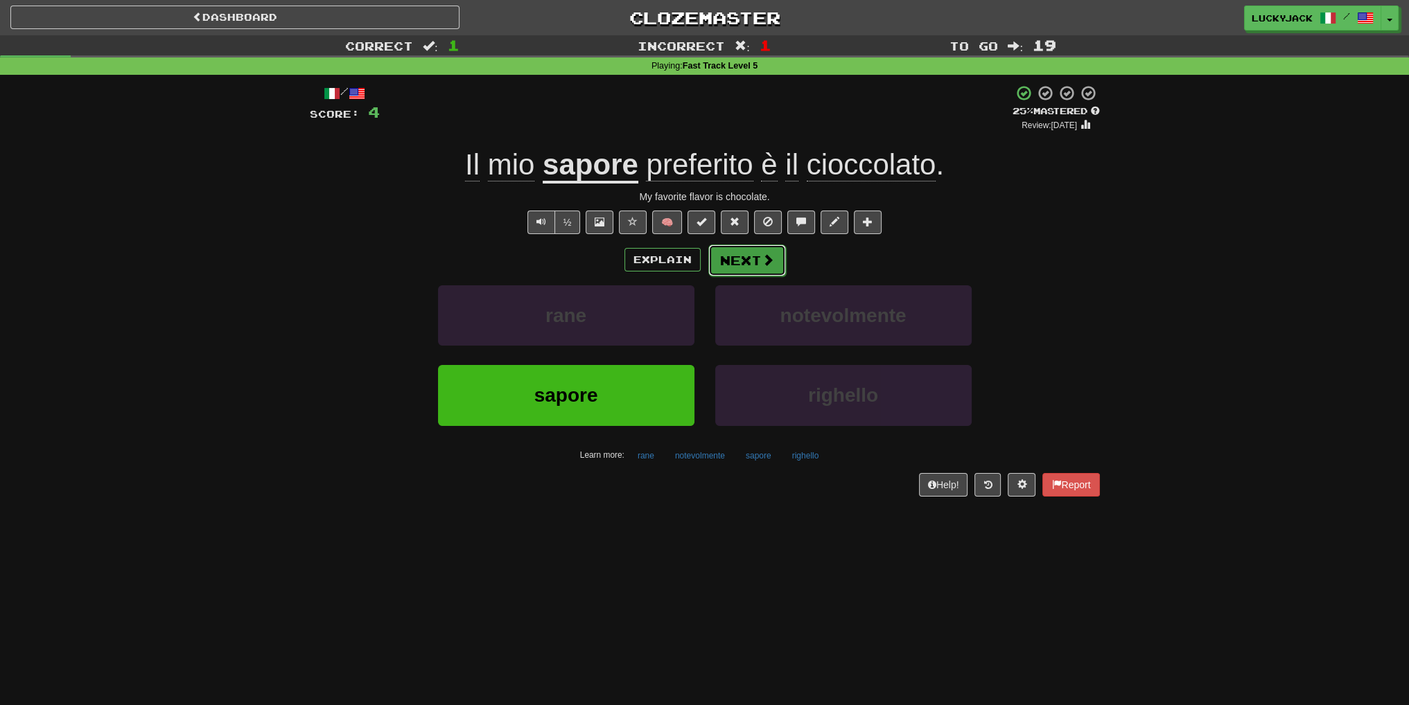
click at [729, 270] on button "Next" at bounding box center [747, 261] width 78 height 32
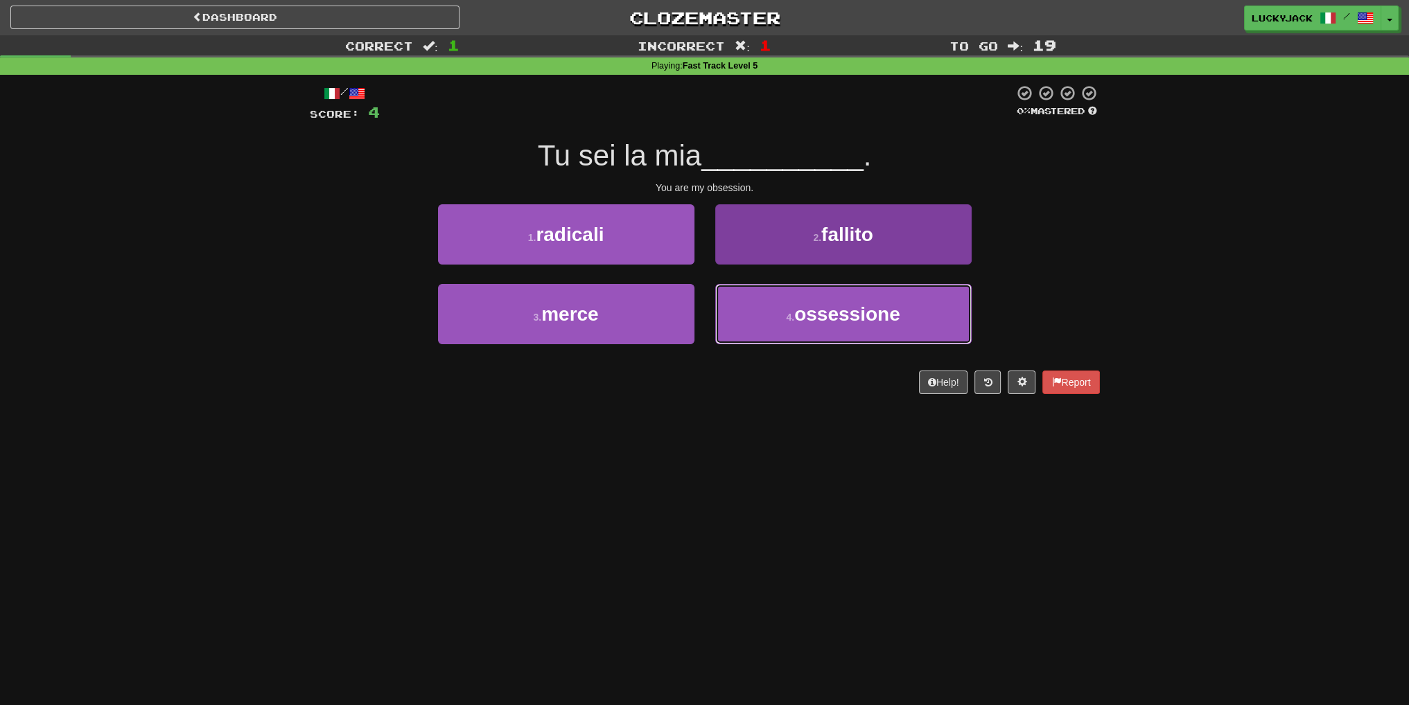
click at [791, 337] on button "4 . ossessione" at bounding box center [843, 314] width 256 height 60
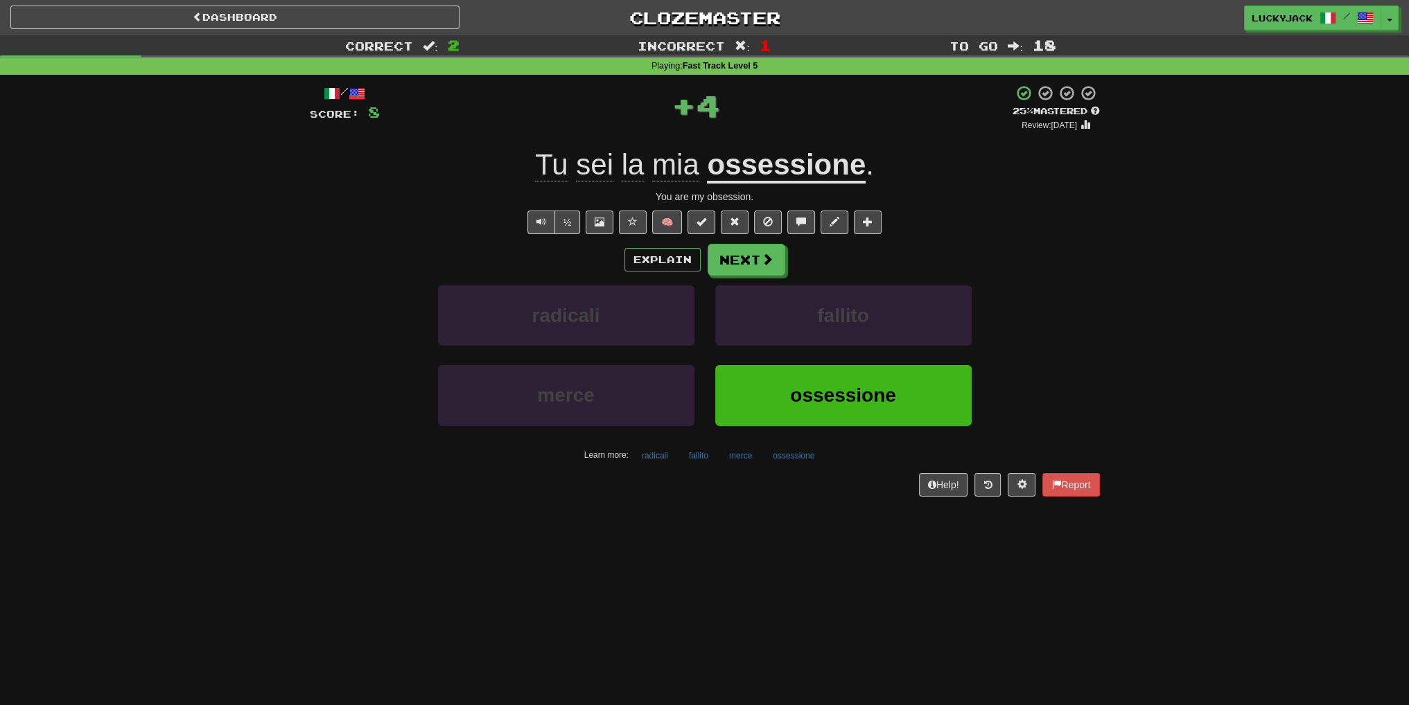
click at [782, 178] on u "ossessione" at bounding box center [786, 165] width 159 height 35
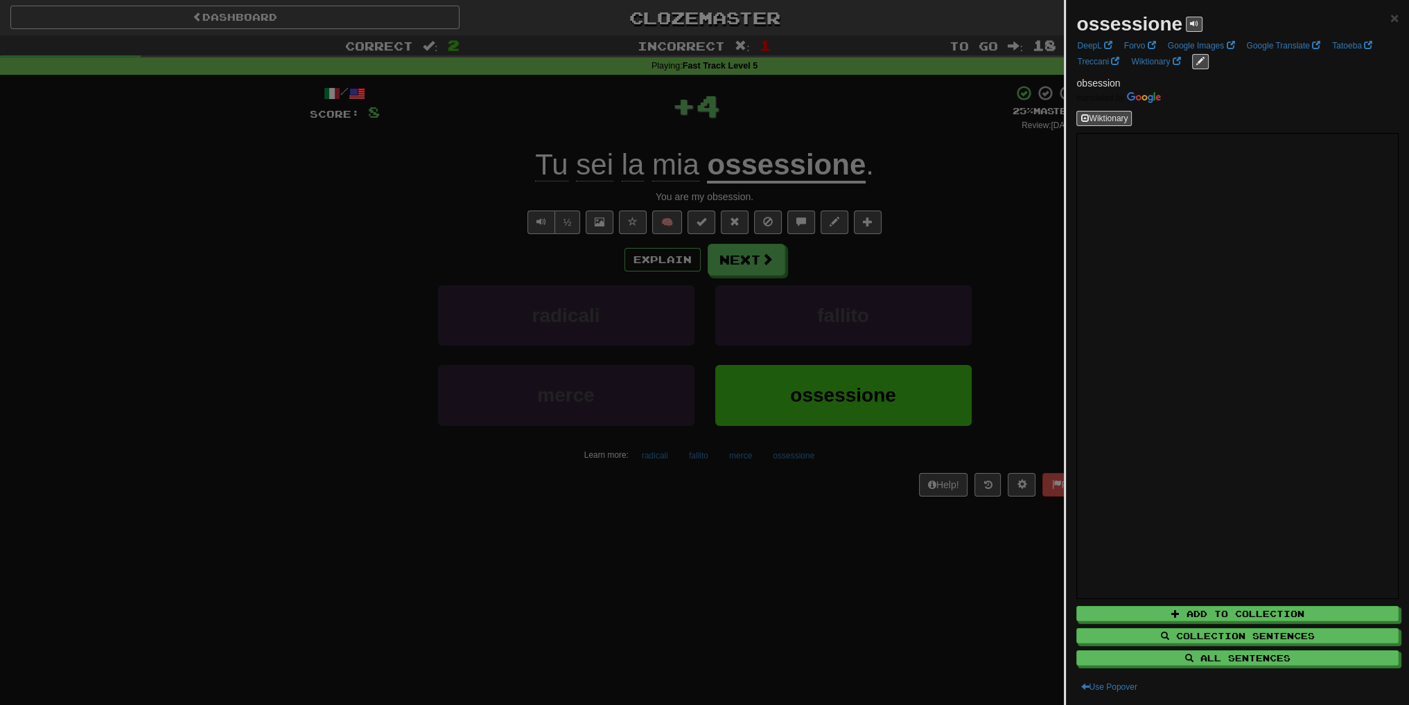
click at [933, 242] on div at bounding box center [704, 352] width 1409 height 705
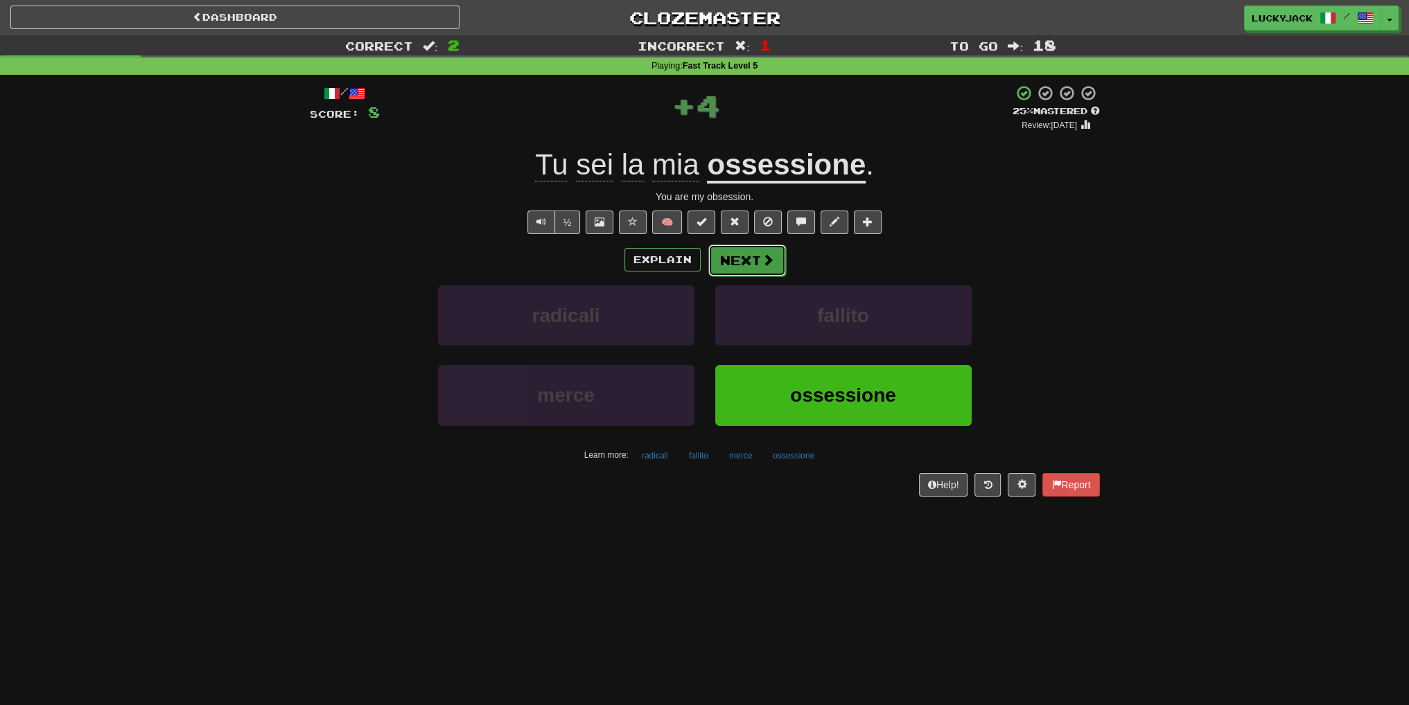
click at [745, 261] on button "Next" at bounding box center [747, 261] width 78 height 32
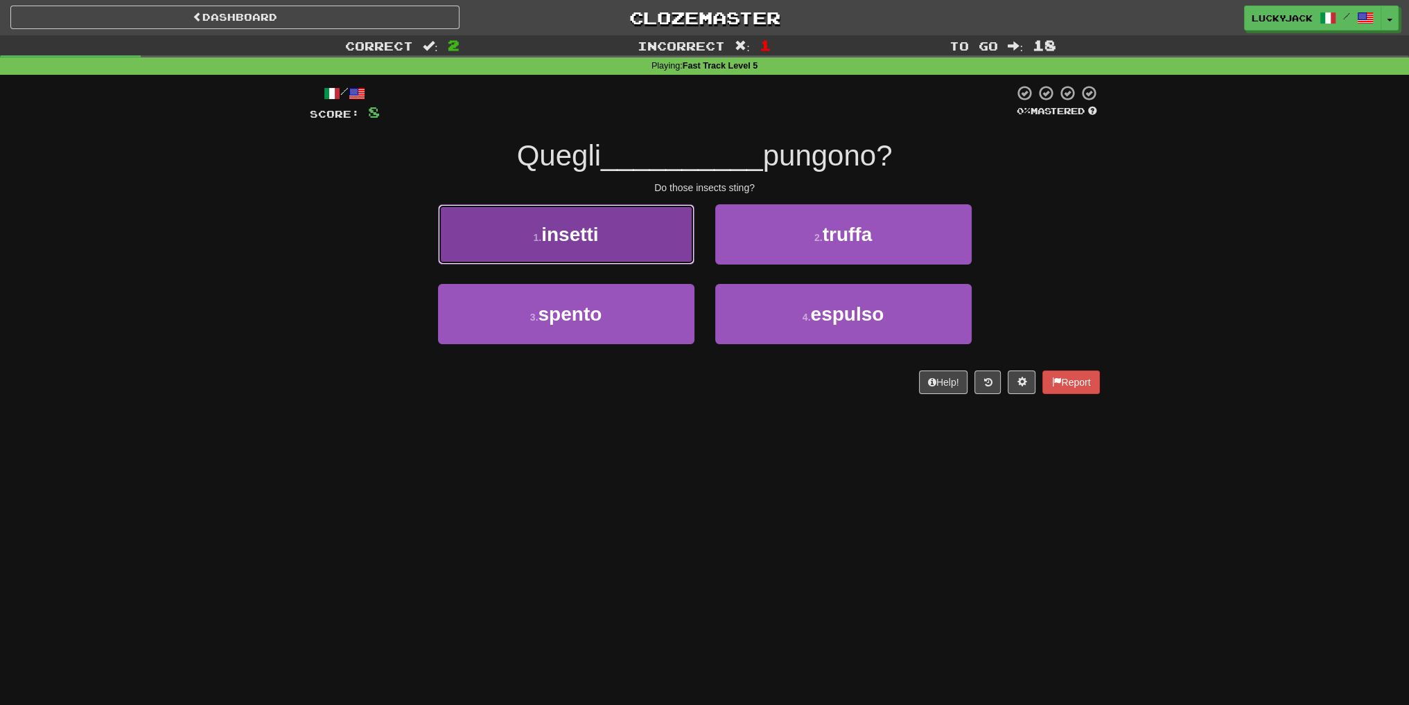
click at [624, 247] on button "1 . insetti" at bounding box center [566, 234] width 256 height 60
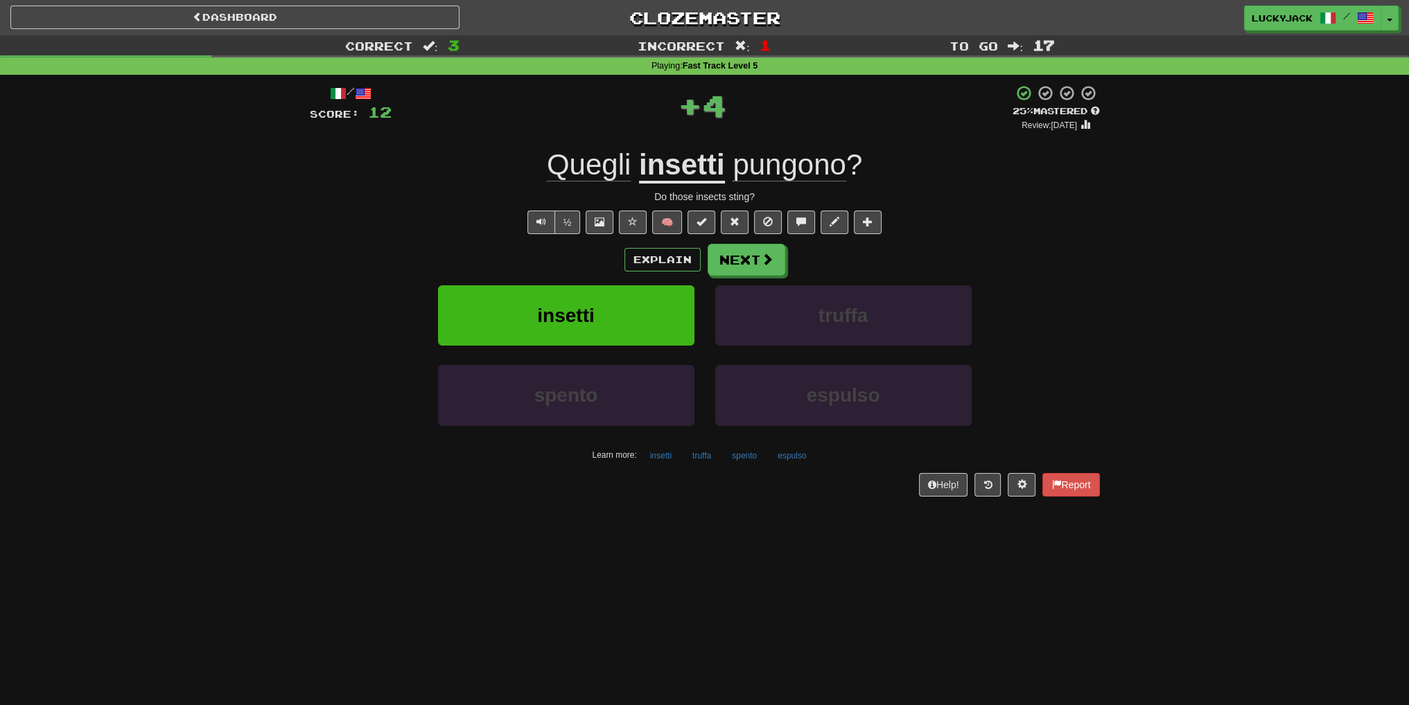
click at [784, 157] on span "pungono" at bounding box center [790, 164] width 114 height 33
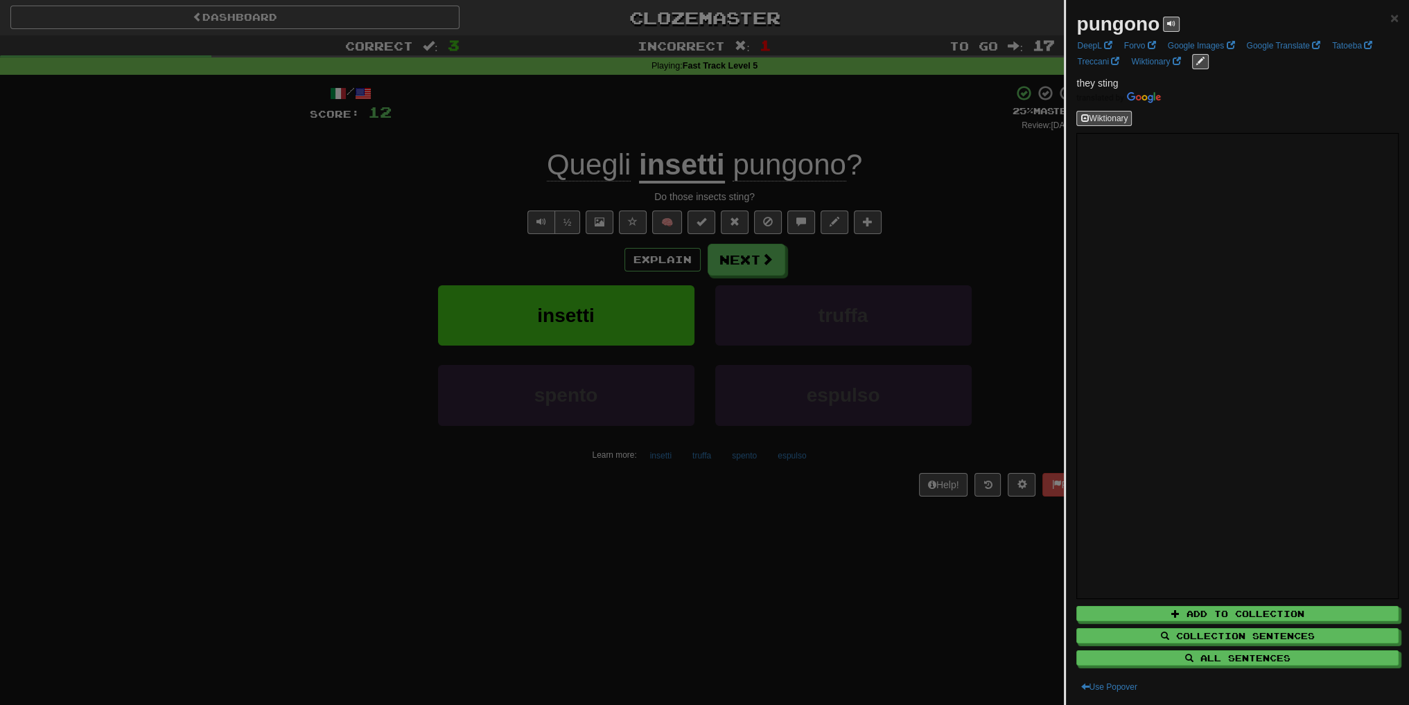
drag, startPoint x: 970, startPoint y: 225, endPoint x: 936, endPoint y: 222, distance: 33.4
click at [953, 224] on div at bounding box center [704, 352] width 1409 height 705
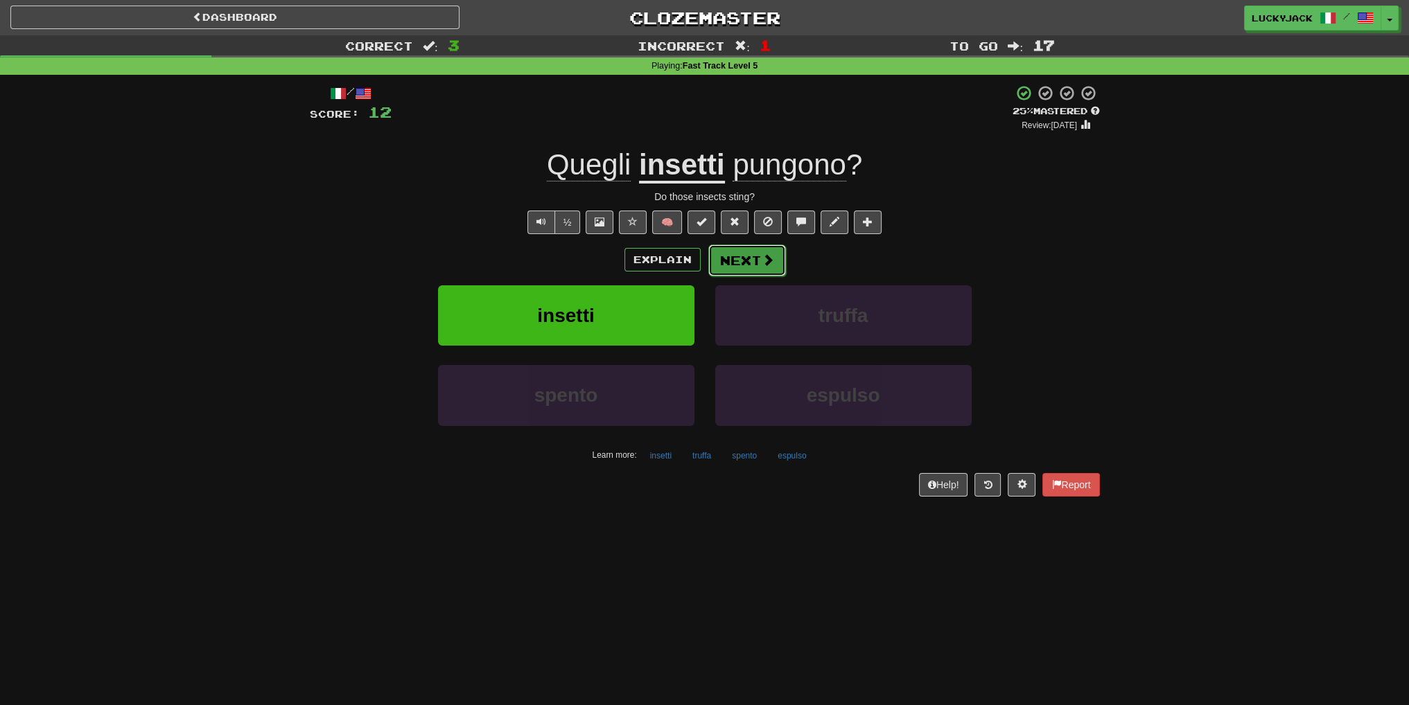
click at [771, 270] on button "Next" at bounding box center [747, 261] width 78 height 32
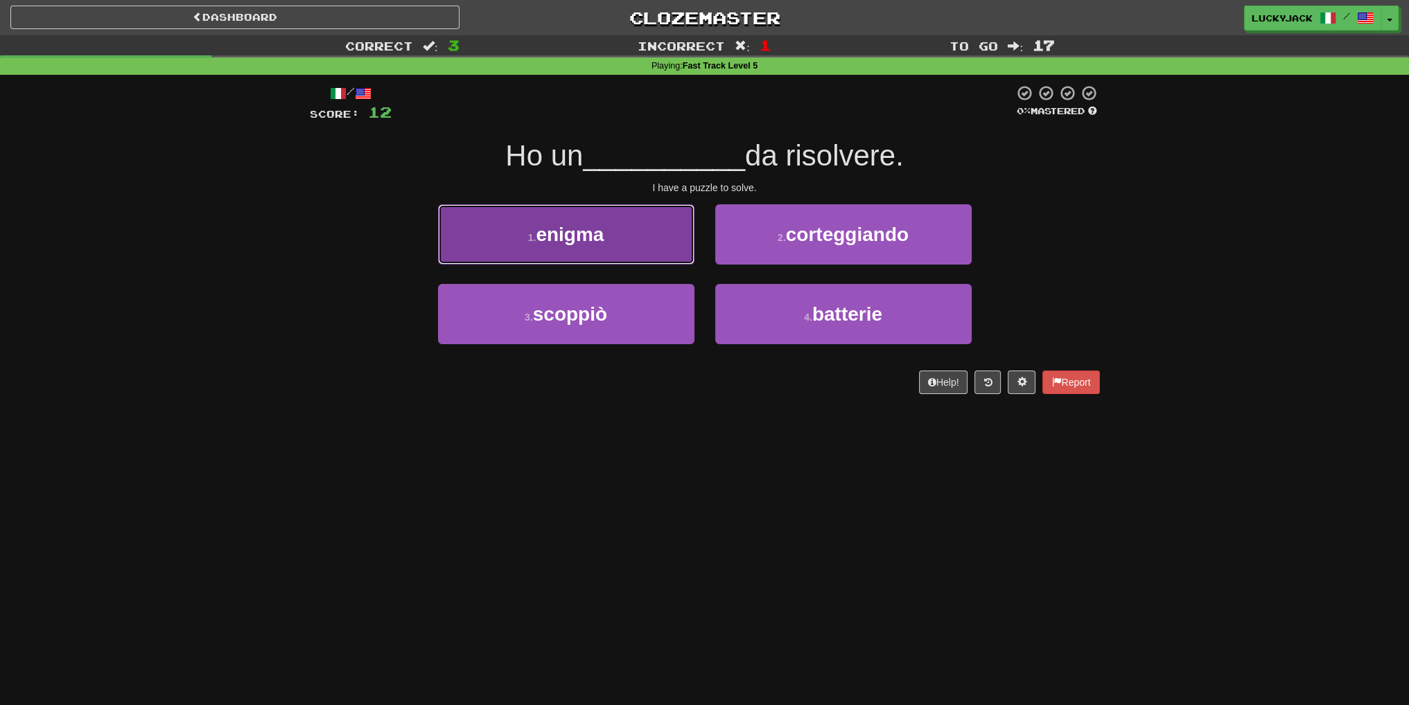
click at [617, 257] on button "1 . enigma" at bounding box center [566, 234] width 256 height 60
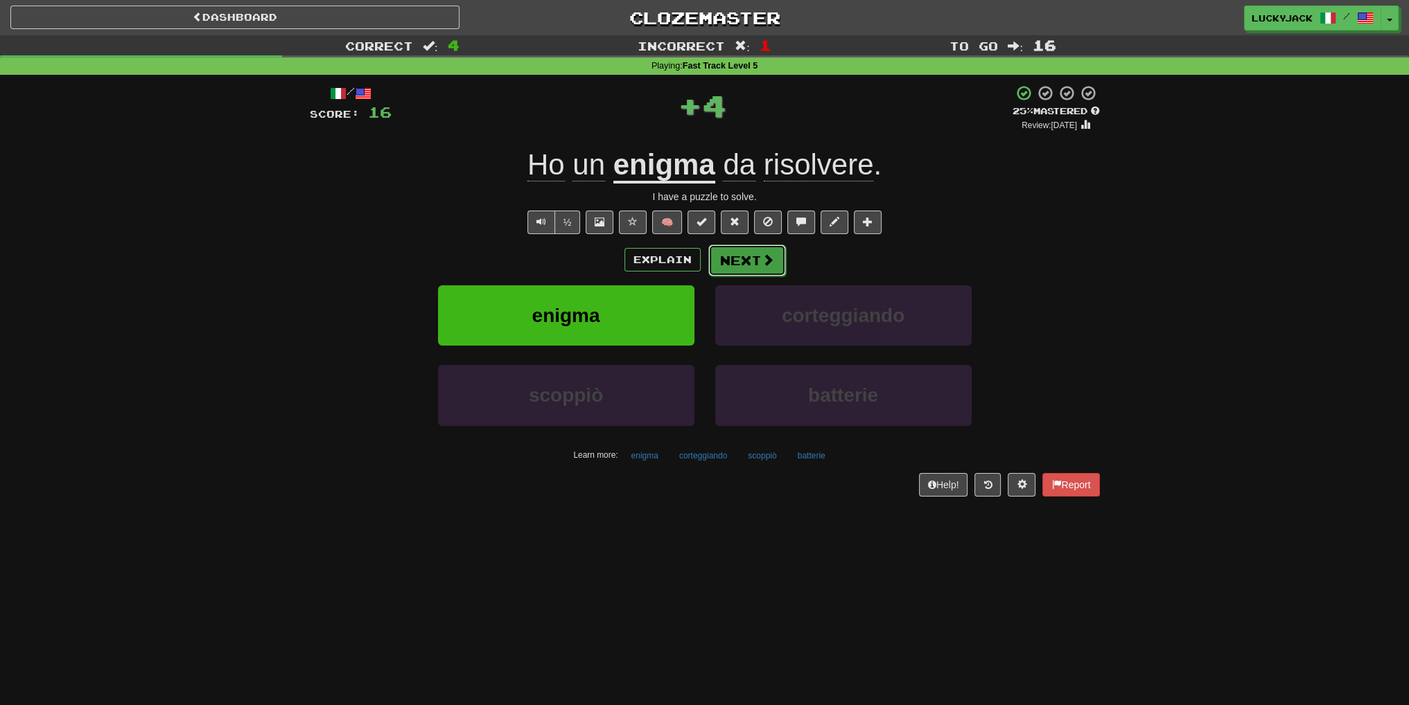
click at [751, 258] on button "Next" at bounding box center [747, 261] width 78 height 32
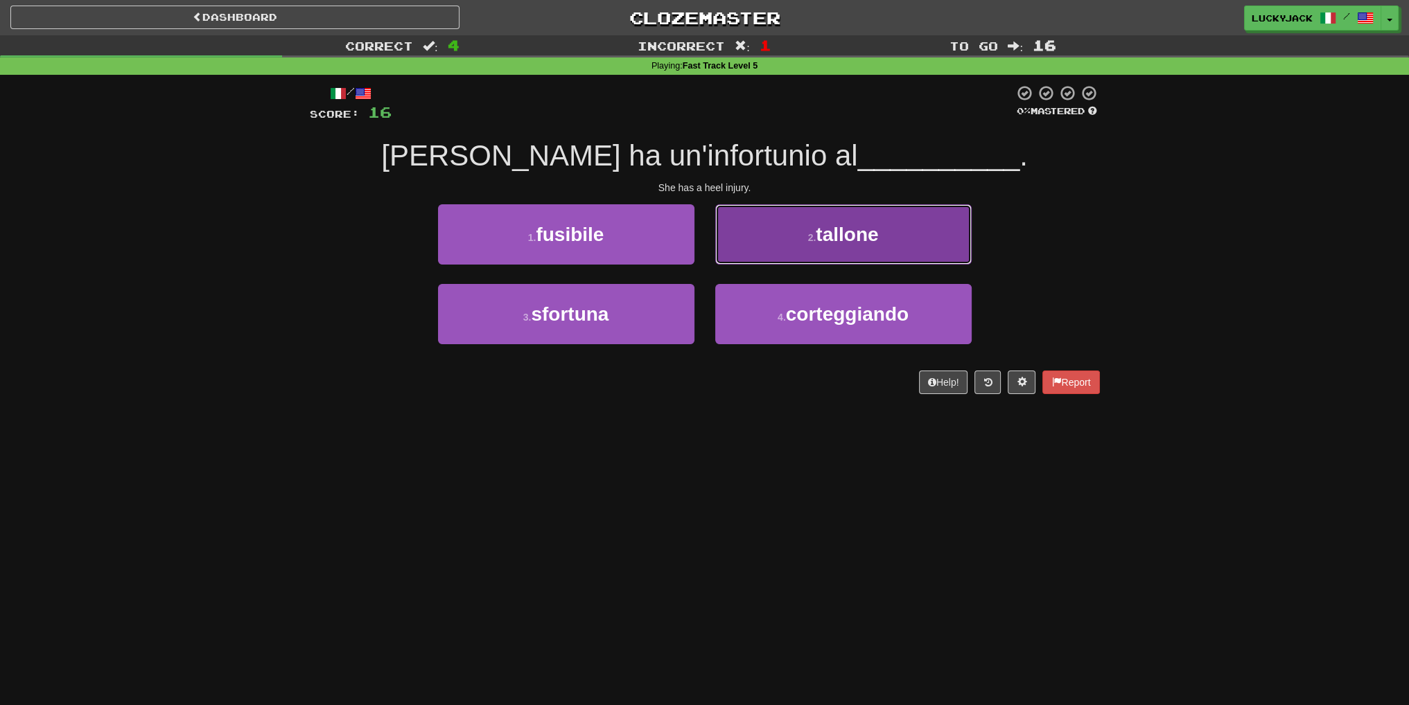
click at [762, 252] on button "2 . tallone" at bounding box center [843, 234] width 256 height 60
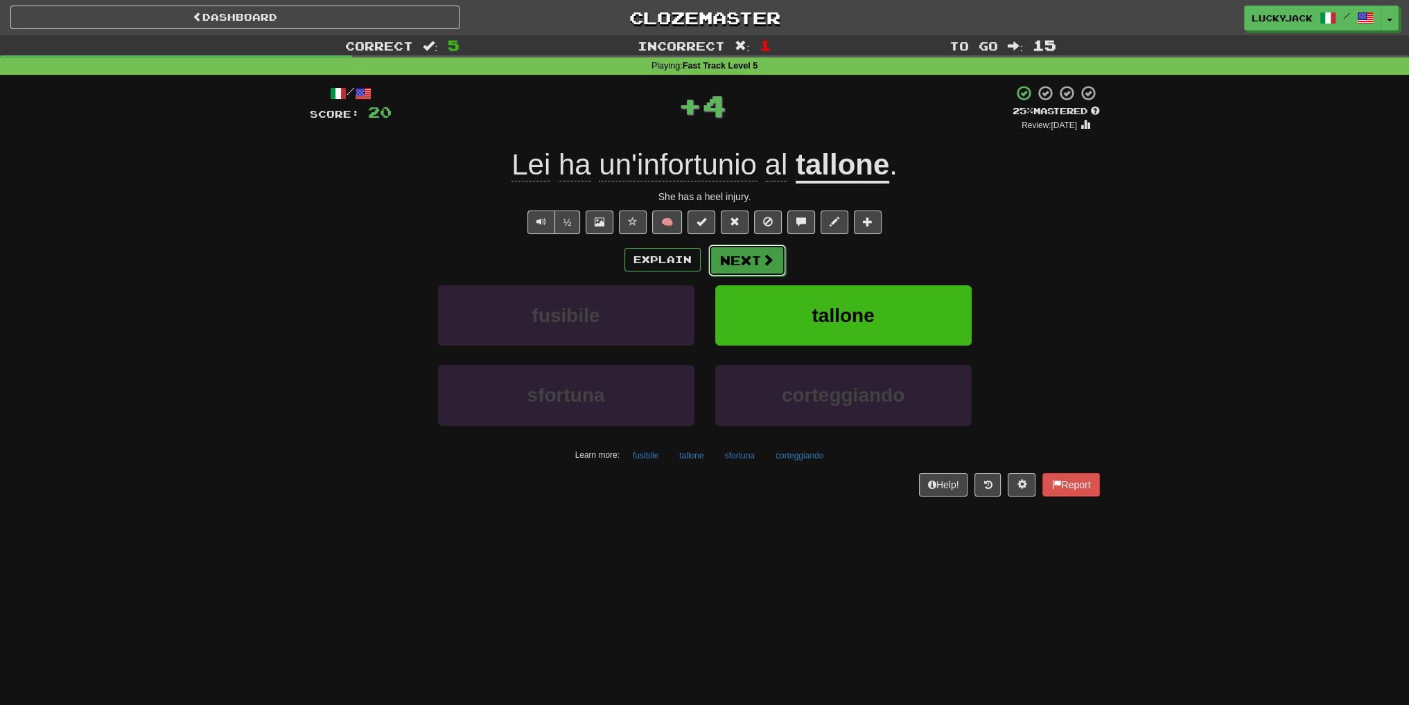
click at [746, 263] on button "Next" at bounding box center [747, 261] width 78 height 32
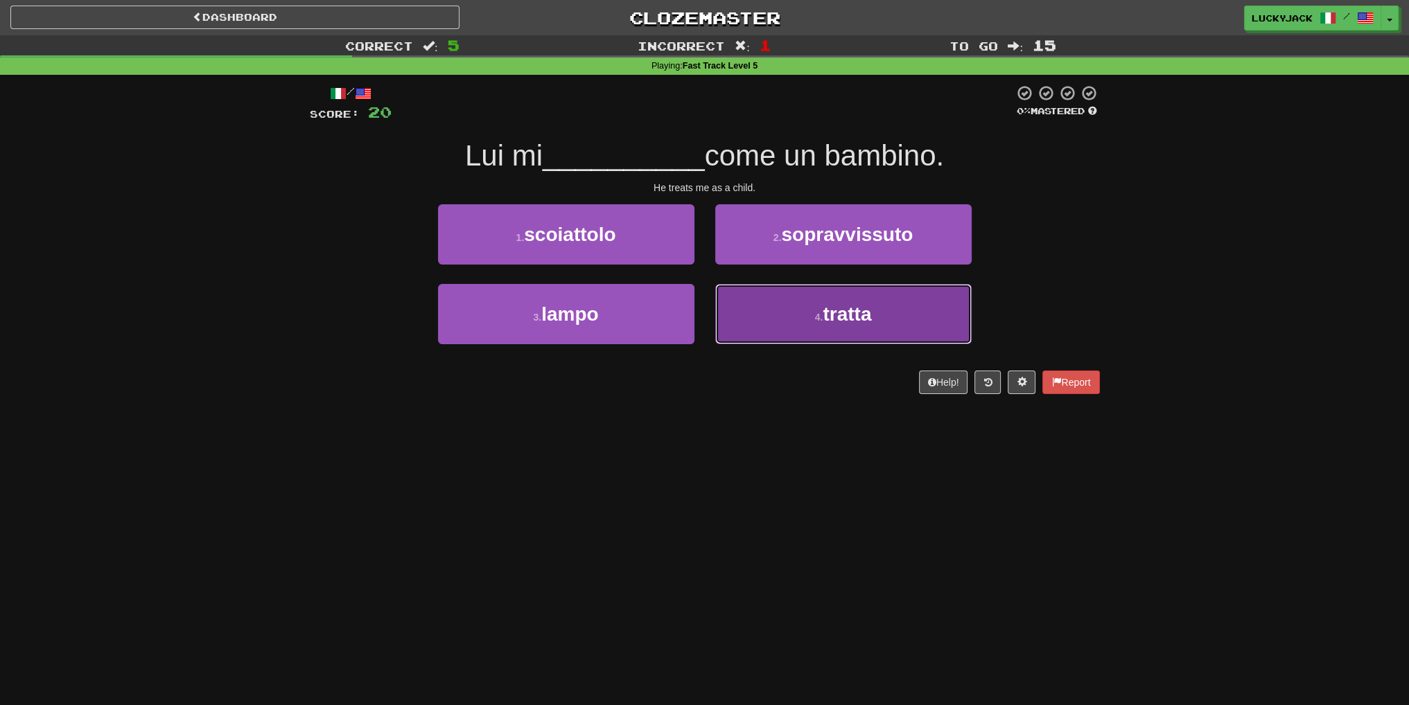
click at [771, 339] on button "4 . tratta" at bounding box center [843, 314] width 256 height 60
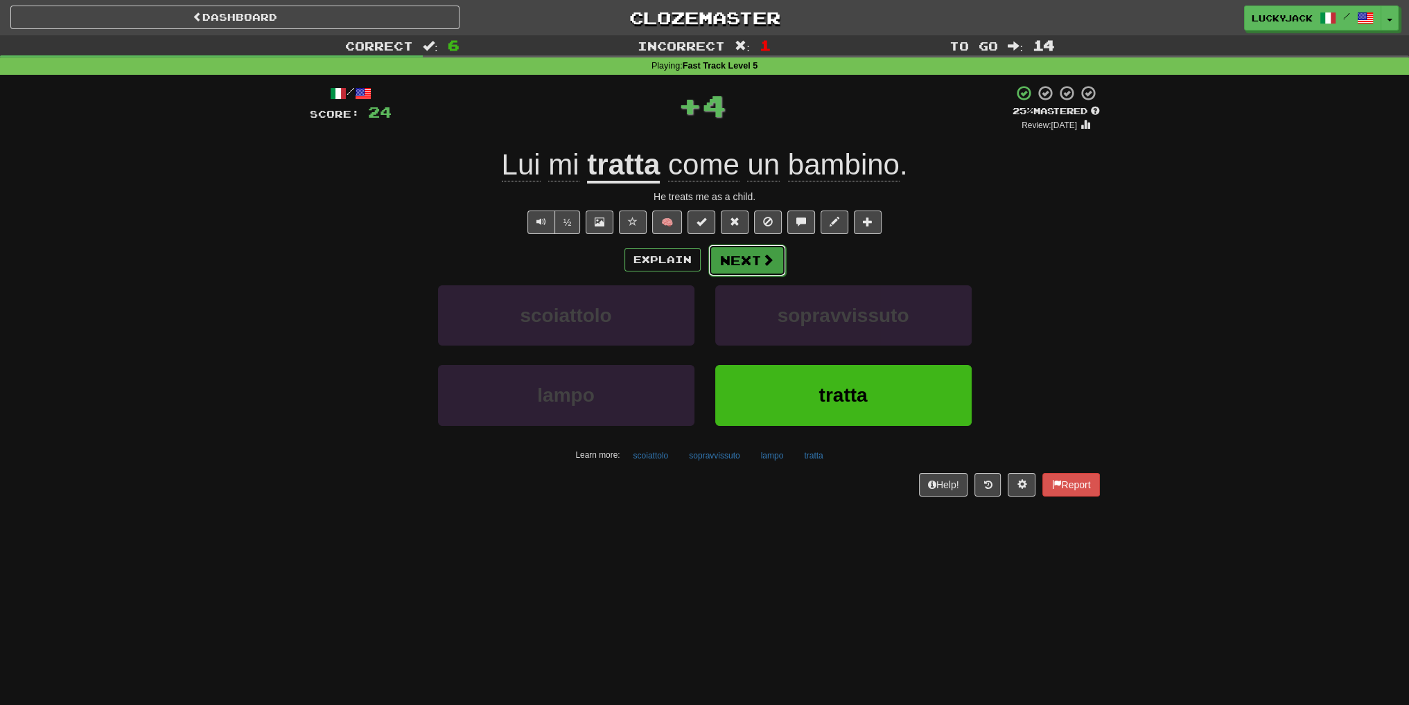
click at [738, 269] on button "Next" at bounding box center [747, 261] width 78 height 32
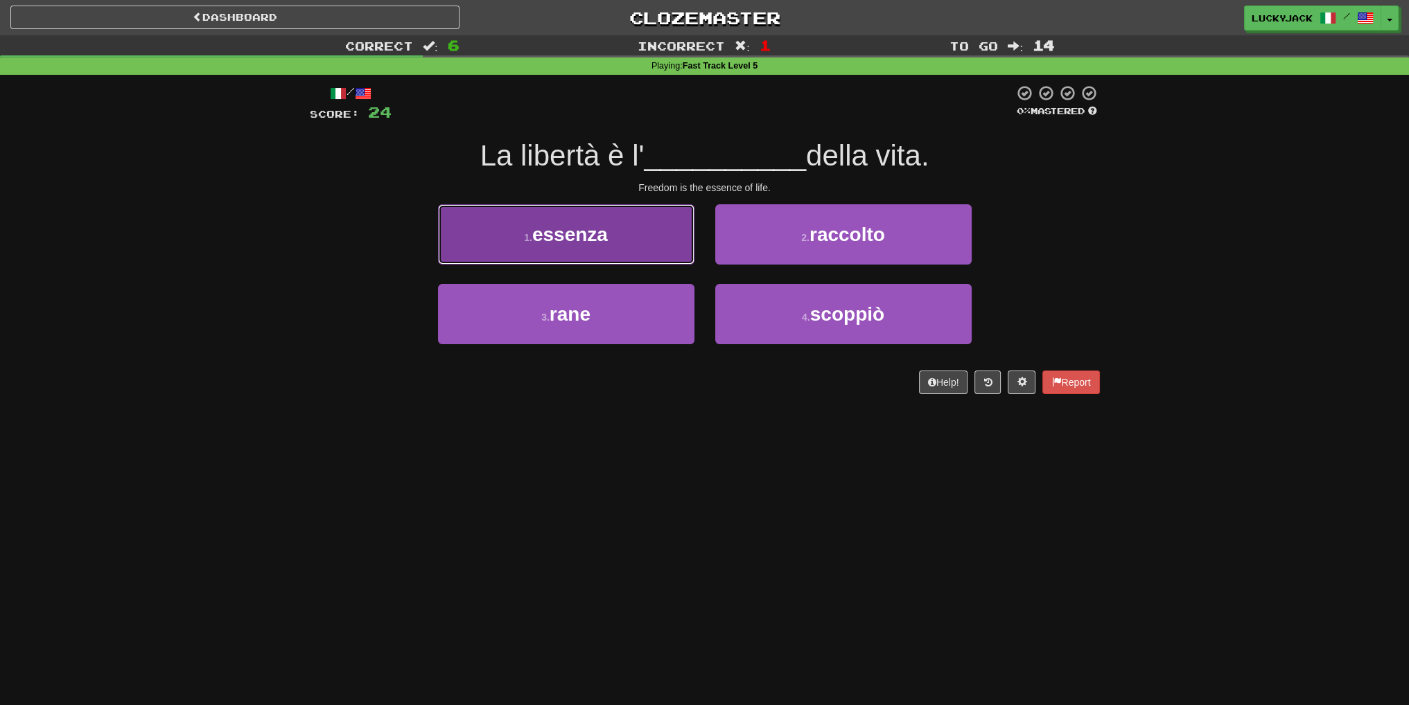
click at [646, 231] on button "1 . essenza" at bounding box center [566, 234] width 256 height 60
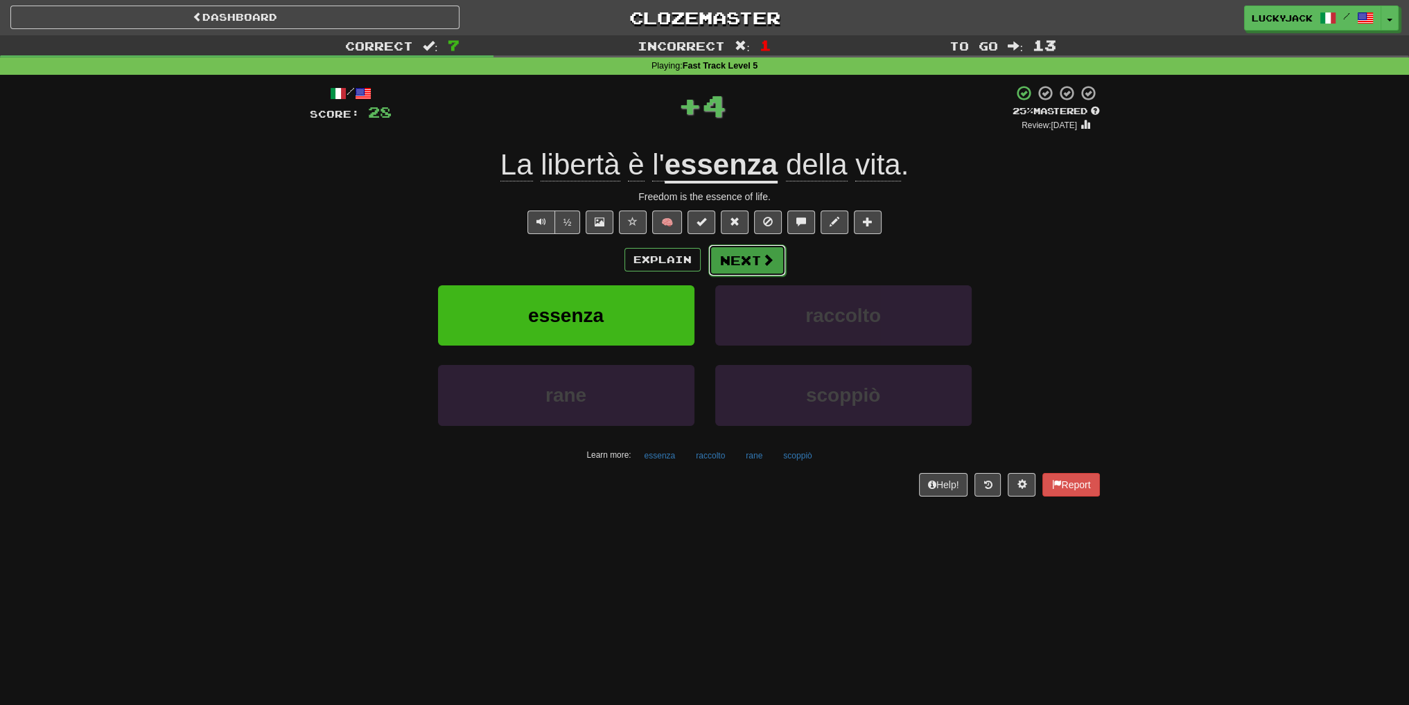
click at [745, 261] on button "Next" at bounding box center [747, 261] width 78 height 32
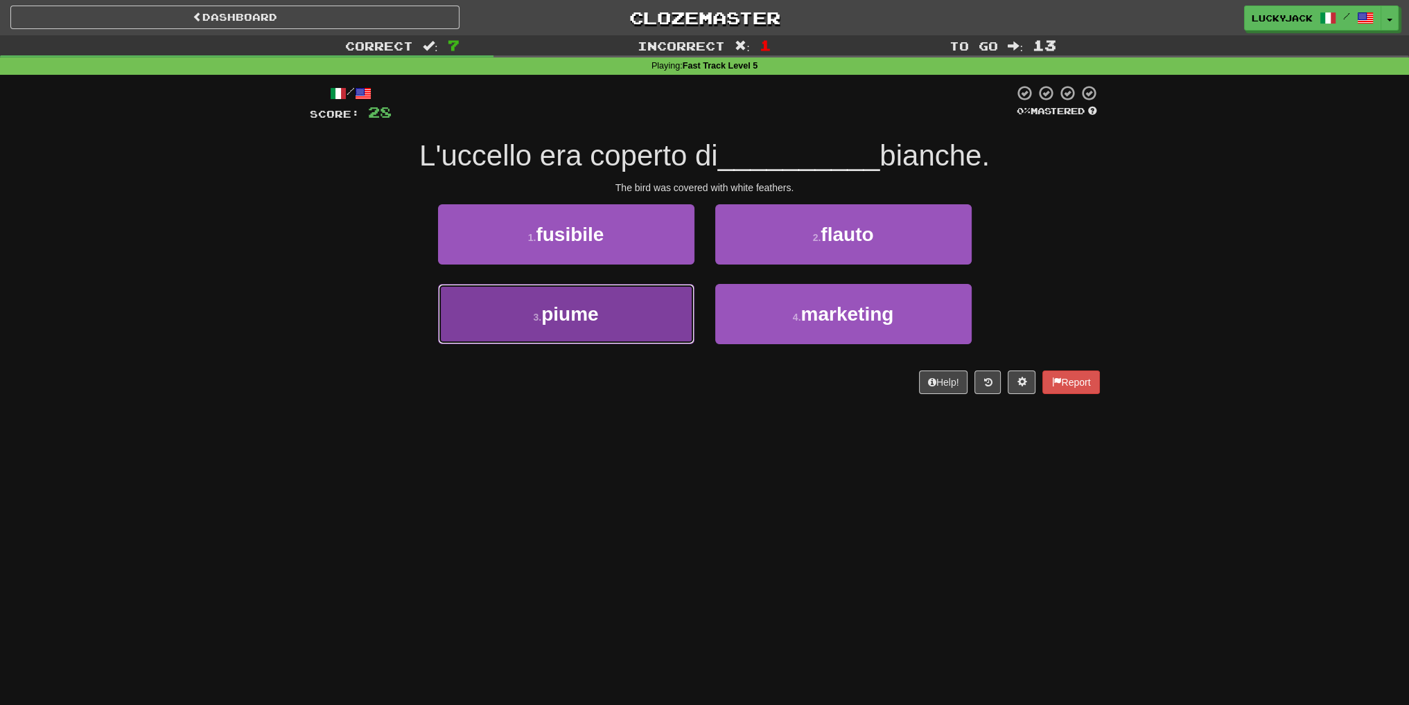
click at [649, 308] on button "3 . piume" at bounding box center [566, 314] width 256 height 60
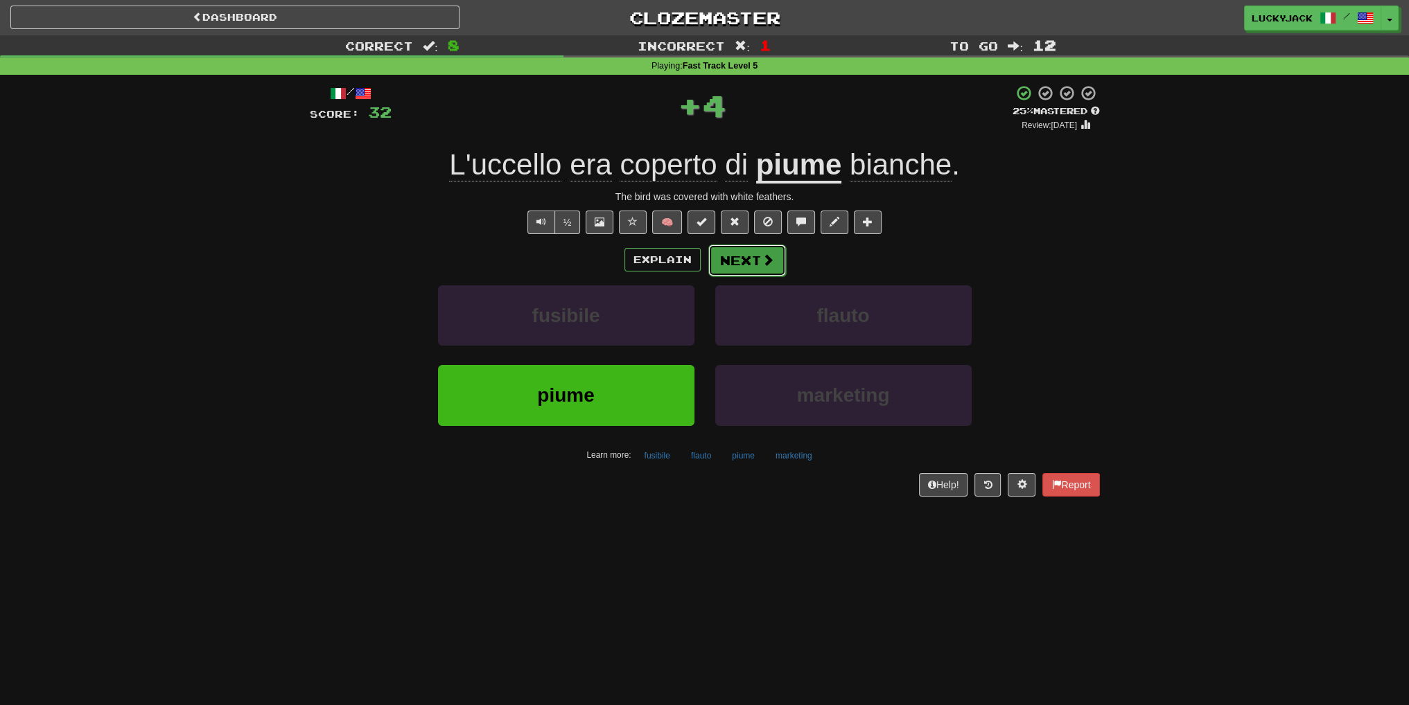
click at [731, 247] on button "Next" at bounding box center [747, 261] width 78 height 32
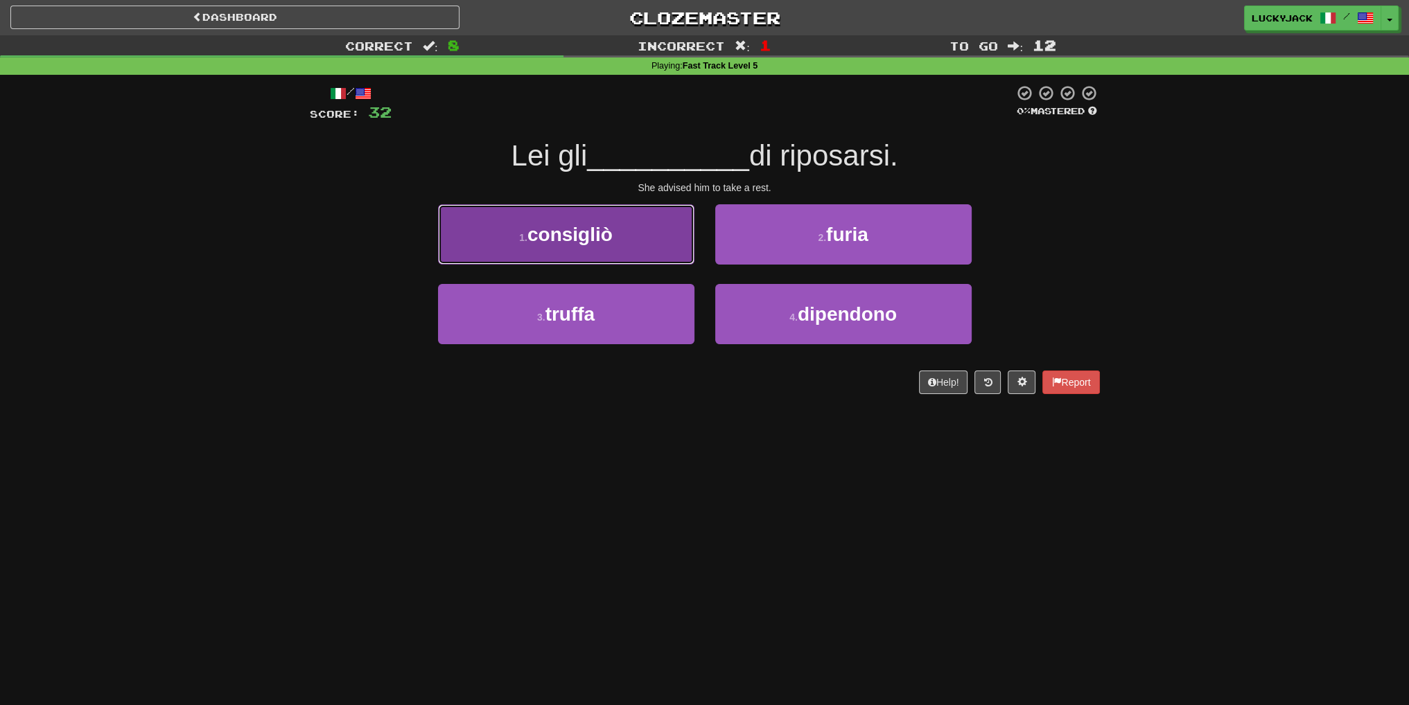
click at [601, 245] on span "consigliò" at bounding box center [569, 234] width 85 height 21
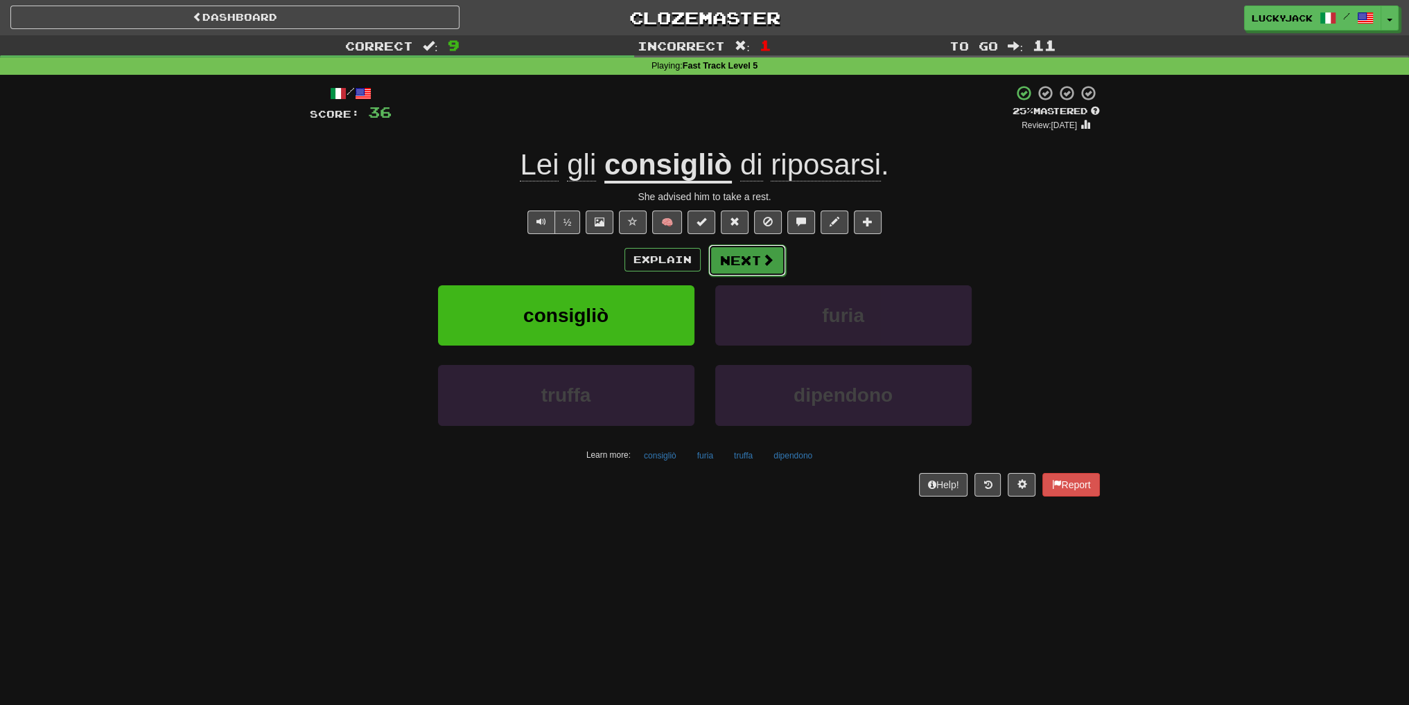
click at [747, 264] on button "Next" at bounding box center [747, 261] width 78 height 32
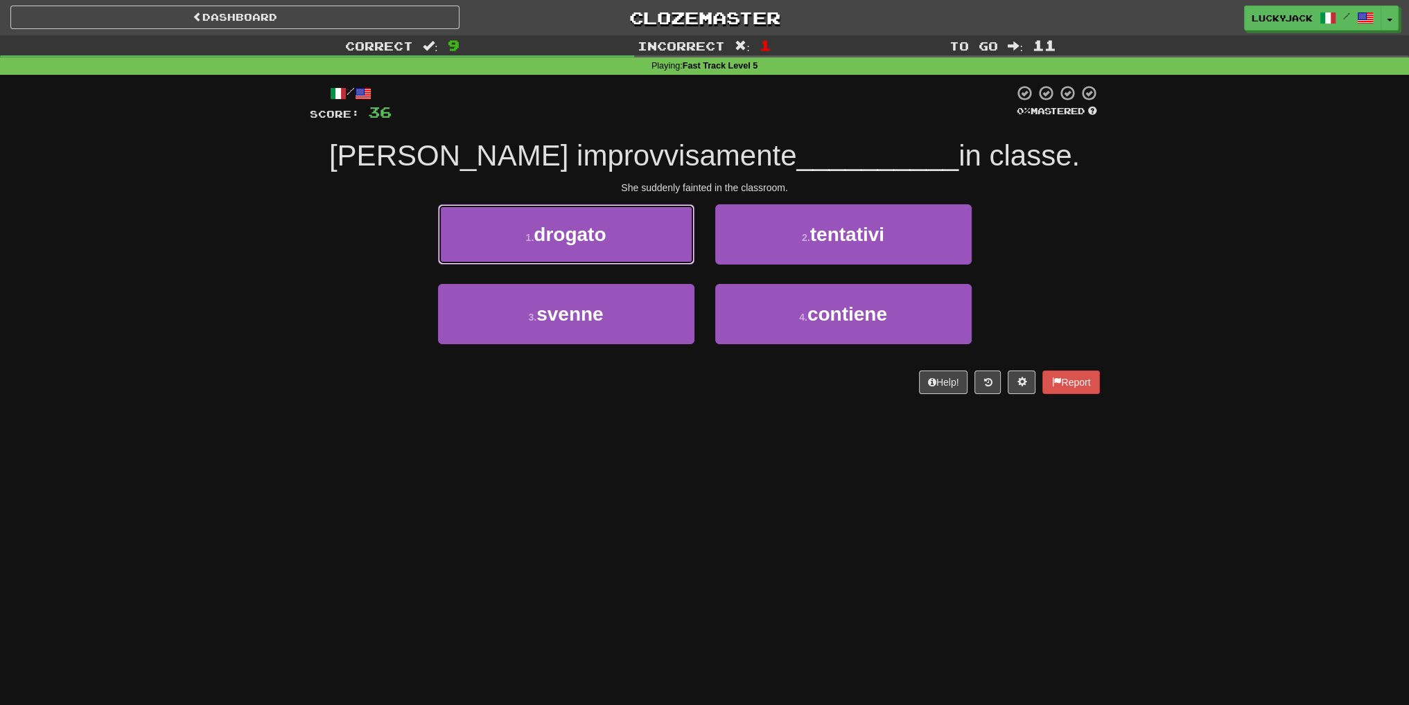
click at [627, 243] on button "1 . drogato" at bounding box center [566, 234] width 256 height 60
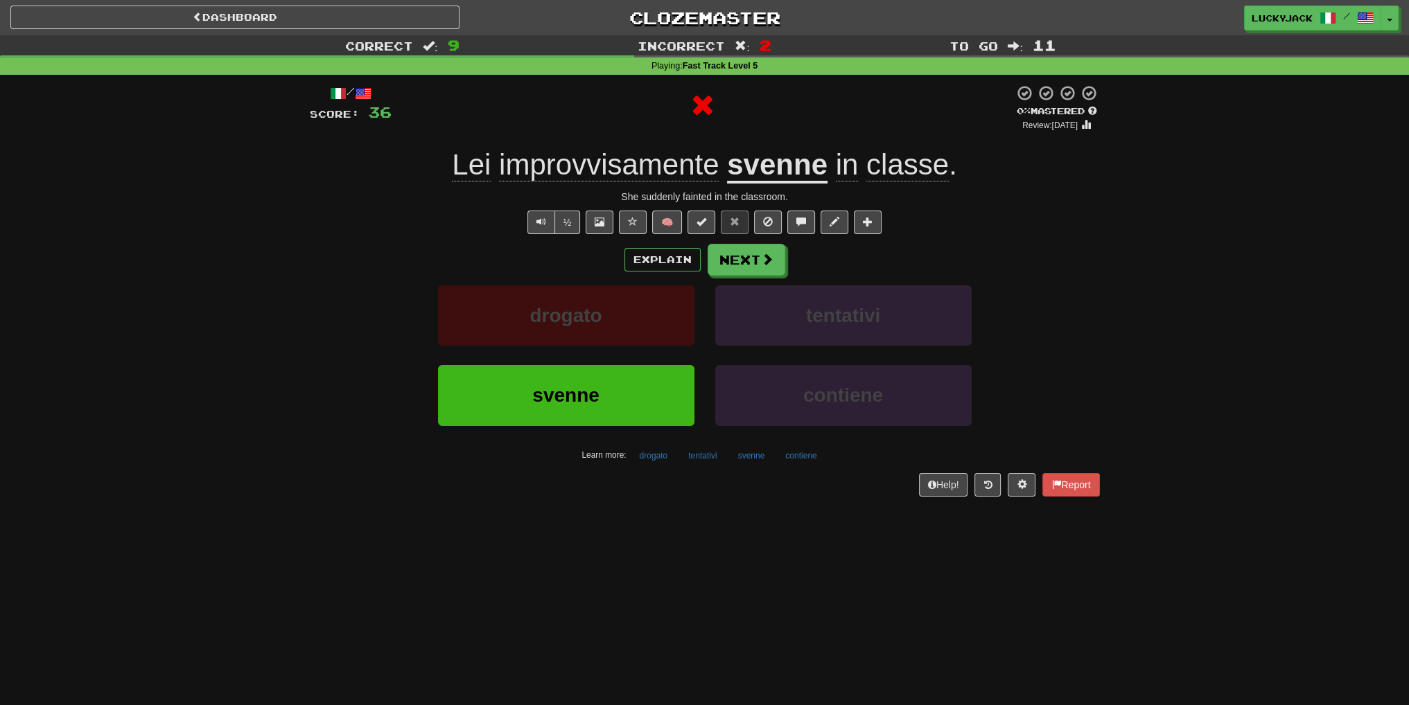
click at [800, 169] on u "svenne" at bounding box center [777, 165] width 100 height 35
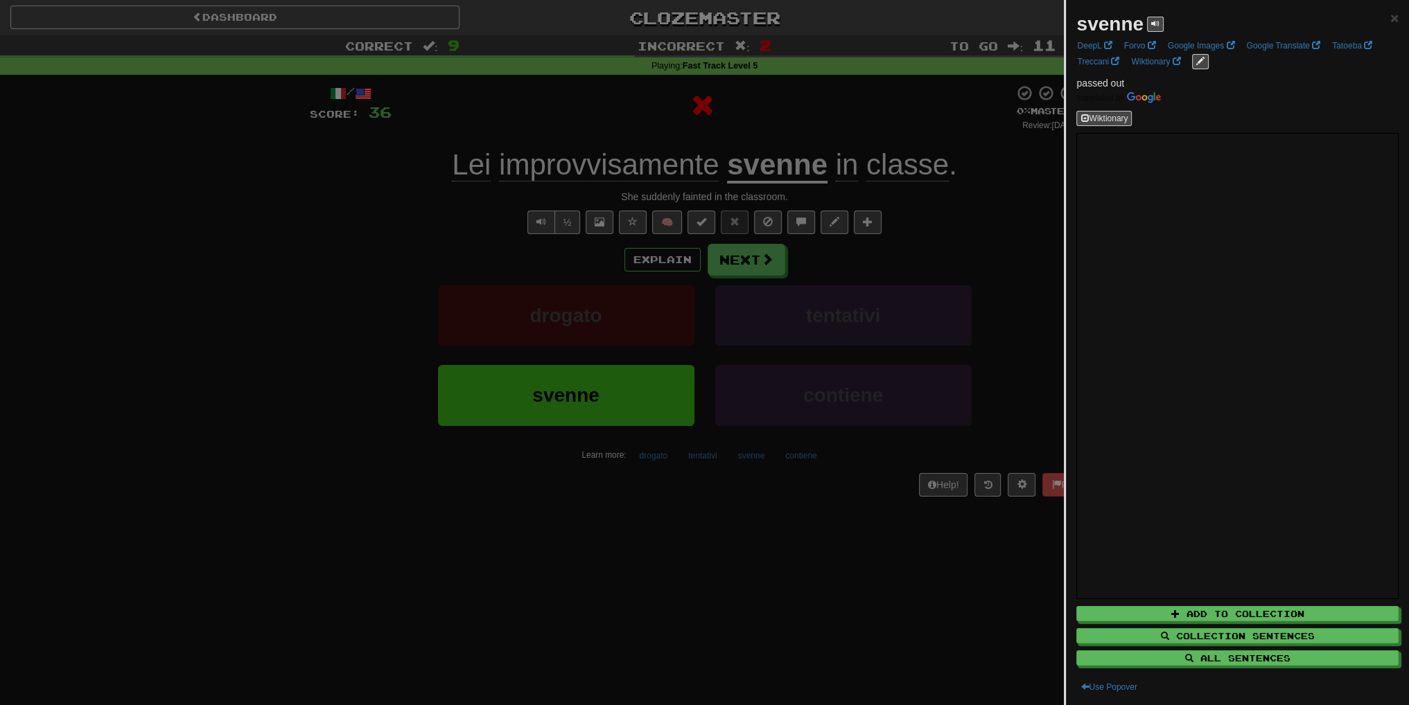
drag, startPoint x: 947, startPoint y: 195, endPoint x: 820, endPoint y: 260, distance: 142.9
click at [933, 202] on div at bounding box center [704, 352] width 1409 height 705
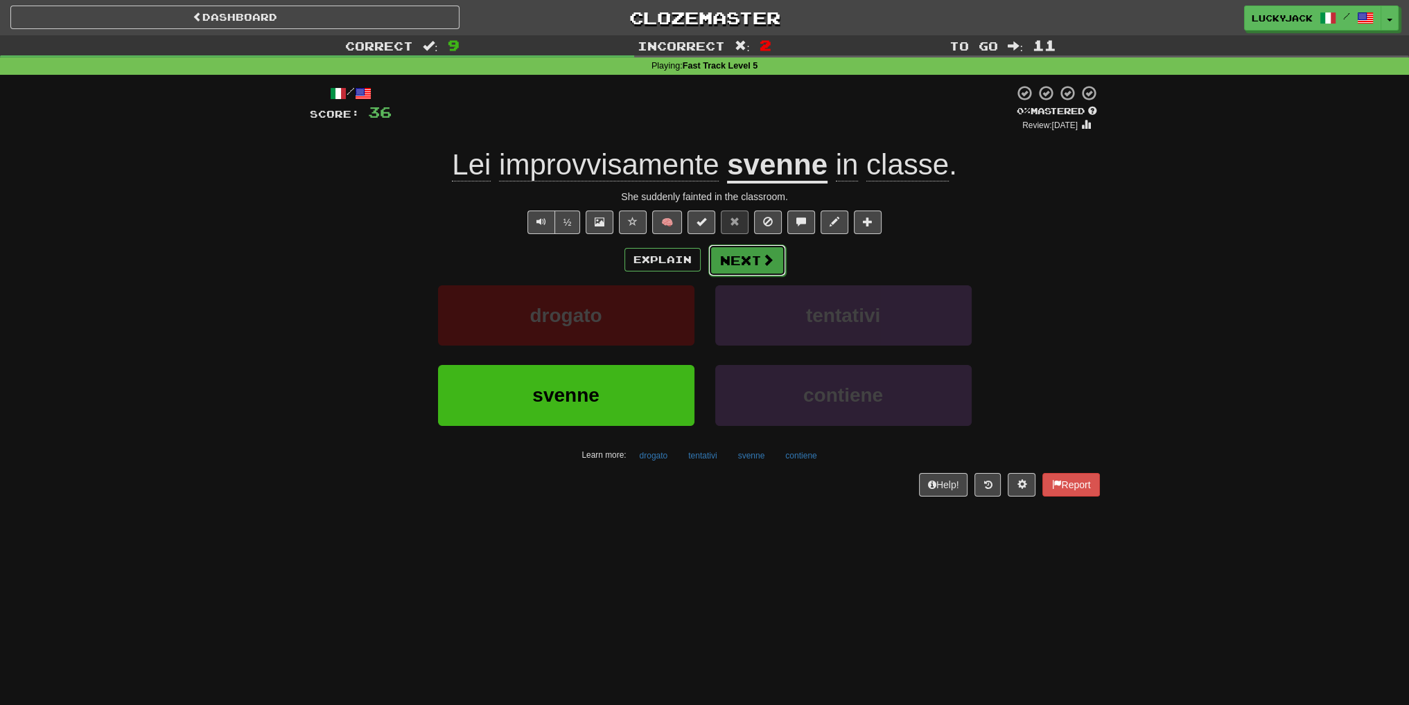
click at [771, 257] on span at bounding box center [768, 260] width 12 height 12
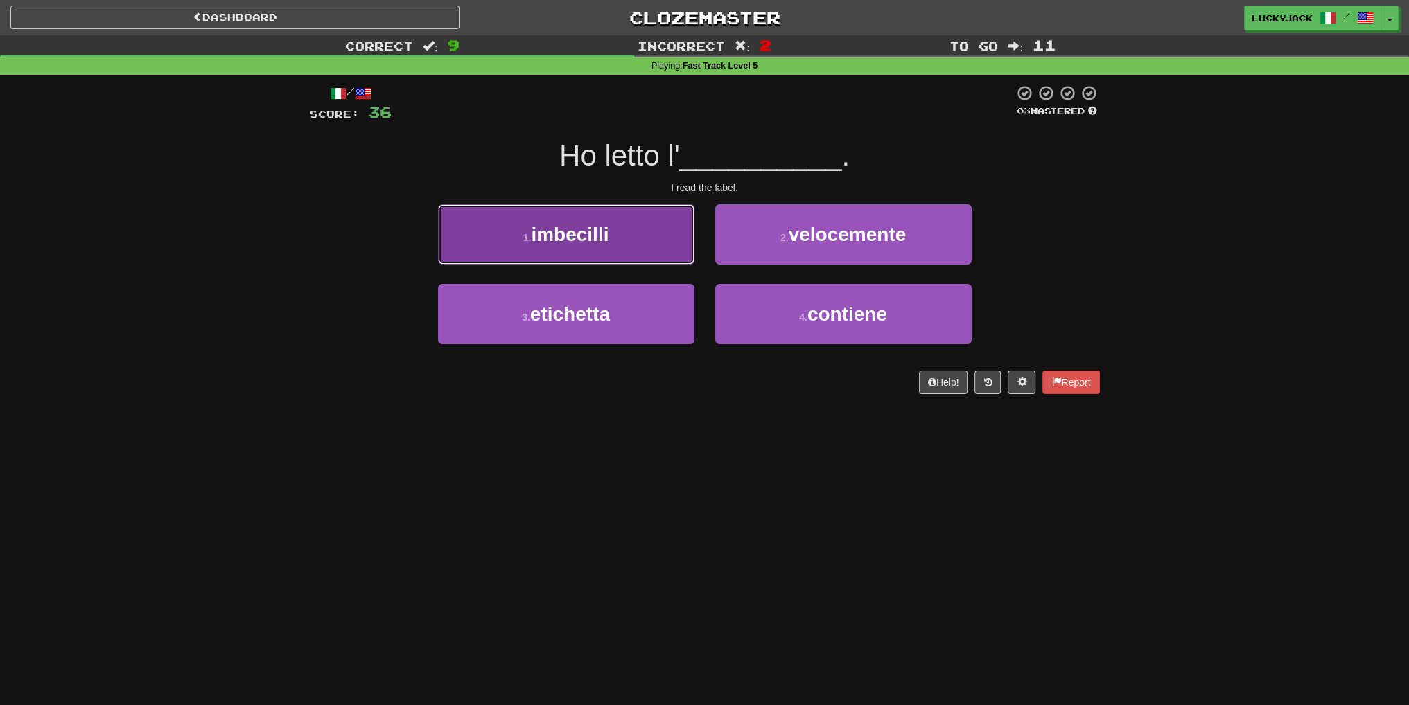
click at [627, 235] on button "1 . imbecilli" at bounding box center [566, 234] width 256 height 60
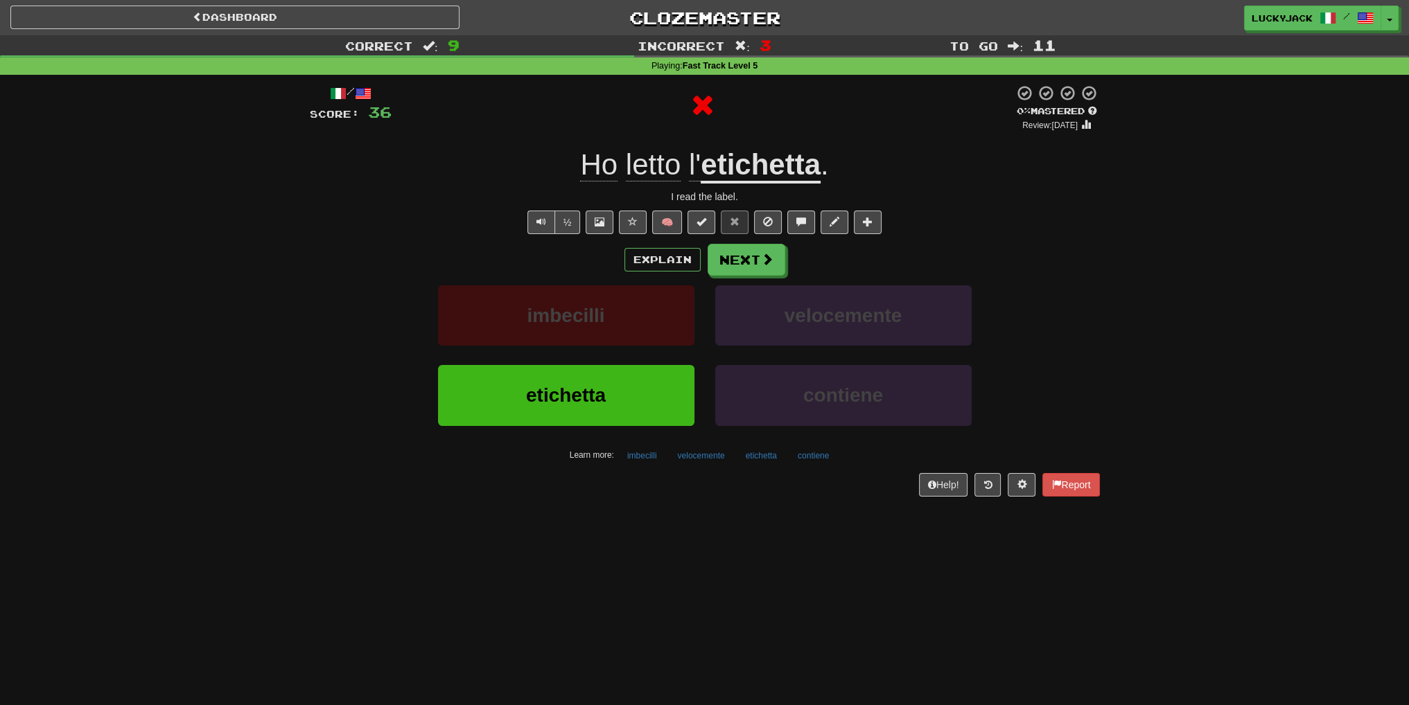
click at [788, 169] on u "etichetta" at bounding box center [761, 165] width 120 height 35
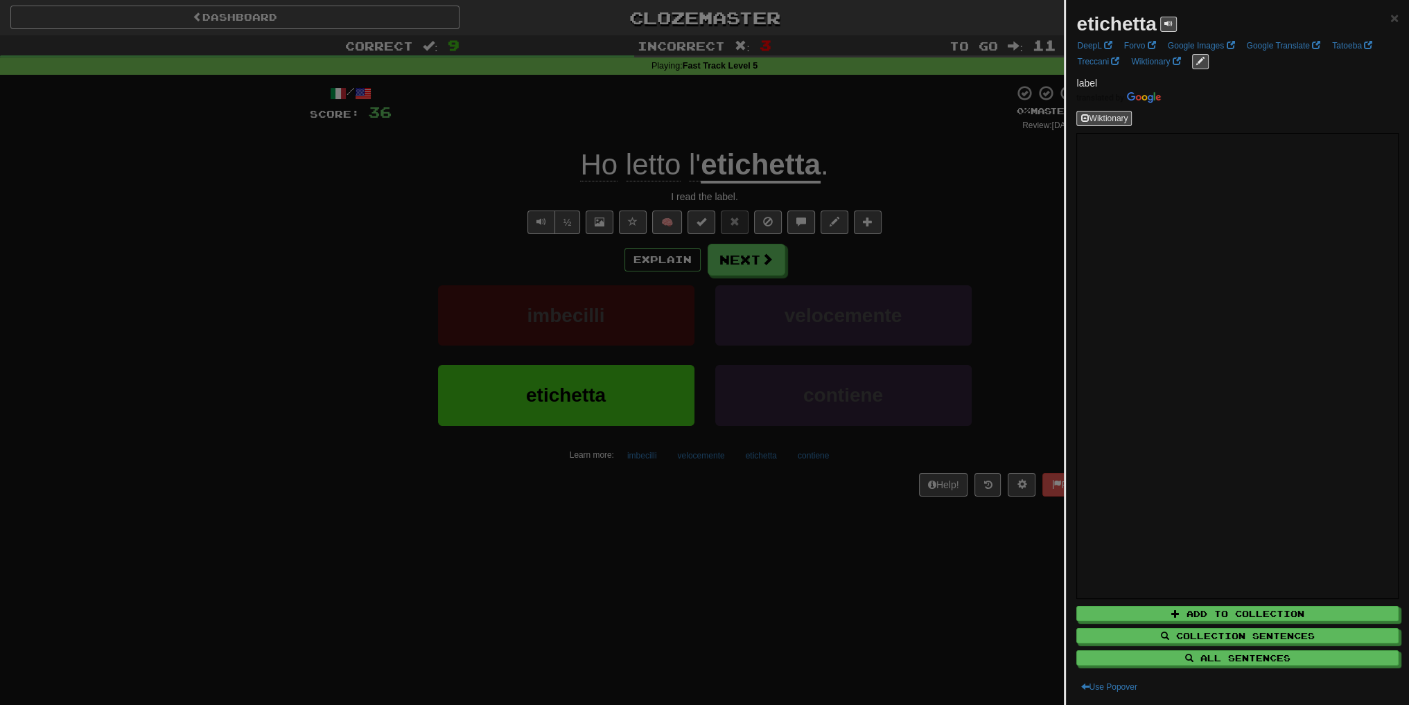
click at [821, 272] on div at bounding box center [704, 352] width 1409 height 705
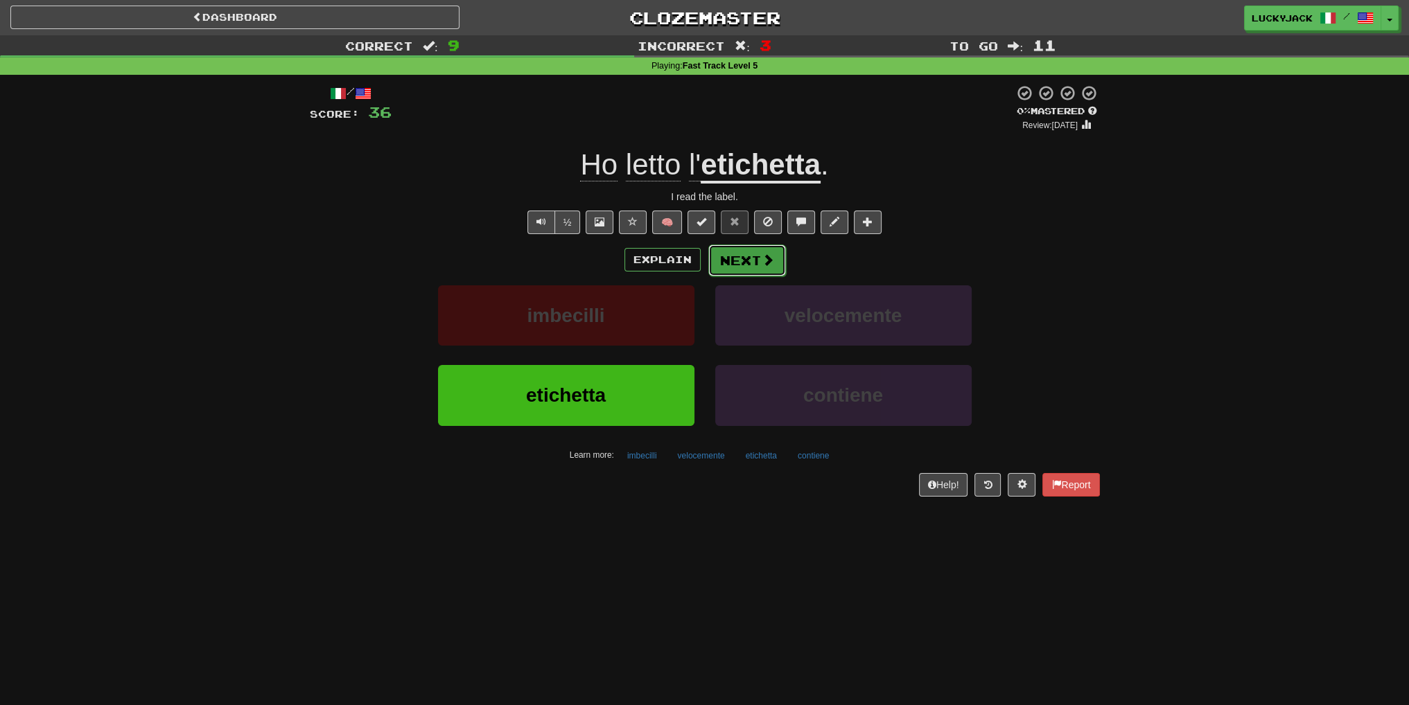
click at [740, 266] on button "Next" at bounding box center [747, 261] width 78 height 32
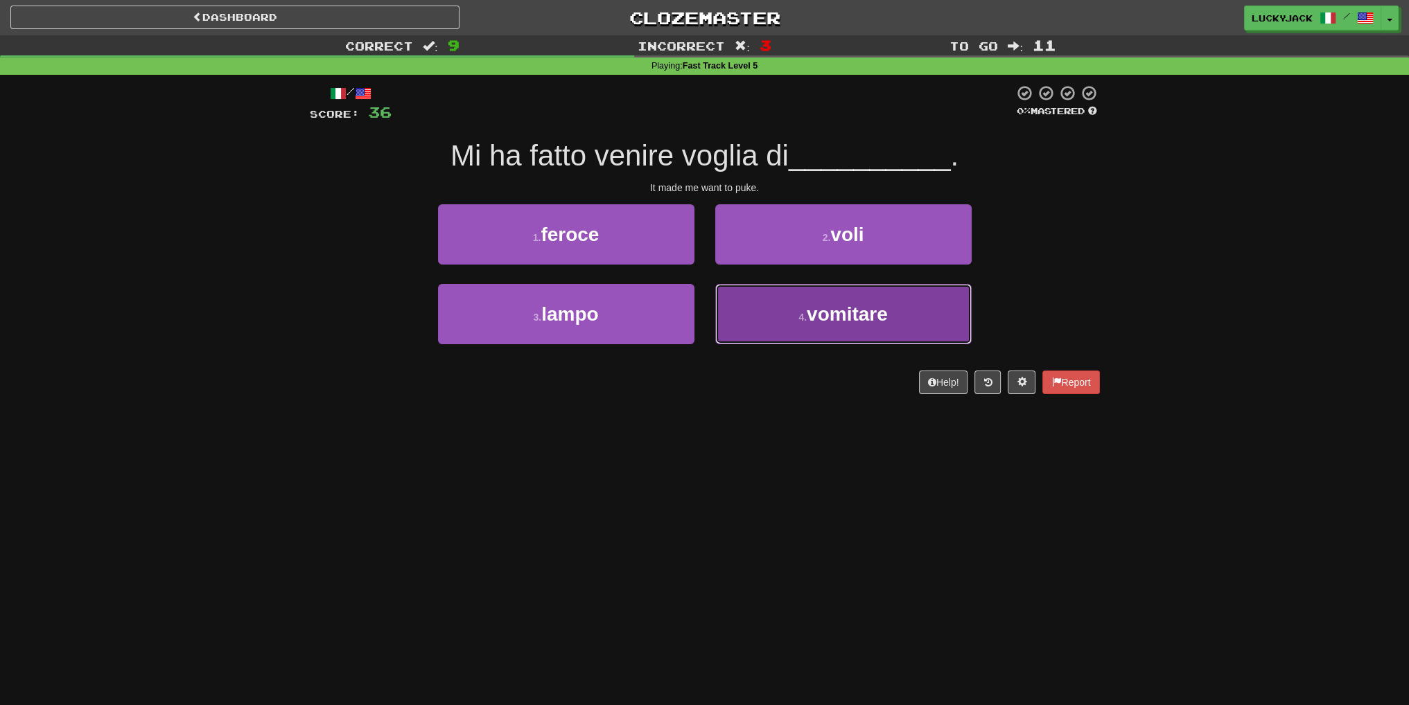
click at [799, 312] on small "4 ." at bounding box center [802, 317] width 8 height 11
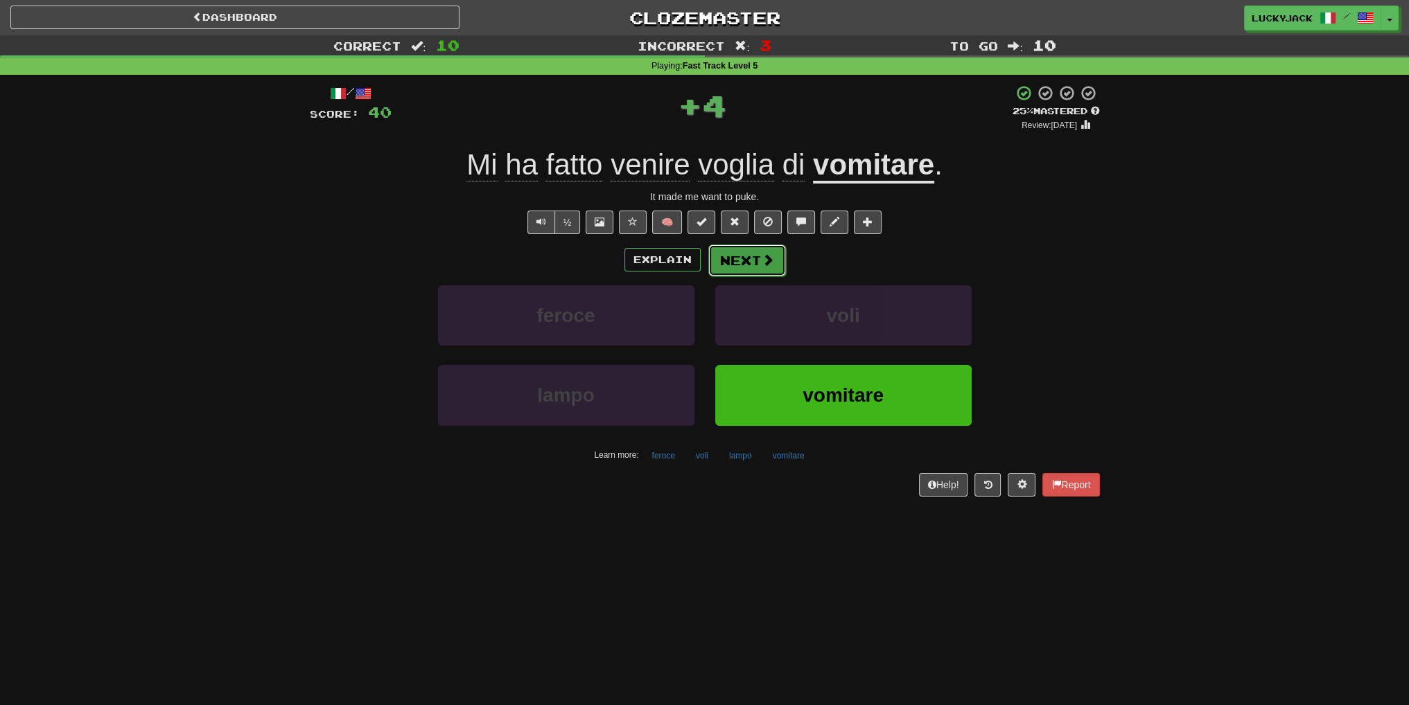
click at [751, 261] on button "Next" at bounding box center [747, 261] width 78 height 32
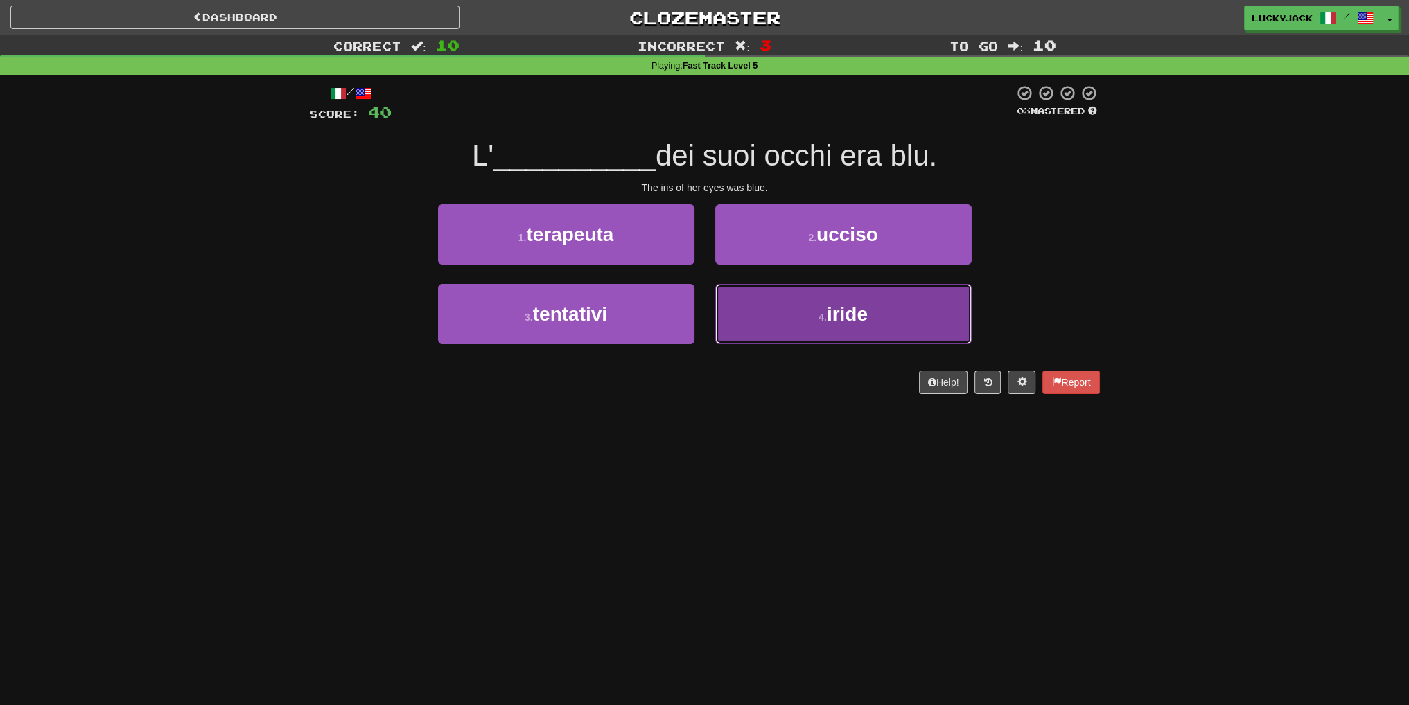
click at [798, 310] on button "4 . iride" at bounding box center [843, 314] width 256 height 60
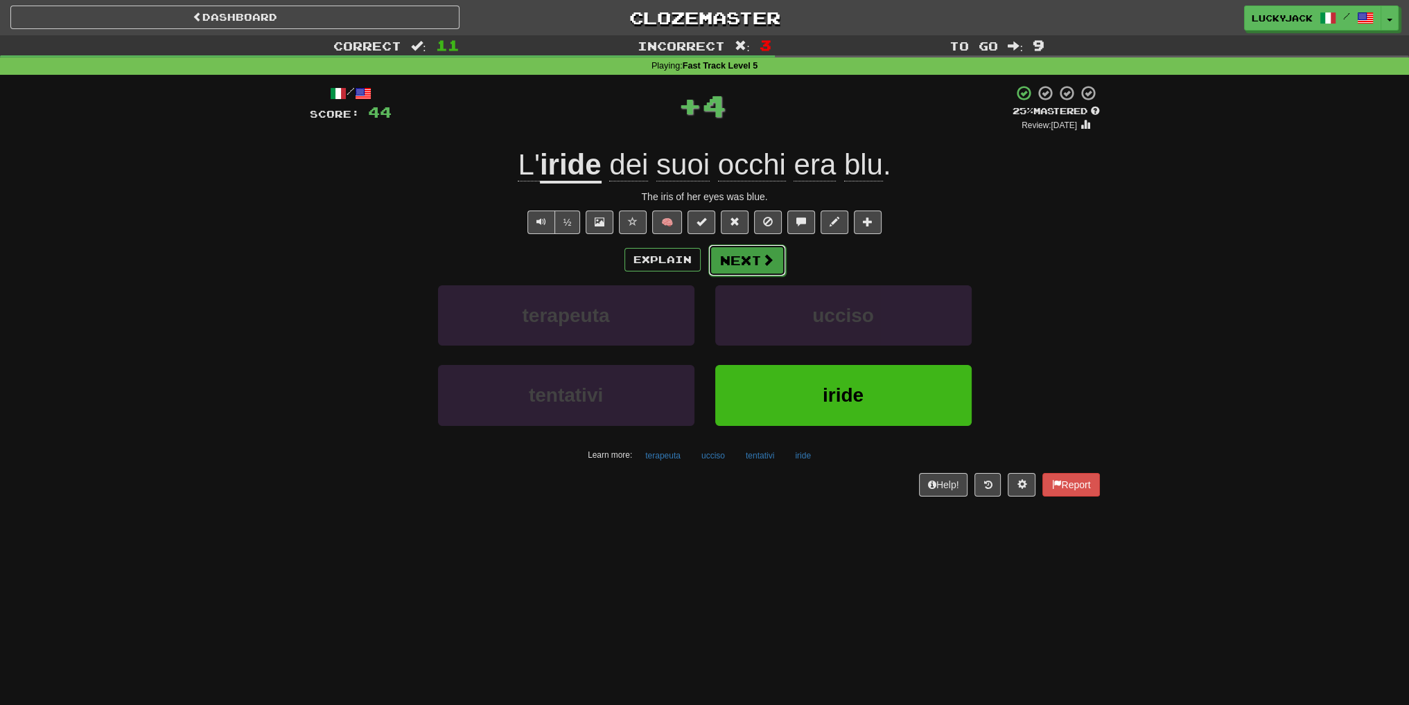
click at [771, 268] on button "Next" at bounding box center [747, 261] width 78 height 32
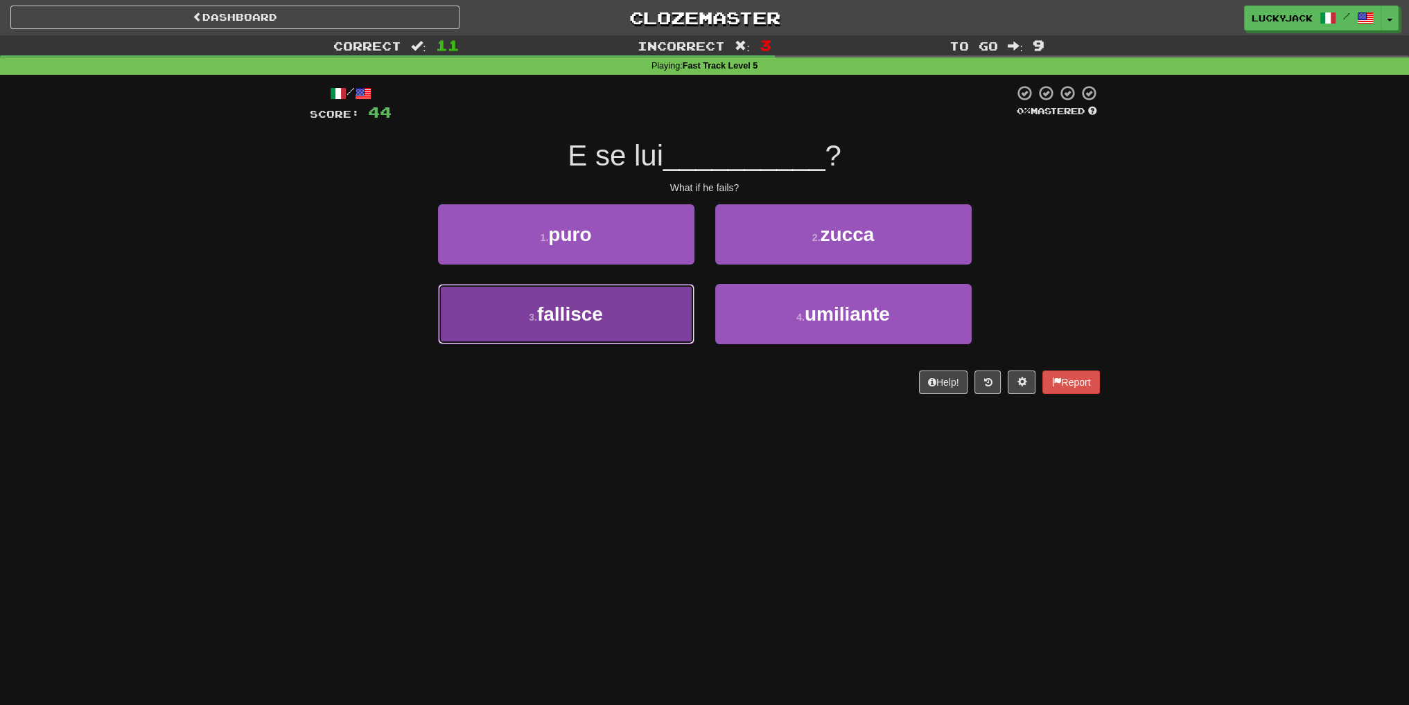
click at [626, 324] on button "3 . fallisce" at bounding box center [566, 314] width 256 height 60
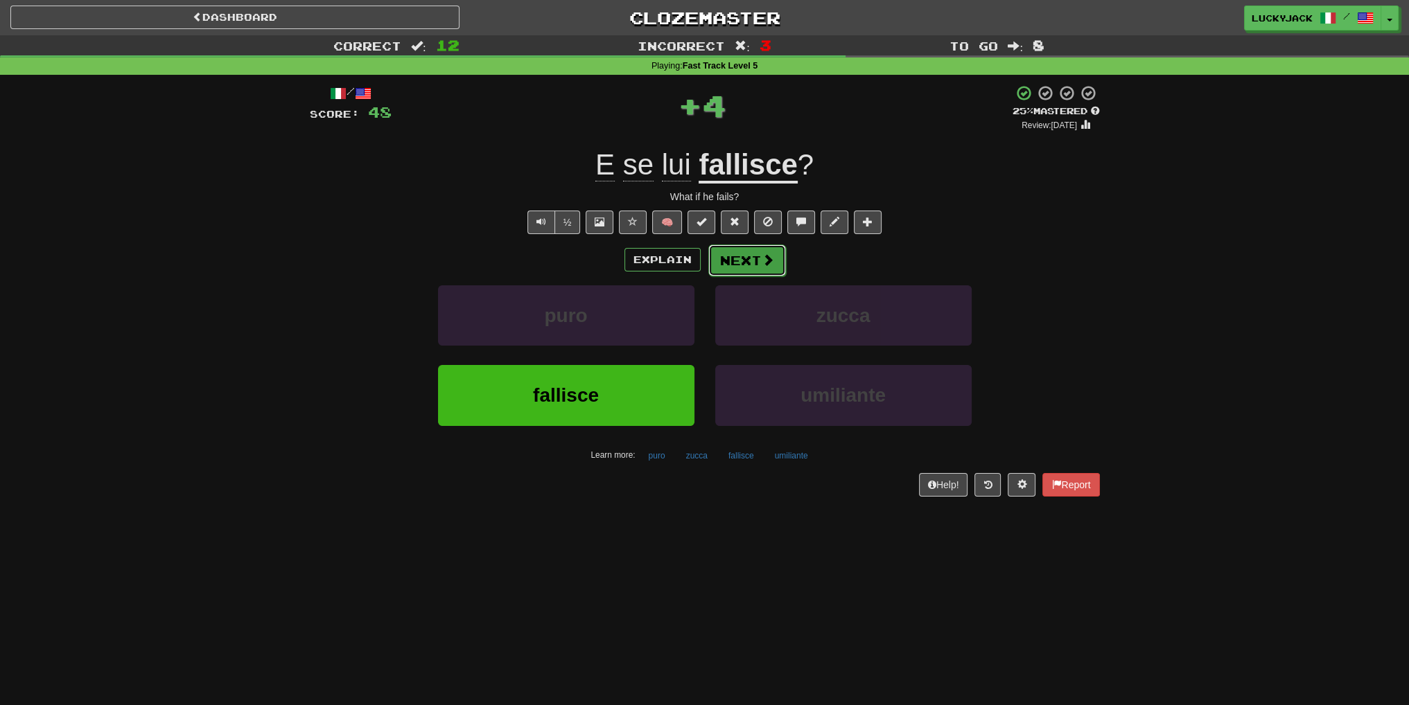
click at [743, 260] on button "Next" at bounding box center [747, 261] width 78 height 32
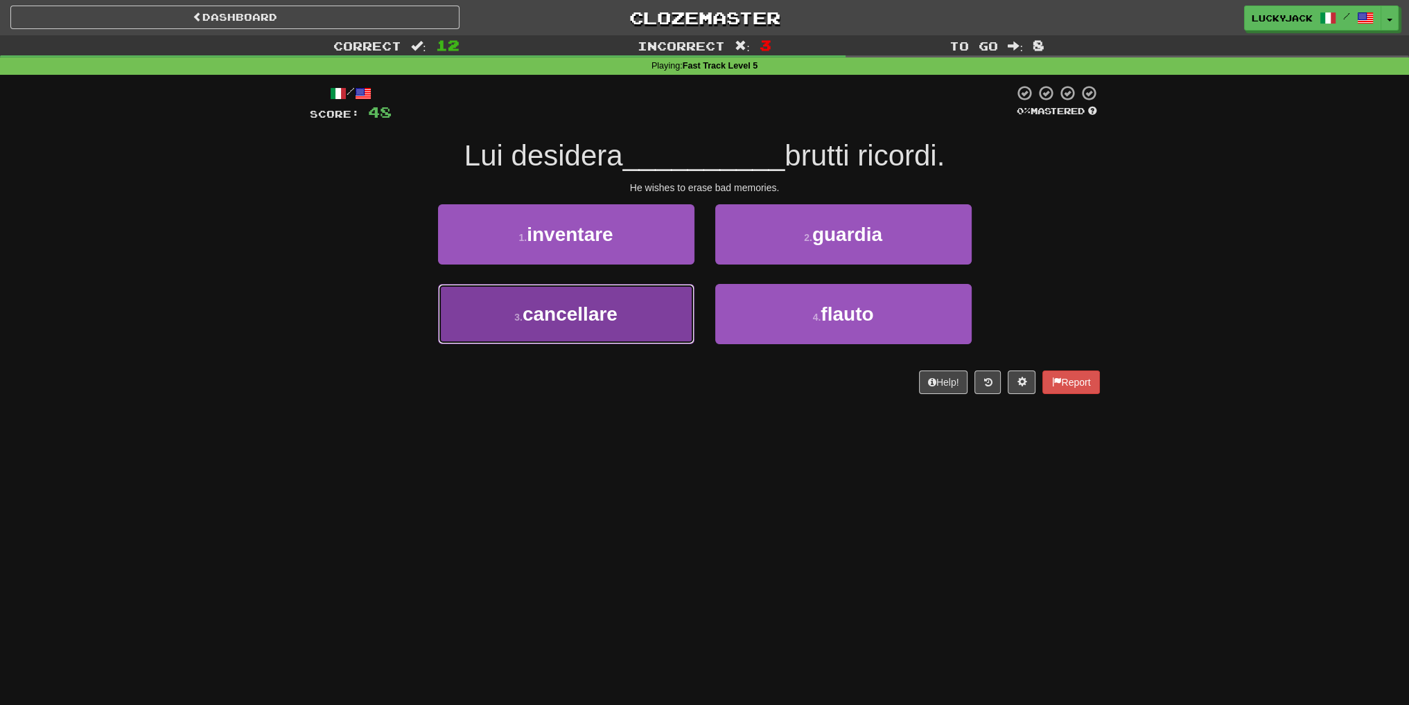
click at [626, 322] on button "3 . cancellare" at bounding box center [566, 314] width 256 height 60
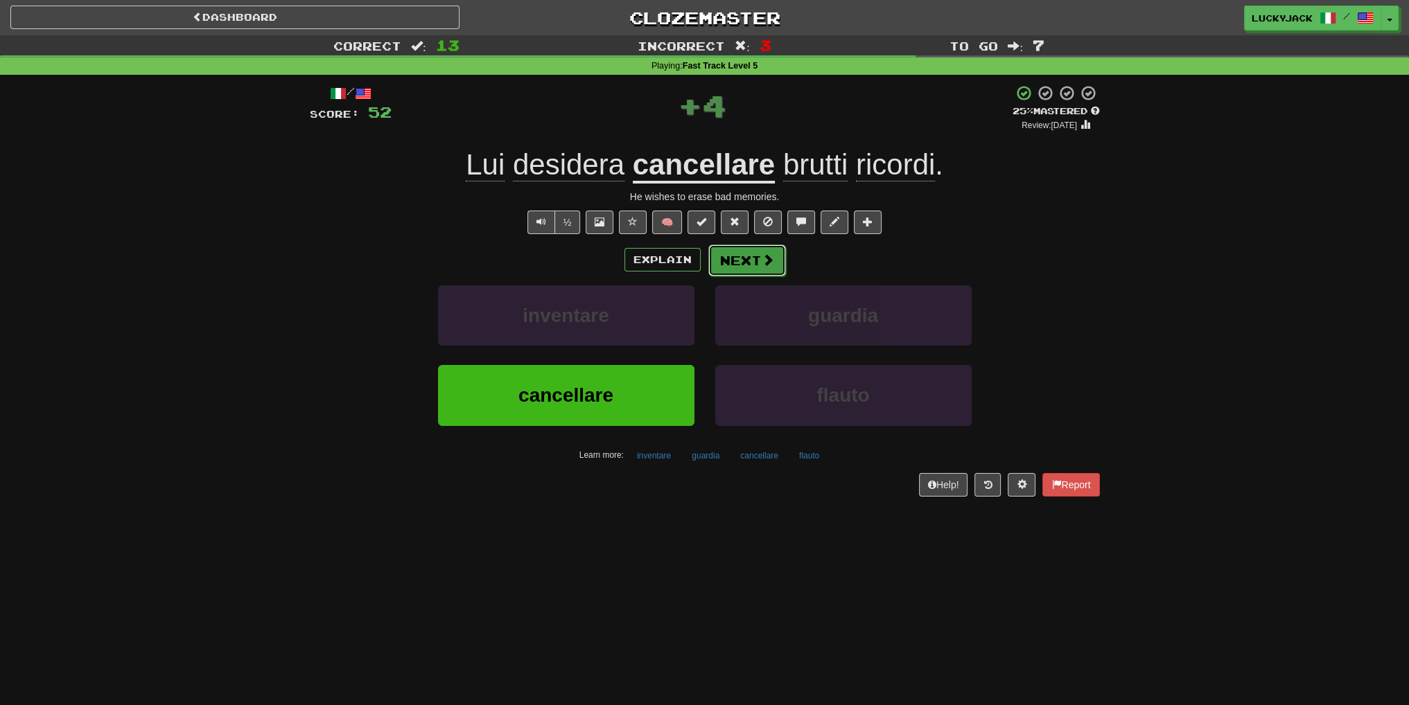
click at [748, 258] on button "Next" at bounding box center [747, 261] width 78 height 32
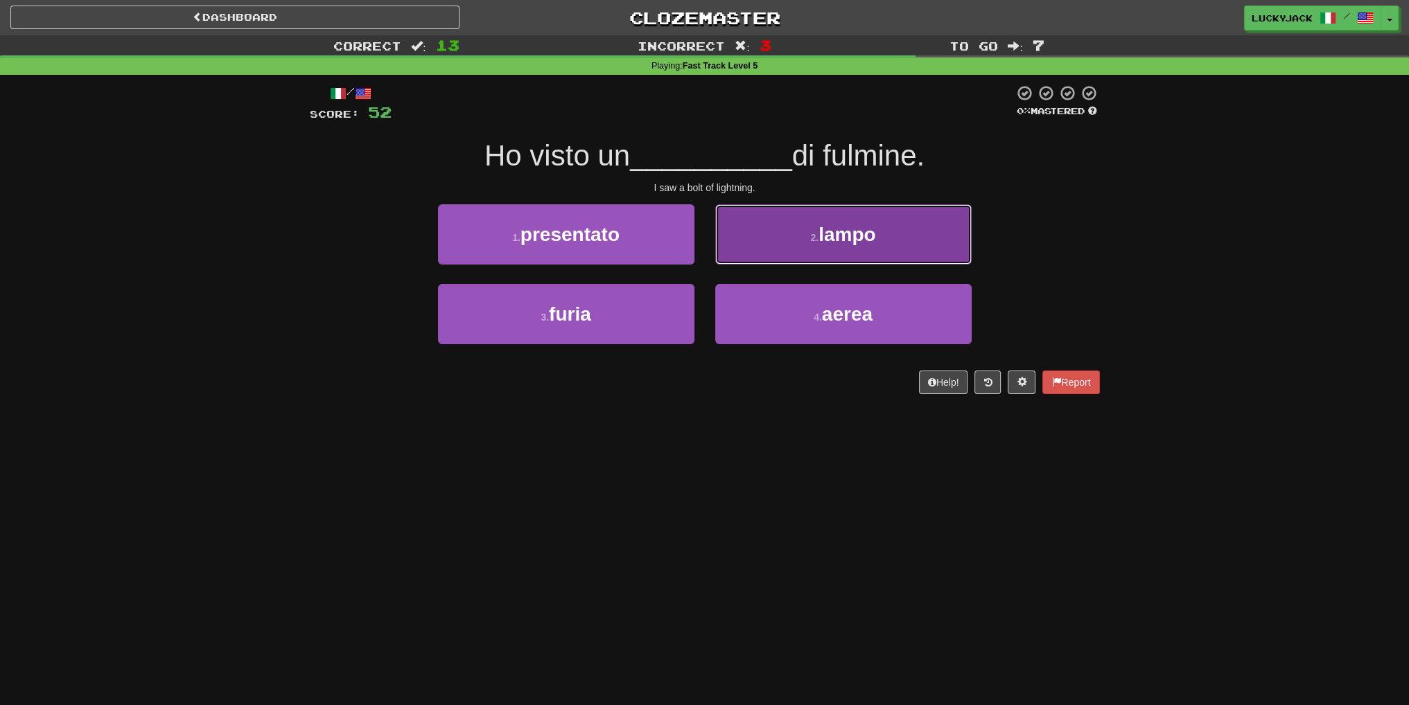
click at [793, 247] on button "2 . lampo" at bounding box center [843, 234] width 256 height 60
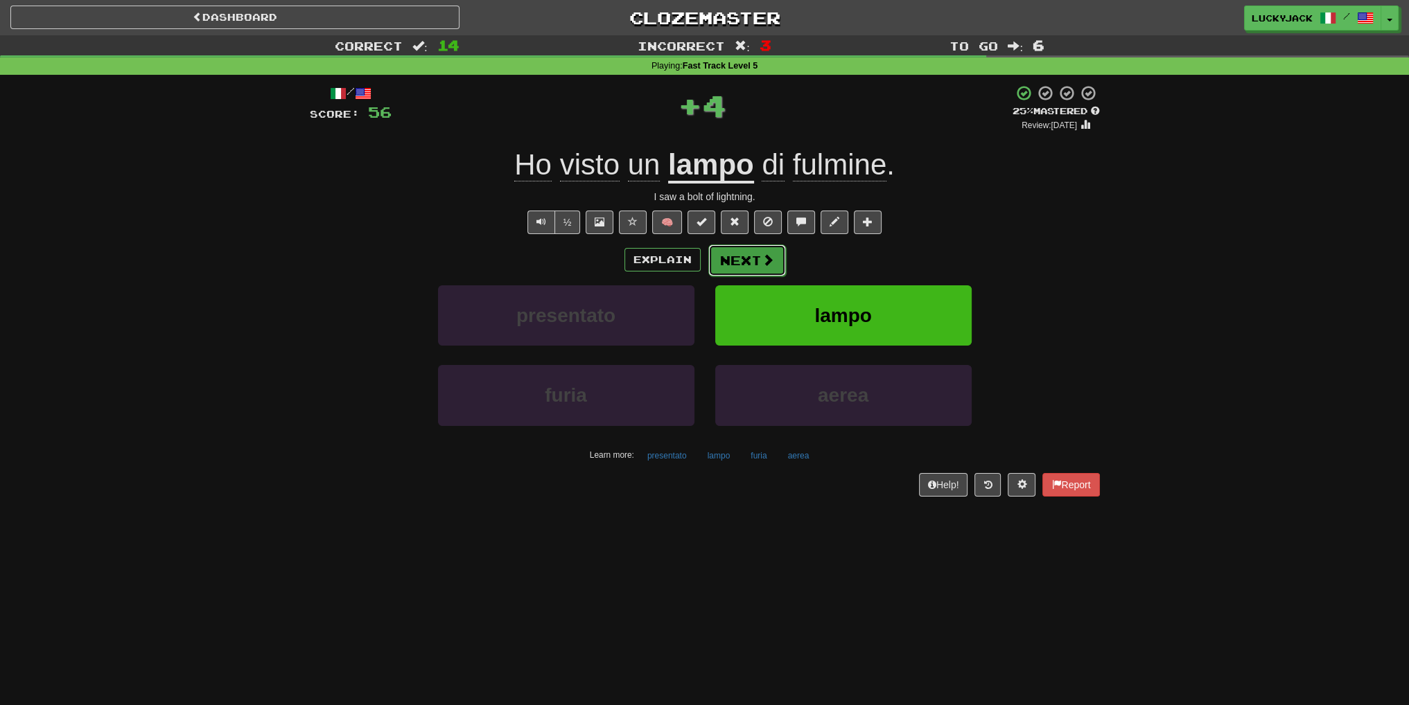
click at [758, 258] on button "Next" at bounding box center [747, 261] width 78 height 32
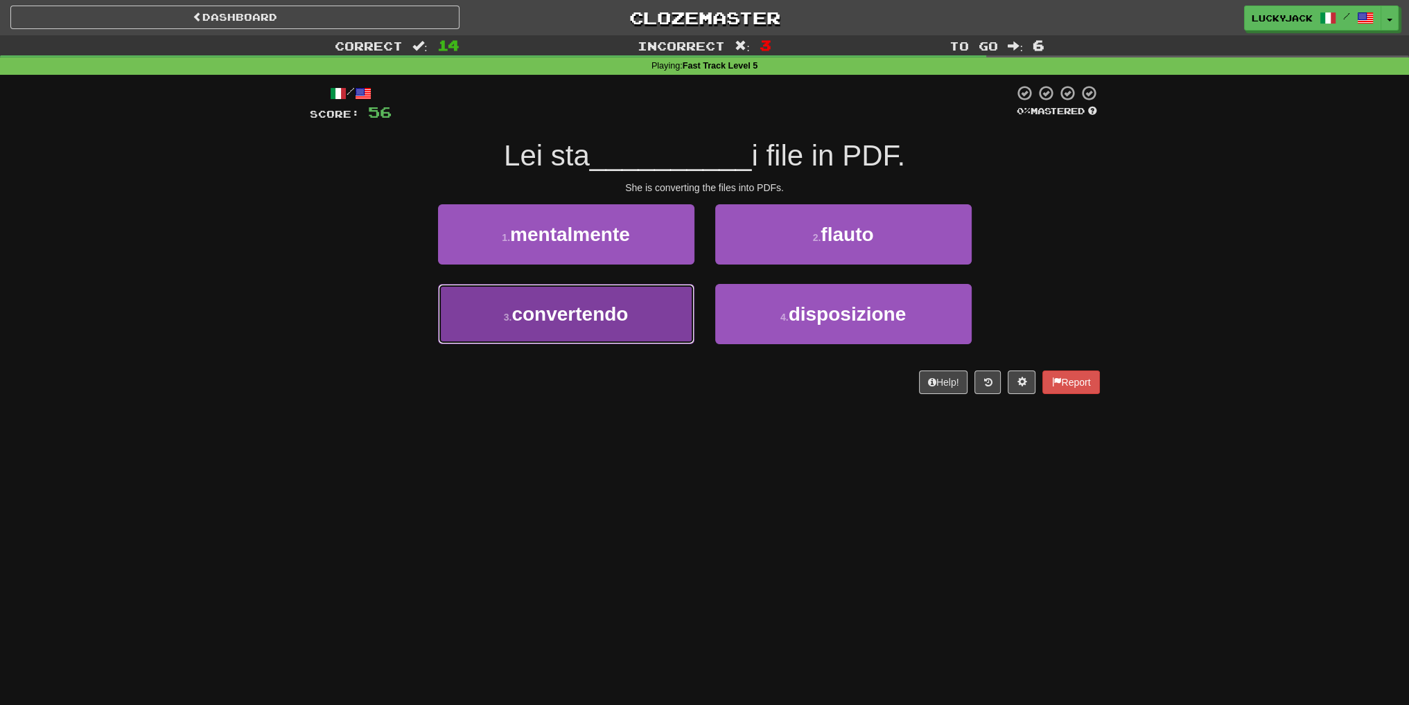
click at [643, 324] on button "3 . convertendo" at bounding box center [566, 314] width 256 height 60
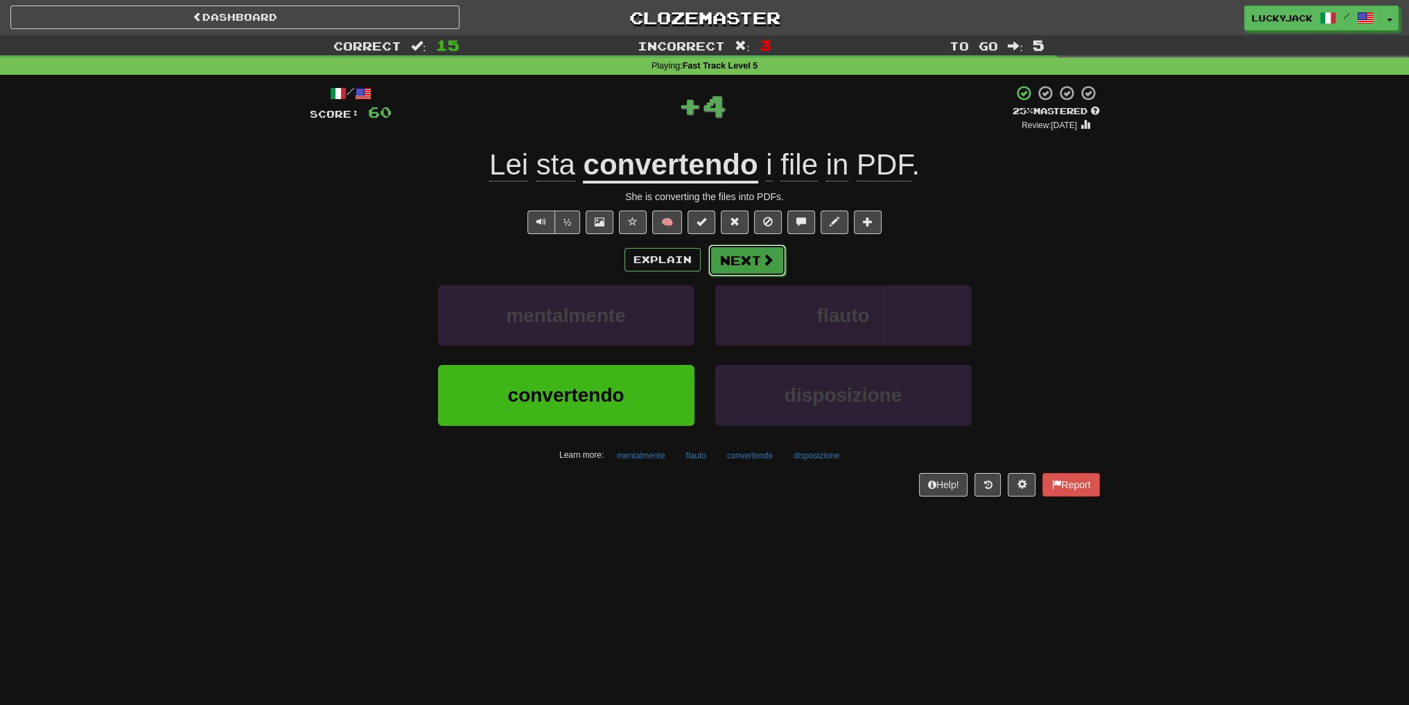
click at [751, 260] on button "Next" at bounding box center [747, 261] width 78 height 32
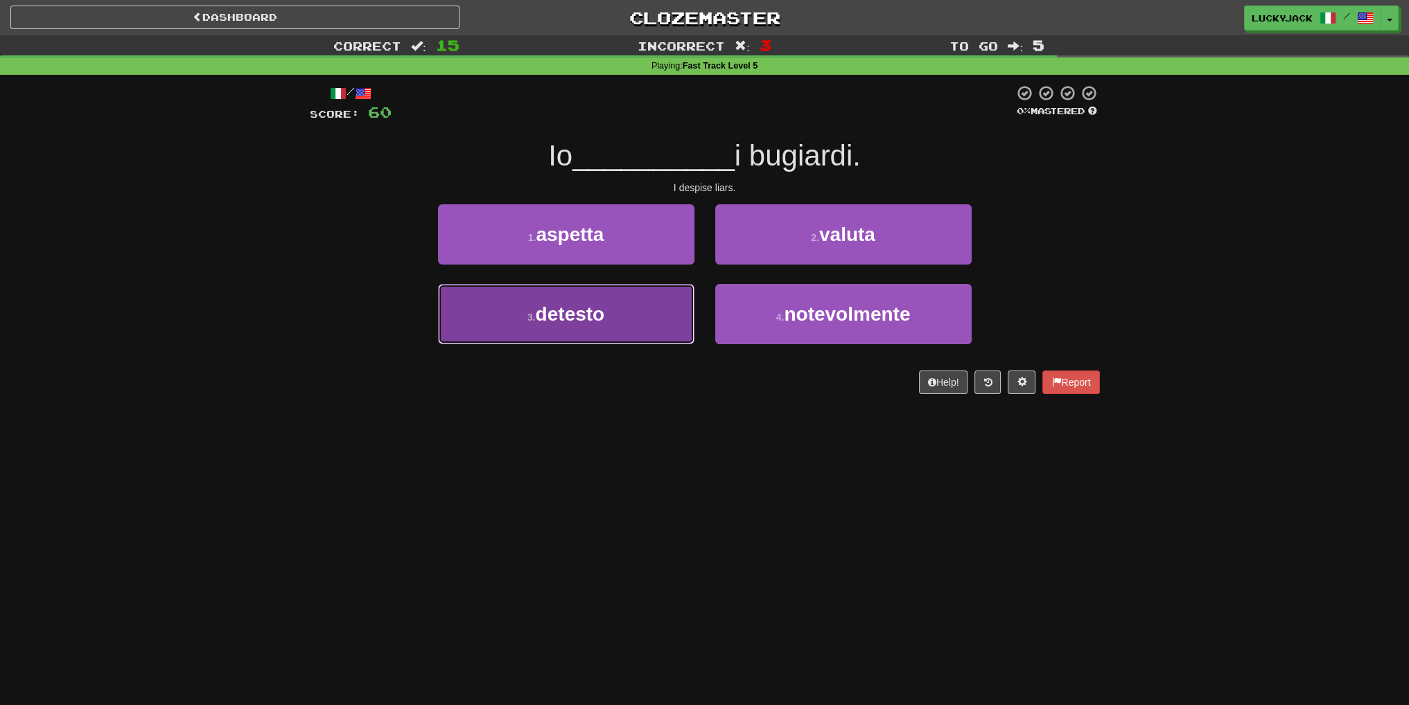
click at [657, 336] on button "3 . detesto" at bounding box center [566, 314] width 256 height 60
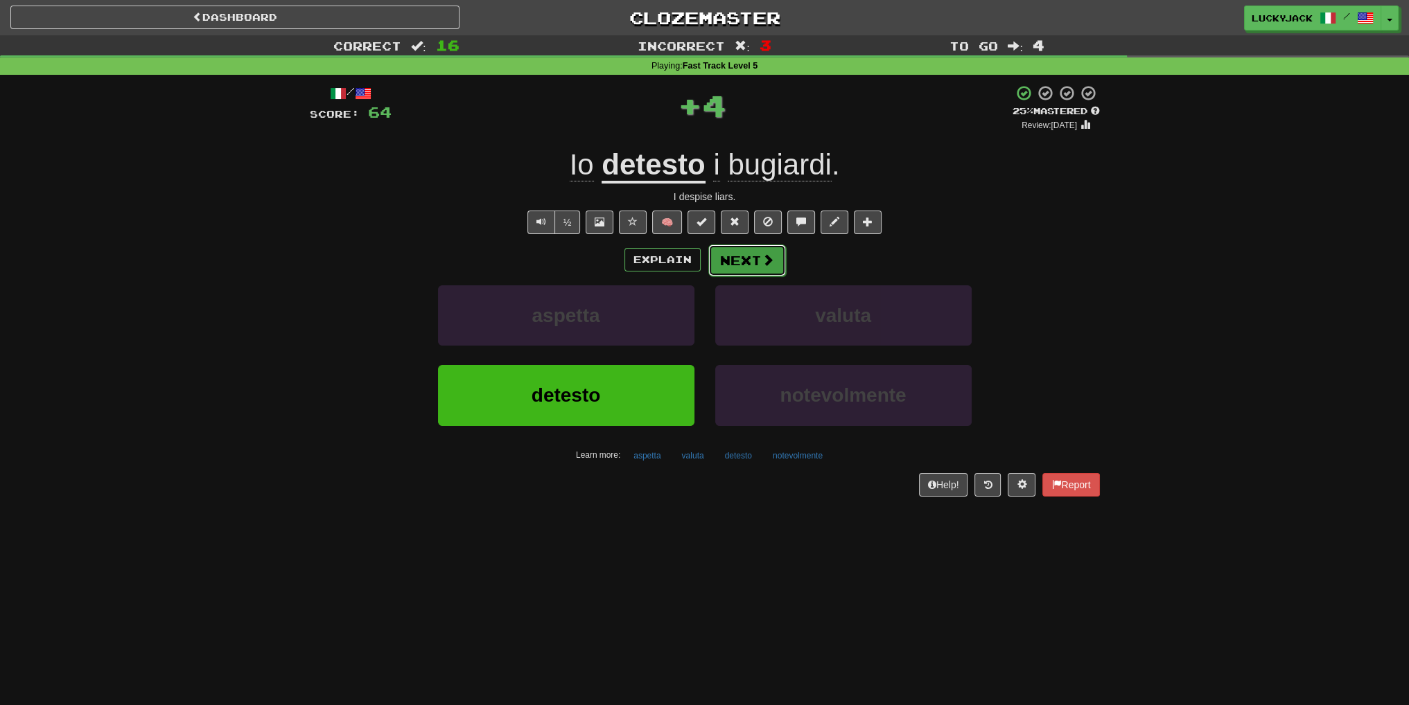
click at [762, 261] on span at bounding box center [768, 260] width 12 height 12
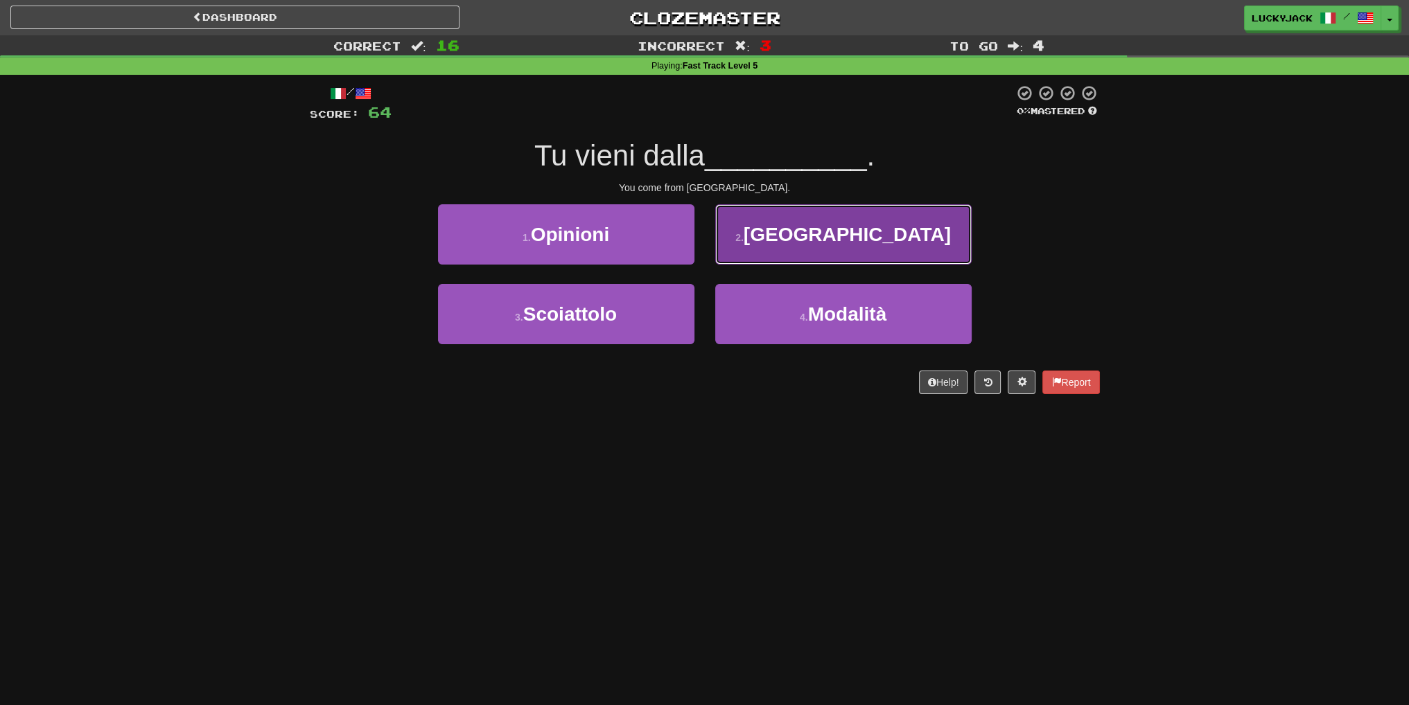
click at [742, 249] on button "2 . Svezia" at bounding box center [843, 234] width 256 height 60
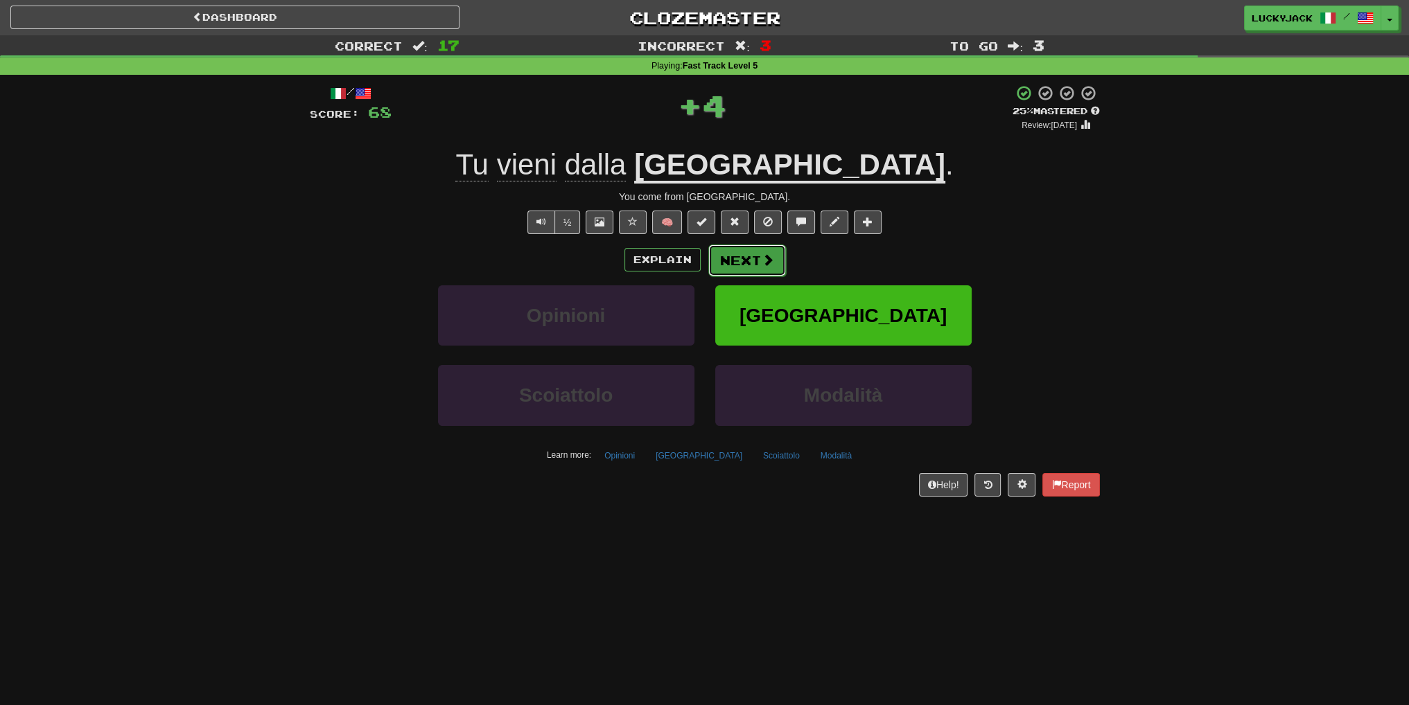
click at [744, 247] on button "Next" at bounding box center [747, 261] width 78 height 32
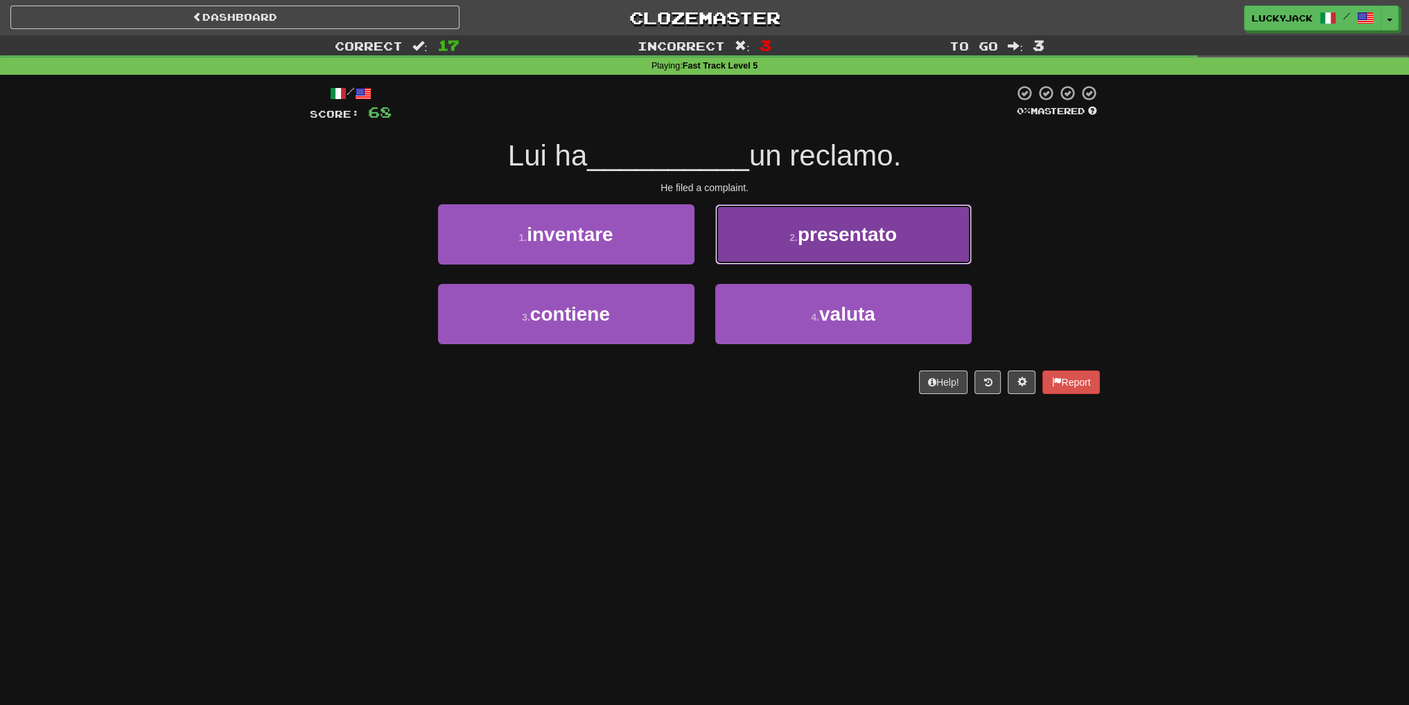
click at [766, 240] on button "2 . presentato" at bounding box center [843, 234] width 256 height 60
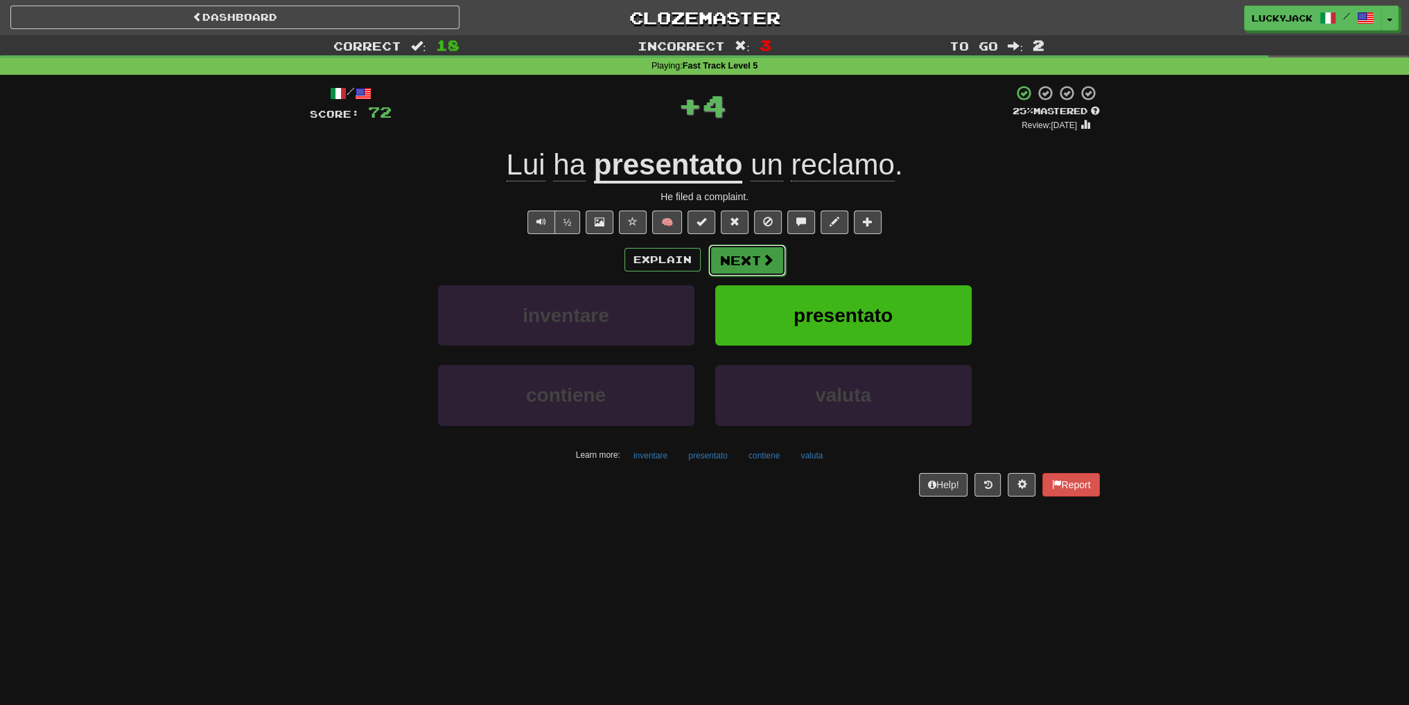
click at [757, 262] on button "Next" at bounding box center [747, 261] width 78 height 32
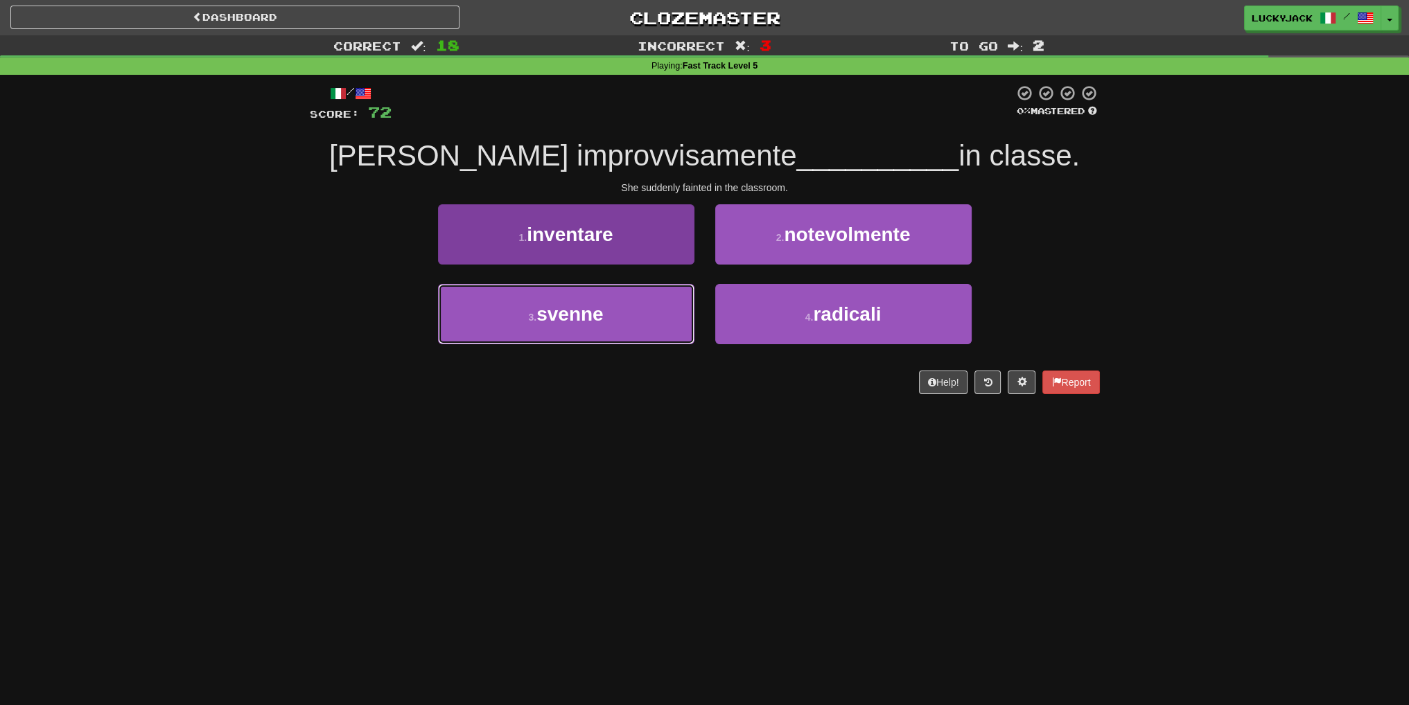
click at [610, 315] on button "3 . svenne" at bounding box center [566, 314] width 256 height 60
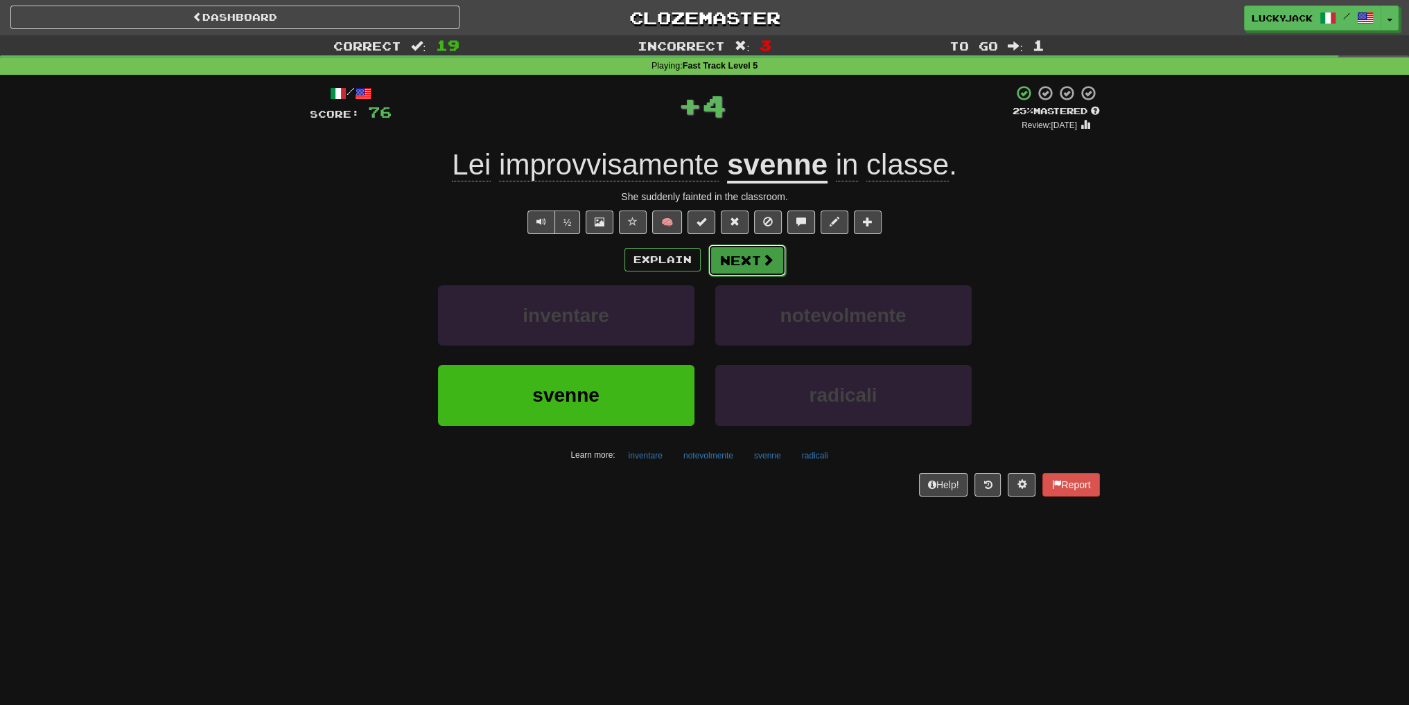
click at [747, 259] on button "Next" at bounding box center [747, 261] width 78 height 32
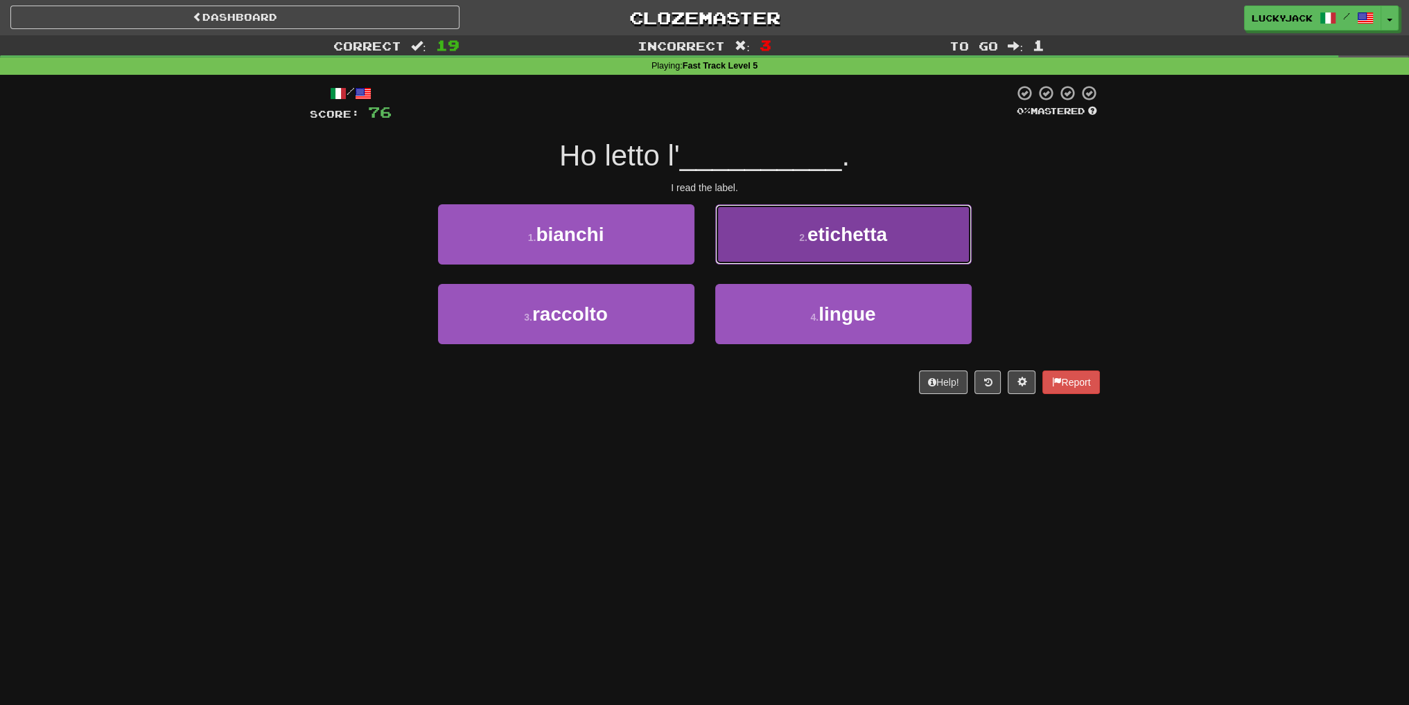
click at [822, 239] on span "etichetta" at bounding box center [847, 234] width 80 height 21
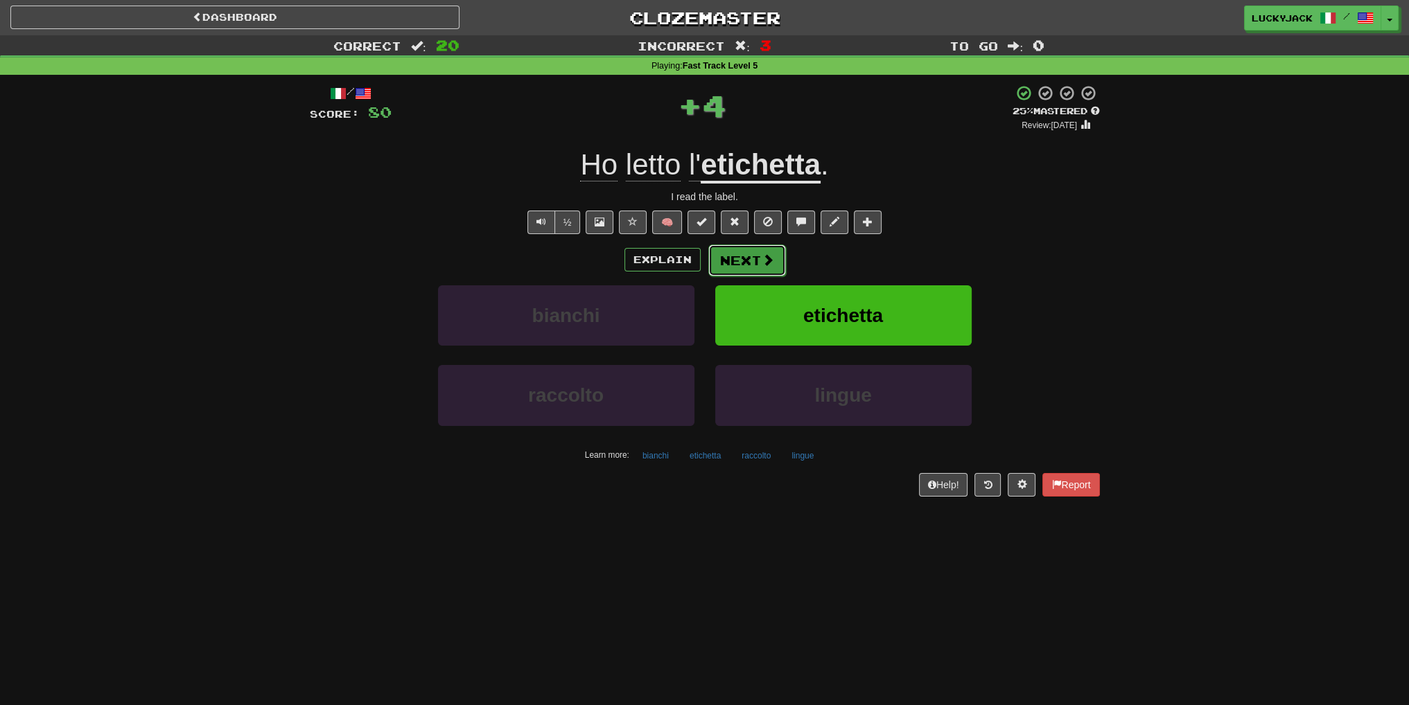
click at [754, 254] on button "Next" at bounding box center [747, 261] width 78 height 32
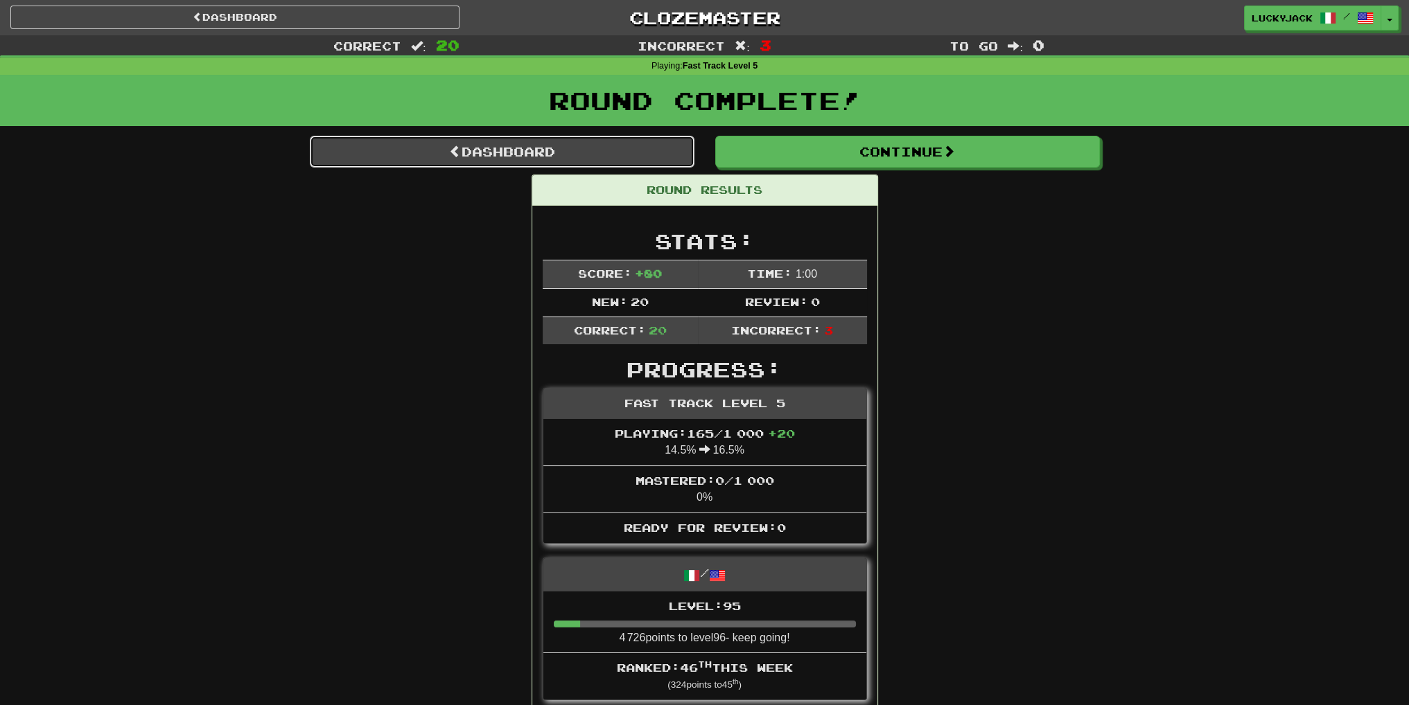
click at [679, 147] on link "Dashboard" at bounding box center [502, 152] width 385 height 32
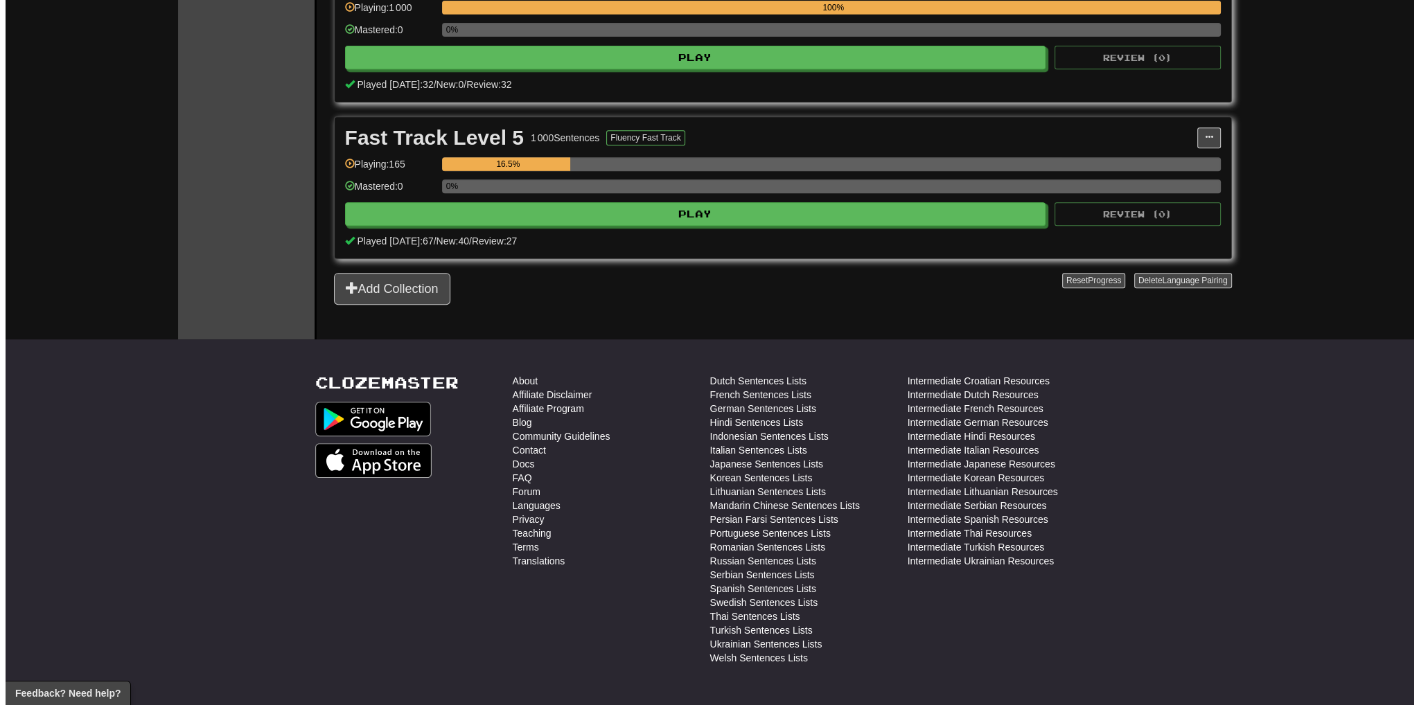
scroll to position [832, 0]
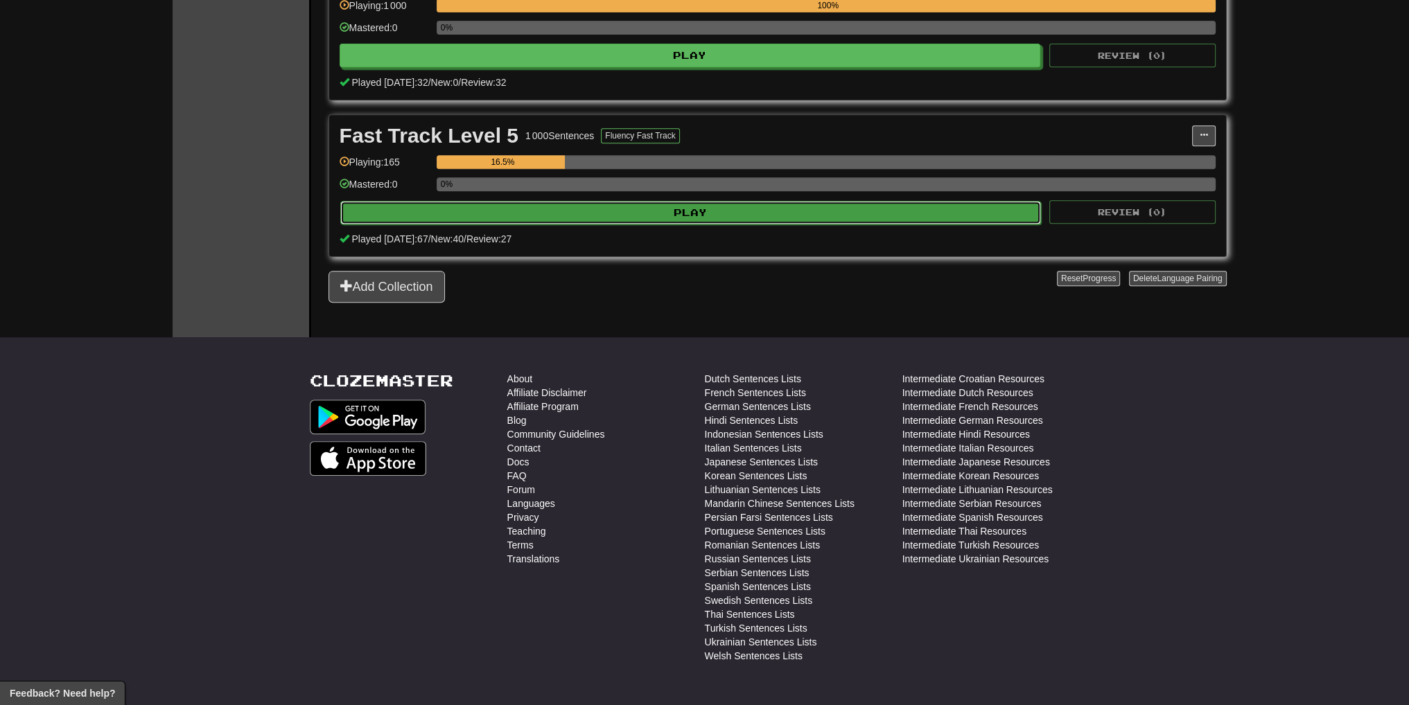
click at [628, 216] on button "Play" at bounding box center [690, 213] width 701 height 24
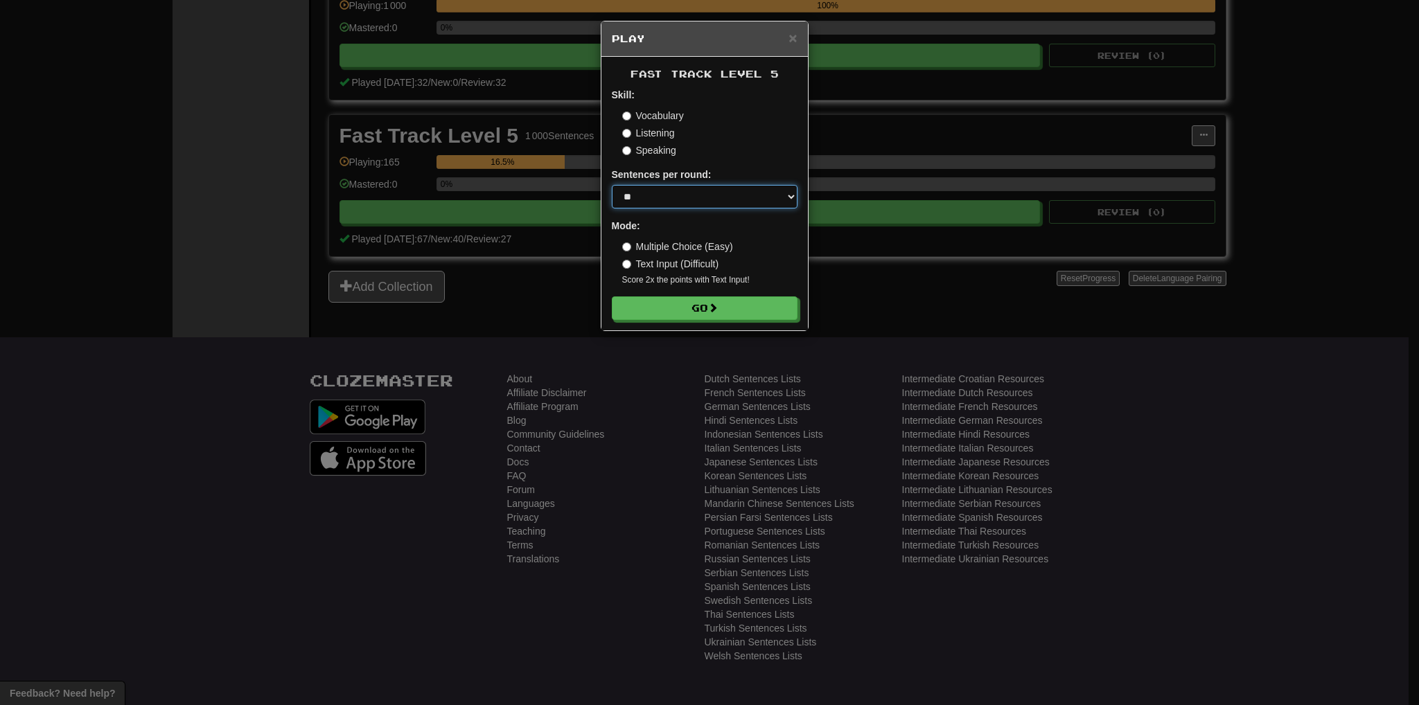
click at [654, 202] on select "* ** ** ** ** ** *** ********" at bounding box center [705, 197] width 186 height 24
select select "**"
click at [612, 185] on select "* ** ** ** ** ** *** ********" at bounding box center [705, 197] width 186 height 24
click at [699, 298] on button "Go" at bounding box center [706, 309] width 186 height 24
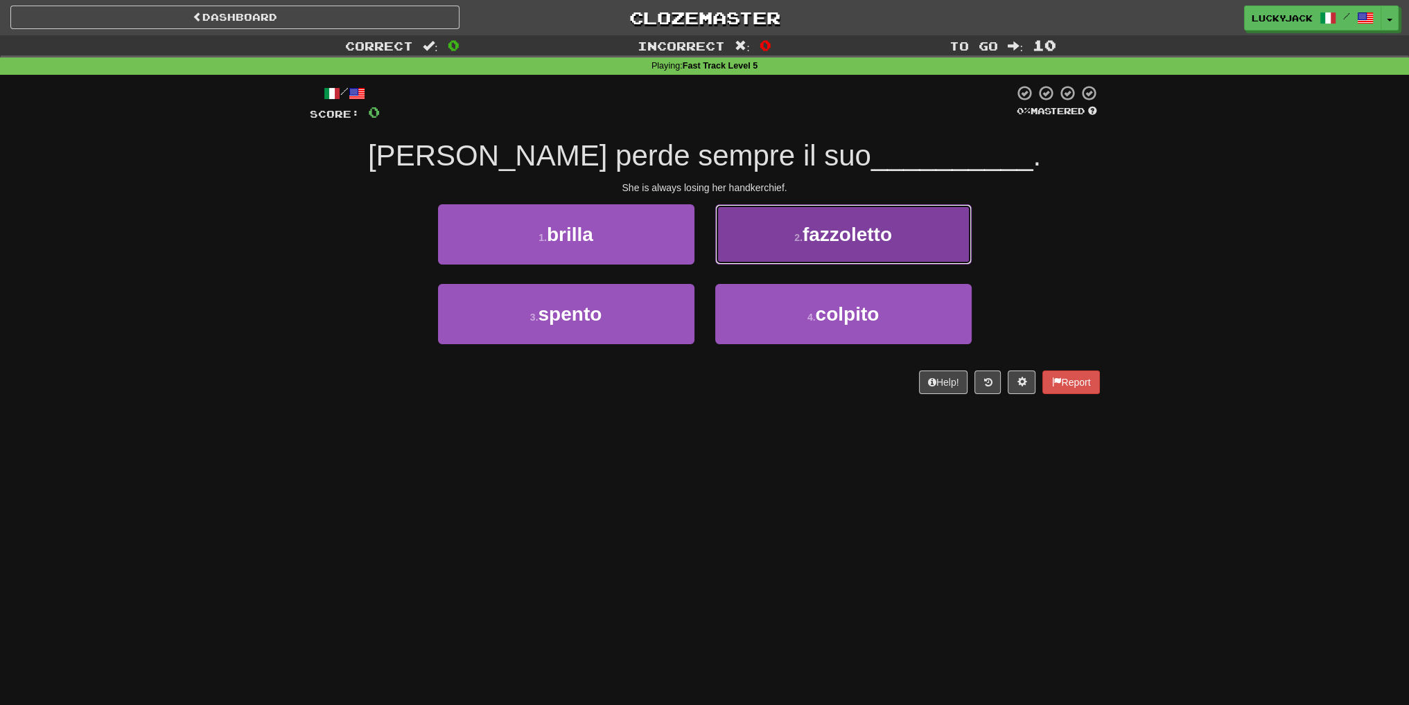
click at [818, 249] on button "2 . fazzoletto" at bounding box center [843, 234] width 256 height 60
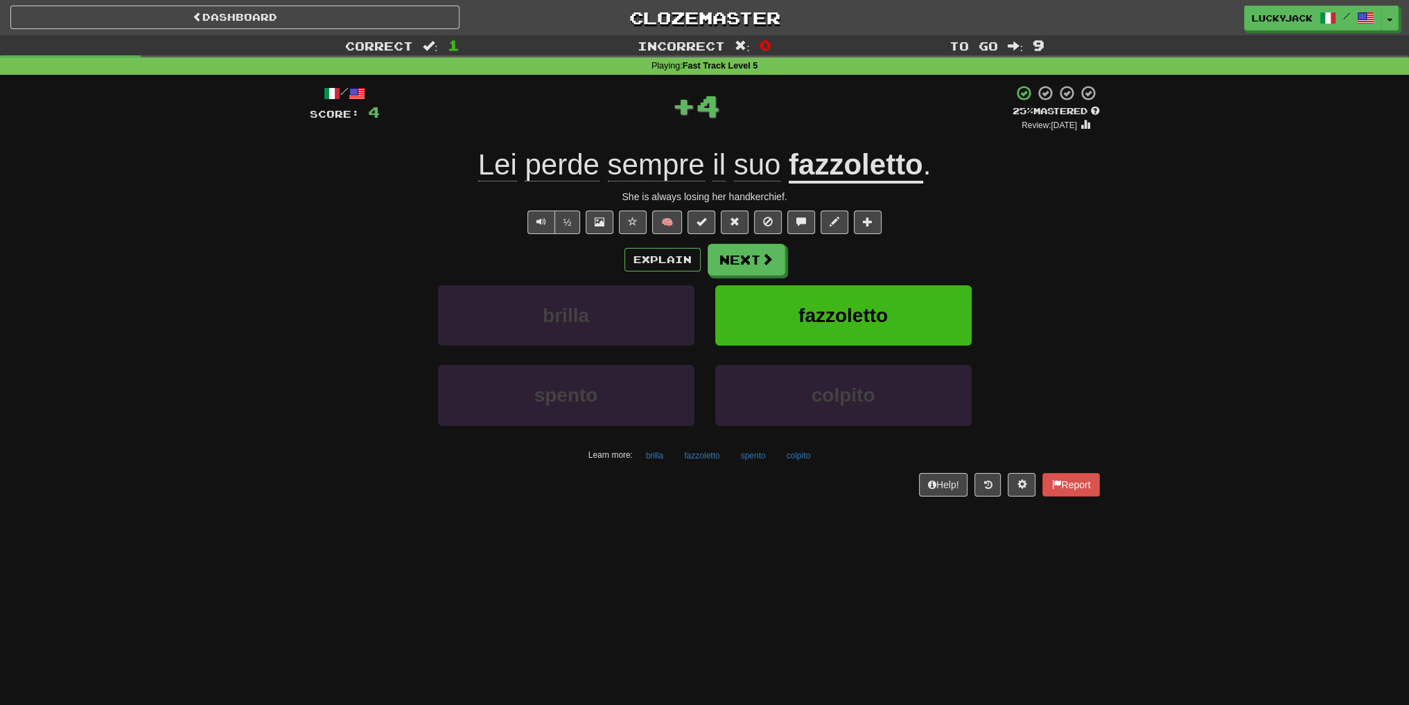
click at [833, 169] on u "fazzoletto" at bounding box center [856, 165] width 134 height 35
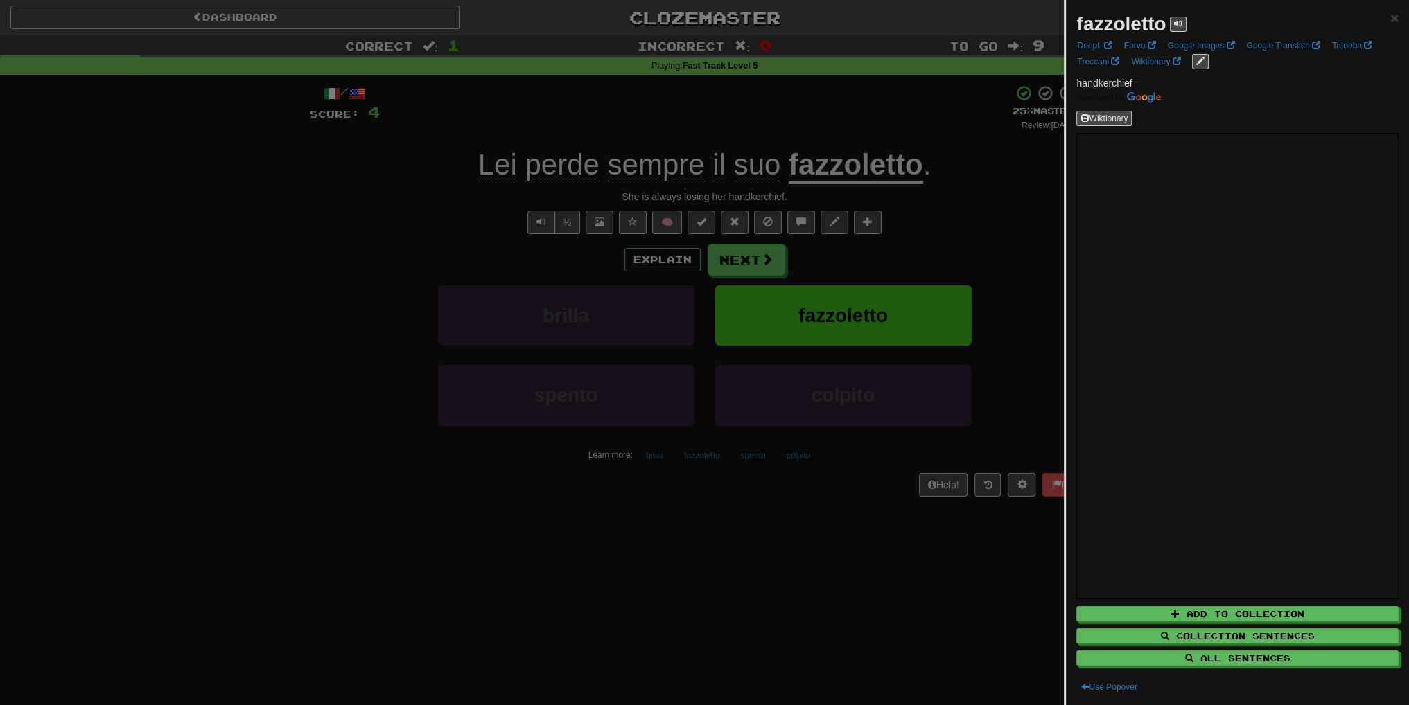
click at [942, 270] on div at bounding box center [704, 352] width 1409 height 705
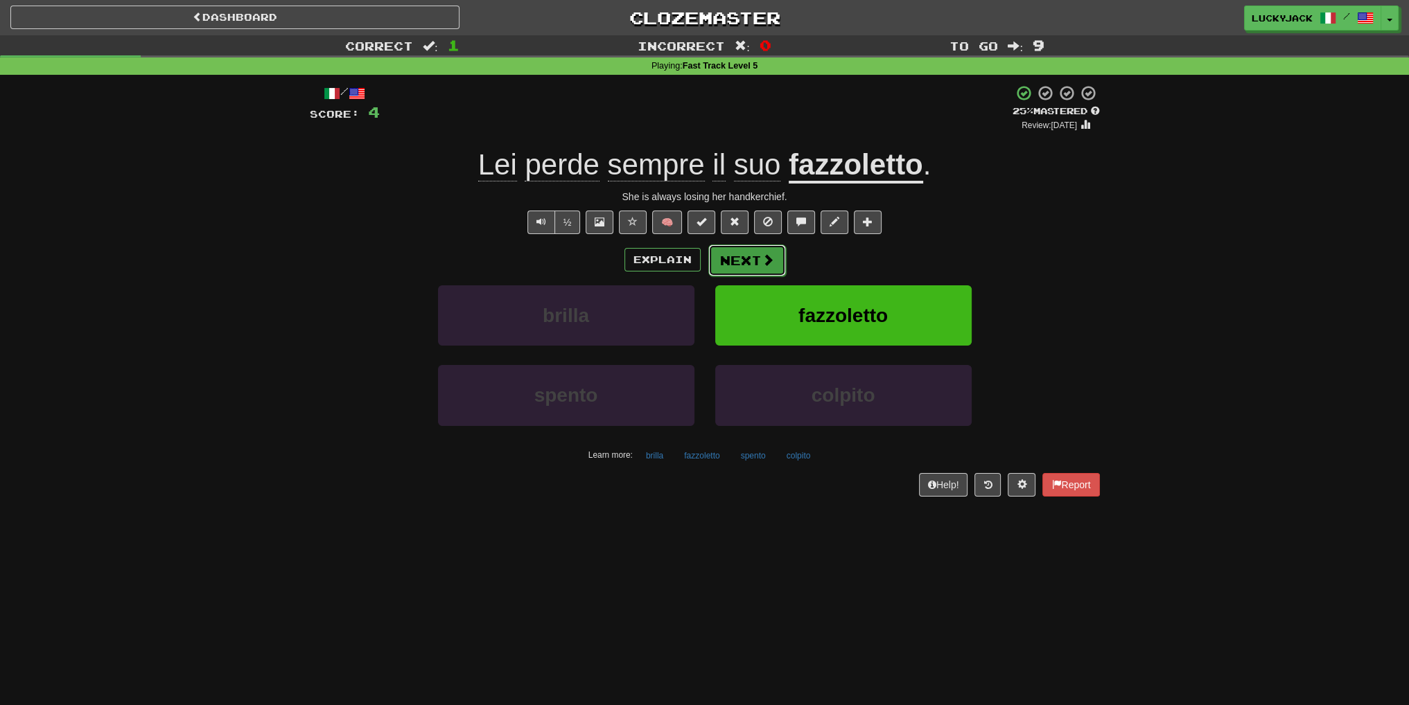
click at [746, 260] on button "Next" at bounding box center [747, 261] width 78 height 32
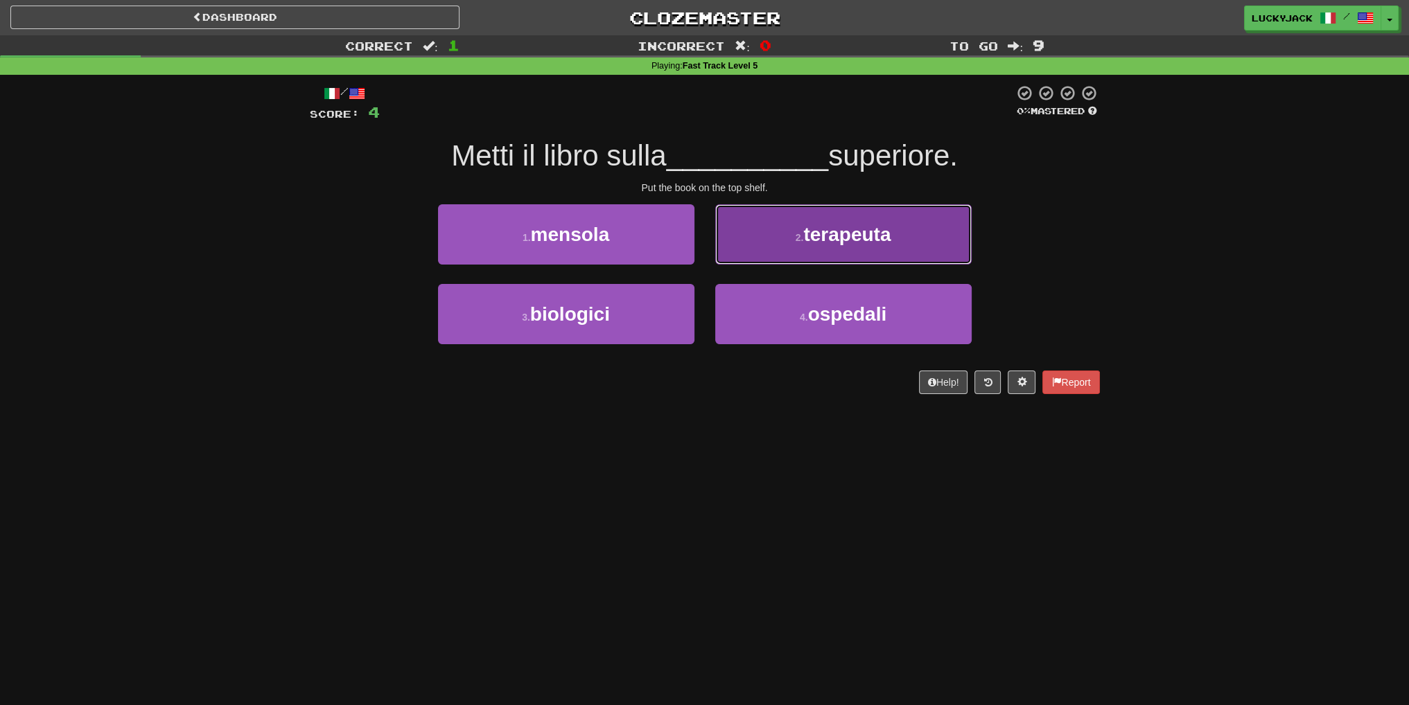
click at [797, 253] on button "2 . terapeuta" at bounding box center [843, 234] width 256 height 60
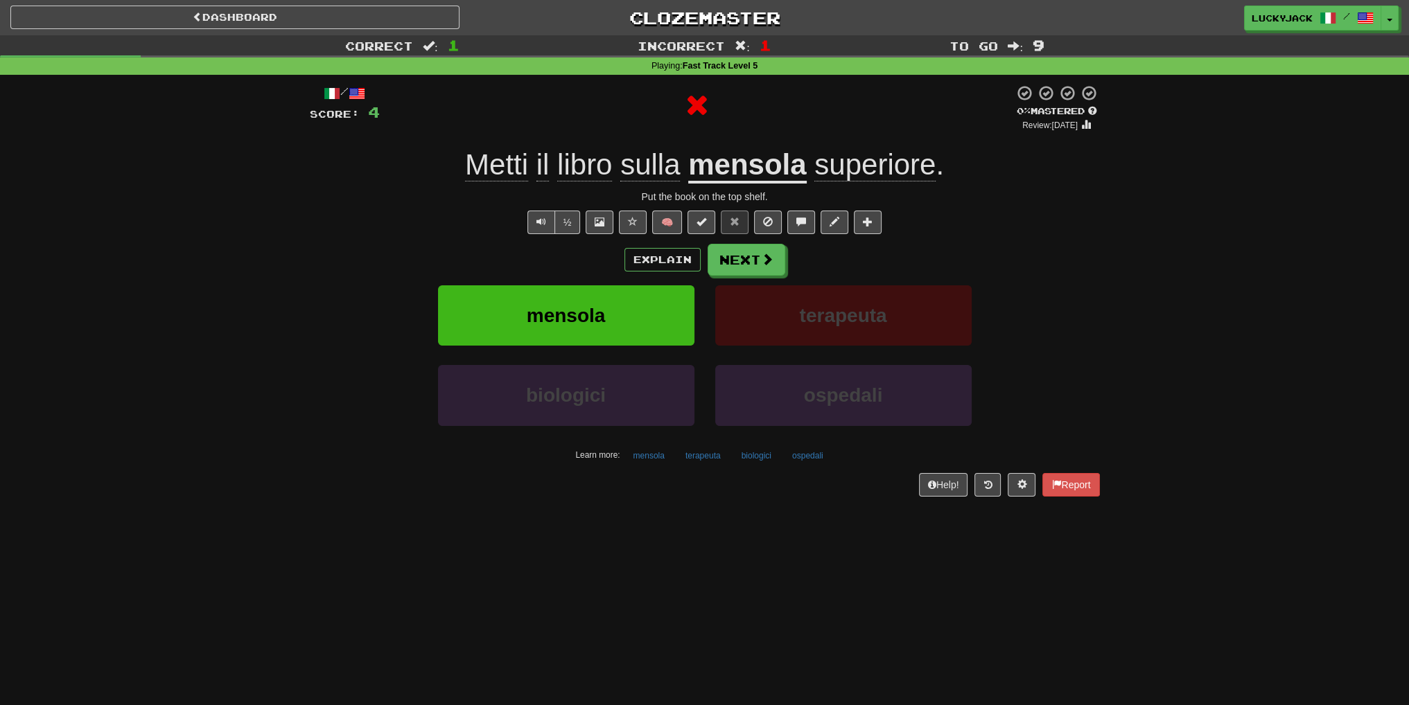
click at [747, 170] on u "mensola" at bounding box center [747, 165] width 118 height 35
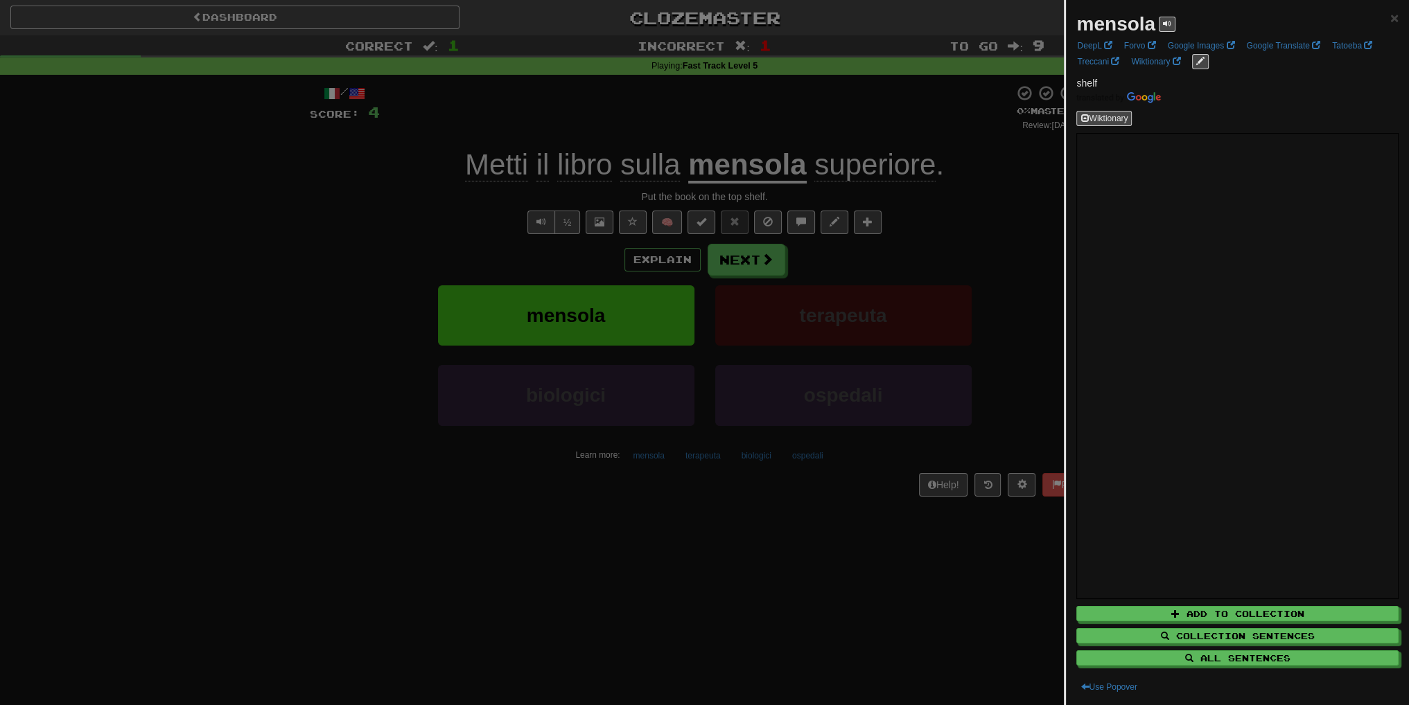
drag, startPoint x: 987, startPoint y: 270, endPoint x: 978, endPoint y: 274, distance: 10.2
click at [984, 270] on div at bounding box center [704, 352] width 1409 height 705
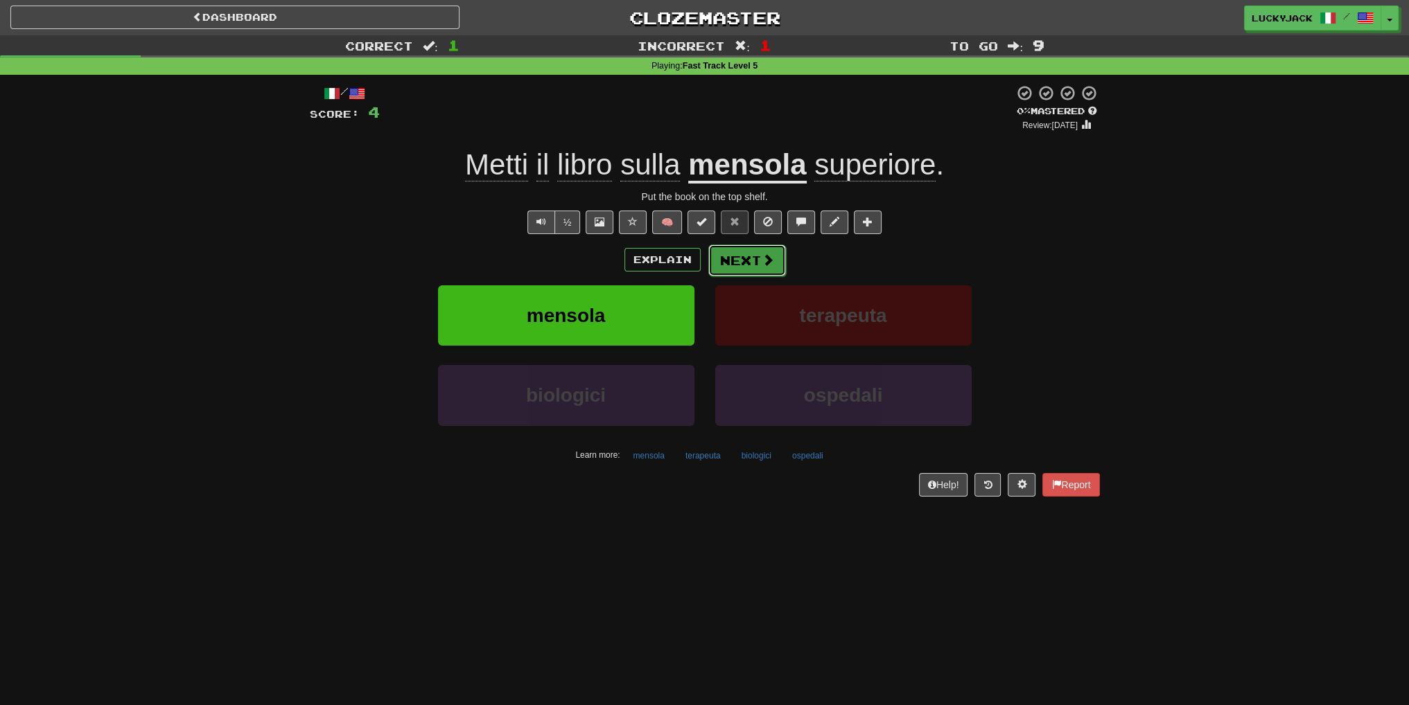
click at [737, 263] on button "Next" at bounding box center [747, 261] width 78 height 32
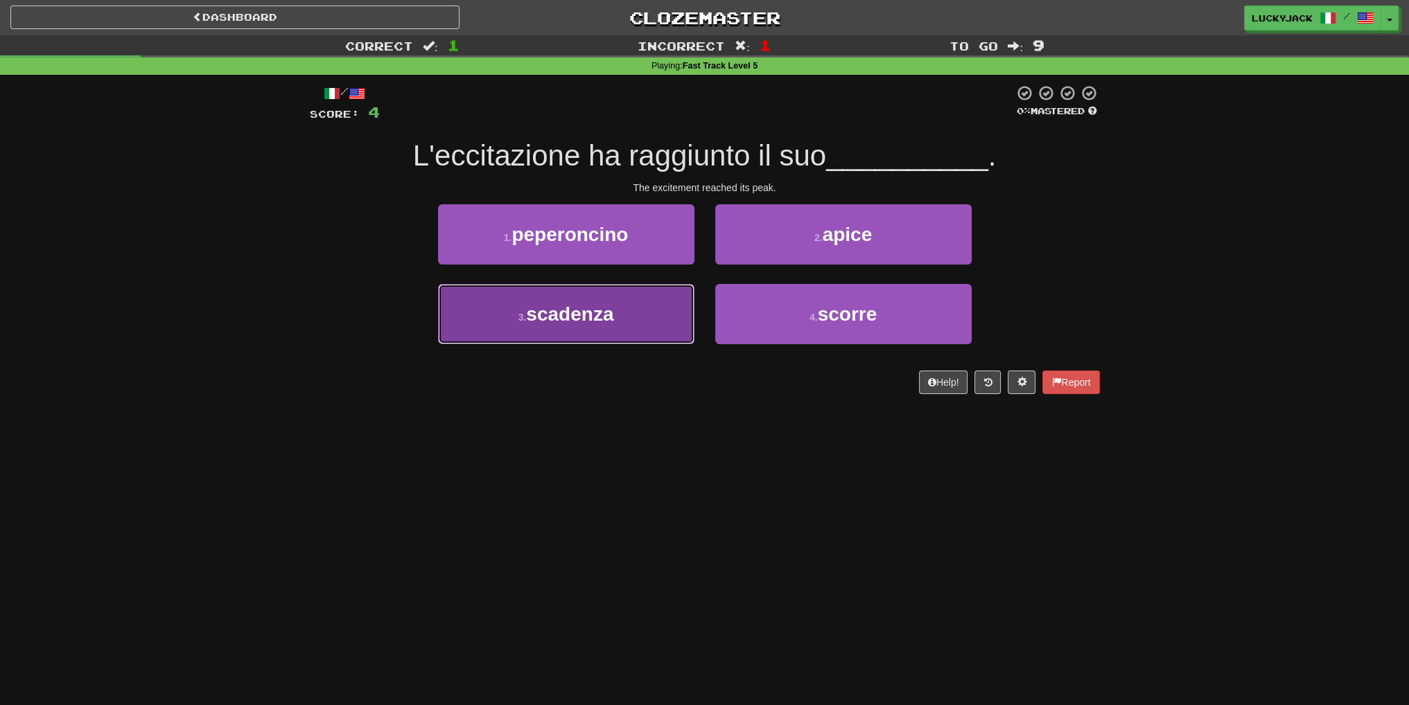
click at [636, 306] on button "3 . scadenza" at bounding box center [566, 314] width 256 height 60
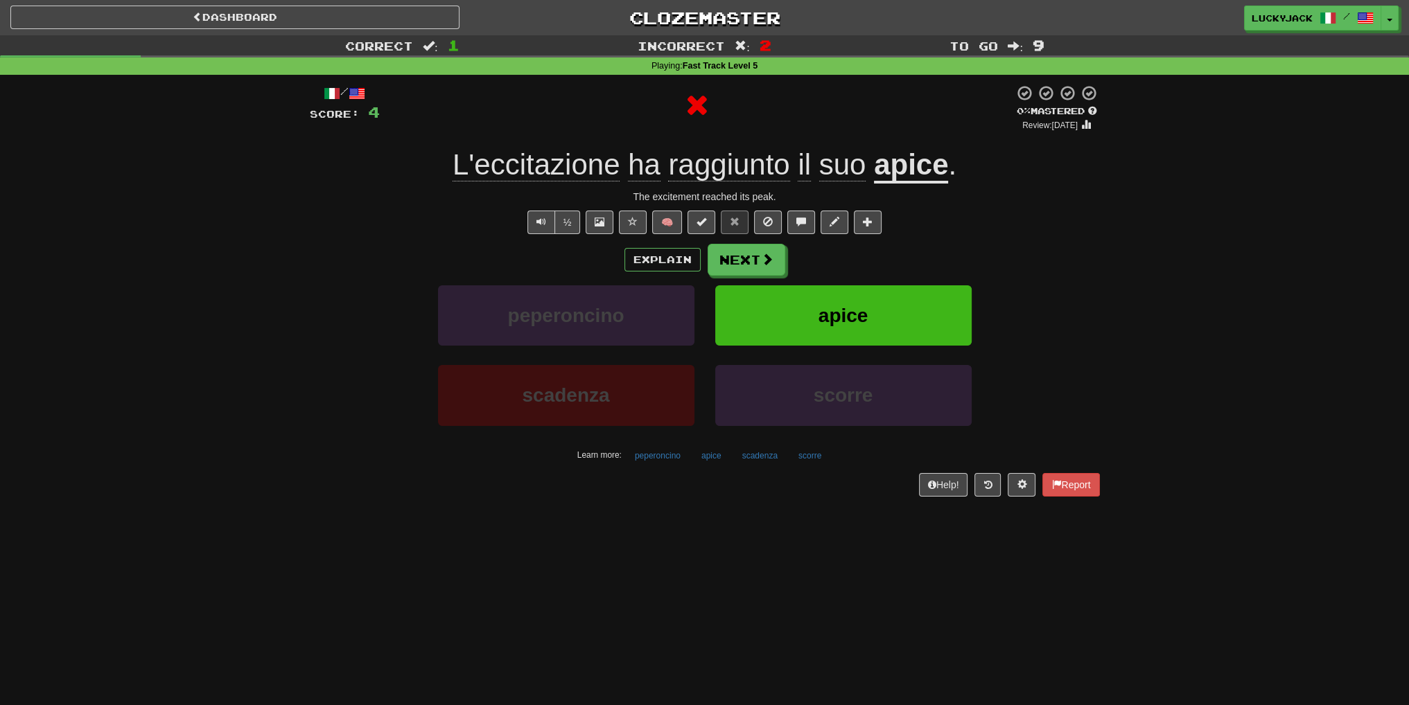
click at [883, 165] on u "apice" at bounding box center [911, 165] width 74 height 35
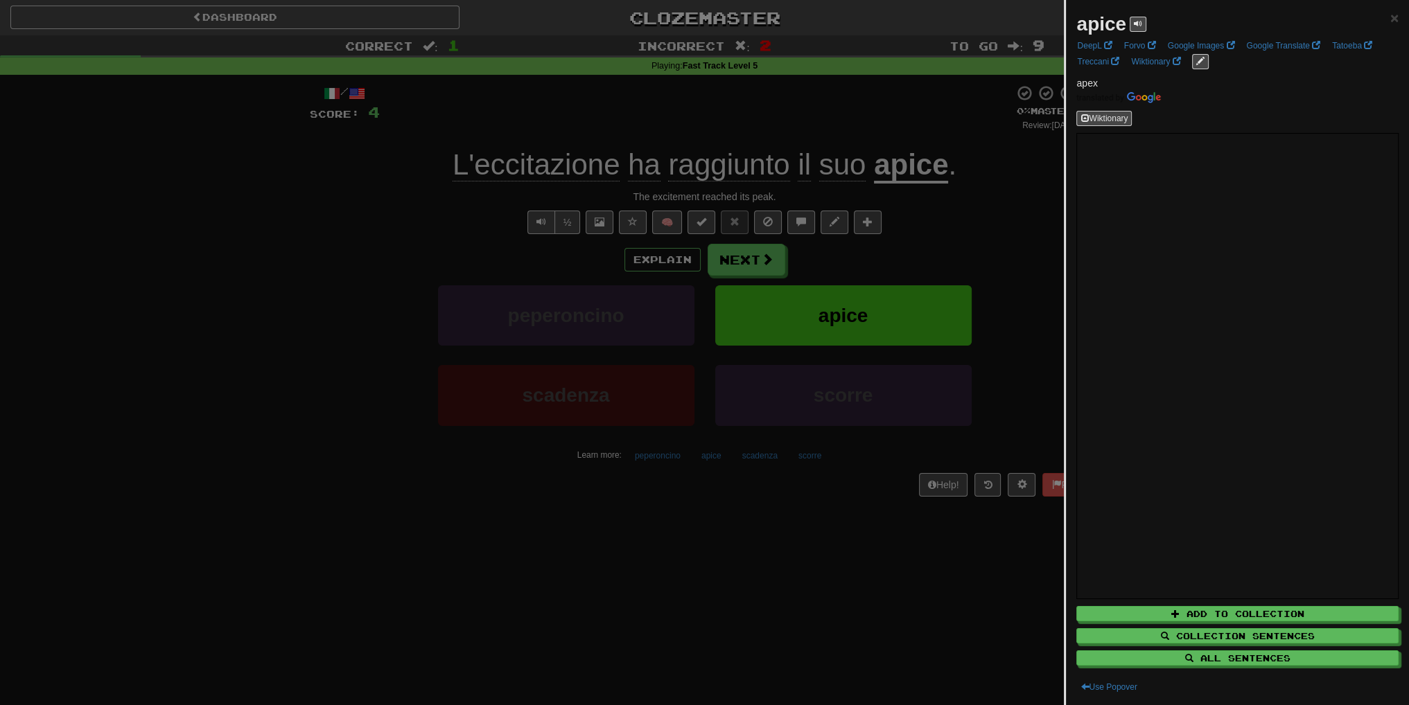
drag, startPoint x: 967, startPoint y: 324, endPoint x: 863, endPoint y: 306, distance: 105.6
click at [965, 324] on div at bounding box center [704, 352] width 1409 height 705
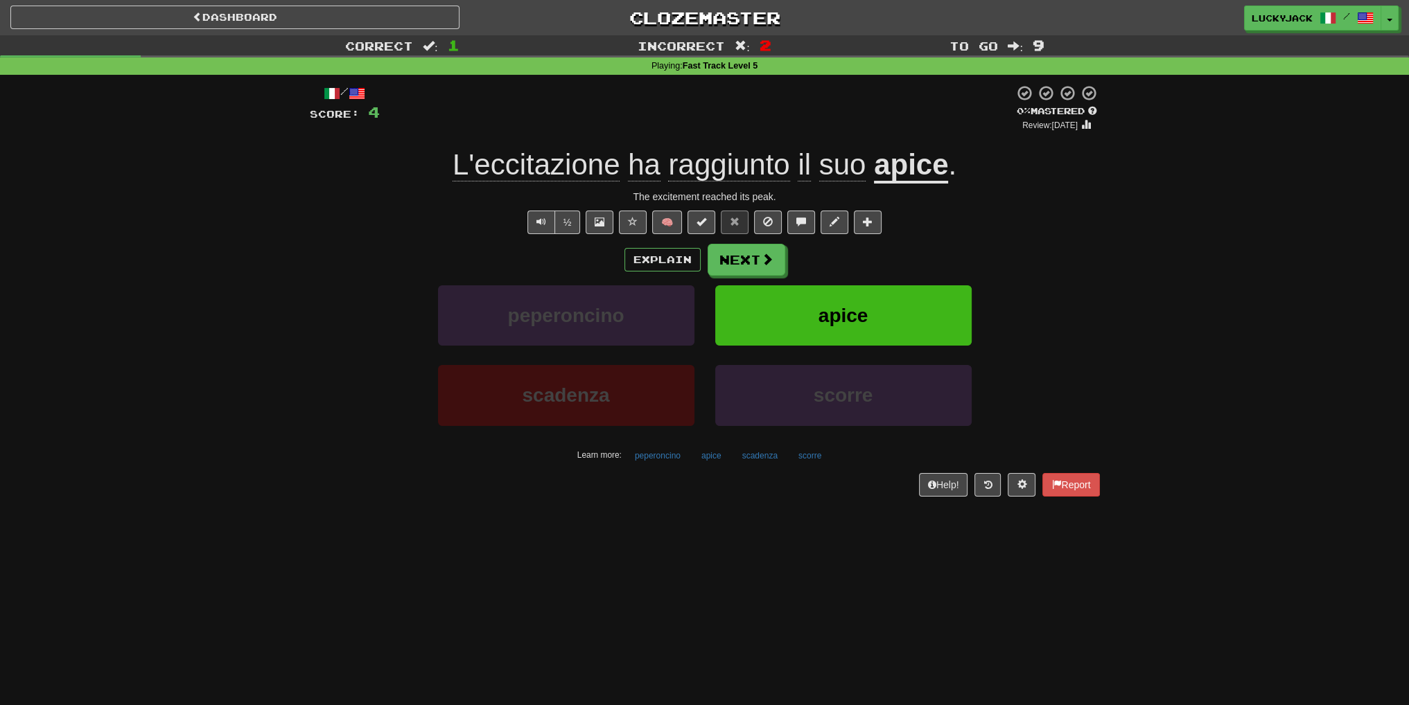
click at [902, 174] on u "apice" at bounding box center [911, 165] width 74 height 35
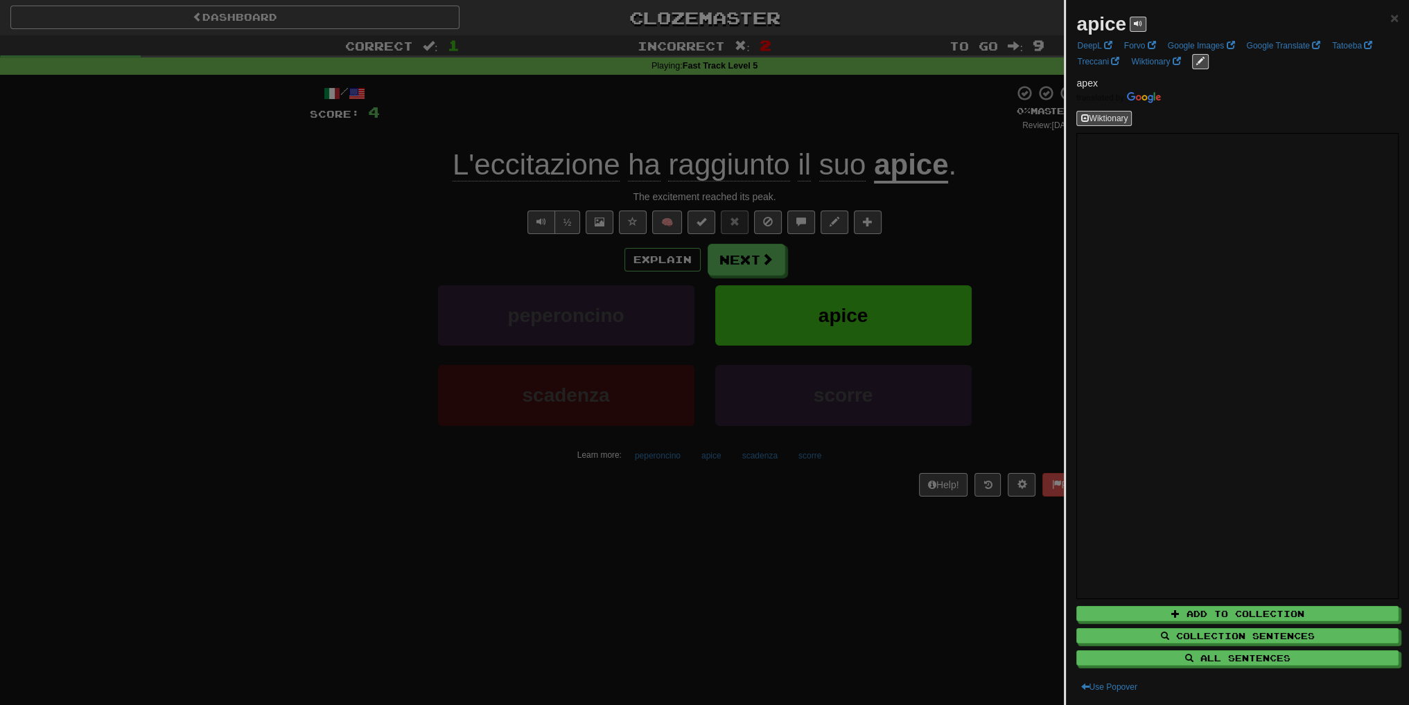
click at [931, 271] on div at bounding box center [704, 352] width 1409 height 705
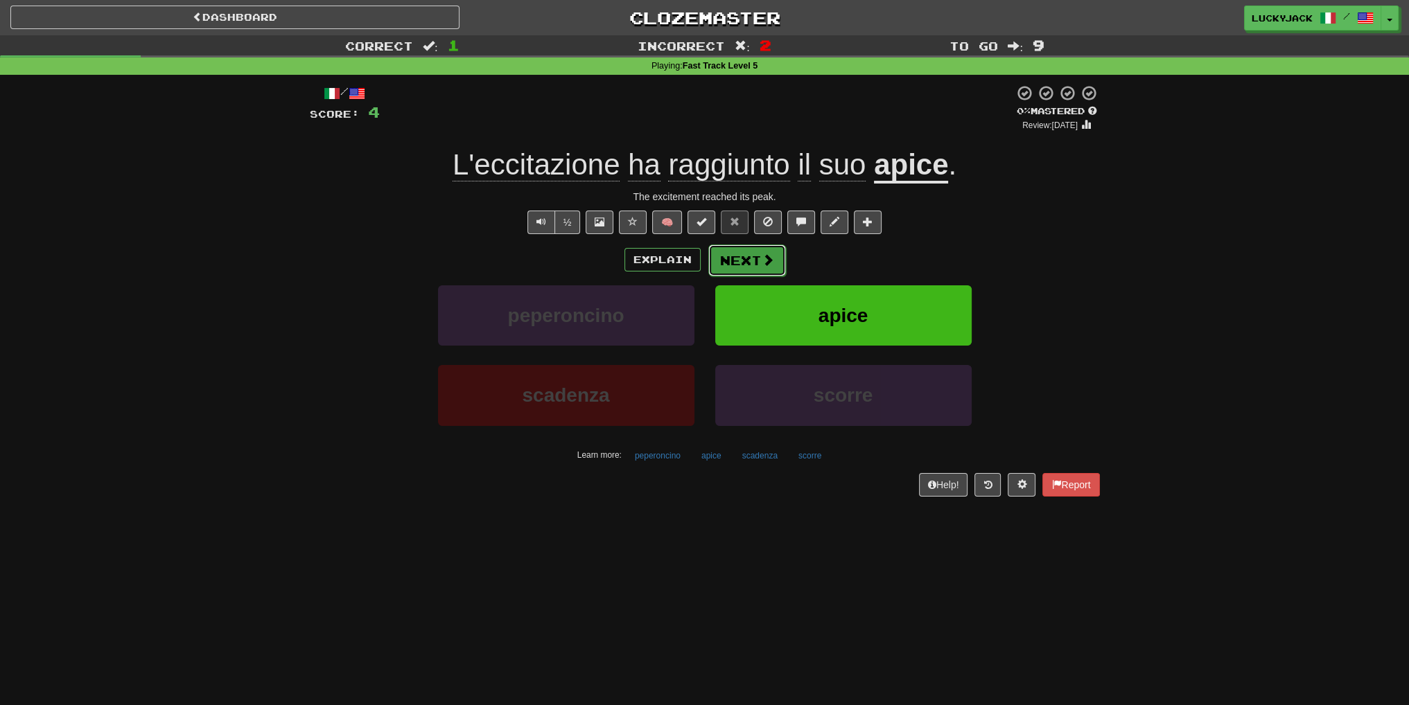
click at [755, 261] on button "Next" at bounding box center [747, 261] width 78 height 32
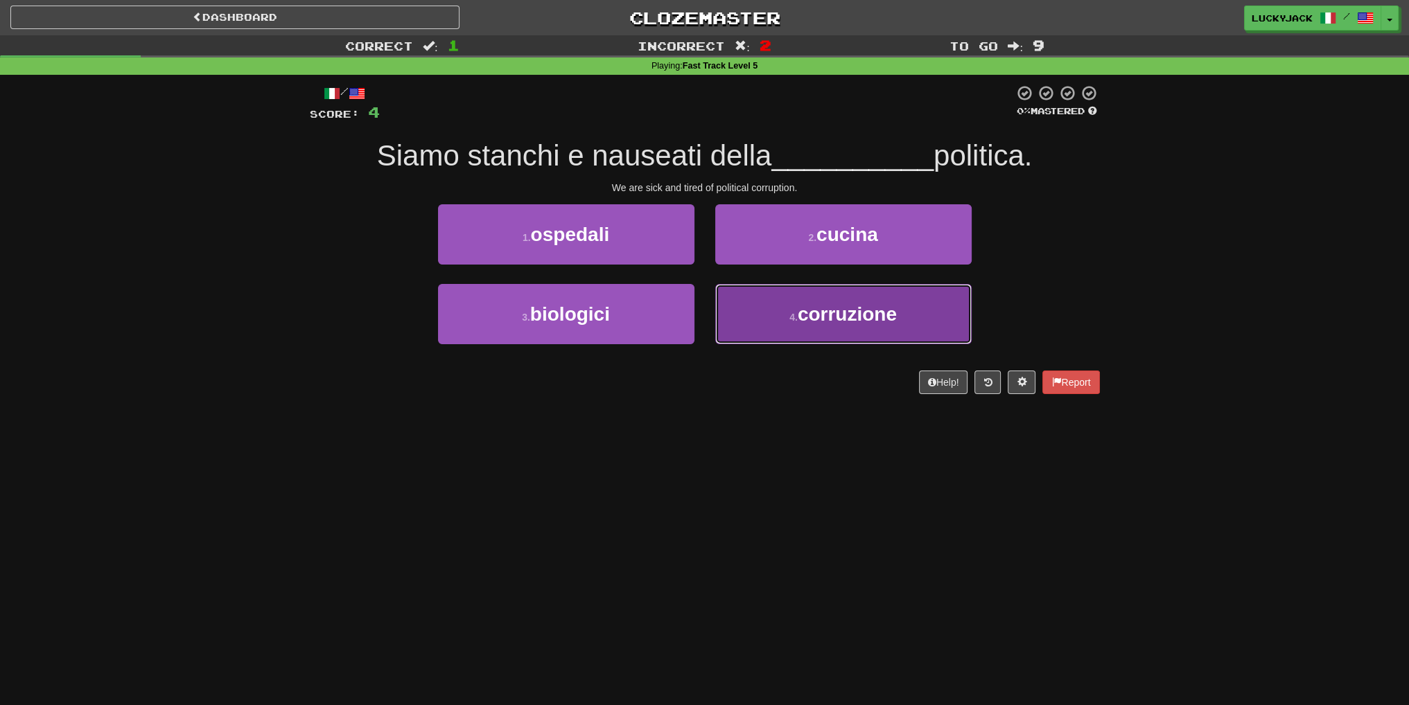
click at [825, 308] on span "corruzione" at bounding box center [847, 314] width 99 height 21
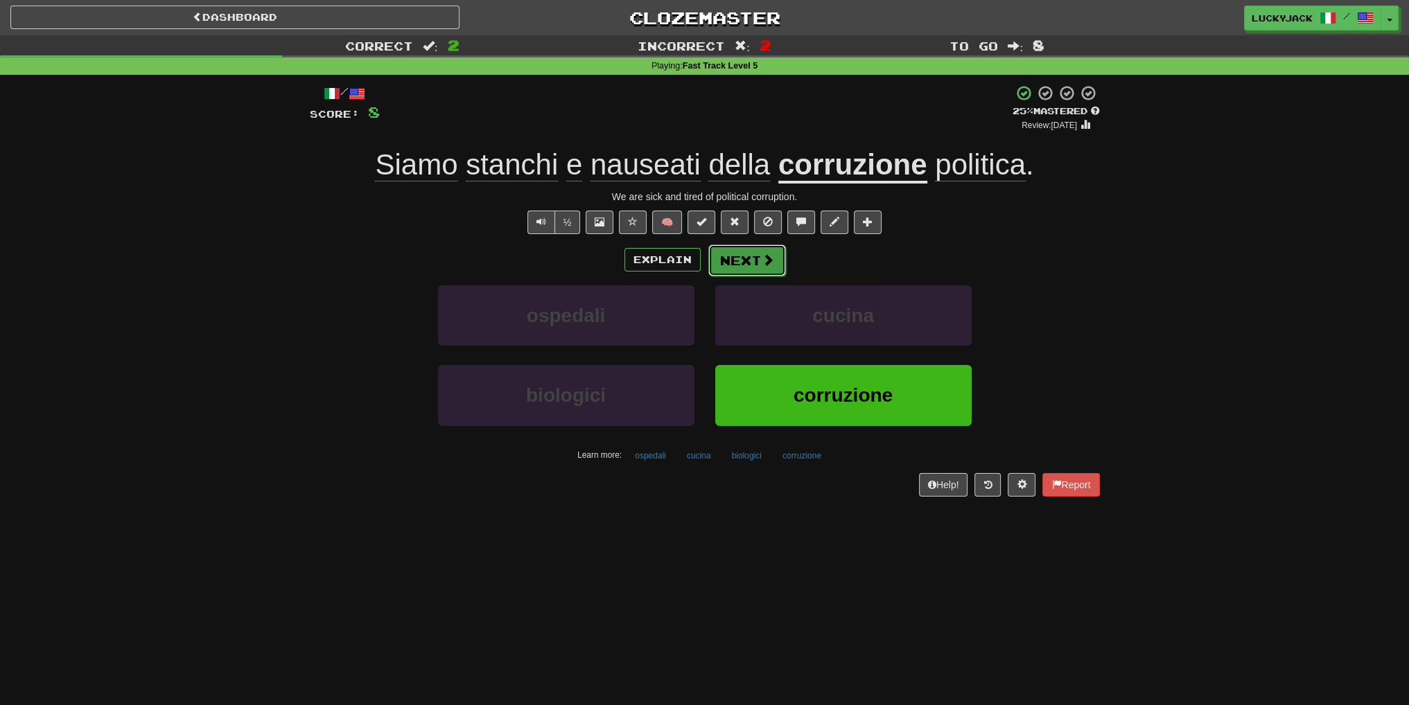
click at [757, 258] on button "Next" at bounding box center [747, 261] width 78 height 32
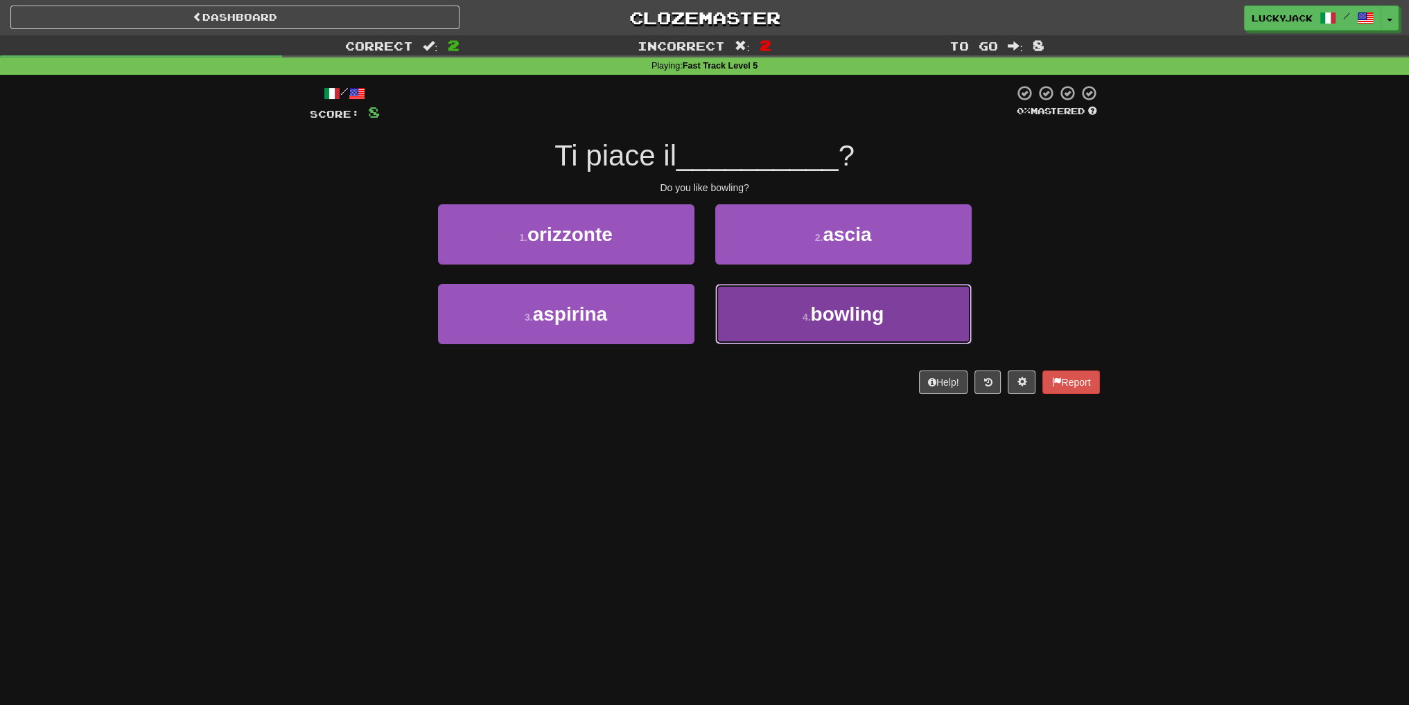
click at [800, 306] on button "4 . bowling" at bounding box center [843, 314] width 256 height 60
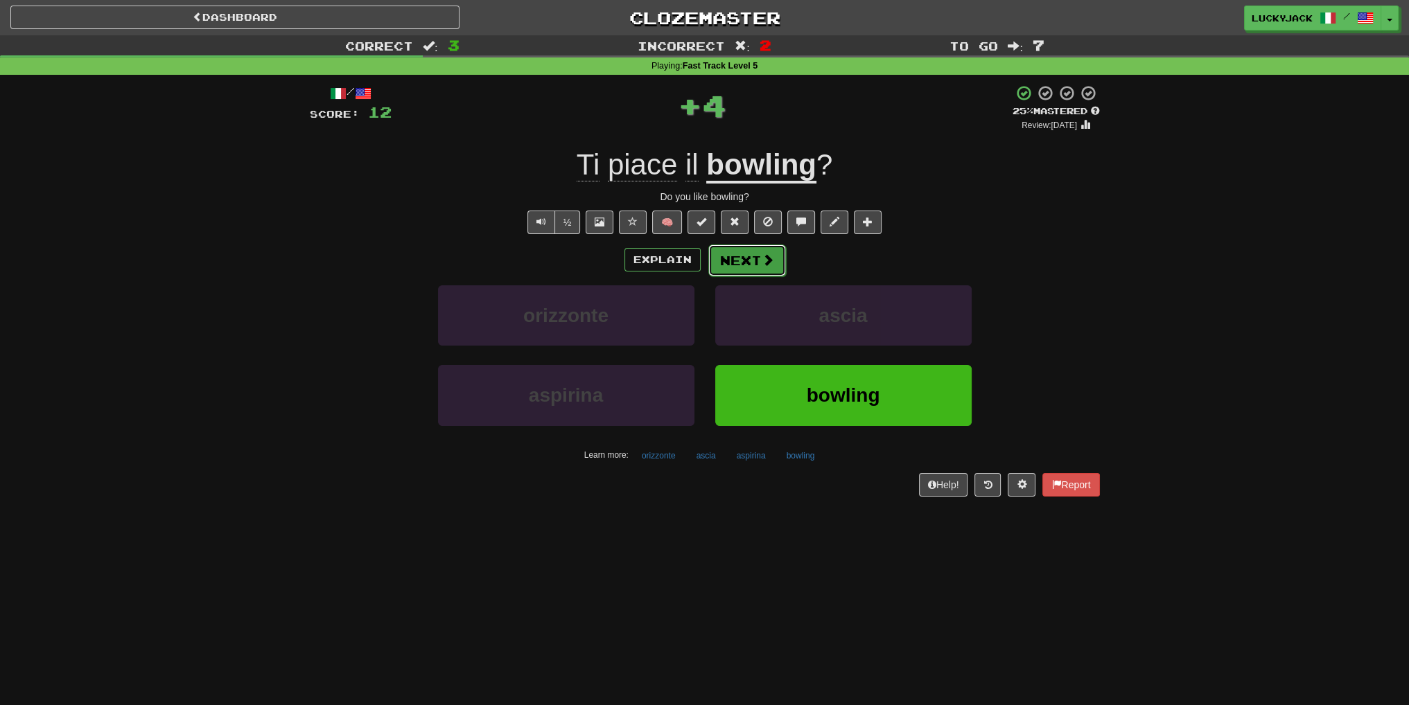
click at [752, 258] on button "Next" at bounding box center [747, 261] width 78 height 32
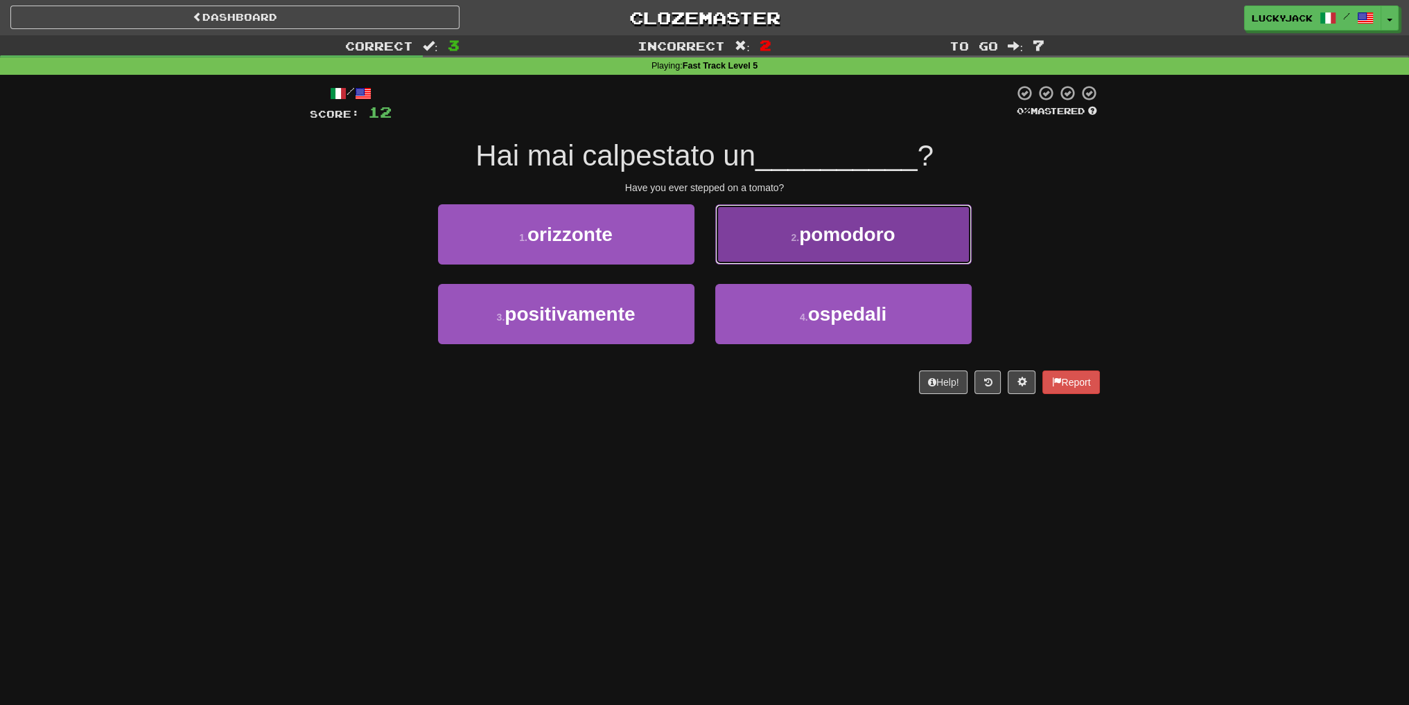
click at [863, 236] on span "pomodoro" at bounding box center [847, 234] width 96 height 21
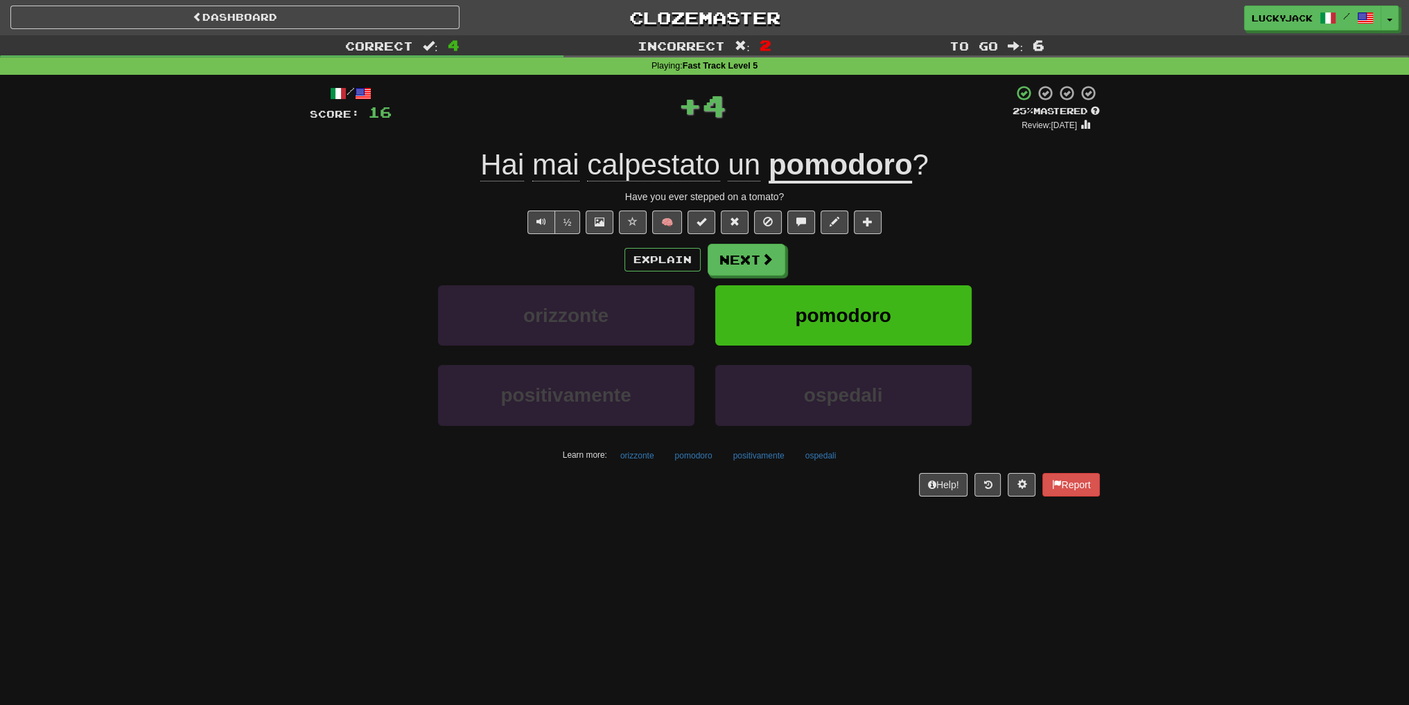
click at [728, 164] on span "calpestato" at bounding box center [744, 164] width 33 height 33
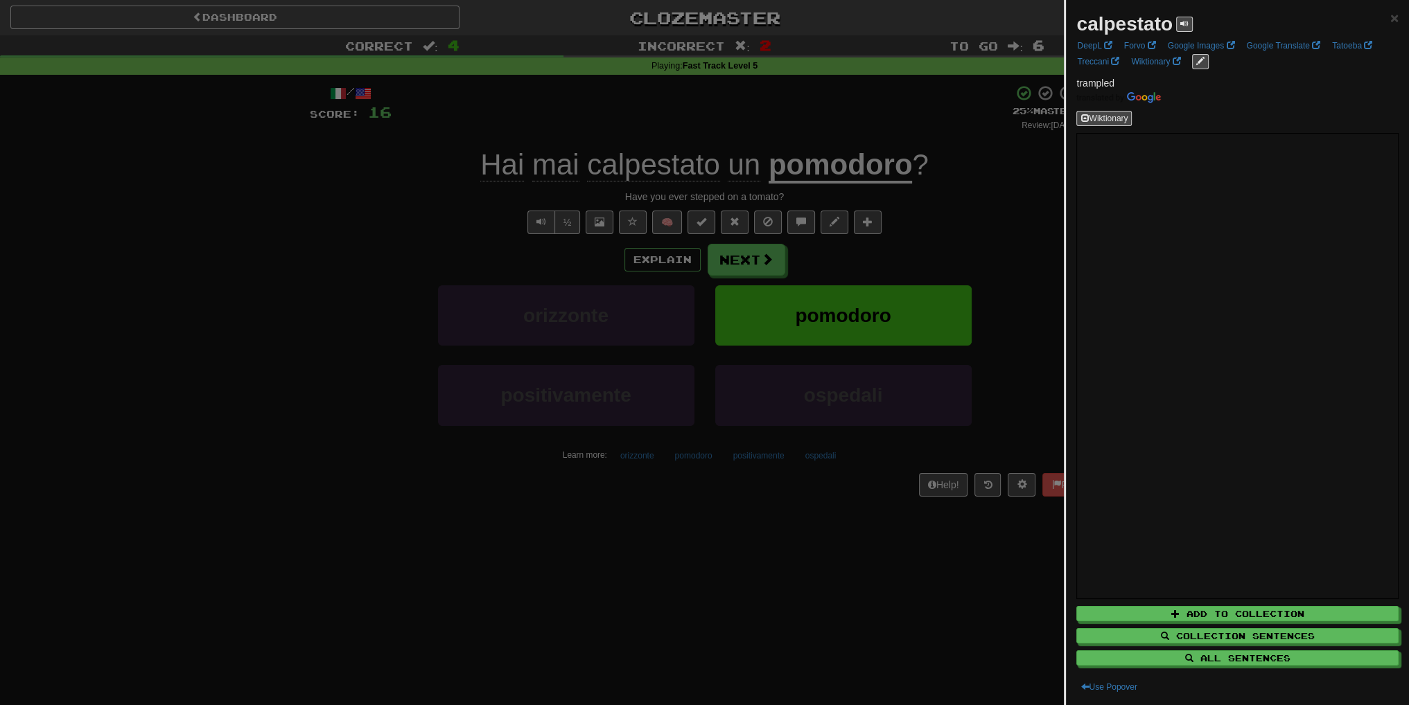
click at [926, 287] on div at bounding box center [704, 352] width 1409 height 705
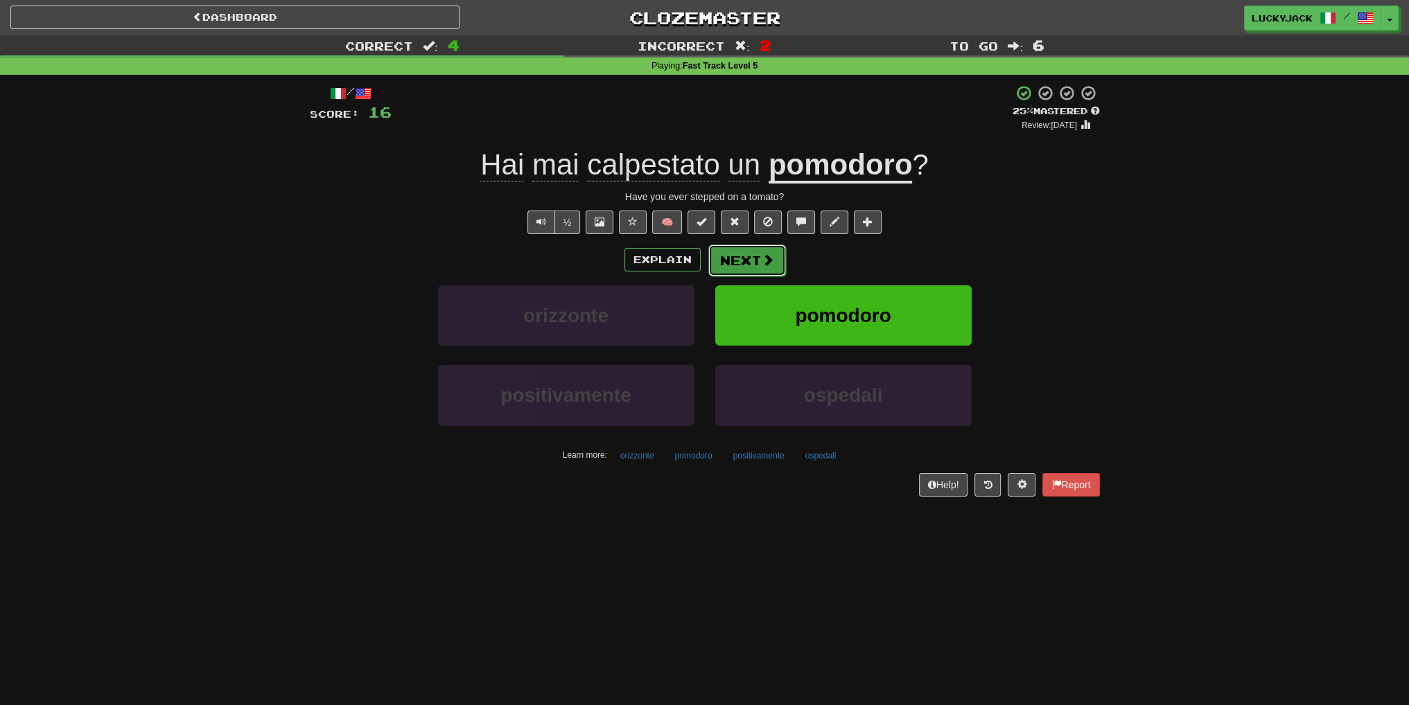
click at [733, 264] on button "Next" at bounding box center [747, 261] width 78 height 32
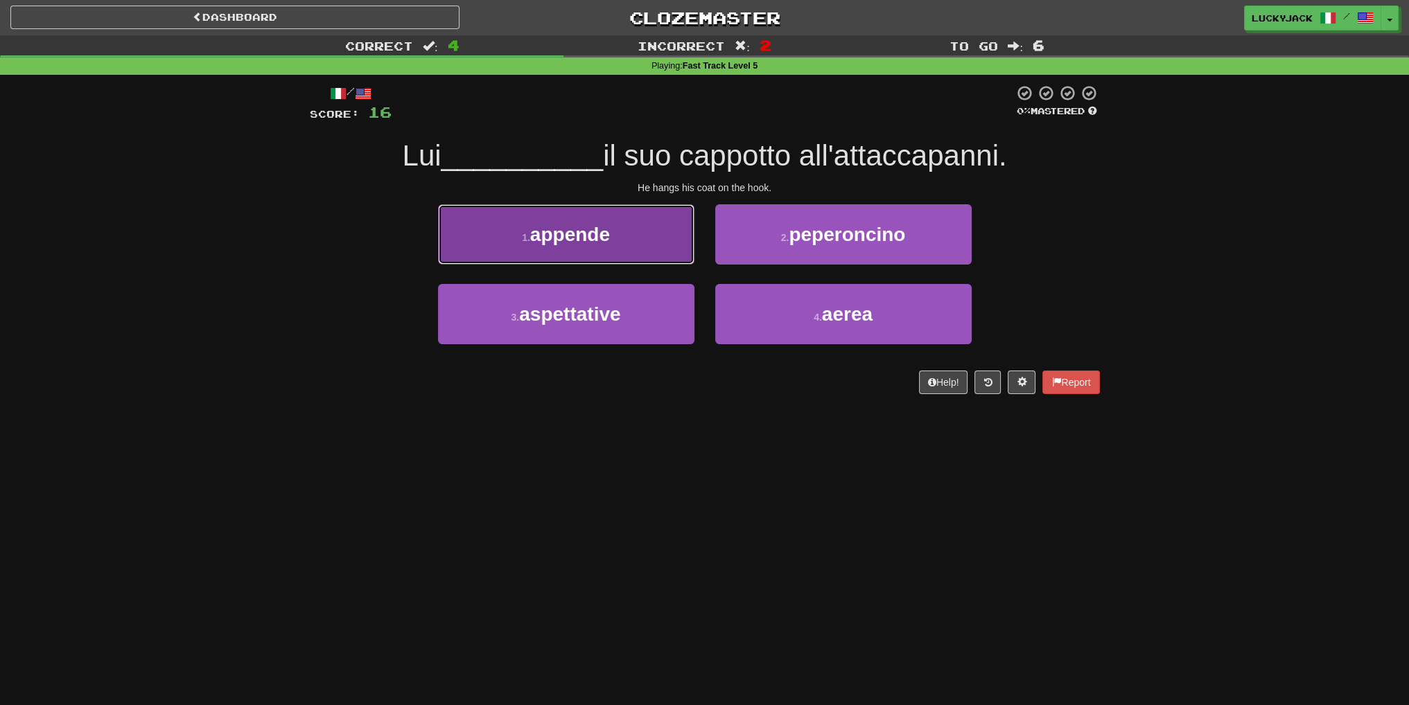
click at [610, 250] on button "1 . appende" at bounding box center [566, 234] width 256 height 60
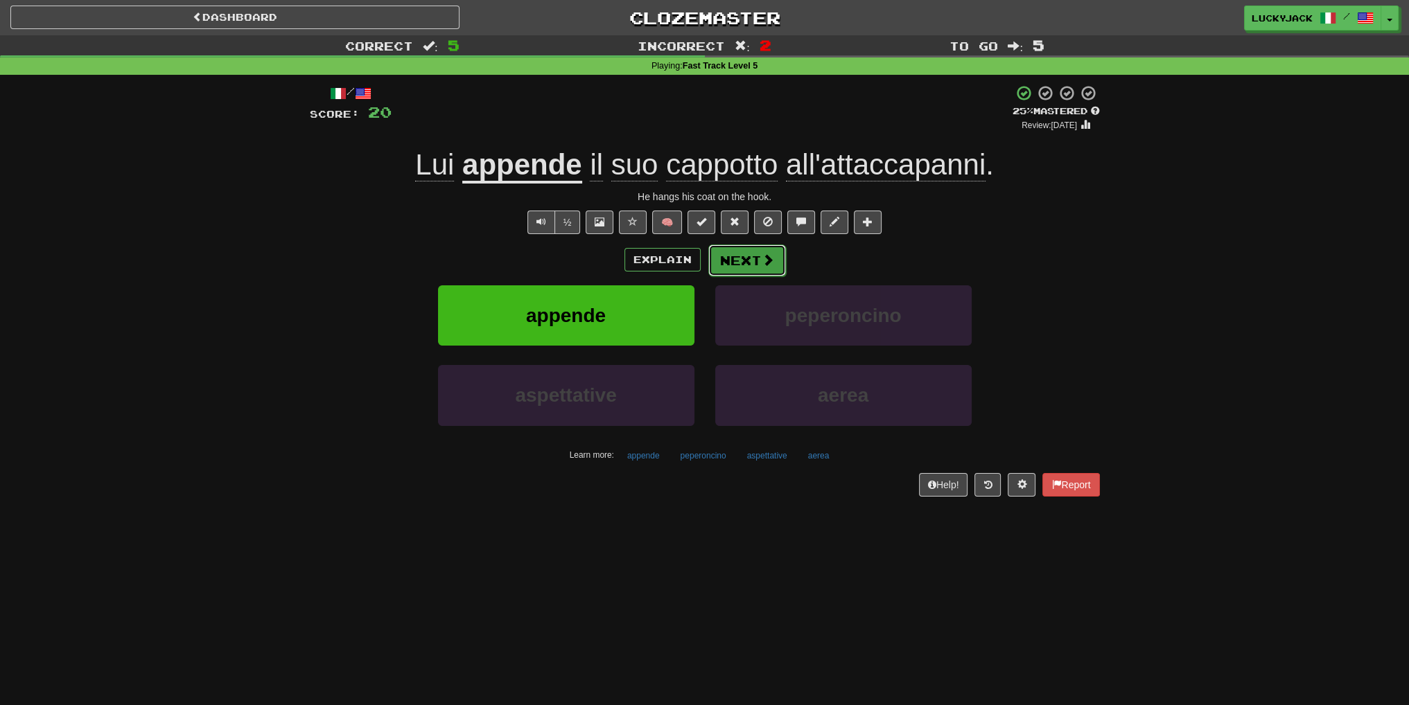
click at [752, 262] on button "Next" at bounding box center [747, 261] width 78 height 32
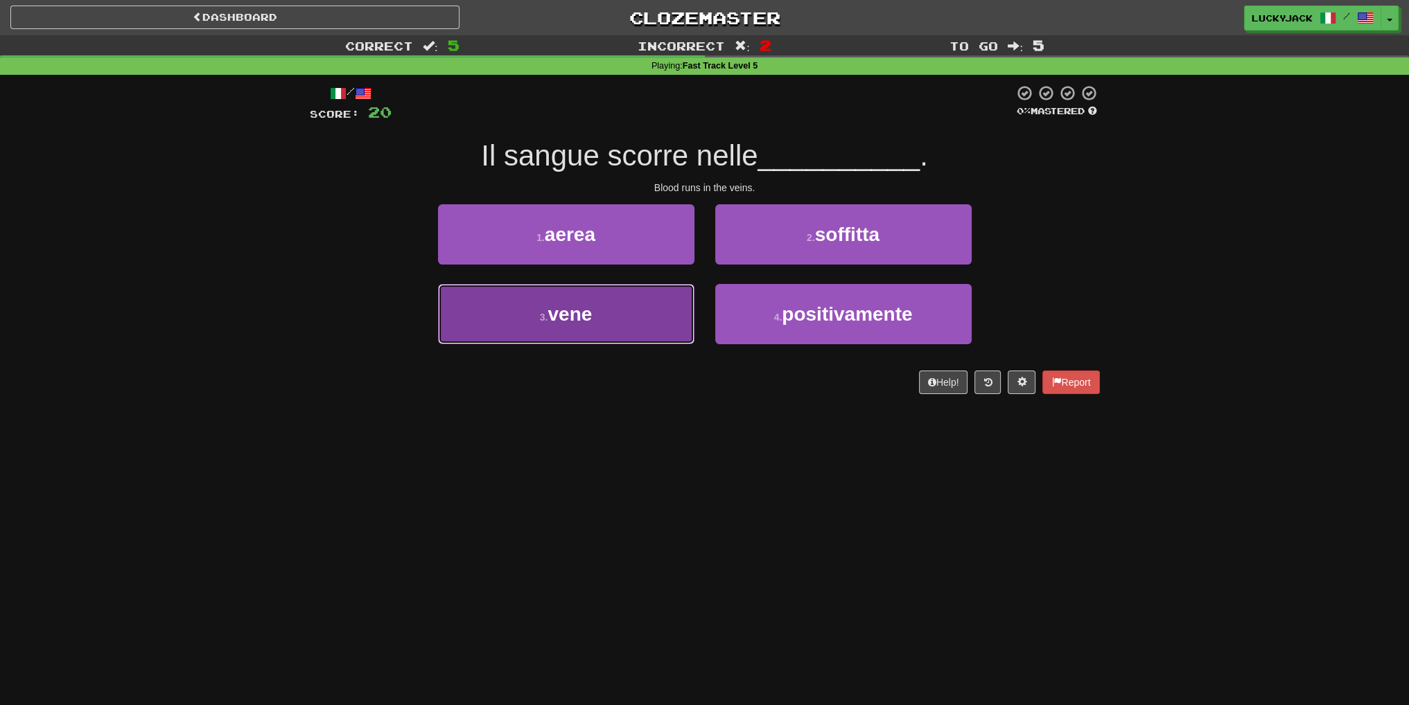
click at [649, 310] on button "3 . vene" at bounding box center [566, 314] width 256 height 60
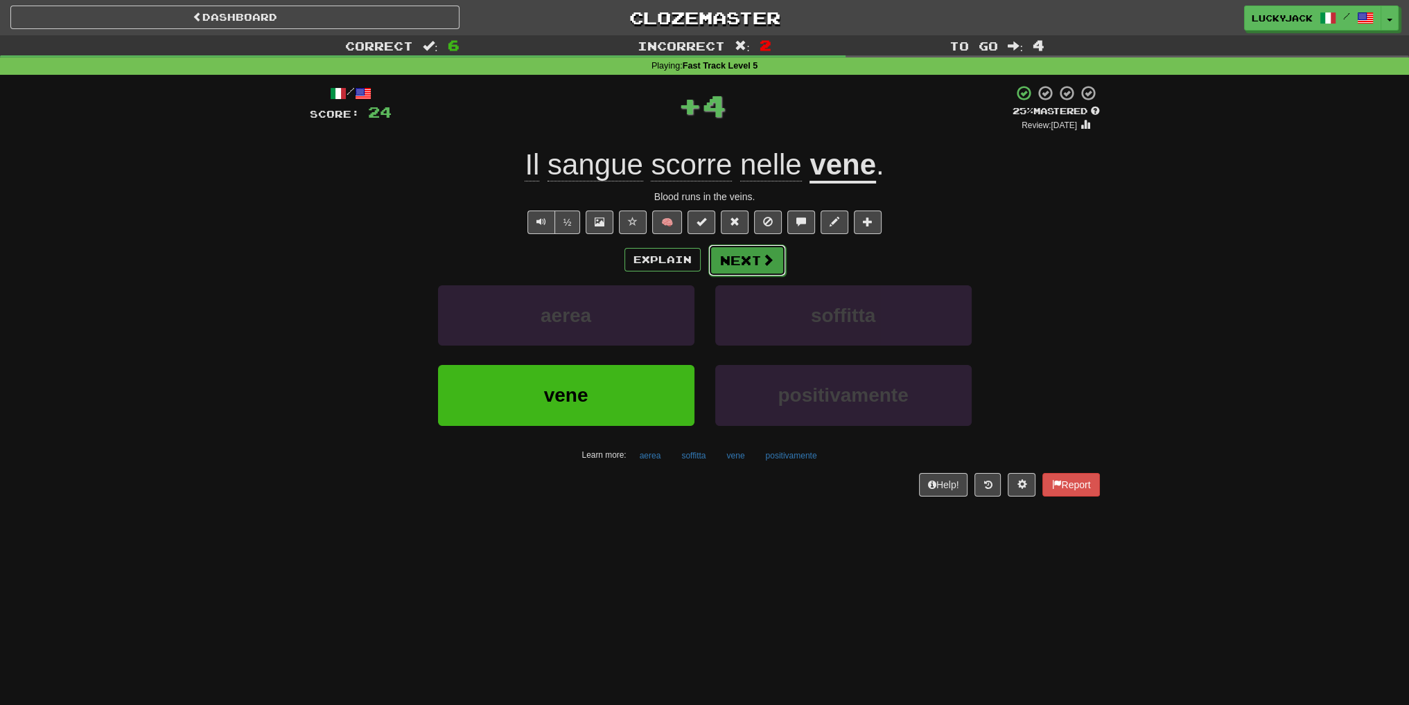
click at [762, 256] on span at bounding box center [768, 260] width 12 height 12
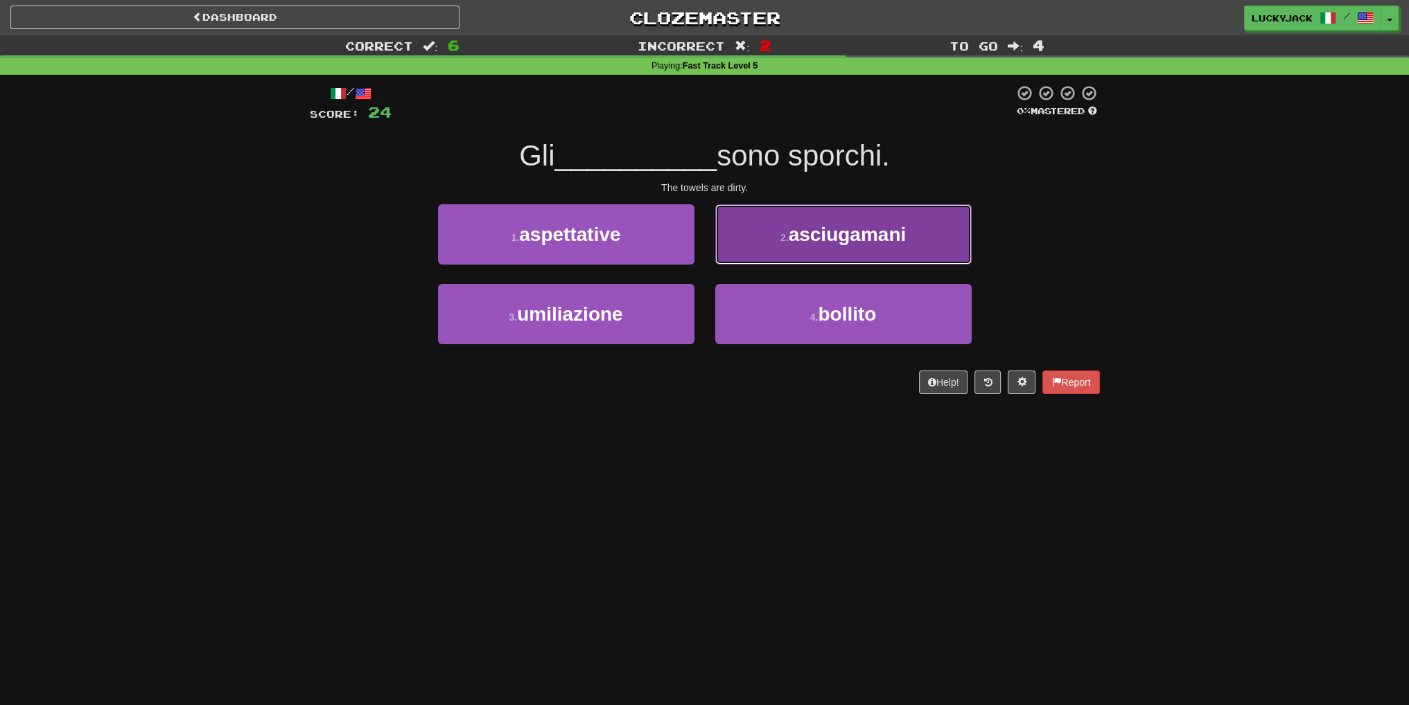
click at [808, 252] on button "2 . asciugamani" at bounding box center [843, 234] width 256 height 60
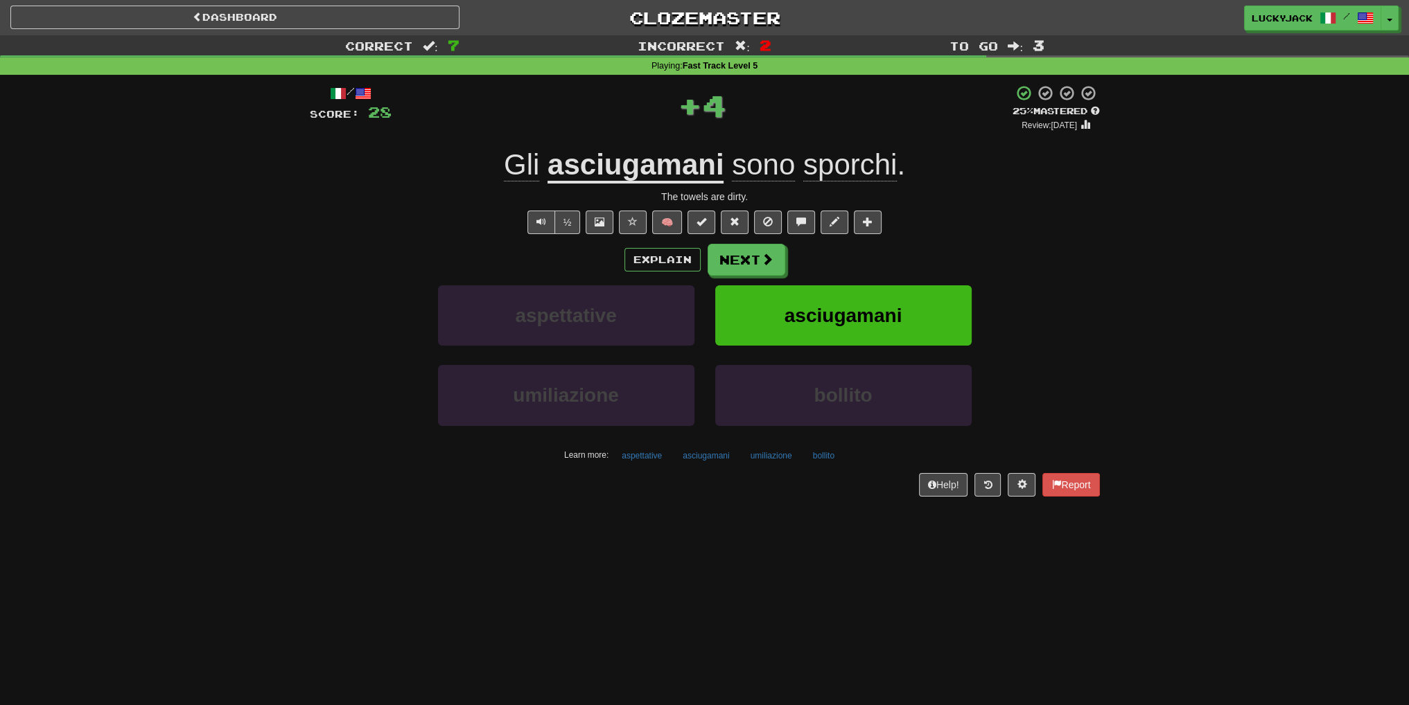
click at [852, 162] on span "sporchi" at bounding box center [850, 164] width 94 height 33
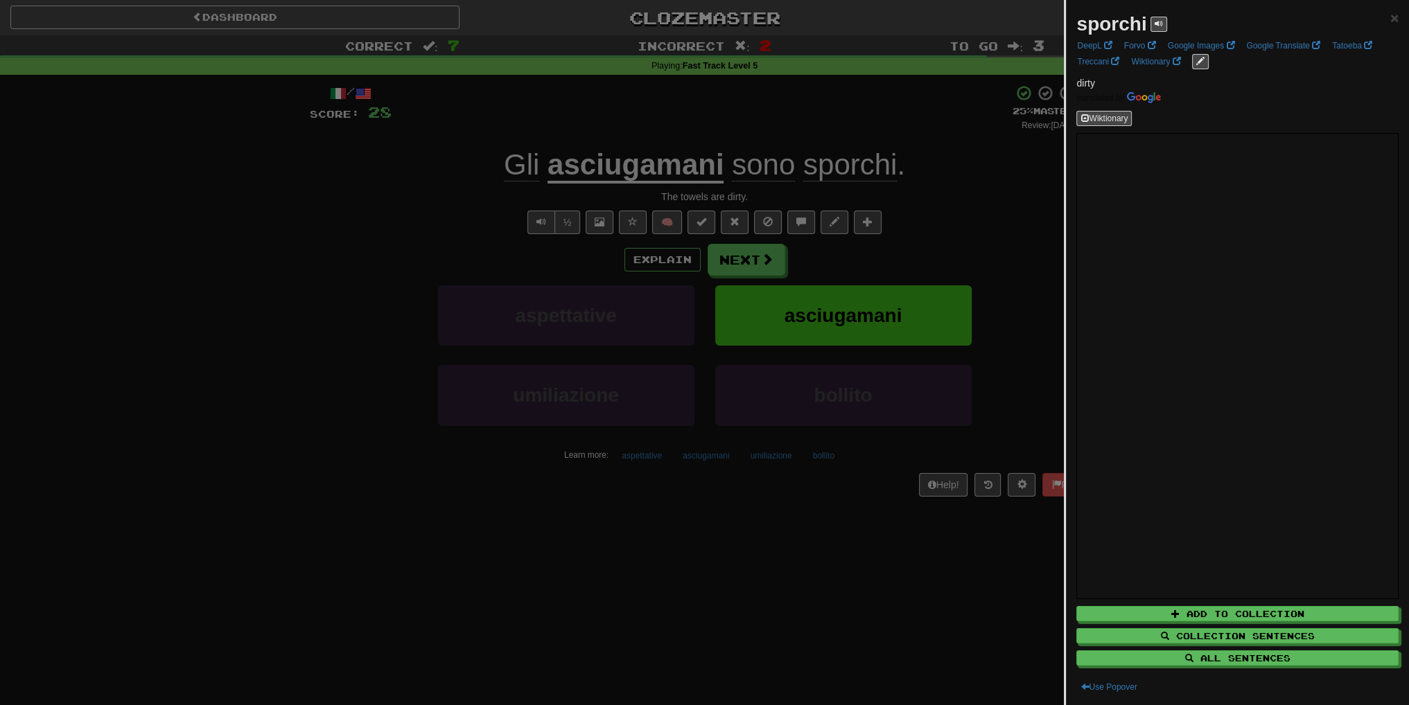
click at [913, 265] on div at bounding box center [704, 352] width 1409 height 705
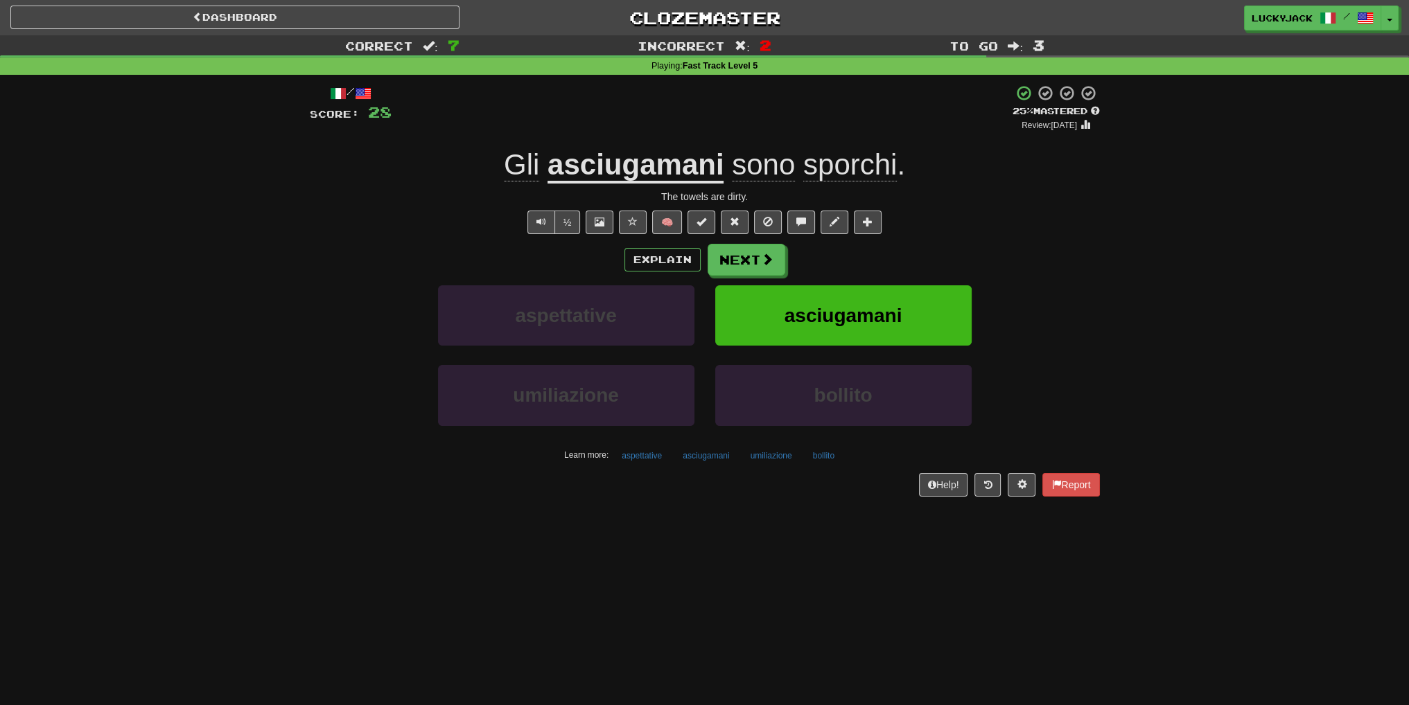
click at [599, 175] on u "asciugamani" at bounding box center [635, 165] width 176 height 35
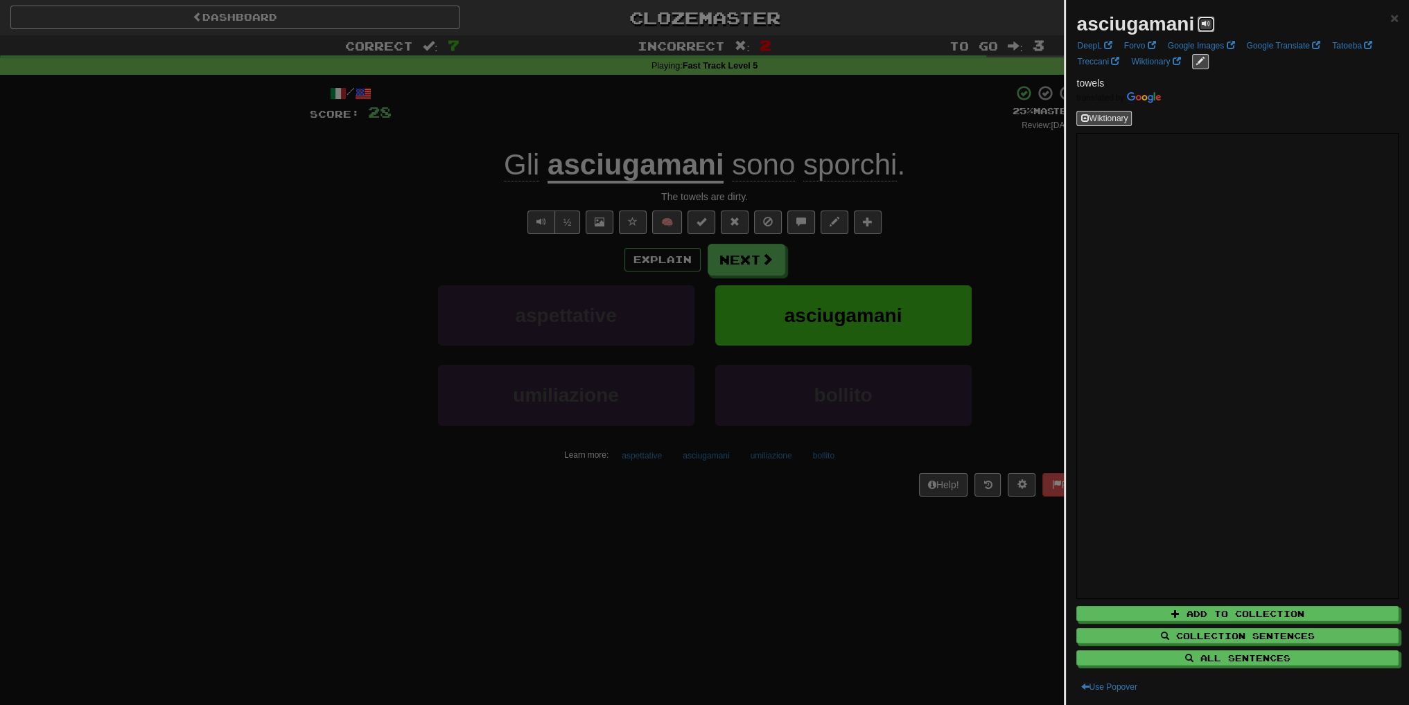
click at [1202, 23] on span at bounding box center [1206, 23] width 8 height 8
drag, startPoint x: 861, startPoint y: 284, endPoint x: 815, endPoint y: 280, distance: 46.6
click at [853, 282] on div at bounding box center [704, 352] width 1409 height 705
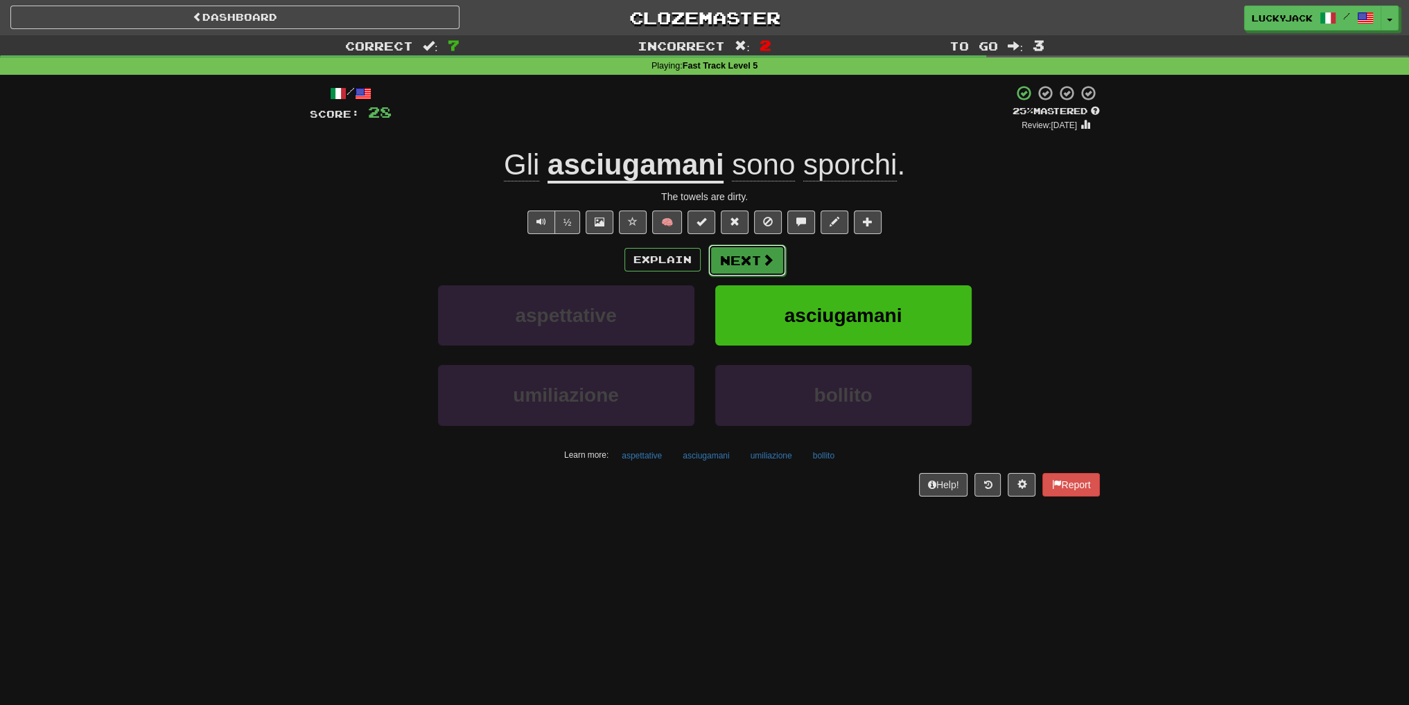
click at [782, 273] on button "Next" at bounding box center [747, 261] width 78 height 32
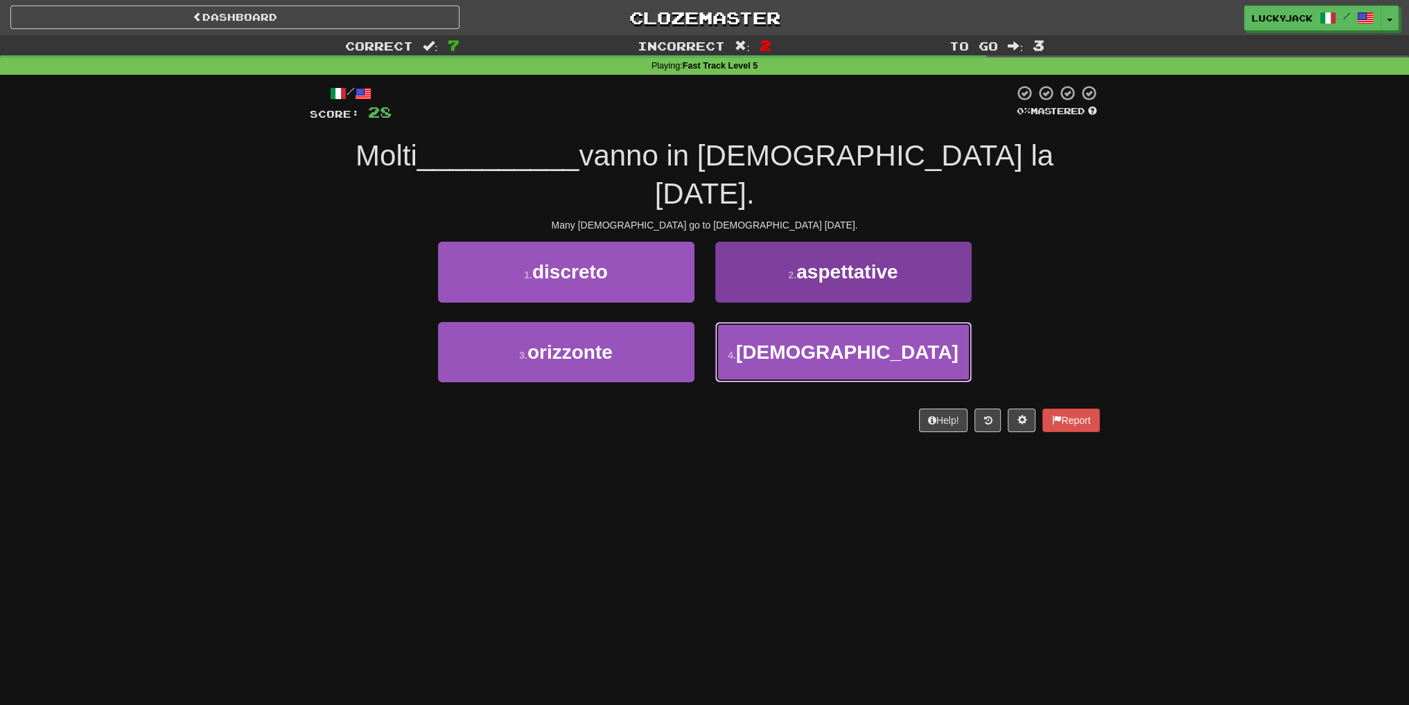
click at [835, 342] on span "cristiani" at bounding box center [847, 352] width 222 height 21
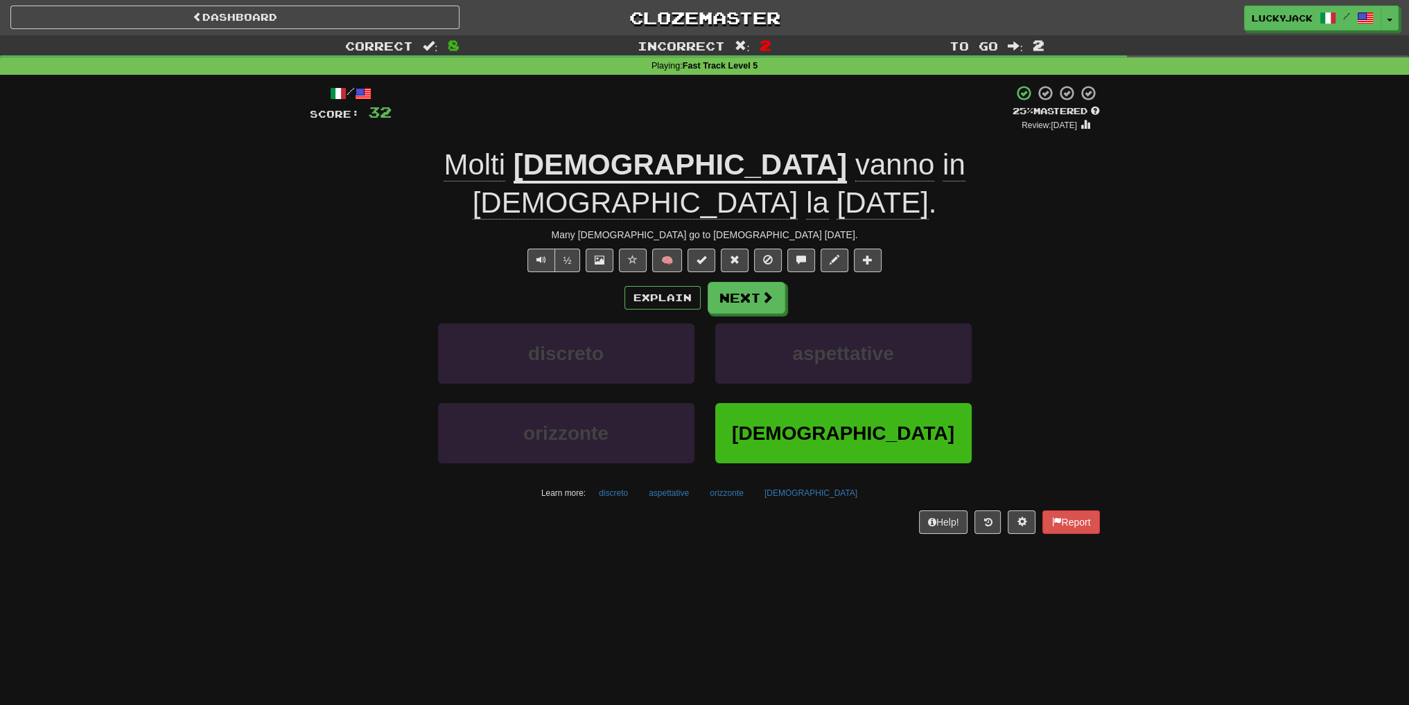
click at [552, 184] on div "/ Score: 32 + 4 25 % Mastered Review: 2025-08-17 Molti cristiani vanno in chies…" at bounding box center [705, 310] width 790 height 450
click at [554, 179] on u "cristiani" at bounding box center [680, 165] width 333 height 35
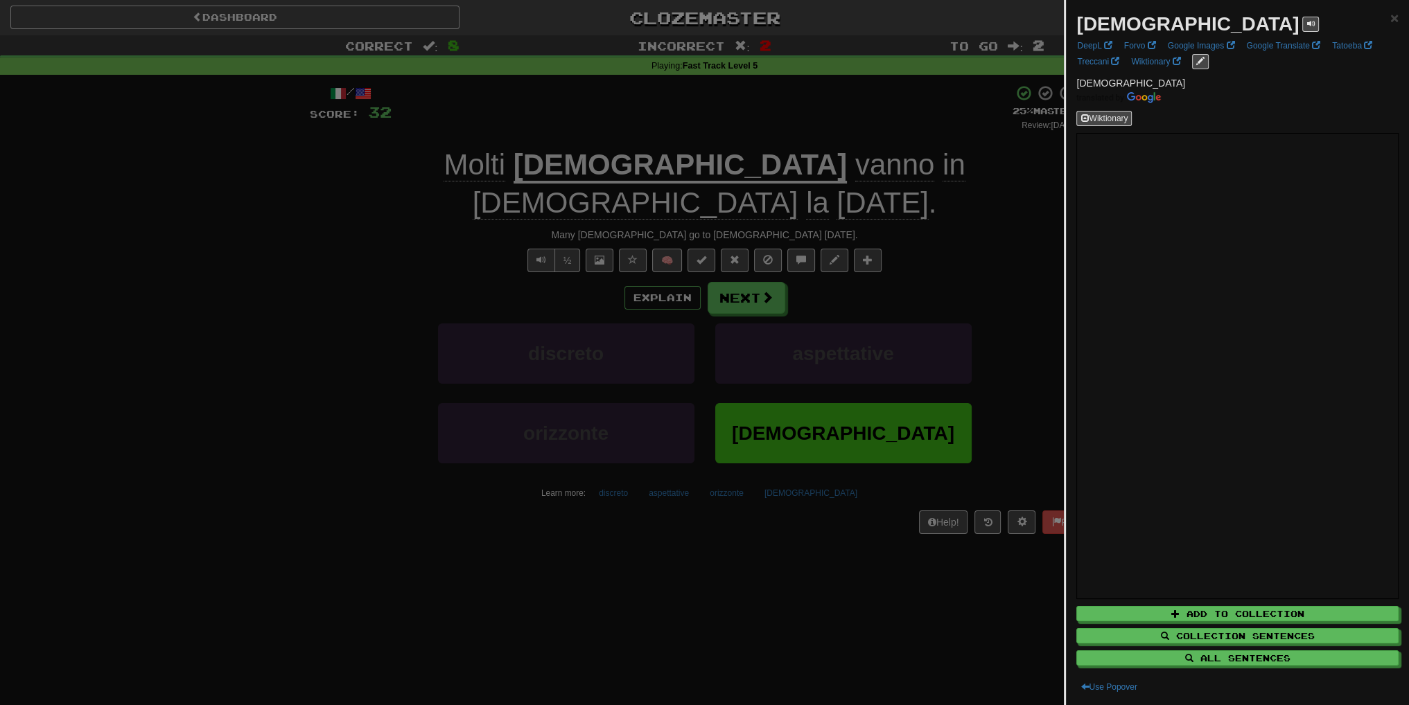
click at [864, 278] on div at bounding box center [704, 352] width 1409 height 705
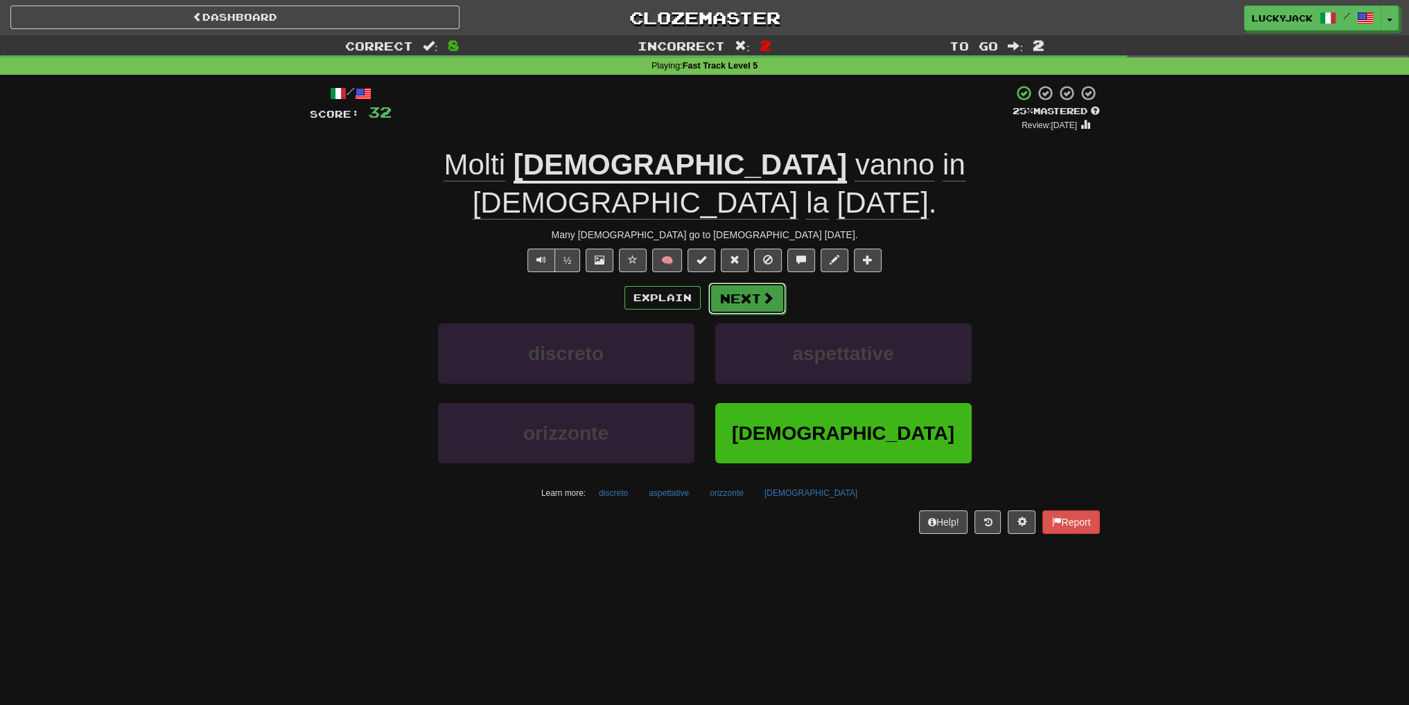
click at [736, 283] on button "Next" at bounding box center [747, 299] width 78 height 32
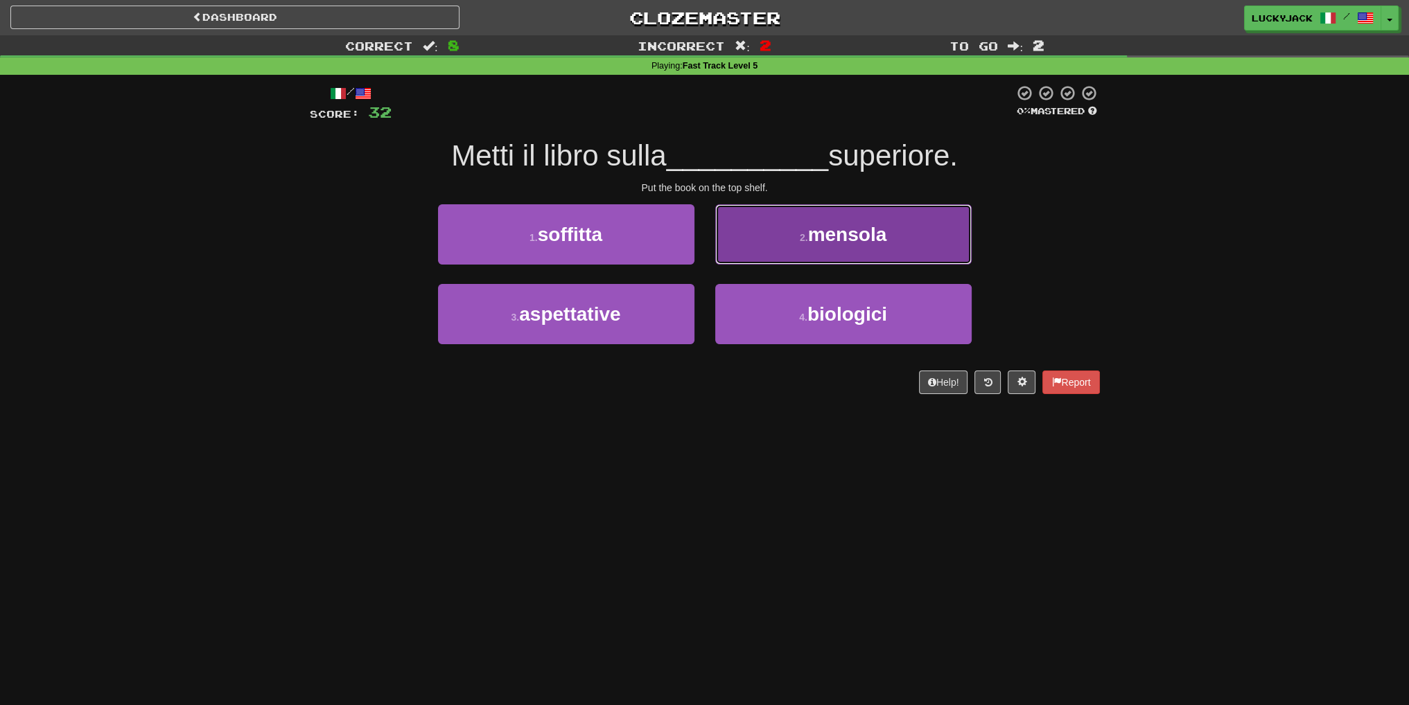
click at [778, 251] on button "2 . mensola" at bounding box center [843, 234] width 256 height 60
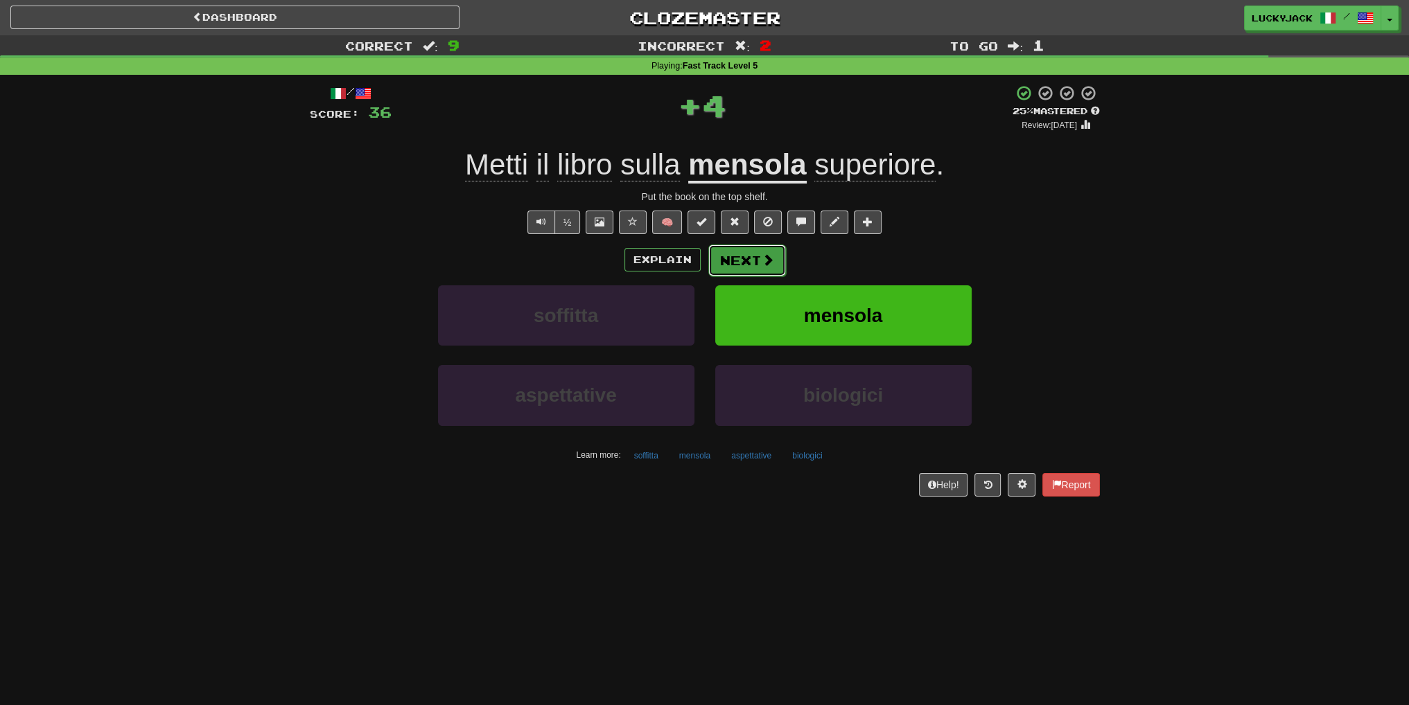
click at [750, 264] on button "Next" at bounding box center [747, 261] width 78 height 32
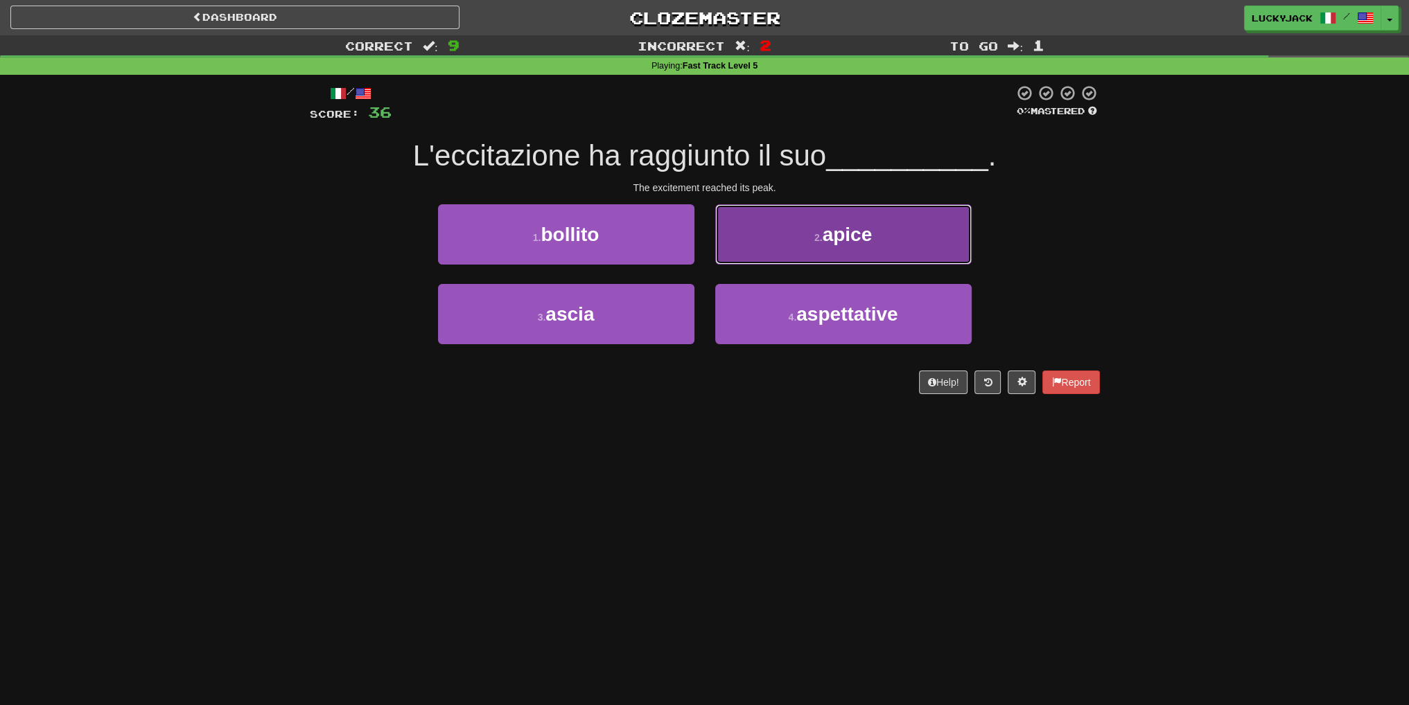
click at [748, 227] on button "2 . apice" at bounding box center [843, 234] width 256 height 60
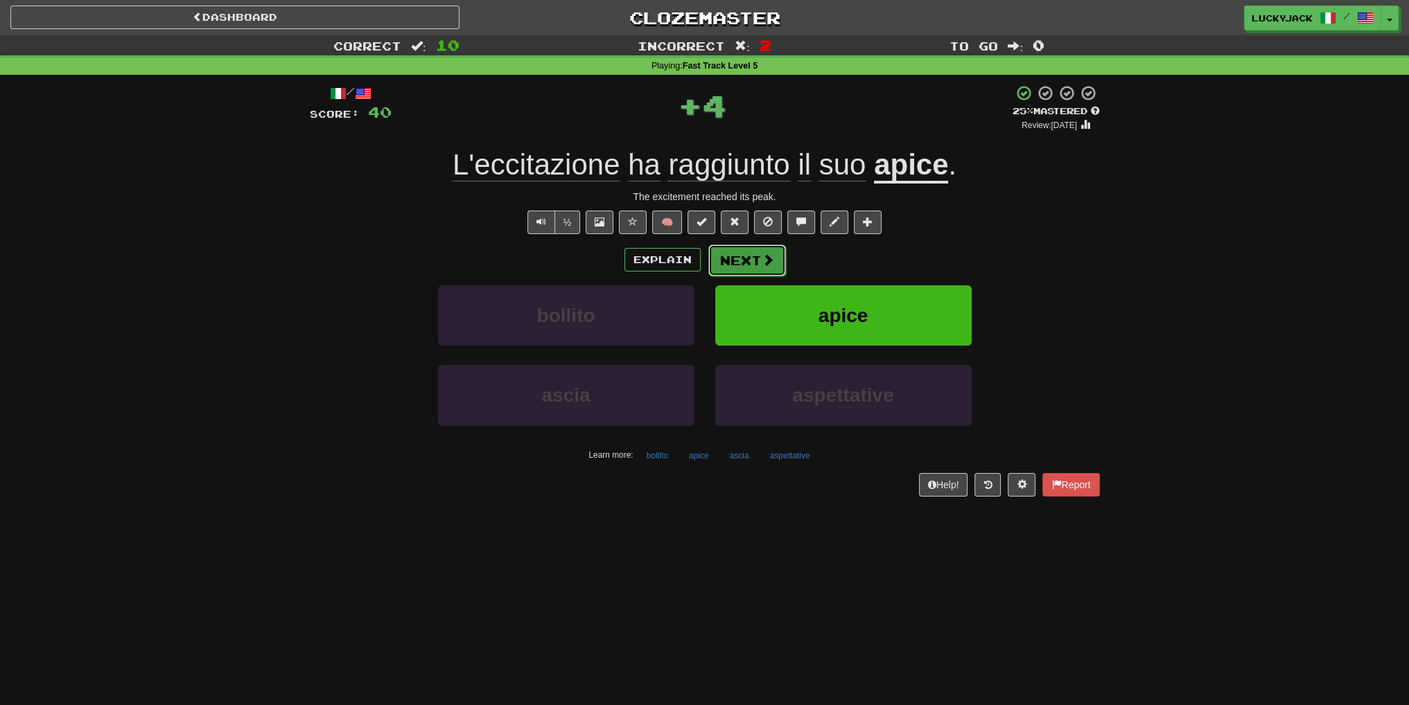
click at [765, 268] on button "Next" at bounding box center [747, 261] width 78 height 32
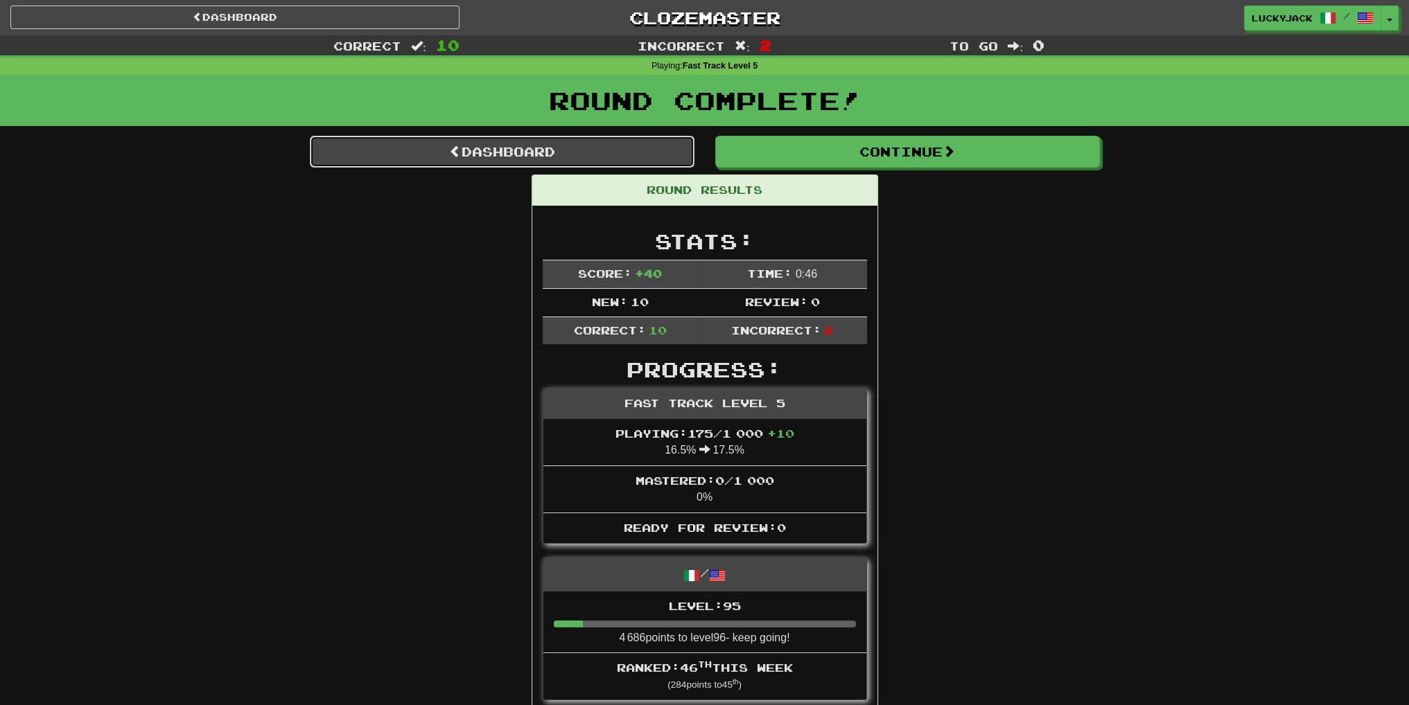
click at [678, 146] on link "Dashboard" at bounding box center [502, 152] width 385 height 32
